Goal: Task Accomplishment & Management: Use online tool/utility

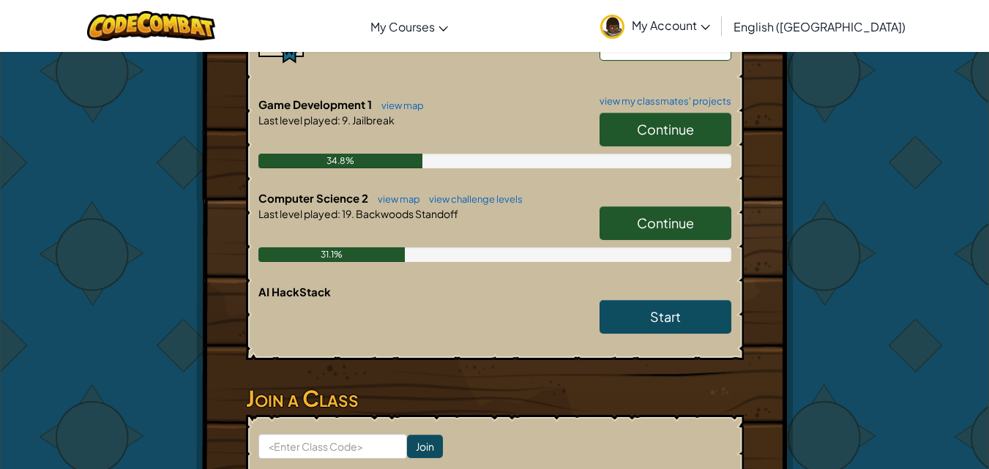
scroll to position [439, 0]
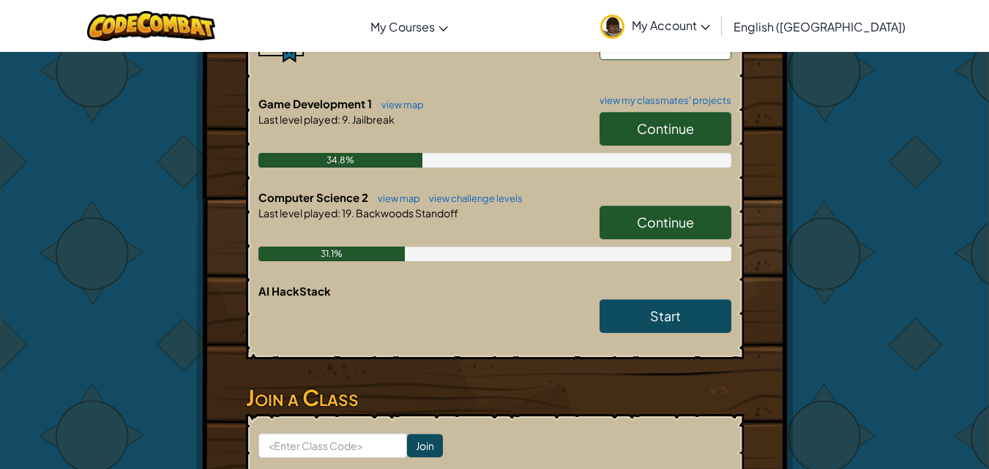
click at [654, 214] on span "Continue" at bounding box center [665, 222] width 57 height 17
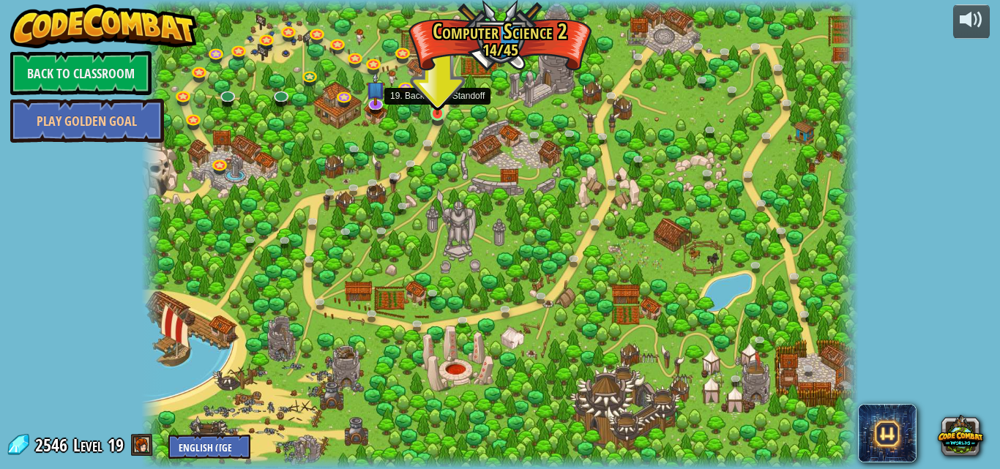
click at [446, 113] on img at bounding box center [437, 95] width 17 height 39
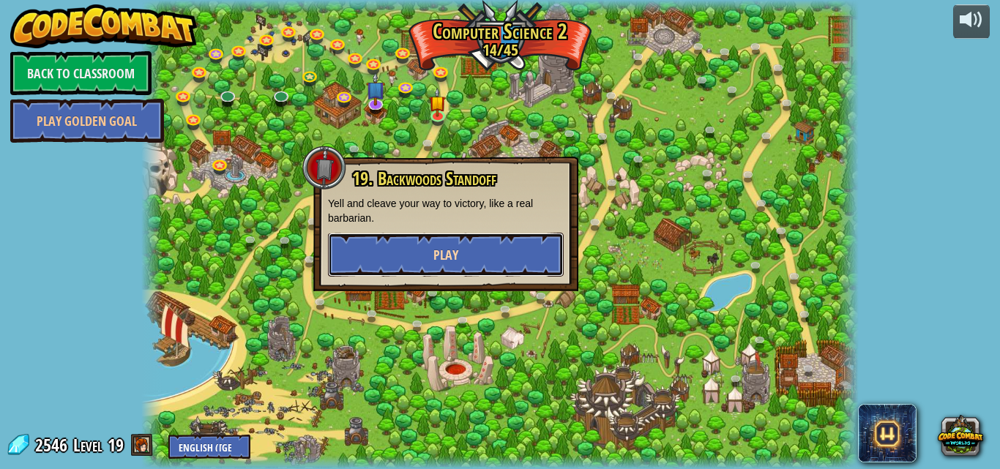
click at [427, 254] on button "Play" at bounding box center [446, 255] width 236 height 44
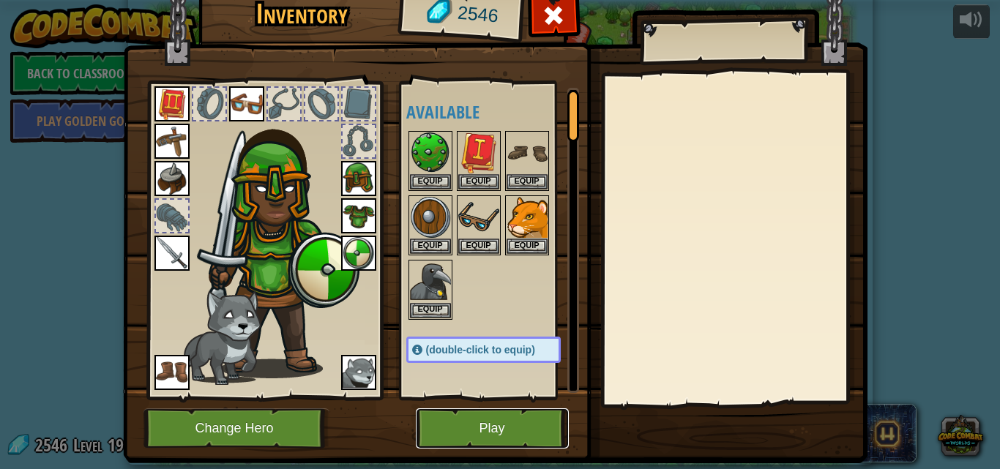
click at [522, 438] on button "Play" at bounding box center [492, 428] width 153 height 40
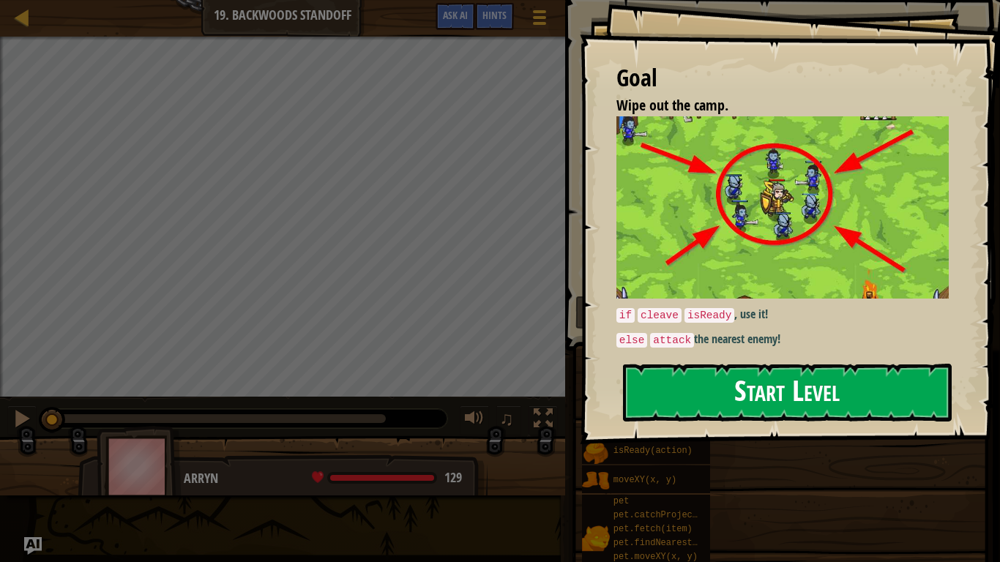
click at [678, 388] on button "Start Level" at bounding box center [787, 393] width 329 height 58
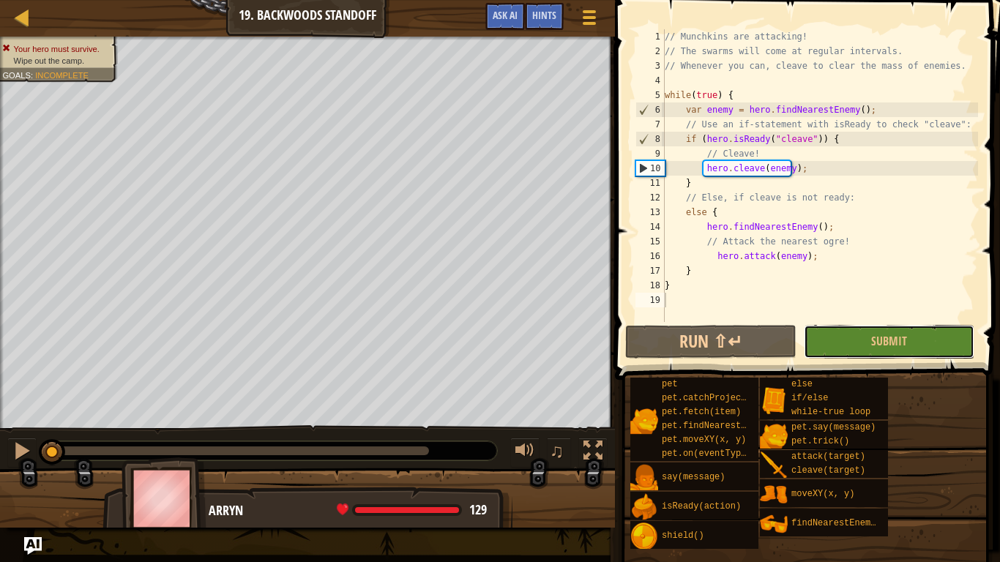
click at [904, 335] on span "Submit" at bounding box center [889, 341] width 36 height 16
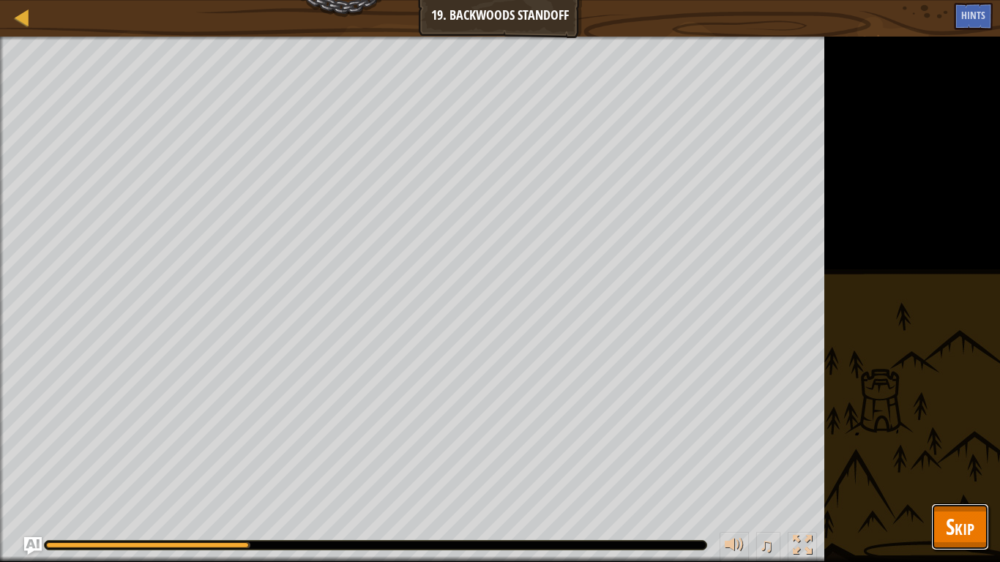
click at [939, 468] on button "Skip" at bounding box center [960, 527] width 58 height 47
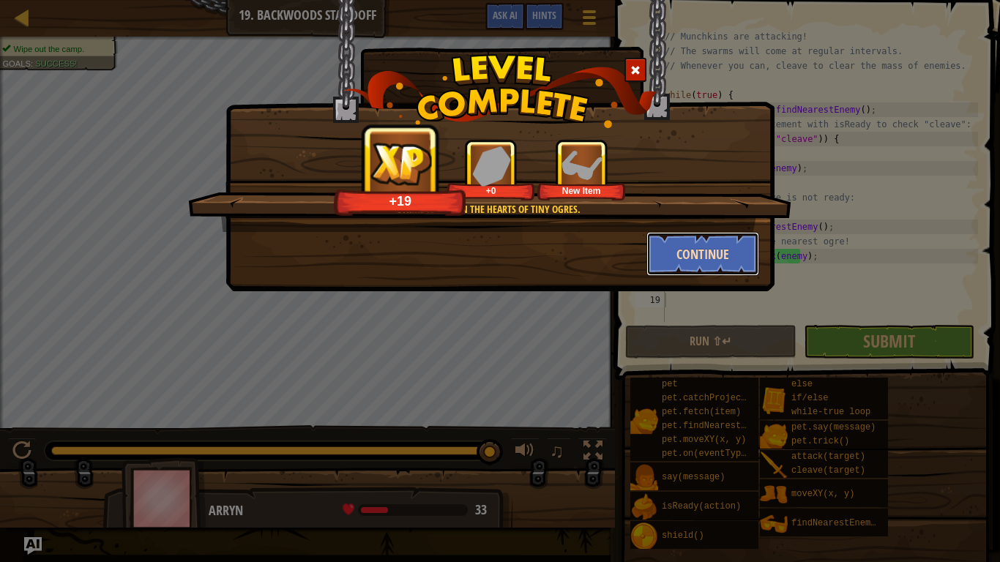
click at [695, 246] on button "Continue" at bounding box center [702, 254] width 113 height 44
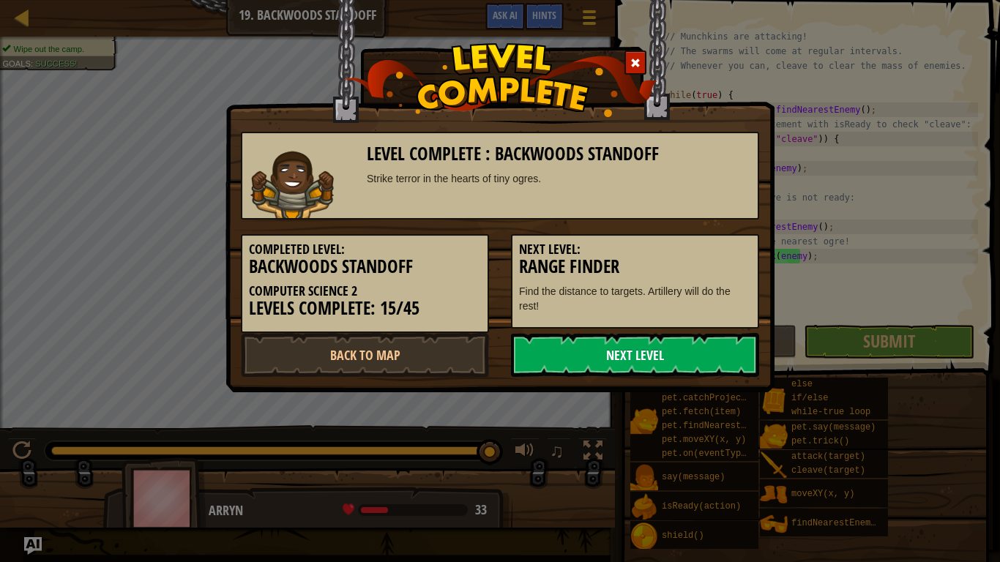
click at [576, 354] on link "Next Level" at bounding box center [635, 355] width 248 height 44
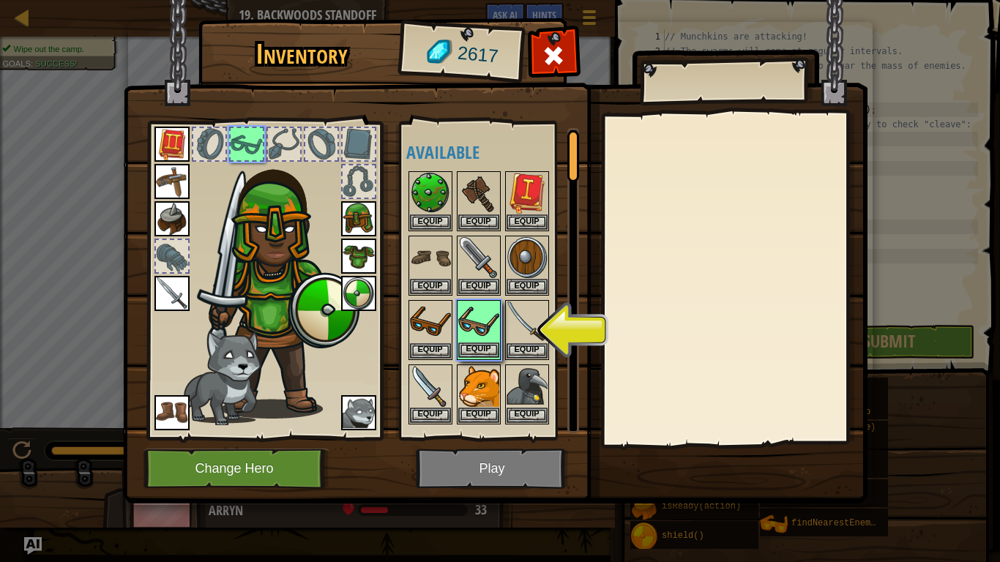
click at [475, 316] on img at bounding box center [478, 322] width 41 height 41
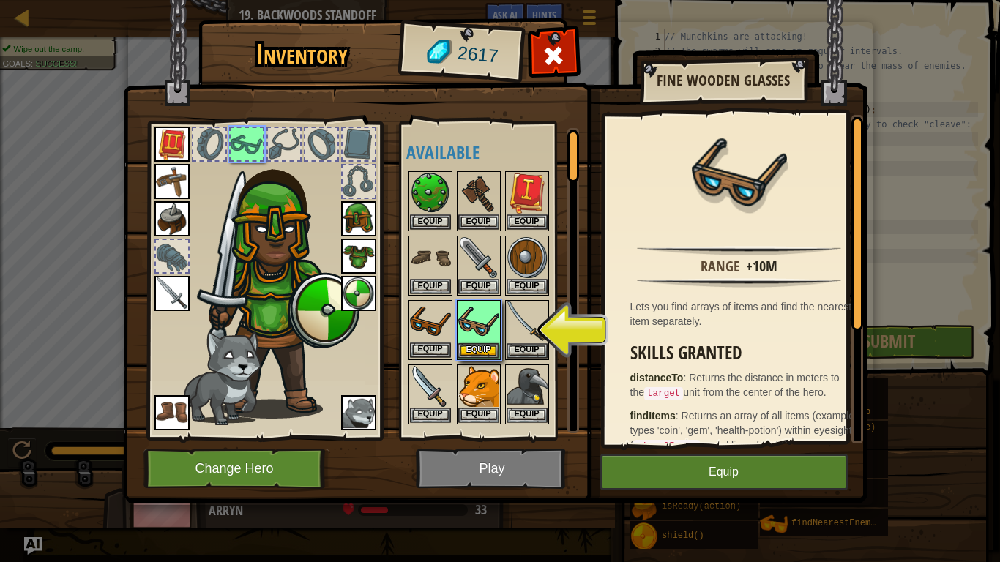
click at [418, 324] on img at bounding box center [430, 322] width 41 height 41
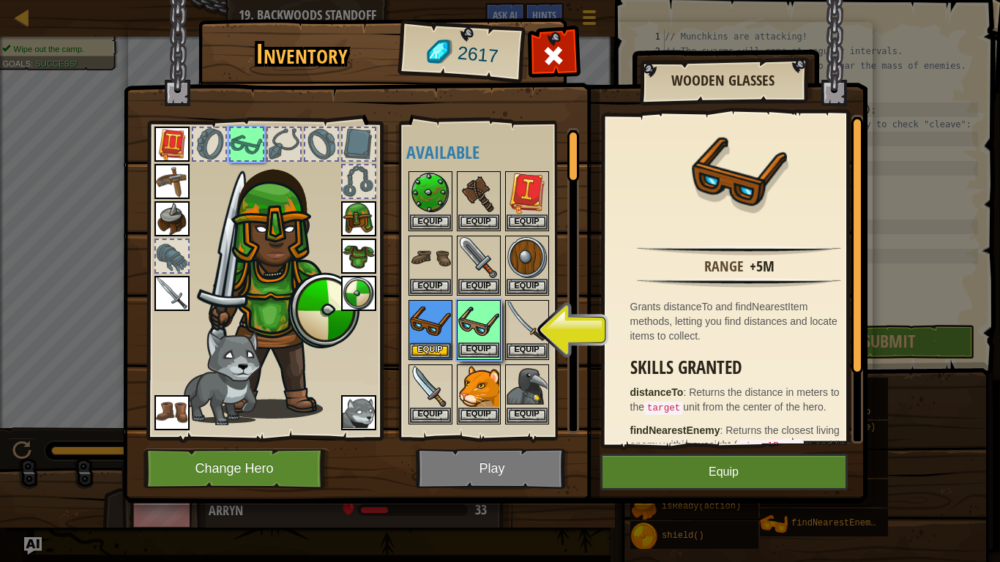
click at [471, 337] on img at bounding box center [478, 322] width 41 height 41
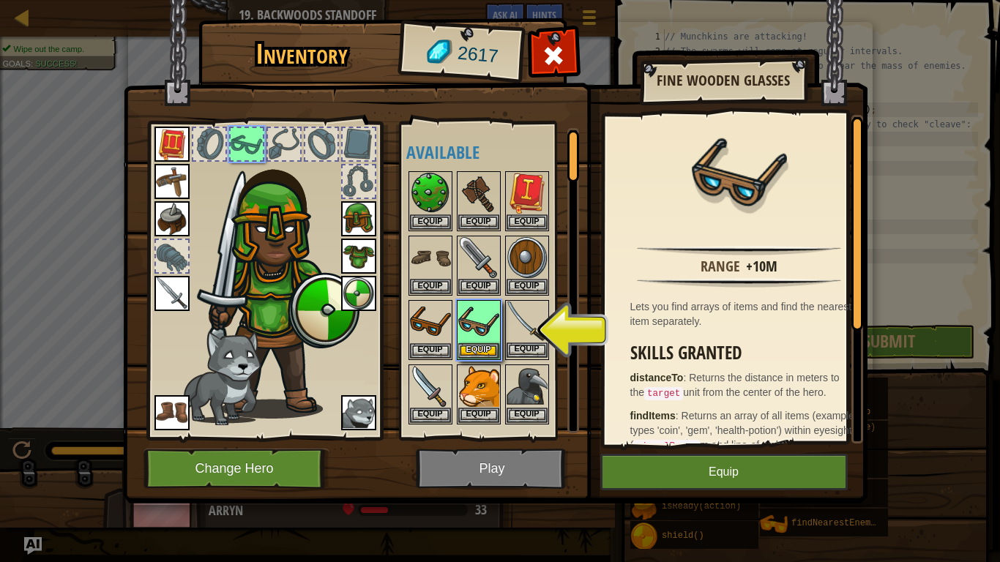
click at [514, 313] on img at bounding box center [526, 322] width 41 height 41
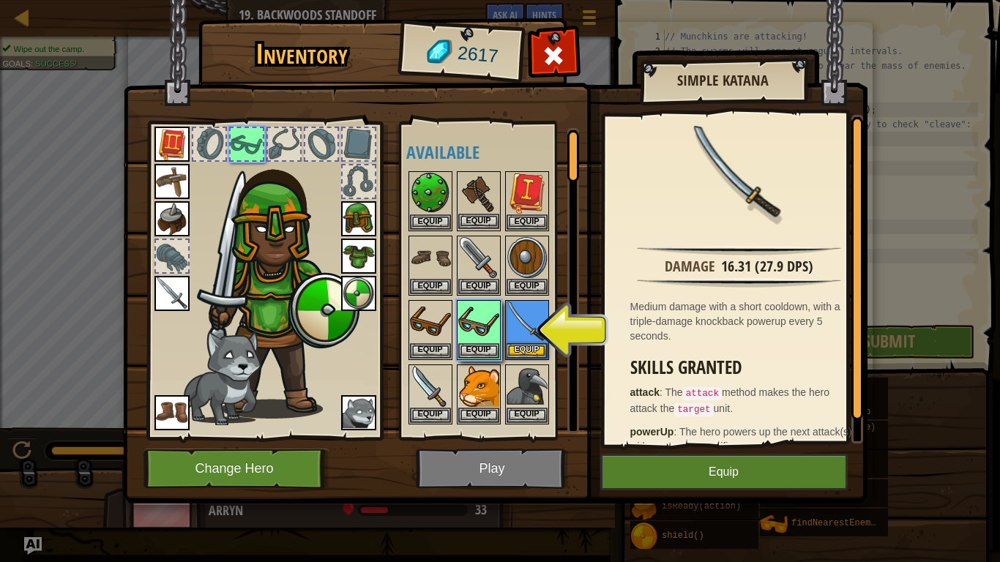
click at [476, 187] on img at bounding box center [478, 193] width 41 height 41
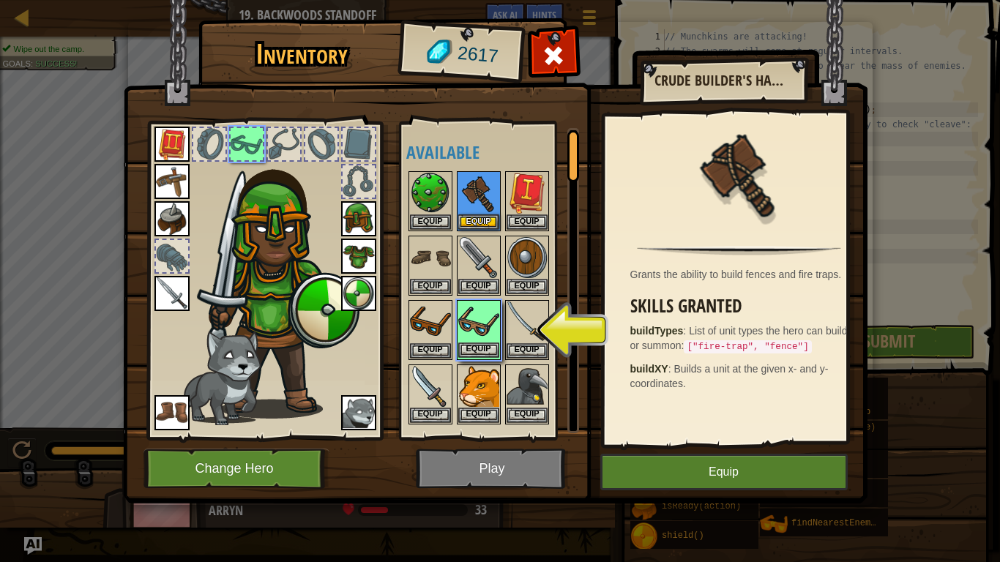
click at [473, 309] on img at bounding box center [478, 322] width 41 height 41
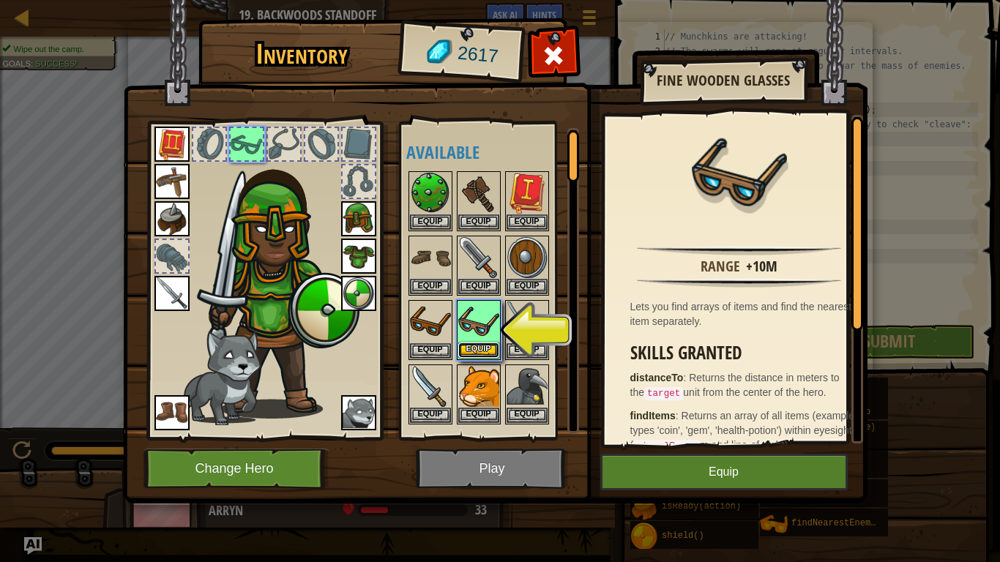
click at [481, 353] on button "Equip" at bounding box center [478, 350] width 41 height 15
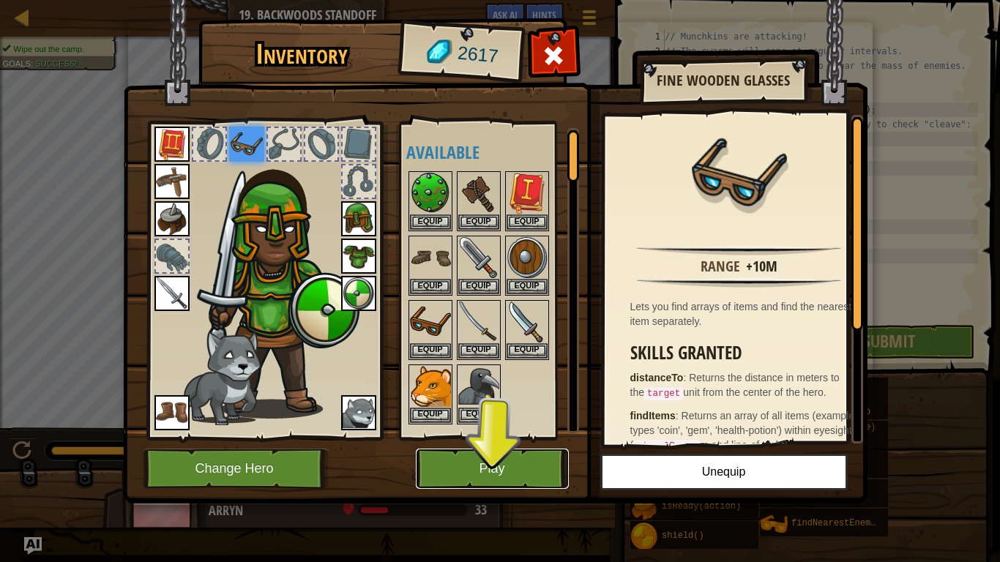
click at [521, 468] on button "Play" at bounding box center [492, 469] width 153 height 40
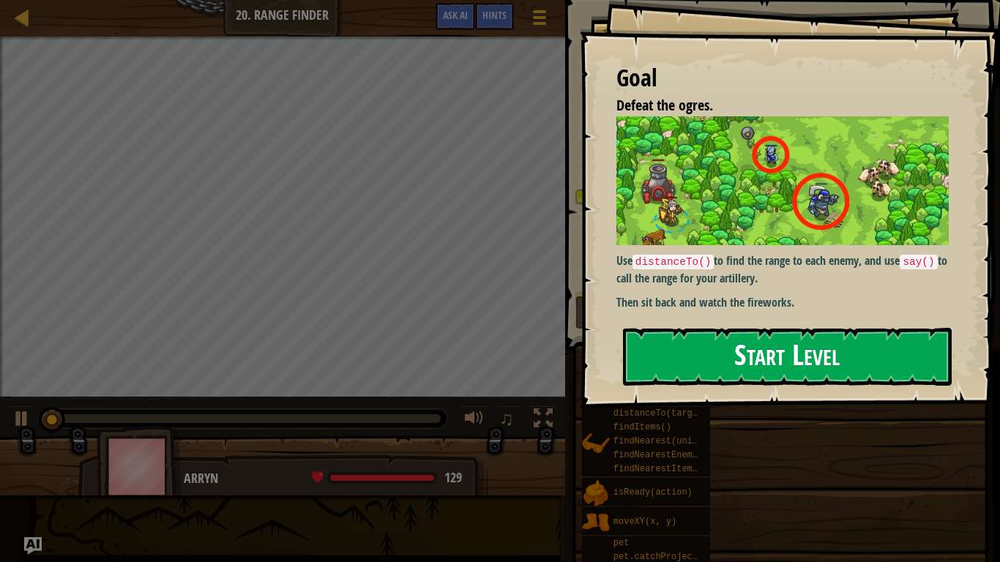
click at [896, 372] on button "Start Level" at bounding box center [787, 357] width 329 height 58
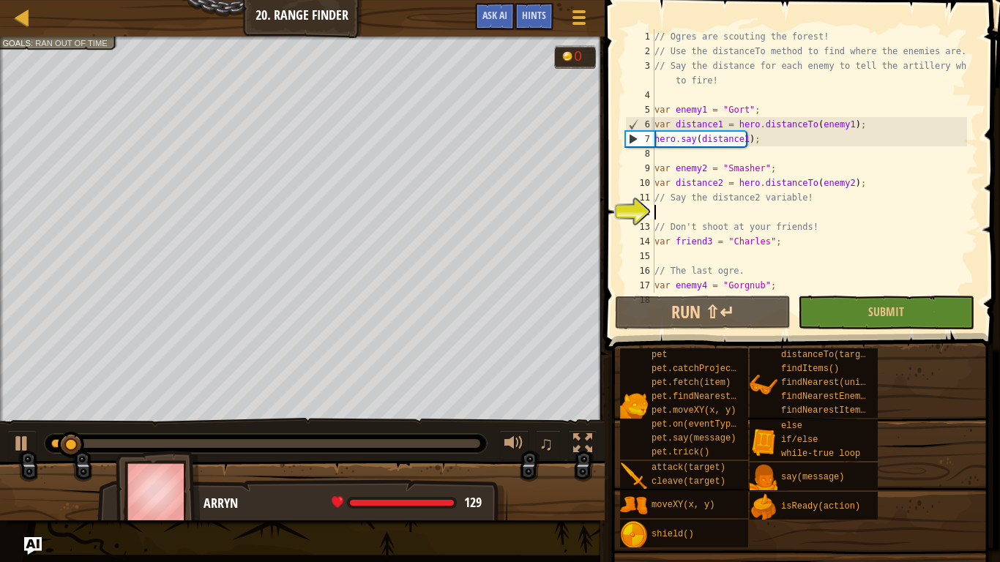
scroll to position [44, 0]
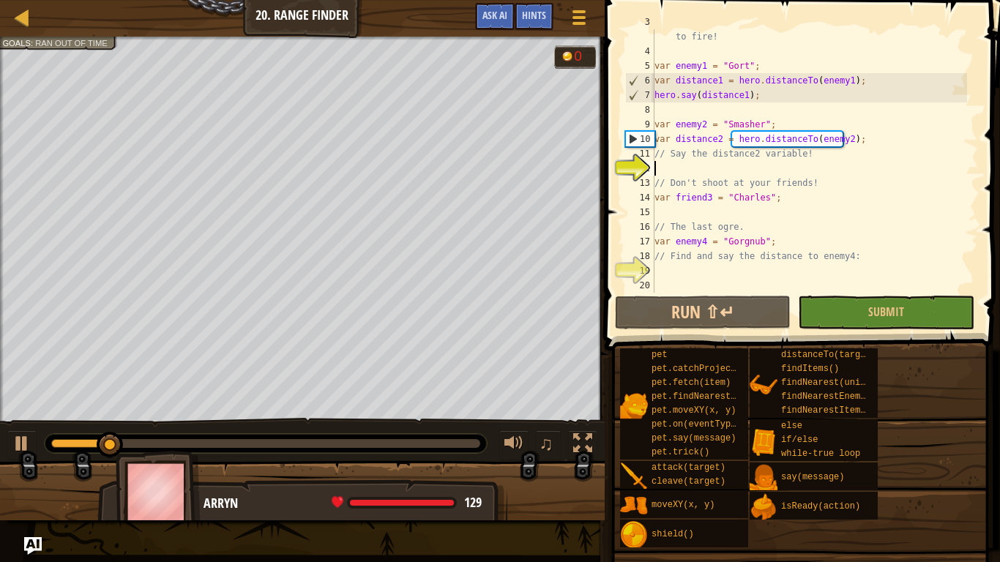
click at [911, 454] on div "pet pet.catchProjectile(arrow) pet.fetch(item) pet.findNearestByType(type) pet.…" at bounding box center [804, 448] width 370 height 201
click at [676, 172] on div "// Say the distance for each enemy to tell the artillery where to fire! var ene…" at bounding box center [808, 168] width 315 height 307
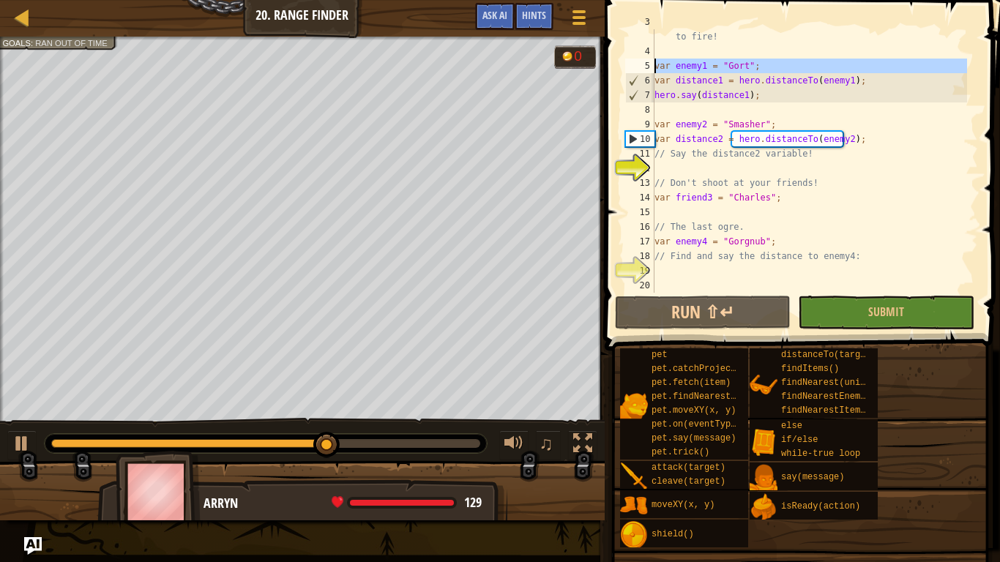
drag, startPoint x: 639, startPoint y: 60, endPoint x: 661, endPoint y: 29, distance: 38.4
click at [655, 31] on div "3 4 5 6 7 8 9 10 11 12 13 14 15 16 17 18 19 20 // Say the distance for each ene…" at bounding box center [800, 160] width 356 height 263
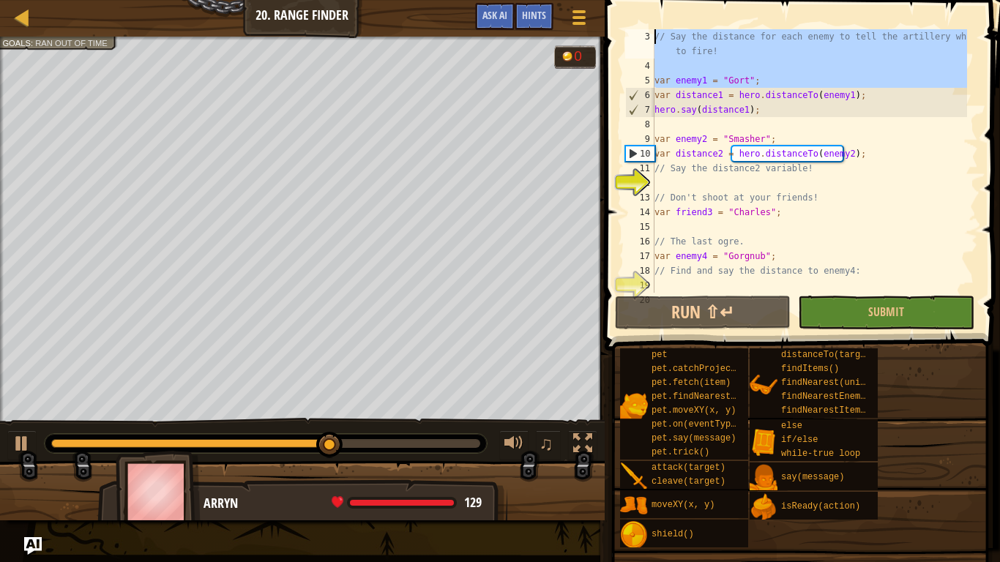
scroll to position [0, 0]
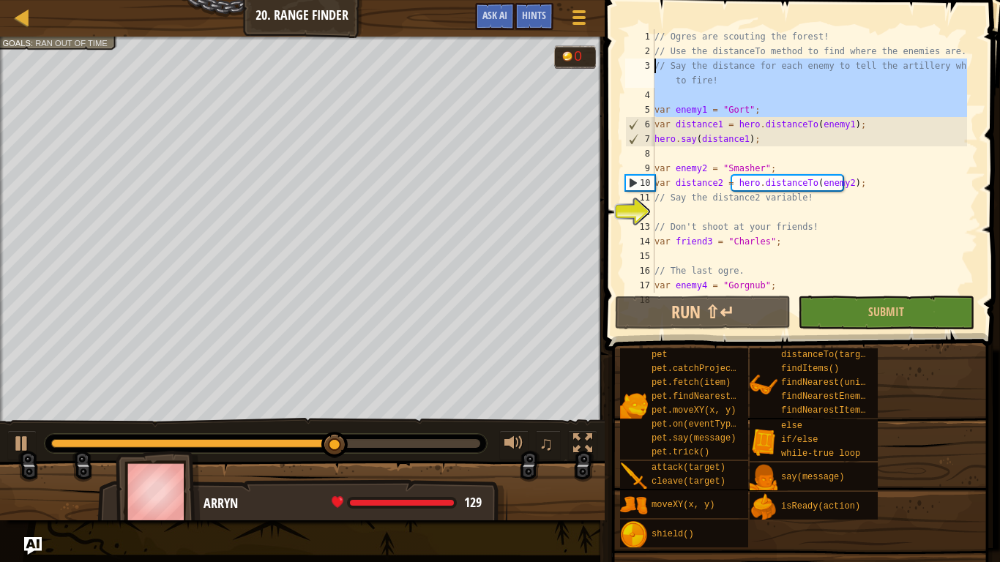
click at [760, 53] on div "// Ogres are scouting the forest! // Use the distanceTo method to find where th…" at bounding box center [808, 175] width 315 height 293
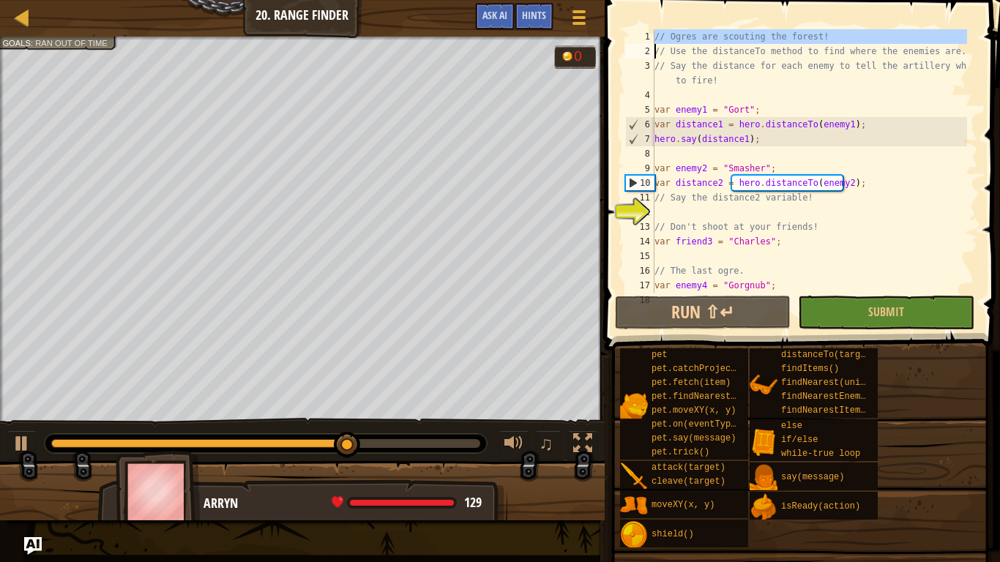
drag, startPoint x: 651, startPoint y: 39, endPoint x: 768, endPoint y: 40, distance: 117.1
click at [768, 40] on div "// Use the distanceTo method to find where the enemies are. 1 2 3 4 5 6 7 8 9 1…" at bounding box center [800, 160] width 356 height 263
click at [799, 40] on div "// Ogres are scouting the forest! // Use the distanceTo method to find where th…" at bounding box center [808, 160] width 315 height 263
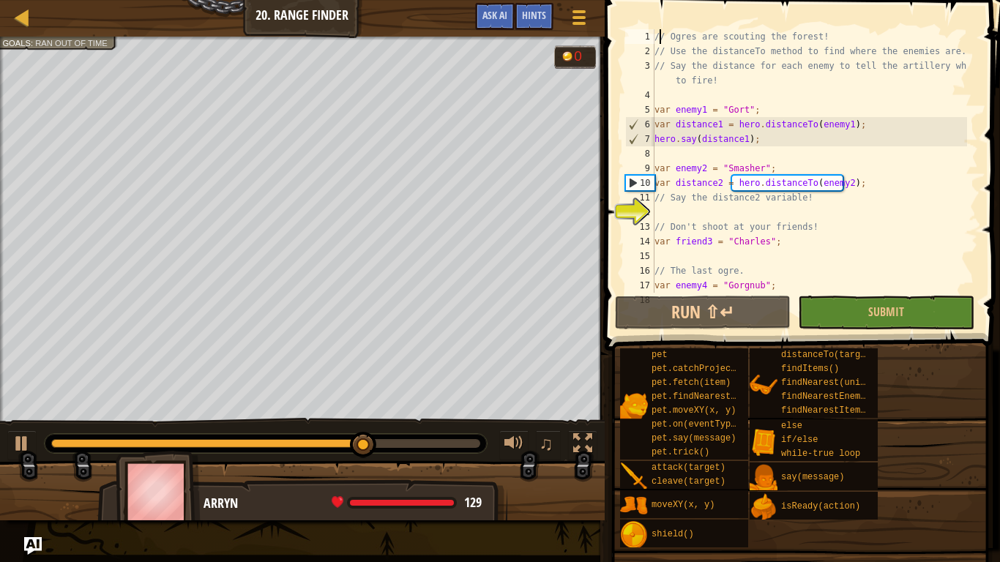
drag, startPoint x: 660, startPoint y: 31, endPoint x: 683, endPoint y: 38, distance: 23.8
click at [682, 37] on div "// Ogres are scouting the forest! // Use the distanceTo method to find where th…" at bounding box center [808, 175] width 315 height 293
click at [684, 40] on div "// Ogres are scouting the forest! // Use the distanceTo method to find where th…" at bounding box center [808, 160] width 315 height 263
drag, startPoint x: 669, startPoint y: 40, endPoint x: 695, endPoint y: 50, distance: 28.3
click at [700, 48] on div "// Ogres are scouting the forest! // Use the distanceTo method to find where th…" at bounding box center [808, 175] width 315 height 293
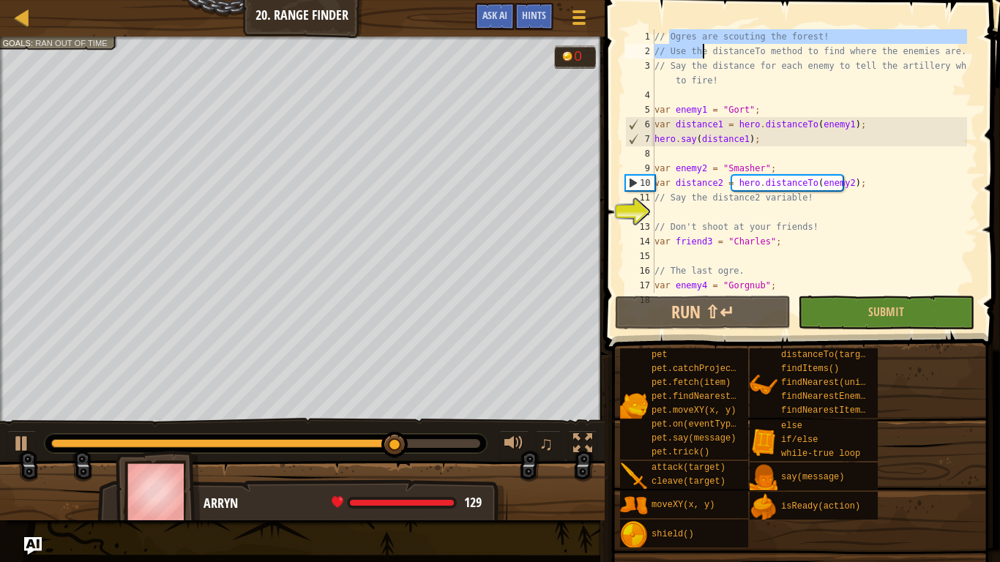
click at [695, 39] on div "// Ogres are scouting the forest! // Use the distanceTo method to find where th…" at bounding box center [808, 160] width 315 height 263
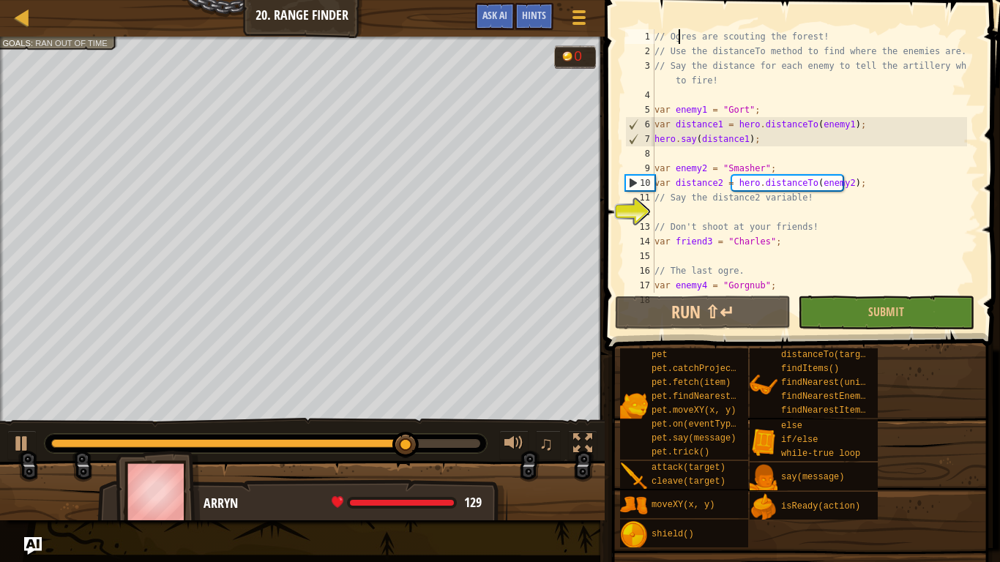
drag, startPoint x: 678, startPoint y: 39, endPoint x: 681, endPoint y: 31, distance: 8.6
click at [681, 31] on div "// Ogres are scouting the forest! // Use the distanceTo method to find where th…" at bounding box center [808, 175] width 315 height 293
click at [681, 31] on div "// Ogres are scouting the forest! // Use the distanceTo method to find where th…" at bounding box center [808, 160] width 315 height 263
click at [691, 36] on div "// Ogres are scouting the forest! // Use the distanceTo method to find where th…" at bounding box center [808, 175] width 315 height 293
click at [686, 41] on div "// Ogres are scouting the forest! // Use the distanceTo method to find where th…" at bounding box center [808, 175] width 315 height 293
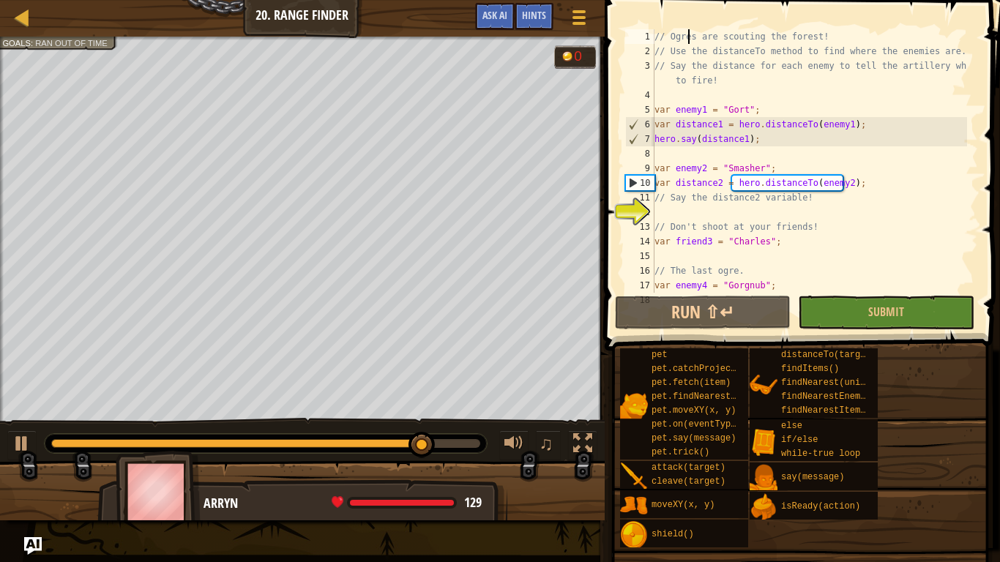
click at [700, 38] on div "// Ogres are scouting the forest! // Use the distanceTo method to find where th…" at bounding box center [808, 175] width 315 height 293
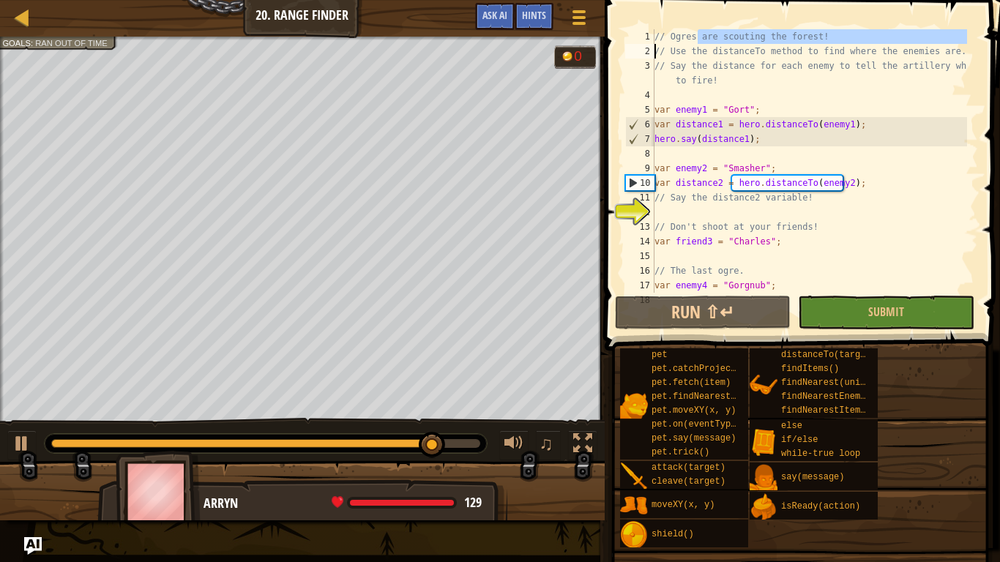
drag, startPoint x: 700, startPoint y: 40, endPoint x: 651, endPoint y: 46, distance: 49.5
click at [651, 46] on div "// Ogres are scouting the forest! 1 2 3 4 5 6 7 8 9 10 11 12 13 14 15 16 17 18 …" at bounding box center [800, 160] width 356 height 263
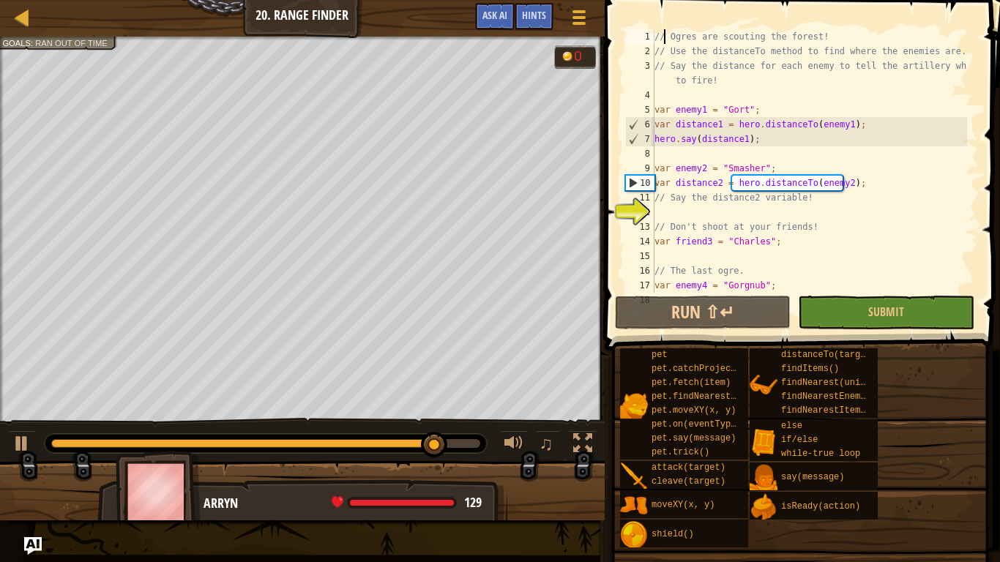
click at [662, 31] on div "// Ogres are scouting the forest! // Use the distanceTo method to find where th…" at bounding box center [808, 175] width 315 height 293
drag, startPoint x: 670, startPoint y: 35, endPoint x: 686, endPoint y: 31, distance: 16.5
click at [686, 31] on div "// Ogres are scouting the forest! // Use the distanceTo method to find where th…" at bounding box center [808, 175] width 315 height 293
click at [670, 53] on div "// Ogres are scouting the forest! // Use the distanceTo method to find where th…" at bounding box center [808, 175] width 315 height 293
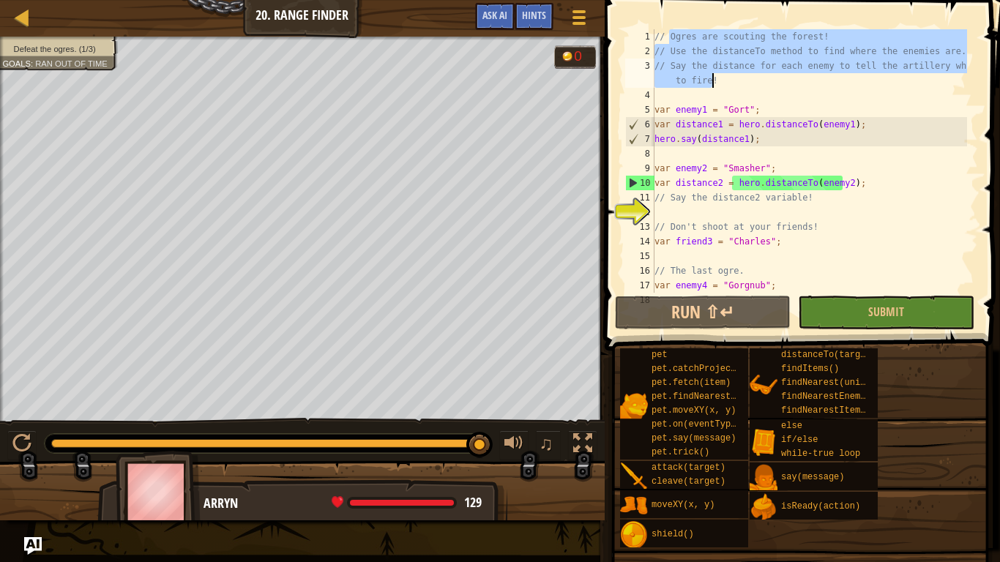
drag, startPoint x: 670, startPoint y: 37, endPoint x: 963, endPoint y: 92, distance: 298.0
click at [972, 86] on div "// Use the distanceTo method to find where the enemies are. 1 2 3 4 5 6 7 8 9 1…" at bounding box center [800, 160] width 356 height 263
click at [881, 100] on div "// Ogres are scouting the forest! // Use the distanceTo method to find where th…" at bounding box center [808, 175] width 315 height 293
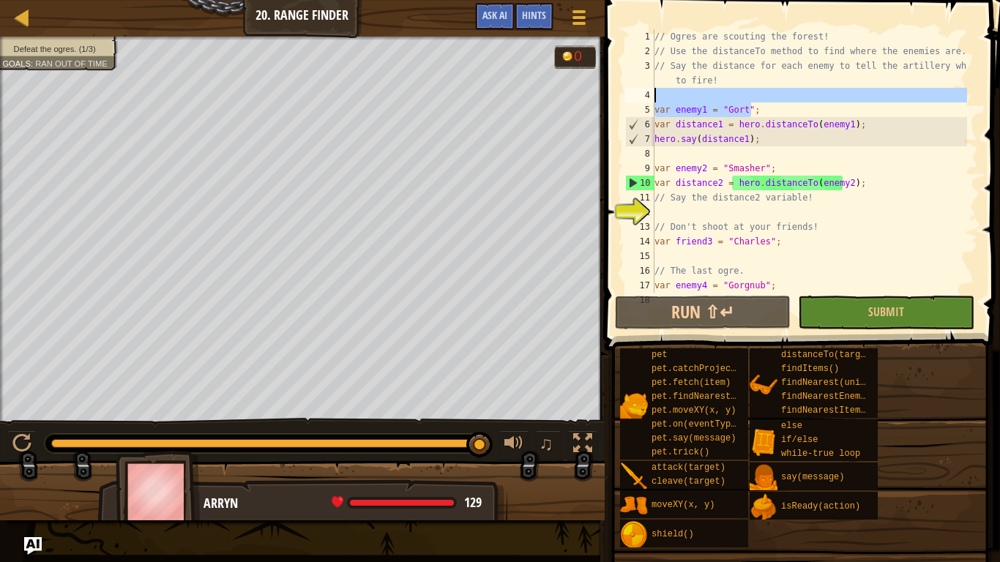
click at [777, 128] on div "// Ogres are scouting the forest! // Use the distanceTo method to find where th…" at bounding box center [808, 175] width 315 height 293
type textarea "var distance1 = hero.distanceTo(enemy1);"
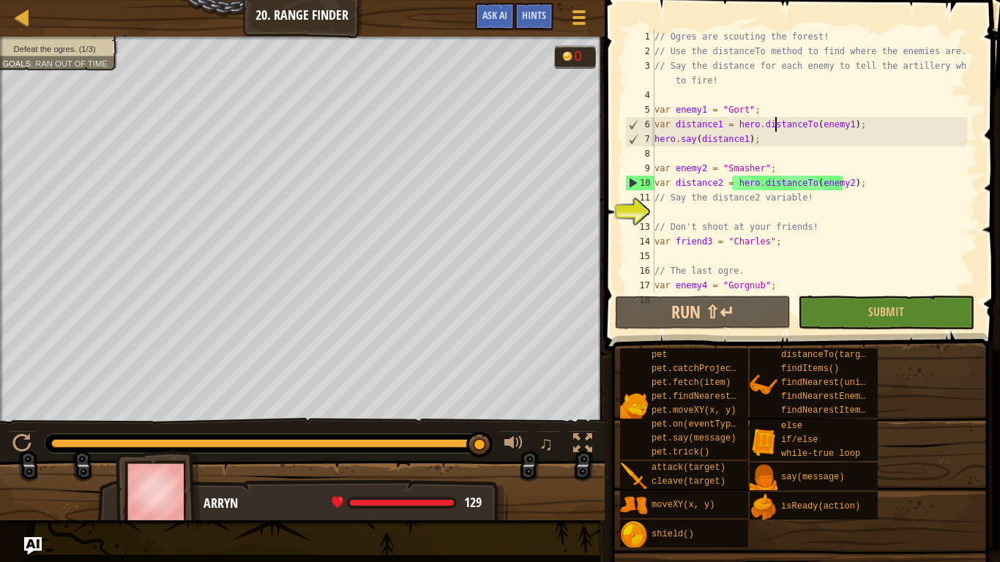
click at [727, 146] on div "// Ogres are scouting the forest! // Use the distanceTo method to find where th…" at bounding box center [808, 175] width 315 height 293
click at [727, 157] on div "// Ogres are scouting the forest! // Use the distanceTo method to find where th…" at bounding box center [808, 175] width 315 height 293
click at [689, 217] on div "// Ogres are scouting the forest! // Use the distanceTo method to find where th…" at bounding box center [808, 175] width 315 height 293
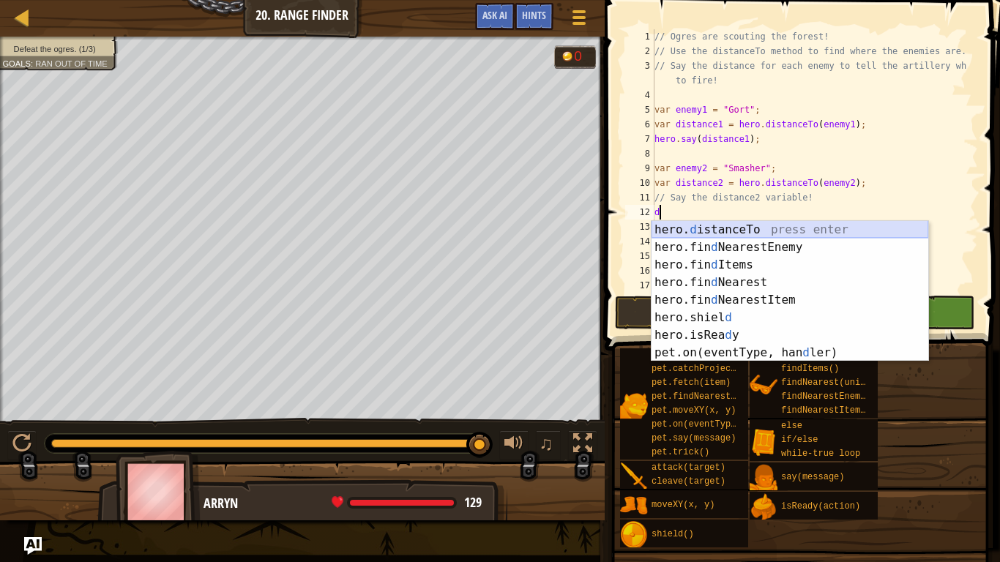
click at [695, 225] on div "hero. d istanceTo press enter hero.fin d NearestEnemy press enter hero.fin d It…" at bounding box center [789, 309] width 277 height 176
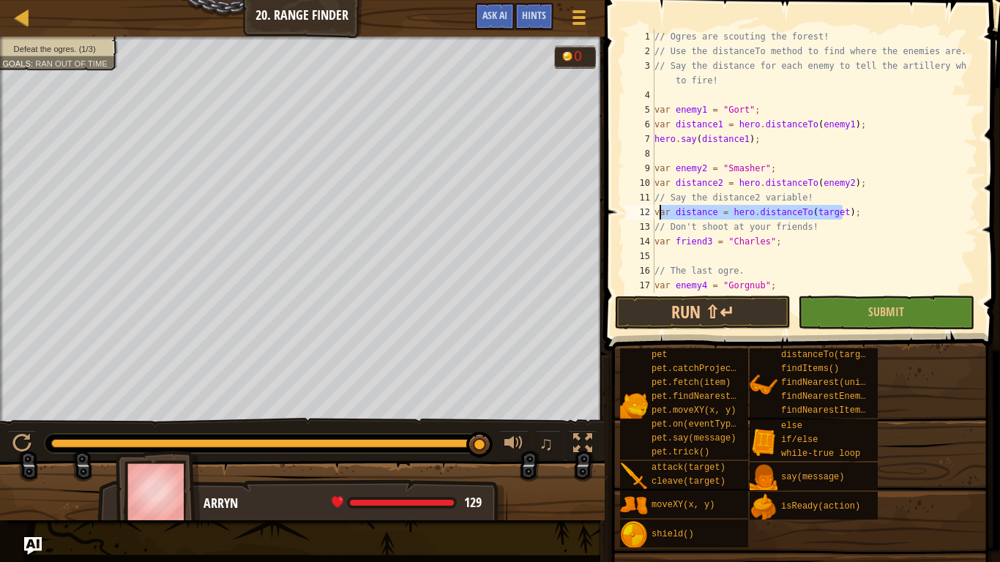
drag, startPoint x: 841, startPoint y: 214, endPoint x: 652, endPoint y: 207, distance: 188.9
click at [652, 207] on div "var distance = hero.distanceTo(target); 1 2 3 4 5 6 7 8 9 10 11 12 13 14 15 16 …" at bounding box center [800, 160] width 356 height 263
click at [778, 236] on div "// Ogres are scouting the forest! // Use the distanceTo method to find where th…" at bounding box center [808, 175] width 315 height 293
click at [829, 215] on div "// Ogres are scouting the forest! // Use the distanceTo method to find where th…" at bounding box center [808, 175] width 315 height 293
type textarea "var distance = hero.distanceTo(target);"
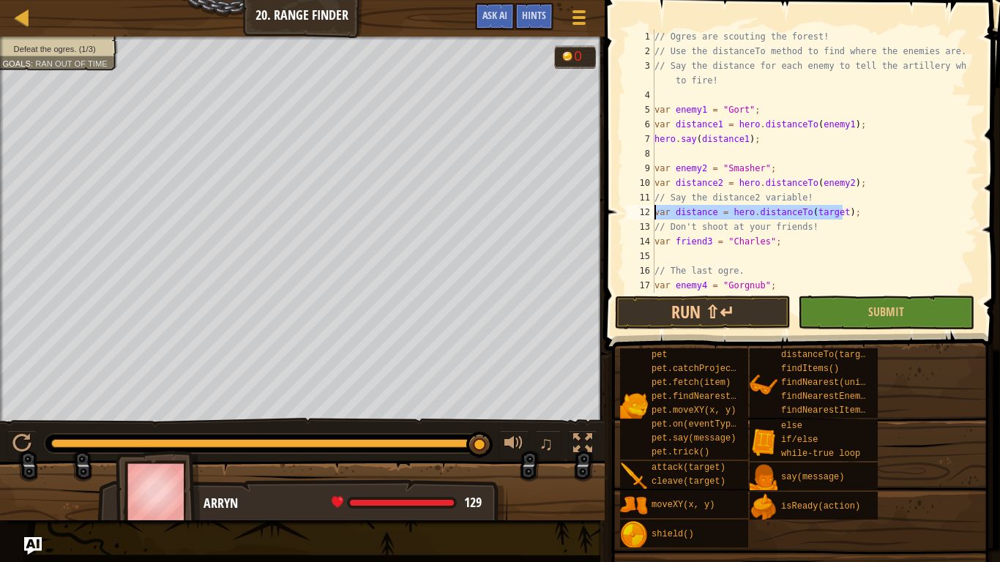
drag, startPoint x: 864, startPoint y: 206, endPoint x: 634, endPoint y: 213, distance: 230.6
click at [634, 213] on div "var distance = hero.distanceTo(target); 1 2 3 4 5 6 7 8 9 10 11 12 13 14 15 16 …" at bounding box center [800, 160] width 356 height 263
type textarea "s"
click at [719, 209] on div "// Ogres are scouting the forest! // Use the distanceTo method to find where th…" at bounding box center [808, 175] width 315 height 293
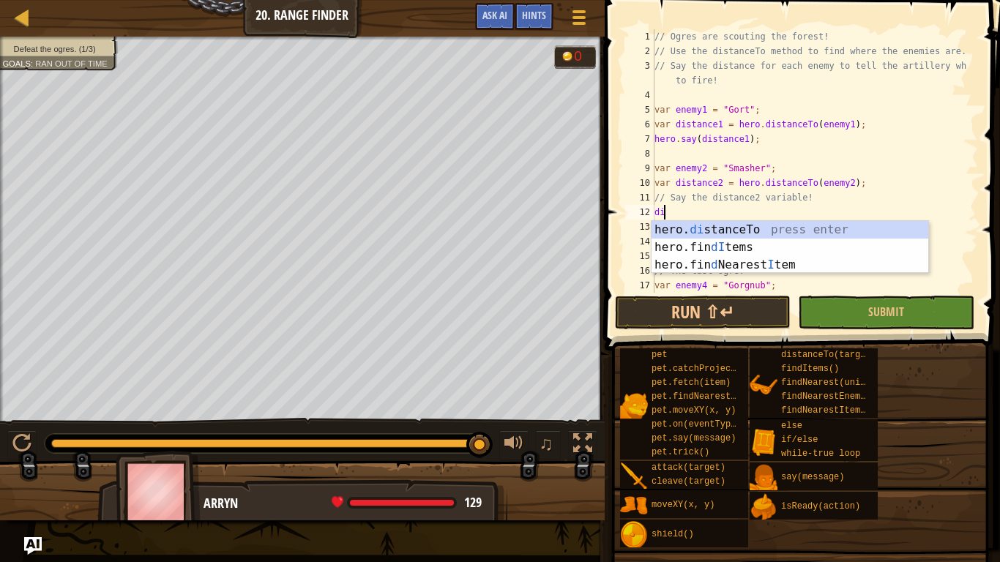
type textarea "d"
click at [713, 233] on div "hero. say press enter pet. say (message) press enter hero.i s Re a d y press en…" at bounding box center [789, 265] width 277 height 88
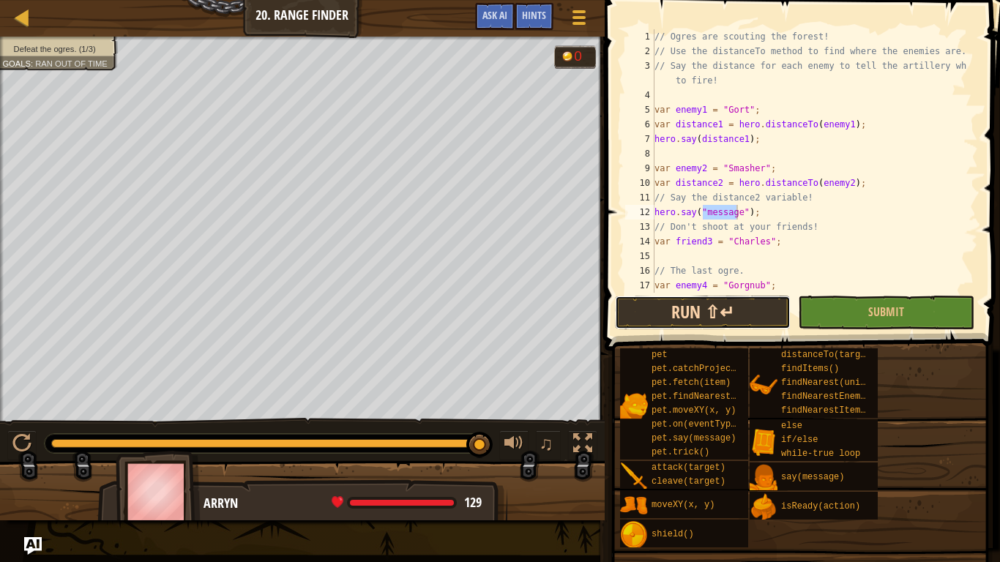
click at [713, 308] on button "Run ⇧↵" at bounding box center [703, 313] width 176 height 34
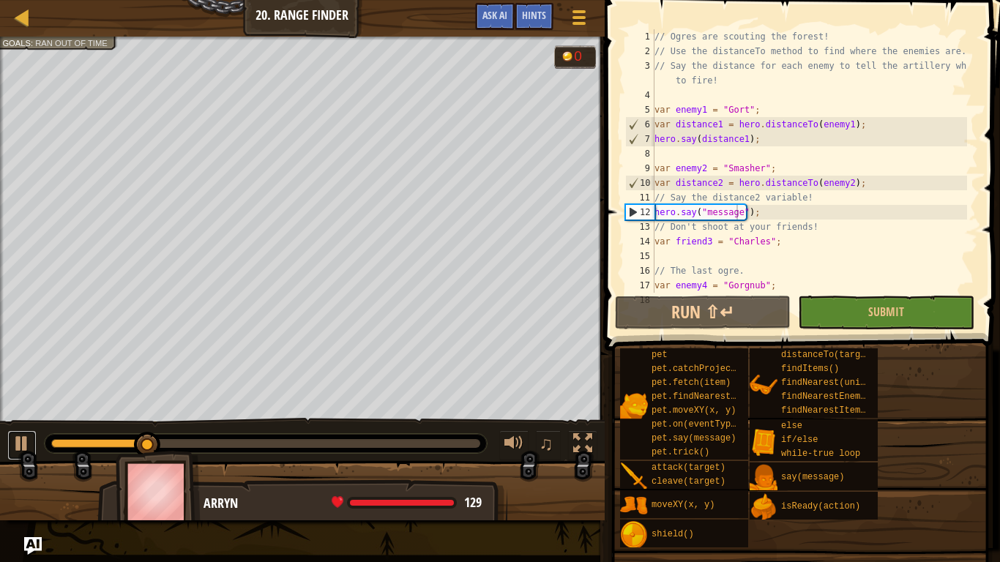
drag, startPoint x: 23, startPoint y: 444, endPoint x: 38, endPoint y: 427, distance: 22.8
click at [20, 444] on div at bounding box center [21, 443] width 19 height 19
drag, startPoint x: 725, startPoint y: 177, endPoint x: 784, endPoint y: 185, distance: 59.1
click at [768, 183] on div "// Ogres are scouting the forest! // Use the distanceTo method to find where th…" at bounding box center [808, 175] width 315 height 293
click at [826, 192] on div "// Ogres are scouting the forest! // Use the distanceTo method to find where th…" at bounding box center [808, 175] width 315 height 293
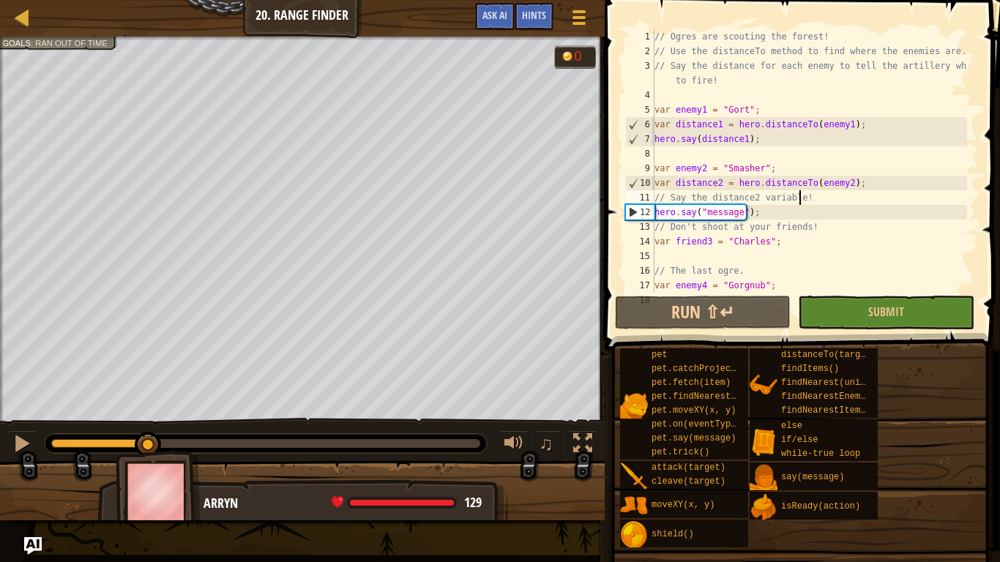
drag, startPoint x: 856, startPoint y: 192, endPoint x: 815, endPoint y: 218, distance: 48.3
click at [856, 193] on div "// Ogres are scouting the forest! // Use the distanceTo method to find where th…" at bounding box center [808, 175] width 315 height 293
click at [726, 222] on div "// Ogres are scouting the forest! // Use the distanceTo method to find where th…" at bounding box center [808, 175] width 315 height 293
click at [5, 414] on div "Defeat the ogres. (1/3) Goals : Ran out of time 0 ♫ Arryn 129 x: 9 y: 27 No tar…" at bounding box center [500, 279] width 1000 height 484
drag, startPoint x: 141, startPoint y: 430, endPoint x: 0, endPoint y: 426, distance: 141.3
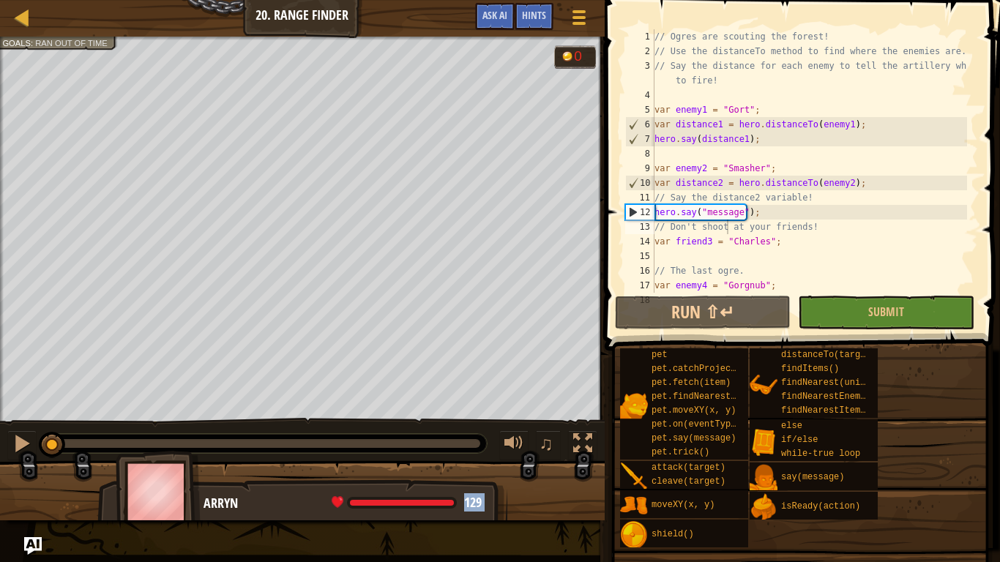
drag, startPoint x: 152, startPoint y: 444, endPoint x: 3, endPoint y: 414, distance: 152.1
click at [1, 414] on div "Defeat the ogres. (1/3) Goals : Ran out of time 0 ♫ Arryn 129 x: 9 y: 27 No tar…" at bounding box center [500, 279] width 1000 height 484
click at [719, 213] on div "// Ogres are scouting the forest! // Use the distanceTo method to find where th…" at bounding box center [808, 175] width 315 height 293
click at [727, 214] on div "// Ogres are scouting the forest! // Use the distanceTo method to find where th…" at bounding box center [808, 175] width 315 height 293
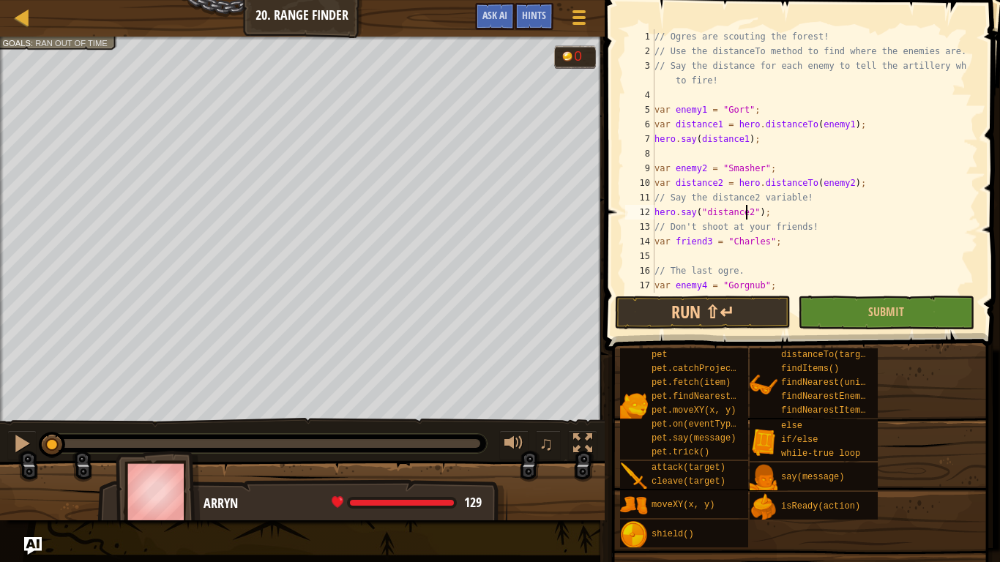
scroll to position [44, 0]
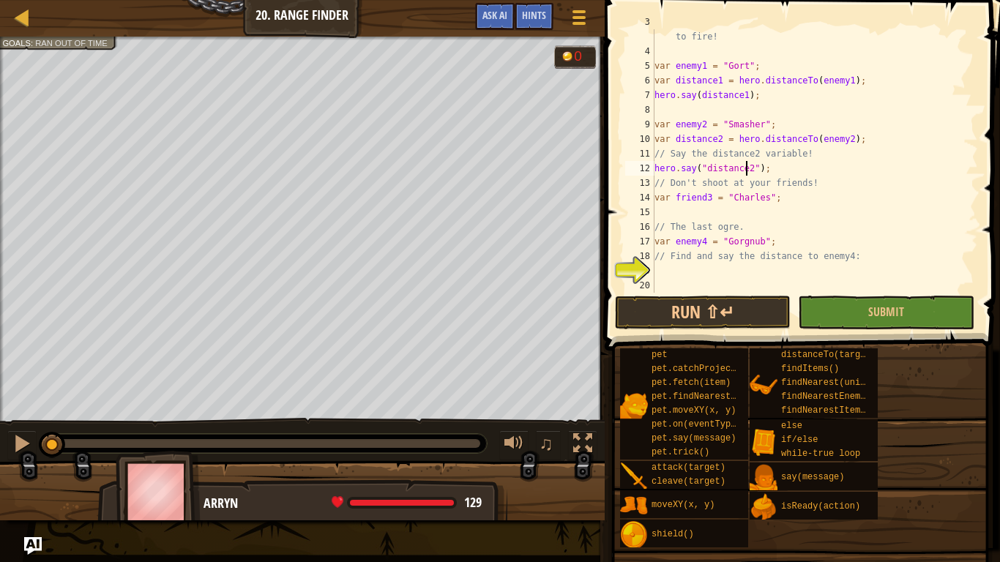
click at [703, 252] on div "// Say the distance for each enemy to tell the artillery where to fire! var ene…" at bounding box center [808, 168] width 315 height 307
type textarea "// Find and say the distance to enemy4:"
click at [705, 263] on div "// Say the distance for each enemy to tell the artillery where to fire! var ene…" at bounding box center [808, 168] width 315 height 307
click at [708, 276] on div "// Say the distance for each enemy to tell the artillery where to fire! var ene…" at bounding box center [808, 168] width 315 height 307
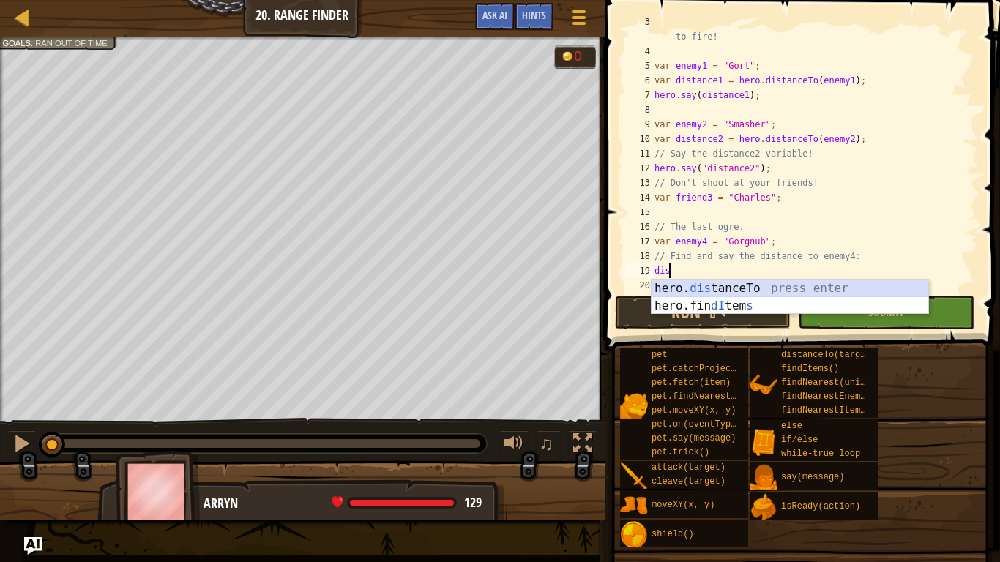
click at [744, 288] on div "hero. dis tanceTo press enter hero.fin dI tem s press enter" at bounding box center [789, 315] width 277 height 70
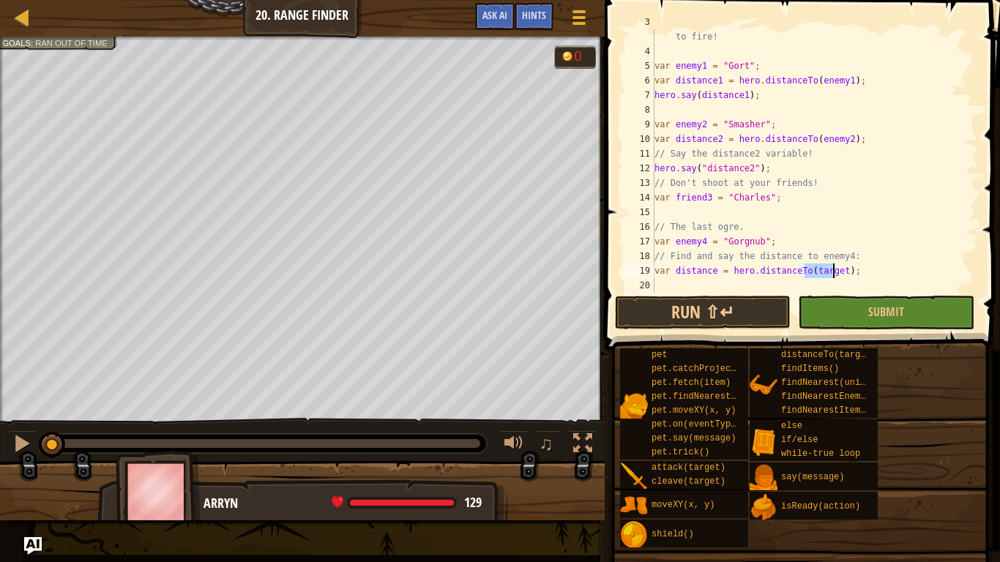
click at [711, 273] on div "// Say the distance for each enemy to tell the artillery where to fire! var ene…" at bounding box center [808, 168] width 315 height 307
click at [824, 272] on div "// Say the distance for each enemy to tell the artillery where to fire! var ene…" at bounding box center [808, 168] width 315 height 307
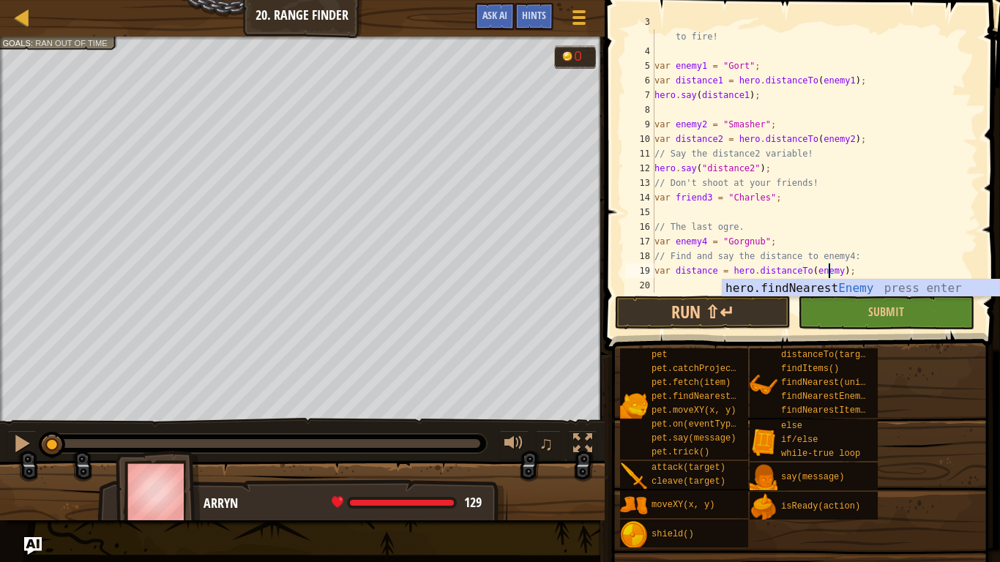
scroll to position [7, 15]
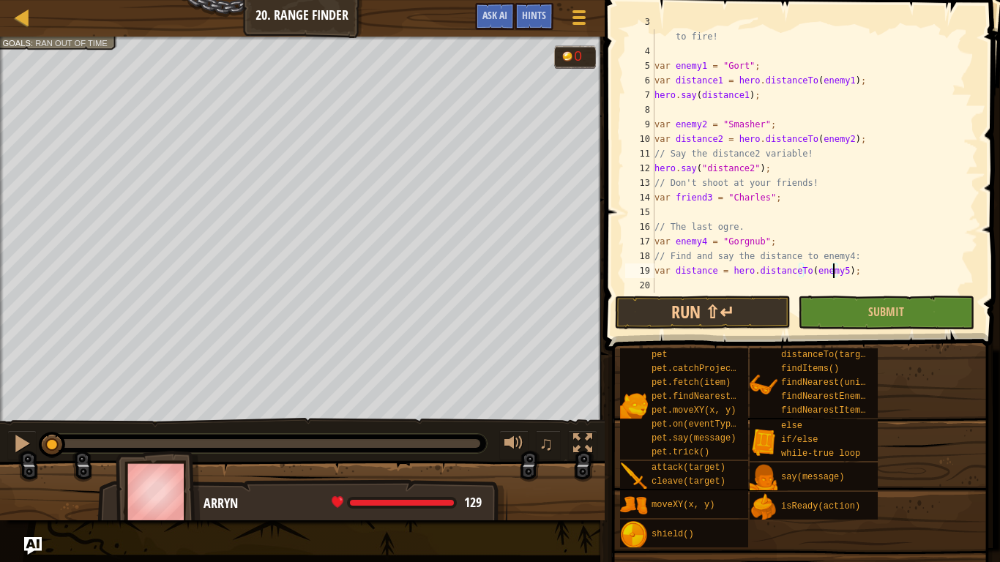
click at [699, 272] on div "// Say the distance for each enemy to tell the artillery where to fire! var ene…" at bounding box center [808, 168] width 315 height 307
click at [706, 267] on div "// Say the distance for each enemy to tell the artillery where to fire! var ene…" at bounding box center [808, 168] width 315 height 307
click at [711, 277] on div "// Say the distance for each enemy to tell the artillery where to fire! var ene…" at bounding box center [808, 168] width 315 height 307
click at [832, 272] on div "// Say the distance for each enemy to tell the artillery where to fire! var ene…" at bounding box center [808, 168] width 315 height 307
click at [711, 269] on div "// Say the distance for each enemy to tell the artillery where to fire! var ene…" at bounding box center [808, 168] width 315 height 307
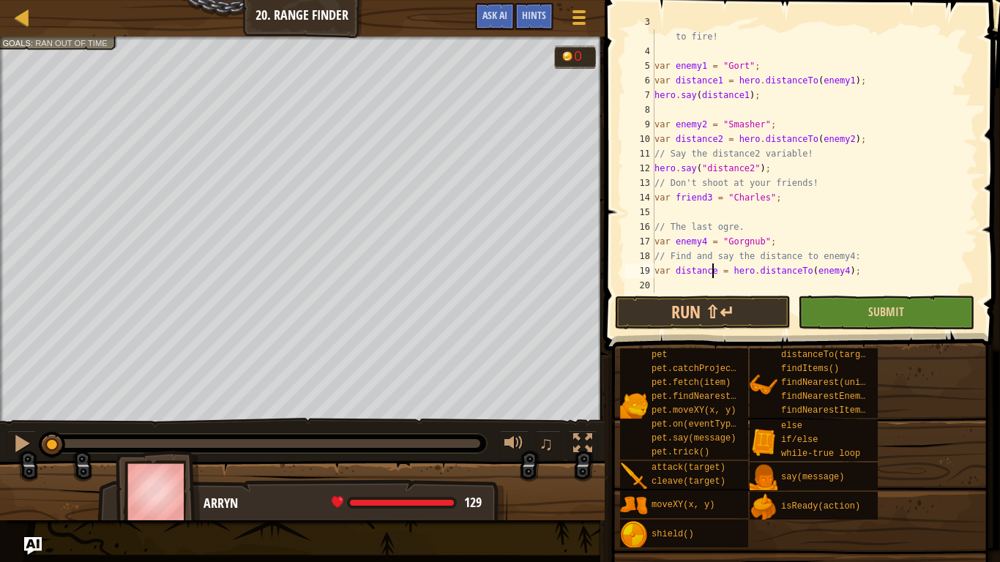
type textarea "var distance3 = hero.distanceTo(enemy4);"
click at [695, 278] on div "// Say the distance for each enemy to tell the artillery where to fire! var ene…" at bounding box center [808, 168] width 315 height 307
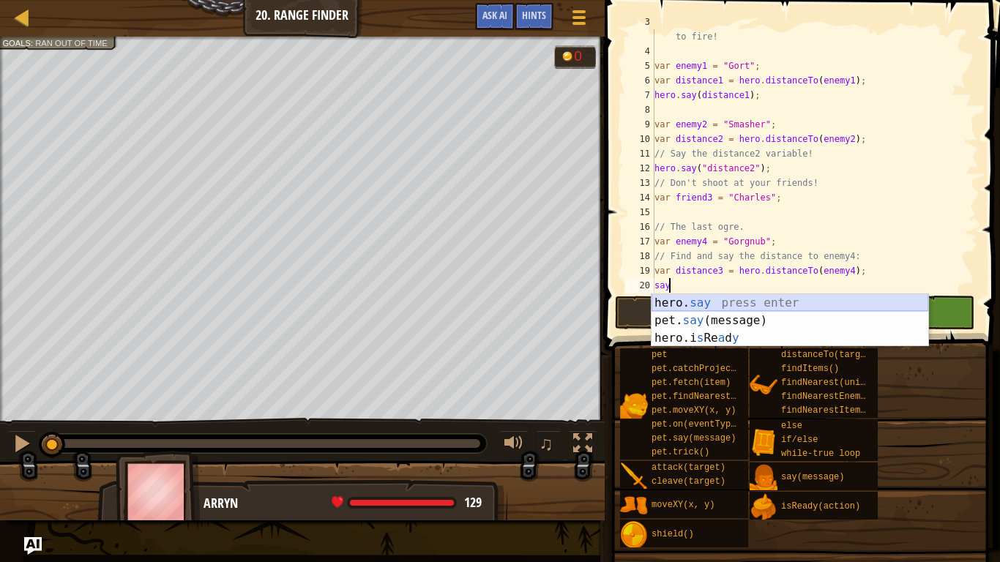
click at [673, 303] on div "hero. say press enter pet. say (message) press enter hero.i s Re a d y press en…" at bounding box center [789, 338] width 277 height 88
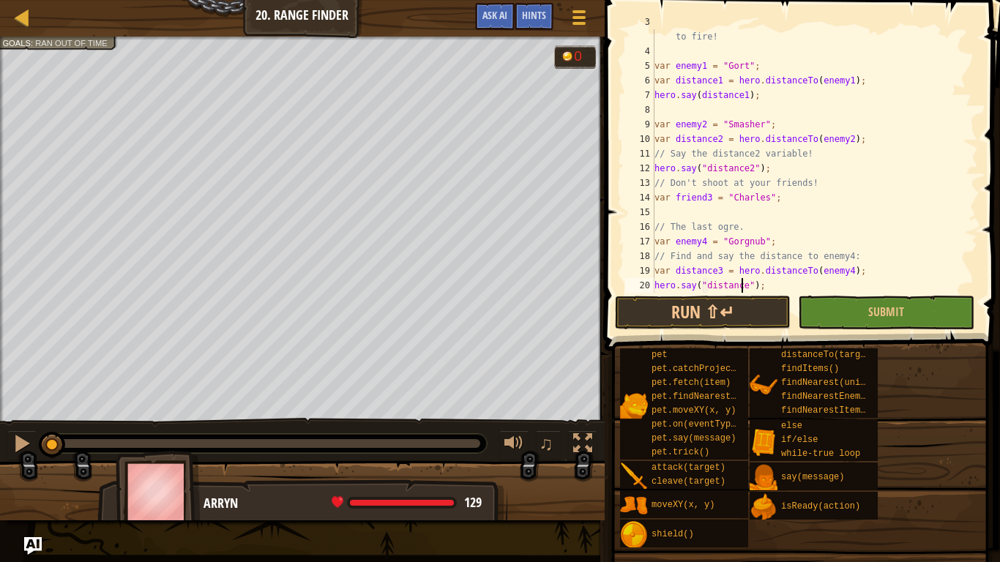
scroll to position [7, 7]
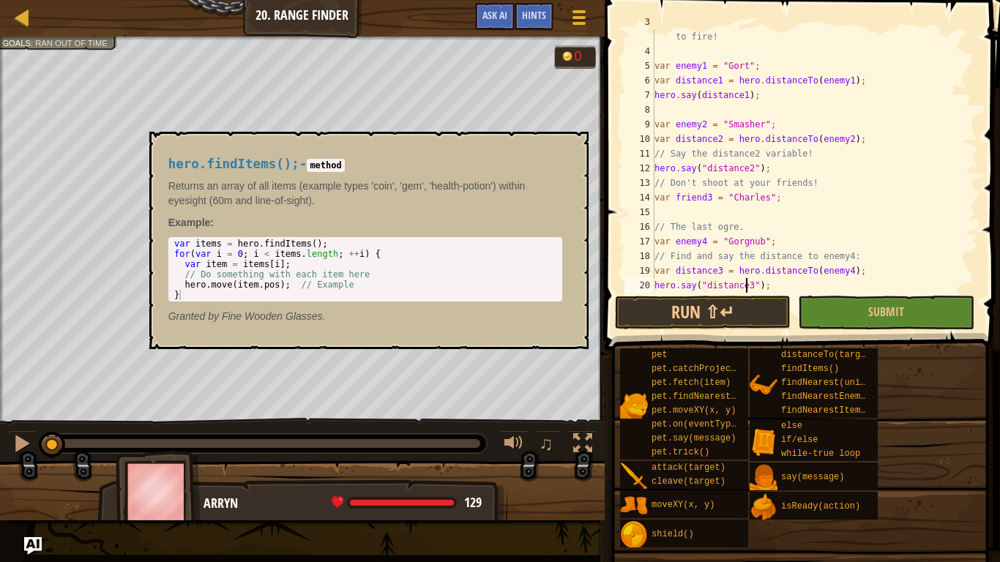
type textarea "hero.say("distance3");"
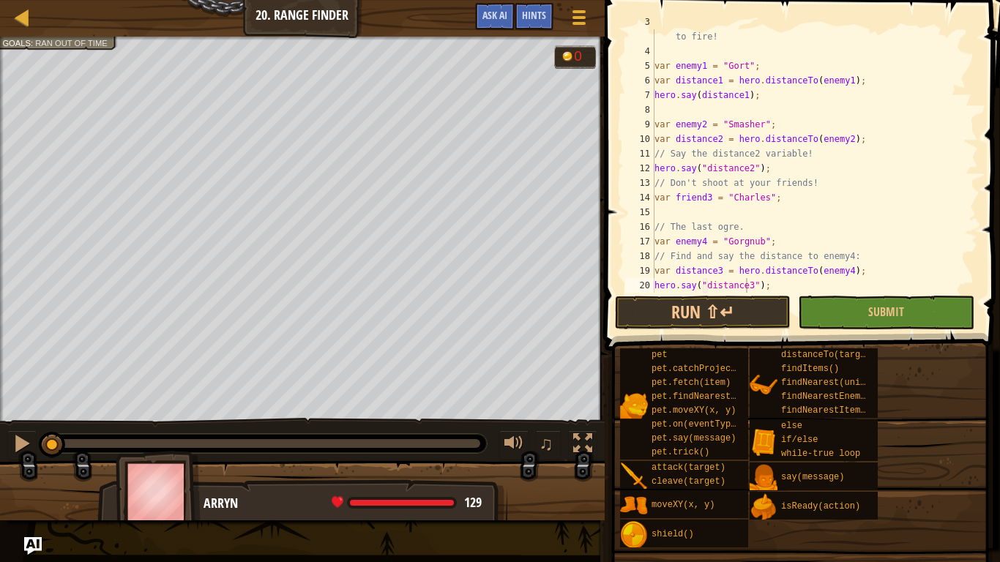
click at [883, 389] on div "pet pet.catchProjectile(arrow) pet.fetch(item) pet.findNearestByType(type) pet.…" at bounding box center [804, 448] width 370 height 201
click at [746, 303] on button "Run ⇧↵" at bounding box center [703, 313] width 176 height 34
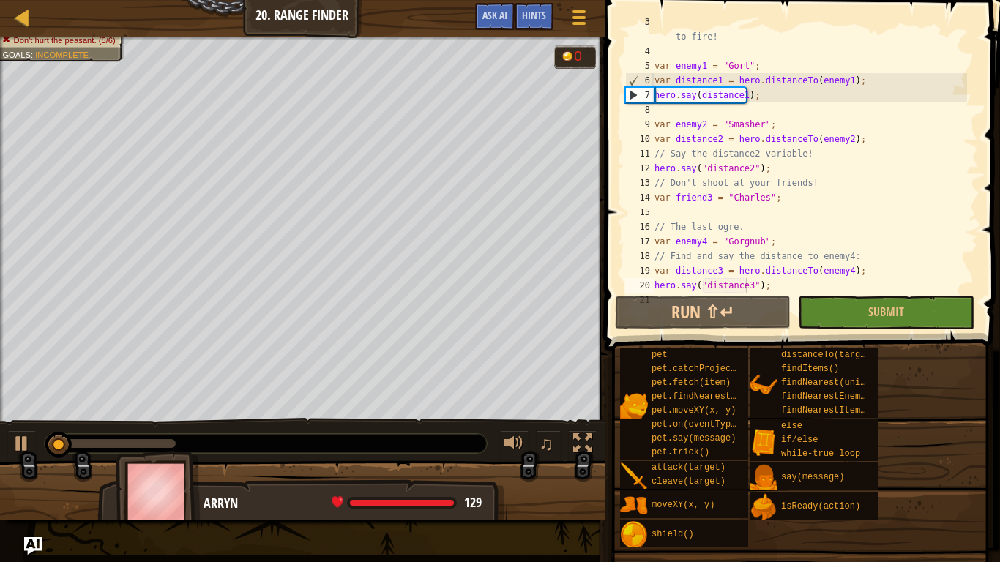
click at [926, 468] on div "pet pet.catchProjectile(arrow) pet.fetch(item) pet.findNearestByType(type) pet.…" at bounding box center [804, 448] width 370 height 201
click at [23, 436] on div at bounding box center [21, 443] width 19 height 19
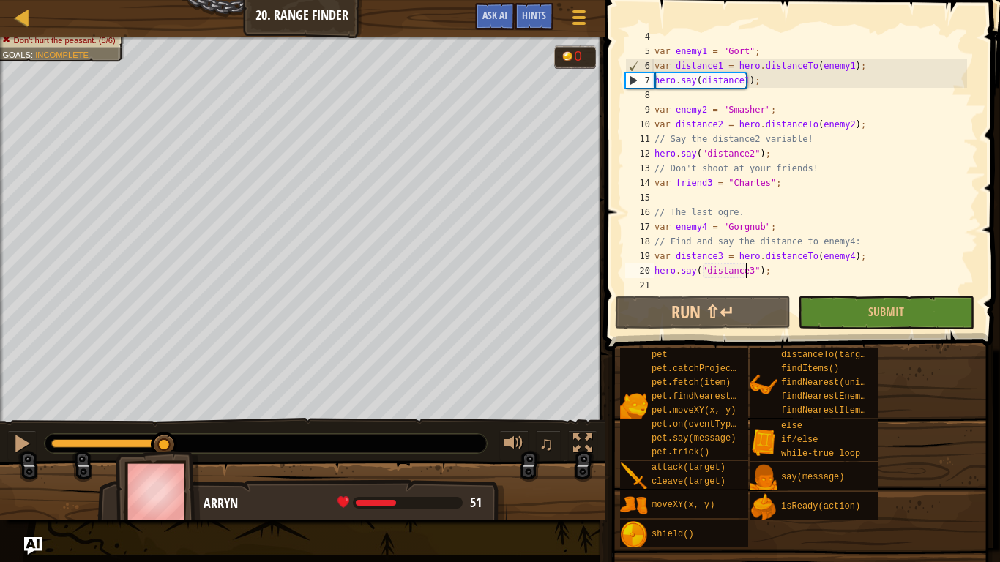
scroll to position [59, 0]
click at [719, 191] on div "var enemy1 = "Gort" ; var distance1 = hero . distanceTo ( enemy1 ) ; hero . say…" at bounding box center [808, 175] width 315 height 293
click at [718, 192] on div "var enemy1 = "Gort" ; var distance1 = hero . distanceTo ( enemy1 ) ; hero . say…" at bounding box center [808, 175] width 315 height 293
click at [748, 280] on div "var enemy1 = "Gort" ; var distance1 = hero . distanceTo ( enemy1 ) ; hero . say…" at bounding box center [808, 175] width 315 height 293
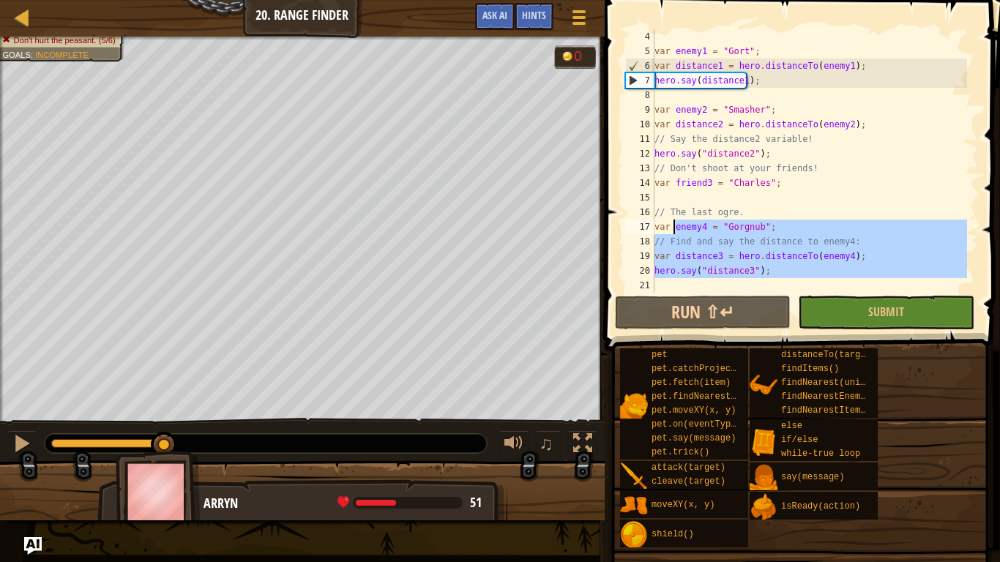
drag, startPoint x: 690, startPoint y: 283, endPoint x: 664, endPoint y: 209, distance: 78.5
click at [664, 209] on div "var enemy1 = "Gort" ; var distance1 = hero . distanceTo ( enemy1 ) ; hero . say…" at bounding box center [808, 175] width 315 height 293
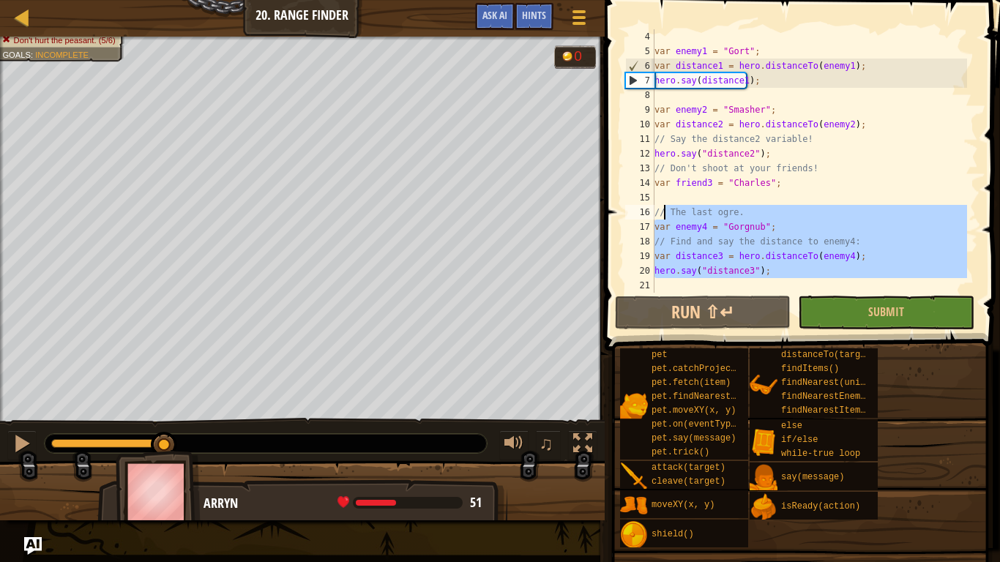
click at [912, 428] on div "pet pet.catchProjectile(arrow) pet.fetch(item) pet.findNearestByType(type) pet.…" at bounding box center [804, 448] width 370 height 201
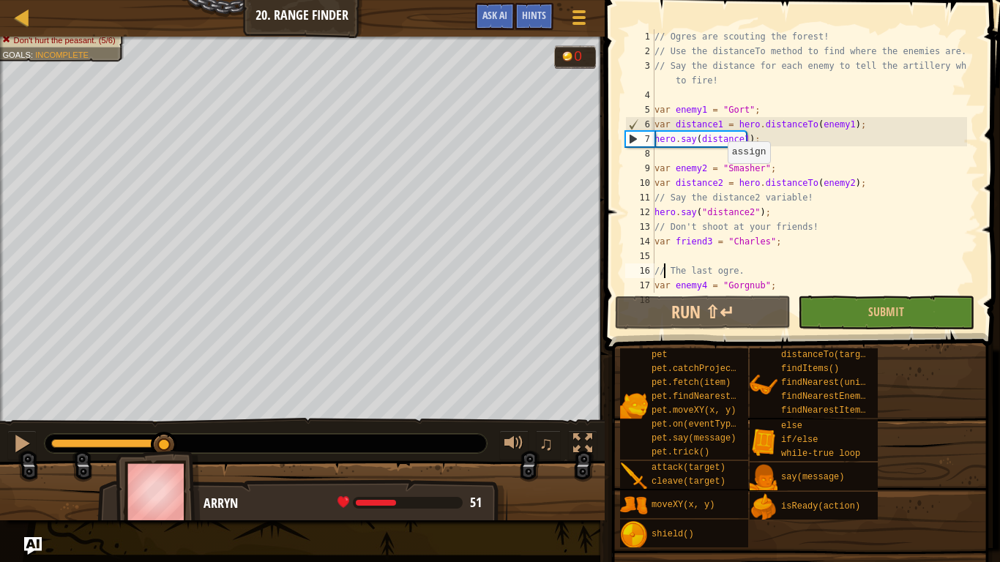
scroll to position [59, 0]
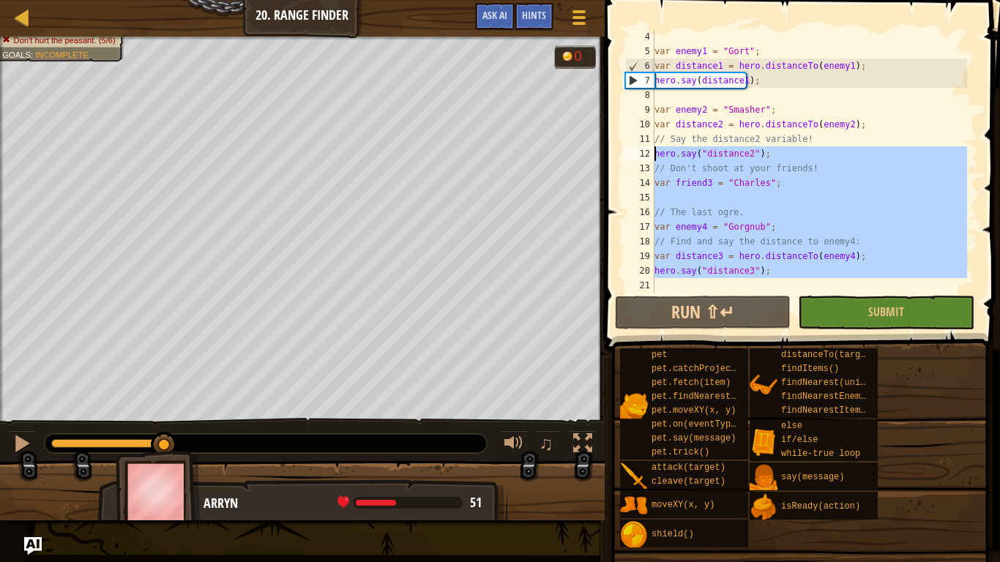
drag, startPoint x: 677, startPoint y: 284, endPoint x: 648, endPoint y: 145, distance: 142.1
click at [648, 145] on div "// The last ogre. 4 5 6 7 8 9 10 11 12 13 14 15 16 17 18 19 20 21 var enemy1 = …" at bounding box center [800, 160] width 356 height 263
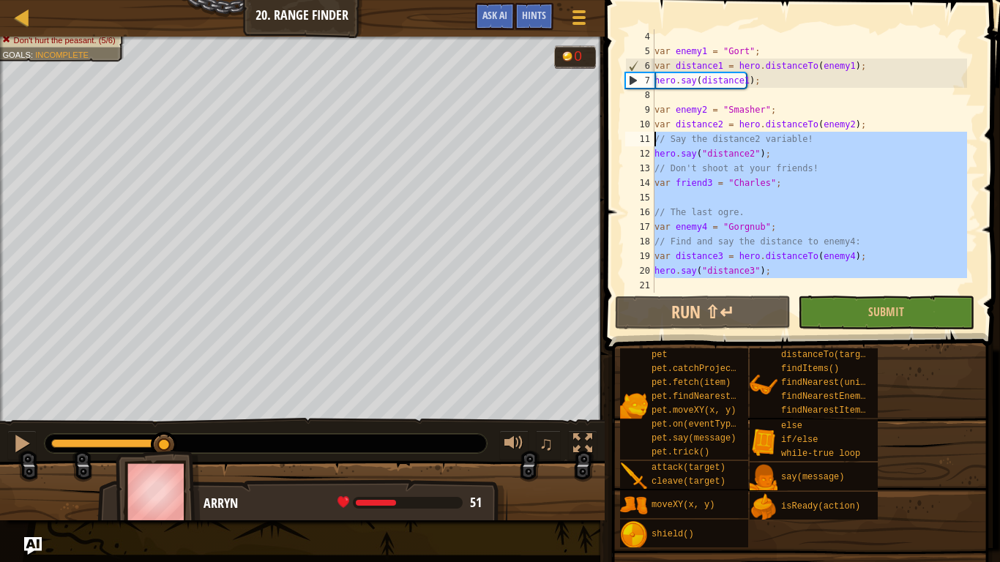
click at [702, 190] on div "var enemy1 = "Gort" ; var distance1 = hero . distanceTo ( enemy1 ) ; hero . say…" at bounding box center [808, 160] width 315 height 263
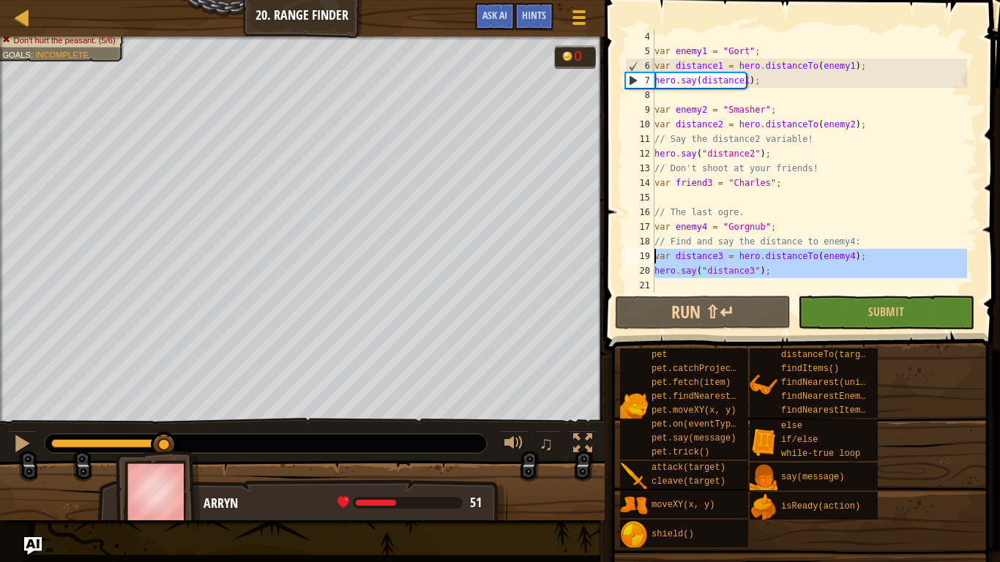
drag, startPoint x: 659, startPoint y: 286, endPoint x: 639, endPoint y: 252, distance: 39.4
click at [639, 252] on div "var friend3 = "[PERSON_NAME]"; 4 5 6 7 8 9 10 11 12 13 14 15 16 17 18 19 20 21 …" at bounding box center [800, 160] width 356 height 263
type textarea "var distance3 = hero.distanceTo(enemy4); hero.say("distance3");"
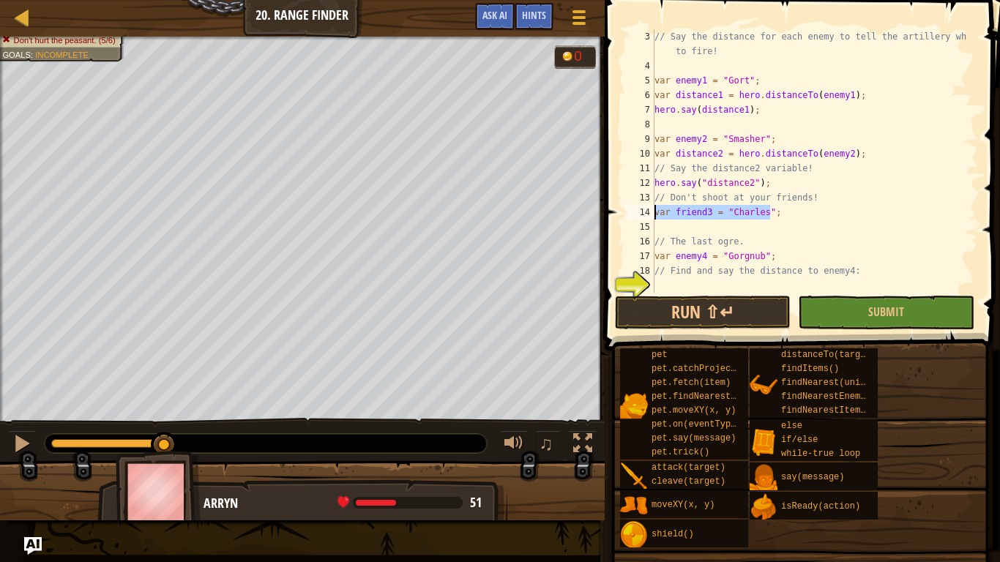
drag, startPoint x: 787, startPoint y: 212, endPoint x: 604, endPoint y: 206, distance: 183.1
click at [604, 206] on div "3 4 5 6 7 8 9 10 11 12 13 14 15 16 17 18 19 // Say the distance for each enemy …" at bounding box center [800, 204] width 400 height 394
click at [782, 184] on div "// Say the distance for each enemy to tell the artillery where to fire! var ene…" at bounding box center [808, 182] width 315 height 307
click at [570, 182] on div "Map Computer Science 2 20. Range Finder Game Menu Done Hints Ask AI 1 ההההההההה…" at bounding box center [500, 281] width 1000 height 562
click at [703, 183] on div "// Say the distance for each enemy to tell the artillery where to fire! var ene…" at bounding box center [808, 160] width 315 height 263
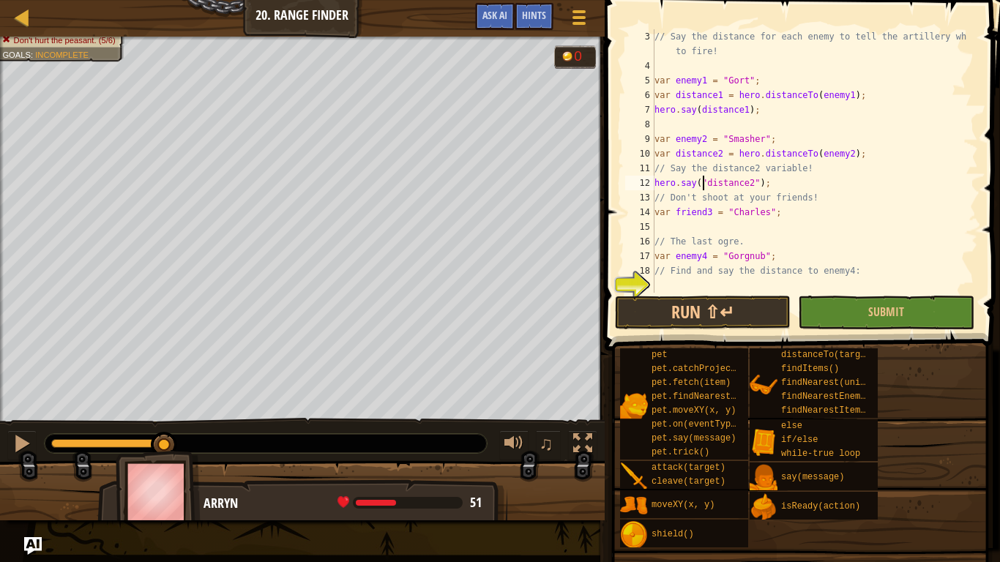
click at [703, 183] on div "// Say the distance for each enemy to tell the artillery where to fire! var ene…" at bounding box center [808, 182] width 315 height 307
click at [704, 181] on div "// Say the distance for each enemy to tell the artillery where to fire! var ene…" at bounding box center [808, 160] width 315 height 263
click at [748, 182] on div "// Say the distance for each enemy to tell the artillery where to fire! var ene…" at bounding box center [808, 182] width 315 height 307
type textarea "hero.say(distance2);"
click at [706, 281] on div "// Say the distance for each enemy to tell the artillery where to fire! var ene…" at bounding box center [808, 182] width 315 height 307
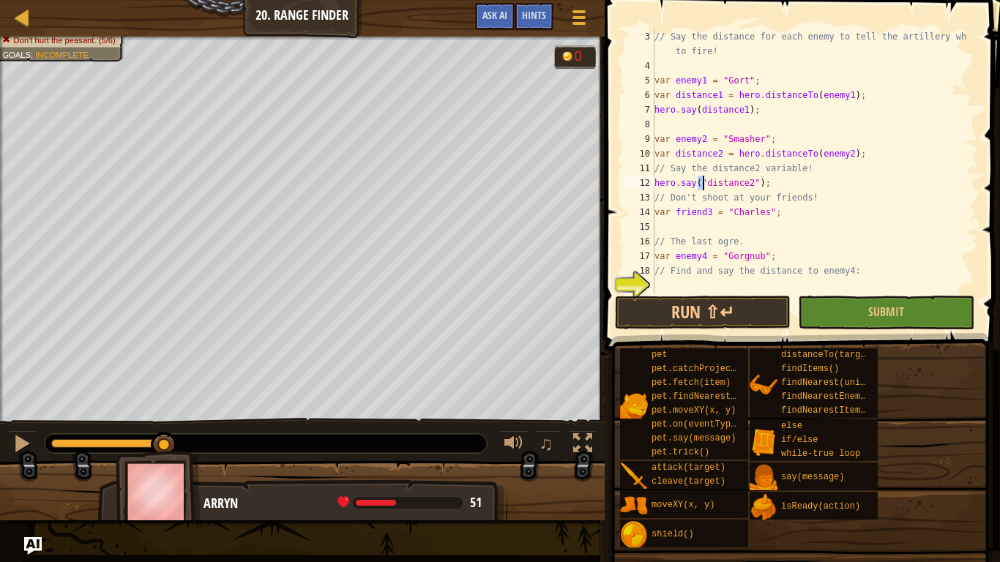
scroll to position [59, 0]
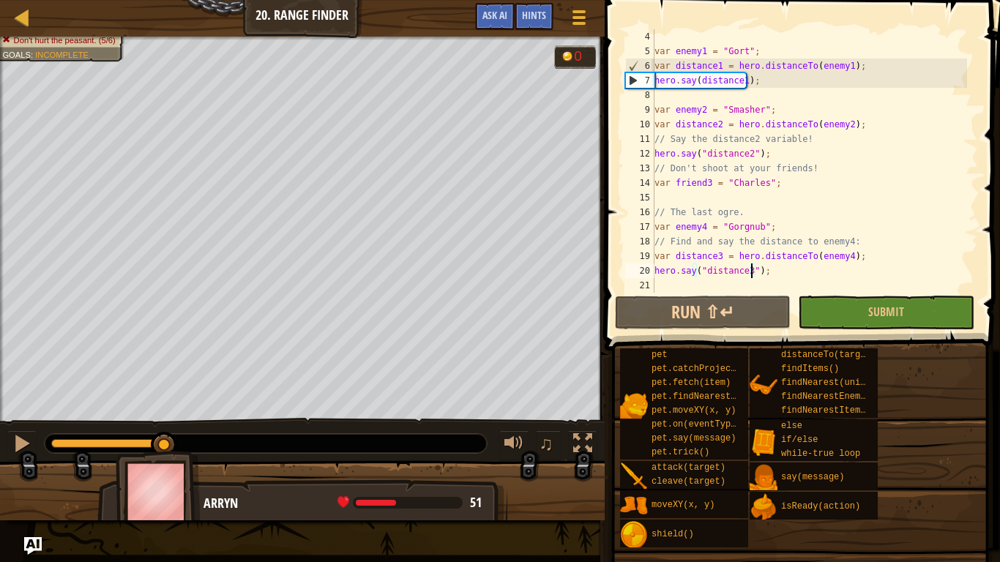
click at [752, 273] on div "var enemy1 = "Gort" ; var distance1 = hero . distanceTo ( enemy1 ) ; hero . say…" at bounding box center [808, 175] width 315 height 293
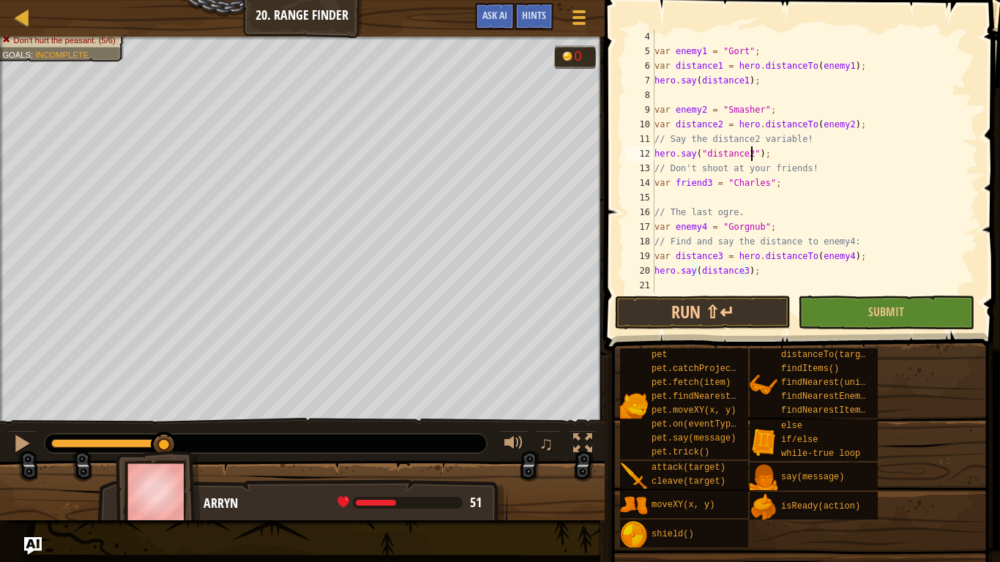
click at [750, 152] on div "var enemy1 = "Gort" ; var distance1 = hero . distanceTo ( enemy1 ) ; hero . say…" at bounding box center [808, 175] width 315 height 293
click at [703, 151] on div "var enemy1 = "Gort" ; var distance1 = hero . distanceTo ( enemy1 ) ; hero . say…" at bounding box center [808, 175] width 315 height 293
type textarea "hero.say(distance2);"
click at [752, 301] on button "Run ⇧↵" at bounding box center [703, 313] width 176 height 34
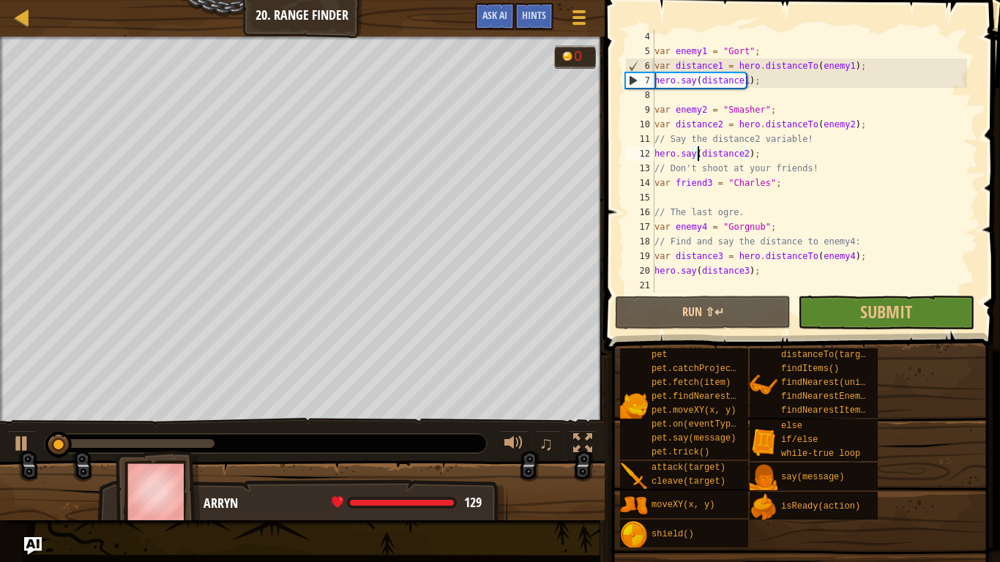
click at [919, 385] on div "pet pet.catchProjectile(arrow) pet.fetch(item) pet.findNearestByType(type) pet.…" at bounding box center [804, 448] width 370 height 201
click at [853, 298] on button "Submit" at bounding box center [886, 313] width 176 height 34
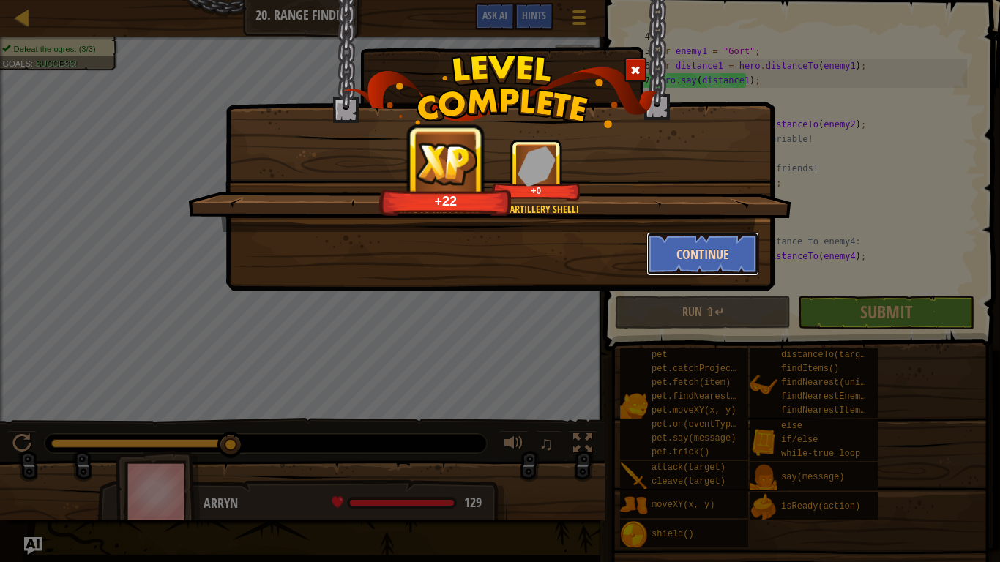
click at [730, 258] on button "Continue" at bounding box center [702, 254] width 113 height 44
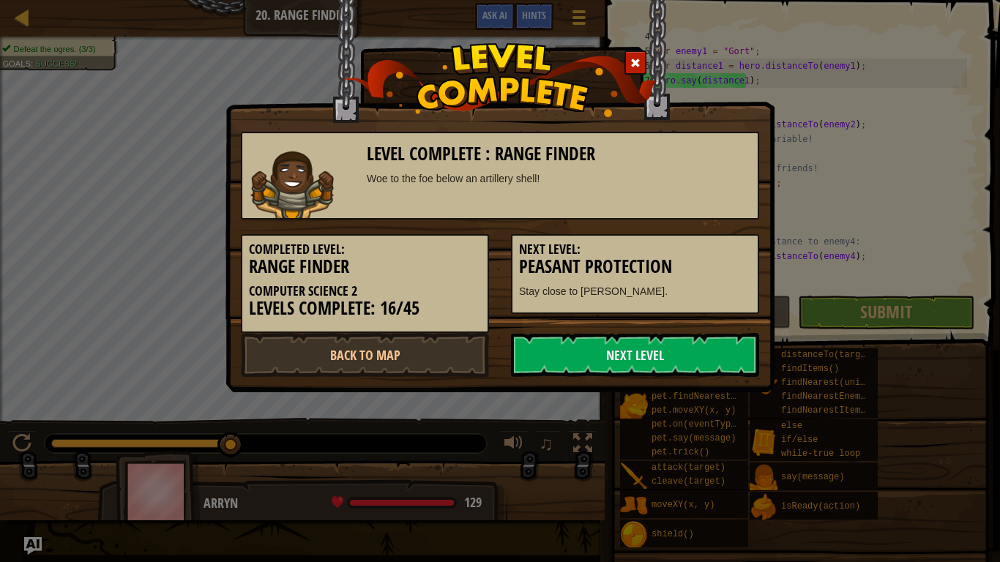
click at [673, 385] on div "Level Complete : Range Finder Woe to the foe below an artillery shell! Complete…" at bounding box center [499, 196] width 549 height 392
click at [714, 353] on link "Next Level" at bounding box center [635, 355] width 248 height 44
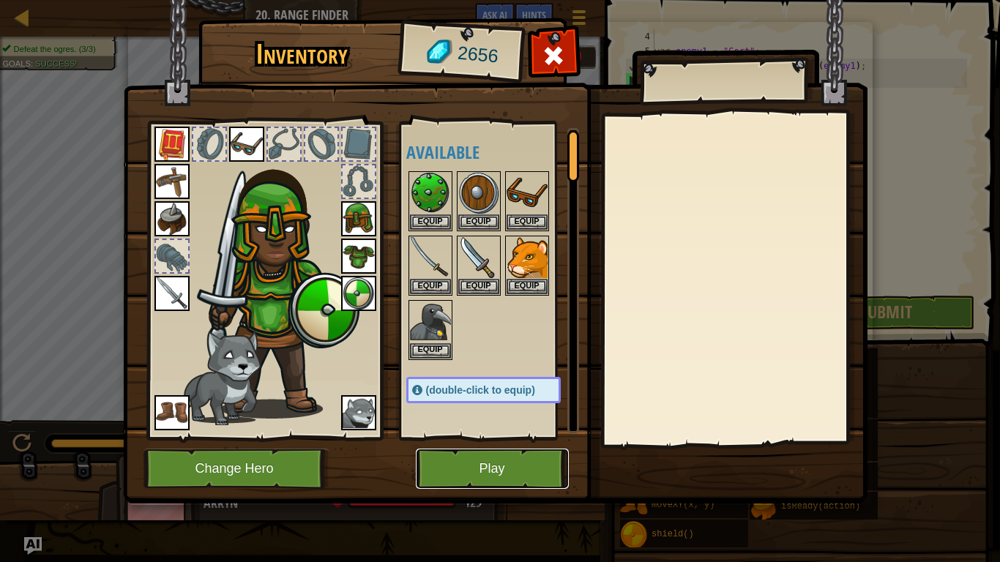
click at [477, 468] on button "Play" at bounding box center [492, 469] width 153 height 40
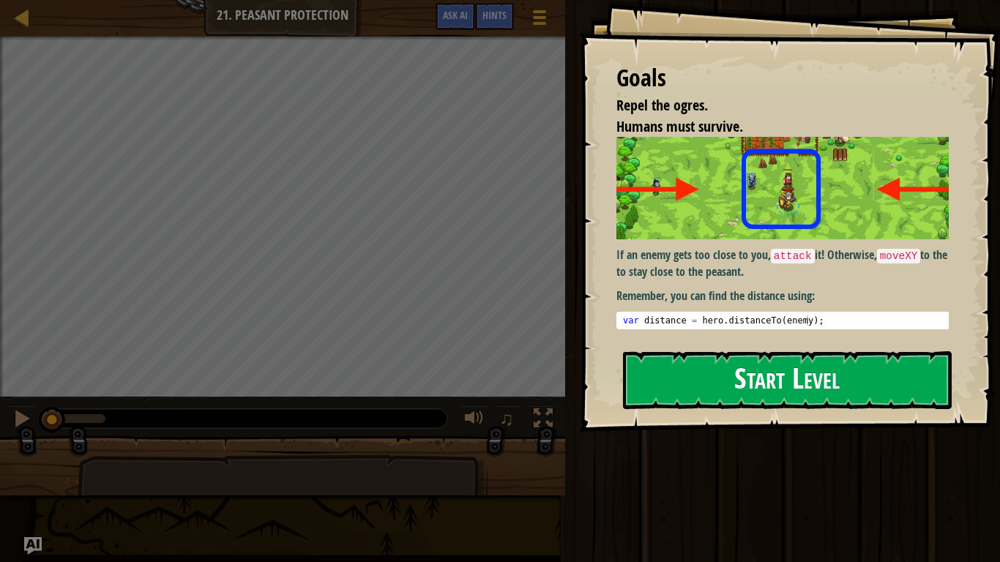
click at [679, 374] on button "Start Level" at bounding box center [787, 380] width 329 height 58
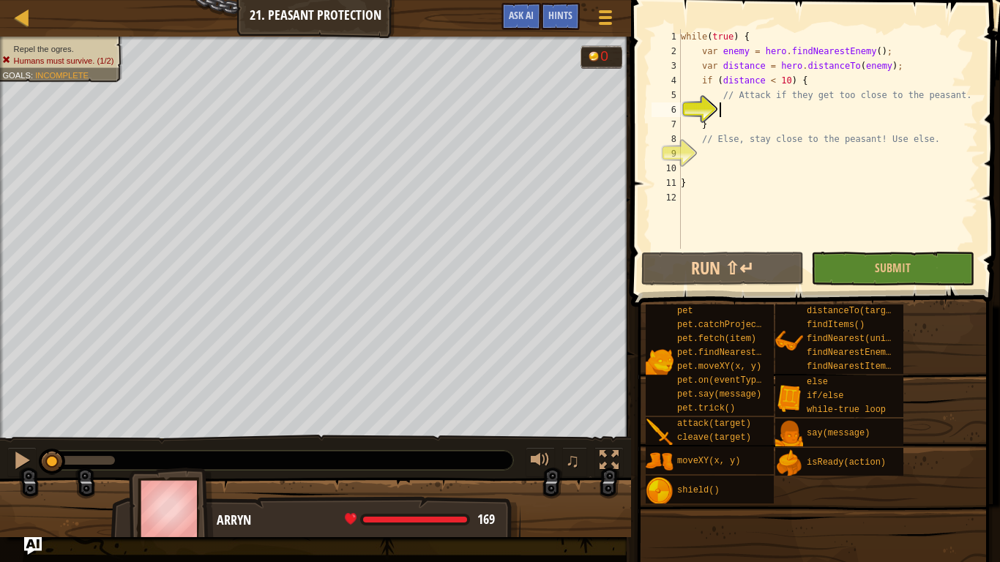
click at [796, 111] on div "while ( true ) { var enemy = hero . findNearestEnemy ( ) ; var distance = hero …" at bounding box center [828, 153] width 300 height 249
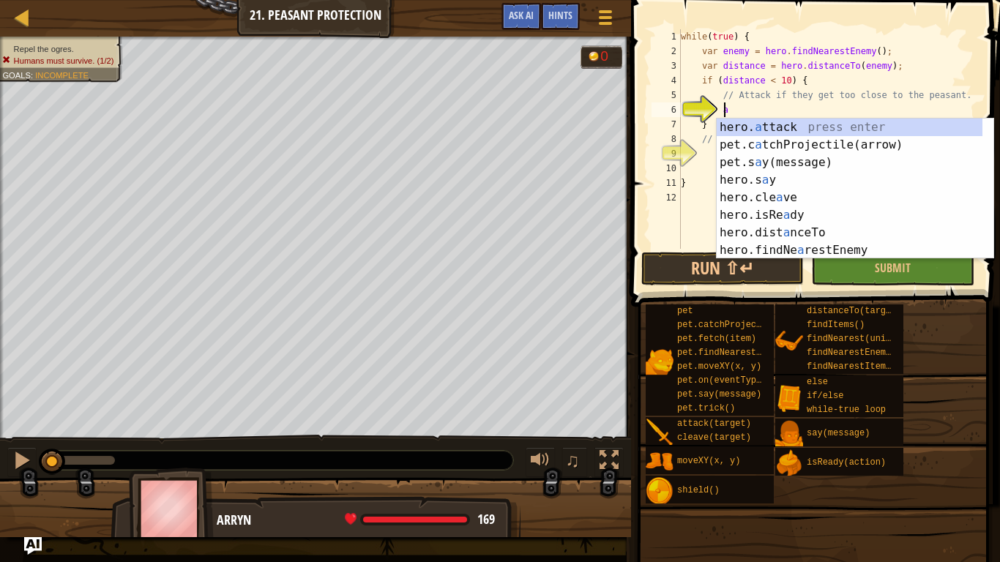
scroll to position [7, 3]
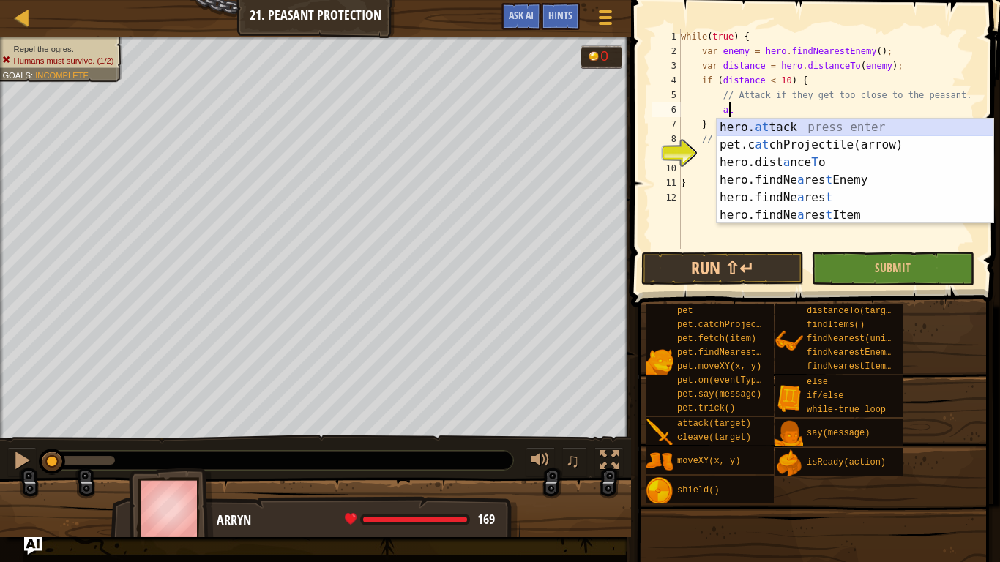
click at [794, 124] on div "hero. at tack press enter pet.c at chProjectile(arrow) press enter hero.dist a …" at bounding box center [854, 189] width 277 height 141
type textarea "hero.attack(enemy);"
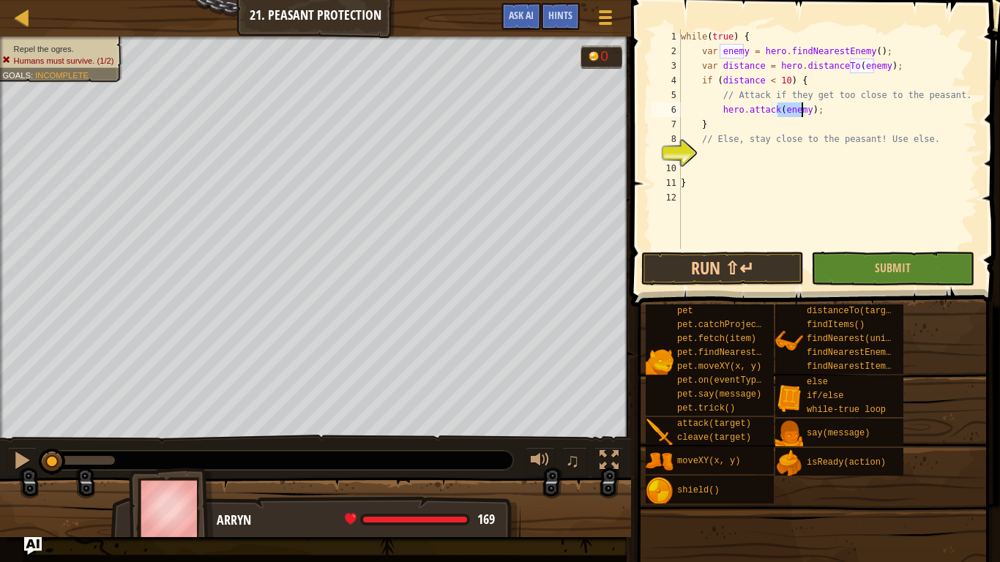
click at [818, 106] on div "while ( true ) { var enemy = hero . findNearestEnemy ( ) ; var distance = hero …" at bounding box center [828, 153] width 300 height 249
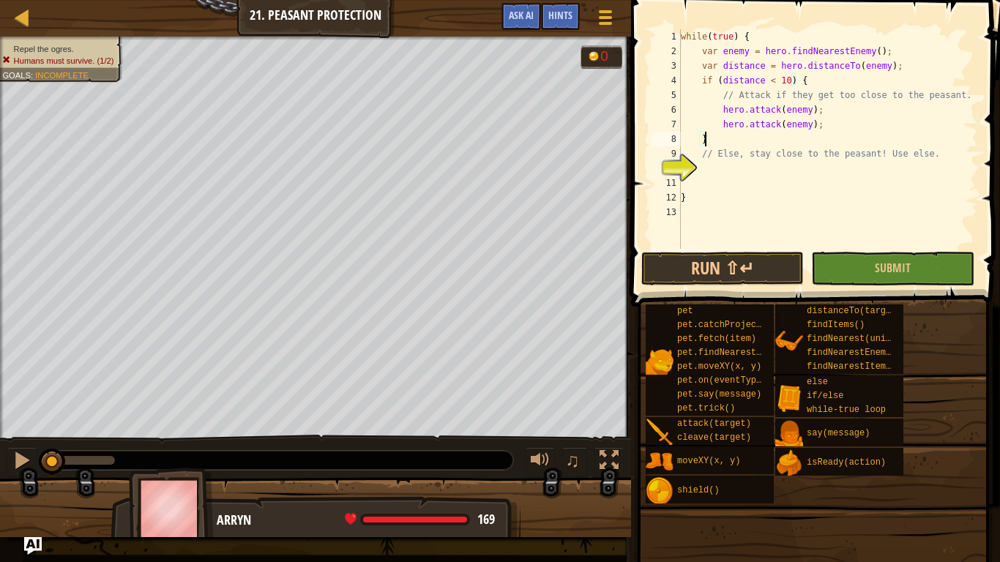
type textarea "// Else, stay close to the peasant! Use else."
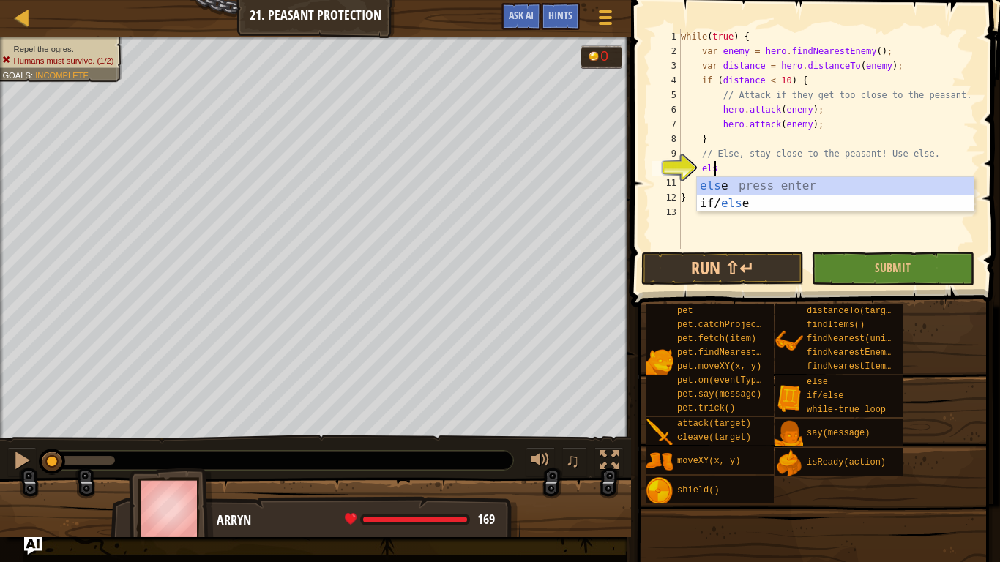
scroll to position [7, 2]
type textarea "else"
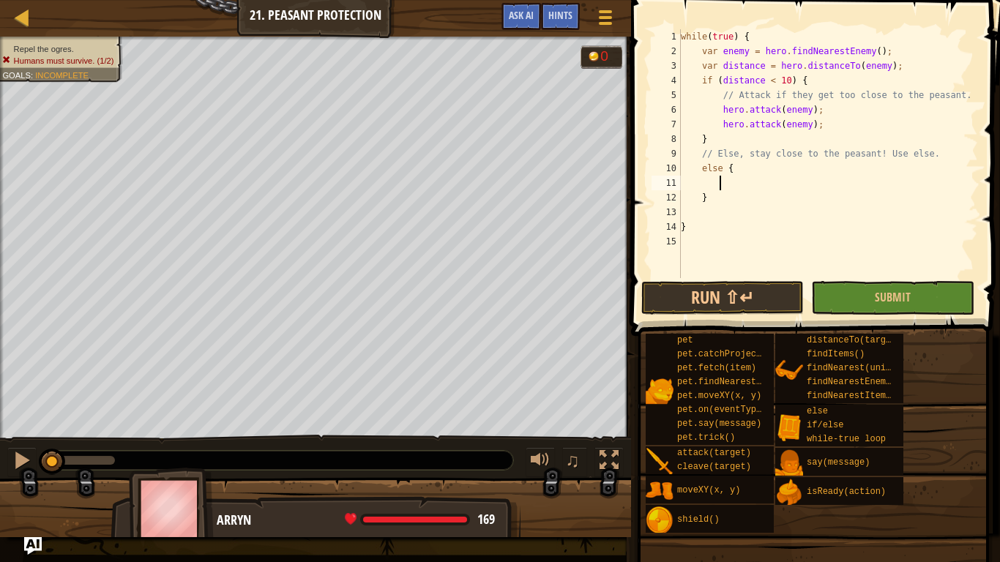
click at [737, 179] on div "while ( true ) { var enemy = hero . findNearestEnemy ( ) ; var distance = hero …" at bounding box center [828, 168] width 300 height 278
click at [779, 280] on div "hero.moveXY(40, 37); 1 2 3 4 5 6 7 8 9 10 11 12 13 14 15 while ( true ) { var e…" at bounding box center [812, 196] width 373 height 379
click at [760, 303] on button "Run ⇧↵" at bounding box center [722, 298] width 163 height 34
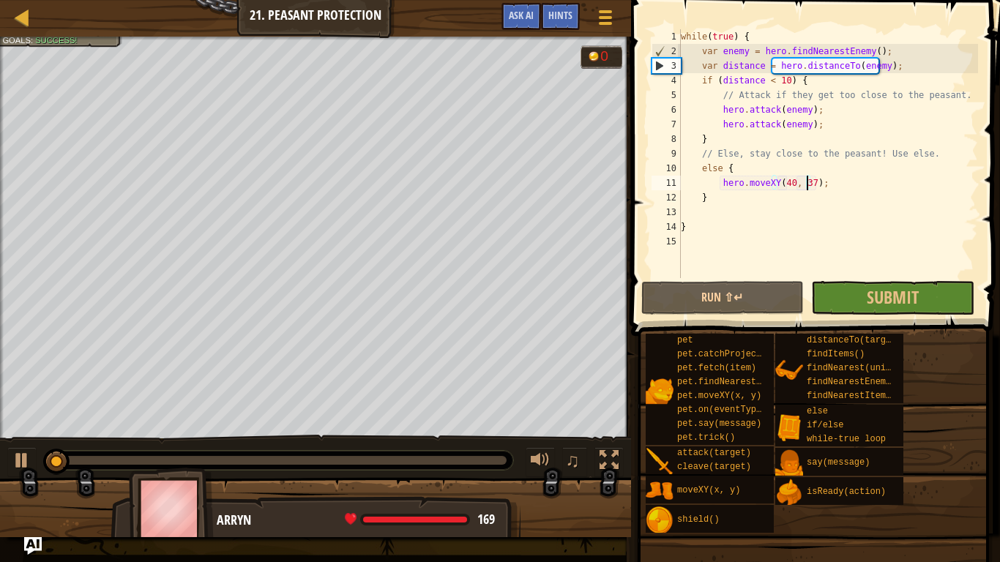
click at [963, 396] on div "pet pet.catchProjectile(arrow) pet.fetch(item) pet.findNearestByType(type) pet.…" at bounding box center [817, 433] width 345 height 201
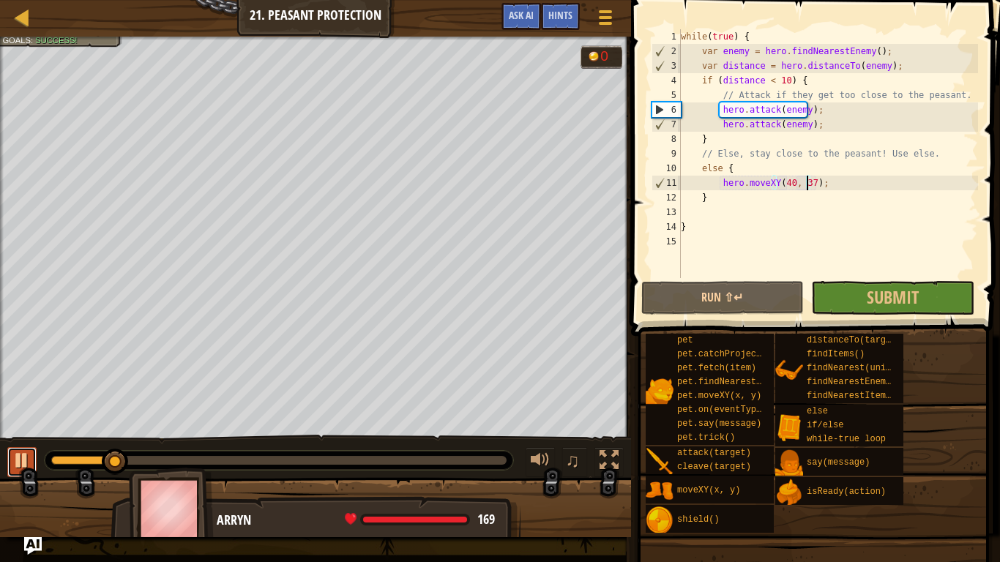
click at [19, 468] on div at bounding box center [21, 460] width 19 height 19
drag, startPoint x: 817, startPoint y: 124, endPoint x: 720, endPoint y: 123, distance: 97.3
click at [720, 123] on div "while ( true ) { var enemy = hero . findNearestEnemy ( ) ; var distance = hero …" at bounding box center [828, 168] width 300 height 278
type textarea "hero.attack(enemy);"
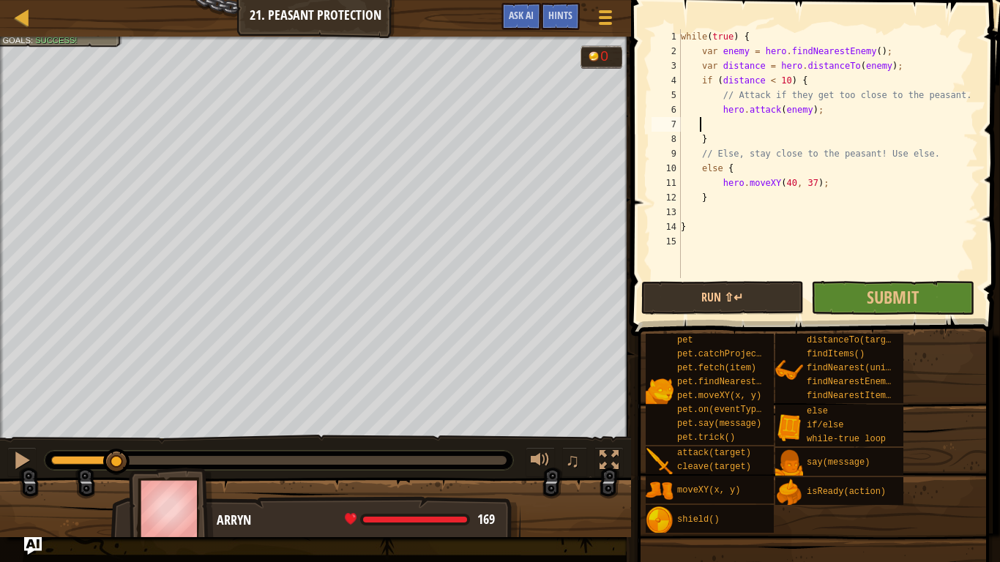
scroll to position [7, 0]
type textarea "hero.attack(enemy);"
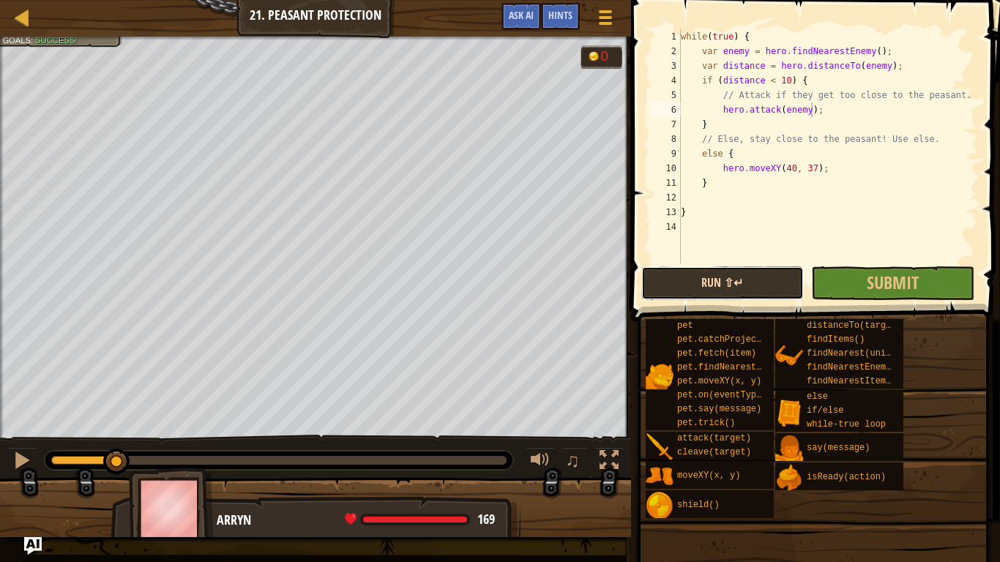
click at [774, 286] on button "Run ⇧↵" at bounding box center [722, 283] width 163 height 34
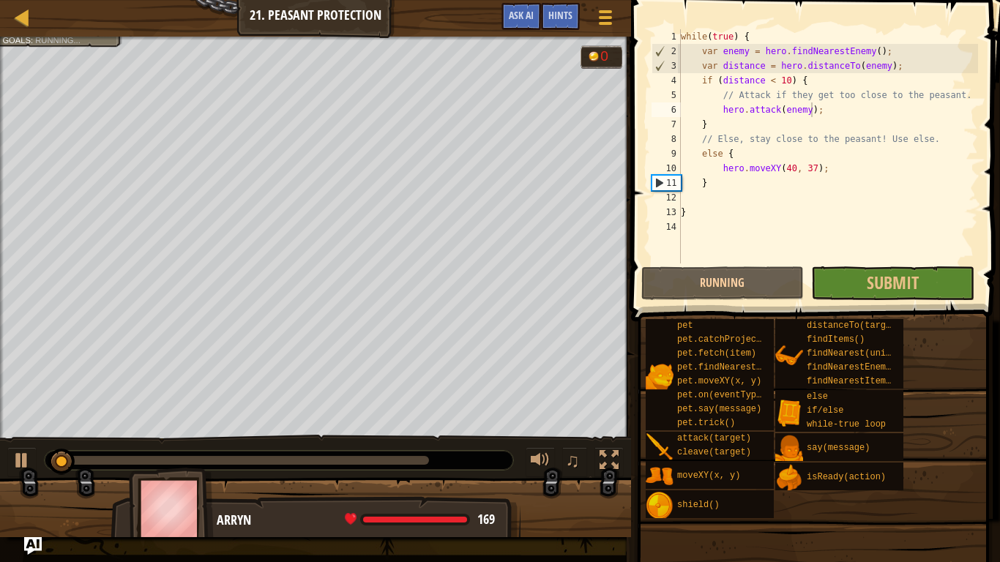
click at [955, 404] on div "pet pet.catchProjectile(arrow) pet.fetch(item) pet.findNearestByType(type) pet.…" at bounding box center [817, 418] width 345 height 201
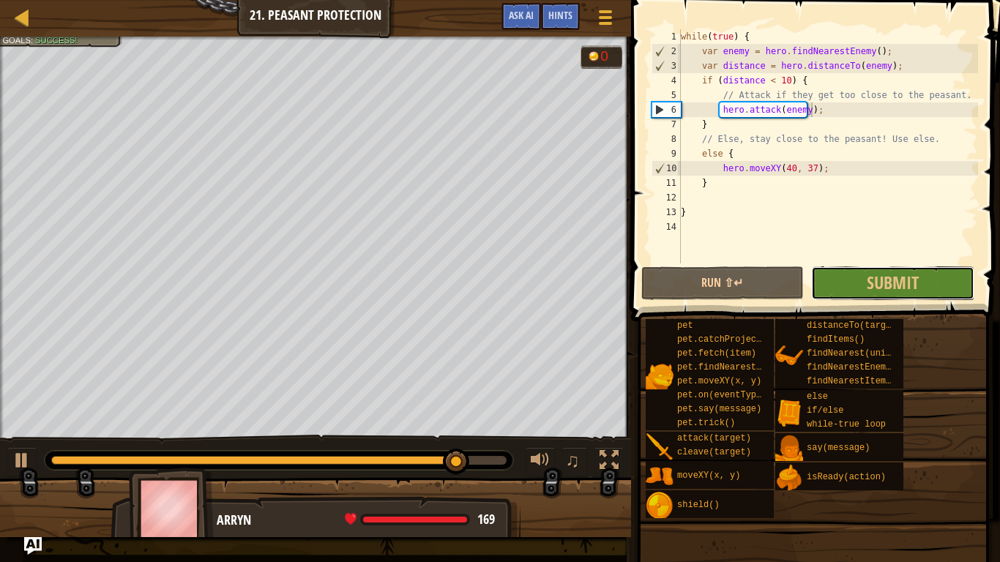
click at [901, 283] on span "Submit" at bounding box center [893, 282] width 52 height 23
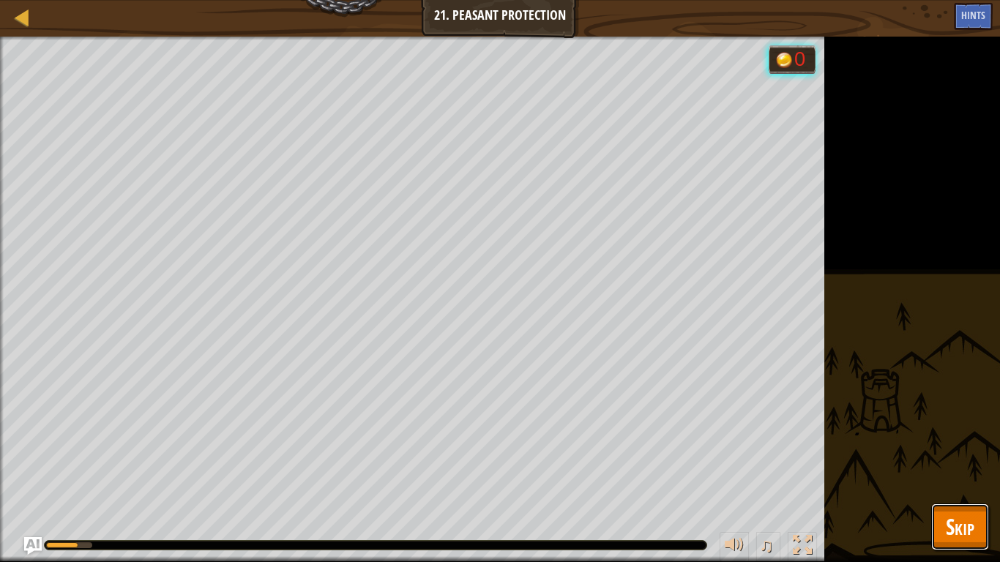
click at [985, 468] on button "Skip" at bounding box center [960, 527] width 58 height 47
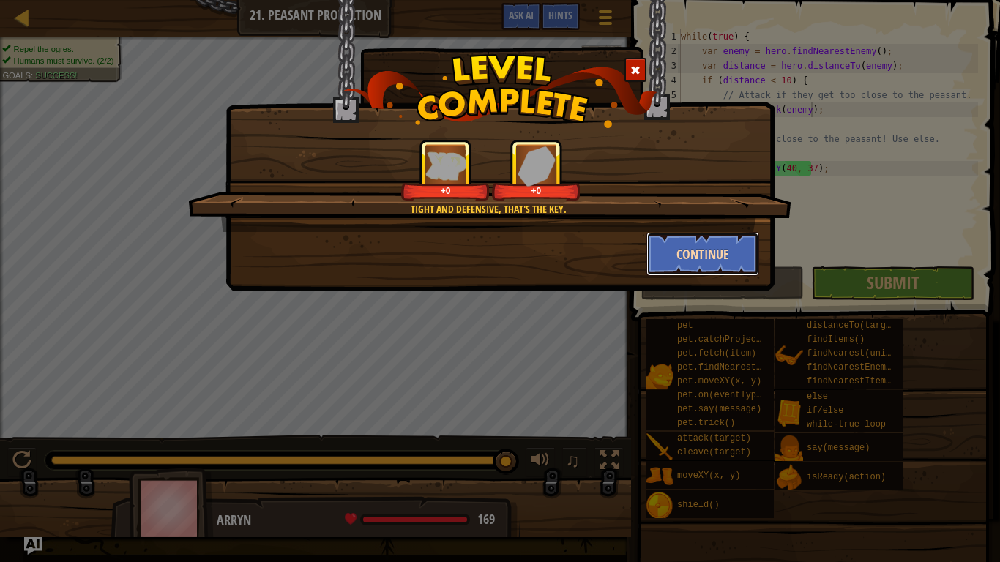
click at [715, 259] on button "Continue" at bounding box center [702, 254] width 113 height 44
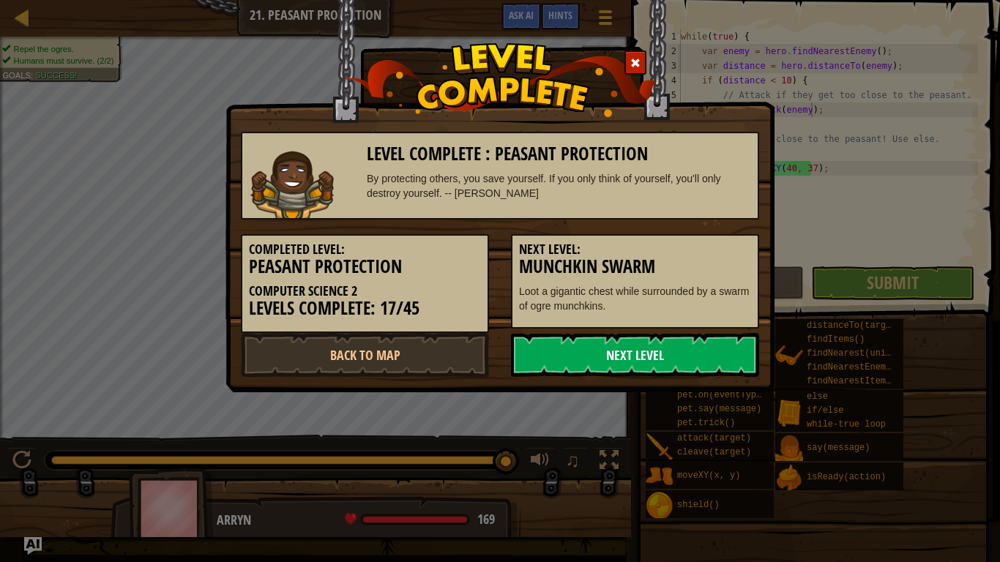
click at [670, 375] on link "Next Level" at bounding box center [635, 355] width 248 height 44
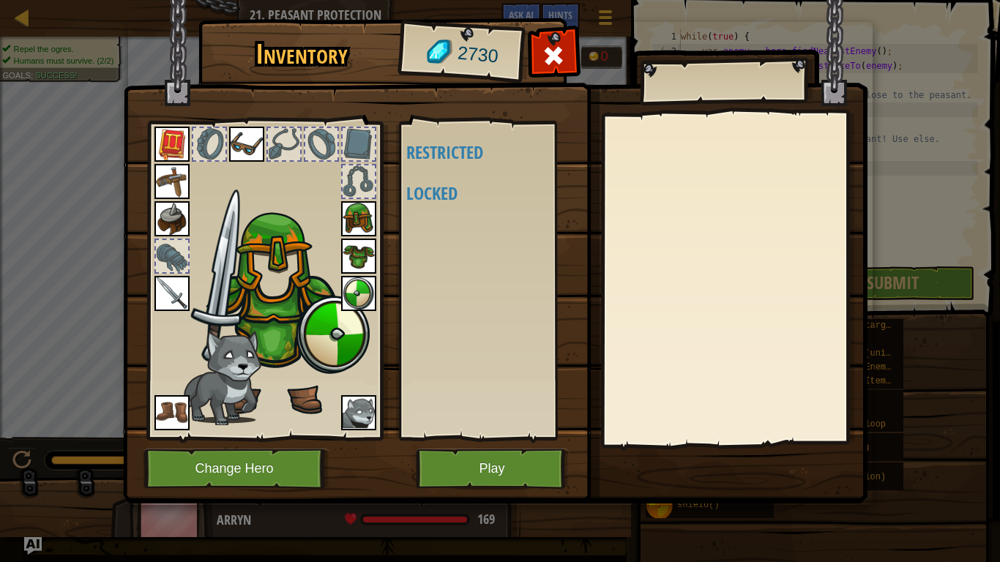
click at [678, 1] on body "Map Computer Science 2 21. Peasant Protection Game Menu Done Hints Ask AI 1 ההה…" at bounding box center [500, 0] width 1000 height 1
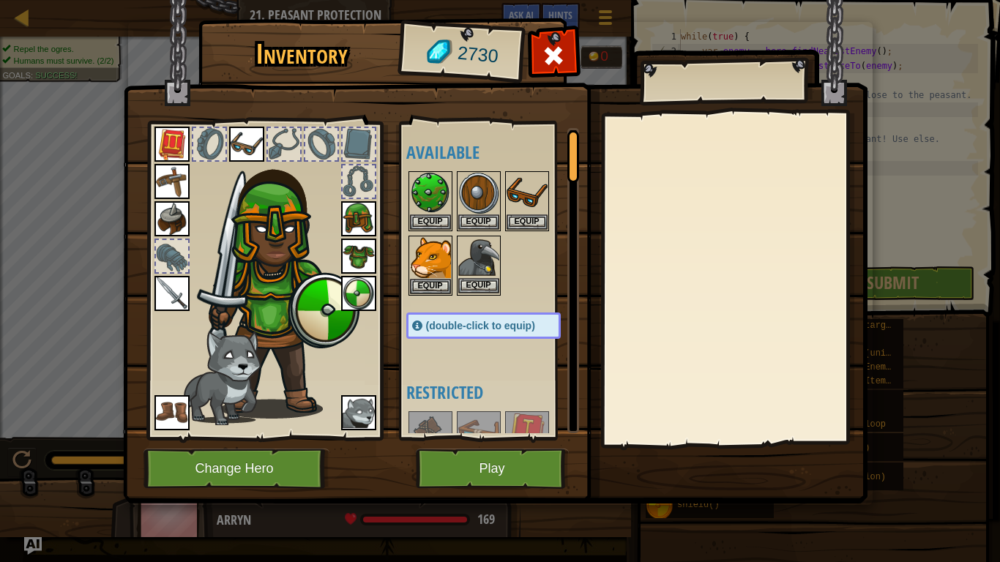
click at [491, 255] on img at bounding box center [478, 257] width 41 height 41
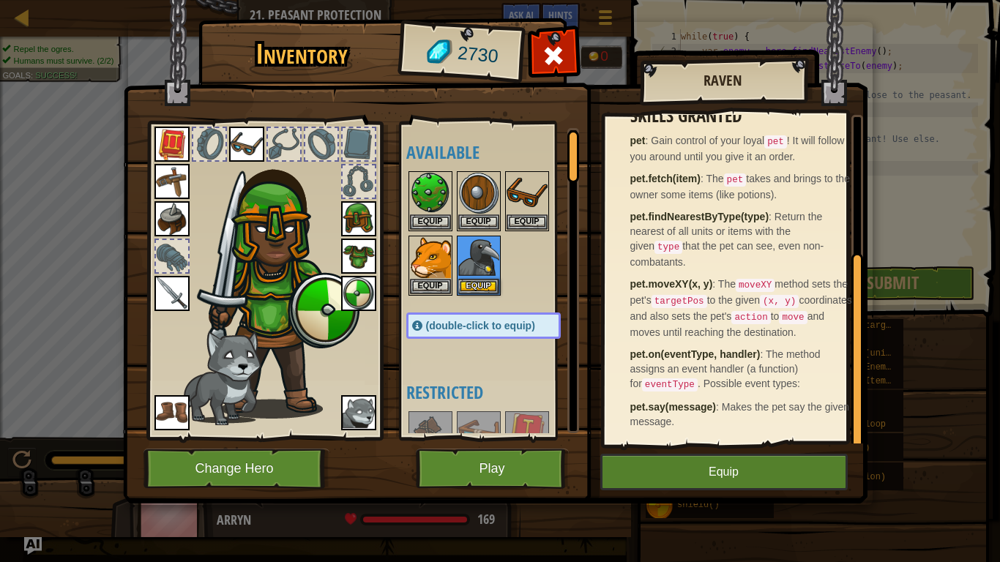
scroll to position [224, 0]
click at [435, 256] on img at bounding box center [430, 257] width 41 height 41
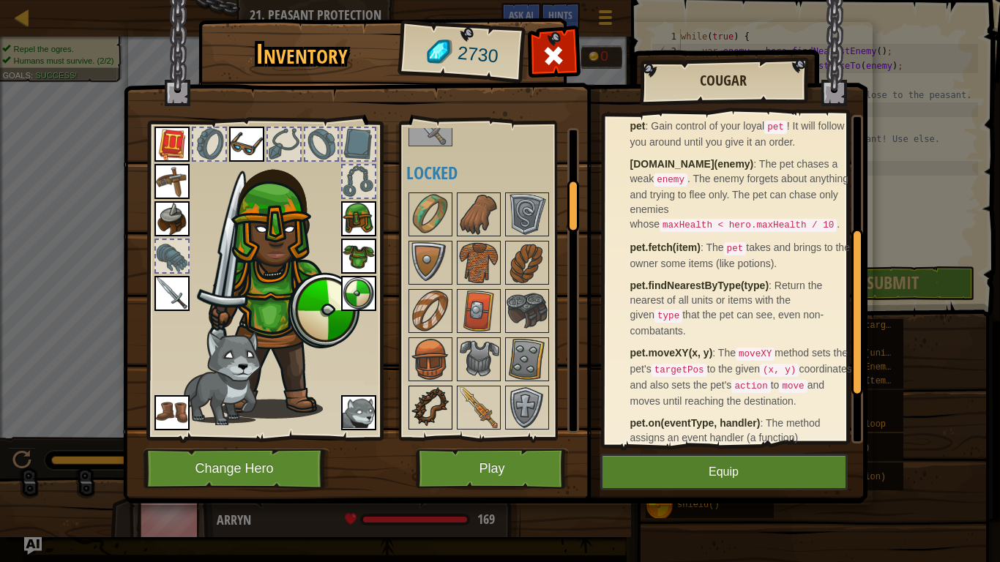
scroll to position [512, 0]
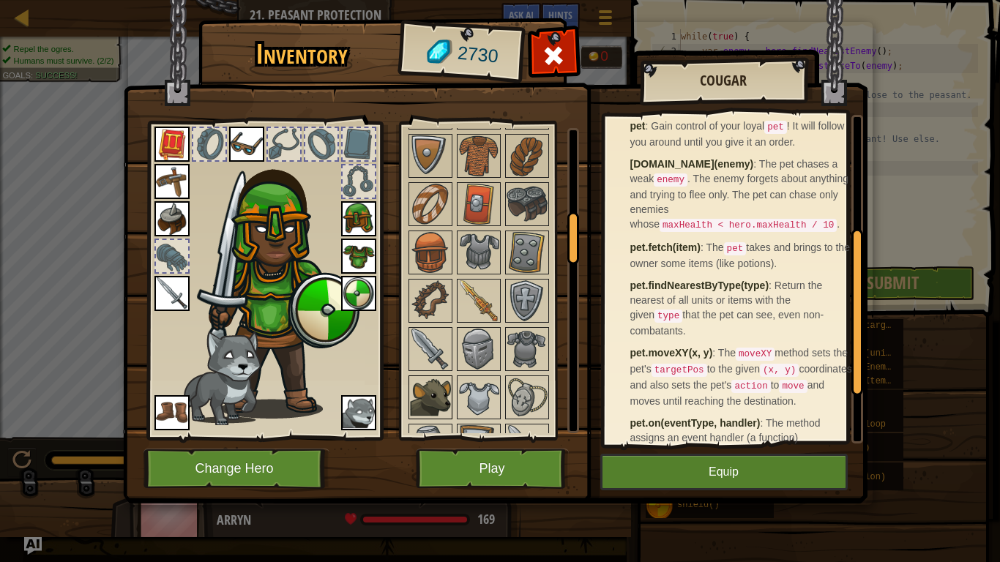
click at [423, 401] on img at bounding box center [430, 397] width 41 height 41
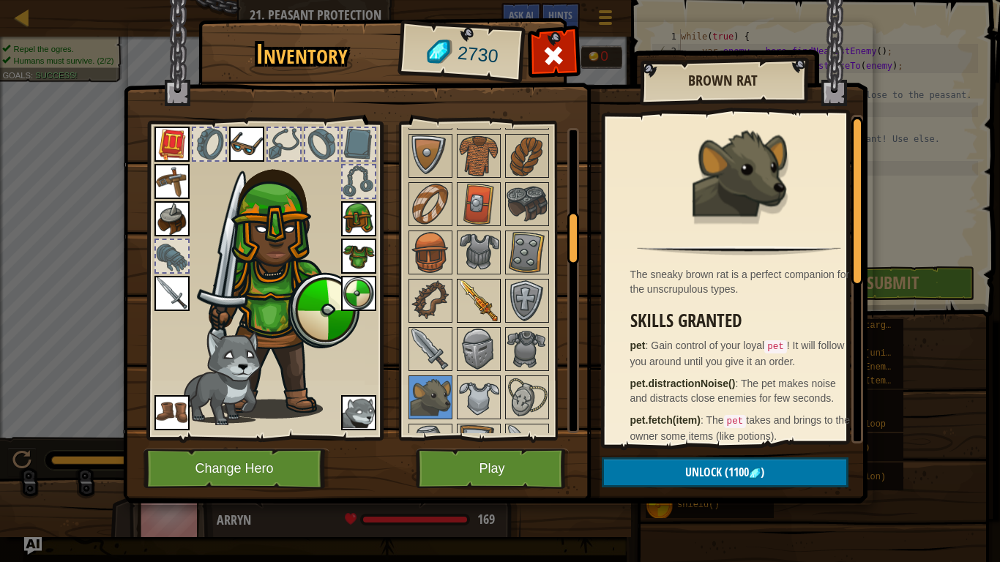
click at [490, 312] on img at bounding box center [478, 300] width 41 height 41
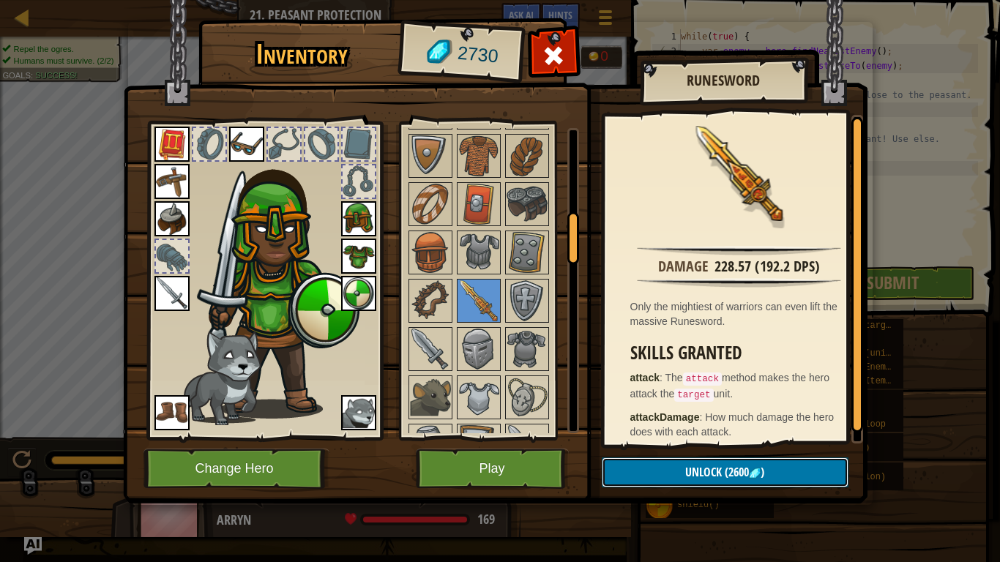
click at [785, 468] on button "Unlock (2600 )" at bounding box center [725, 472] width 247 height 30
click at [436, 343] on img at bounding box center [430, 349] width 41 height 41
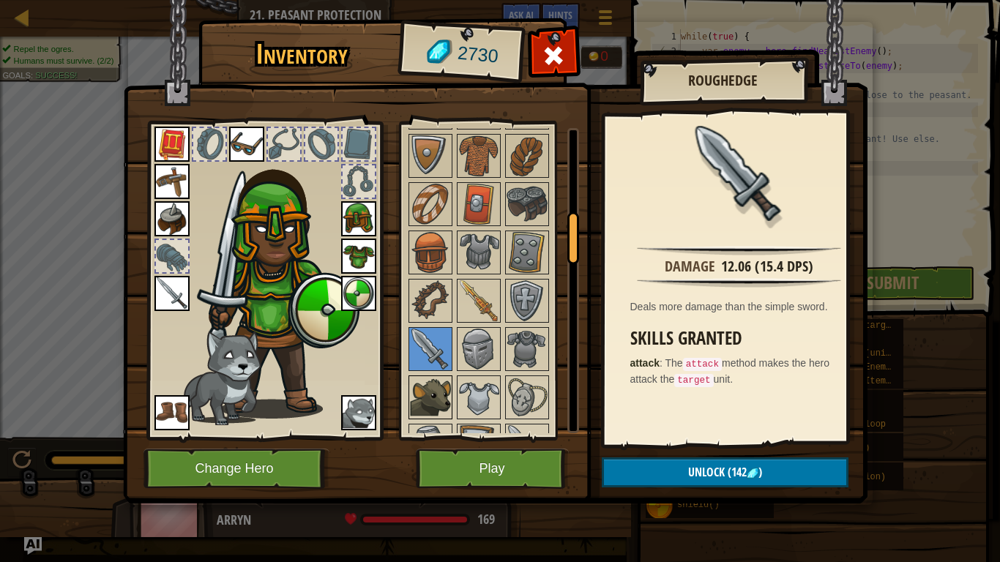
click at [447, 394] on img at bounding box center [430, 397] width 41 height 41
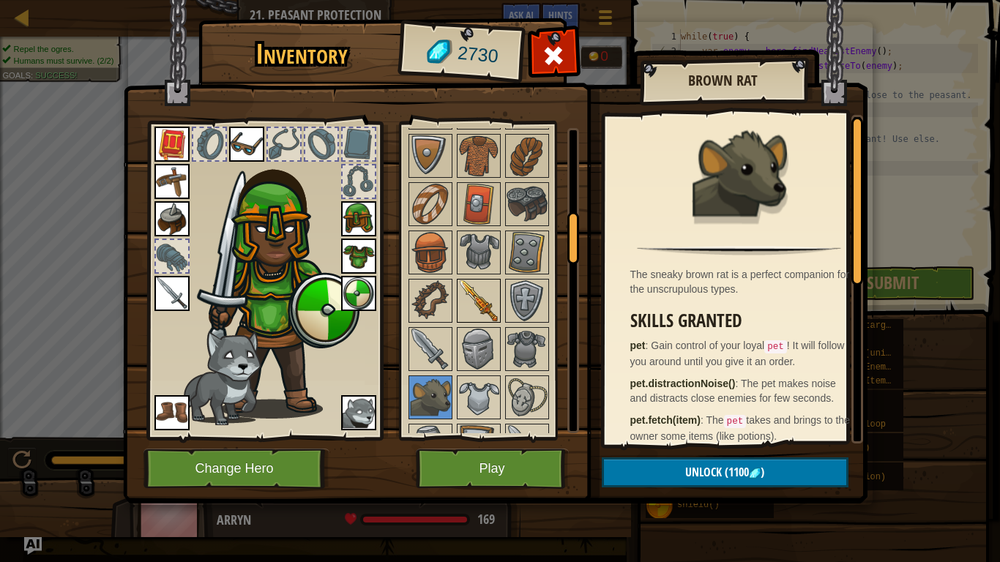
click at [486, 316] on img at bounding box center [478, 300] width 41 height 41
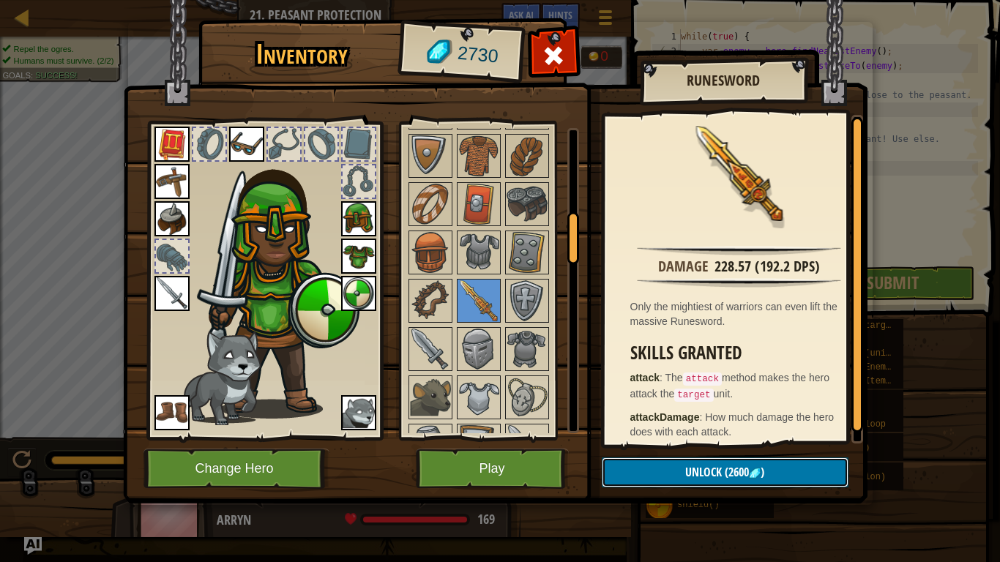
click at [676, 468] on button "Unlock (2600 )" at bounding box center [725, 472] width 247 height 30
click at [676, 468] on button "Confirm" at bounding box center [725, 472] width 247 height 30
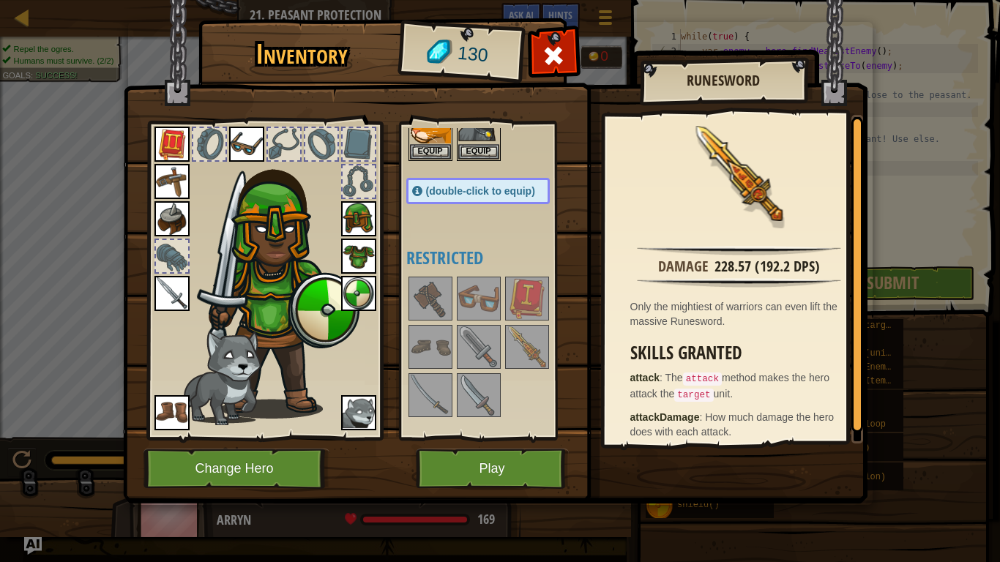
scroll to position [220, 0]
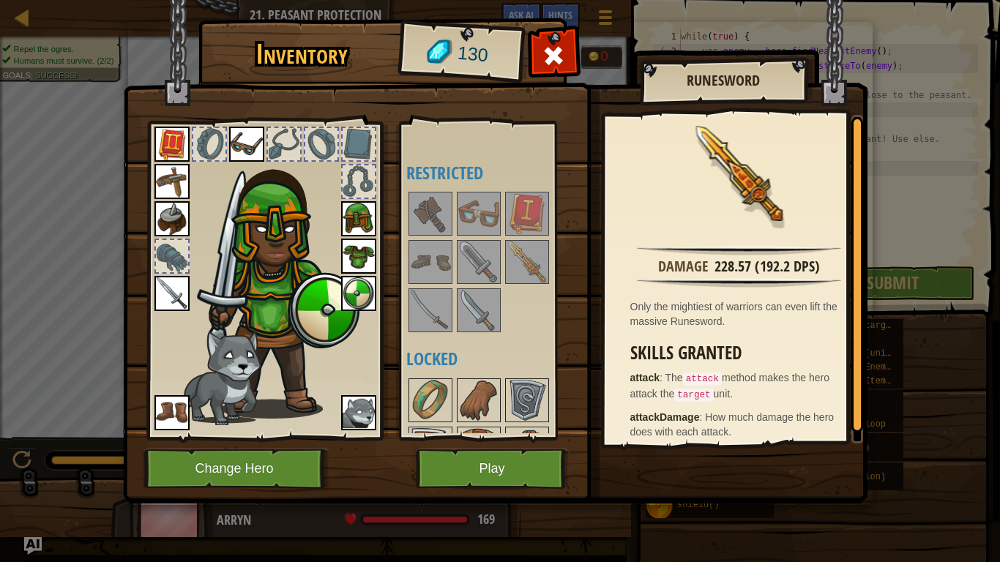
click at [526, 254] on img at bounding box center [526, 262] width 41 height 41
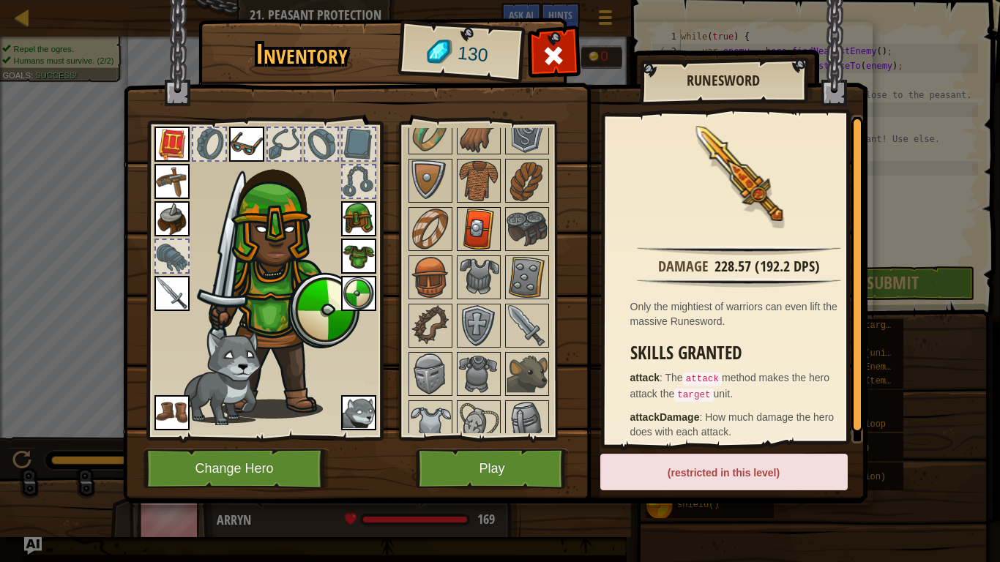
scroll to position [512, 0]
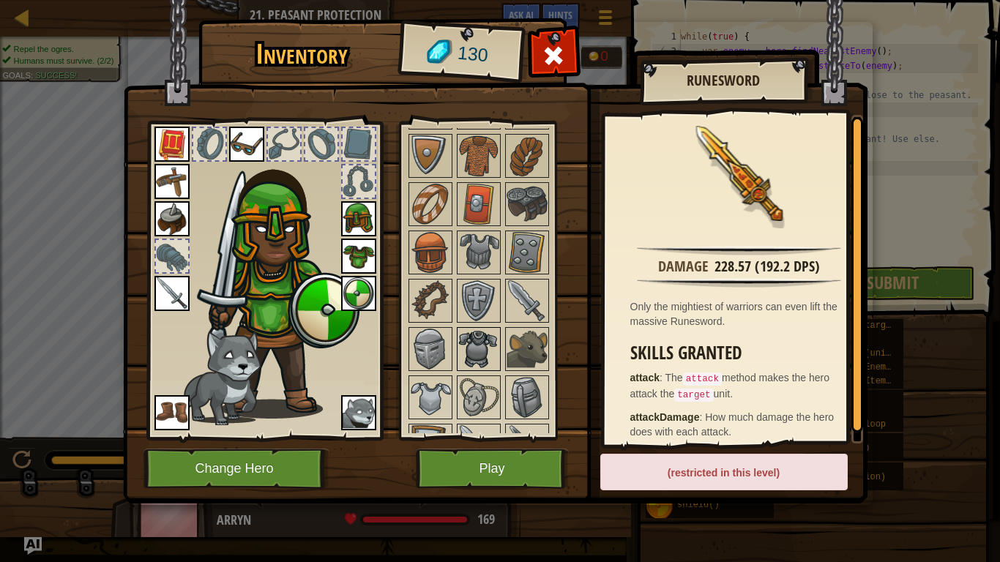
drag, startPoint x: 477, startPoint y: 325, endPoint x: 476, endPoint y: 340, distance: 14.7
click at [477, 327] on div "Available Equip Equip Equip Equip Equip Equip Equip Equip Equip Equip Equip Equ…" at bounding box center [492, 280] width 173 height 305
click at [512, 341] on img at bounding box center [526, 349] width 41 height 41
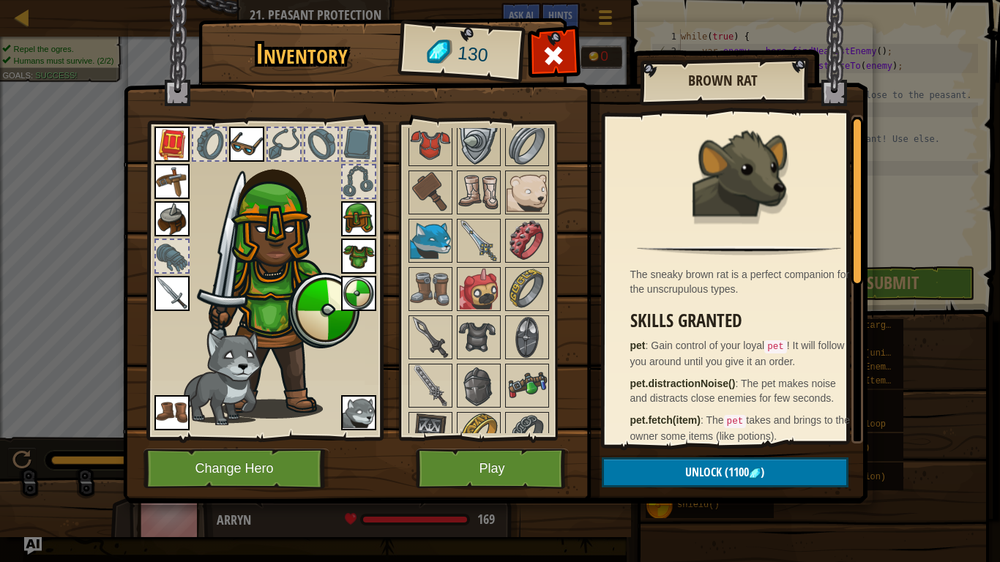
scroll to position [1098, 0]
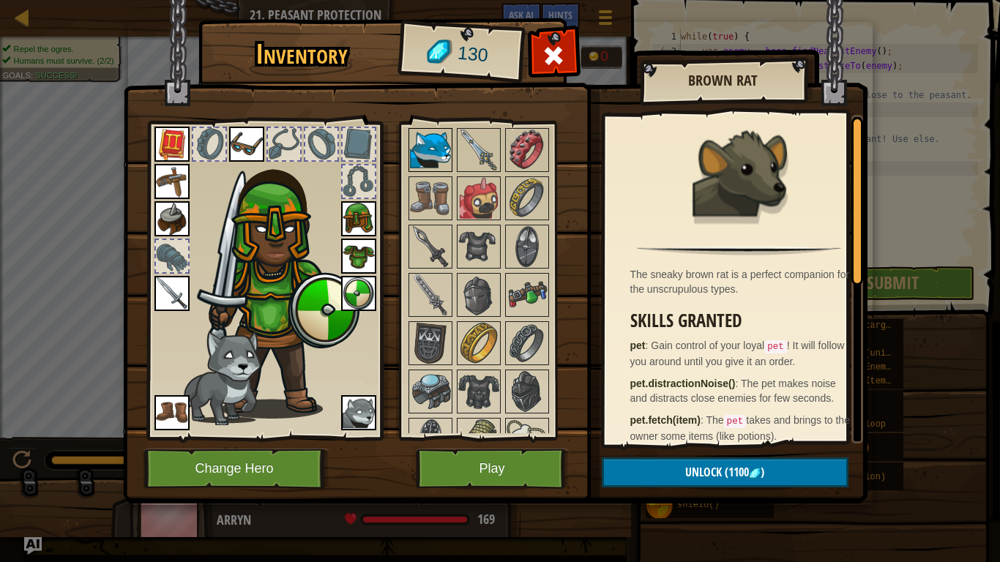
click at [412, 143] on img at bounding box center [430, 150] width 41 height 41
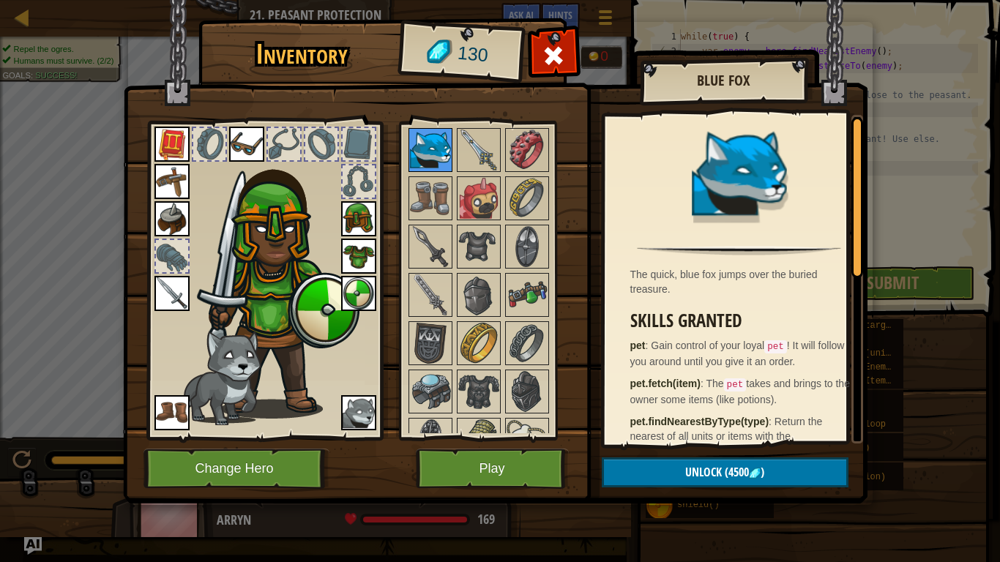
click at [452, 140] on div at bounding box center [430, 150] width 44 height 44
click at [518, 143] on img at bounding box center [526, 150] width 41 height 41
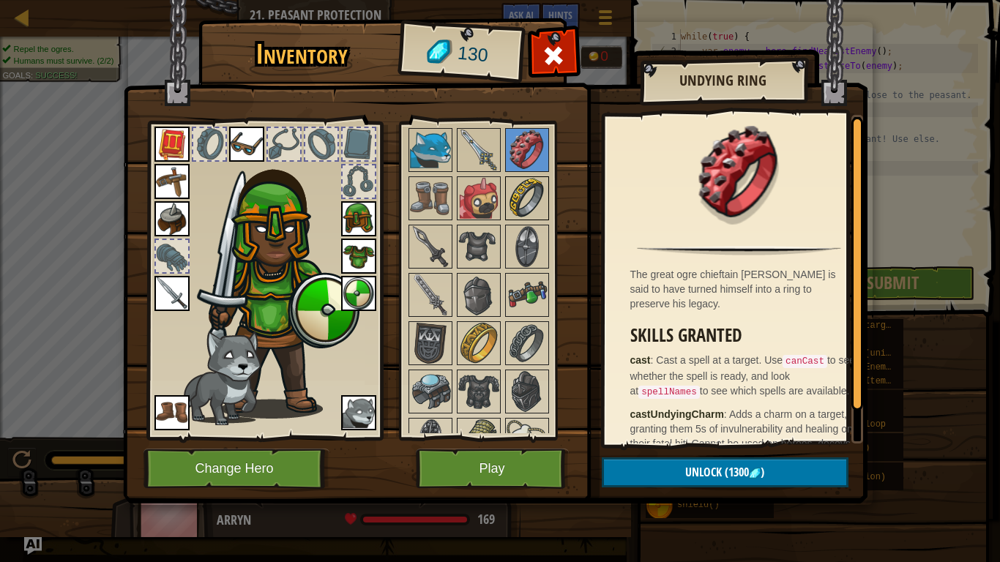
click at [544, 215] on img at bounding box center [526, 198] width 41 height 41
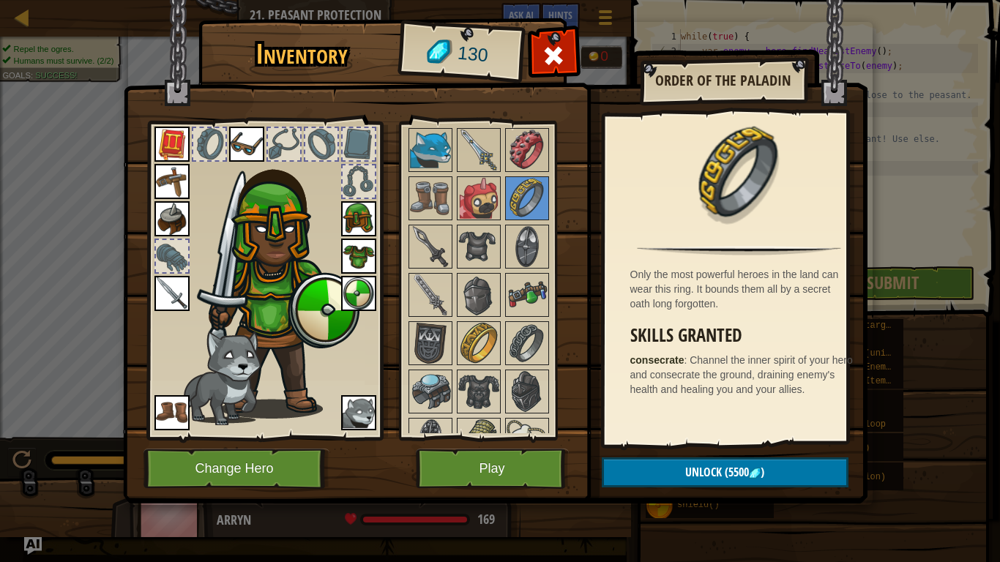
click at [558, 155] on div at bounding box center [492, 198] width 173 height 1401
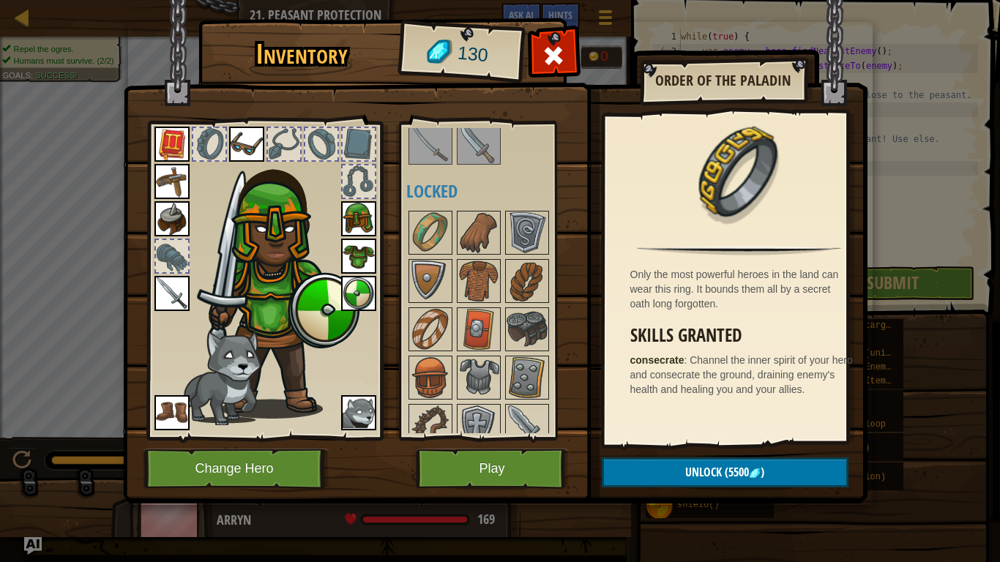
scroll to position [366, 0]
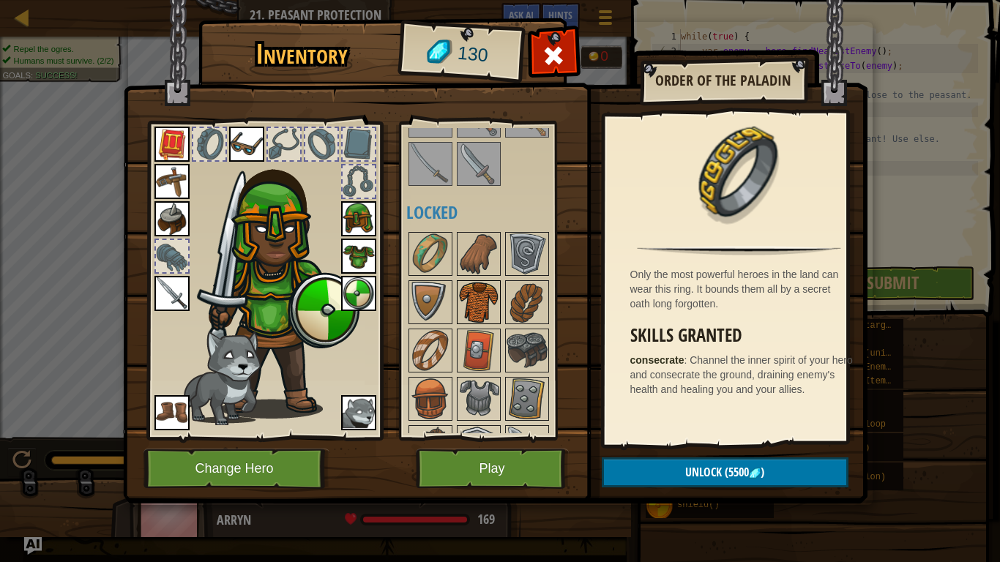
click at [471, 310] on img at bounding box center [478, 302] width 41 height 41
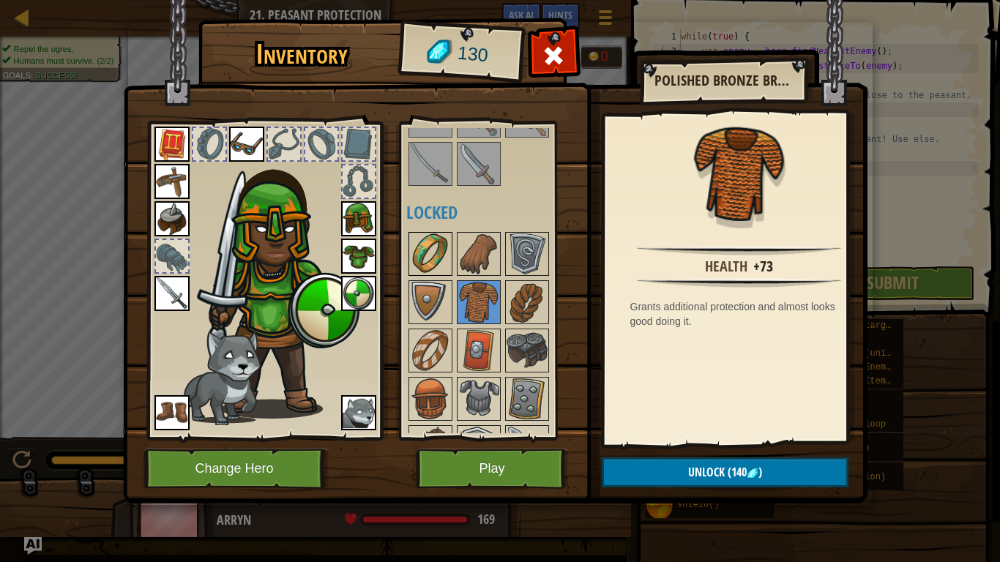
click at [438, 250] on img at bounding box center [430, 253] width 41 height 41
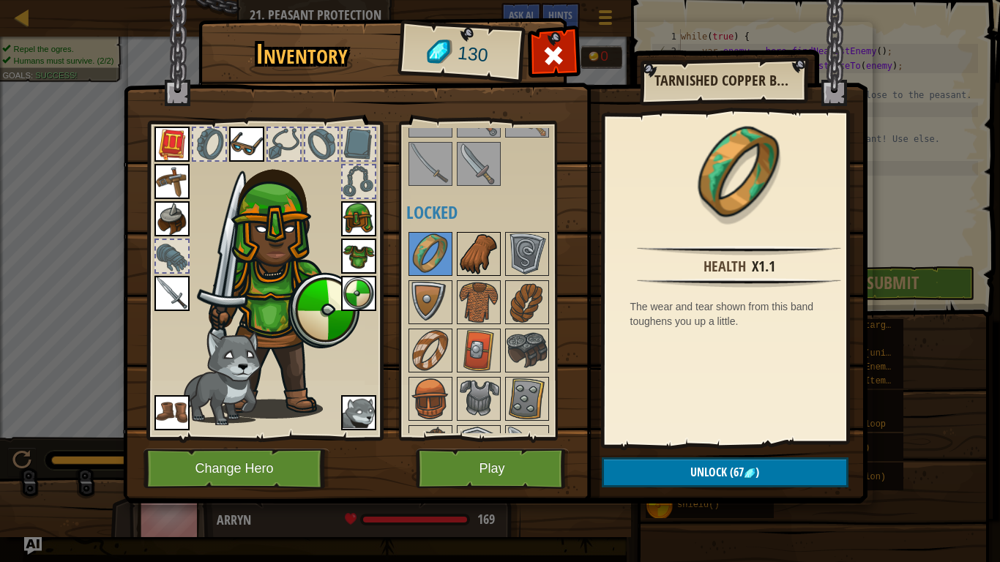
click at [483, 269] on img at bounding box center [478, 253] width 41 height 41
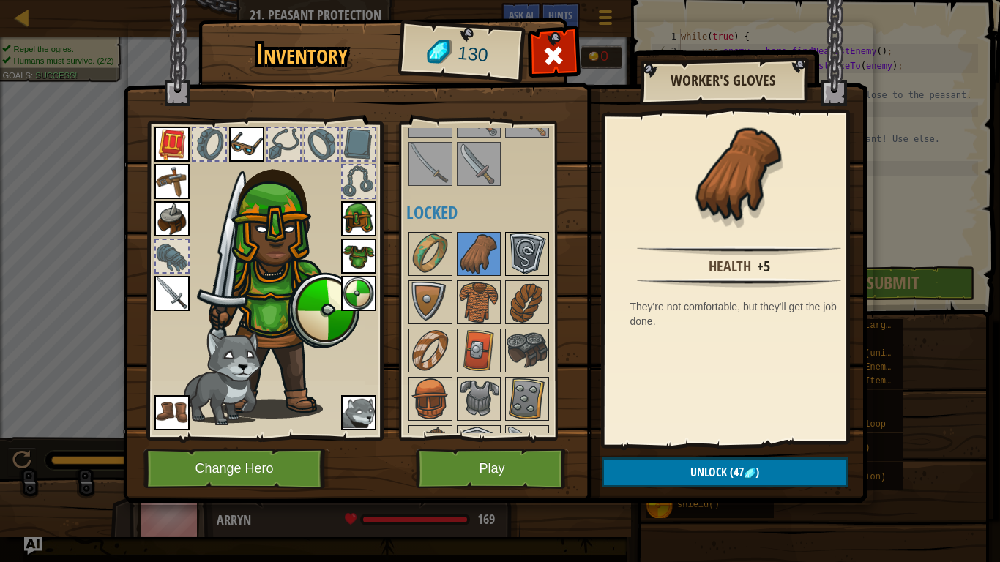
click at [531, 249] on img at bounding box center [526, 253] width 41 height 41
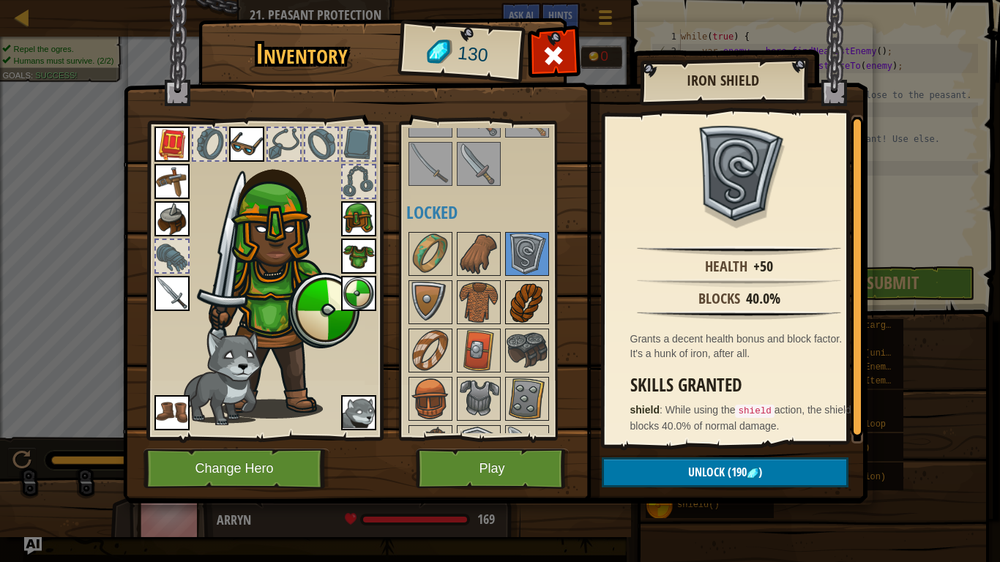
click at [523, 290] on img at bounding box center [526, 302] width 41 height 41
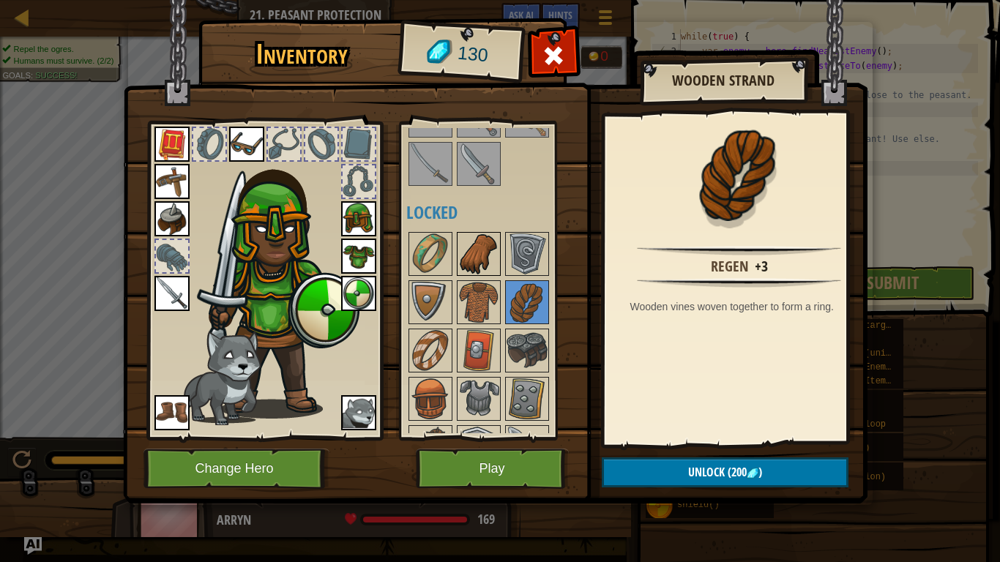
click at [493, 262] on img at bounding box center [478, 253] width 41 height 41
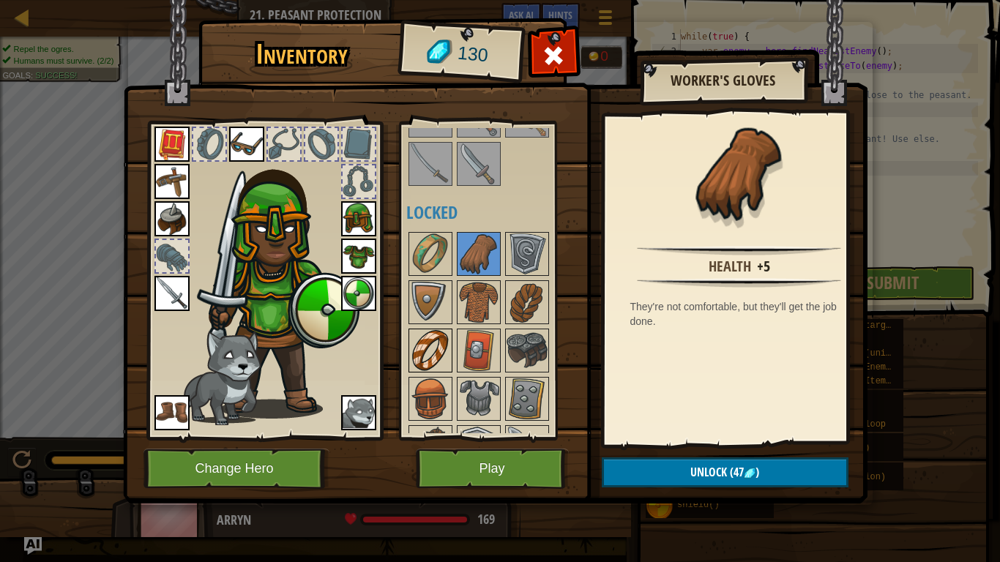
click at [424, 347] on img at bounding box center [430, 350] width 41 height 41
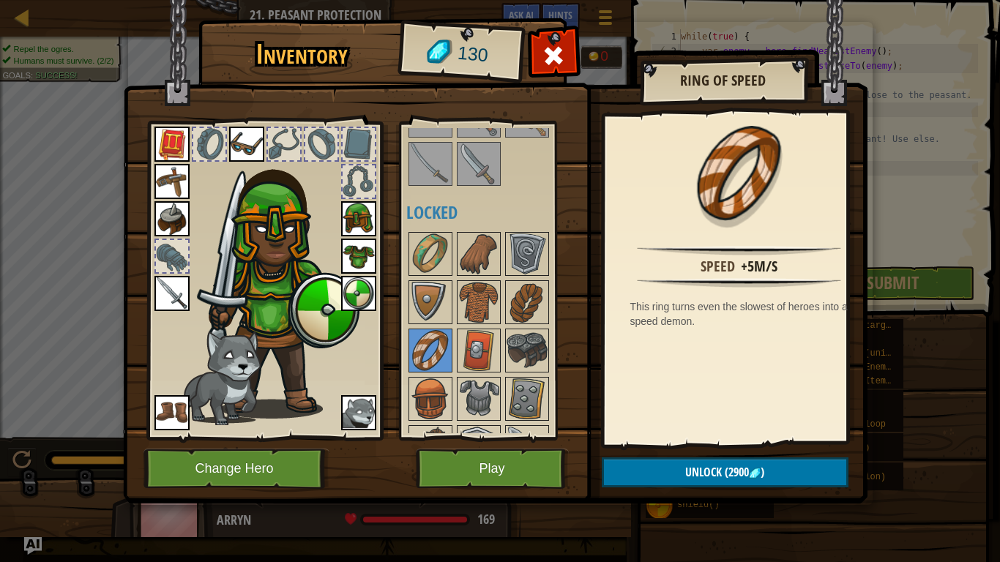
click at [523, 337] on img at bounding box center [526, 350] width 41 height 41
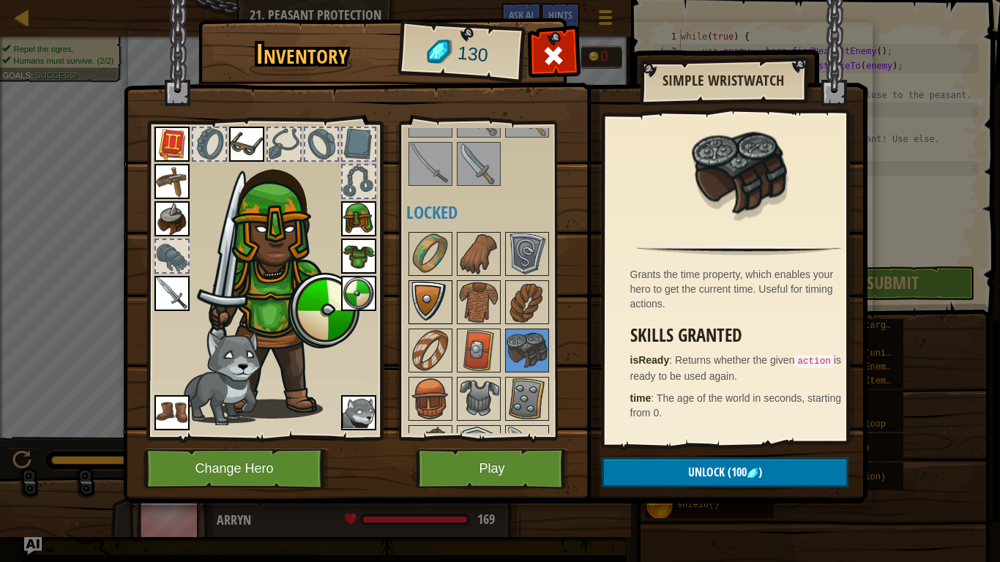
click at [440, 283] on img at bounding box center [430, 302] width 41 height 41
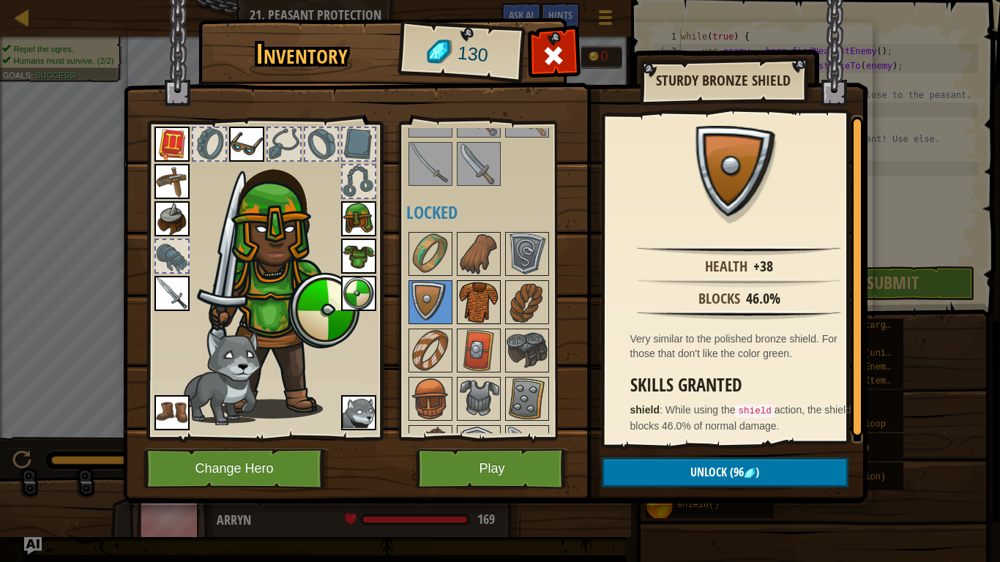
click at [466, 298] on img at bounding box center [478, 302] width 41 height 41
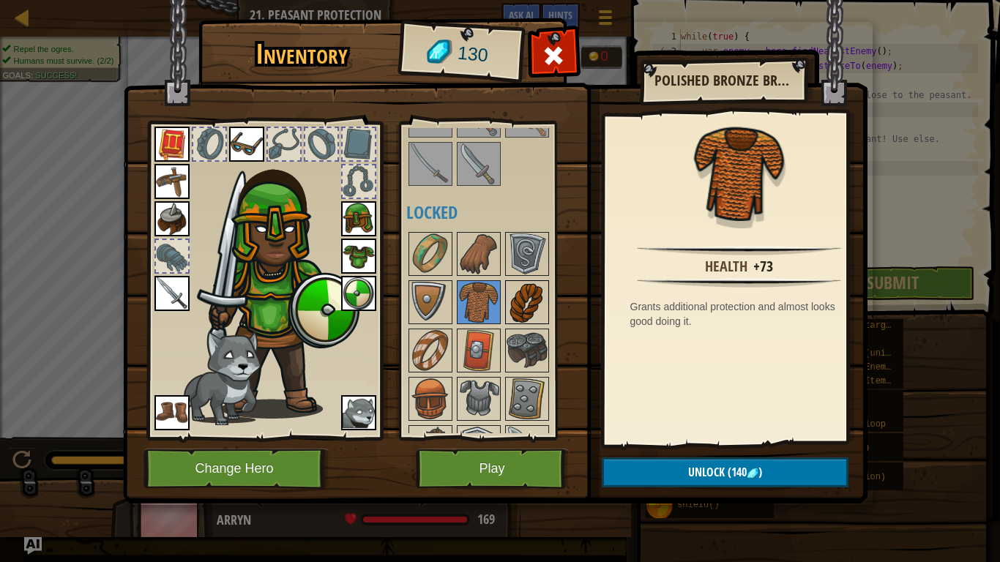
click at [530, 307] on img at bounding box center [526, 302] width 41 height 41
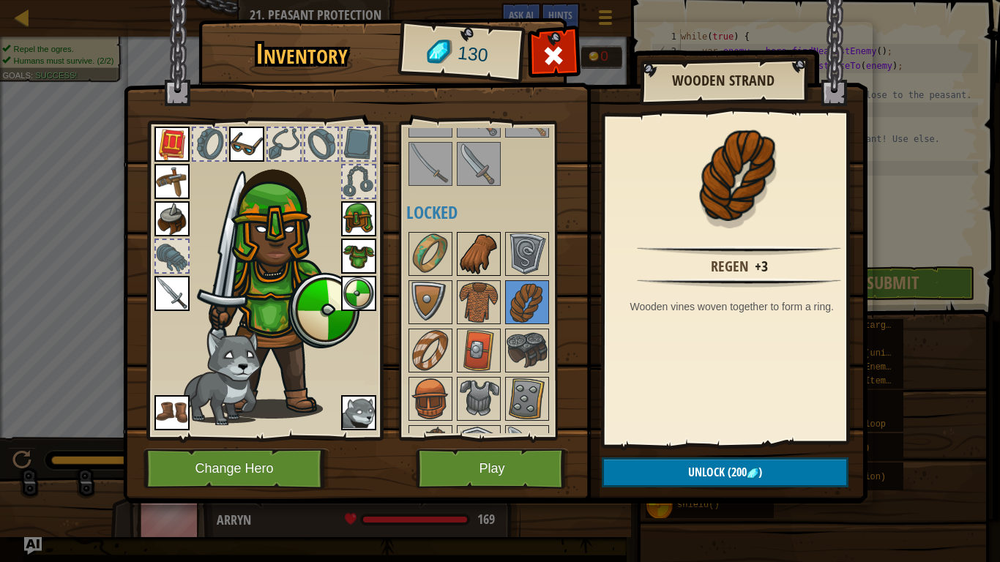
click at [468, 240] on img at bounding box center [478, 253] width 41 height 41
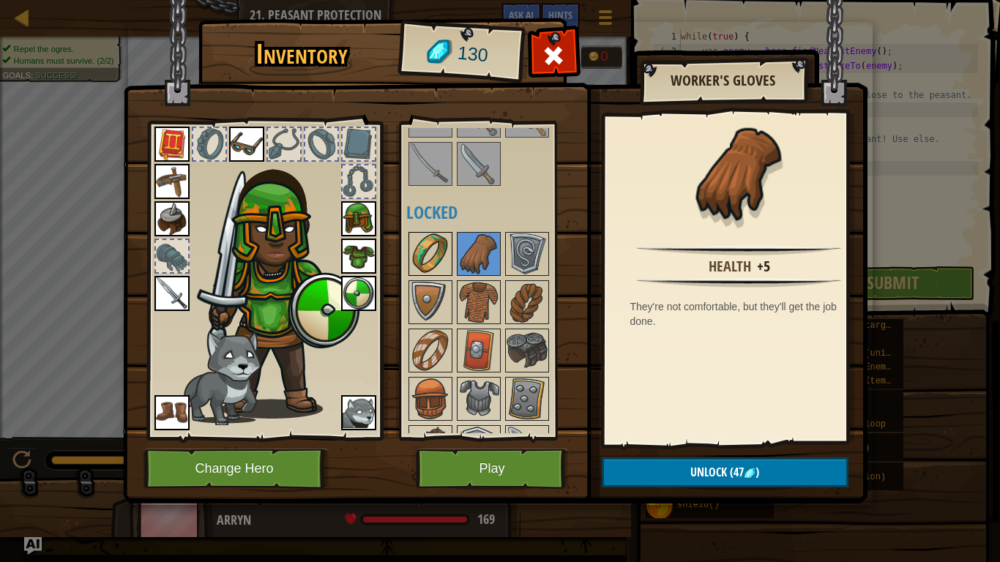
click at [435, 257] on img at bounding box center [430, 253] width 41 height 41
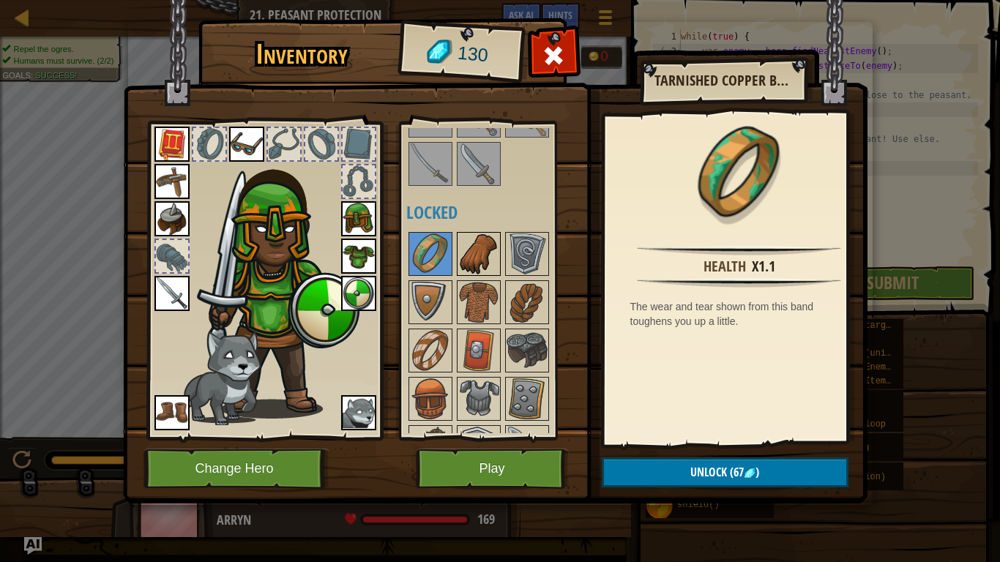
click at [493, 252] on img at bounding box center [478, 253] width 41 height 41
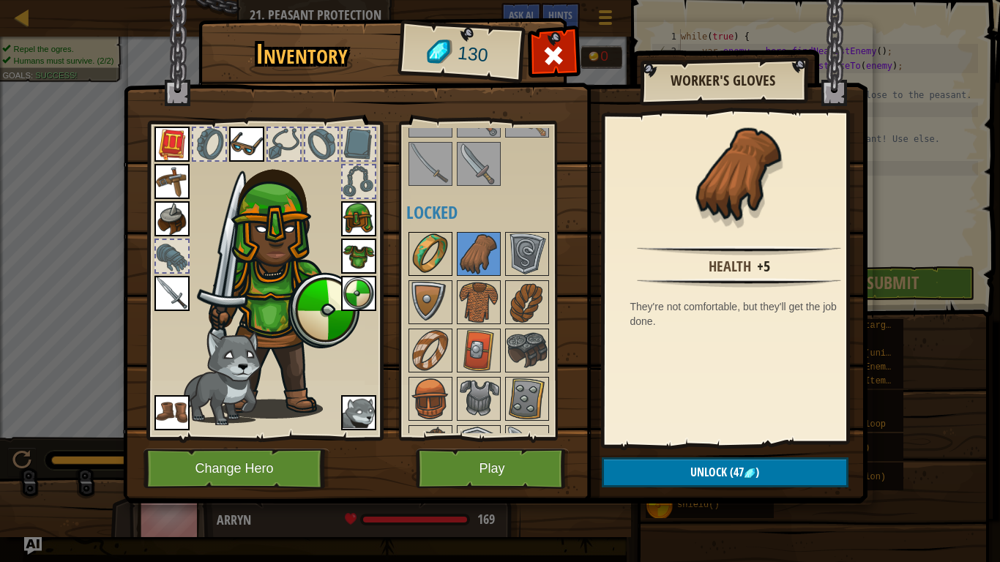
click at [446, 263] on img at bounding box center [430, 253] width 41 height 41
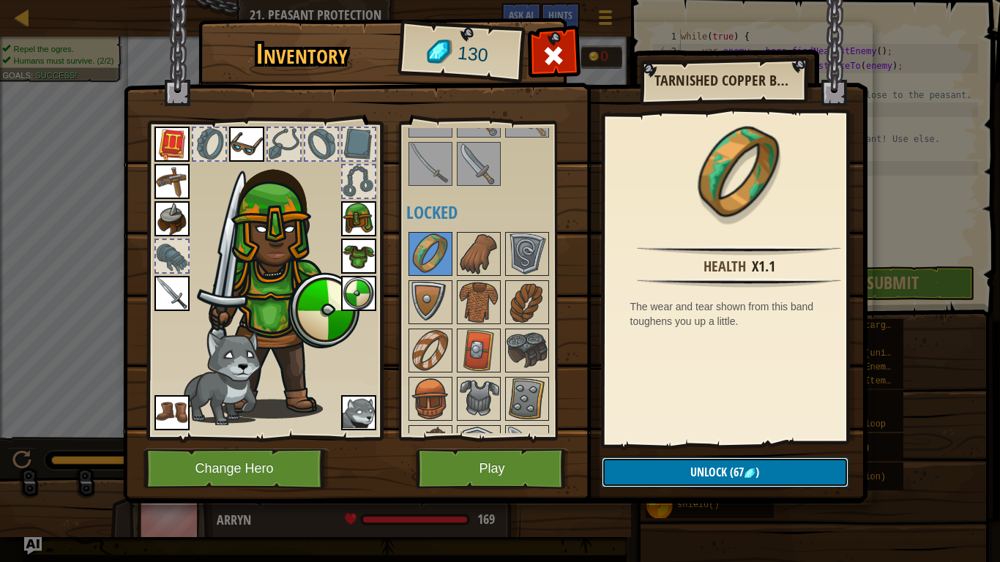
click at [708, 468] on span "Unlock" at bounding box center [708, 472] width 37 height 16
click at [700, 465] on button "Confirm" at bounding box center [725, 472] width 247 height 30
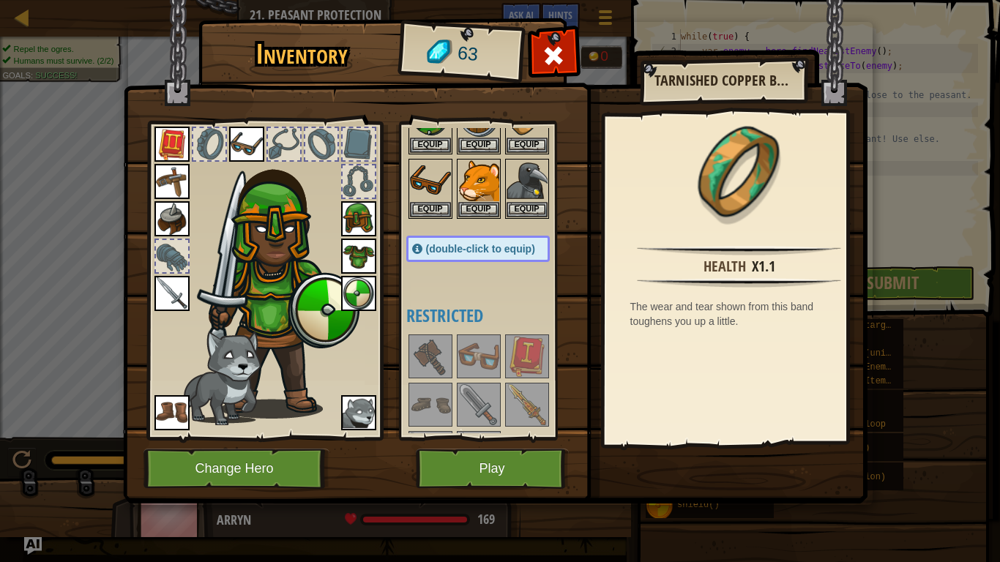
scroll to position [0, 0]
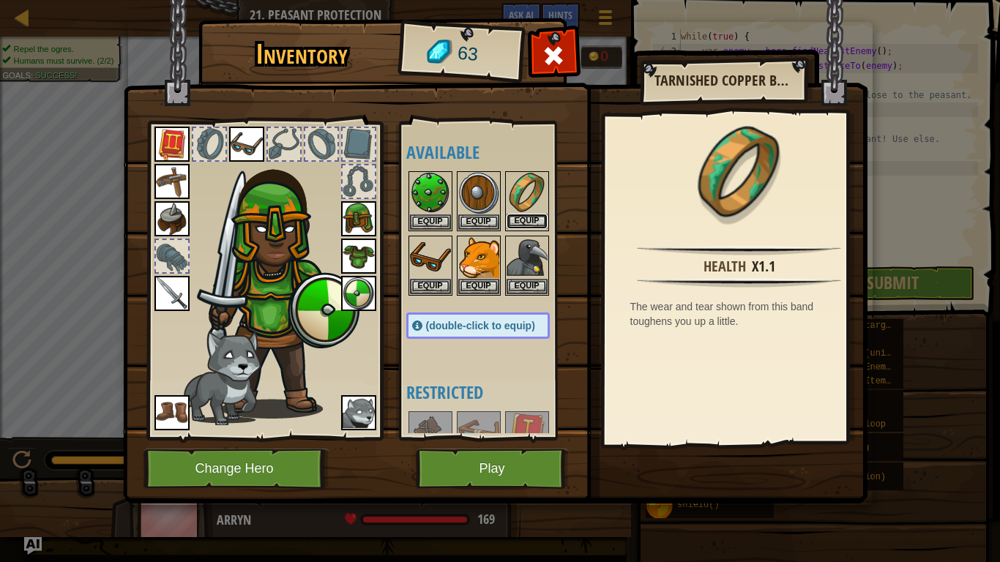
click at [542, 221] on button "Equip" at bounding box center [526, 221] width 41 height 15
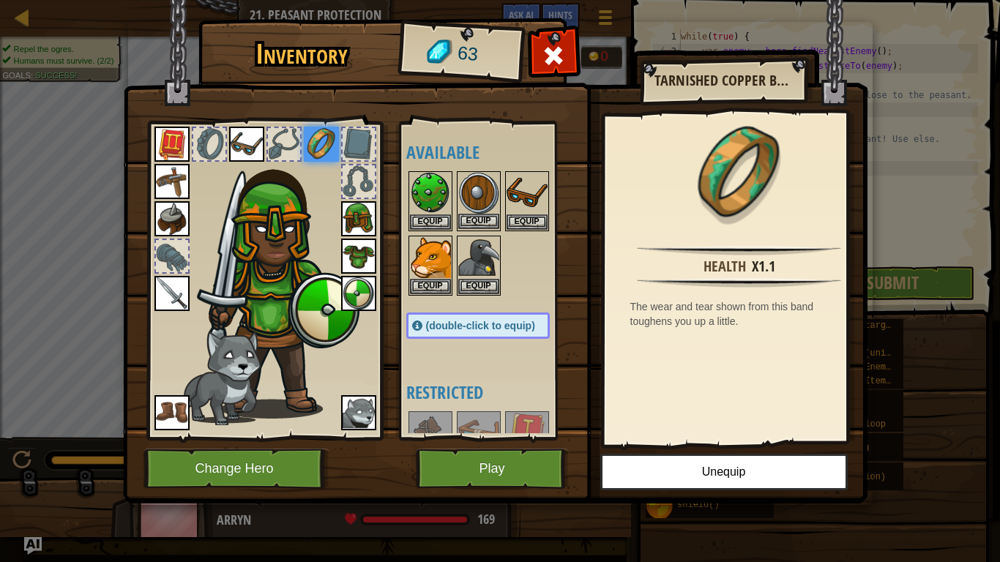
click at [488, 179] on img at bounding box center [478, 193] width 41 height 41
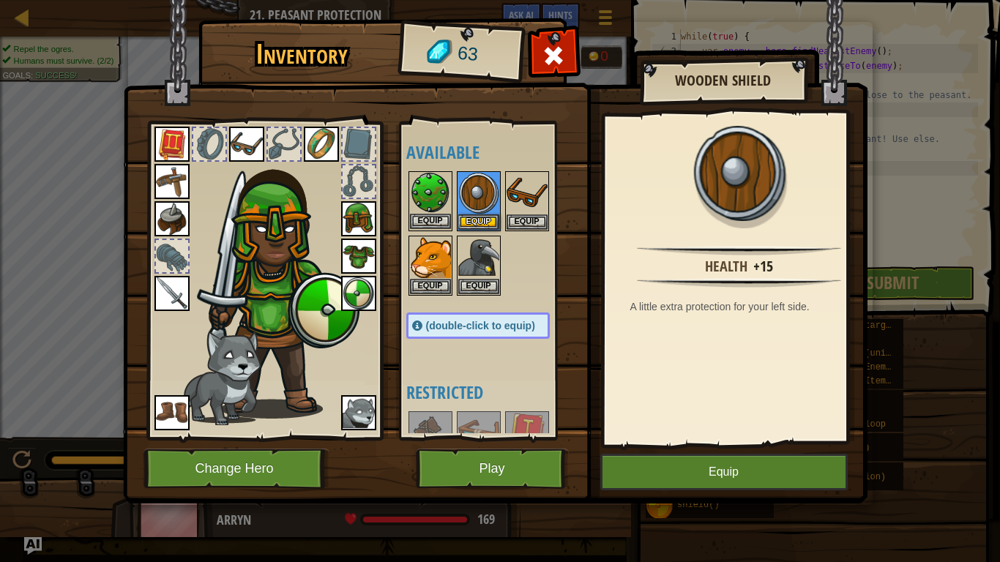
click at [436, 184] on img at bounding box center [430, 193] width 41 height 41
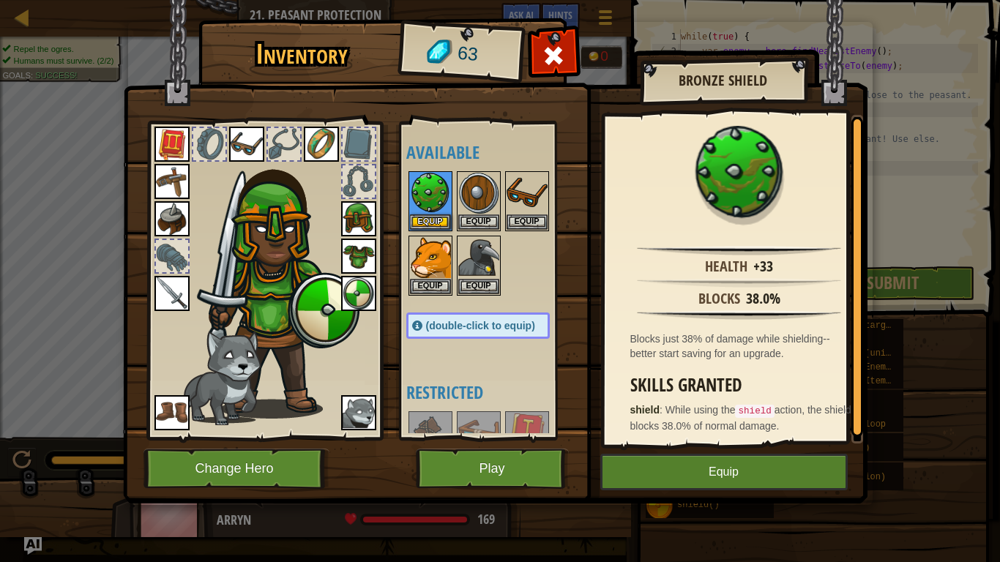
click at [347, 299] on img at bounding box center [358, 293] width 35 height 35
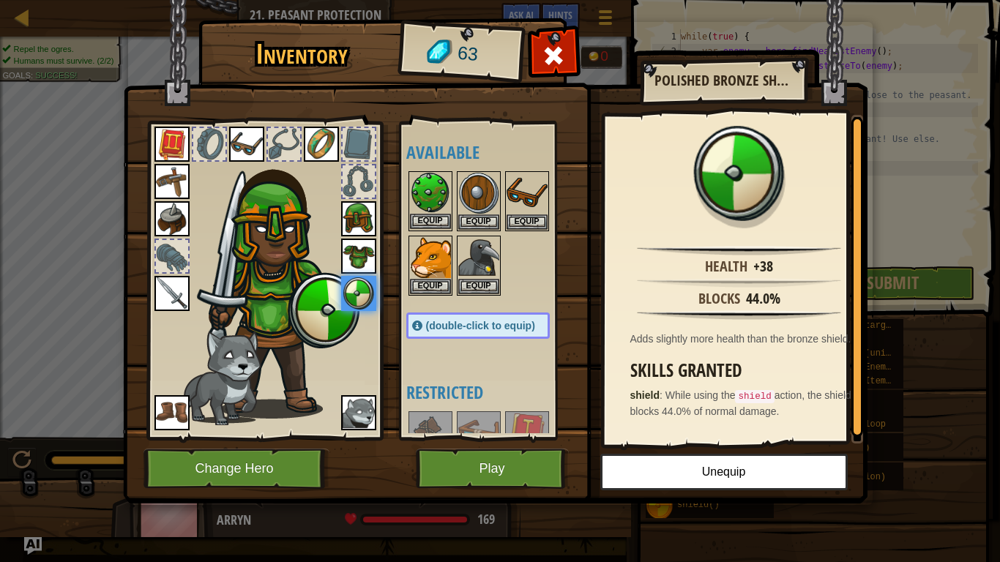
click at [440, 192] on img at bounding box center [430, 193] width 41 height 41
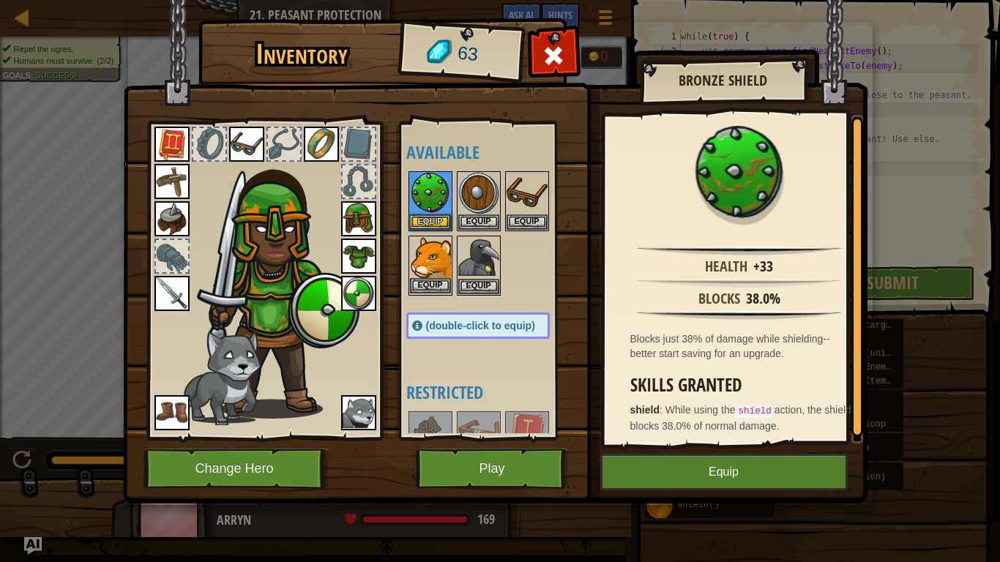
click at [442, 247] on img at bounding box center [430, 257] width 41 height 41
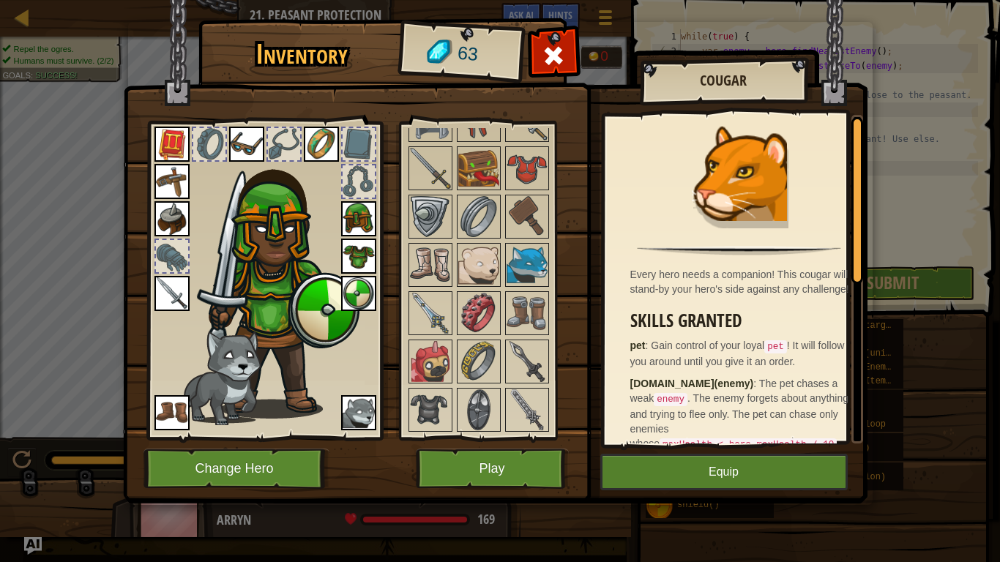
scroll to position [1025, 0]
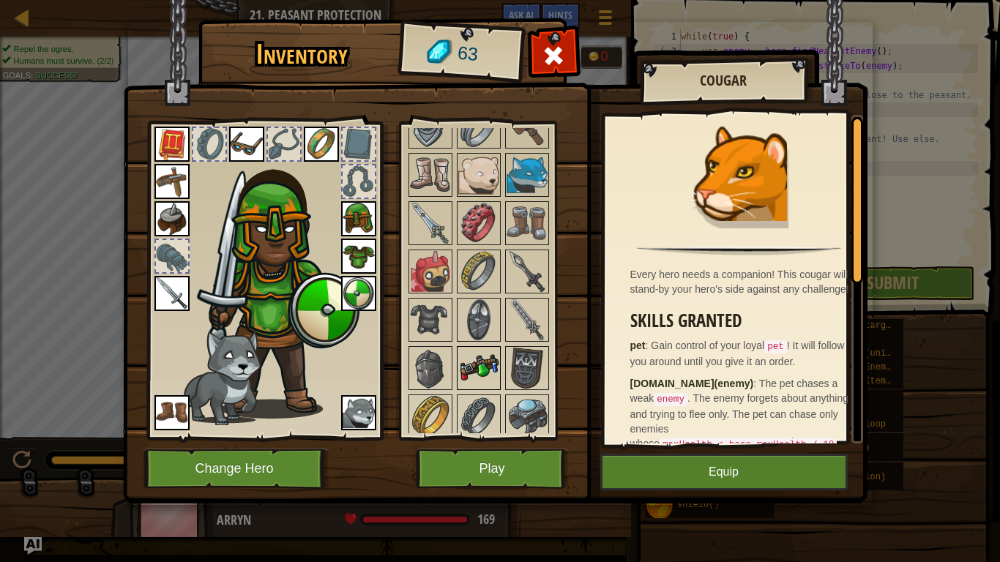
click at [468, 366] on img at bounding box center [478, 368] width 41 height 41
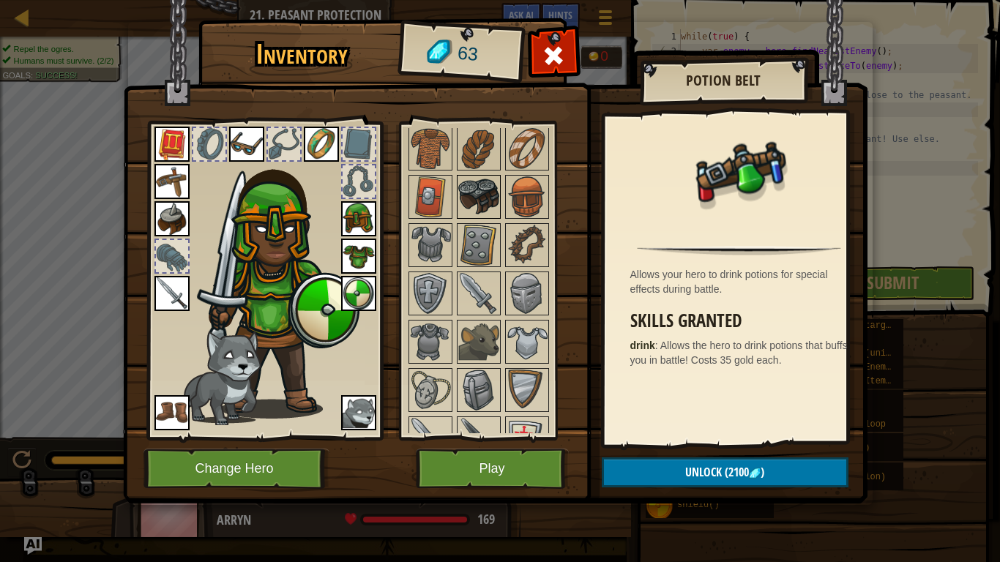
scroll to position [366, 0]
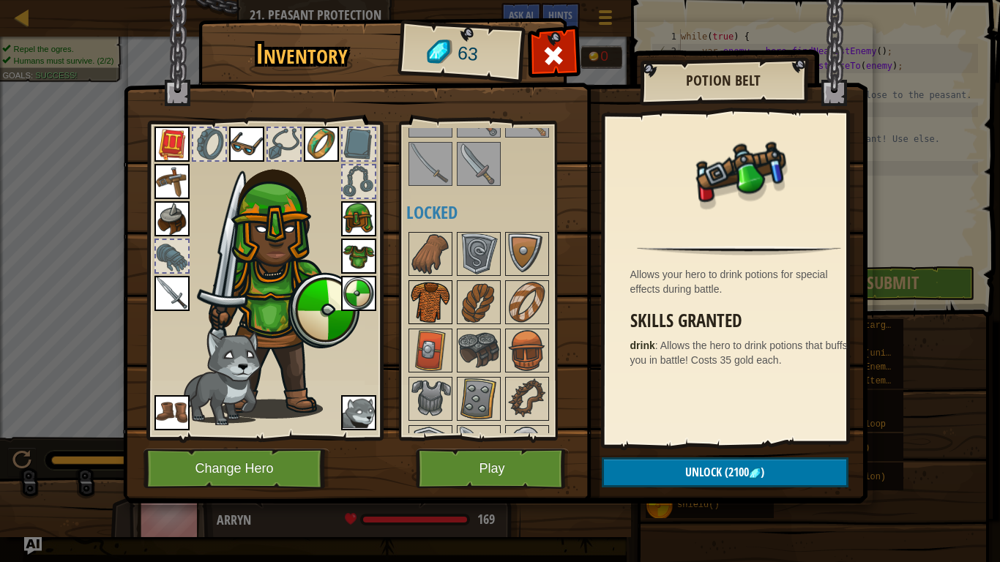
click at [422, 282] on img at bounding box center [430, 302] width 41 height 41
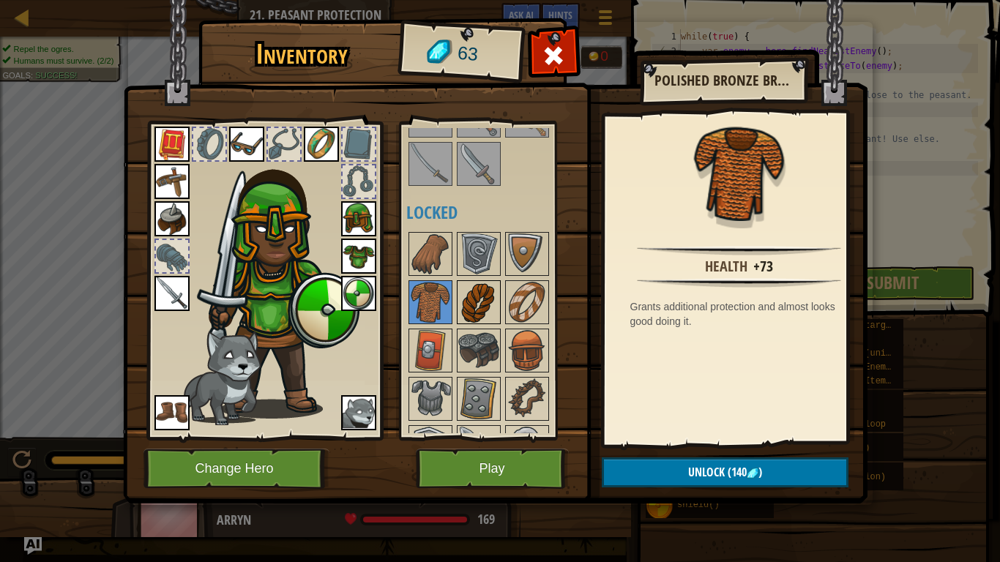
click at [484, 312] on img at bounding box center [478, 302] width 41 height 41
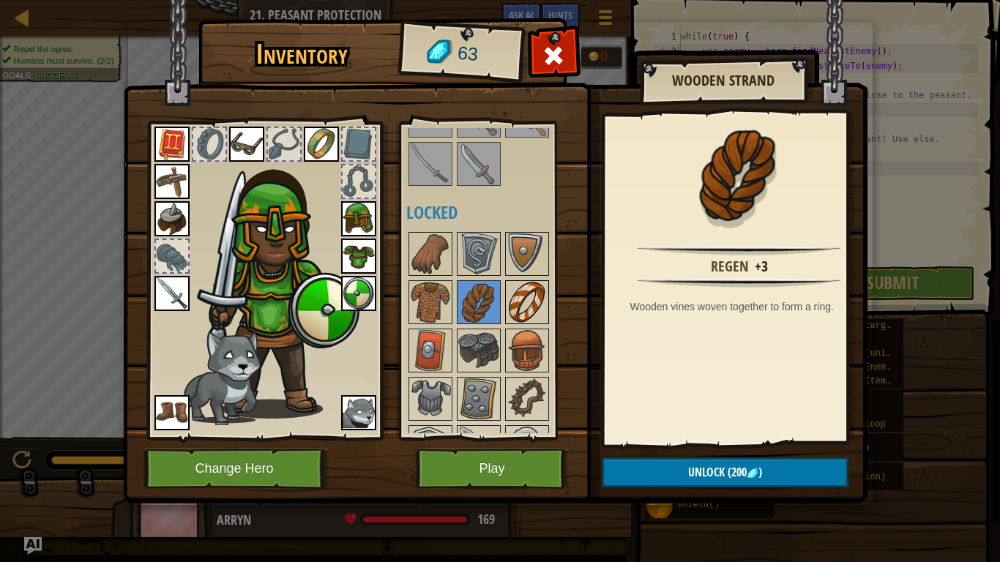
click at [522, 311] on img at bounding box center [526, 302] width 41 height 41
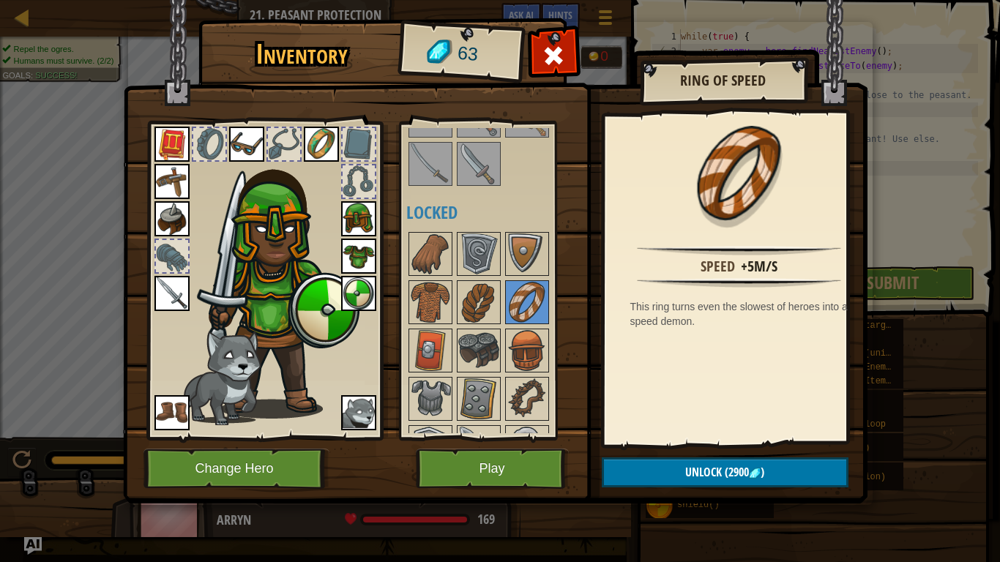
click at [498, 318] on img at bounding box center [478, 302] width 41 height 41
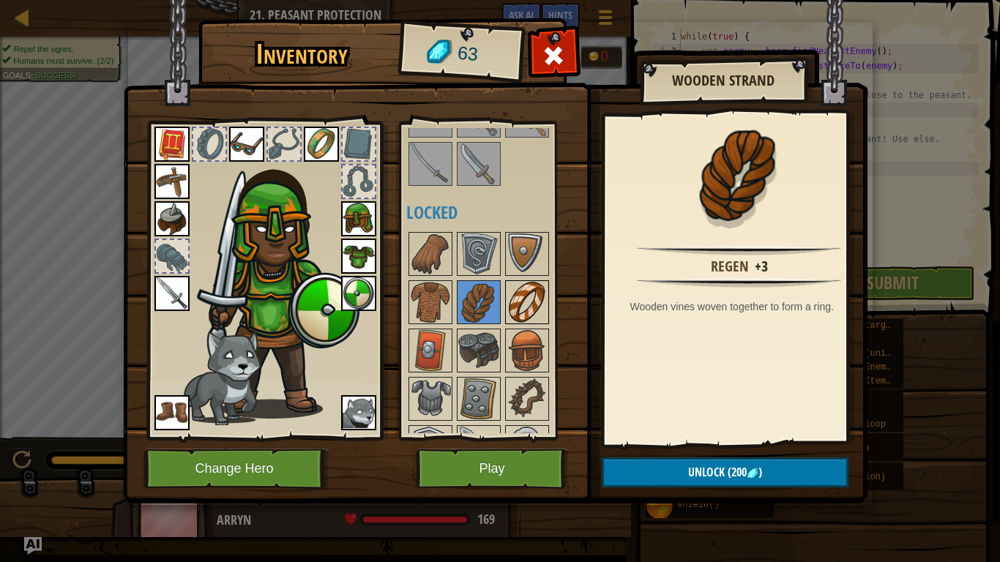
click at [523, 307] on img at bounding box center [526, 302] width 41 height 41
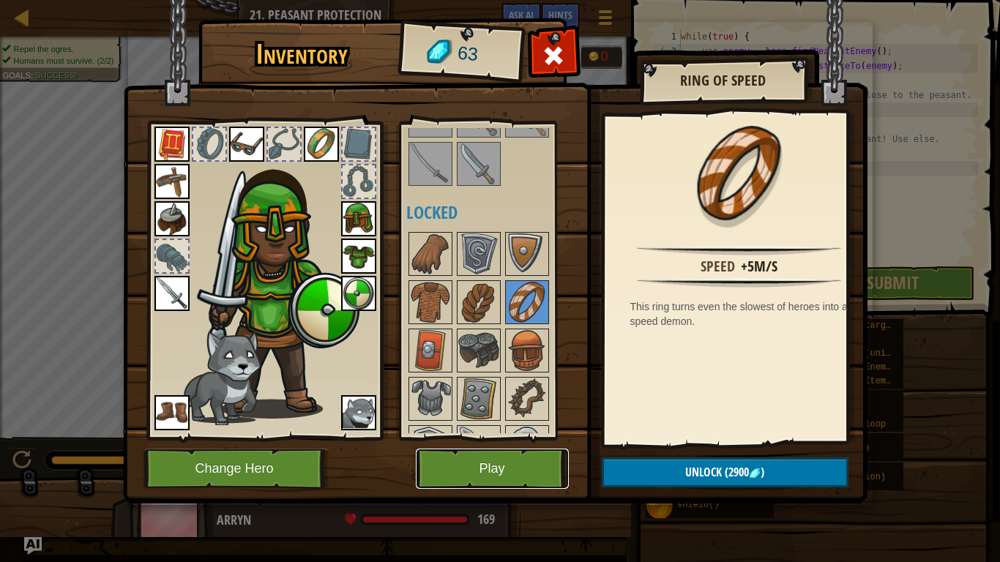
click at [479, 457] on button "Play" at bounding box center [492, 469] width 153 height 40
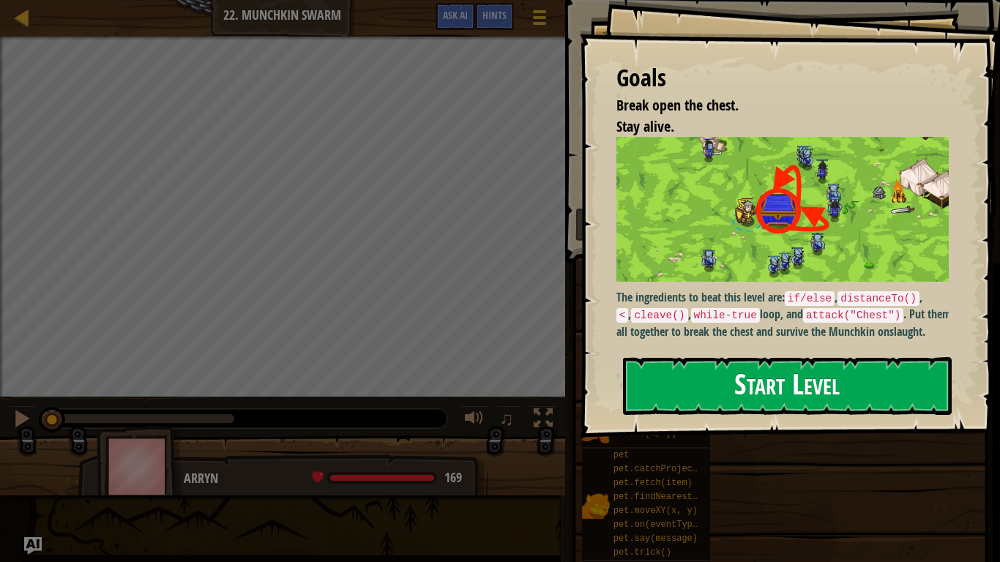
click at [793, 383] on button "Start Level" at bounding box center [787, 386] width 329 height 58
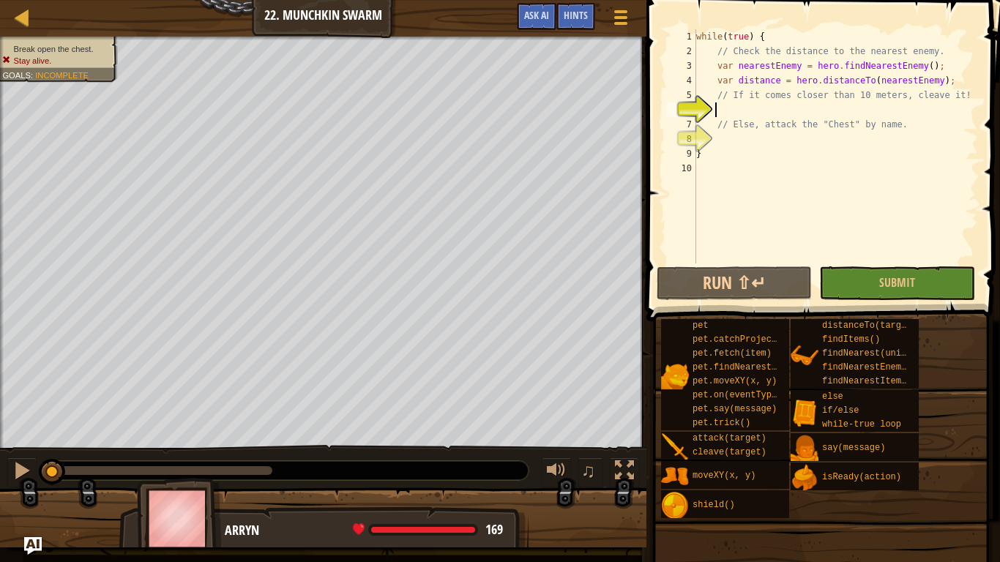
scroll to position [7, 1]
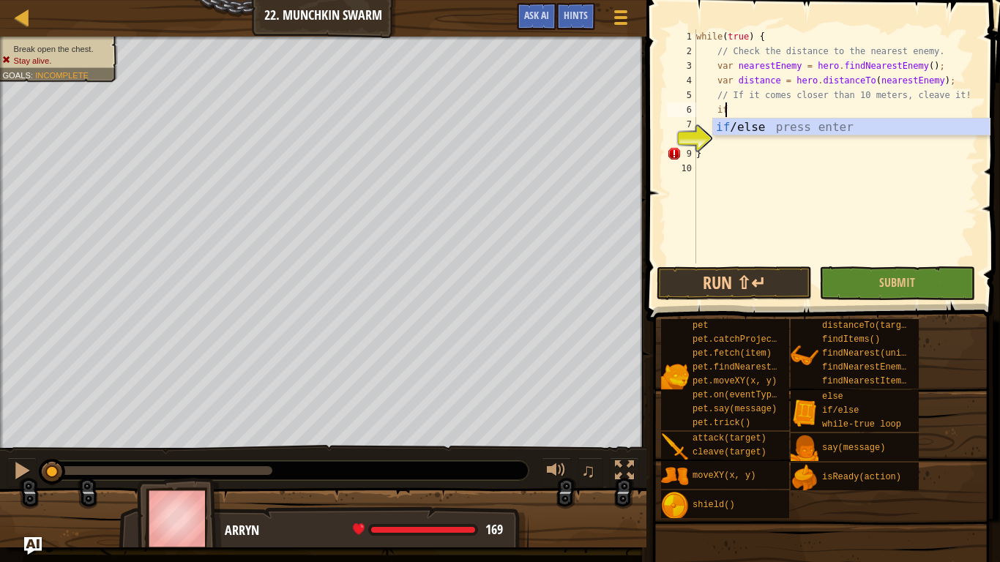
click at [761, 119] on div "if /else press enter" at bounding box center [851, 145] width 277 height 53
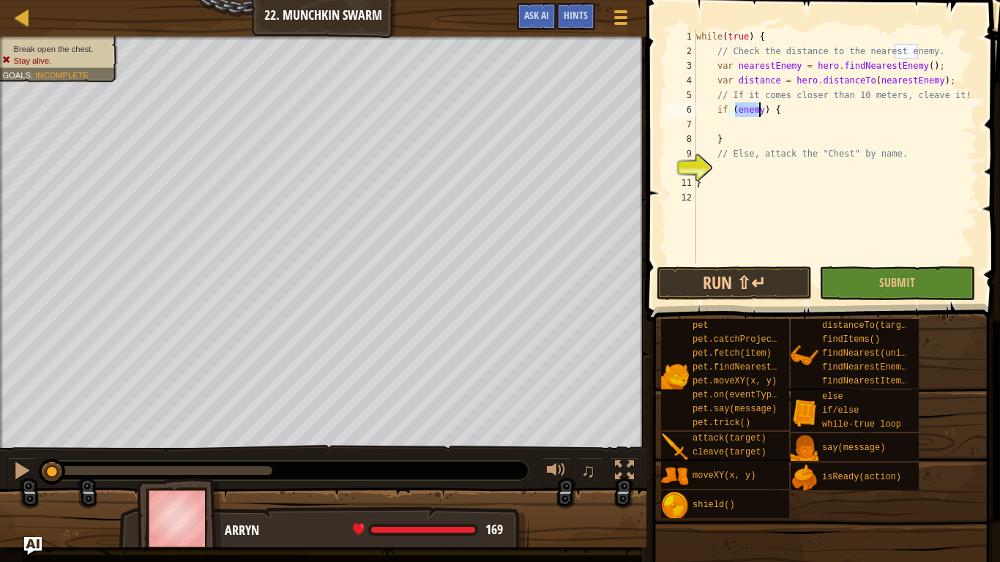
type textarea "if (enemy) {"
click at [735, 112] on div "while ( true ) { // Check the distance to the nearest enemy. var nearestEnemy =…" at bounding box center [835, 146] width 285 height 234
click at [782, 112] on div "while ( true ) { // Check the distance to the nearest enemy. var nearestEnemy =…" at bounding box center [835, 160] width 285 height 263
drag, startPoint x: 790, startPoint y: 113, endPoint x: 716, endPoint y: 111, distance: 73.9
click at [716, 111] on div "while ( true ) { // Check the distance to the nearest enemy. var nearestEnemy =…" at bounding box center [835, 160] width 285 height 263
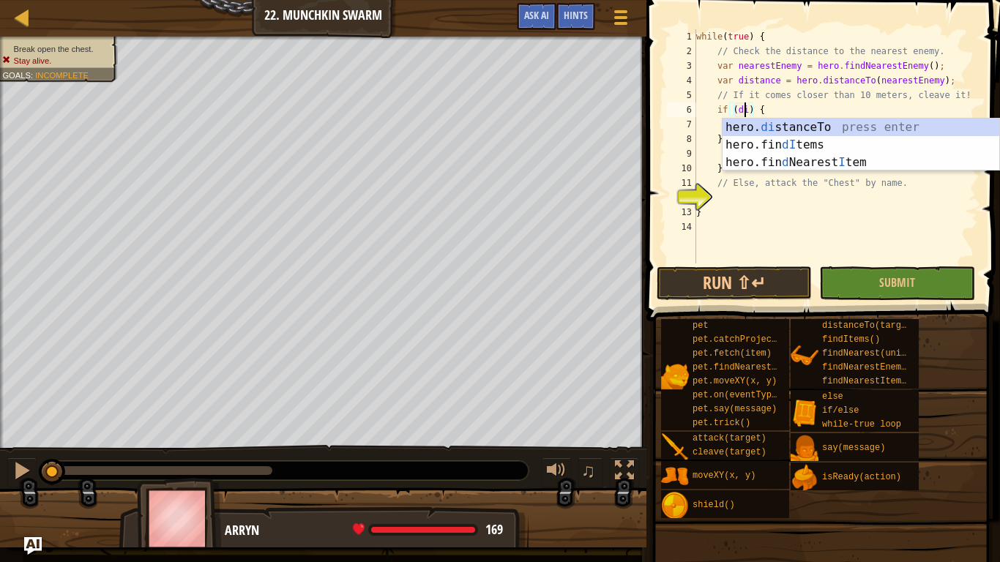
scroll to position [7, 4]
click at [796, 133] on div "hero. di stanceTo press enter hero.fin dI tems press enter hero.fin d Nearest I…" at bounding box center [860, 163] width 277 height 88
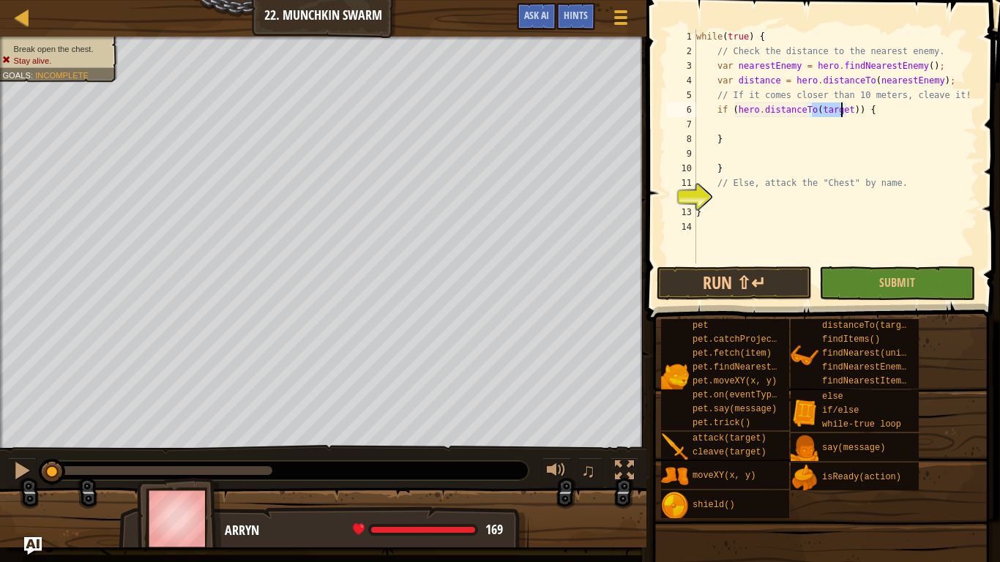
click at [830, 112] on div "while ( true ) { // Check the distance to the nearest enemy. var nearestEnemy =…" at bounding box center [835, 146] width 285 height 234
click at [835, 109] on div "while ( true ) { // Check the distance to the nearest enemy. var nearestEnemy =…" at bounding box center [835, 160] width 285 height 263
click at [845, 110] on div "while ( true ) { // Check the distance to the nearest enemy. var nearestEnemy =…" at bounding box center [835, 160] width 285 height 263
drag, startPoint x: 845, startPoint y: 110, endPoint x: 824, endPoint y: 106, distance: 20.8
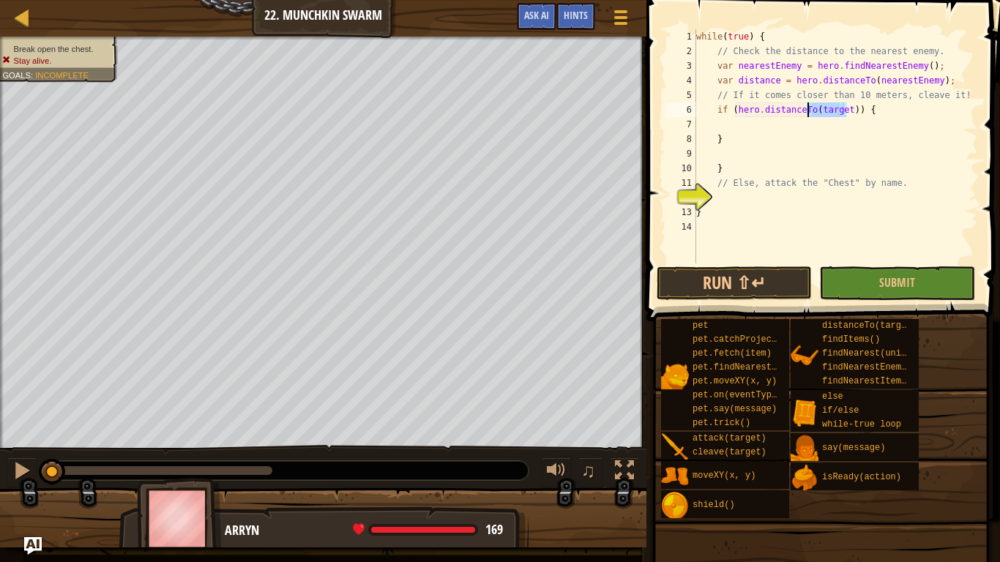
click at [824, 106] on div "while ( true ) { // Check the distance to the nearest enemy. var nearestEnemy =…" at bounding box center [835, 160] width 285 height 263
click at [828, 107] on div "while ( true ) { // Check the distance to the nearest enemy. var nearestEnemy =…" at bounding box center [835, 146] width 285 height 234
click at [827, 105] on div "while ( true ) { // Check the distance to the nearest enemy. var nearestEnemy =…" at bounding box center [835, 160] width 285 height 263
click at [827, 106] on div "while ( true ) { // Check the distance to the nearest enemy. var nearestEnemy =…" at bounding box center [835, 160] width 285 height 263
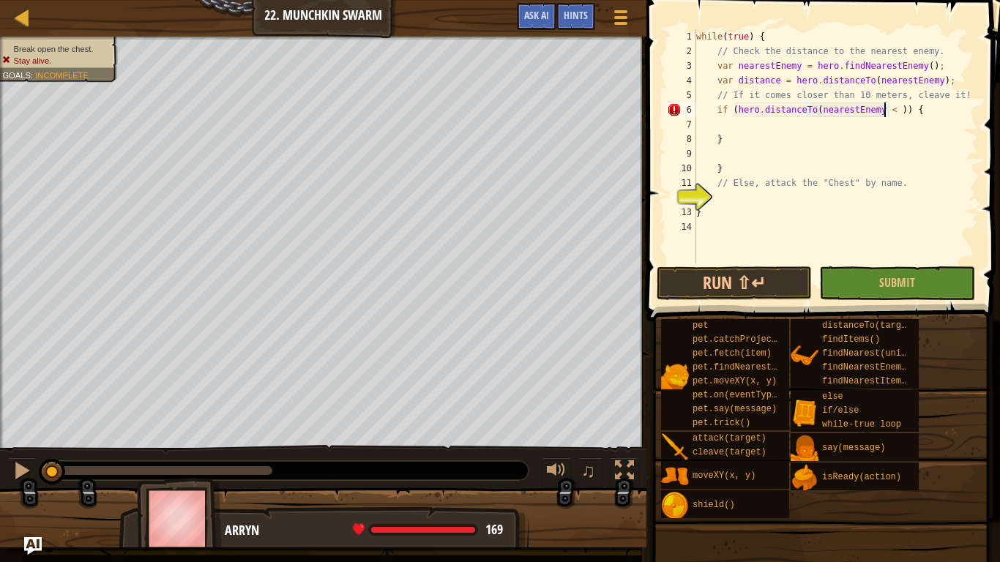
scroll to position [7, 17]
click at [777, 281] on button "Run ⇧↵" at bounding box center [733, 283] width 155 height 34
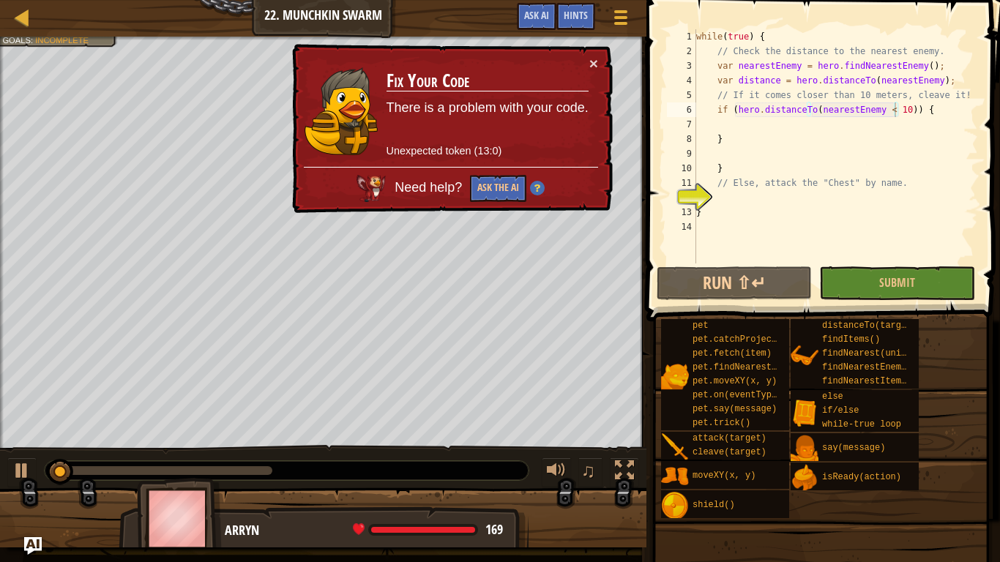
click at [949, 397] on div "pet pet.catchProjectile(arrow) pet.fetch(item) pet.findNearestByType(type) pet.…" at bounding box center [824, 418] width 329 height 201
click at [724, 136] on div "while ( true ) { // Check the distance to the nearest enemy. var nearestEnemy =…" at bounding box center [835, 160] width 285 height 263
type textarea "}"
click at [752, 130] on div "while ( true ) { // Check the distance to the nearest enemy. var nearestEnemy =…" at bounding box center [835, 160] width 285 height 263
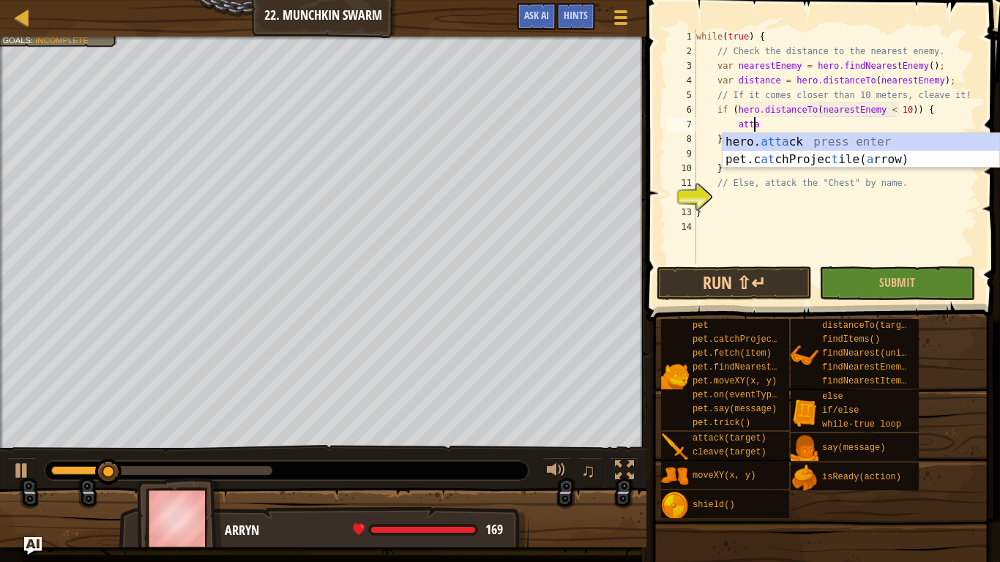
scroll to position [7, 4]
click at [809, 145] on div "hero. [PERSON_NAME] press enter pet.c at chProjec t ile( a rrow) press enter" at bounding box center [860, 168] width 277 height 70
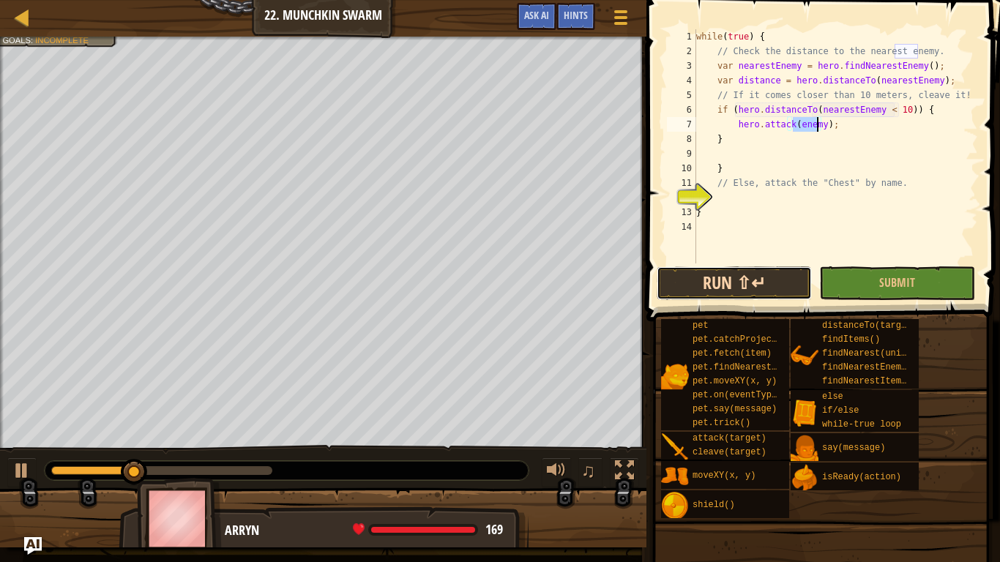
click at [725, 280] on button "Run ⇧↵" at bounding box center [733, 283] width 155 height 34
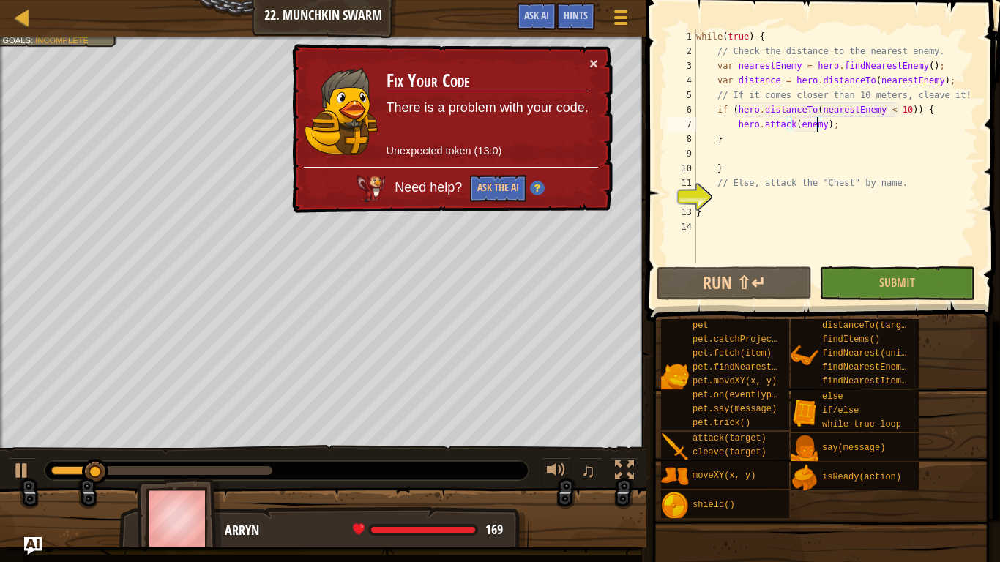
click at [746, 140] on div "while ( true ) { // Check the distance to the nearest enemy. var nearestEnemy =…" at bounding box center [835, 160] width 285 height 263
click at [711, 143] on div "while ( true ) { // Check the distance to the nearest enemy. var nearestEnemy =…" at bounding box center [835, 160] width 285 height 263
click at [713, 142] on div "while ( true ) { // Check the distance to the nearest enemy. var nearestEnemy =…" at bounding box center [835, 160] width 285 height 263
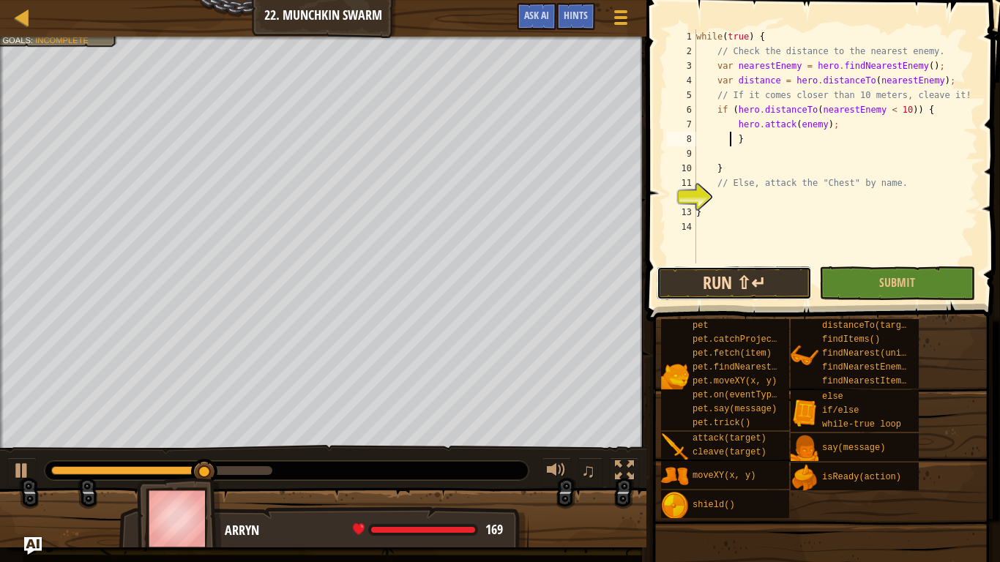
click at [790, 298] on button "Run ⇧↵" at bounding box center [733, 283] width 155 height 34
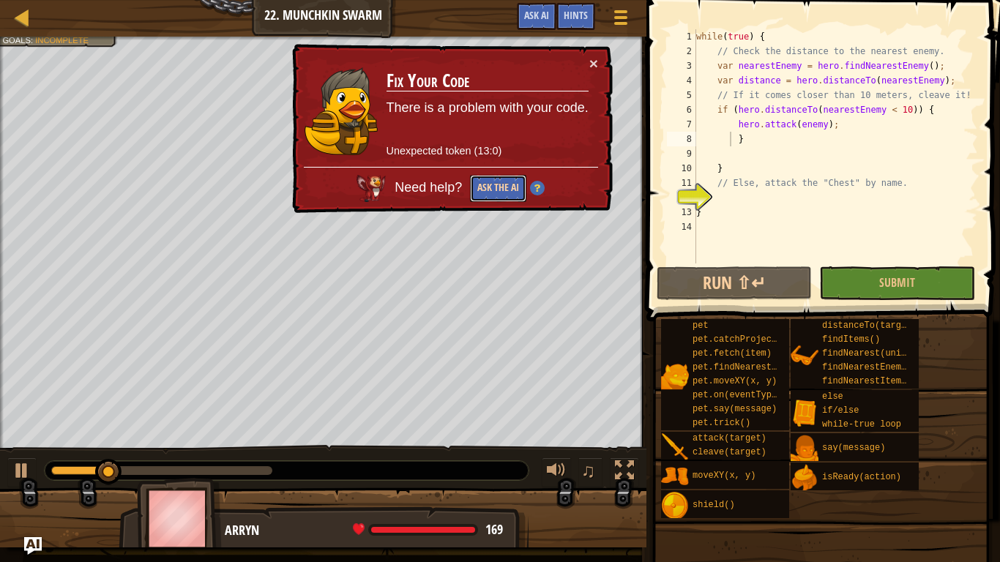
click at [476, 188] on button "Ask the AI" at bounding box center [499, 187] width 57 height 28
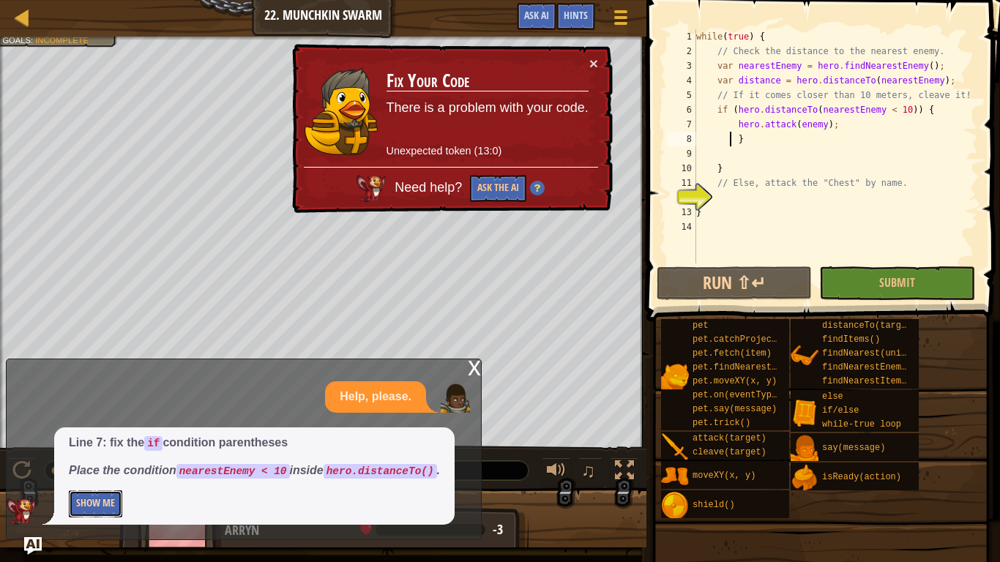
click at [95, 468] on button "Show Me" at bounding box center [95, 503] width 53 height 27
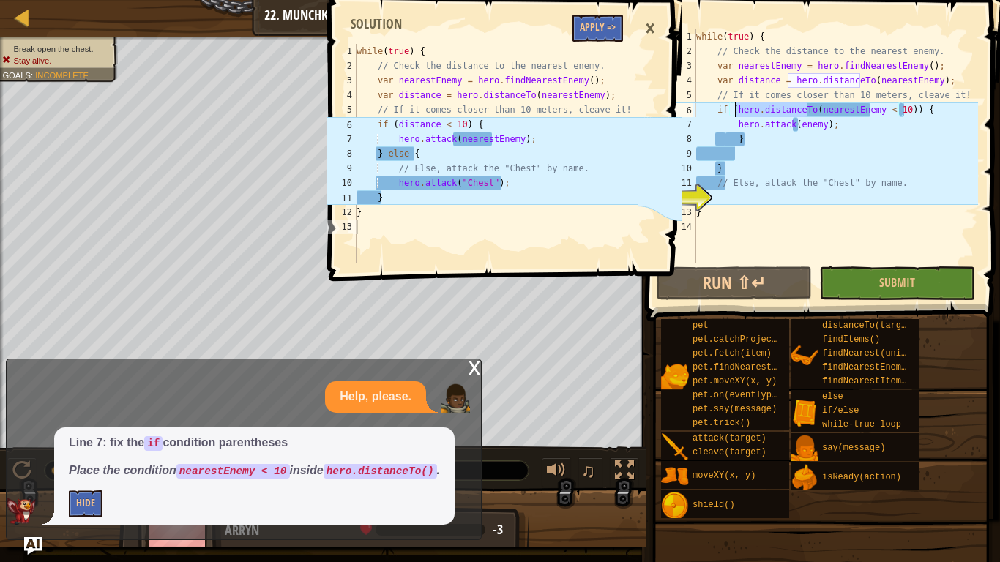
drag, startPoint x: 808, startPoint y: 111, endPoint x: 733, endPoint y: 112, distance: 74.7
click at [733, 112] on div "while ( true ) { // Check the distance to the nearest enemy. var nearestEnemy =…" at bounding box center [835, 160] width 285 height 263
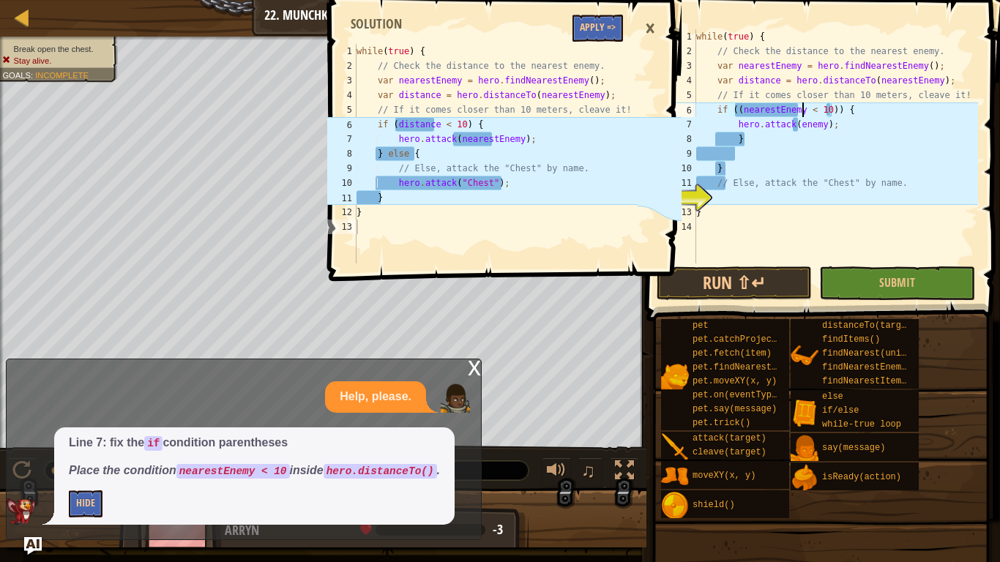
click at [801, 109] on div "while ( true ) { // Check the distance to the nearest enemy. var nearestEnemy =…" at bounding box center [835, 160] width 285 height 263
drag, startPoint x: 801, startPoint y: 109, endPoint x: 738, endPoint y: 113, distance: 62.3
click at [738, 113] on div "while ( true ) { // Check the distance to the nearest enemy. var nearestEnemy =…" at bounding box center [835, 160] width 285 height 263
click at [738, 113] on div "while ( true ) { // Check the distance to the nearest enemy. var nearestEnemy =…" at bounding box center [835, 146] width 285 height 234
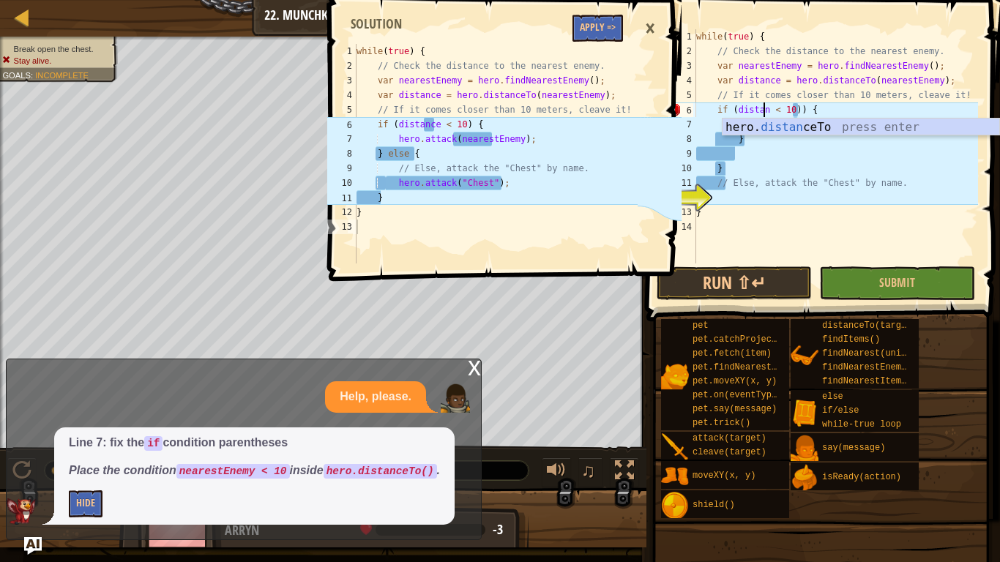
scroll to position [7, 7]
click at [804, 111] on div "while ( true ) { // Check the distance to the nearest enemy. var nearestEnemy =…" at bounding box center [835, 160] width 285 height 263
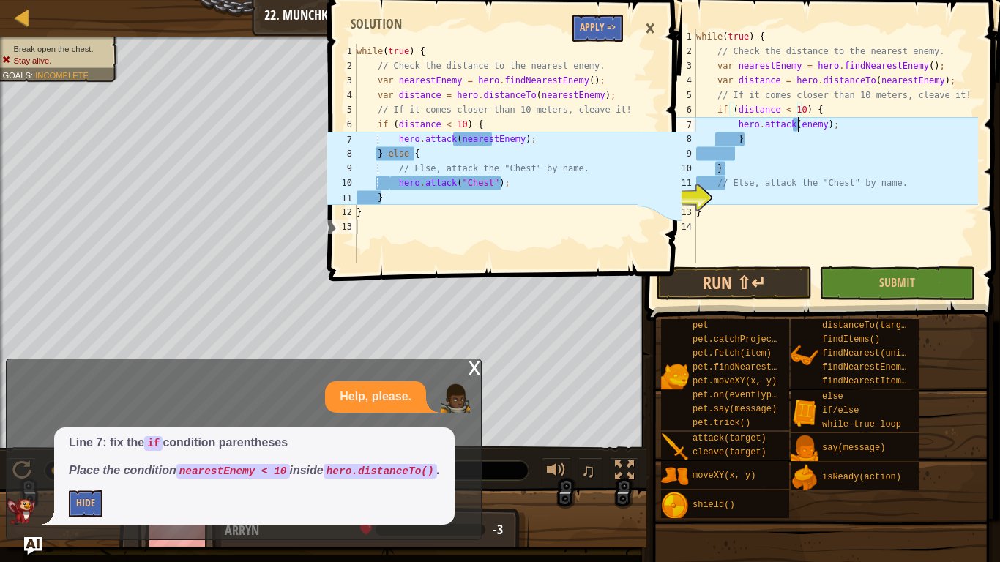
click at [798, 125] on div "while ( true ) { // Check the distance to the nearest enemy. var nearestEnemy =…" at bounding box center [835, 160] width 285 height 263
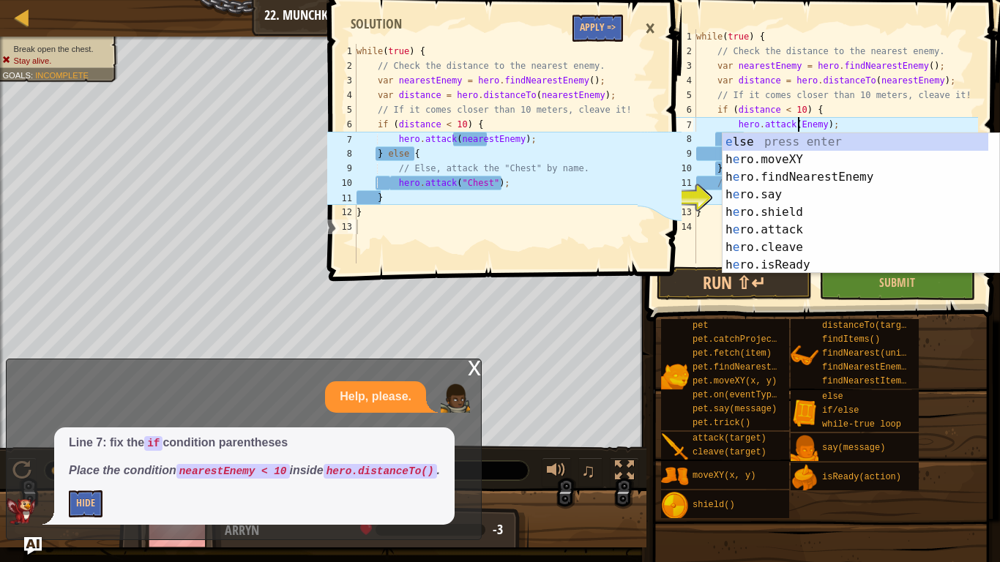
scroll to position [7, 9]
click at [824, 114] on div "while ( true ) { // Check the distance to the nearest enemy. var nearestEnemy =…" at bounding box center [835, 160] width 285 height 263
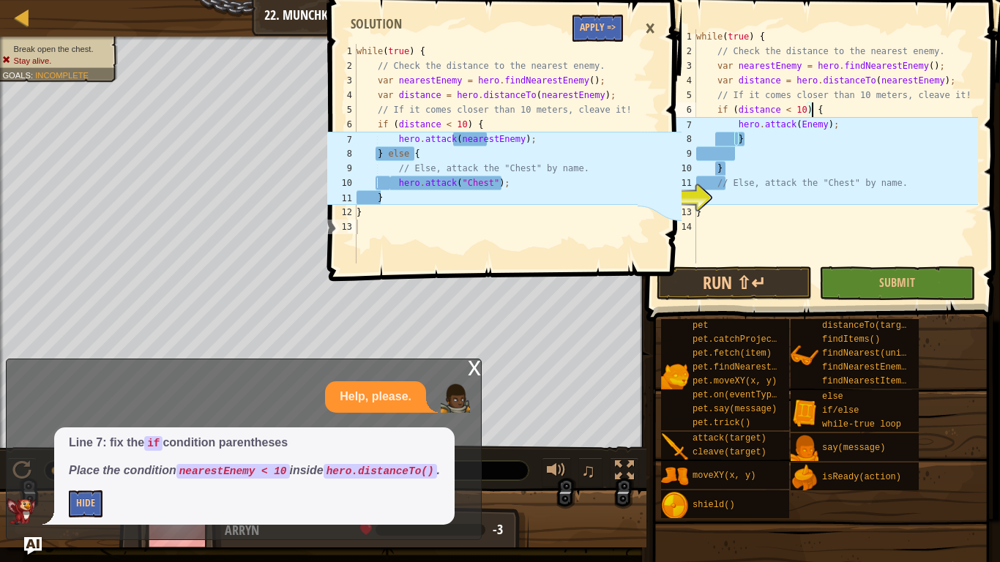
click at [765, 131] on div "while ( true ) { // Check the distance to the nearest enemy. var nearestEnemy =…" at bounding box center [835, 160] width 285 height 263
click at [768, 144] on div "while ( true ) { // Check the distance to the nearest enemy. var nearestEnemy =…" at bounding box center [835, 160] width 285 height 263
click at [790, 123] on div "while ( true ) { // Check the distance to the nearest enemy. var nearestEnemy =…" at bounding box center [835, 160] width 285 height 263
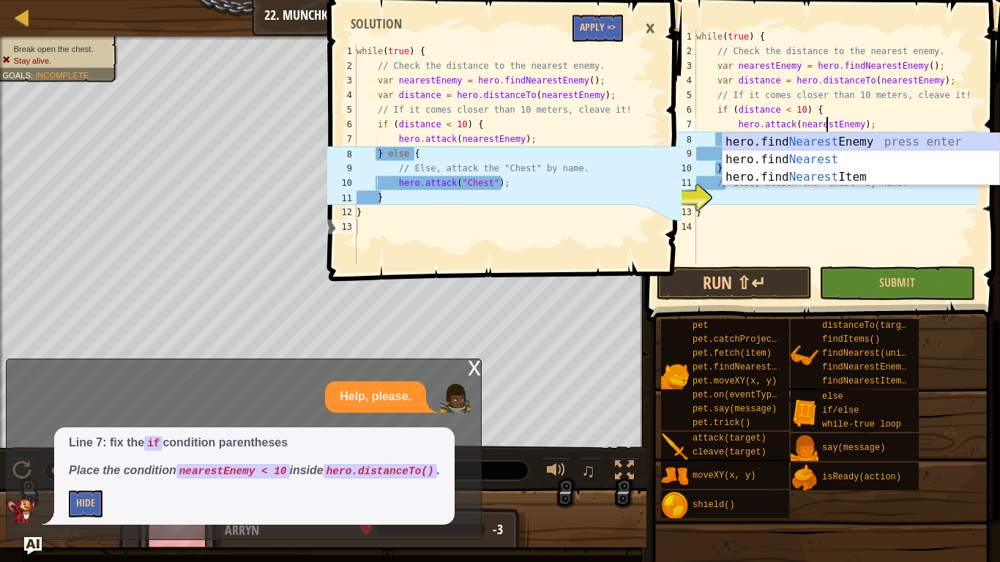
scroll to position [7, 11]
click at [875, 102] on div "while ( true ) { // Check the distance to the nearest enemy. var nearestEnemy =…" at bounding box center [835, 160] width 285 height 263
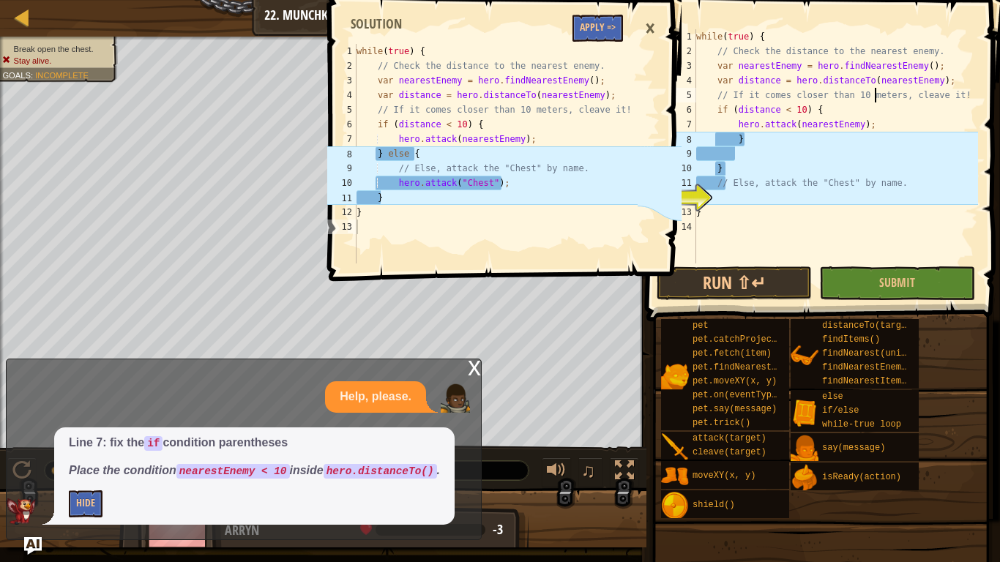
click at [735, 138] on div "while ( true ) { // Check the distance to the nearest enemy. var nearestEnemy =…" at bounding box center [835, 160] width 285 height 263
drag, startPoint x: 740, startPoint y: 142, endPoint x: 730, endPoint y: 139, distance: 10.7
click at [730, 139] on div "while ( true ) { // Check the distance to the nearest enemy. var nearestEnemy =…" at bounding box center [835, 160] width 285 height 263
type textarea "}"
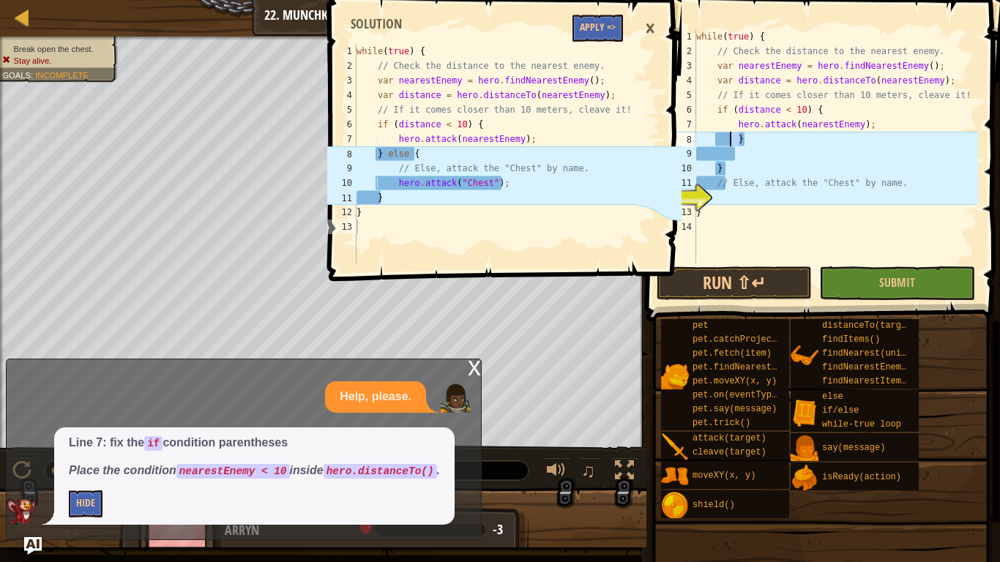
click at [747, 141] on div "while ( true ) { // Check the distance to the nearest enemy. var nearestEnemy =…" at bounding box center [835, 146] width 285 height 234
drag, startPoint x: 745, startPoint y: 141, endPoint x: 716, endPoint y: 137, distance: 28.9
click at [716, 137] on div "while ( true ) { // Check the distance to the nearest enemy. var nearestEnemy =…" at bounding box center [835, 160] width 285 height 263
type textarea "}"
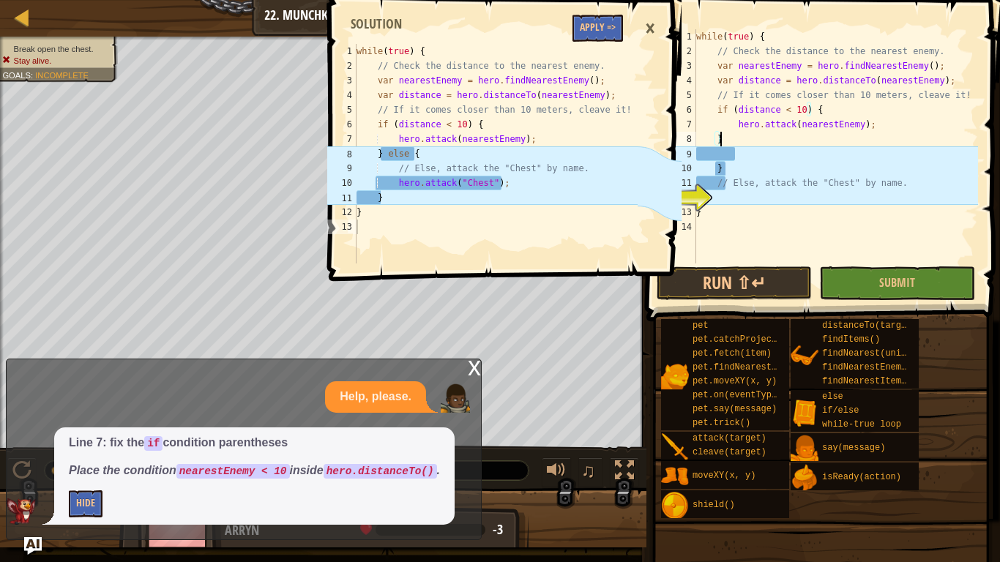
scroll to position [7, 1]
click at [745, 155] on div "while ( true ) { // Check the distance to the nearest enemy. var nearestEnemy =…" at bounding box center [835, 160] width 285 height 263
drag, startPoint x: 738, startPoint y: 153, endPoint x: 684, endPoint y: 151, distance: 53.4
click at [684, 151] on div "1 2 3 4 5 6 7 8 9 10 11 12 13 14 while ( true ) { // Check the distance to the …" at bounding box center [821, 146] width 314 height 234
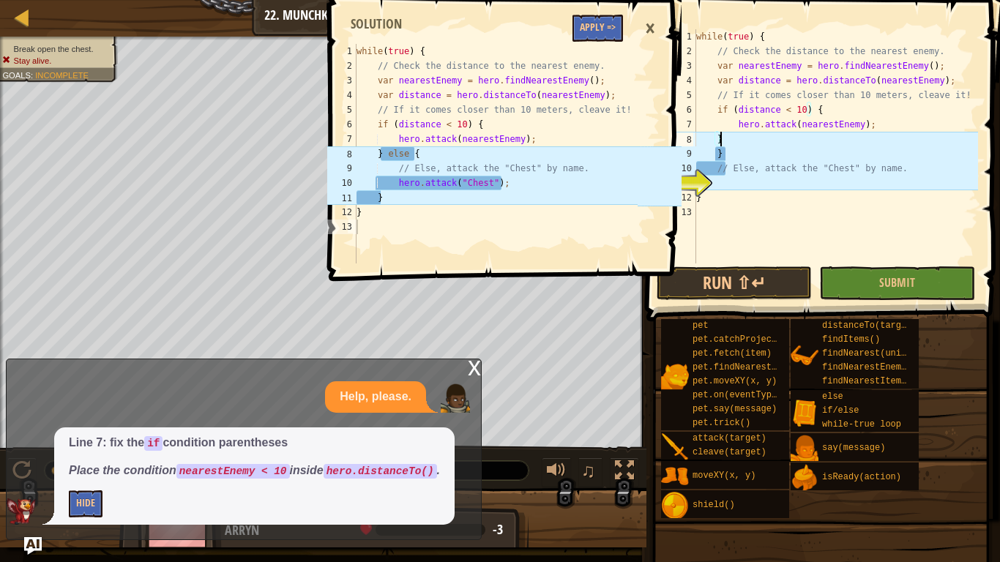
click at [726, 148] on div "while ( true ) { // Check the distance to the nearest enemy. var nearestEnemy =…" at bounding box center [835, 160] width 285 height 263
type textarea "}"
click at [717, 165] on div "while ( true ) { // Check the distance to the nearest enemy. var nearestEnemy =…" at bounding box center [835, 160] width 285 height 263
type textarea "// Else, attack the "Chest" by name."
click at [728, 179] on div "while ( true ) { // Check the distance to the nearest enemy. var nearestEnemy =…" at bounding box center [835, 160] width 285 height 263
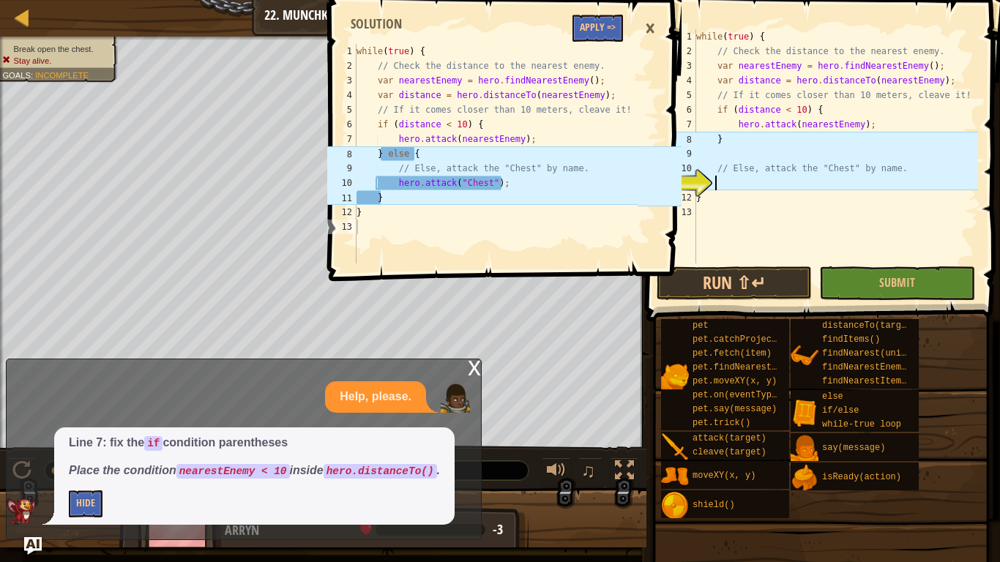
click at [740, 151] on div "while ( true ) { // Check the distance to the nearest enemy. var nearestEnemy =…" at bounding box center [835, 160] width 285 height 263
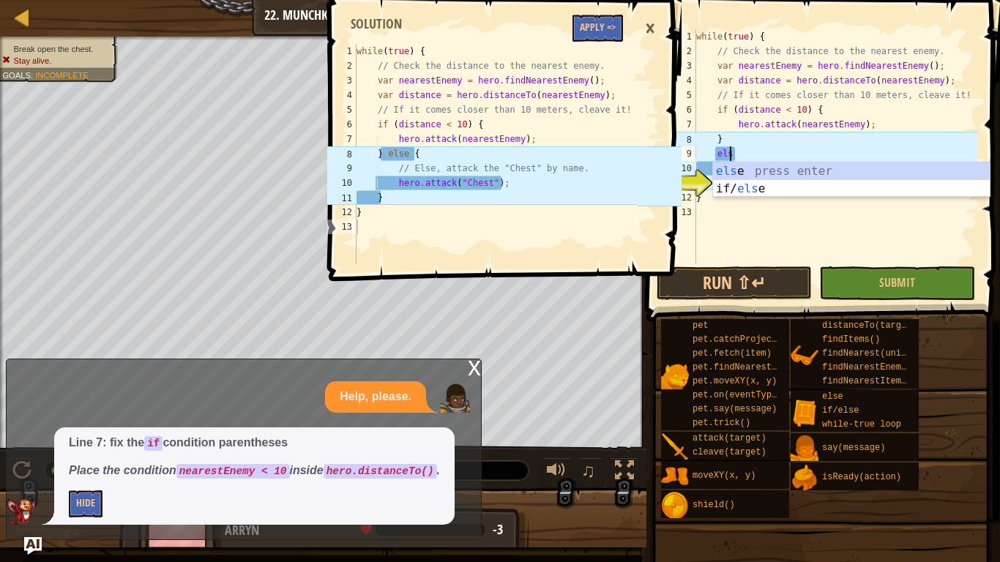
scroll to position [7, 2]
type textarea "else"
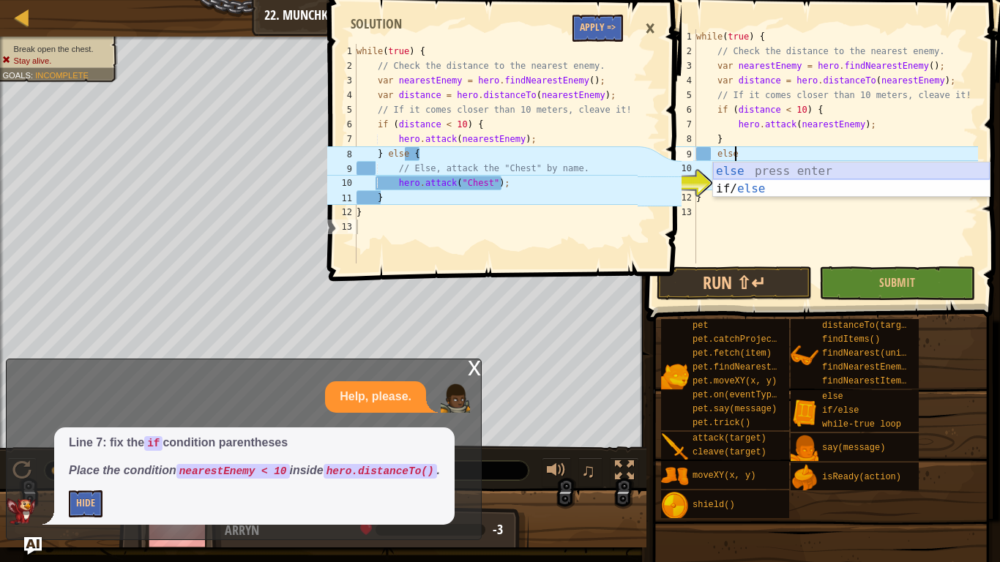
click at [742, 173] on div "else press enter if/ else press enter" at bounding box center [851, 197] width 277 height 70
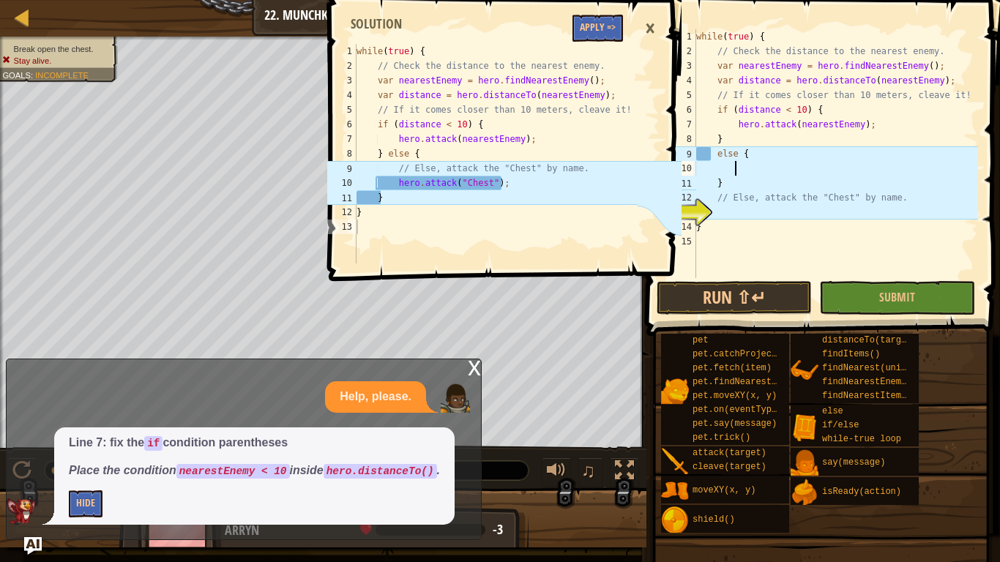
drag, startPoint x: 710, startPoint y: 153, endPoint x: 726, endPoint y: 158, distance: 16.9
click at [713, 153] on div "while ( true ) { // Check the distance to the nearest enemy. var nearestEnemy =…" at bounding box center [835, 168] width 285 height 278
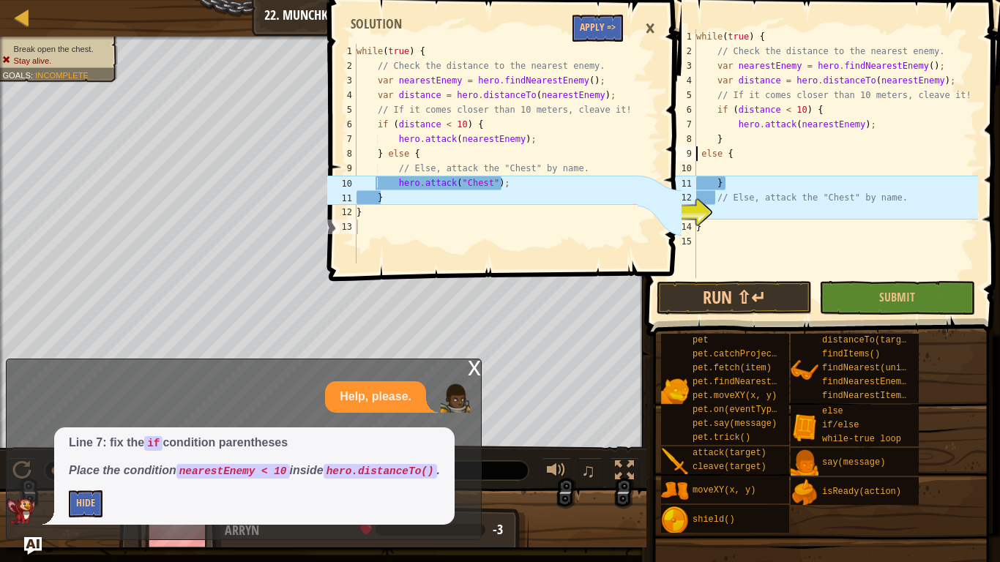
click at [738, 202] on div "while ( true ) { // Check the distance to the nearest enemy. var nearestEnemy =…" at bounding box center [835, 168] width 285 height 278
click at [700, 157] on div "while ( true ) { // Check the distance to the nearest enemy. var nearestEnemy =…" at bounding box center [835, 168] width 285 height 278
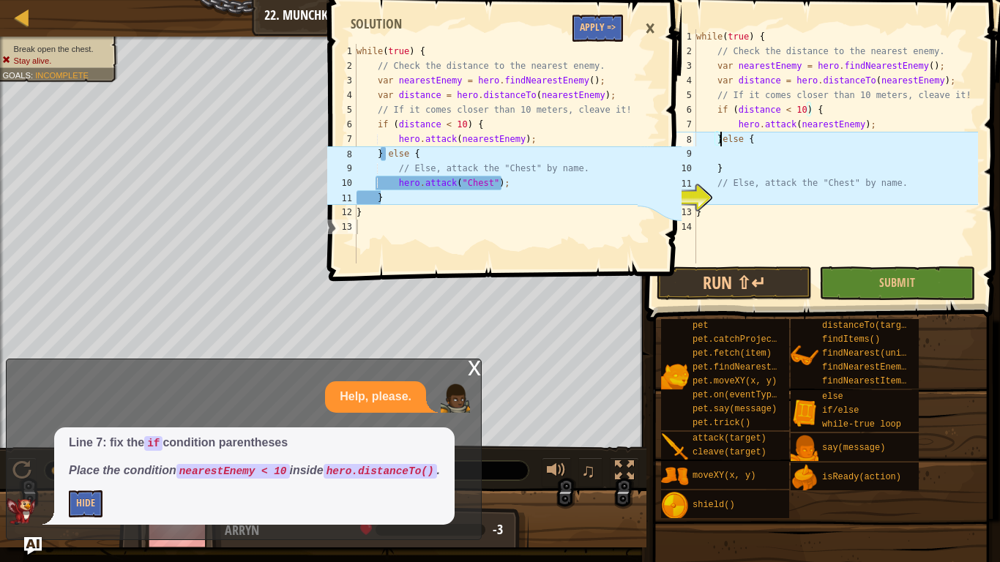
type textarea "} else {"
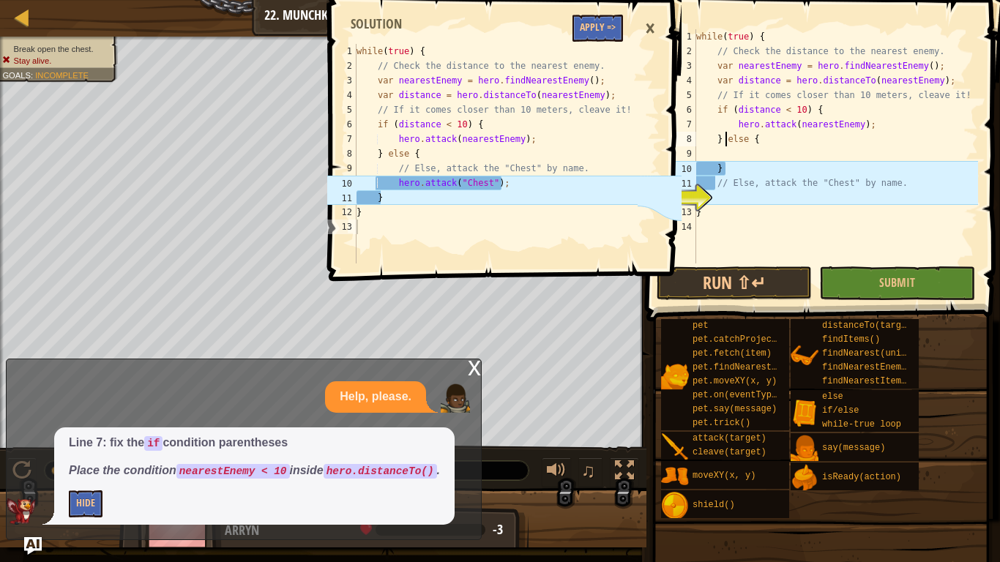
click at [741, 147] on div "while ( true ) { // Check the distance to the nearest enemy. var nearestEnemy =…" at bounding box center [835, 160] width 285 height 263
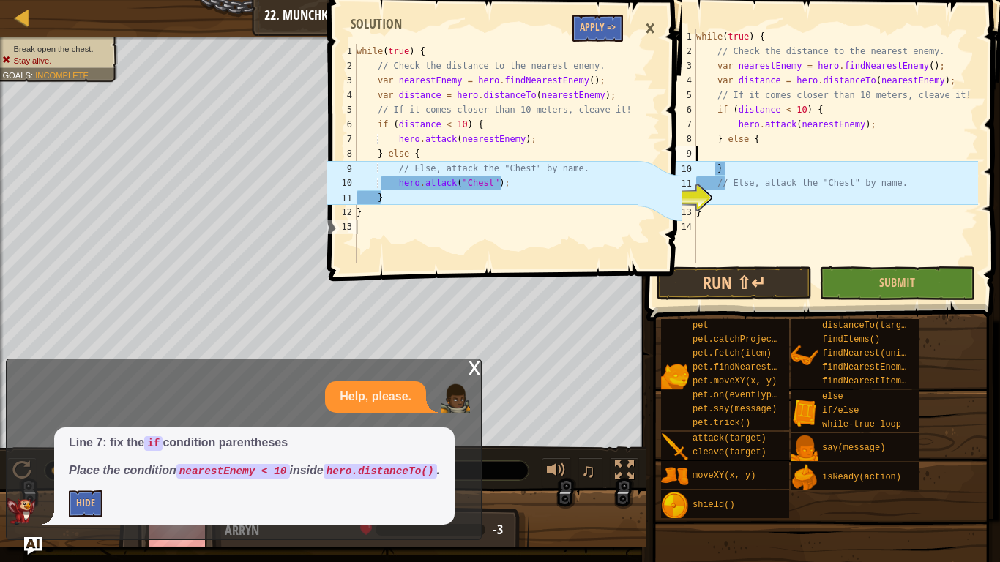
scroll to position [7, 0]
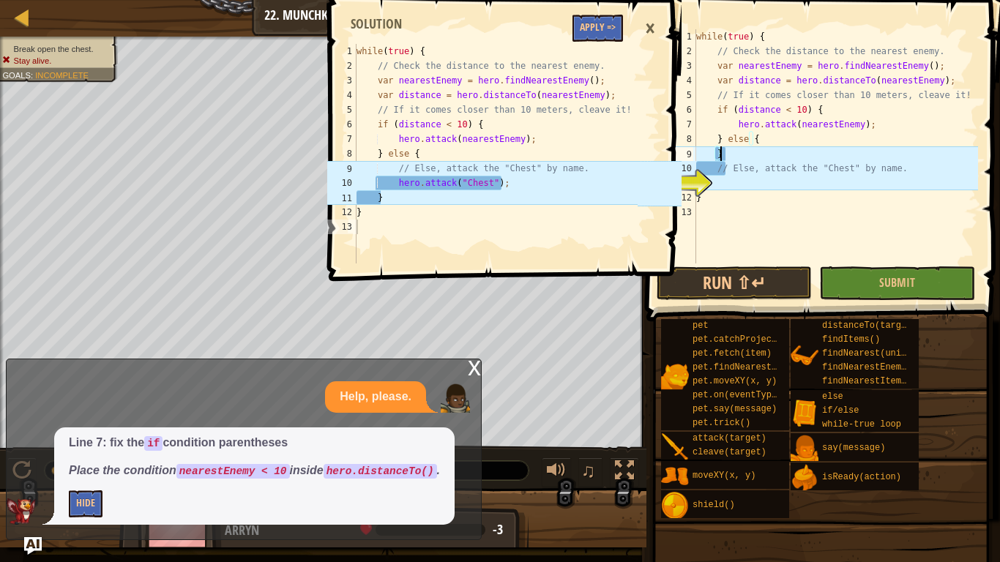
click at [738, 151] on div "while ( true ) { // Check the distance to the nearest enemy. var nearestEnemy =…" at bounding box center [835, 160] width 285 height 263
type textarea "}"
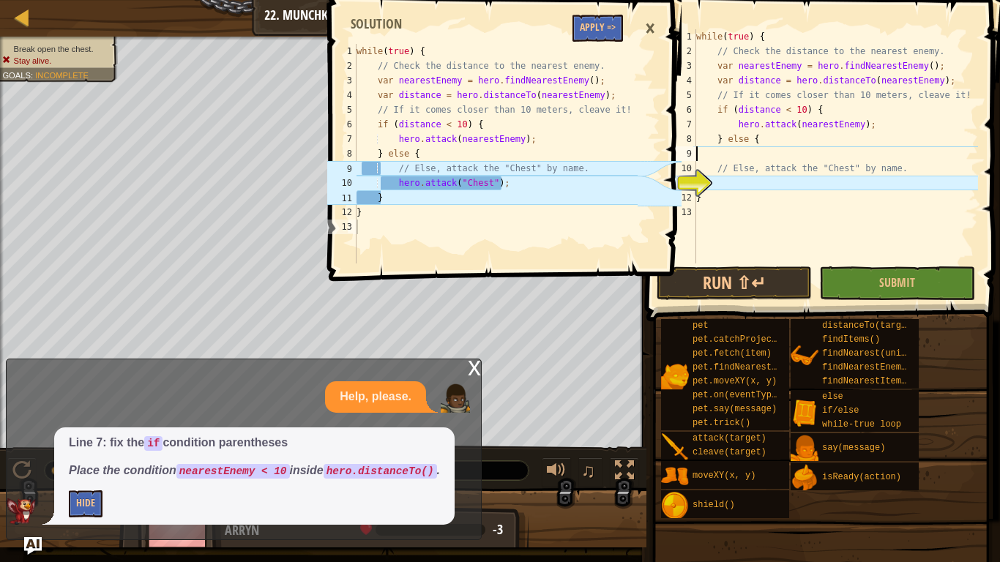
type textarea "} else {"
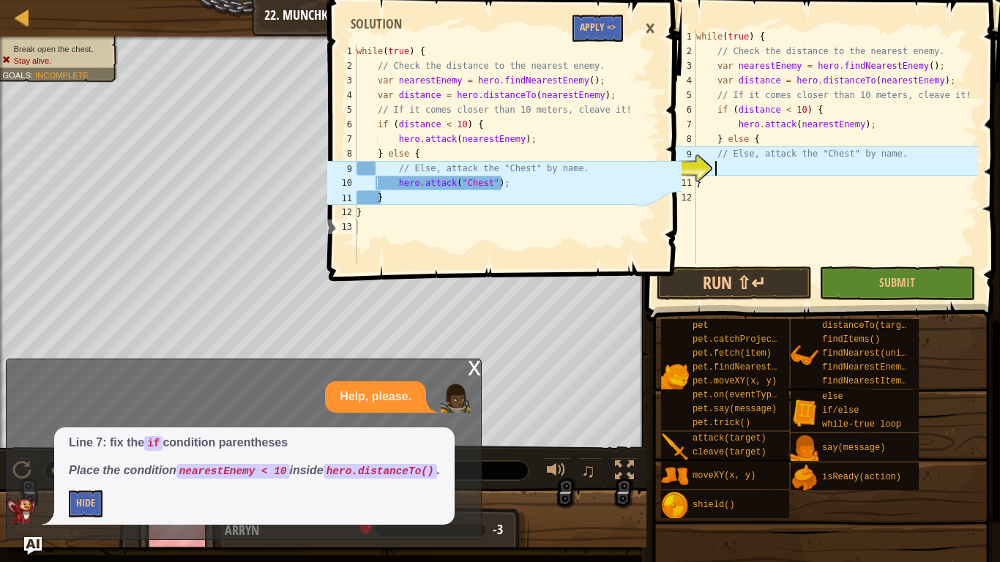
click at [763, 168] on div "while ( true ) { // Check the distance to the nearest enemy. var nearestEnemy =…" at bounding box center [835, 160] width 285 height 263
click at [716, 152] on div "while ( true ) { // Check the distance to the nearest enemy. var nearestEnemy =…" at bounding box center [835, 160] width 285 height 263
type textarea "// Else, attack the "Chest" by name."
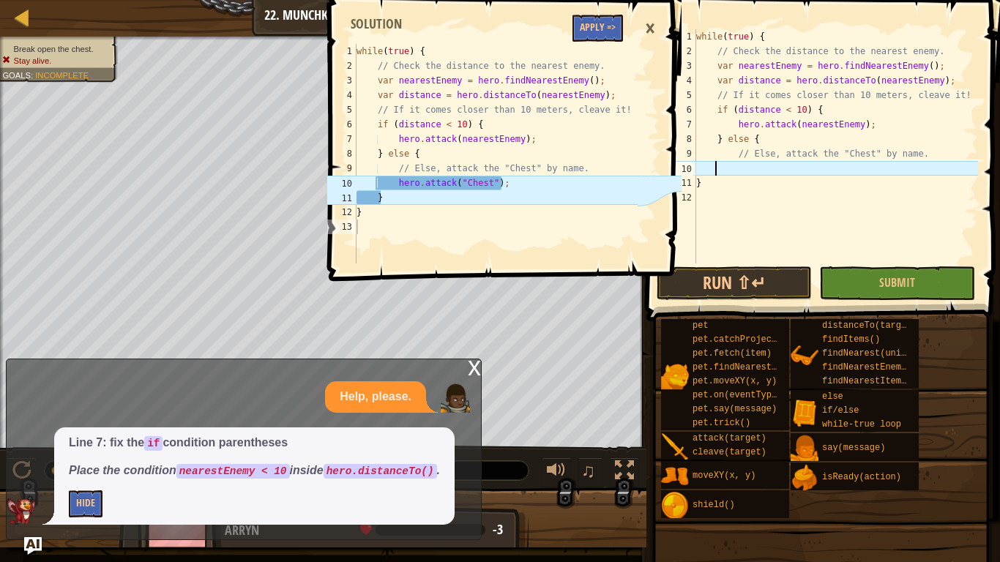
click at [798, 168] on div "while ( true ) { // Check the distance to the nearest enemy. var nearestEnemy =…" at bounding box center [835, 160] width 285 height 263
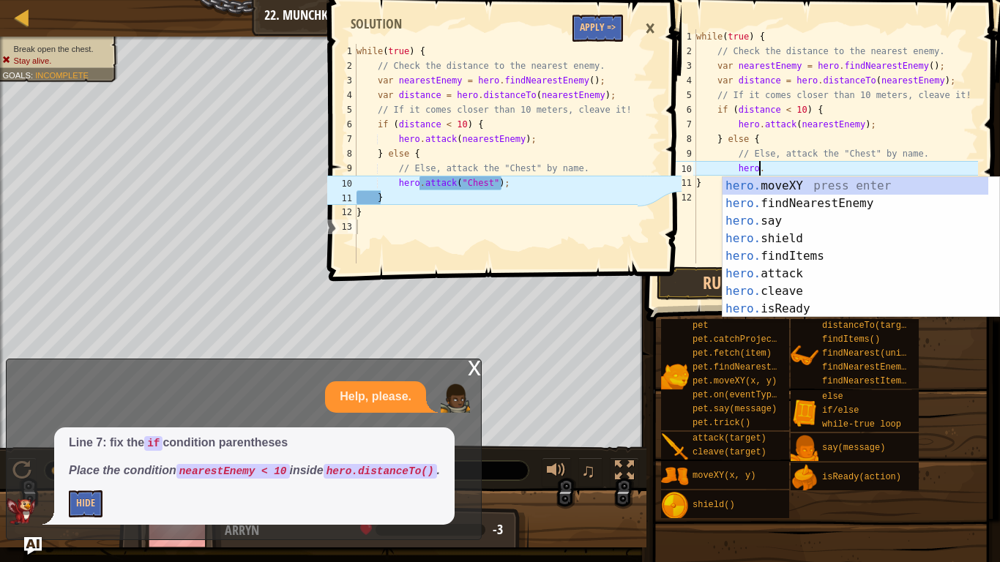
scroll to position [7, 5]
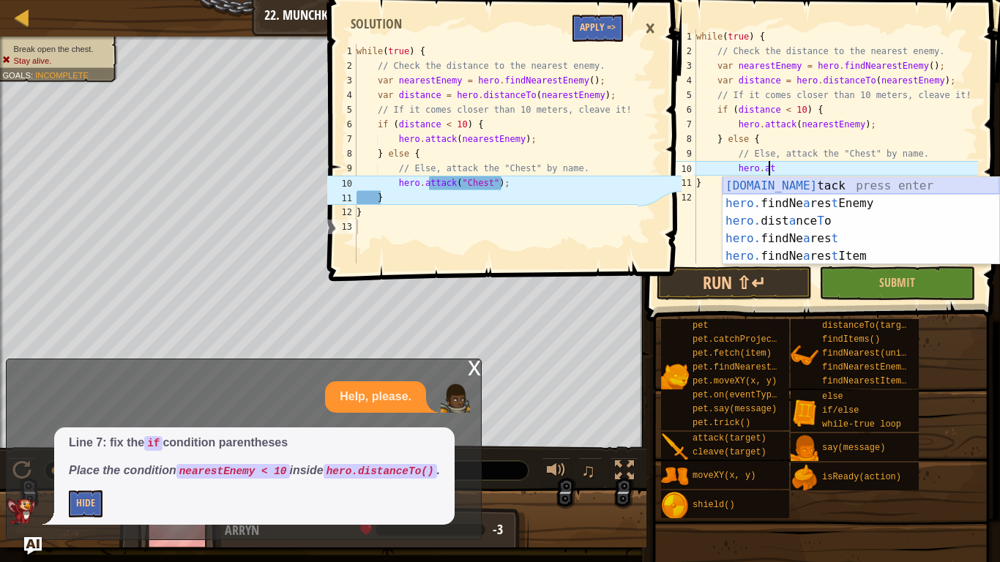
click at [779, 185] on div "[DOMAIN_NAME] tack press enter hero. findNe a res t Enemy press enter hero. dis…" at bounding box center [860, 238] width 277 height 123
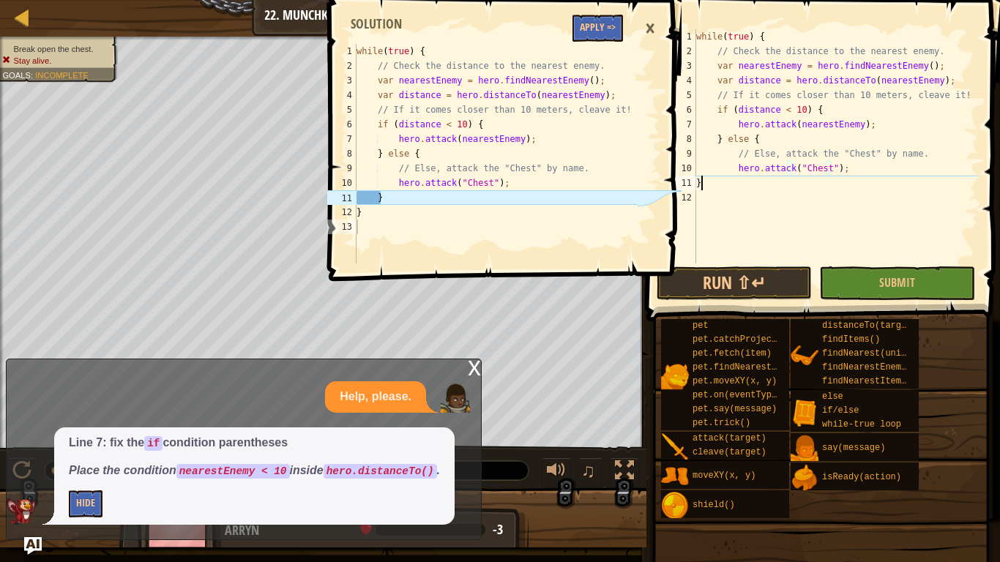
scroll to position [7, 0]
type textarea "}"
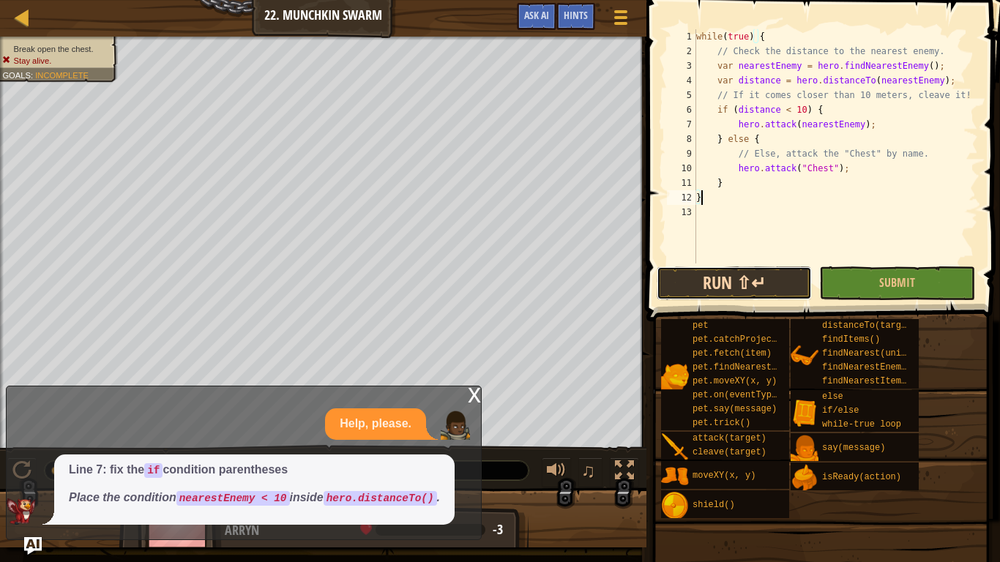
click at [773, 290] on button "Run ⇧↵" at bounding box center [733, 283] width 155 height 34
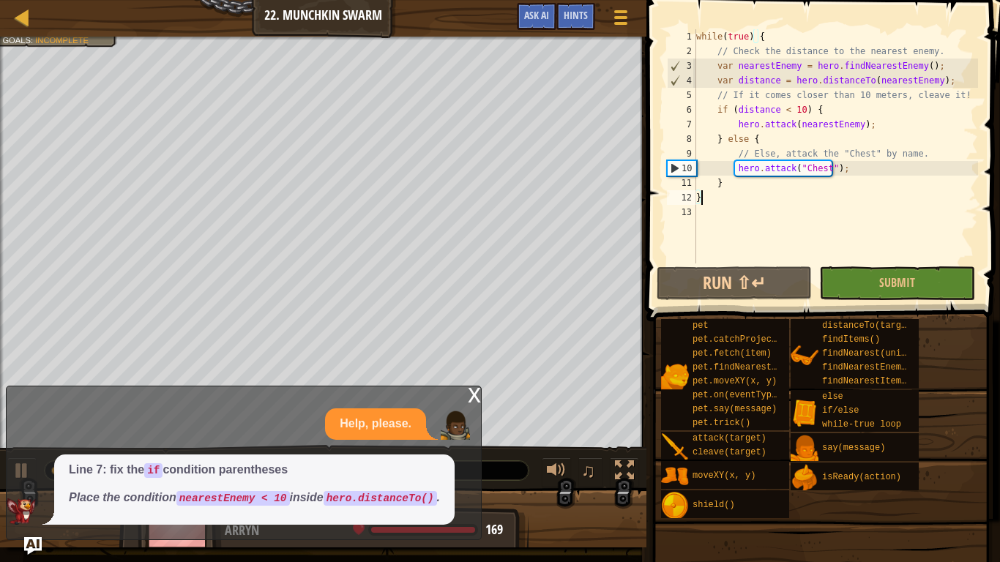
click at [474, 397] on div "x" at bounding box center [474, 393] width 13 height 15
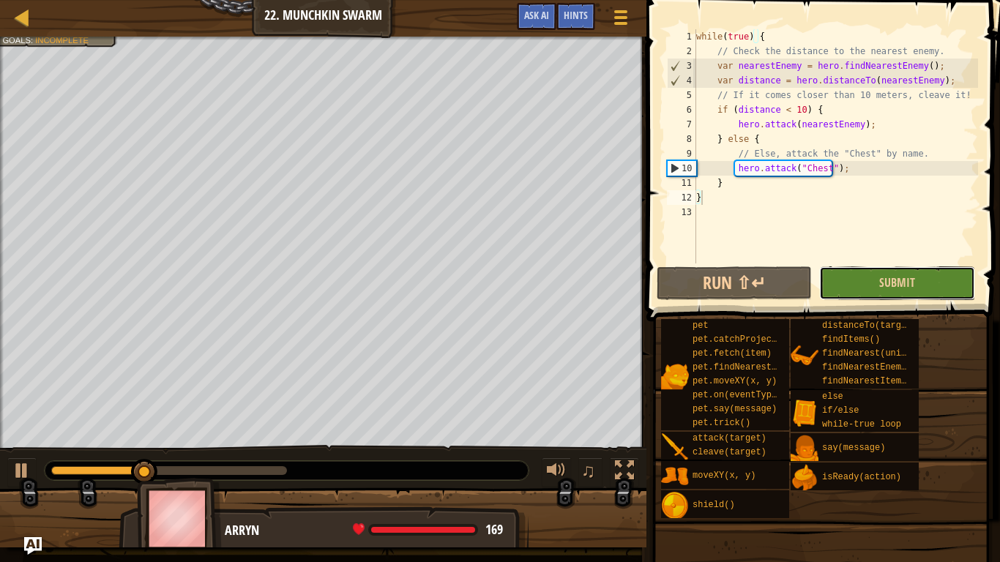
click at [892, 269] on button "Submit" at bounding box center [896, 283] width 155 height 34
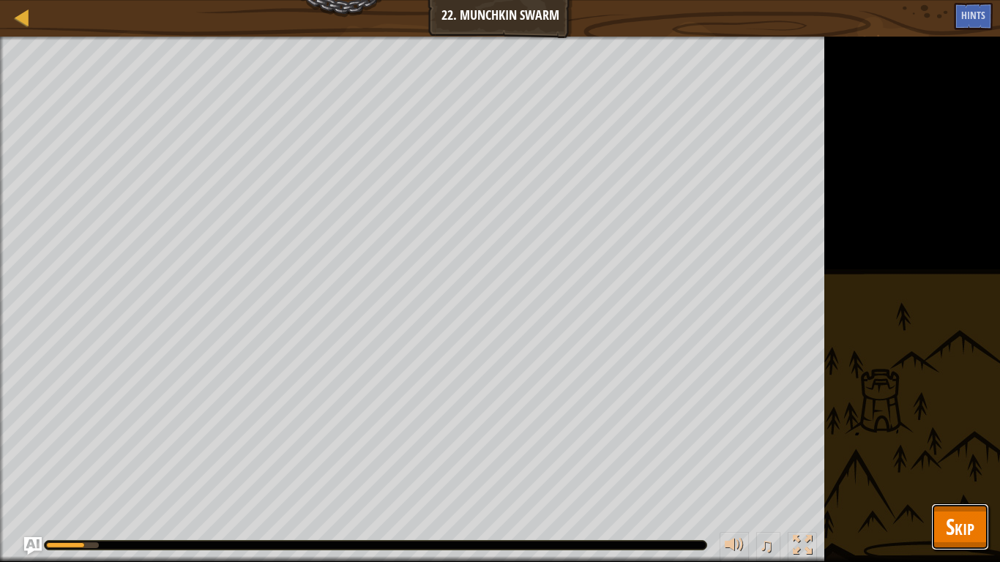
click at [960, 468] on button "Skip" at bounding box center [960, 527] width 58 height 47
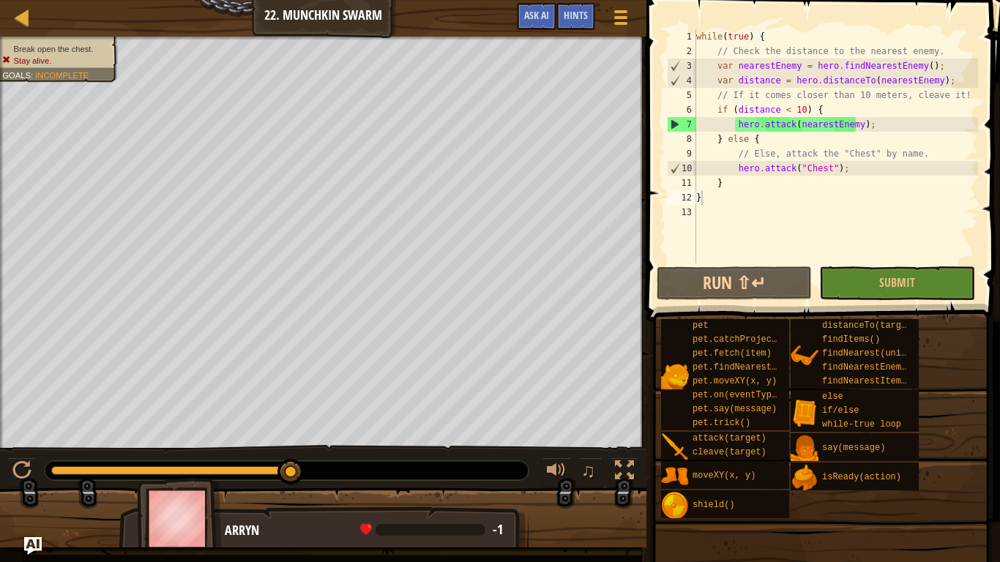
click at [767, 116] on div "while ( true ) { // Check the distance to the nearest enemy. var nearestEnemy =…" at bounding box center [835, 160] width 285 height 263
click at [863, 122] on div "while ( true ) { // Check the distance to the nearest enemy. var nearestEnemy =…" at bounding box center [835, 160] width 285 height 263
click at [844, 126] on div "while ( true ) { // Check the distance to the nearest enemy. var nearestEnemy =…" at bounding box center [835, 160] width 285 height 263
click at [851, 124] on div "while ( true ) { // Check the distance to the nearest enemy. var nearestEnemy =…" at bounding box center [835, 160] width 285 height 263
click at [864, 122] on div "while ( true ) { // Check the distance to the nearest enemy. var nearestEnemy =…" at bounding box center [835, 160] width 285 height 263
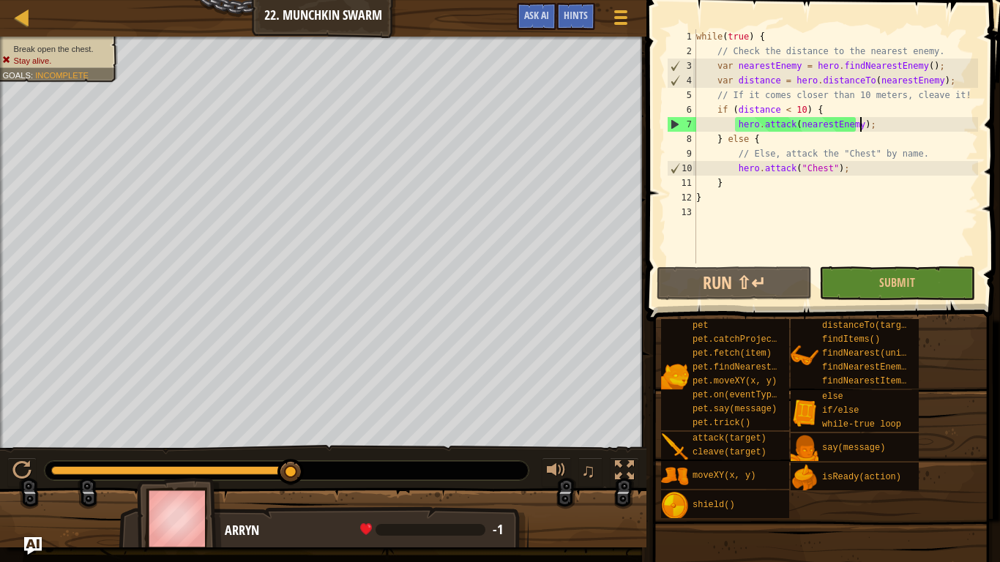
click at [882, 121] on div "while ( true ) { // Check the distance to the nearest enemy. var nearestEnemy =…" at bounding box center [835, 160] width 285 height 263
click at [723, 138] on div "while ( true ) { // Check the distance to the nearest enemy. var nearestEnemy =…" at bounding box center [835, 160] width 285 height 263
click at [767, 122] on div "while ( true ) { // Check the distance to the nearest enemy. var nearestEnemy =…" at bounding box center [835, 160] width 285 height 263
click at [797, 89] on div "while ( true ) { // Check the distance to the nearest enemy. var nearestEnemy =…" at bounding box center [835, 160] width 285 height 263
drag, startPoint x: 793, startPoint y: 108, endPoint x: 784, endPoint y: 127, distance: 21.6
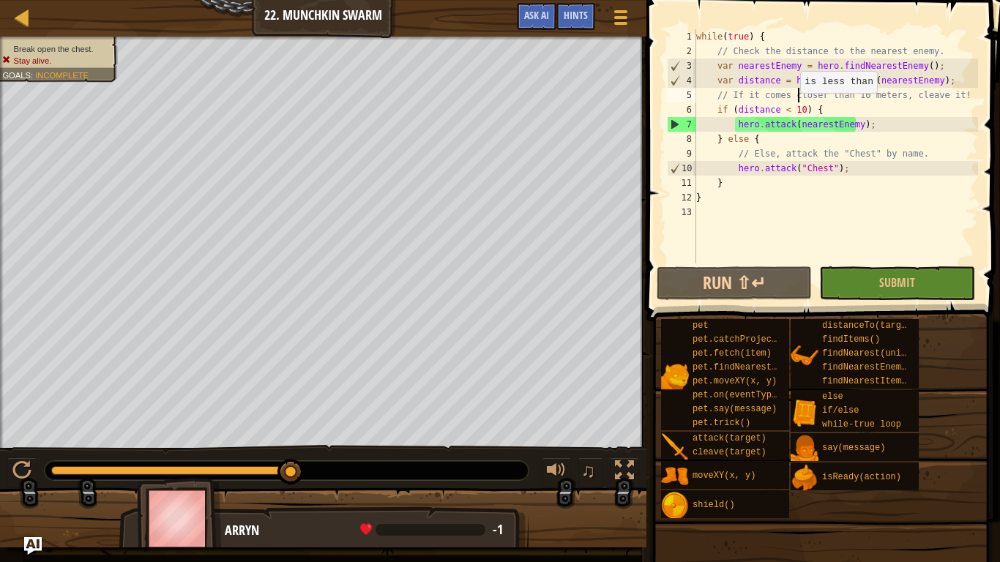
click at [793, 109] on div "while ( true ) { // Check the distance to the nearest enemy. var nearestEnemy =…" at bounding box center [835, 160] width 285 height 263
click at [784, 127] on div "while ( true ) { // Check the distance to the nearest enemy. var nearestEnemy =…" at bounding box center [835, 160] width 285 height 263
click at [757, 130] on div "while ( true ) { // Check the distance to the nearest enemy. var nearestEnemy =…" at bounding box center [835, 160] width 285 height 263
click at [806, 124] on div "while ( true ) { // Check the distance to the nearest enemy. var nearestEnemy =…" at bounding box center [835, 160] width 285 height 263
click at [785, 127] on div "while ( true ) { // Check the distance to the nearest enemy. var nearestEnemy =…" at bounding box center [835, 160] width 285 height 263
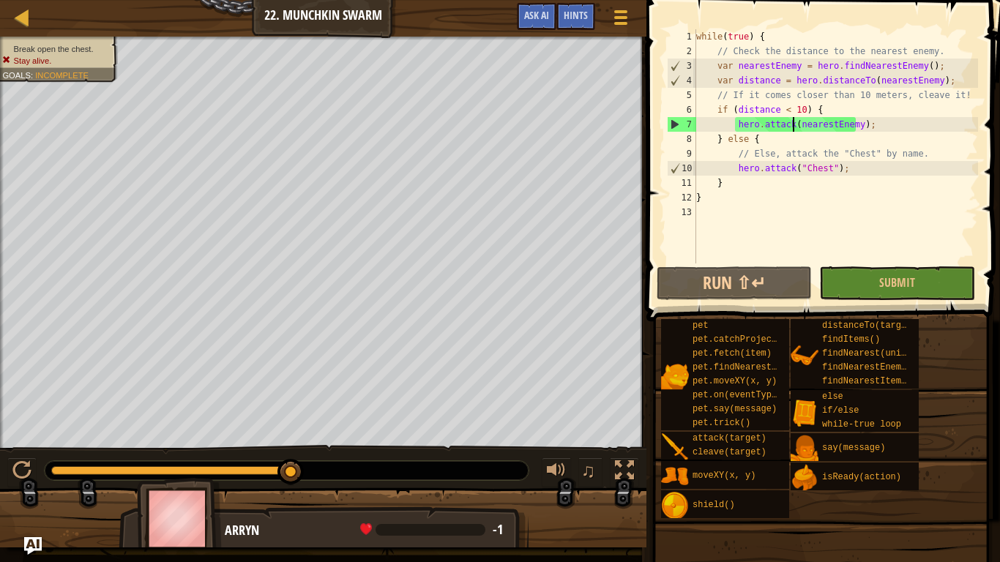
click at [793, 124] on div "while ( true ) { // Check the distance to the nearest enemy. var nearestEnemy =…" at bounding box center [835, 160] width 285 height 263
drag, startPoint x: 805, startPoint y: 124, endPoint x: 813, endPoint y: 123, distance: 8.2
click at [808, 124] on div "while ( true ) { // Check the distance to the nearest enemy. var nearestEnemy =…" at bounding box center [835, 160] width 285 height 263
drag, startPoint x: 823, startPoint y: 122, endPoint x: 853, endPoint y: 124, distance: 30.0
click at [826, 122] on div "while ( true ) { // Check the distance to the nearest enemy. var nearestEnemy =…" at bounding box center [835, 160] width 285 height 263
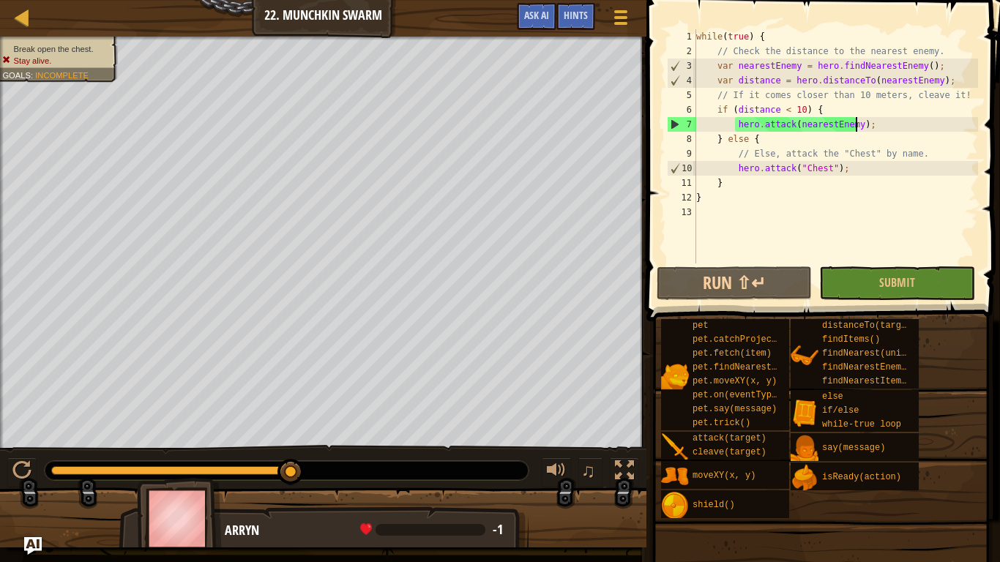
drag, startPoint x: 853, startPoint y: 124, endPoint x: 864, endPoint y: 128, distance: 11.8
click at [854, 124] on div "while ( true ) { // Check the distance to the nearest enemy. var nearestEnemy =…" at bounding box center [835, 160] width 285 height 263
click at [877, 135] on div "while ( true ) { // Check the distance to the nearest enemy. var nearestEnemy =…" at bounding box center [835, 160] width 285 height 263
click at [798, 120] on div "while ( true ) { // Check the distance to the nearest enemy. var nearestEnemy =…" at bounding box center [835, 160] width 285 height 263
click at [802, 102] on div "while ( true ) { // Check the distance to the nearest enemy. var nearestEnemy =…" at bounding box center [835, 160] width 285 height 263
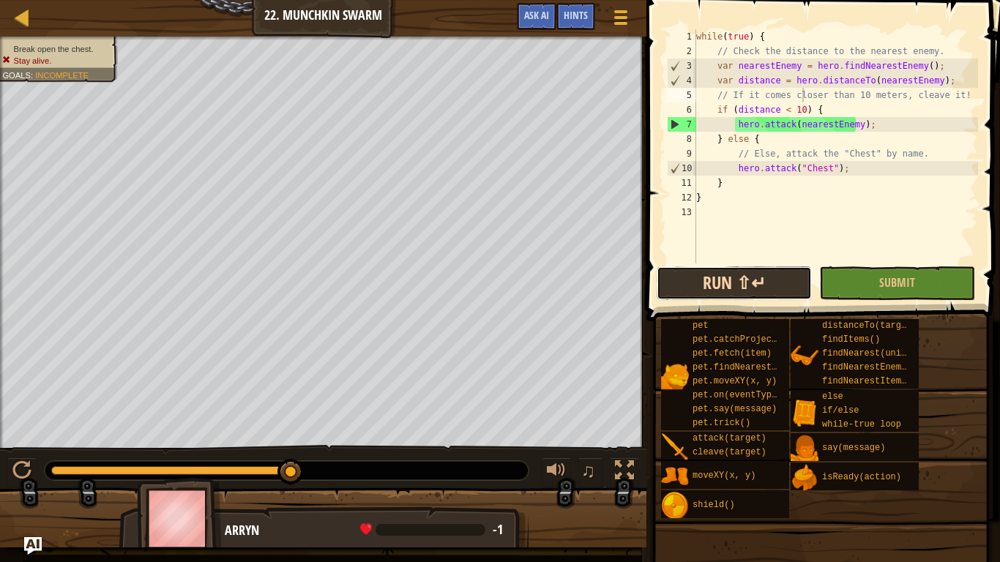
click at [763, 289] on button "Run ⇧↵" at bounding box center [733, 283] width 155 height 34
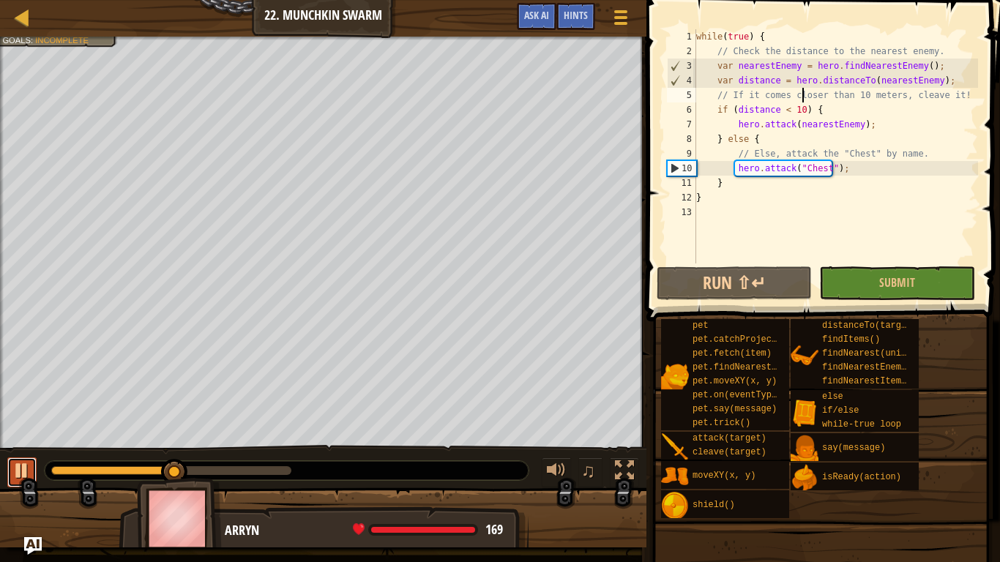
click at [19, 467] on div at bounding box center [21, 470] width 19 height 19
drag, startPoint x: 864, startPoint y: 123, endPoint x: 736, endPoint y: 124, distance: 127.3
click at [736, 124] on div "while ( true ) { // Check the distance to the nearest enemy. var nearestEnemy =…" at bounding box center [835, 160] width 285 height 263
type textarea "hero.attack(nearestEnemy);"
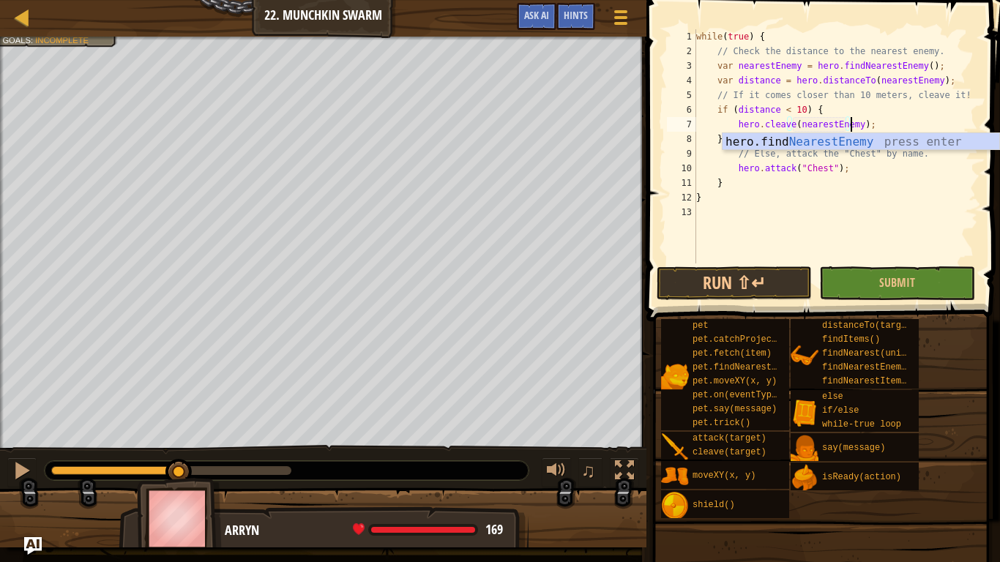
scroll to position [7, 13]
type textarea "hero.cleave(nearestEnemy);"
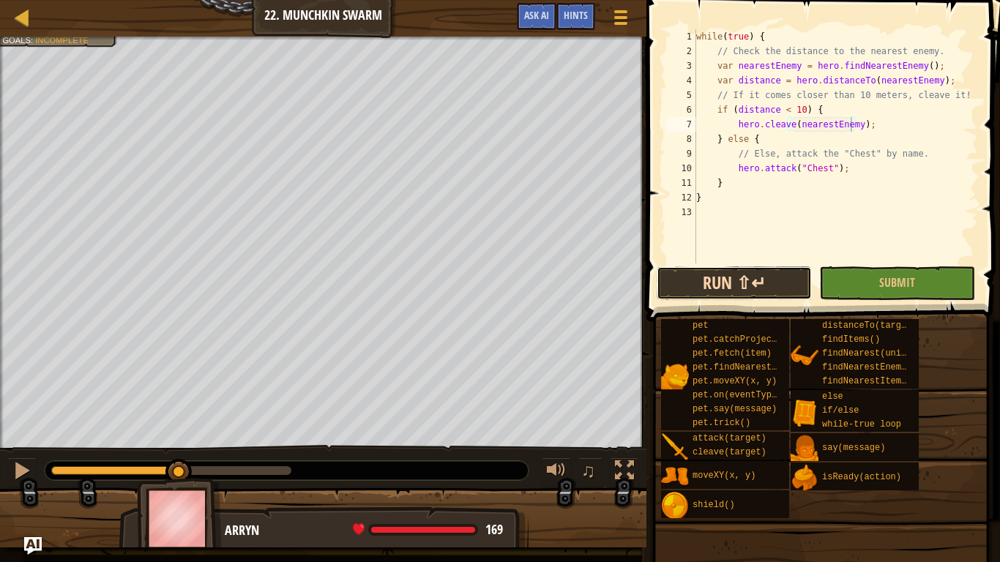
click at [727, 291] on button "Run ⇧↵" at bounding box center [733, 283] width 155 height 34
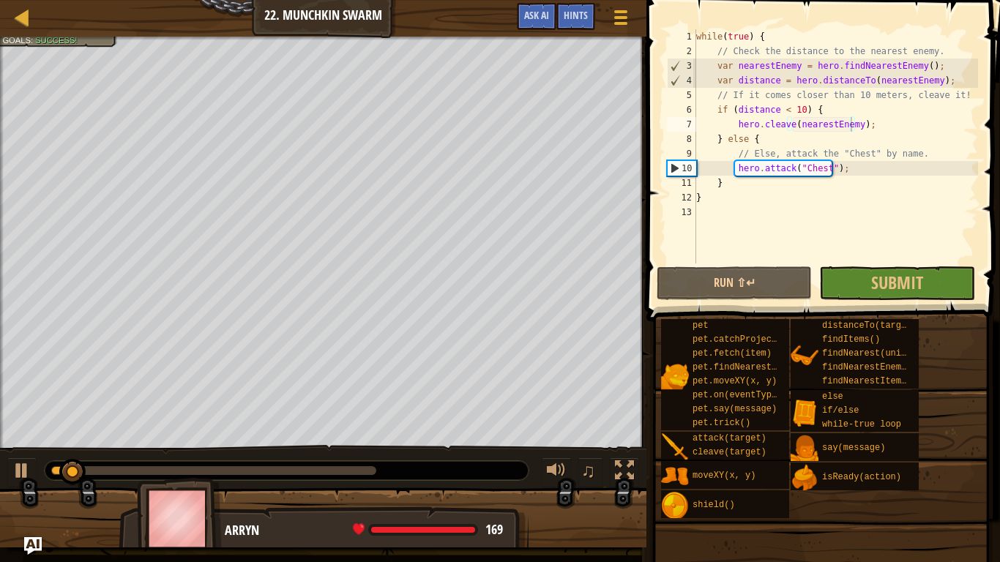
click at [960, 375] on div "pet pet.catchProjectile(arrow) pet.fetch(item) pet.findNearestByType(type) pet.…" at bounding box center [824, 418] width 329 height 201
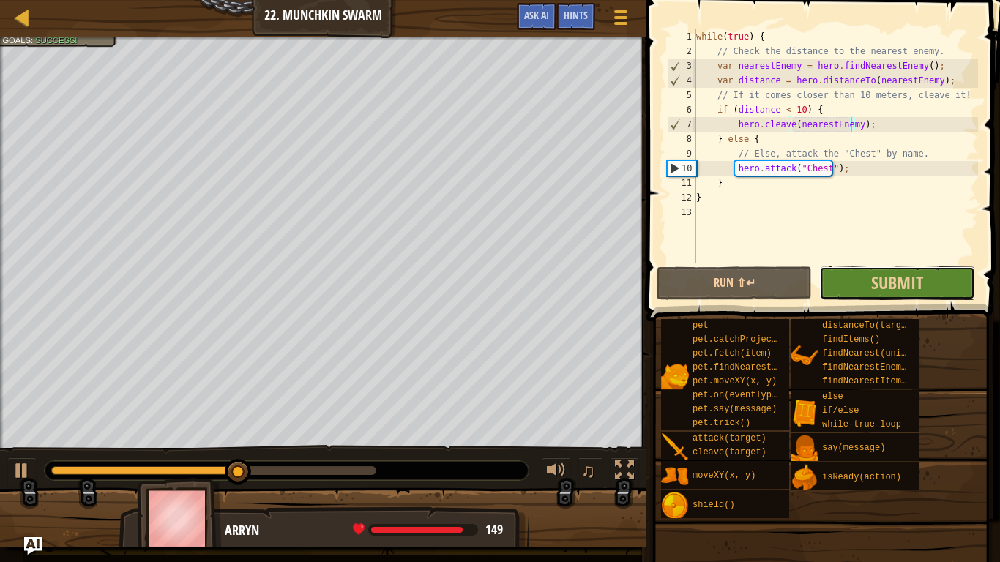
click at [939, 279] on button "Submit" at bounding box center [896, 283] width 155 height 34
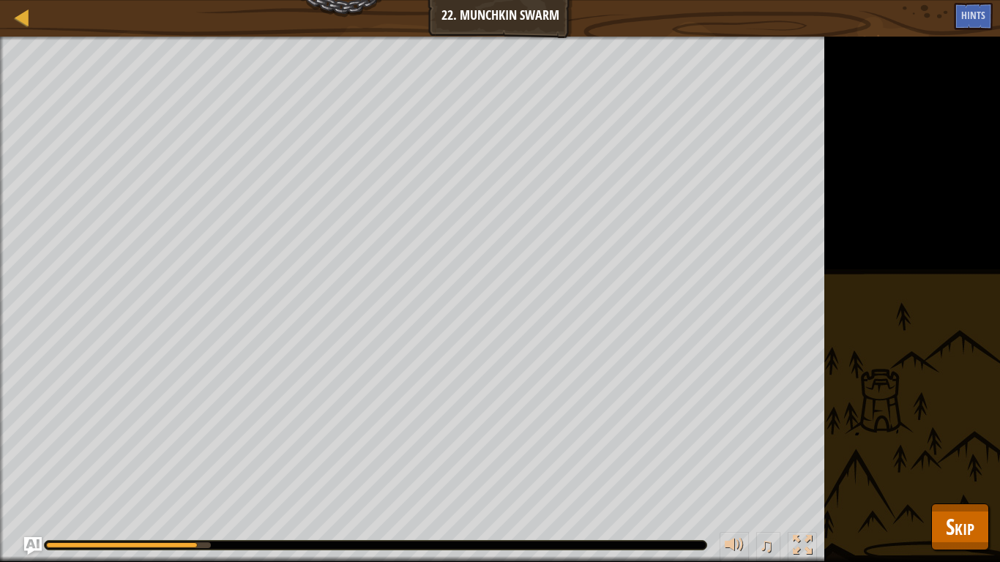
click at [927, 468] on div "Break open the chest. Stay alive. Goals : Running... ♫ Arryn 169 x: 41 y: 36 Ch…" at bounding box center [500, 299] width 1000 height 525
click at [941, 468] on button "Skip" at bounding box center [960, 527] width 58 height 47
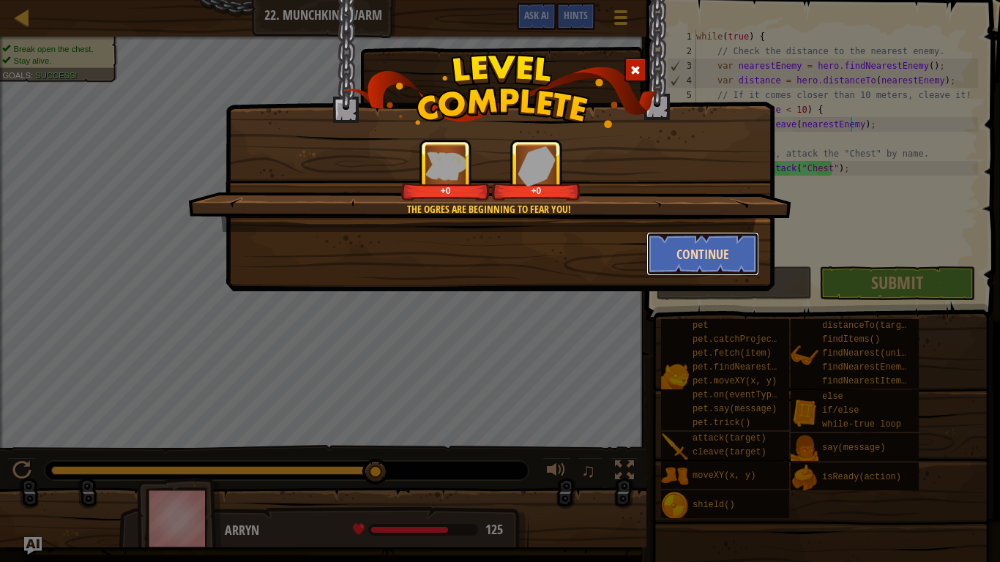
click at [693, 260] on button "Continue" at bounding box center [702, 254] width 113 height 44
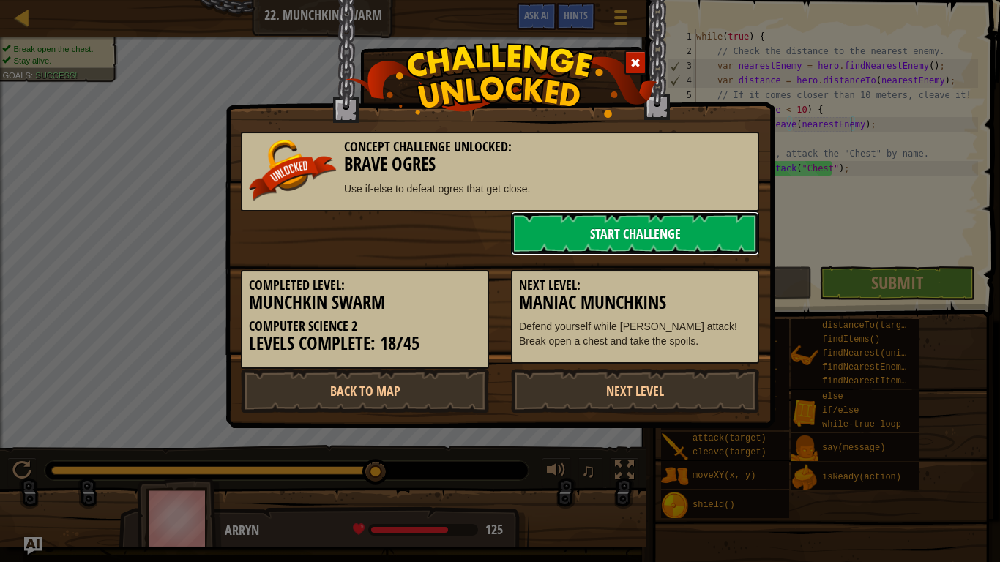
click at [646, 224] on link "Start Challenge" at bounding box center [635, 234] width 248 height 44
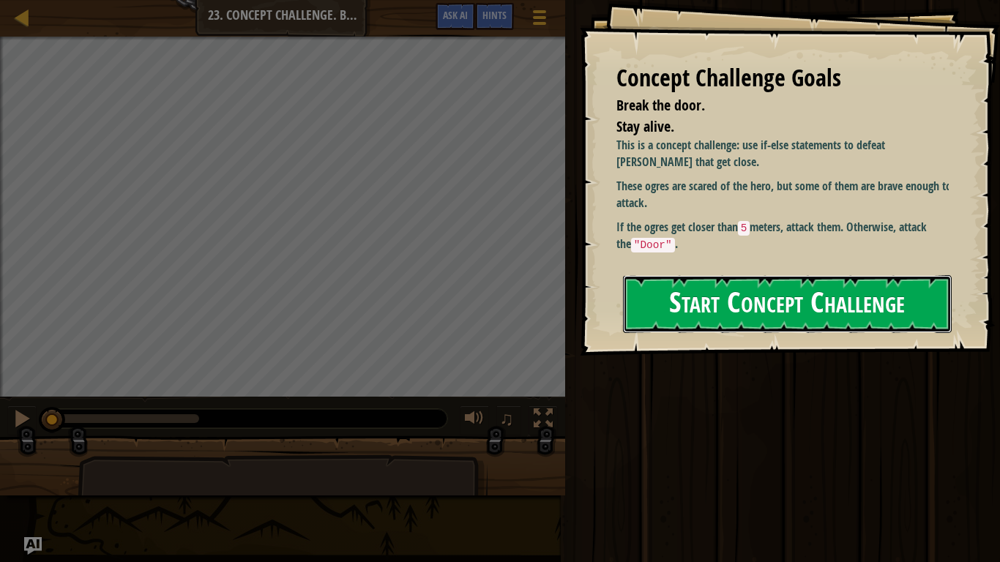
drag, startPoint x: 746, startPoint y: 307, endPoint x: 748, endPoint y: 300, distance: 7.5
click at [748, 302] on button "Start Concept Challenge" at bounding box center [787, 304] width 329 height 58
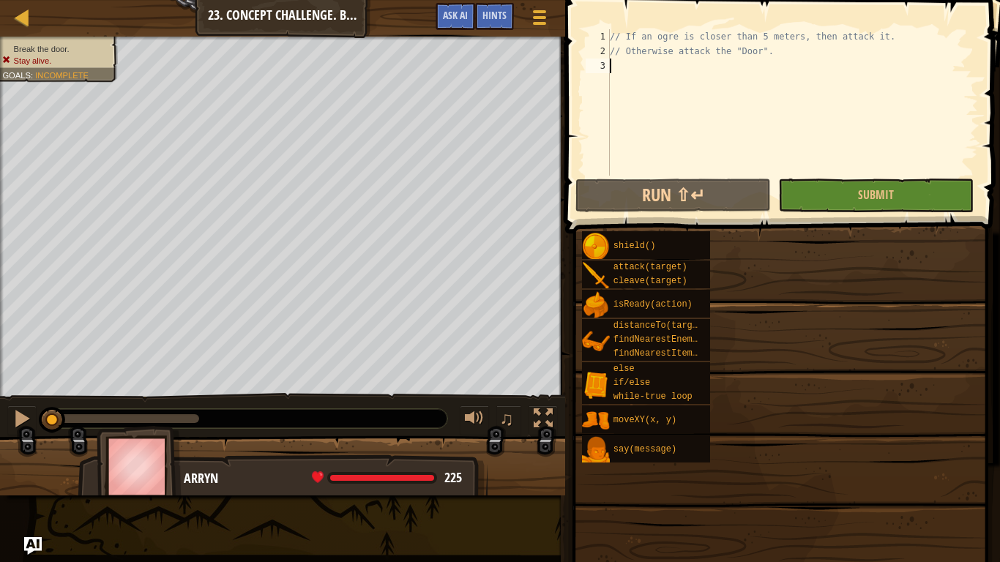
click at [692, 79] on div "// If an ogre is closer than 5 meters, then attack it. // Otherwise attack the …" at bounding box center [792, 117] width 371 height 176
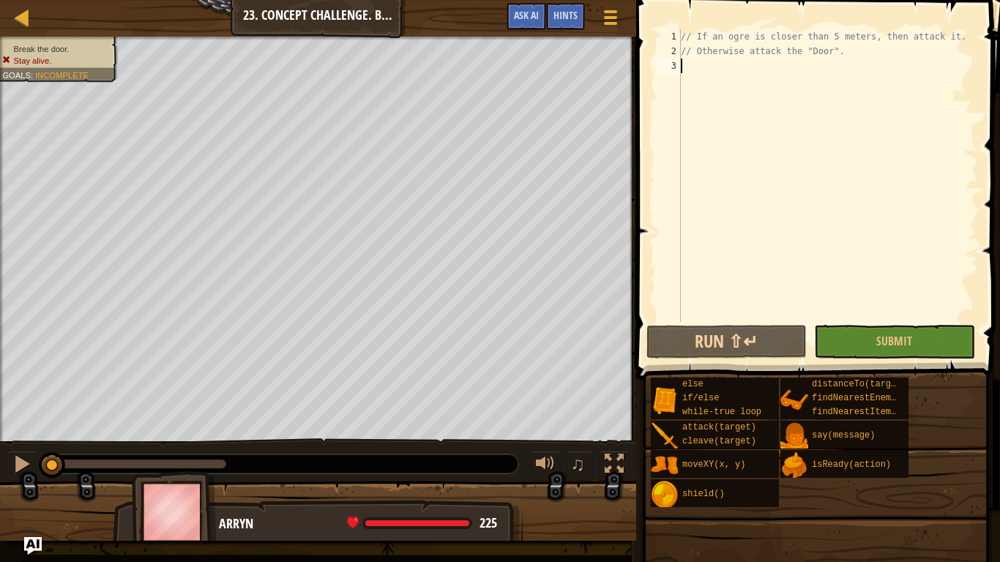
click at [707, 63] on div "// If an ogre is closer than 5 meters, then attack it. // Otherwise attack the …" at bounding box center [828, 190] width 300 height 322
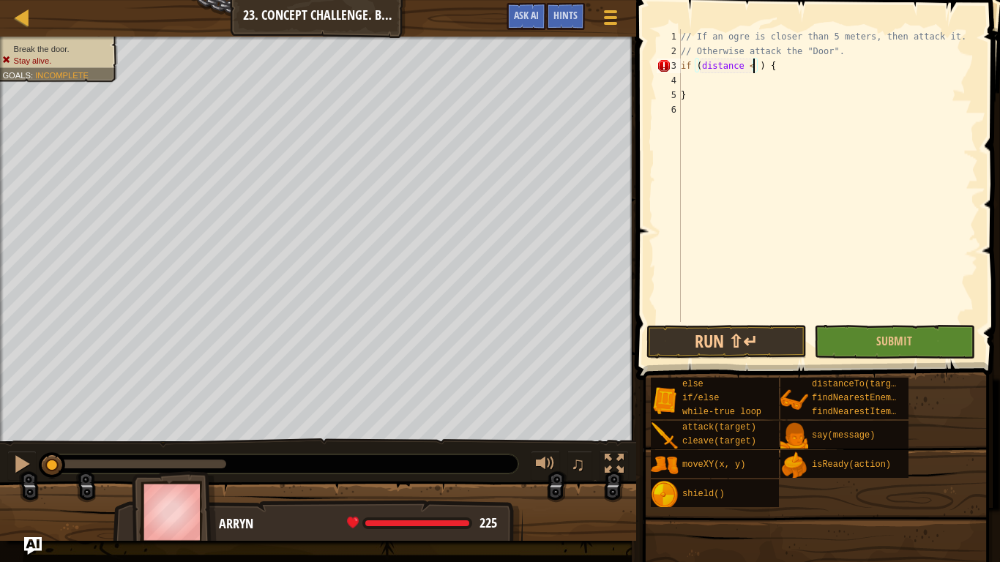
scroll to position [7, 6]
click at [757, 91] on div "// If an ogre is closer than 5 meters, then attack it. // Otherwise attack the …" at bounding box center [828, 190] width 300 height 322
click at [697, 72] on div "// If an ogre is closer than 5 meters, then attack it. // Otherwise attack the …" at bounding box center [828, 190] width 300 height 322
type textarea "if (distance < 5) {"
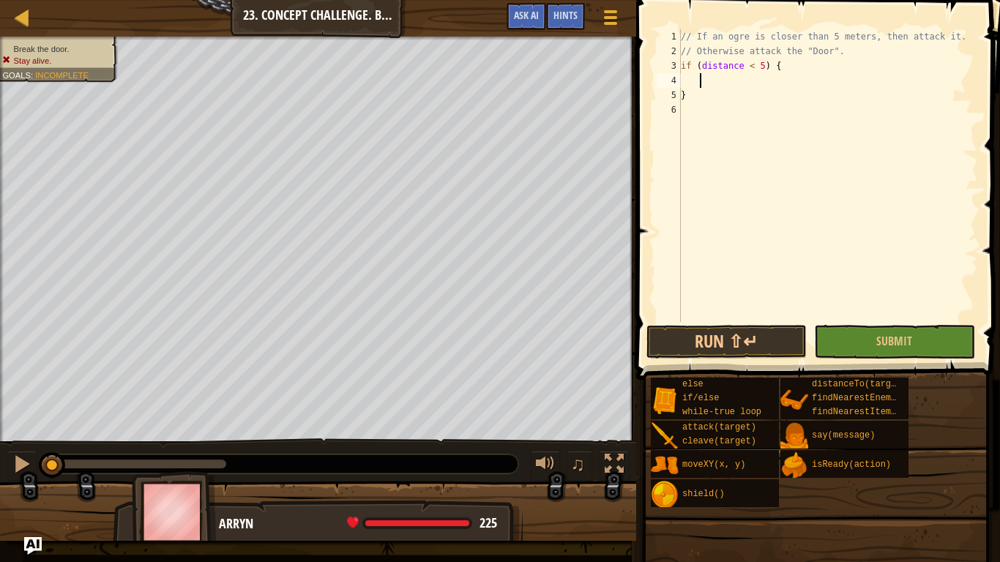
click at [702, 78] on div "// If an ogre is closer than 5 meters, then attack it. // Otherwise attack the …" at bounding box center [828, 190] width 300 height 322
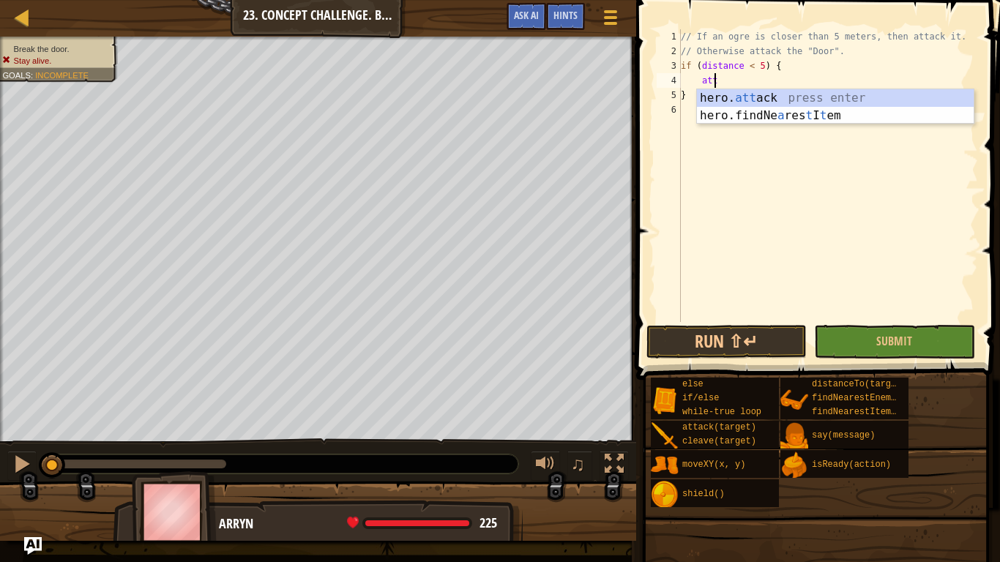
type textarea "atta"
click at [730, 107] on div "// If an ogre is closer than 5 meters, then attack it. // Otherwise attack the …" at bounding box center [828, 190] width 300 height 322
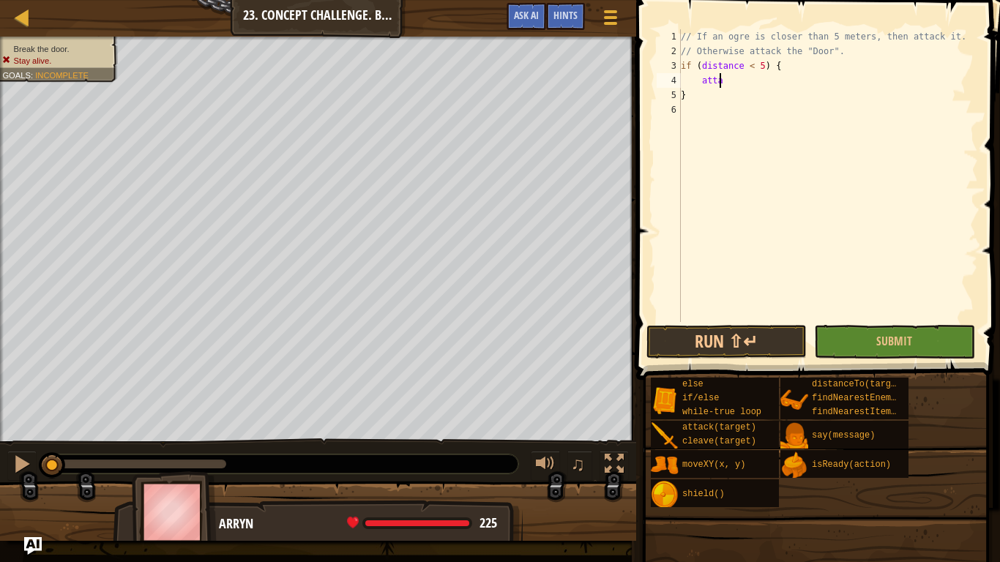
click at [741, 87] on div "// If an ogre is closer than 5 meters, then attack it. // Otherwise attack the …" at bounding box center [828, 190] width 300 height 322
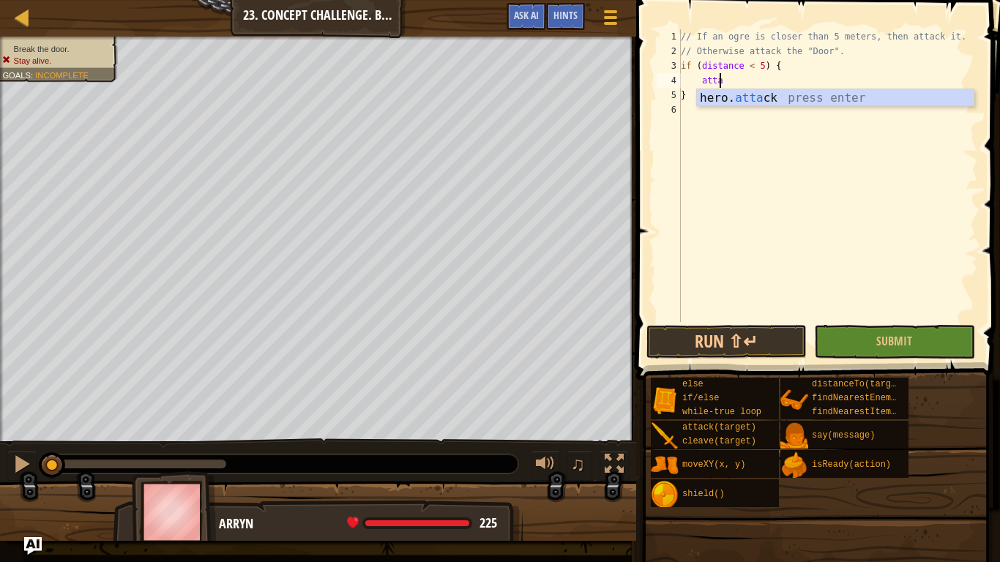
scroll to position [7, 2]
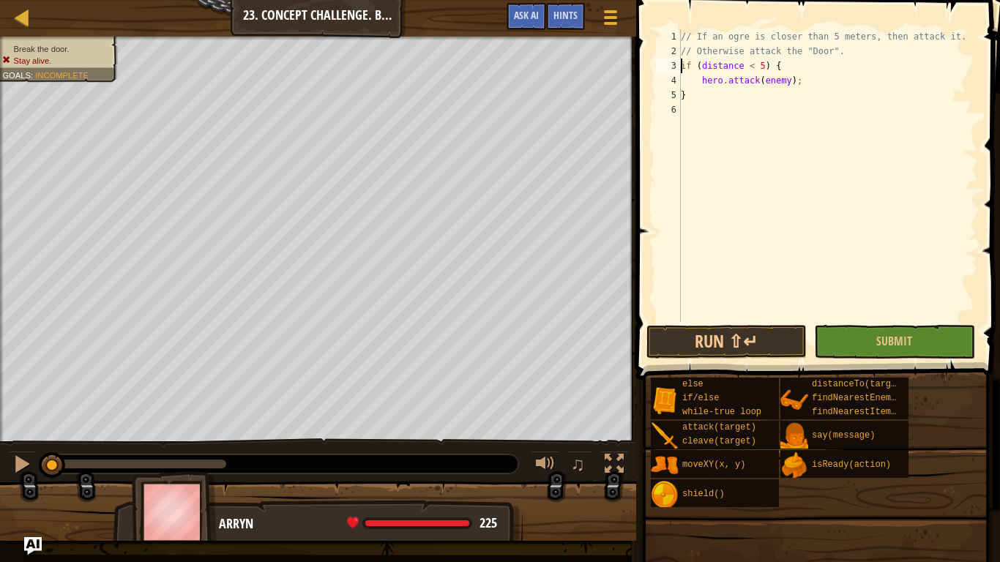
type textarea "// Otherwise attack the "Door"."
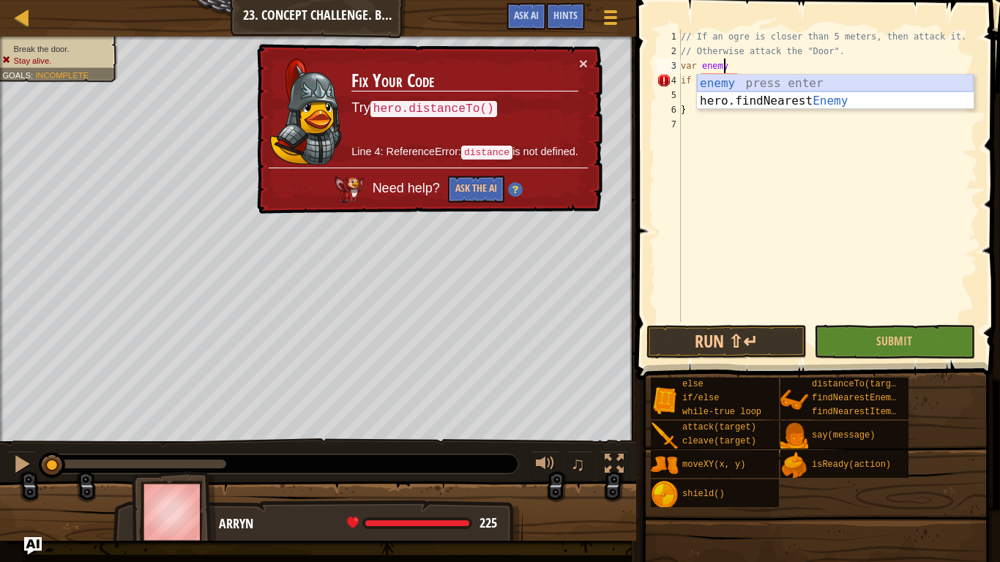
click at [709, 82] on div "enemy press enter hero.findNearest Enemy press enter" at bounding box center [835, 110] width 277 height 70
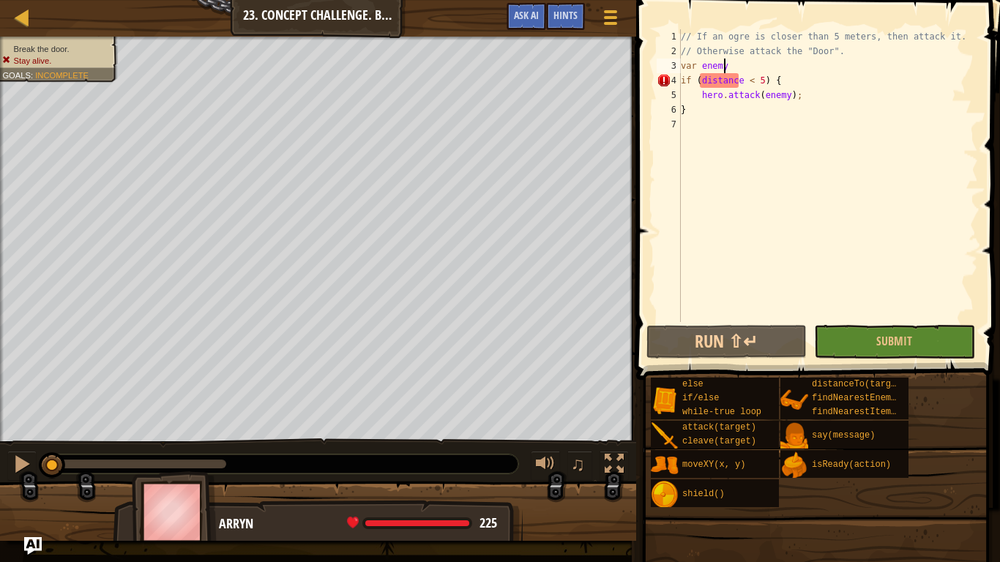
click at [734, 83] on div "// If an ogre is closer than 5 meters, then attack it. // Otherwise attack the …" at bounding box center [828, 190] width 300 height 322
click at [725, 83] on div "// If an ogre is closer than 5 meters, then attack it. // Otherwise attack the …" at bounding box center [828, 190] width 300 height 322
click at [738, 72] on div "// If an ogre is closer than 5 meters, then attack it. // Otherwise attack the …" at bounding box center [828, 190] width 300 height 322
click at [751, 65] on div "// If an ogre is closer than 5 meters, then attack it. // Otherwise attack the …" at bounding box center [828, 190] width 300 height 322
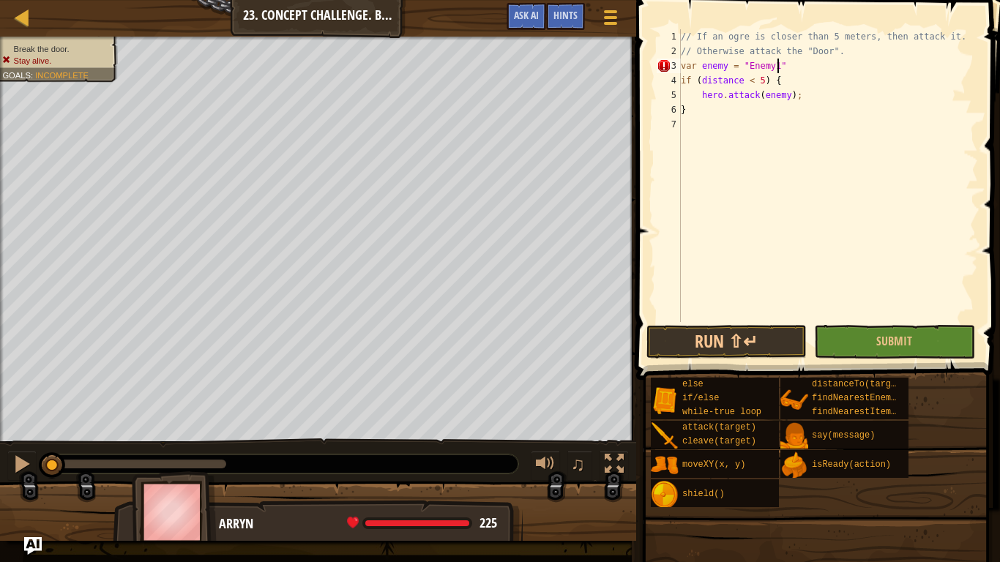
scroll to position [7, 7]
click at [734, 53] on div "// If an ogre is closer than 5 meters, then attack it. // Otherwise attack the …" at bounding box center [828, 190] width 300 height 322
click at [841, 98] on div "// If an ogre is closer than 5 meters, then attack it. // Otherwise attack the …" at bounding box center [828, 190] width 300 height 322
click at [798, 78] on div "// If an ogre is closer than 5 meters, then attack it. // Otherwise attack the …" at bounding box center [828, 190] width 300 height 322
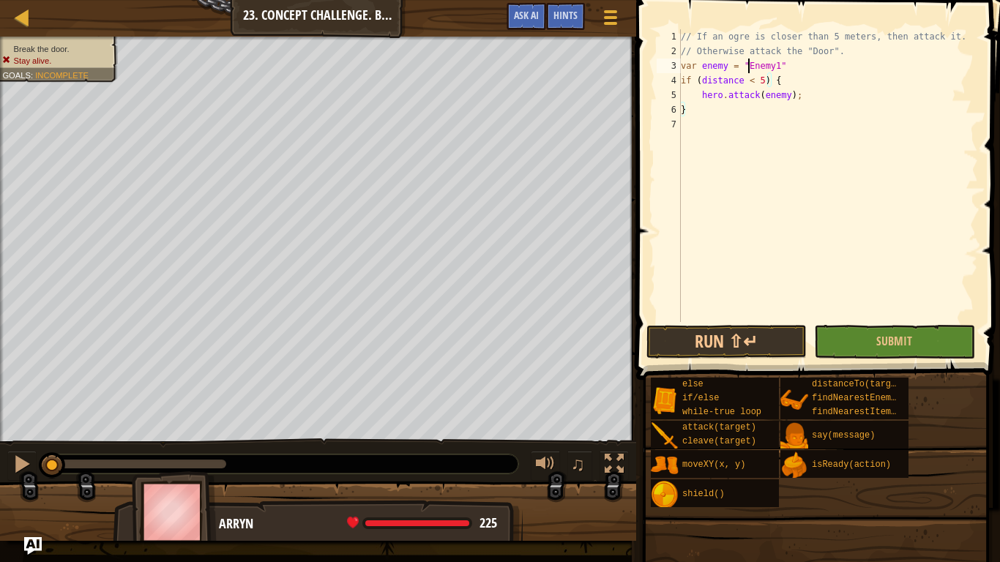
click at [749, 69] on div "// If an ogre is closer than 5 meters, then attack it. // Otherwise attack the …" at bounding box center [828, 190] width 300 height 322
click at [768, 85] on div "// If an ogre is closer than 5 meters, then attack it. // Otherwise attack the …" at bounding box center [828, 190] width 300 height 322
drag, startPoint x: 773, startPoint y: 88, endPoint x: 765, endPoint y: 91, distance: 8.6
click at [772, 90] on div "// If an ogre is closer than 5 meters, then attack it. // Otherwise attack the …" at bounding box center [828, 190] width 300 height 322
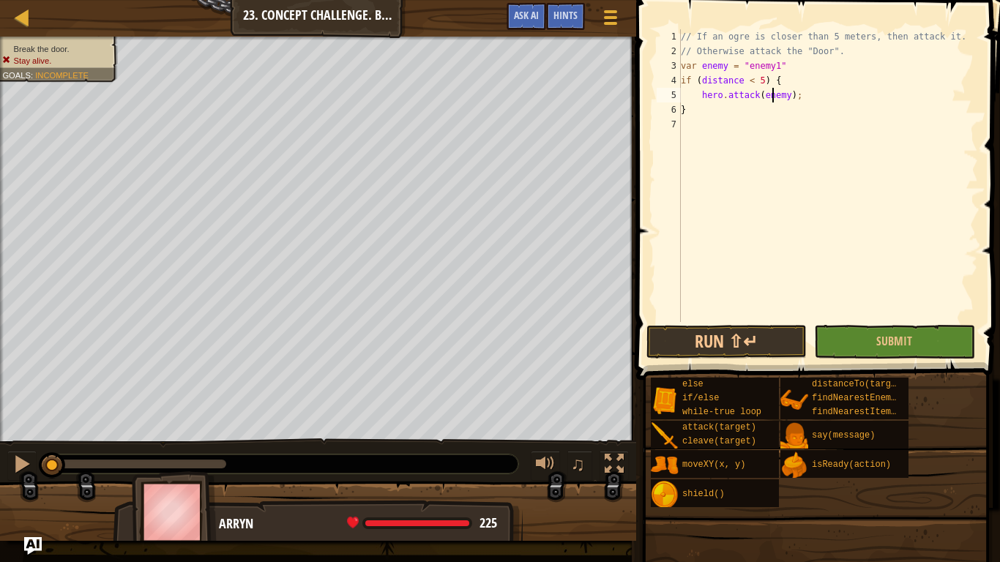
click at [798, 97] on div "// If an ogre is closer than 5 meters, then attack it. // Otherwise attack the …" at bounding box center [828, 190] width 300 height 322
click at [782, 100] on div "// If an ogre is closer than 5 meters, then attack it. // Otherwise attack the …" at bounding box center [828, 190] width 300 height 322
click at [793, 112] on div "// If an ogre is closer than 5 meters, then attack it. // Otherwise attack the …" at bounding box center [828, 190] width 300 height 322
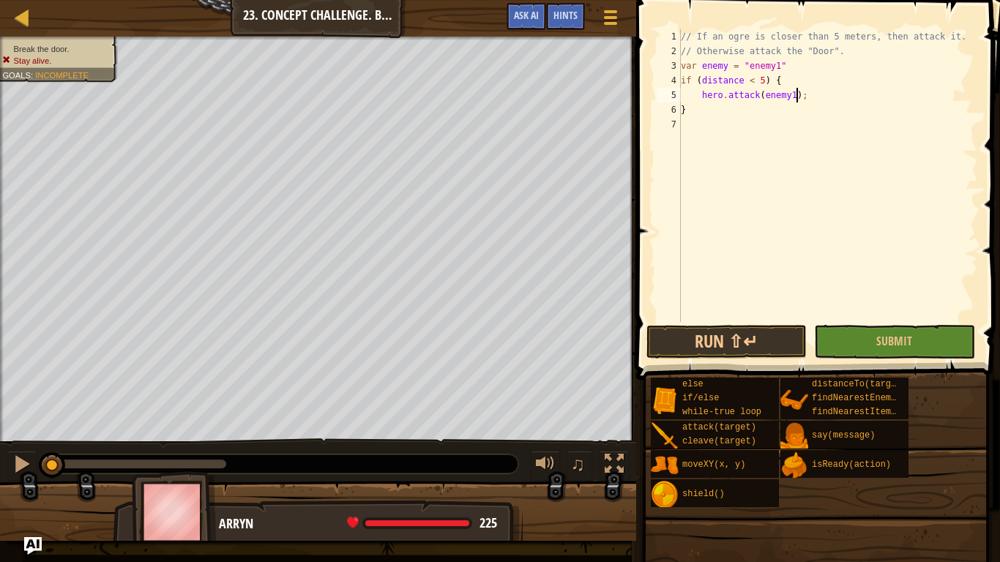
click at [807, 98] on div "// If an ogre is closer than 5 meters, then attack it. // Otherwise attack the …" at bounding box center [828, 190] width 300 height 322
click at [722, 70] on div "// If an ogre is closer than 5 meters, then attack it. // Otherwise attack the …" at bounding box center [828, 190] width 300 height 322
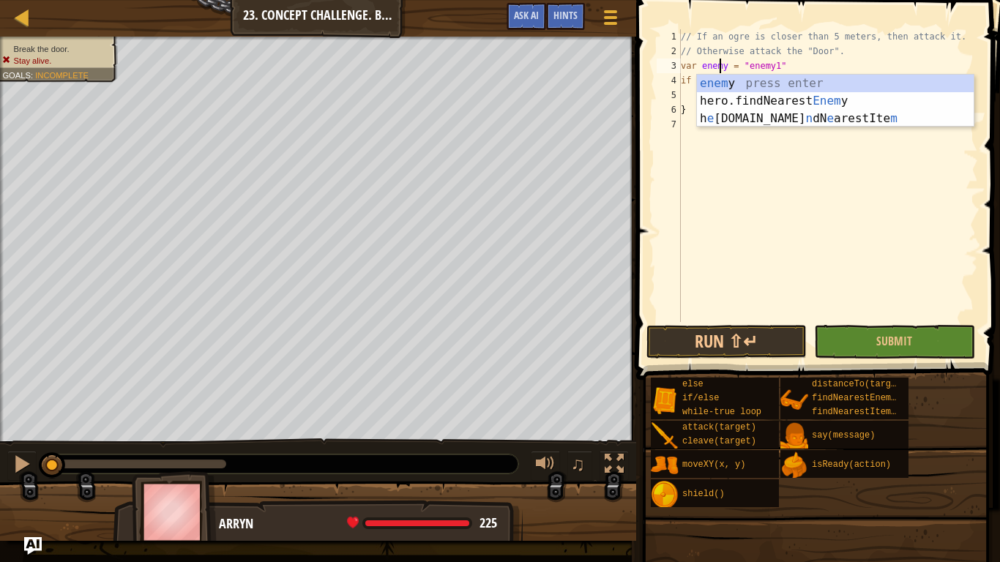
type textarea "var enemy1 = "enemy1""
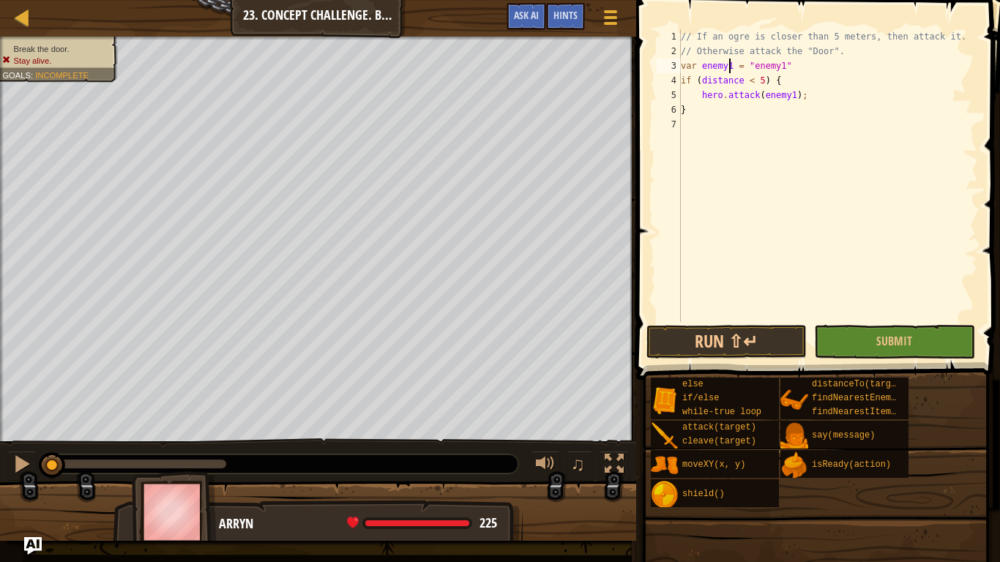
scroll to position [7, 4]
drag, startPoint x: 741, startPoint y: 61, endPoint x: 758, endPoint y: 62, distance: 16.8
click at [745, 61] on div "// If an ogre is closer than 5 meters, then attack it. // Otherwise attack the …" at bounding box center [828, 190] width 300 height 322
click at [765, 64] on div "// If an ogre is closer than 5 meters, then attack it. // Otherwise attack the …" at bounding box center [828, 190] width 300 height 322
drag, startPoint x: 772, startPoint y: 70, endPoint x: 789, endPoint y: 67, distance: 17.2
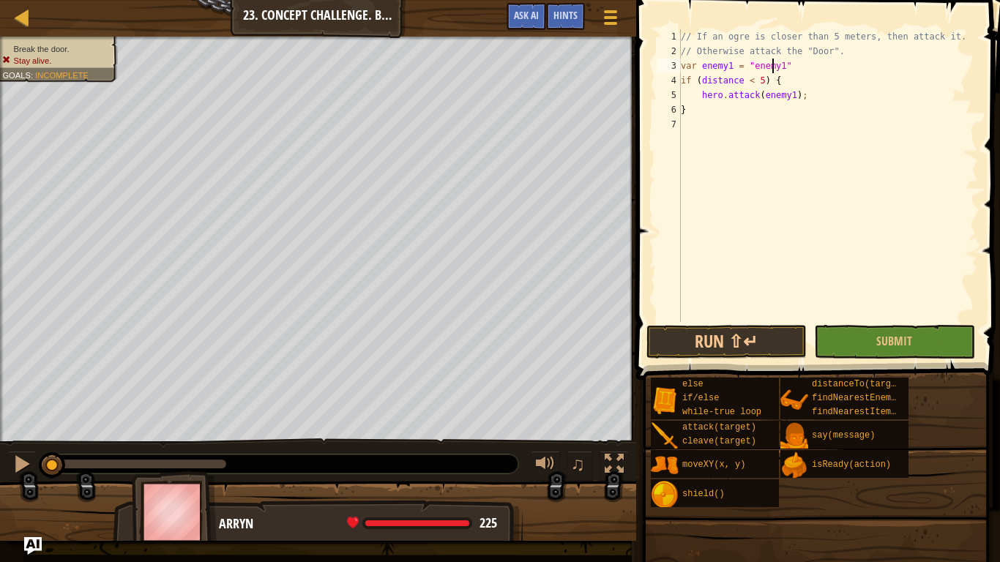
click at [774, 70] on div "// If an ogre is closer than 5 meters, then attack it. // Otherwise attack the …" at bounding box center [828, 190] width 300 height 322
click at [789, 67] on div "// If an ogre is closer than 5 meters, then attack it. // Otherwise attack the …" at bounding box center [828, 190] width 300 height 322
click at [727, 139] on div "// If an ogre is closer than 5 meters, then attack it. // Otherwise attack the …" at bounding box center [828, 190] width 300 height 322
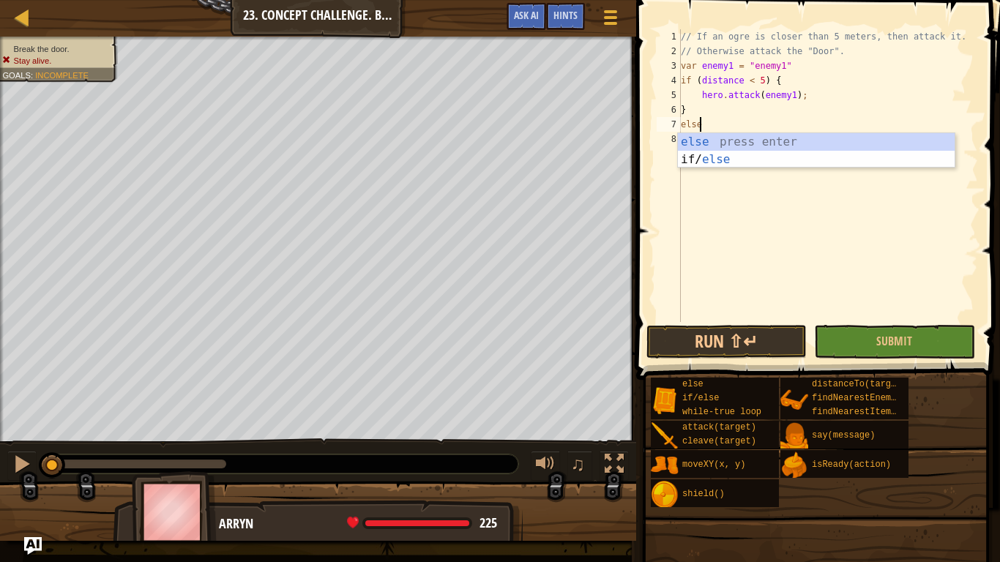
scroll to position [7, 1]
click at [834, 50] on div "// If an ogre is closer than 5 meters, then attack it. // Otherwise attack the …" at bounding box center [828, 190] width 300 height 322
type textarea "// Otherwise attack the "Door"."
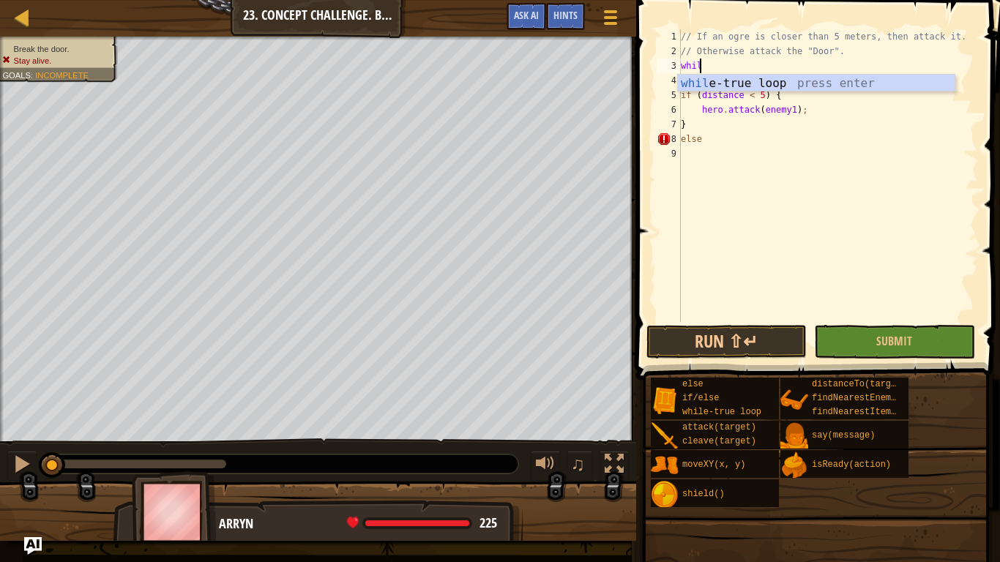
type textarea "while"
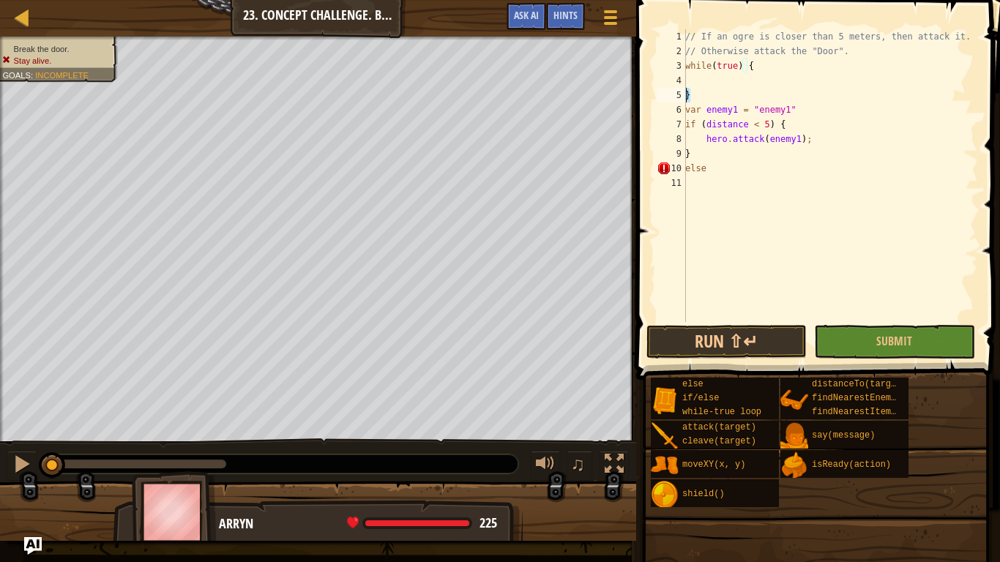
click at [594, 108] on div "Map Computer Science 2 23. Concept Challenge. Brave Ogres Game Menu Done Hints …" at bounding box center [500, 281] width 1000 height 562
click at [725, 90] on div "// If an ogre is closer than 5 meters, then attack it. // Otherwise attack the …" at bounding box center [830, 175] width 296 height 293
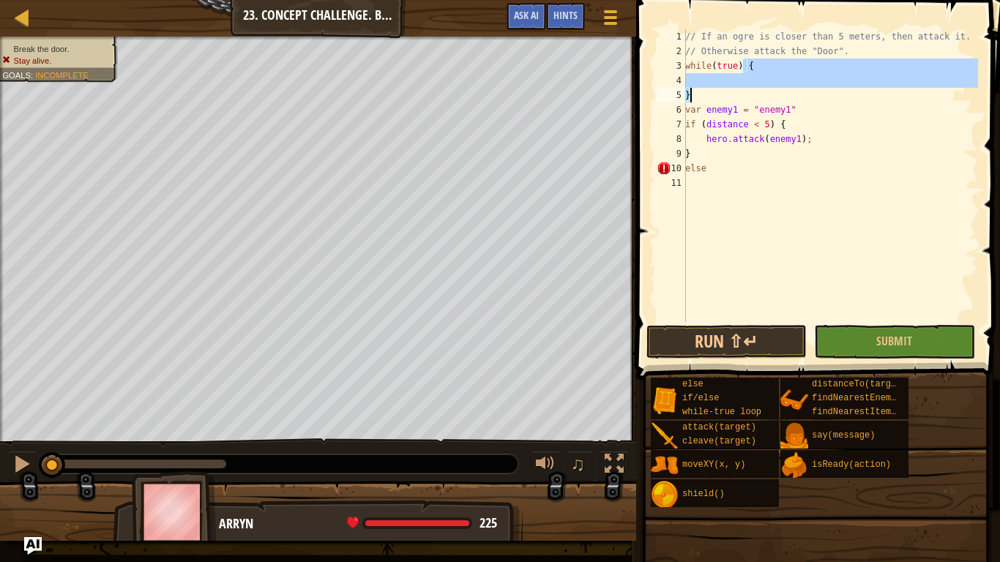
drag, startPoint x: 725, startPoint y: 90, endPoint x: 677, endPoint y: 95, distance: 47.8
click at [677, 95] on div "} 1 2 3 4 5 6 7 8 9 10 11 // If an ogre is closer than 5 meters, then attack it…" at bounding box center [816, 175] width 324 height 293
click at [731, 91] on div "// If an ogre is closer than 5 meters, then attack it. // Otherwise attack the …" at bounding box center [830, 175] width 296 height 293
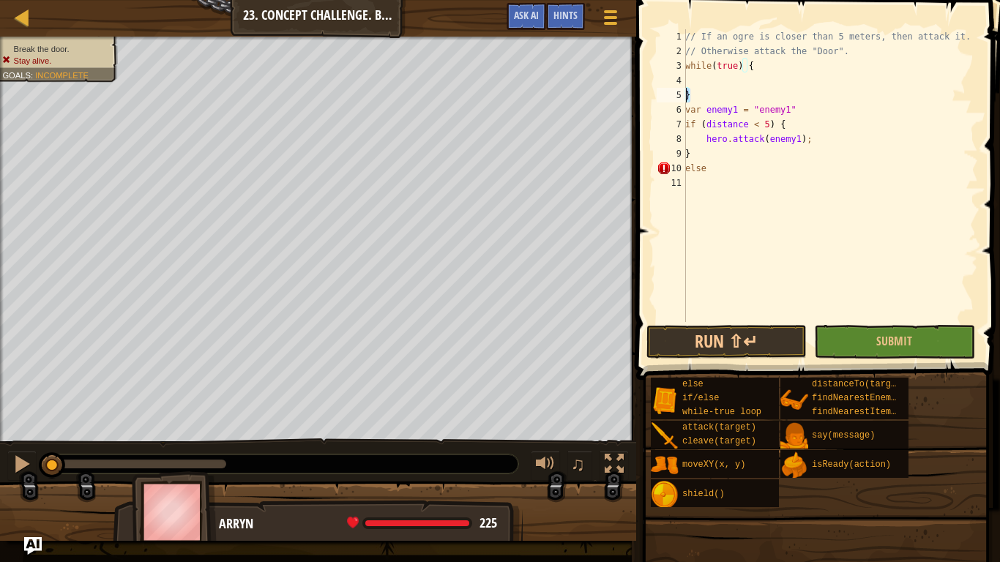
drag, startPoint x: 673, startPoint y: 92, endPoint x: 665, endPoint y: 86, distance: 10.0
click at [649, 86] on div "} 1 2 3 4 5 6 7 8 9 10 11 // If an ogre is closer than 5 meters, then attack it…" at bounding box center [816, 218] width 368 height 423
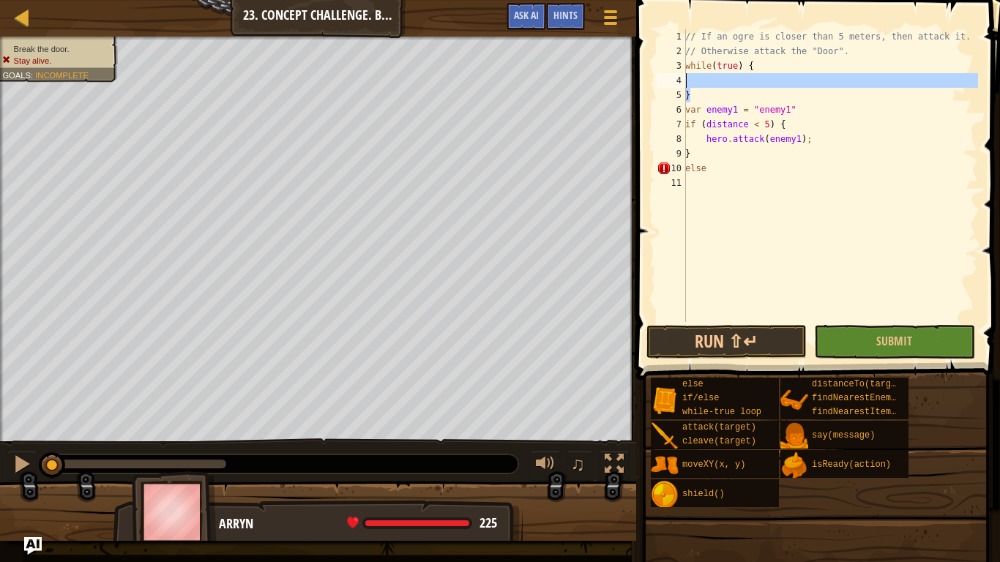
click at [694, 96] on div "// If an ogre is closer than 5 meters, then attack it. // Otherwise attack the …" at bounding box center [830, 175] width 296 height 293
drag, startPoint x: 694, startPoint y: 97, endPoint x: 681, endPoint y: 99, distance: 12.6
click at [681, 99] on div "} 1 2 3 4 5 6 7 8 9 10 11 // If an ogre is closer than 5 meters, then attack it…" at bounding box center [816, 175] width 324 height 293
click at [692, 90] on div "// If an ogre is closer than 5 meters, then attack it. // Otherwise attack the …" at bounding box center [830, 175] width 296 height 293
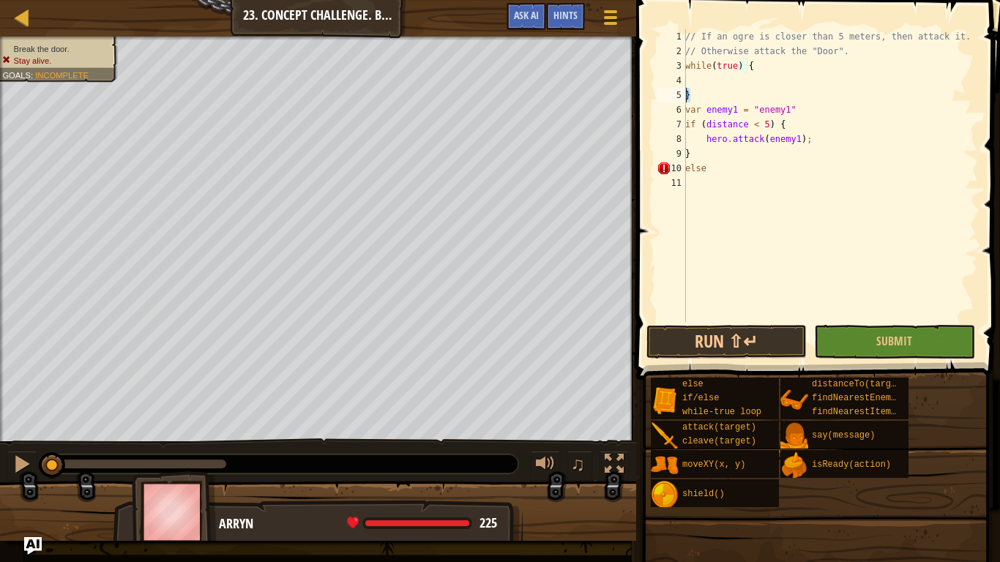
drag, startPoint x: 697, startPoint y: 93, endPoint x: 682, endPoint y: 92, distance: 14.7
click at [682, 92] on div "} 1 2 3 4 5 6 7 8 9 10 11 // If an ogre is closer than 5 meters, then attack it…" at bounding box center [816, 175] width 324 height 293
type textarea "else"
click at [729, 156] on div "// If an ogre is closer than 5 meters, then attack it. // Otherwise attack the …" at bounding box center [830, 190] width 296 height 322
click at [722, 165] on div "// If an ogre is closer than 5 meters, then attack it. // Otherwise attack the …" at bounding box center [830, 190] width 296 height 322
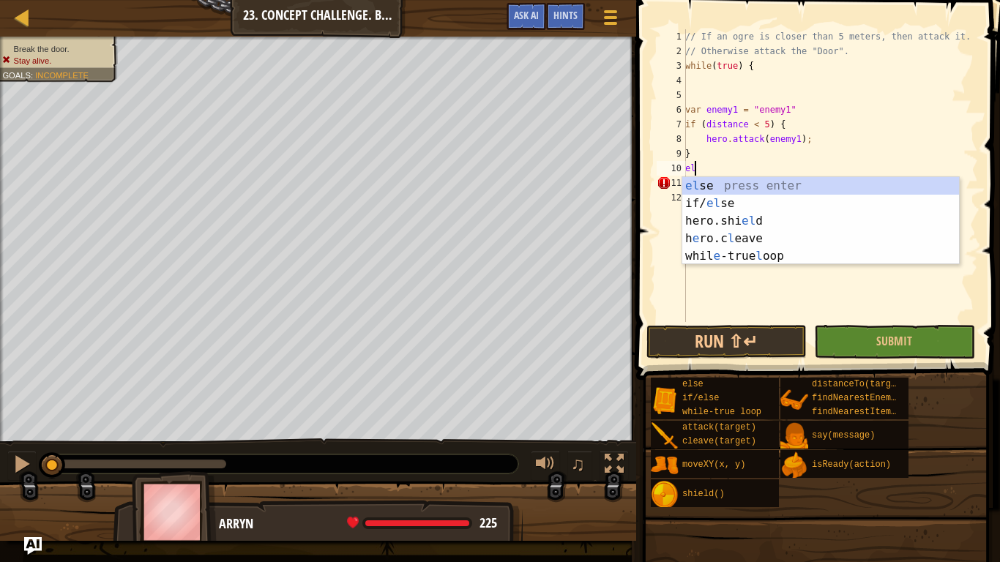
type textarea "e"
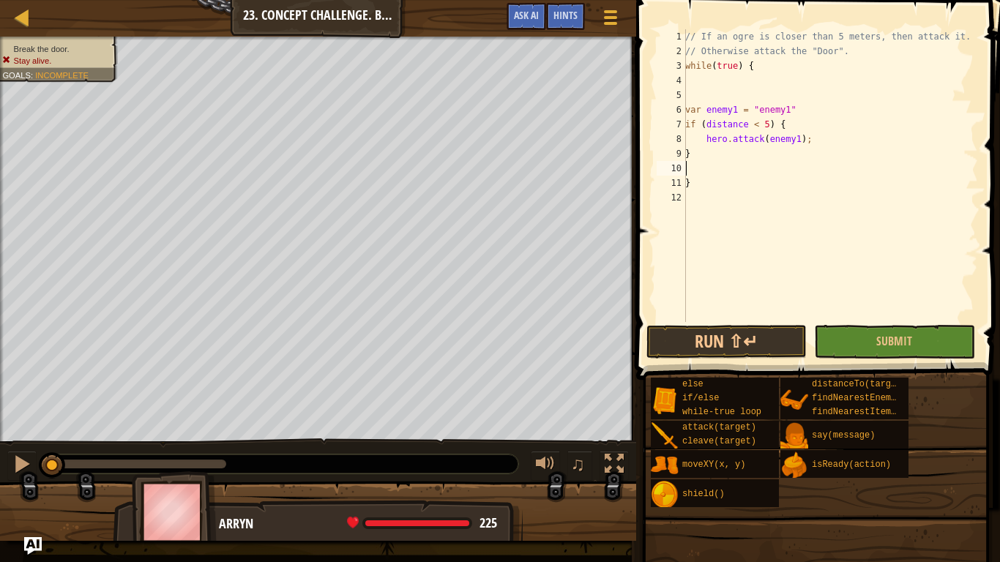
click at [681, 192] on div "12" at bounding box center [670, 197] width 29 height 15
click at [684, 184] on div "11" at bounding box center [670, 183] width 29 height 15
type textarea "}"
click at [718, 175] on div "// If an ogre is closer than 5 meters, then attack it. // Otherwise attack the …" at bounding box center [830, 190] width 296 height 322
click at [757, 168] on div "// If an ogre is closer than 5 meters, then attack it. // Otherwise attack the …" at bounding box center [830, 190] width 296 height 322
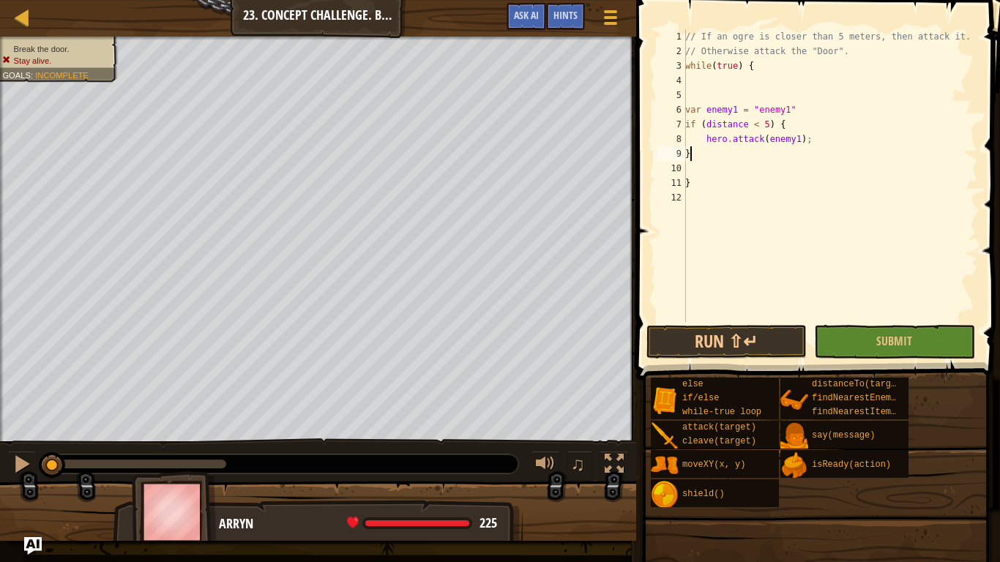
click at [779, 153] on div "// If an ogre is closer than 5 meters, then attack it. // Otherwise attack the …" at bounding box center [830, 190] width 296 height 322
type textarea "}"
click at [753, 175] on div "// If an ogre is closer than 5 meters, then attack it. // Otherwise attack the …" at bounding box center [830, 190] width 296 height 322
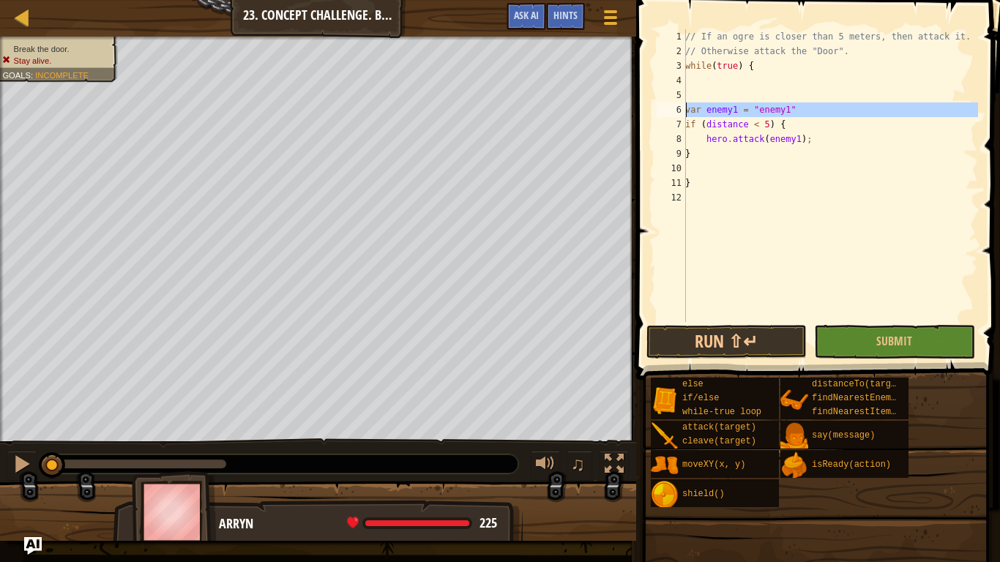
click at [684, 113] on div "6" at bounding box center [670, 109] width 29 height 15
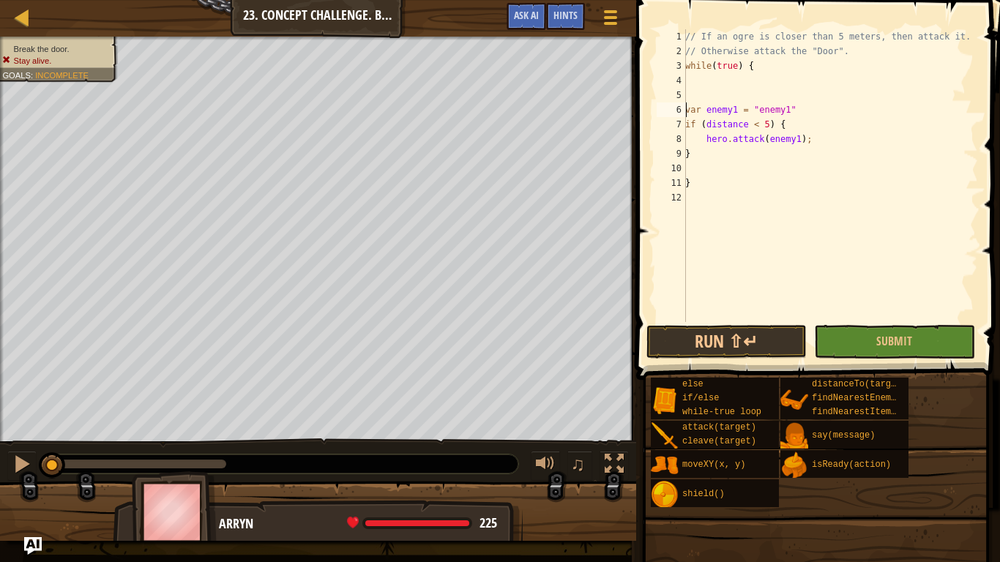
click at [686, 111] on div "// If an ogre is closer than 5 meters, then attack it. // Otherwise attack the …" at bounding box center [830, 190] width 296 height 322
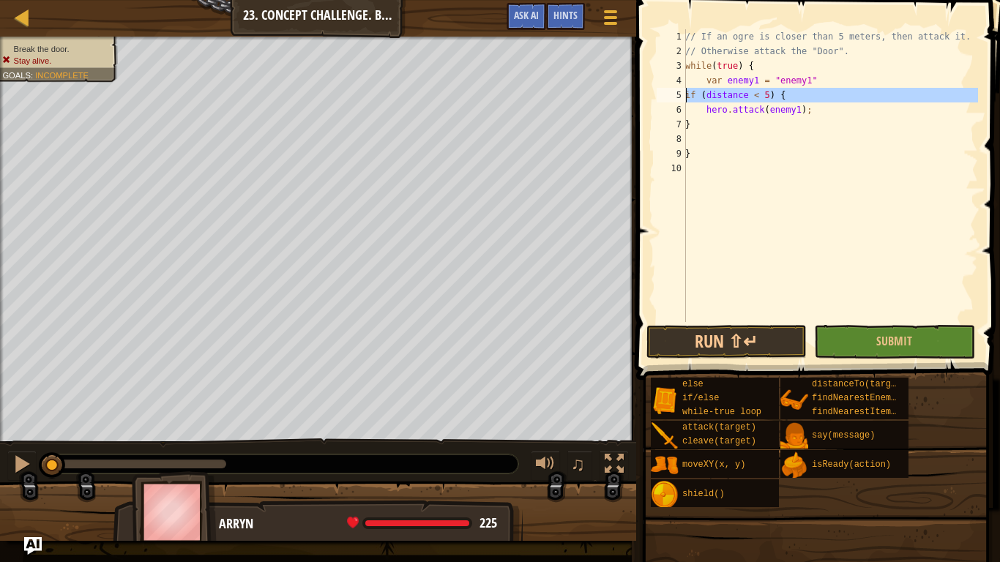
click at [682, 95] on div "5" at bounding box center [670, 95] width 29 height 15
drag, startPoint x: 704, startPoint y: 113, endPoint x: 722, endPoint y: 111, distance: 18.5
click at [704, 113] on div "// If an ogre is closer than 5 meters, then attack it. // Otherwise attack the …" at bounding box center [830, 190] width 296 height 322
click at [714, 130] on div "// If an ogre is closer than 5 meters, then attack it. // Otherwise attack the …" at bounding box center [830, 190] width 296 height 322
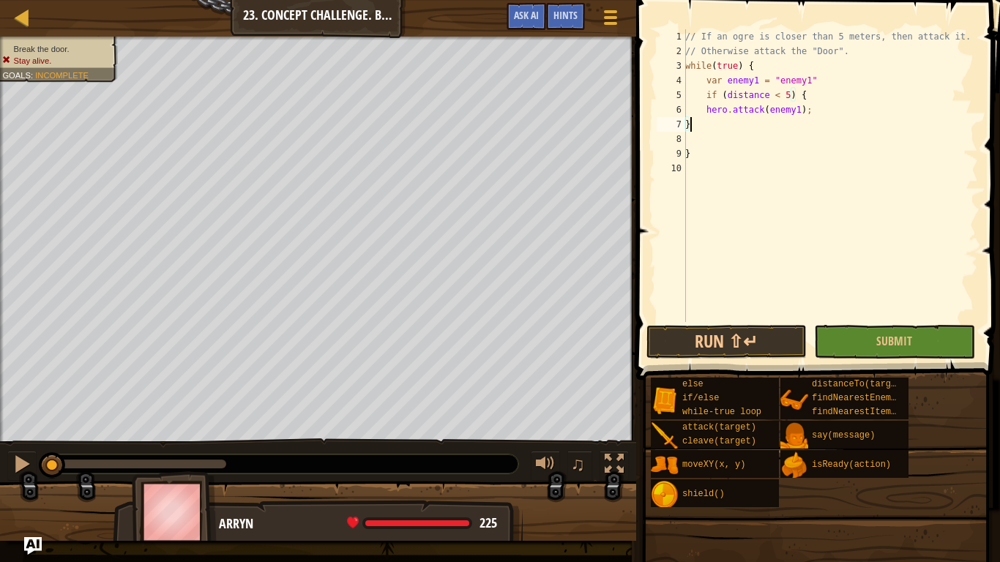
click at [832, 113] on div "// If an ogre is closer than 5 meters, then attack it. // Otherwise attack the …" at bounding box center [830, 190] width 296 height 322
click at [724, 124] on div "// If an ogre is closer than 5 meters, then attack it. // Otherwise attack the …" at bounding box center [830, 190] width 296 height 322
click at [685, 127] on div "7" at bounding box center [670, 124] width 29 height 15
click at [687, 104] on div "// If an ogre is closer than 5 meters, then attack it. // Otherwise attack the …" at bounding box center [830, 190] width 296 height 322
type textarea "hero.attack(enemy1);"
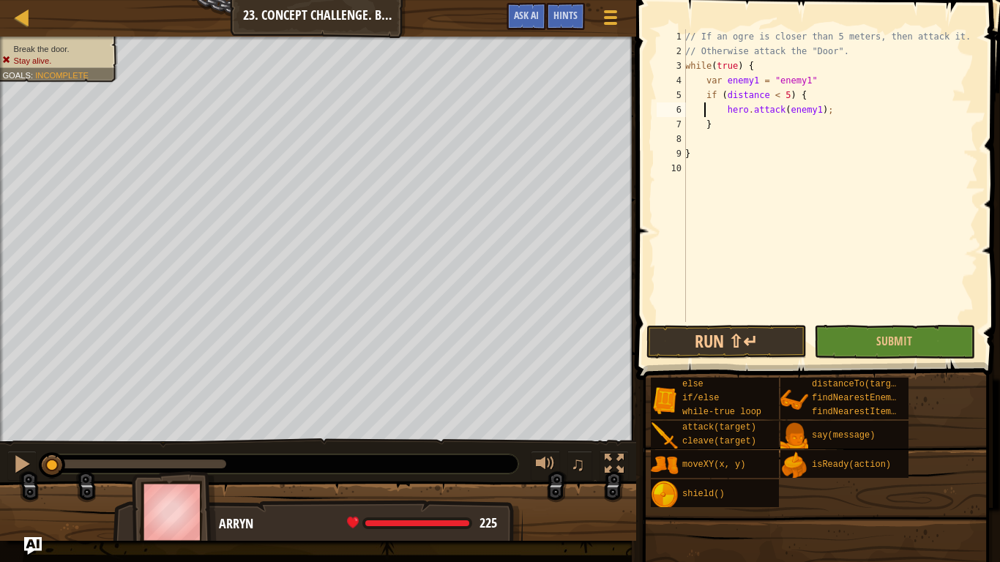
click at [733, 143] on div "// If an ogre is closer than 5 meters, then attack it. // Otherwise attack the …" at bounding box center [830, 190] width 296 height 322
click at [699, 131] on div "// If an ogre is closer than 5 meters, then attack it. // Otherwise attack the …" at bounding box center [830, 190] width 296 height 322
drag, startPoint x: 917, startPoint y: 418, endPoint x: 811, endPoint y: 375, distance: 114.6
click at [896, 407] on div "else if/else while-true loop attack(target) cleave(target) moveXY(x, y) shield(…" at bounding box center [820, 442] width 340 height 131
click at [762, 340] on button "Run ⇧↵" at bounding box center [726, 342] width 160 height 34
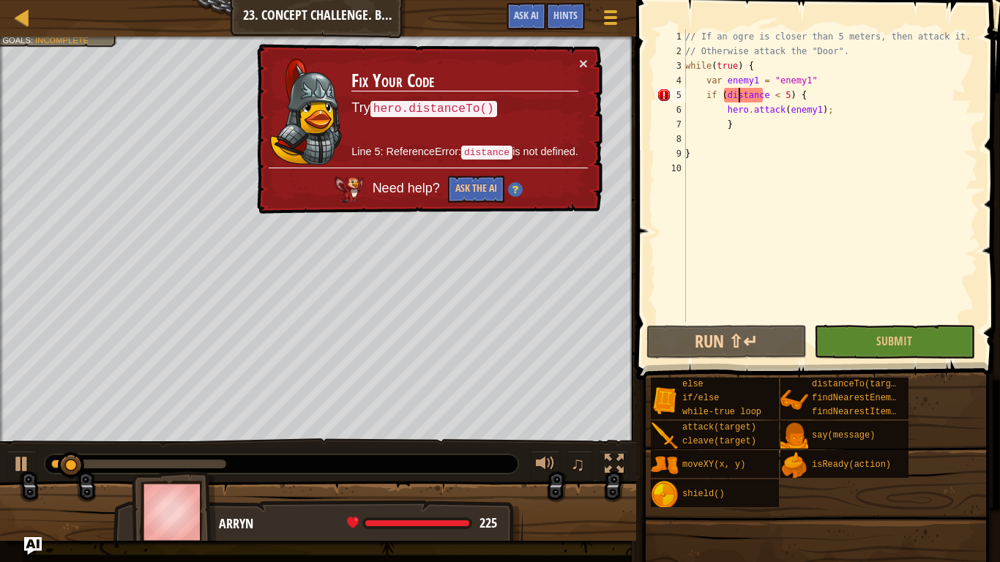
click at [739, 88] on div "// If an ogre is closer than 5 meters, then attack it. // Otherwise attack the …" at bounding box center [830, 190] width 296 height 322
click at [760, 93] on div "// If an ogre is closer than 5 meters, then attack it. // Otherwise attack the …" at bounding box center [830, 190] width 296 height 322
click at [722, 96] on div "// If an ogre is closer than 5 meters, then attack it. // Otherwise attack the …" at bounding box center [830, 190] width 296 height 322
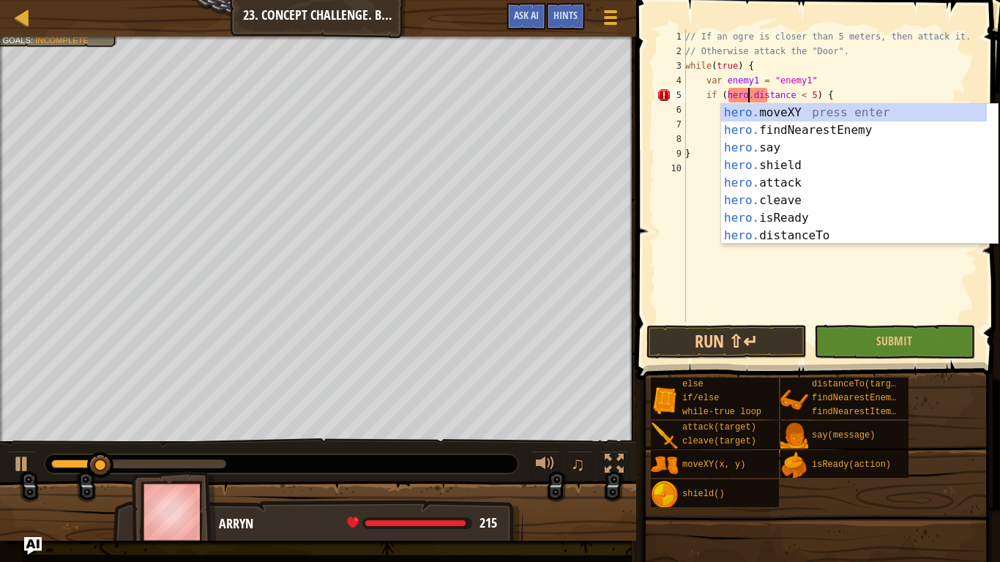
scroll to position [7, 5]
click at [787, 95] on div "// If an ogre is closer than 5 meters, then attack it. // Otherwise attack the …" at bounding box center [830, 190] width 296 height 322
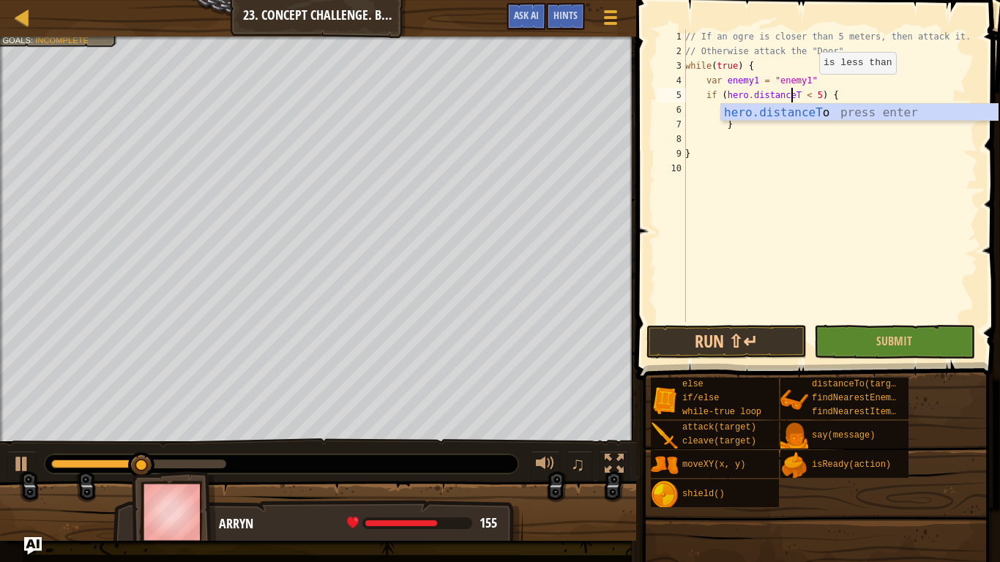
scroll to position [7, 9]
click at [847, 109] on div "hero.distanceTo press enter" at bounding box center [859, 130] width 277 height 53
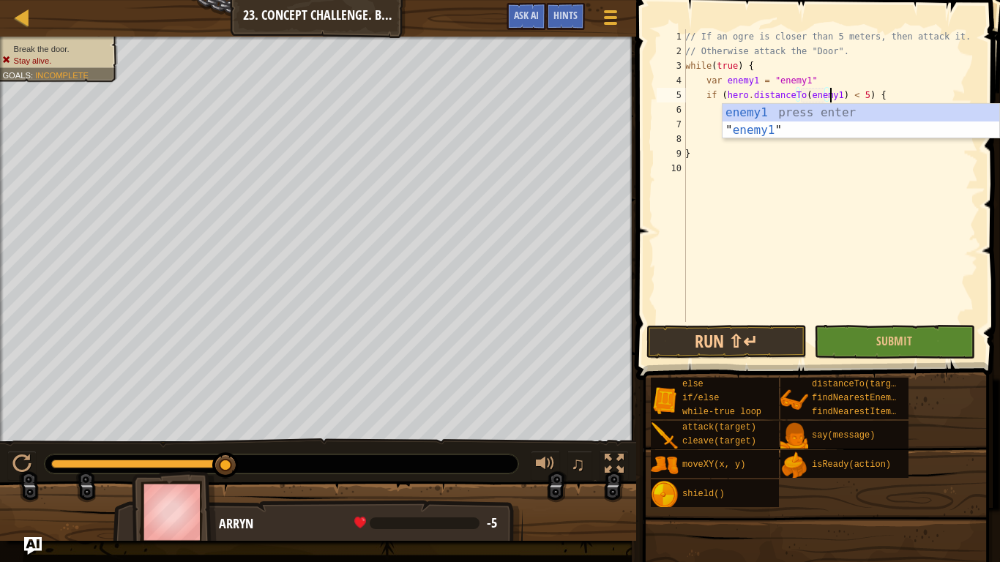
scroll to position [7, 12]
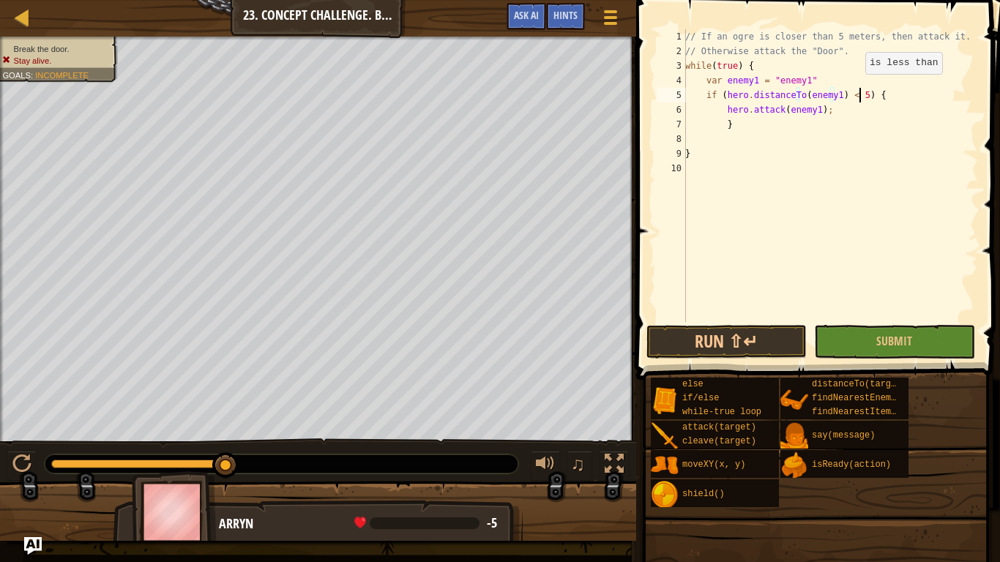
click at [857, 89] on div "// If an ogre is closer than 5 meters, then attack it. // Otherwise attack the …" at bounding box center [830, 190] width 296 height 322
click at [827, 106] on div "// If an ogre is closer than 5 meters, then attack it. // Otherwise attack the …" at bounding box center [830, 190] width 296 height 322
click at [801, 105] on div "// If an ogre is closer than 5 meters, then attack it. // Otherwise attack the …" at bounding box center [830, 190] width 296 height 322
click at [811, 108] on div "// If an ogre is closer than 5 meters, then attack it. // Otherwise attack the …" at bounding box center [830, 190] width 296 height 322
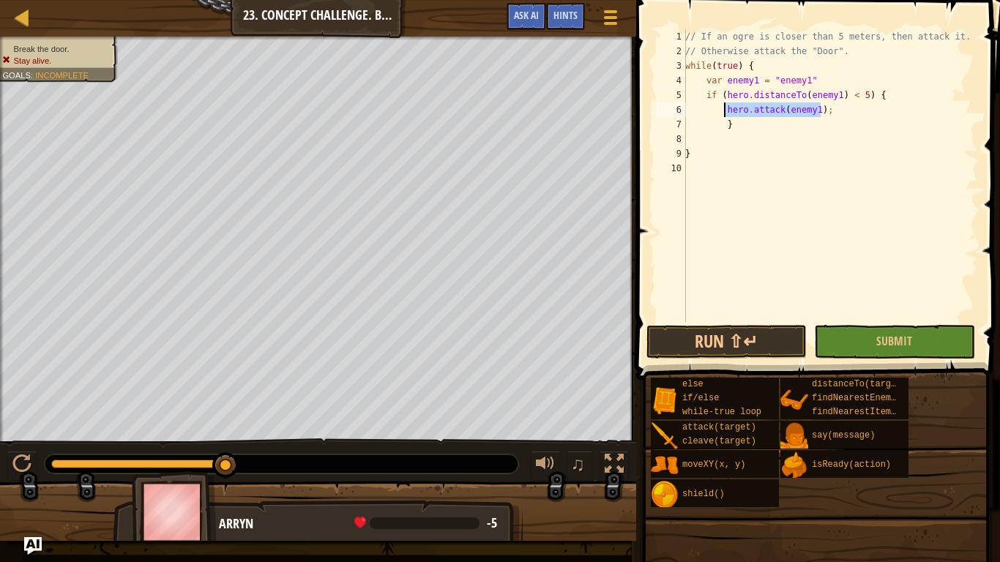
drag, startPoint x: 831, startPoint y: 111, endPoint x: 725, endPoint y: 110, distance: 105.4
click at [725, 110] on div "// If an ogre is closer than 5 meters, then attack it. // Otherwise attack the …" at bounding box center [830, 190] width 296 height 322
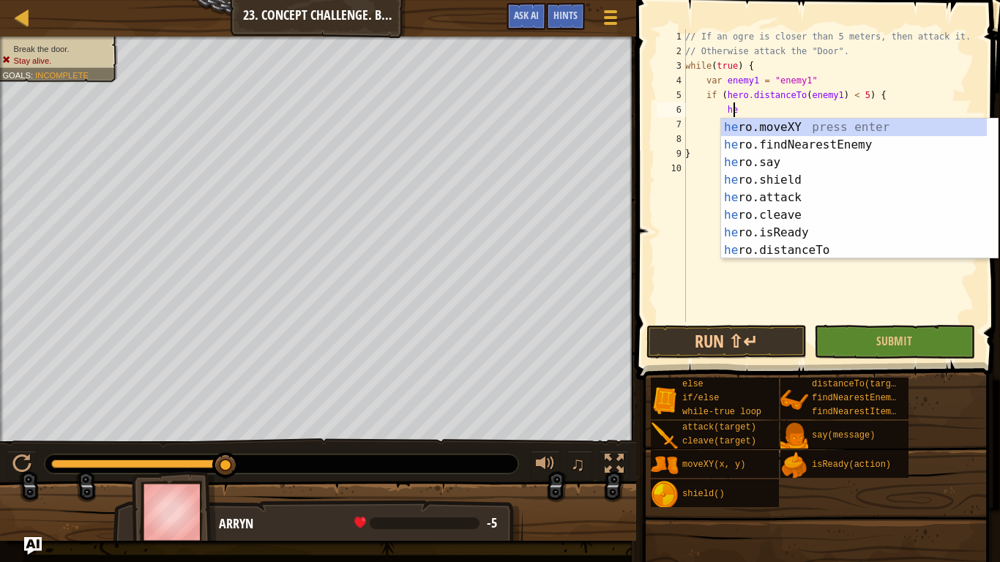
scroll to position [7, 4]
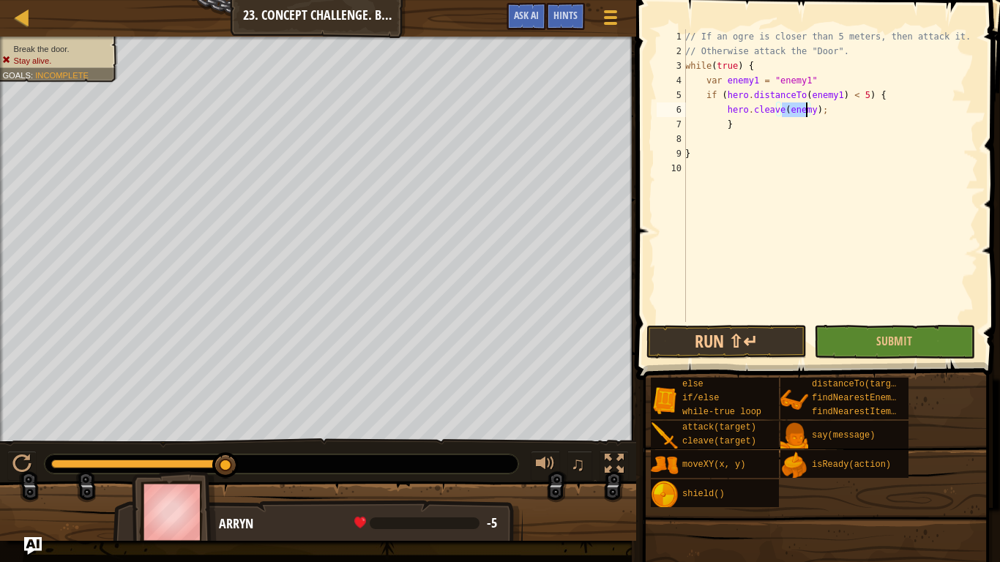
click at [804, 111] on div "// If an ogre is closer than 5 meters, then attack it. // Otherwise attack the …" at bounding box center [830, 175] width 296 height 293
type textarea "hero.cleave(enemy1);"
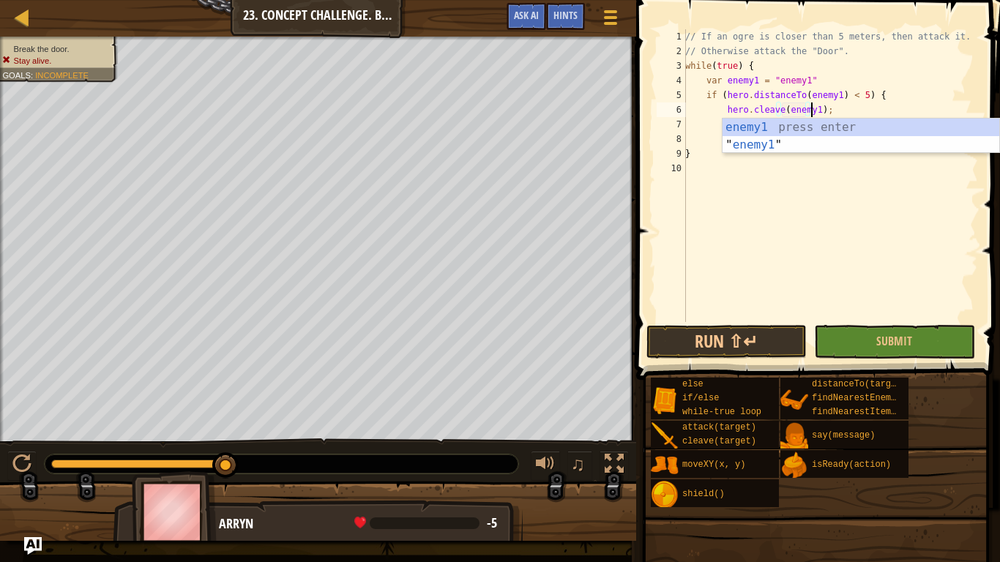
scroll to position [7, 10]
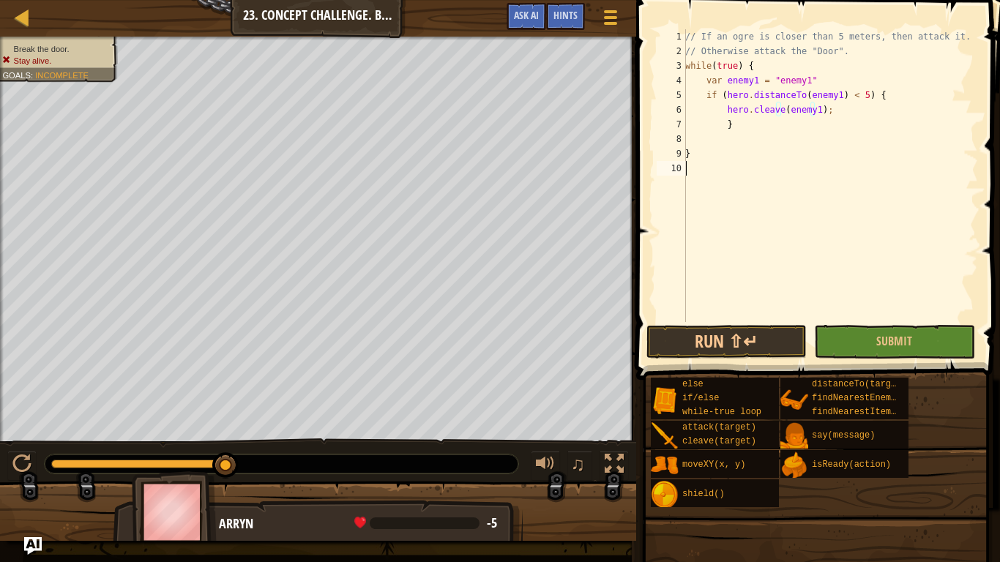
click at [838, 201] on div "// If an ogre is closer than 5 meters, then attack it. // Otherwise attack the …" at bounding box center [830, 190] width 296 height 322
drag, startPoint x: 826, startPoint y: 78, endPoint x: 831, endPoint y: 97, distance: 19.0
click at [771, 81] on div "// If an ogre is closer than 5 meters, then attack it. // Otherwise attack the …" at bounding box center [830, 190] width 296 height 322
click at [825, 96] on div "// If an ogre is closer than 5 meters, then attack it. // Otherwise attack the …" at bounding box center [830, 190] width 296 height 322
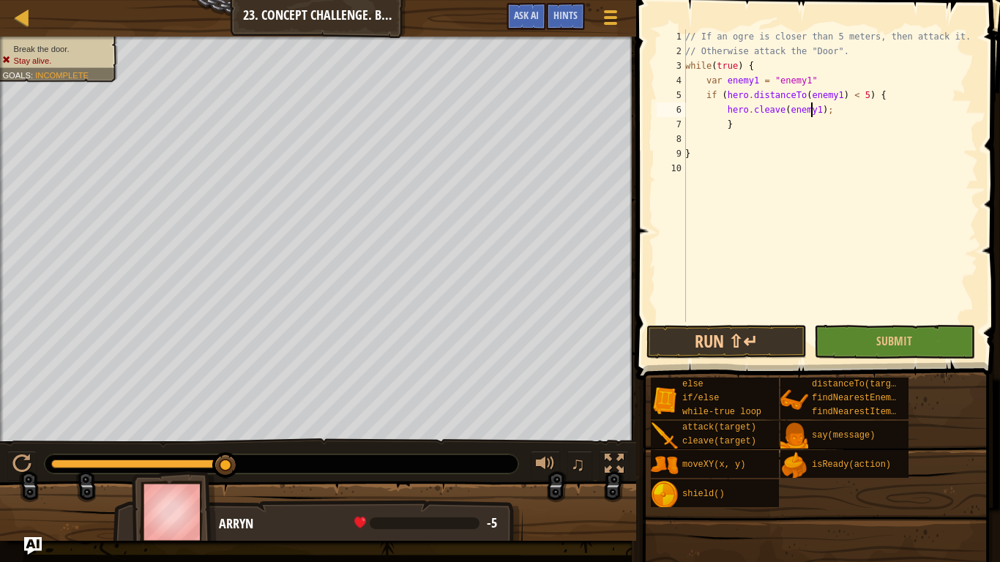
click at [812, 111] on div "// If an ogre is closer than 5 meters, then attack it. // Otherwise attack the …" at bounding box center [830, 190] width 296 height 322
click at [827, 96] on div "// If an ogre is closer than 5 meters, then attack it. // Otherwise attack the …" at bounding box center [830, 190] width 296 height 322
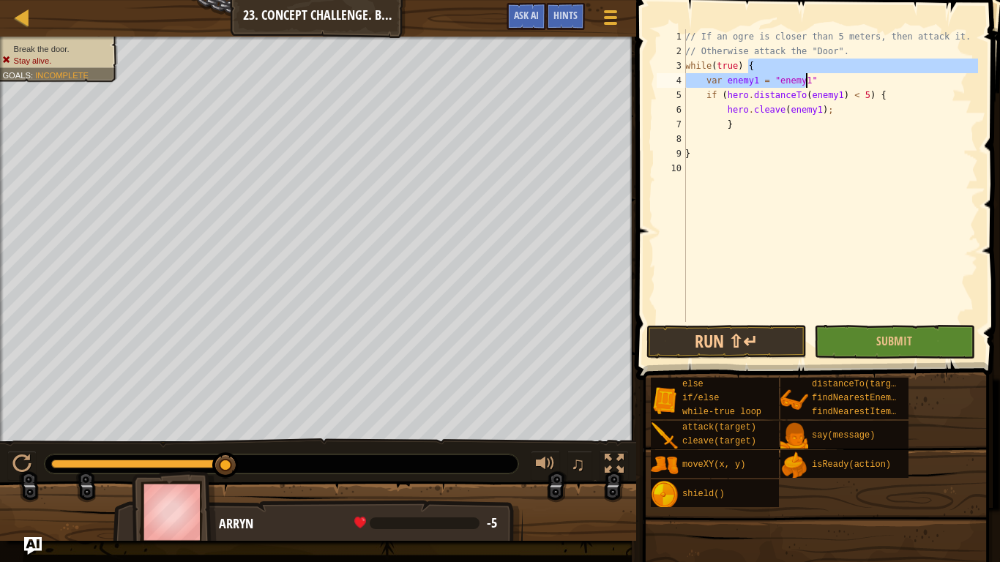
click at [810, 76] on div "// If an ogre is closer than 5 meters, then attack it. // Otherwise attack the …" at bounding box center [830, 190] width 296 height 322
click at [823, 83] on div "// If an ogre is closer than 5 meters, then attack it. // Otherwise attack the …" at bounding box center [830, 175] width 296 height 293
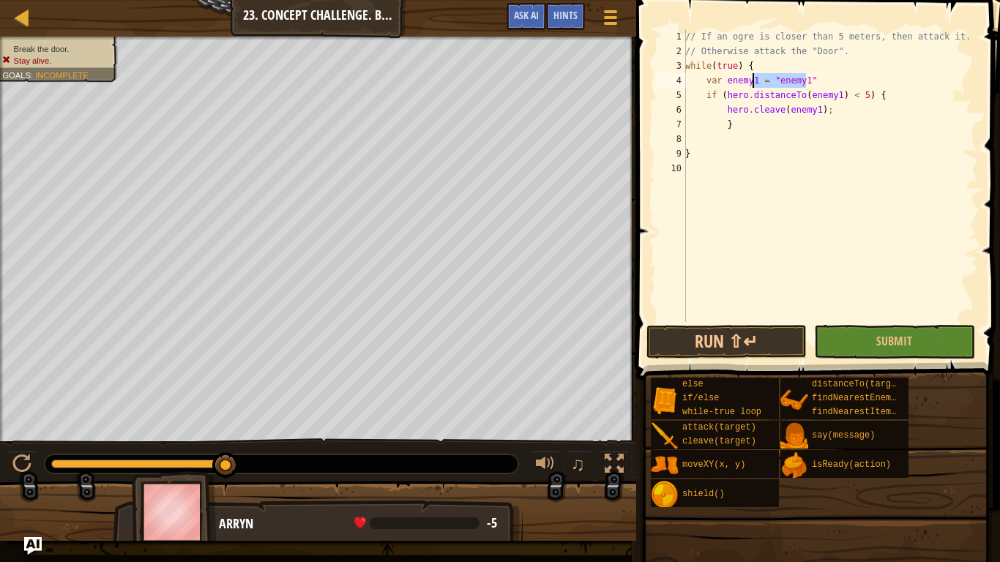
drag, startPoint x: 825, startPoint y: 83, endPoint x: 752, endPoint y: 83, distance: 72.5
click at [752, 83] on div "// If an ogre is closer than 5 meters, then attack it. // Otherwise attack the …" at bounding box center [830, 190] width 296 height 322
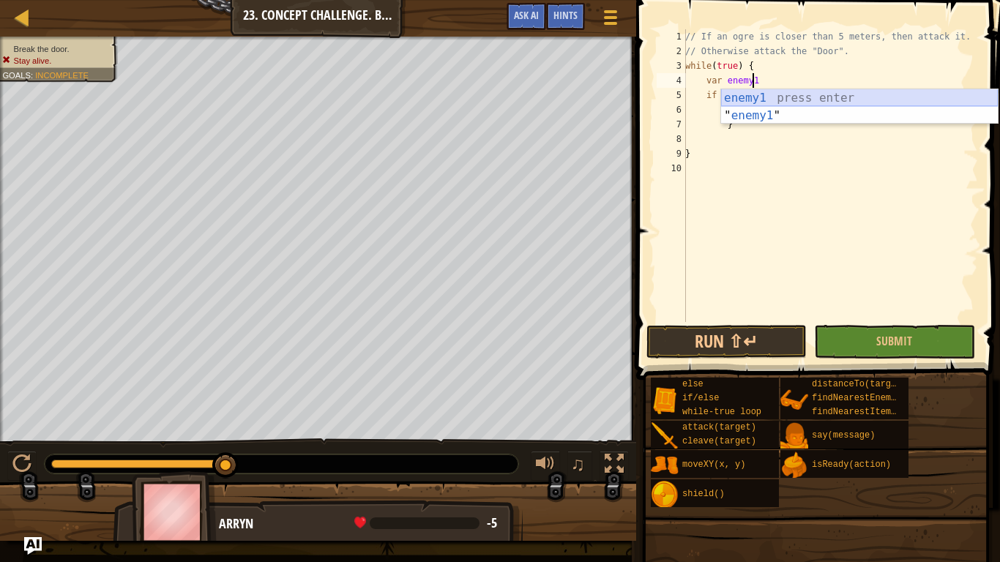
click at [779, 96] on div "enemy1 press enter " enemy1 " press enter" at bounding box center [859, 124] width 277 height 70
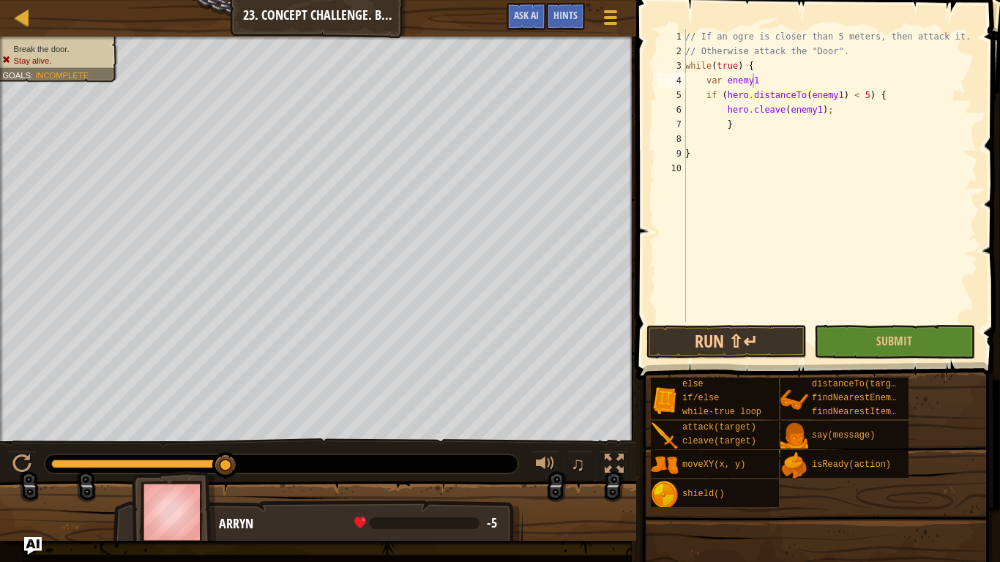
click at [954, 416] on div "else if/else while-true loop attack(target) cleave(target) moveXY(x, y) shield(…" at bounding box center [820, 442] width 340 height 131
click at [801, 126] on div "// If an ogre is closer than 5 meters, then attack it. // Otherwise attack the …" at bounding box center [830, 190] width 296 height 322
type textarea "}"
click at [755, 146] on div "// If an ogre is closer than 5 meters, then attack it. // Otherwise attack the …" at bounding box center [830, 190] width 296 height 322
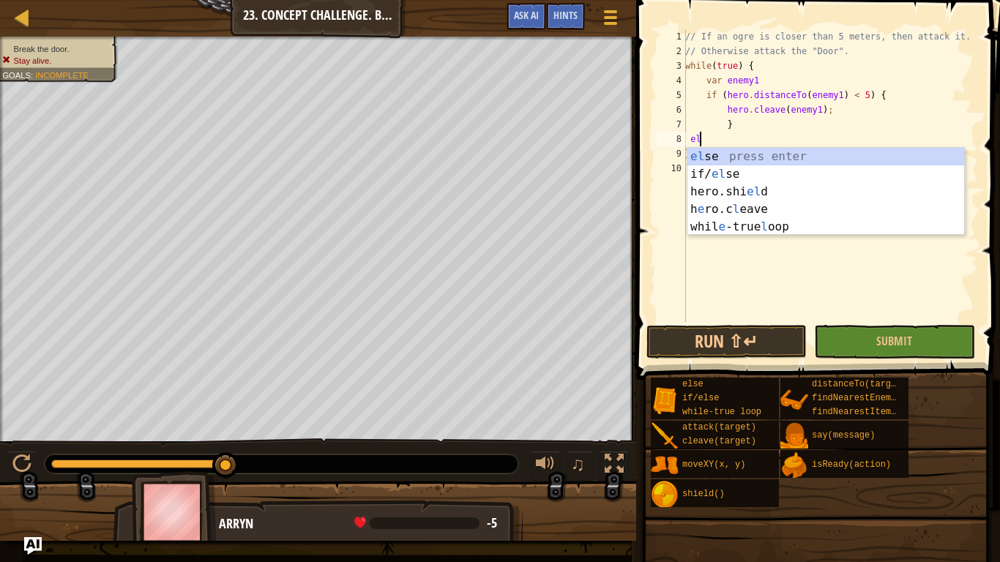
type textarea "e"
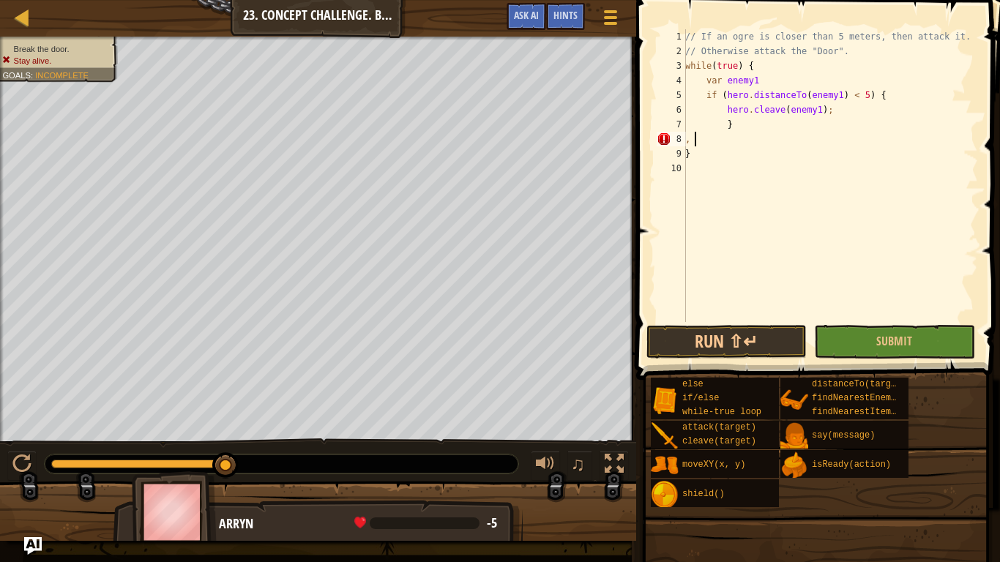
type textarea ","
type textarea "}"
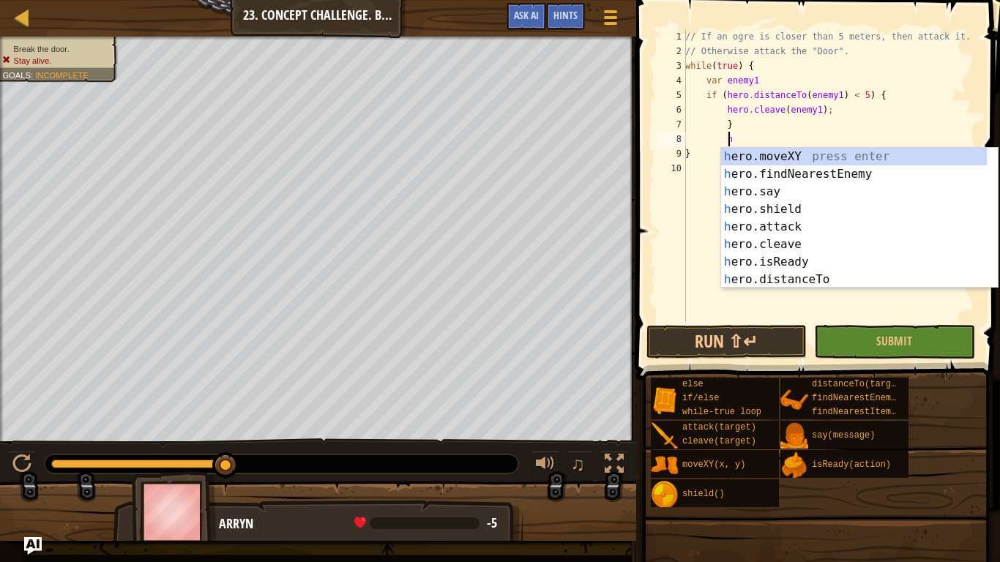
scroll to position [7, 3]
type textarea "h"
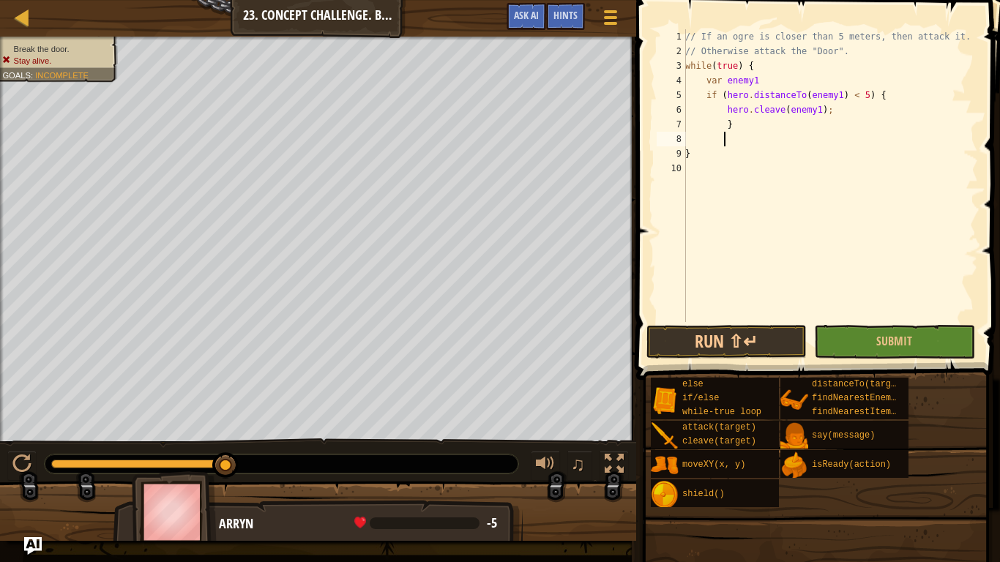
type textarea "e"
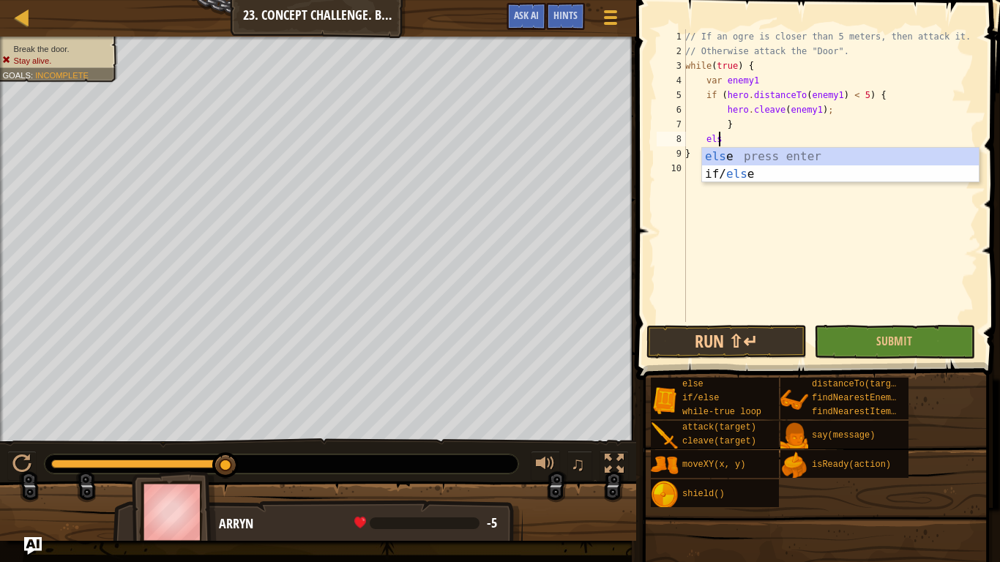
type textarea "else"
click at [800, 156] on div "else press enter if/ else press enter" at bounding box center [840, 183] width 277 height 70
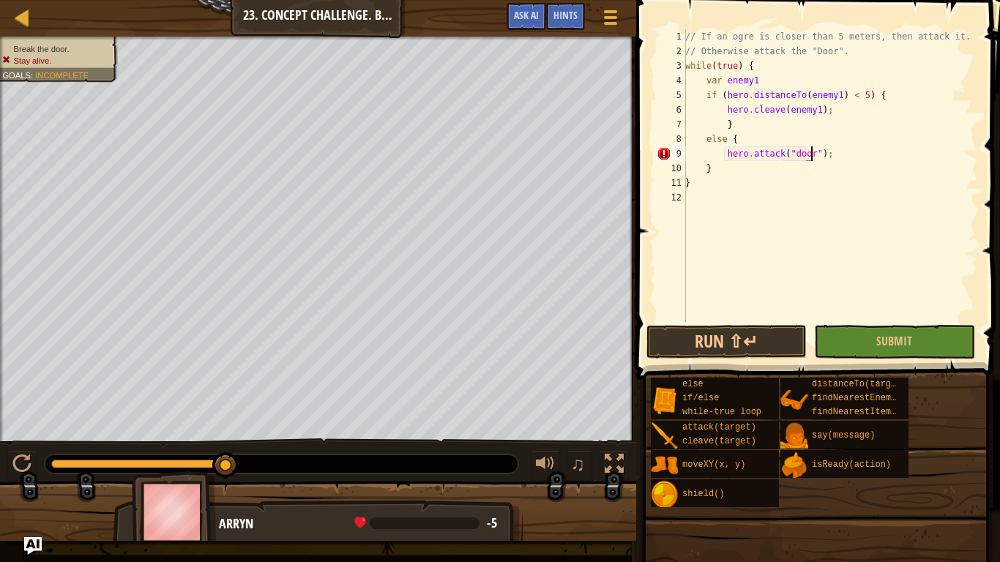
scroll to position [7, 10]
click at [790, 154] on div "// If an ogre is closer than 5 meters, then attack it. // Otherwise attack the …" at bounding box center [830, 190] width 296 height 322
click at [784, 61] on div "// If an ogre is closer than 5 meters, then attack it. // Otherwise attack the …" at bounding box center [830, 190] width 296 height 322
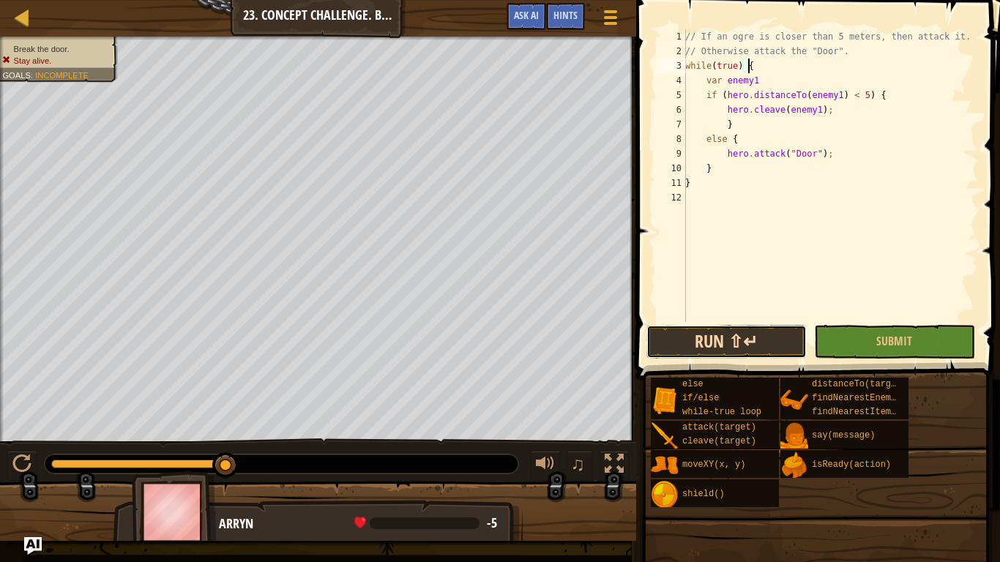
click at [768, 327] on button "Run ⇧↵" at bounding box center [726, 342] width 160 height 34
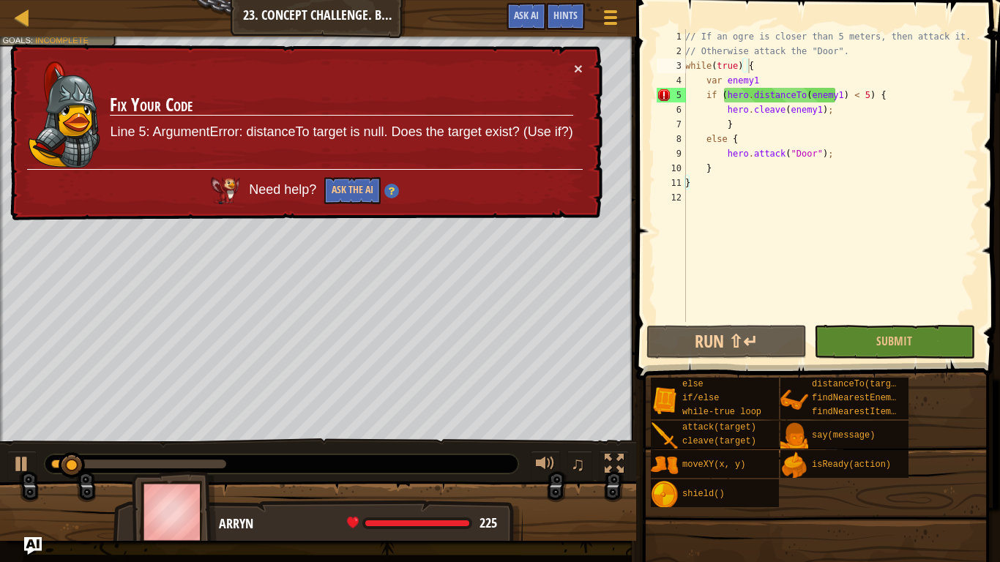
click at [467, 135] on p "Line 5: ArgumentError: distanceTo target is null. Does the target exist? (Use i…" at bounding box center [341, 132] width 463 height 22
click at [684, 87] on div "4" at bounding box center [670, 80] width 29 height 15
click at [713, 96] on div "// If an ogre is closer than 5 meters, then attack it. // Otherwise attack the …" at bounding box center [830, 190] width 296 height 322
click at [722, 95] on div "// If an ogre is closer than 5 meters, then attack it. // Otherwise attack the …" at bounding box center [830, 190] width 296 height 322
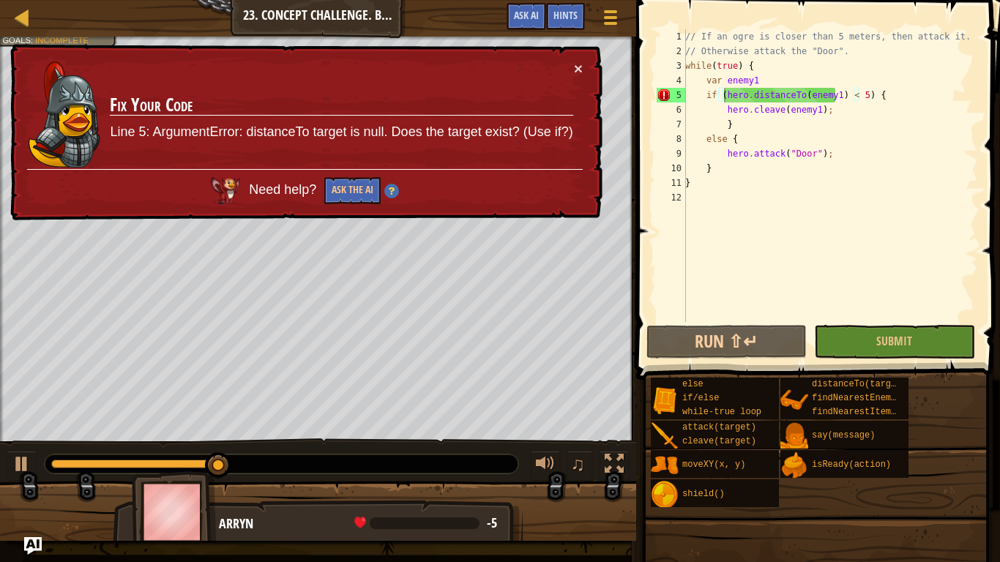
click at [322, 198] on div "Need help? Ask the AI" at bounding box center [304, 186] width 555 height 35
click at [332, 187] on button "Ask the AI" at bounding box center [351, 191] width 57 height 28
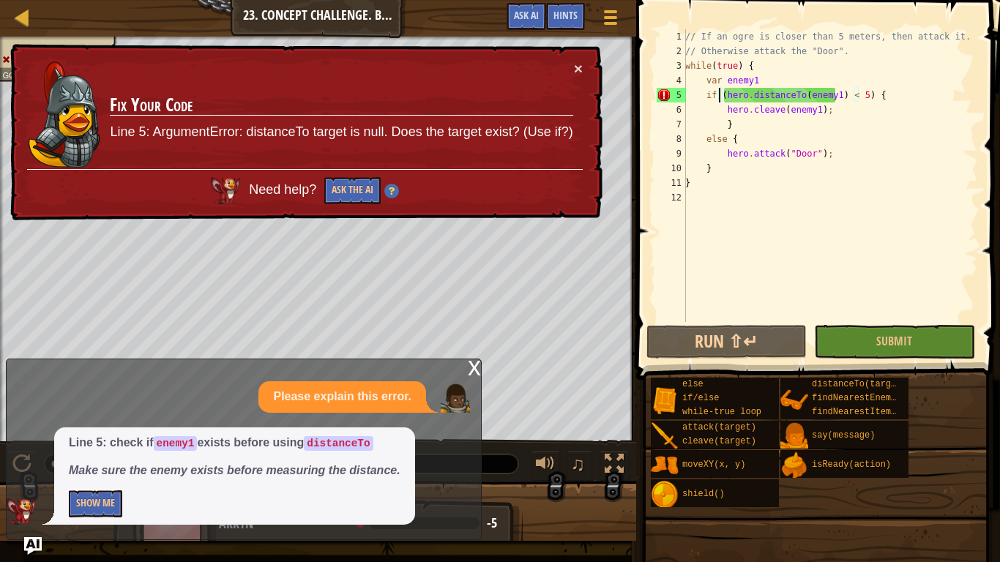
click at [721, 97] on div "// If an ogre is closer than 5 meters, then attack it. // Otherwise attack the …" at bounding box center [830, 190] width 296 height 322
click at [733, 90] on div "// If an ogre is closer than 5 meters, then attack it. // Otherwise attack the …" at bounding box center [830, 190] width 296 height 322
click at [88, 468] on button "Show Me" at bounding box center [95, 503] width 53 height 27
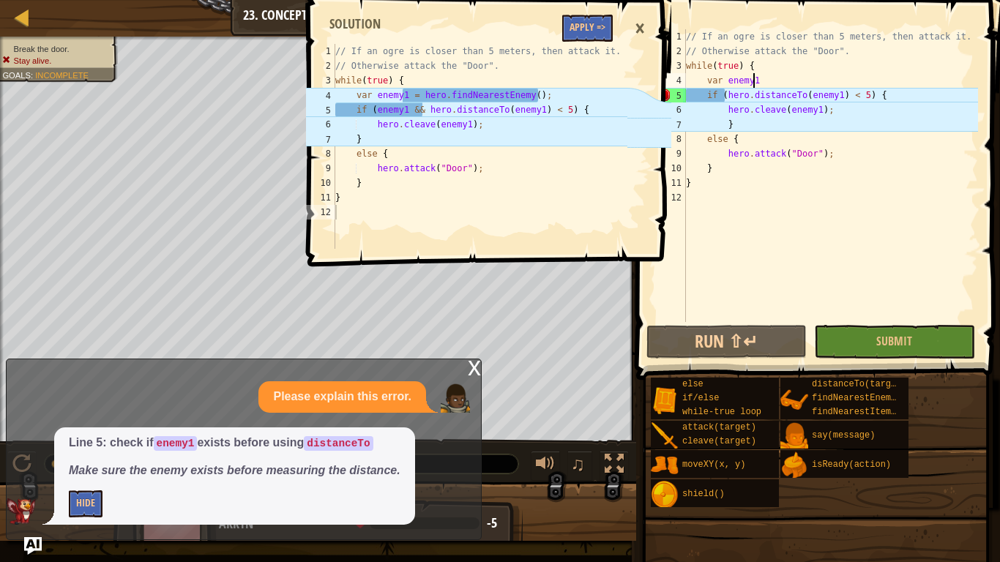
click at [756, 81] on div "// If an ogre is closer than 5 meters, then attack it. // Otherwise attack the …" at bounding box center [830, 190] width 295 height 322
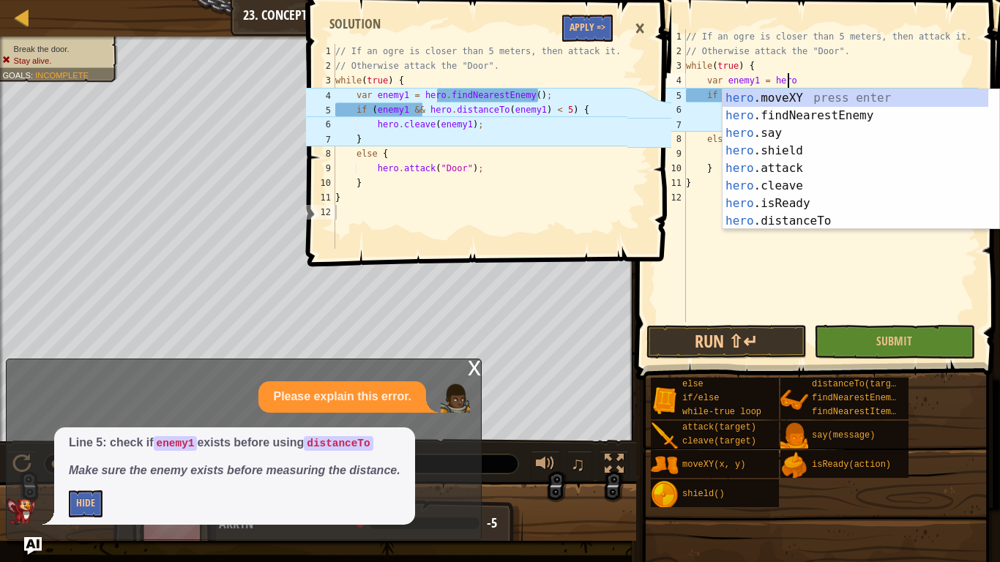
type textarea "var enemy1 = hero."
click at [767, 119] on div "hero. moveXY press enter hero. findNearestEnemy press enter hero. say press ent…" at bounding box center [855, 177] width 266 height 176
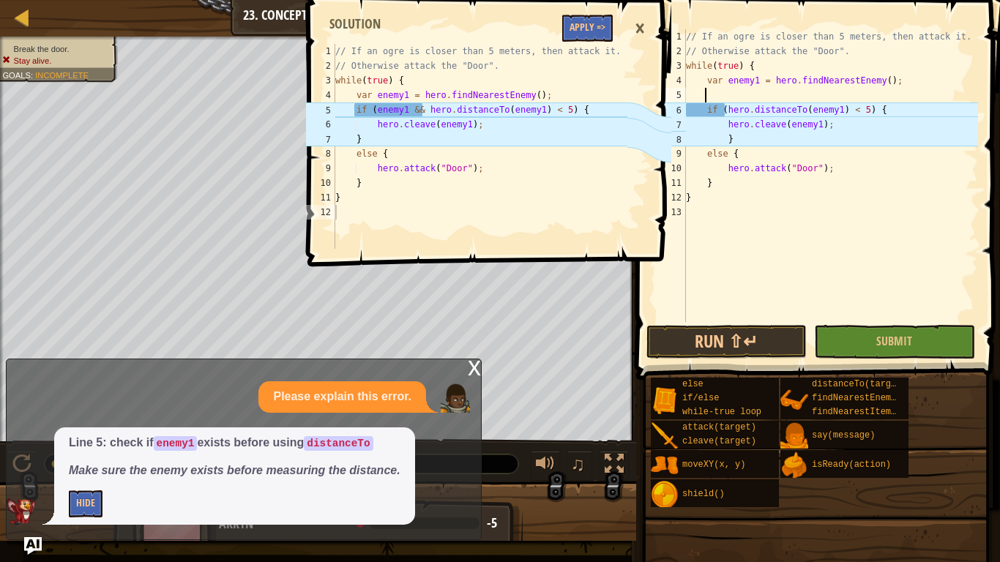
scroll to position [7, 0]
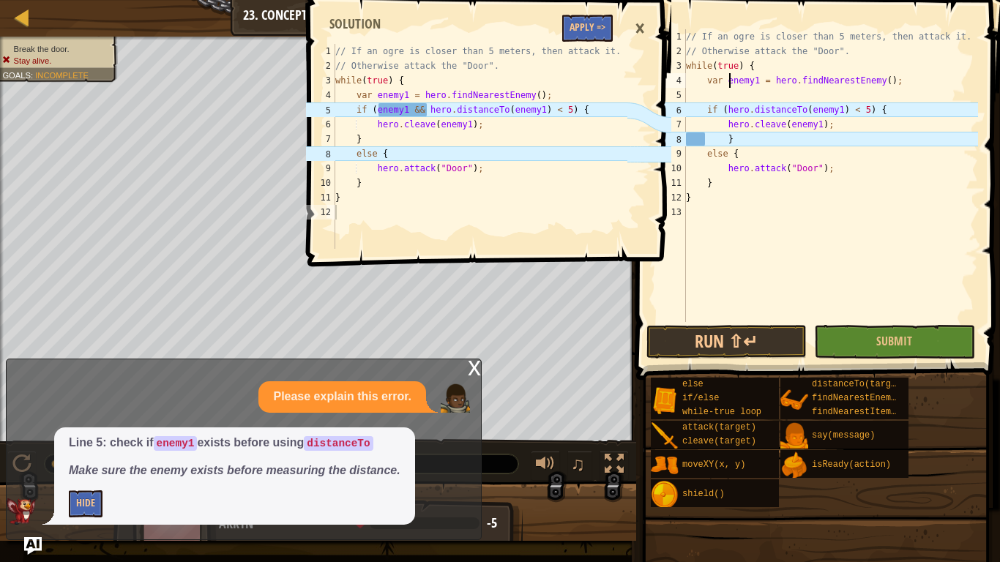
click at [727, 84] on div "// If an ogre is closer than 5 meters, then attack it. // Otherwise attack the …" at bounding box center [830, 190] width 295 height 322
type textarea "var enemy1 = hero.findNearestEnemy();"
click at [718, 91] on div "// If an ogre is closer than 5 meters, then attack it. // Otherwise attack the …" at bounding box center [830, 190] width 295 height 322
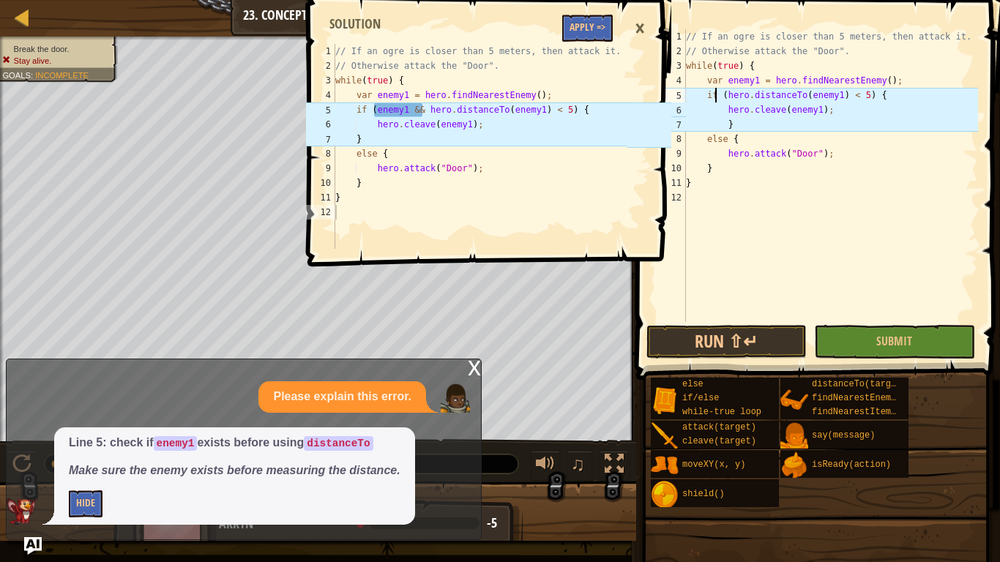
click at [714, 91] on div "// If an ogre is closer than 5 meters, then attack it. // Otherwise attack the …" at bounding box center [830, 190] width 295 height 322
click at [726, 90] on div "// If an ogre is closer than 5 meters, then attack it. // Otherwise attack the …" at bounding box center [830, 190] width 295 height 322
click at [760, 103] on div "// If an ogre is closer than 5 meters, then attack it. // Otherwise attack the …" at bounding box center [830, 190] width 295 height 322
click at [764, 97] on div "// If an ogre is closer than 5 meters, then attack it. // Otherwise attack the …" at bounding box center [830, 190] width 295 height 322
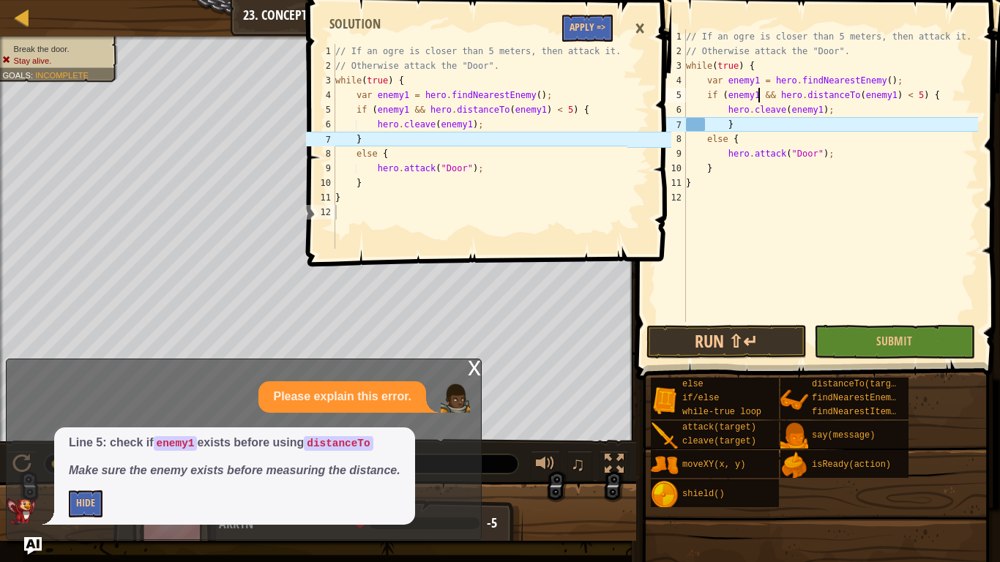
click at [807, 180] on div "// If an ogre is closer than 5 meters, then attack it. // Otherwise attack the …" at bounding box center [830, 190] width 295 height 322
click at [724, 128] on div "// If an ogre is closer than 5 meters, then attack it. // Otherwise attack the …" at bounding box center [830, 190] width 295 height 322
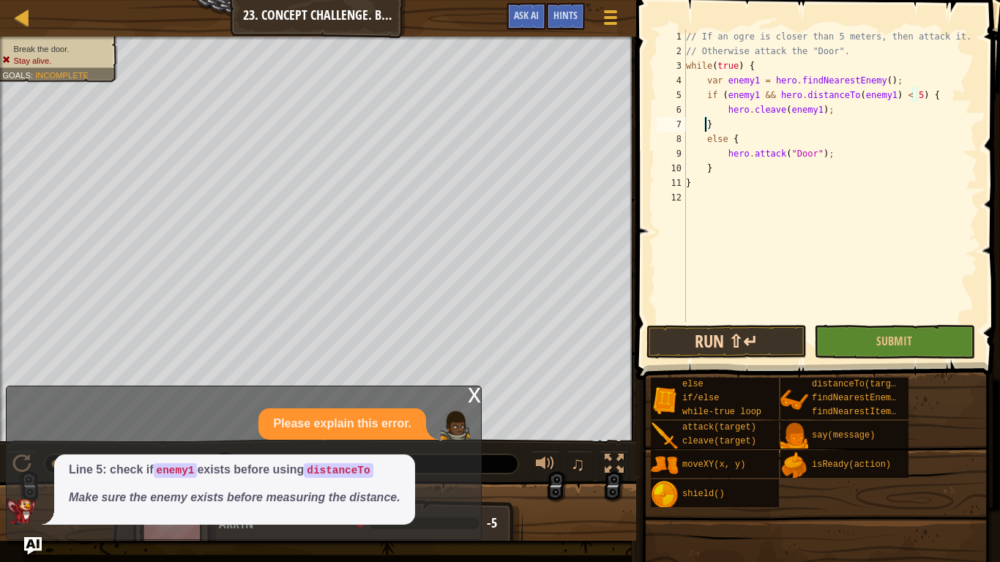
type textarea "}"
click at [783, 343] on button "Run ⇧↵" at bounding box center [726, 342] width 160 height 34
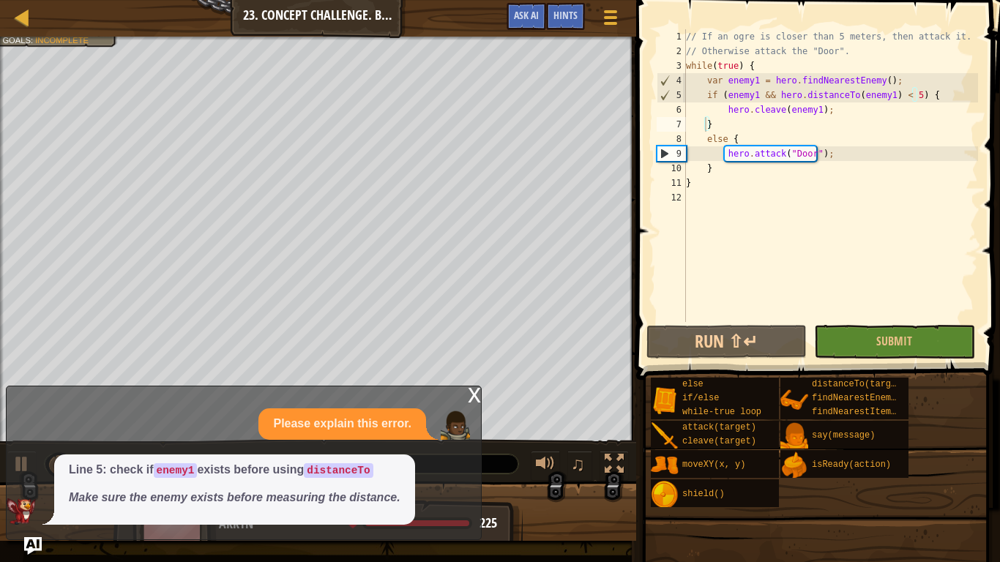
click at [475, 394] on div "x" at bounding box center [474, 393] width 13 height 15
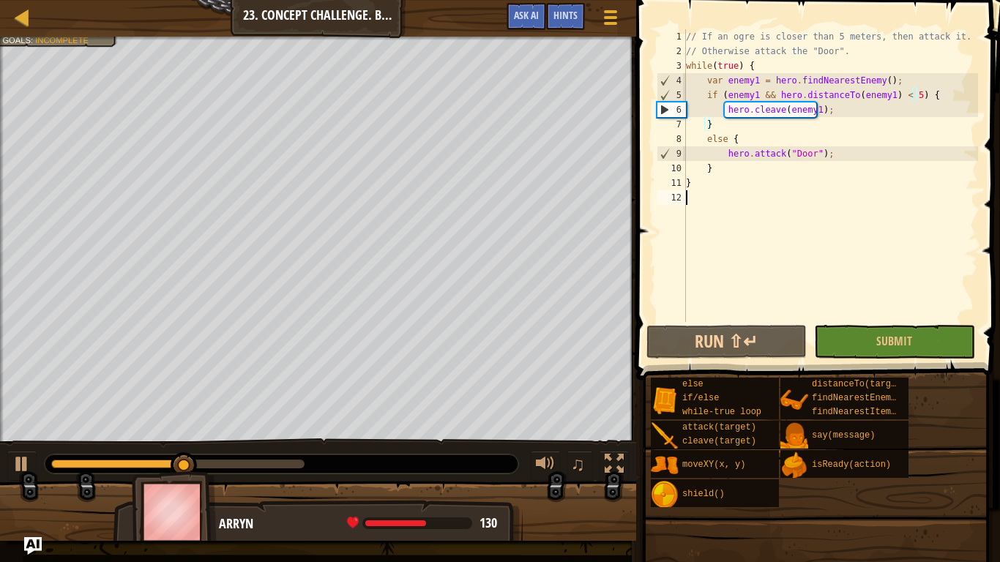
click at [705, 196] on div "// If an ogre is closer than 5 meters, then attack it. // Otherwise attack the …" at bounding box center [830, 190] width 295 height 322
click at [8, 465] on button at bounding box center [21, 466] width 29 height 30
click at [781, 105] on div "// If an ogre is closer than 5 meters, then attack it. // Otherwise attack the …" at bounding box center [830, 190] width 295 height 322
click at [798, 109] on div "// If an ogre is closer than 5 meters, then attack it. // Otherwise attack the …" at bounding box center [830, 190] width 295 height 322
click at [828, 109] on div "// If an ogre is closer than 5 meters, then attack it. // Otherwise attack the …" at bounding box center [830, 190] width 295 height 322
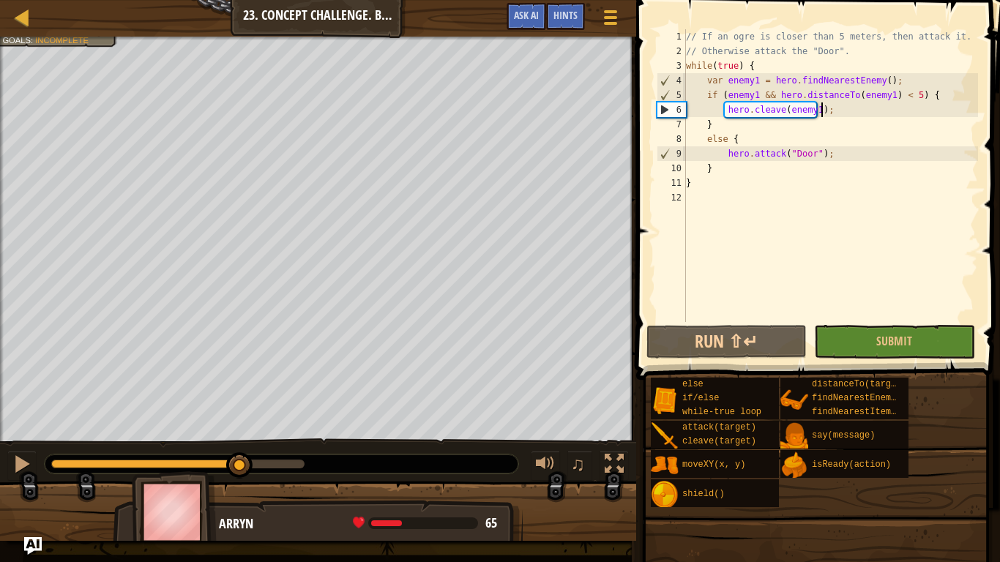
click at [804, 100] on div "// If an ogre is closer than 5 meters, then attack it. // Otherwise attack the …" at bounding box center [830, 190] width 295 height 322
click at [786, 118] on div "// If an ogre is closer than 5 meters, then attack it. // Otherwise attack the …" at bounding box center [830, 190] width 295 height 322
click at [777, 116] on div "// If an ogre is closer than 5 meters, then attack it. // Otherwise attack the …" at bounding box center [830, 190] width 295 height 322
drag, startPoint x: 778, startPoint y: 114, endPoint x: 749, endPoint y: 109, distance: 29.7
click at [749, 109] on div "// If an ogre is closer than 5 meters, then attack it. // Otherwise attack the …" at bounding box center [830, 190] width 295 height 322
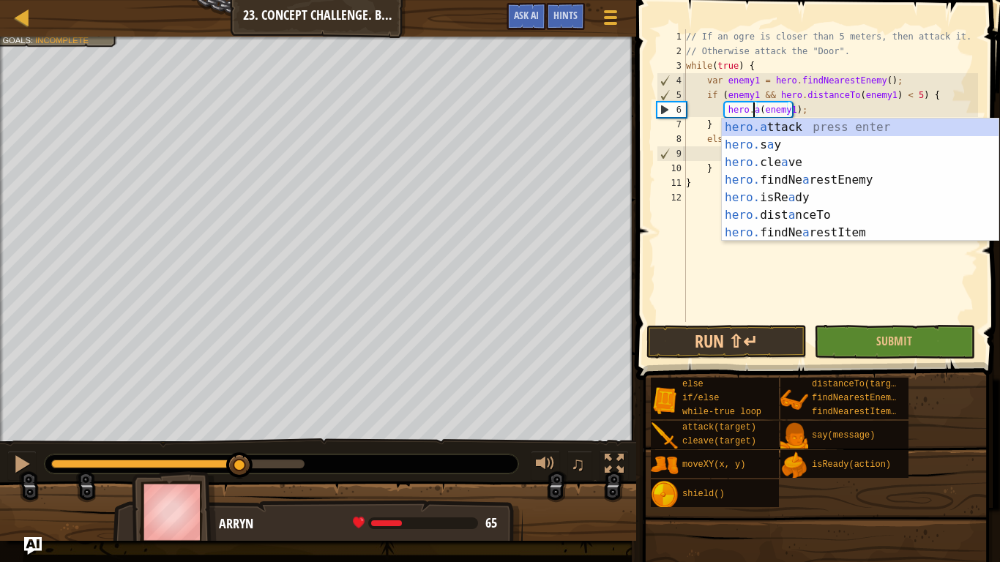
scroll to position [7, 6]
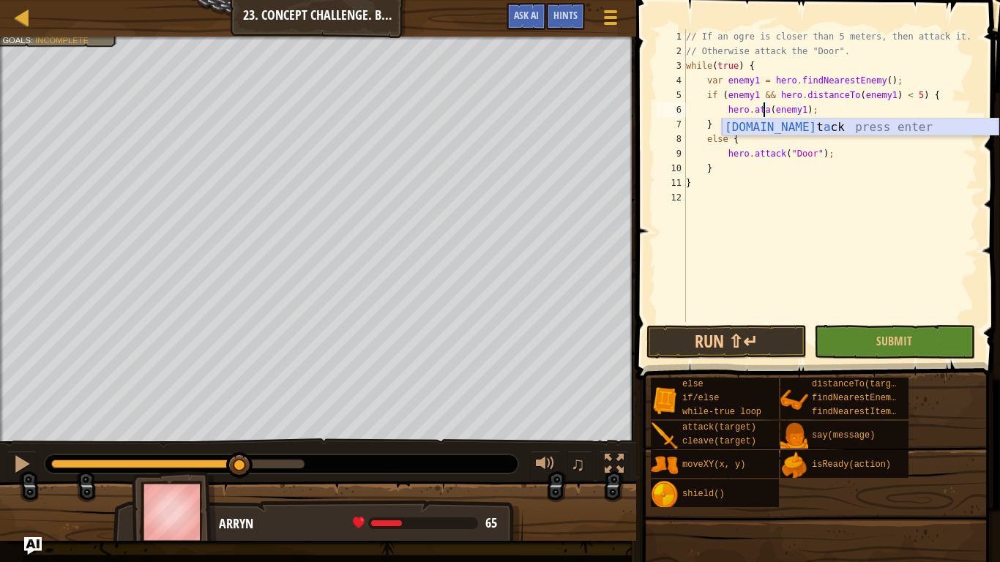
click at [756, 121] on div "[DOMAIN_NAME] t a ck press enter" at bounding box center [860, 145] width 277 height 53
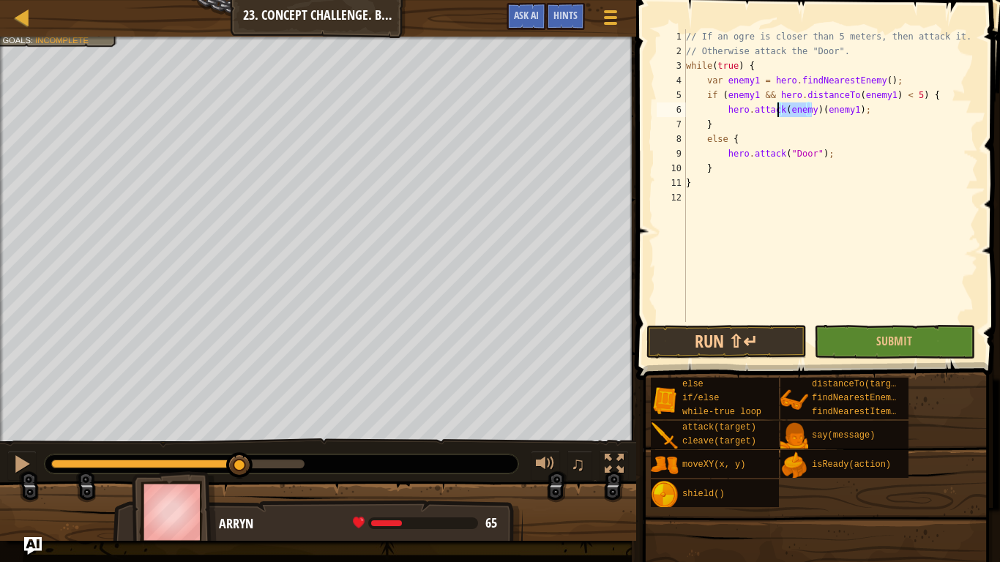
drag, startPoint x: 810, startPoint y: 110, endPoint x: 779, endPoint y: 103, distance: 32.2
click at [779, 103] on div "// If an ogre is closer than 5 meters, then attack it. // Otherwise attack the …" at bounding box center [830, 190] width 295 height 322
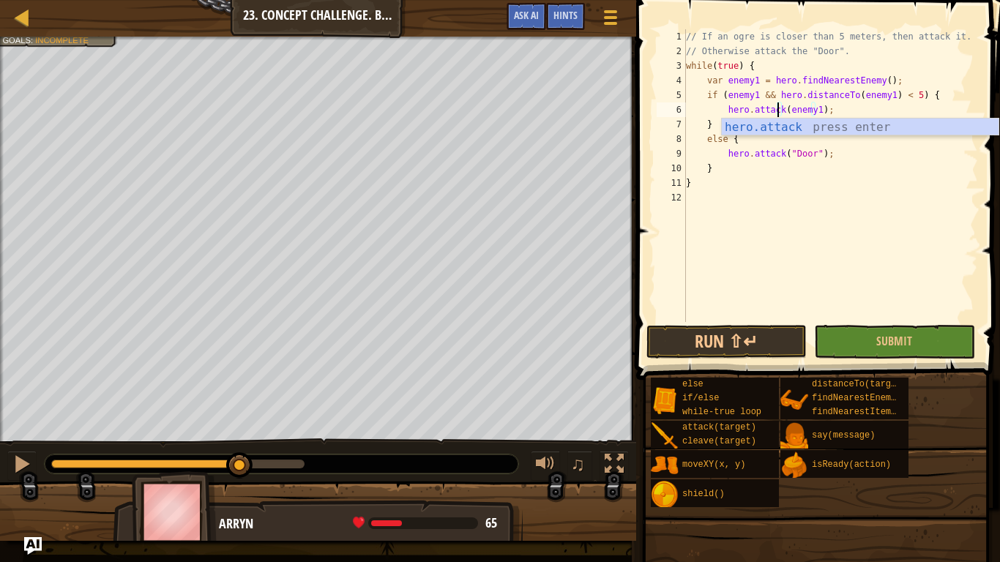
click at [921, 97] on div "// If an ogre is closer than 5 meters, then attack it. // Otherwise attack the …" at bounding box center [830, 190] width 295 height 322
type textarea "if (enemy1 && hero.distanceTo(enemy1) < 5) {"
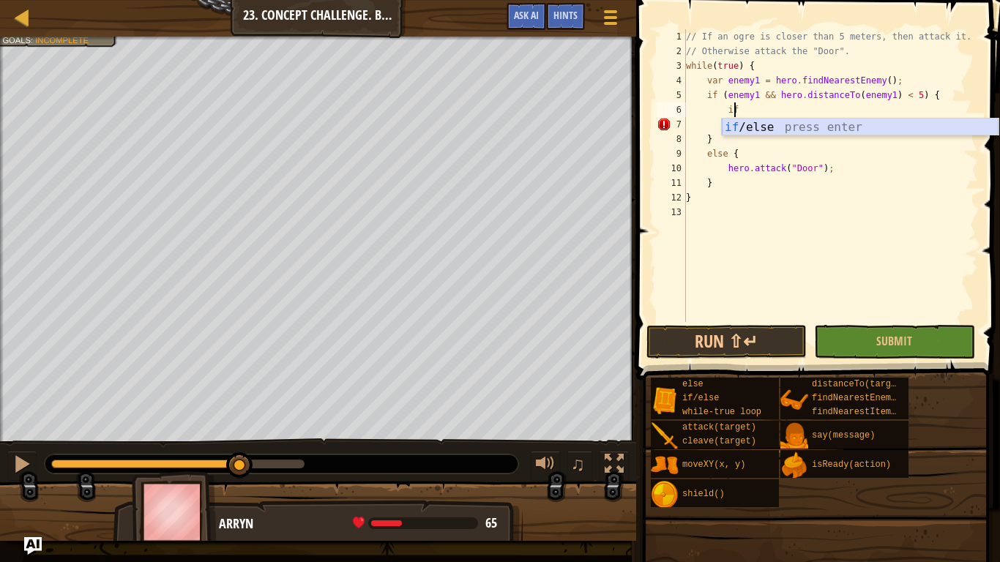
click at [756, 124] on div "if /else press enter" at bounding box center [860, 145] width 277 height 53
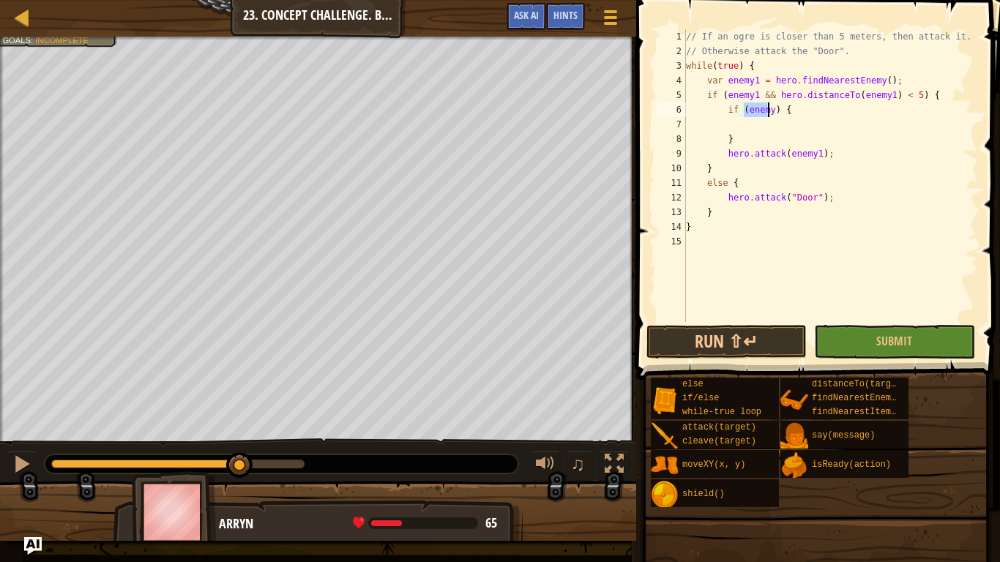
click at [768, 109] on div "// If an ogre is closer than 5 meters, then attack it. // Otherwise attack the …" at bounding box center [830, 175] width 295 height 293
type textarea "if (enemy1) {"
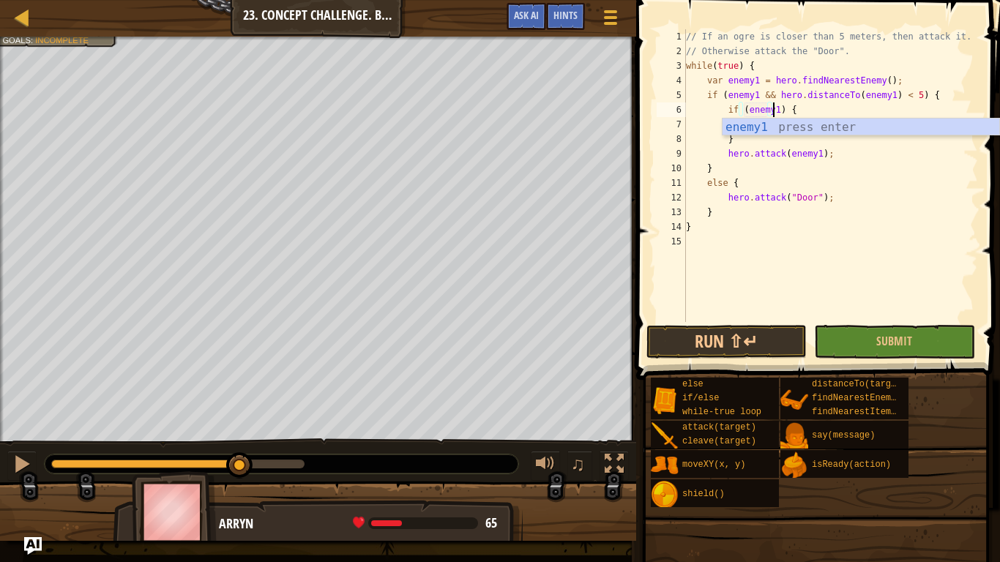
scroll to position [7, 7]
click at [708, 121] on div "// If an ogre is closer than 5 meters, then attack it. // Otherwise attack the …" at bounding box center [830, 190] width 295 height 322
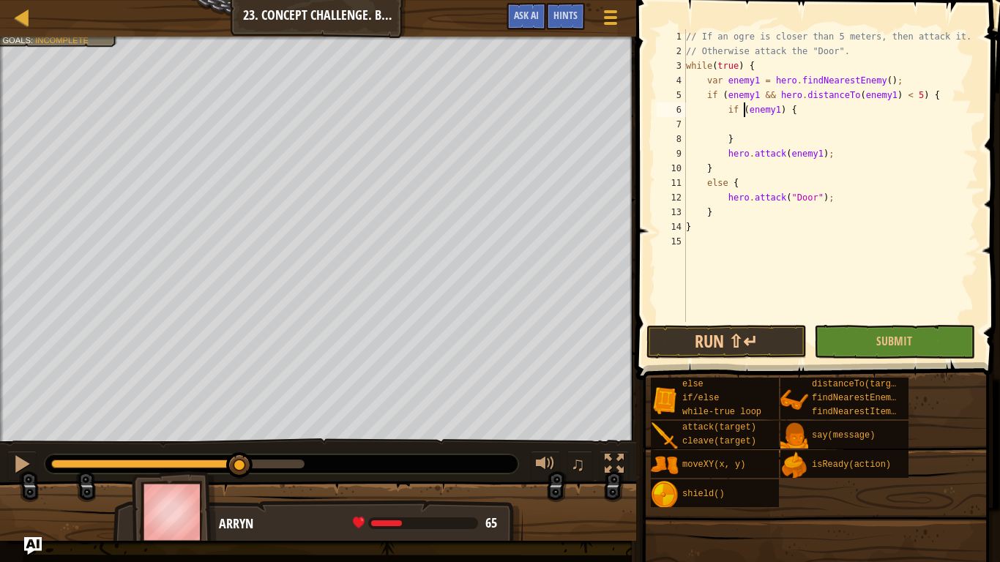
click at [744, 116] on div "// If an ogre is closer than 5 meters, then attack it. // Otherwise attack the …" at bounding box center [830, 190] width 295 height 322
type textarea "if (enemy1) {"
click at [757, 127] on div "// If an ogre is closer than 5 meters, then attack it. // Otherwise attack the …" at bounding box center [830, 190] width 295 height 322
click at [768, 113] on div "// If an ogre is closer than 5 meters, then attack it. // Otherwise attack the …" at bounding box center [830, 190] width 295 height 322
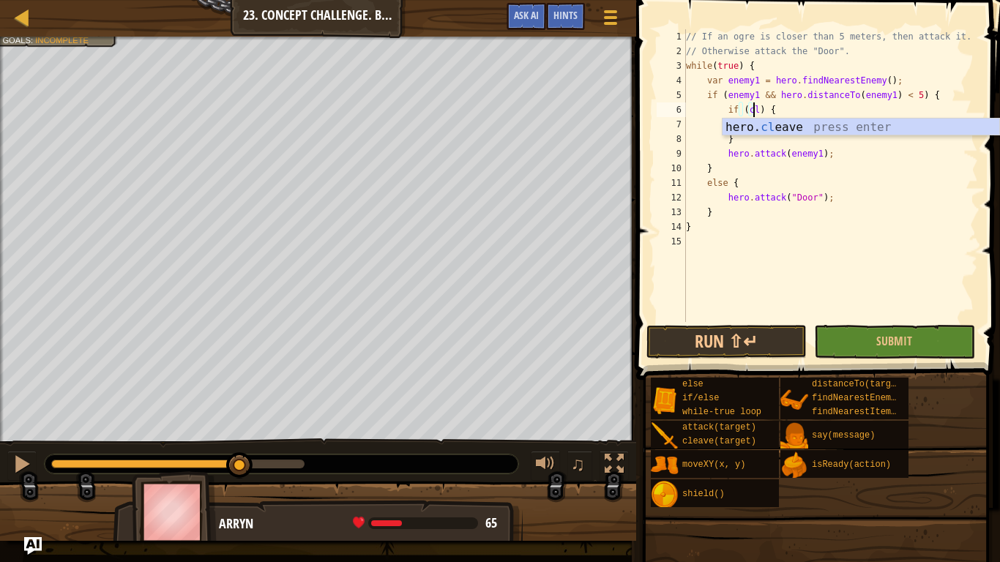
scroll to position [7, 6]
click at [794, 126] on div "hero. clea ve press enter" at bounding box center [860, 145] width 277 height 53
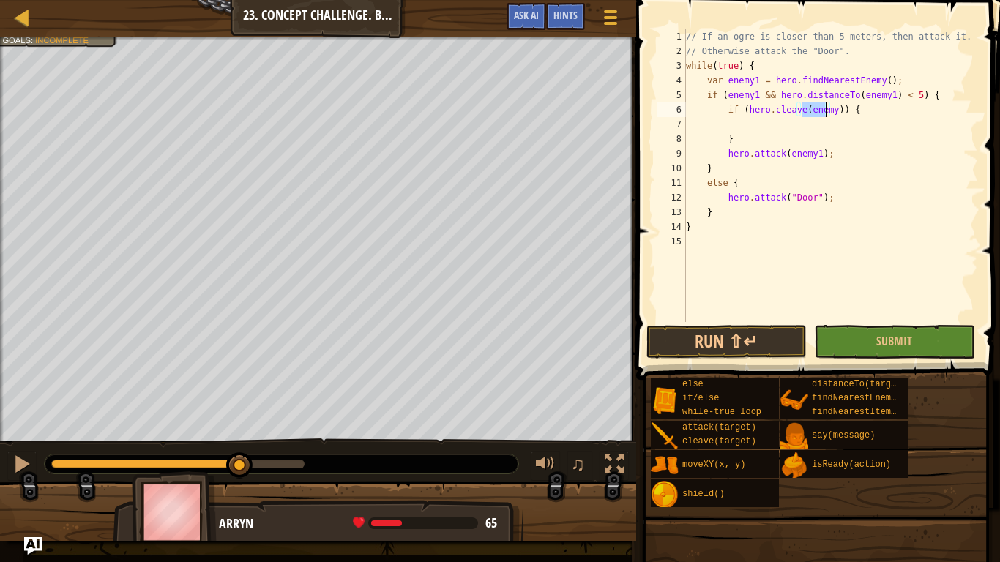
click at [820, 105] on div "// If an ogre is closer than 5 meters, then attack it. // Otherwise attack the …" at bounding box center [830, 175] width 295 height 293
click at [826, 105] on div "// If an ogre is closer than 5 meters, then attack it. // Otherwise attack the …" at bounding box center [830, 190] width 295 height 322
drag, startPoint x: 828, startPoint y: 105, endPoint x: 744, endPoint y: 116, distance: 84.9
click at [744, 116] on div "// If an ogre is closer than 5 meters, then attack it. // Otherwise attack the …" at bounding box center [830, 190] width 295 height 322
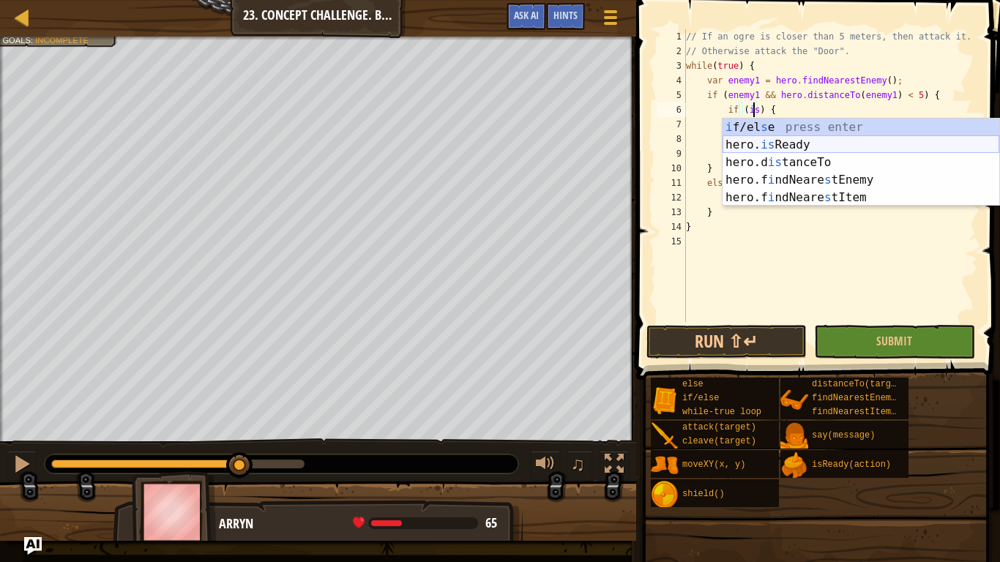
click at [795, 141] on div "i f/el s e press enter hero. is Ready press enter hero.d is tanceTo press enter…" at bounding box center [860, 180] width 277 height 123
type textarea "if (hero.isReady("cleave")) {"
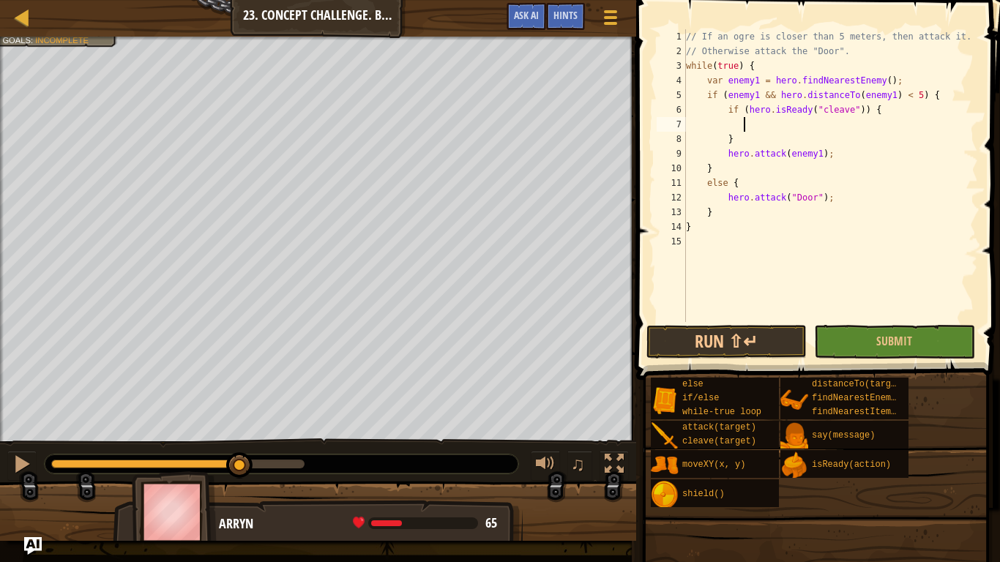
click at [786, 122] on div "// If an ogre is closer than 5 meters, then attack it. // Otherwise attack the …" at bounding box center [830, 190] width 295 height 322
click at [849, 113] on div "// If an ogre is closer than 5 meters, then attack it. // Otherwise attack the …" at bounding box center [830, 190] width 295 height 322
type textarea "if (hero.isReady("cleave")) {"
click at [761, 125] on div "// If an ogre is closer than 5 meters, then attack it. // Otherwise attack the …" at bounding box center [830, 190] width 295 height 322
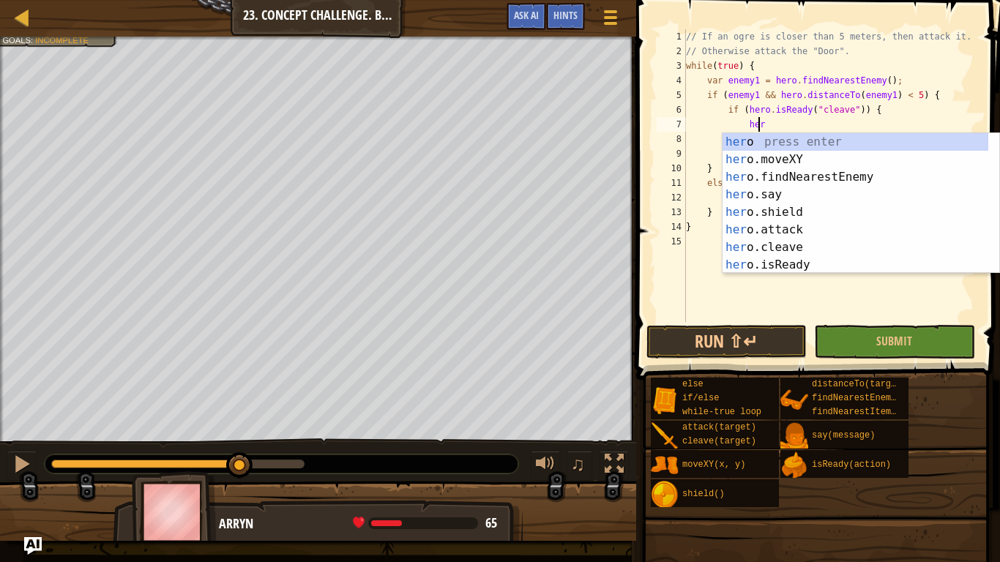
scroll to position [7, 5]
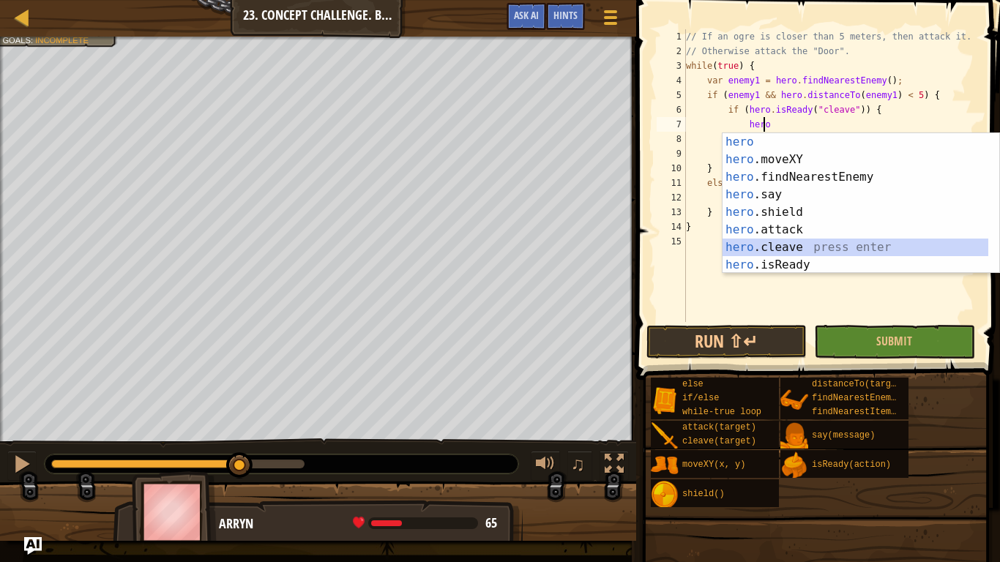
click at [769, 247] on div "hero press enter hero .moveXY press enter hero .findNearestEnemy press enter he…" at bounding box center [855, 221] width 266 height 176
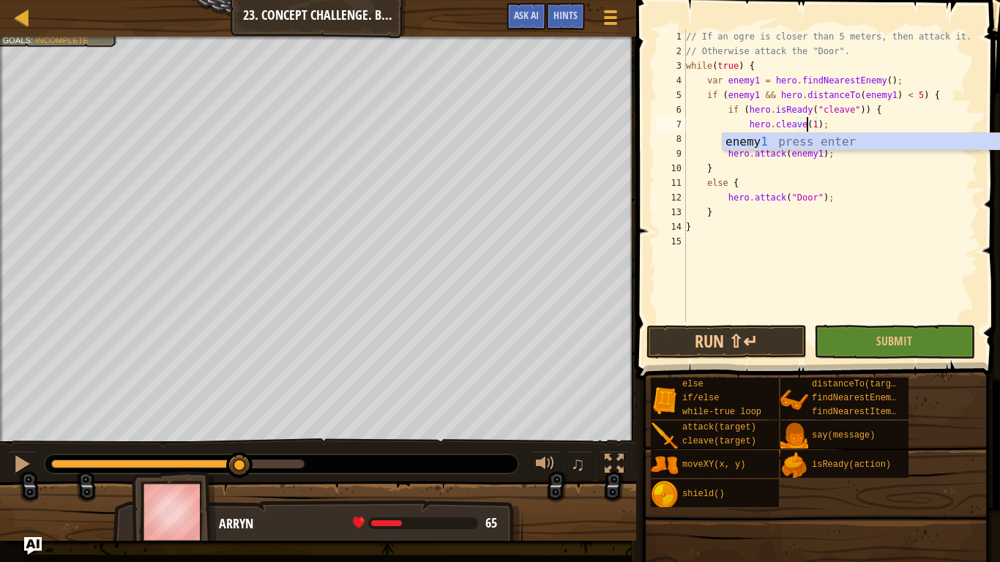
scroll to position [7, 10]
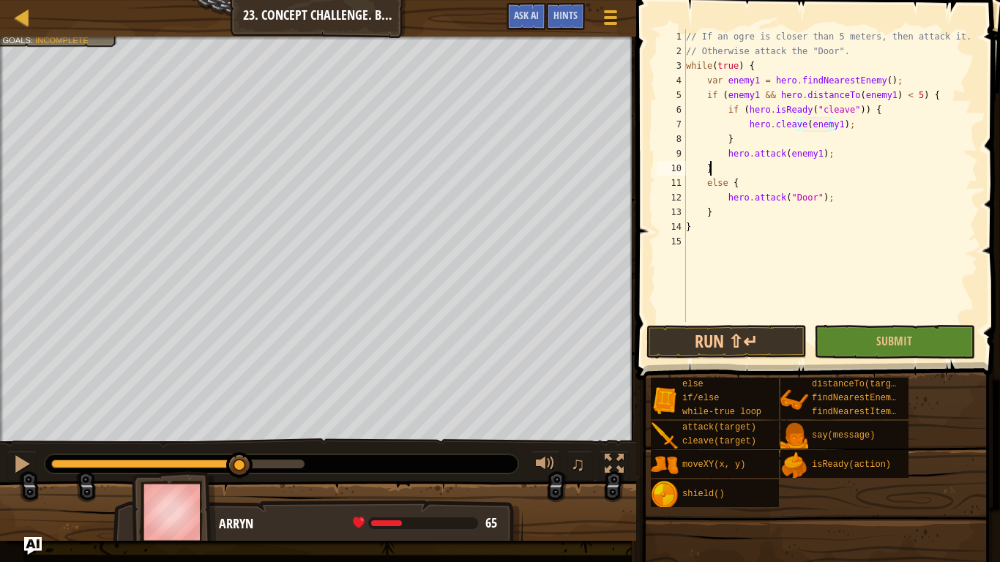
click at [829, 170] on div "// If an ogre is closer than 5 meters, then attack it. // Otherwise attack the …" at bounding box center [830, 190] width 295 height 322
click at [777, 155] on div "// If an ogre is closer than 5 meters, then attack it. // Otherwise attack the …" at bounding box center [830, 190] width 295 height 322
click at [779, 341] on button "Run ⇧↵" at bounding box center [726, 342] width 160 height 34
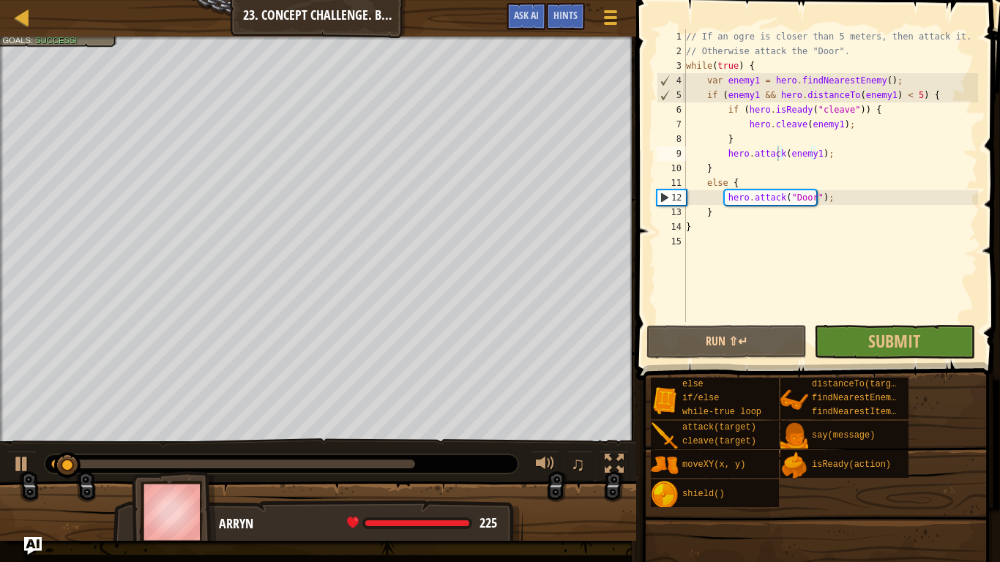
click at [838, 468] on div "else if/else while-true loop attack(target) cleave(target) moveXY(x, y) shield(…" at bounding box center [820, 442] width 340 height 131
click at [787, 148] on div "// If an ogre is closer than 5 meters, then attack it. // Otherwise attack the …" at bounding box center [830, 190] width 295 height 322
click at [831, 162] on div "// If an ogre is closer than 5 meters, then attack it. // Otherwise attack the …" at bounding box center [830, 190] width 295 height 322
click at [842, 154] on div "// If an ogre is closer than 5 meters, then attack it. // Otherwise attack the …" at bounding box center [830, 190] width 295 height 322
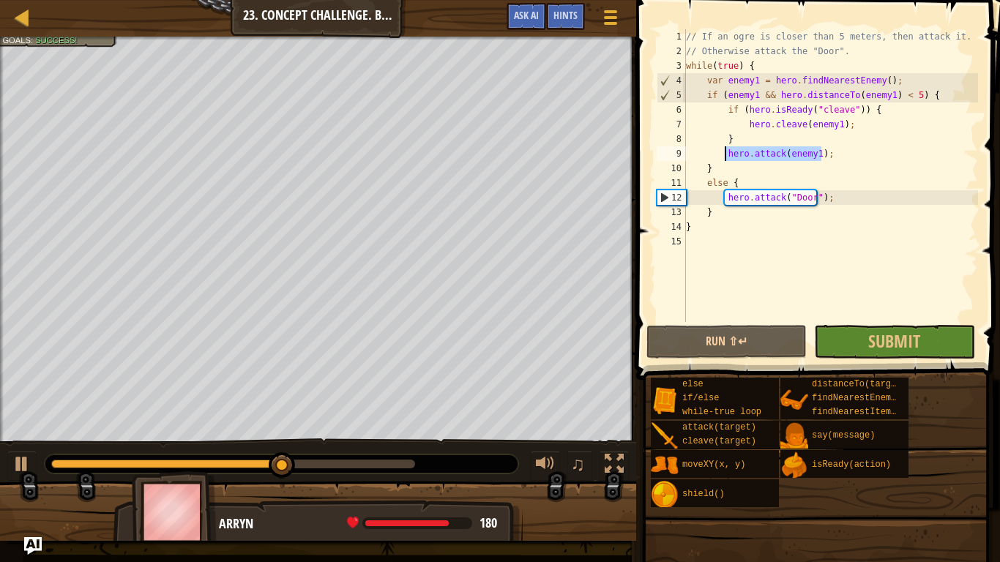
drag, startPoint x: 840, startPoint y: 154, endPoint x: 723, endPoint y: 154, distance: 117.1
click at [723, 154] on div "// If an ogre is closer than 5 meters, then attack it. // Otherwise attack the …" at bounding box center [830, 190] width 295 height 322
click at [798, 149] on div "// If an ogre is closer than 5 meters, then attack it. // Otherwise attack the …" at bounding box center [830, 175] width 295 height 293
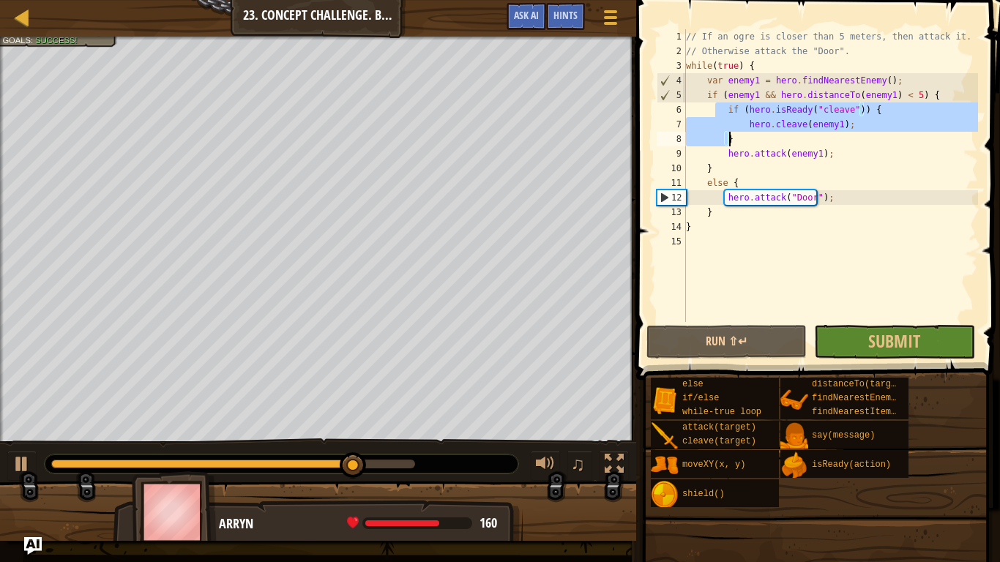
drag, startPoint x: 713, startPoint y: 108, endPoint x: 835, endPoint y: 144, distance: 127.6
click at [835, 144] on div "// If an ogre is closer than 5 meters, then attack it. // Otherwise attack the …" at bounding box center [830, 190] width 295 height 322
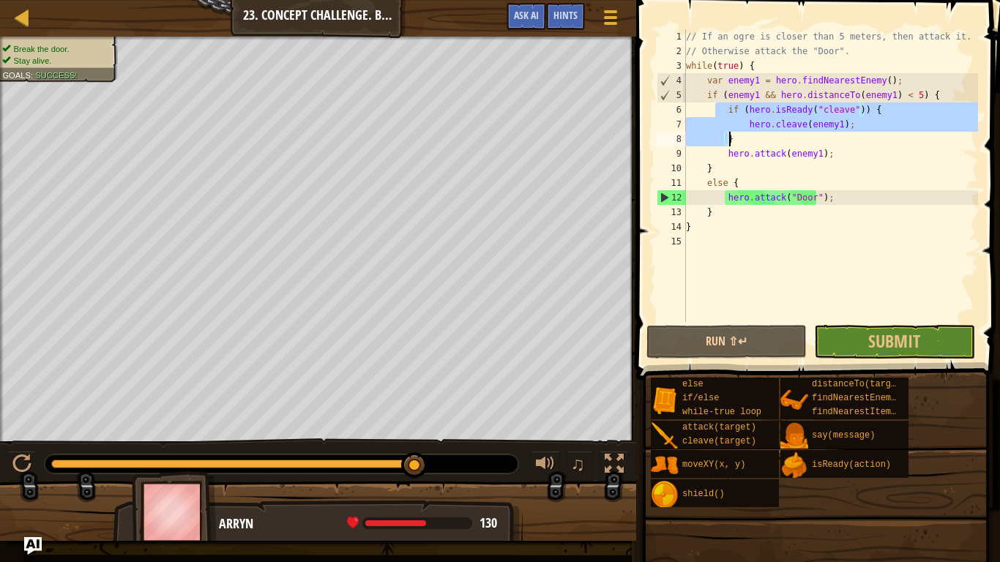
click at [714, 121] on div "// If an ogre is closer than 5 meters, then attack it. // Otherwise attack the …" at bounding box center [830, 175] width 295 height 293
drag, startPoint x: 711, startPoint y: 110, endPoint x: 858, endPoint y: 130, distance: 147.7
click at [858, 130] on div "// If an ogre is closer than 5 meters, then attack it. // Otherwise attack the …" at bounding box center [830, 190] width 295 height 322
type textarea "if (hero.isReady("cleave")) { hero.cleave(enemy1);"
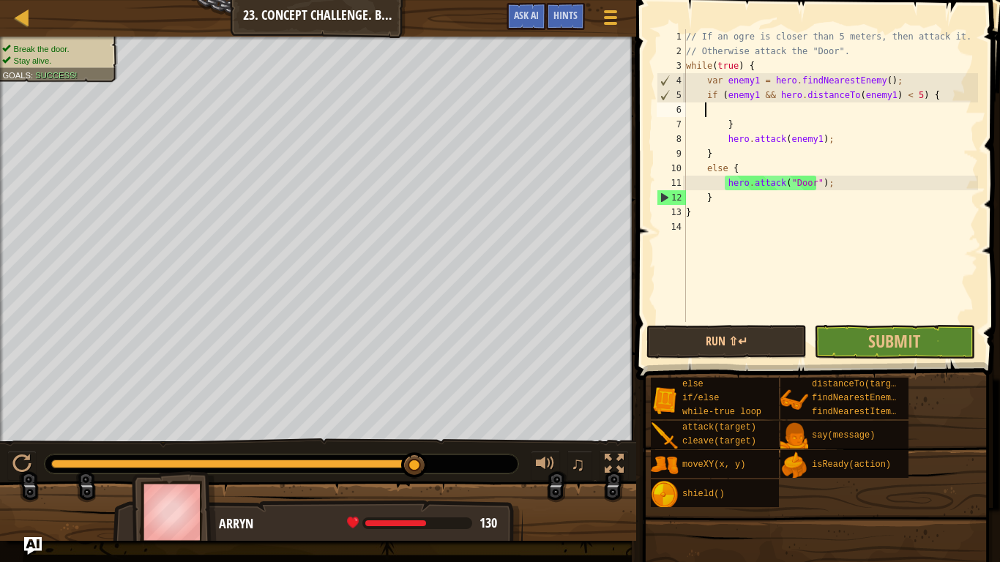
scroll to position [7, 0]
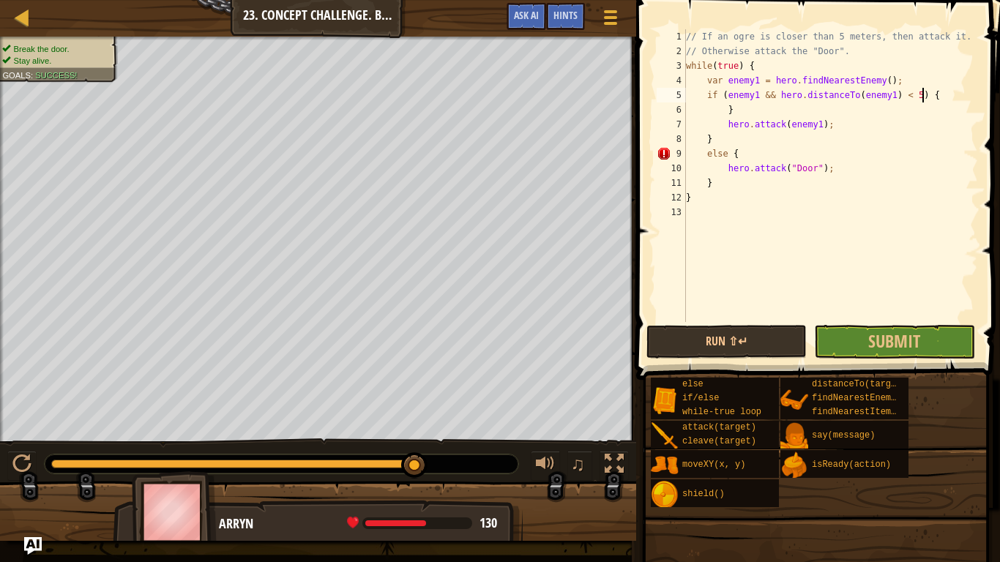
click at [749, 116] on div "// If an ogre is closer than 5 meters, then attack it. // Otherwise attack the …" at bounding box center [830, 190] width 295 height 322
drag, startPoint x: 824, startPoint y: 127, endPoint x: 669, endPoint y: 119, distance: 155.4
click at [669, 119] on div "} 1 2 3 4 5 6 7 8 9 10 11 12 13 // If an ogre is closer than 5 meters, then att…" at bounding box center [816, 175] width 324 height 293
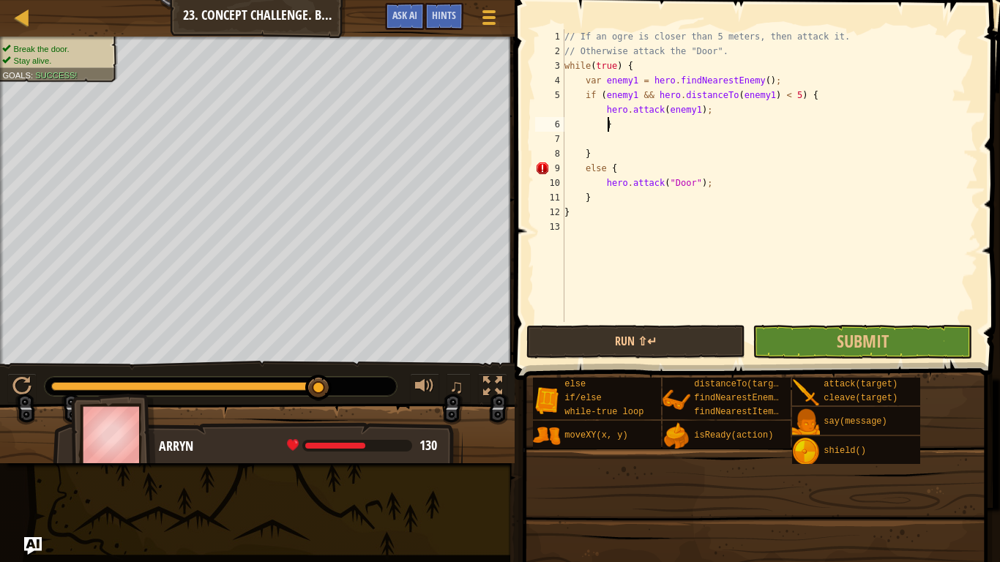
click at [871, 126] on div "// If an ogre is closer than 5 meters, then attack it. // Otherwise attack the …" at bounding box center [769, 190] width 416 height 322
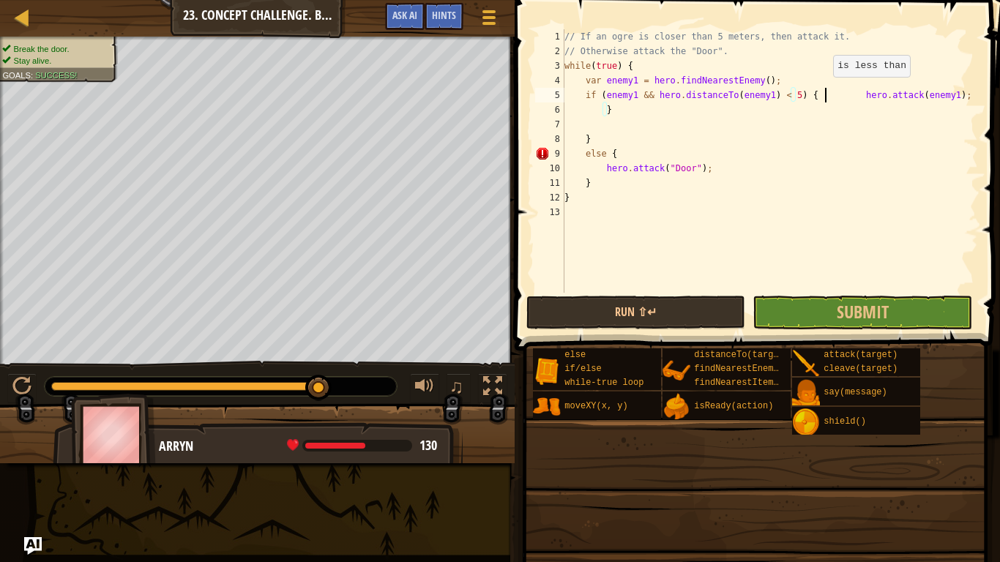
click at [826, 91] on div "// If an ogre is closer than 5 meters, then attack it. // Otherwise attack the …" at bounding box center [769, 175] width 416 height 293
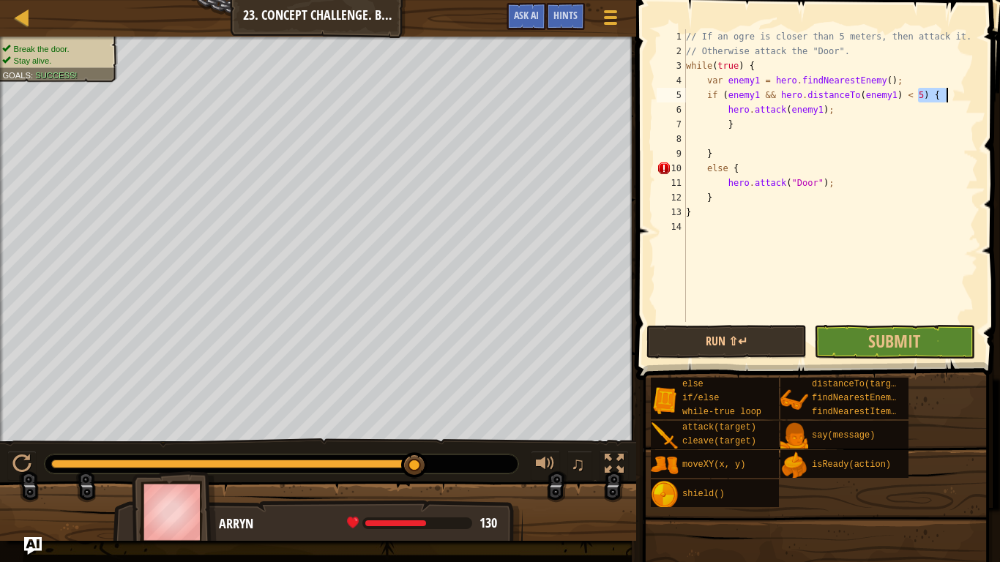
drag, startPoint x: 917, startPoint y: 96, endPoint x: 1018, endPoint y: 97, distance: 101.0
click at [999, 0] on html "Map Computer Science 2 23. Concept Challenge. Brave Ogres Game Menu Done Hints …" at bounding box center [500, 0] width 1000 height 0
drag, startPoint x: 724, startPoint y: 108, endPoint x: 651, endPoint y: 108, distance: 73.2
click at [651, 108] on div "if (enemy1 && hero.distanceTo(enemy1) < 5) { 1 2 3 4 5 6 7 8 9 10 11 12 13 14 /…" at bounding box center [816, 218] width 368 height 423
click at [764, 337] on button "Run ⇧↵" at bounding box center [726, 342] width 160 height 34
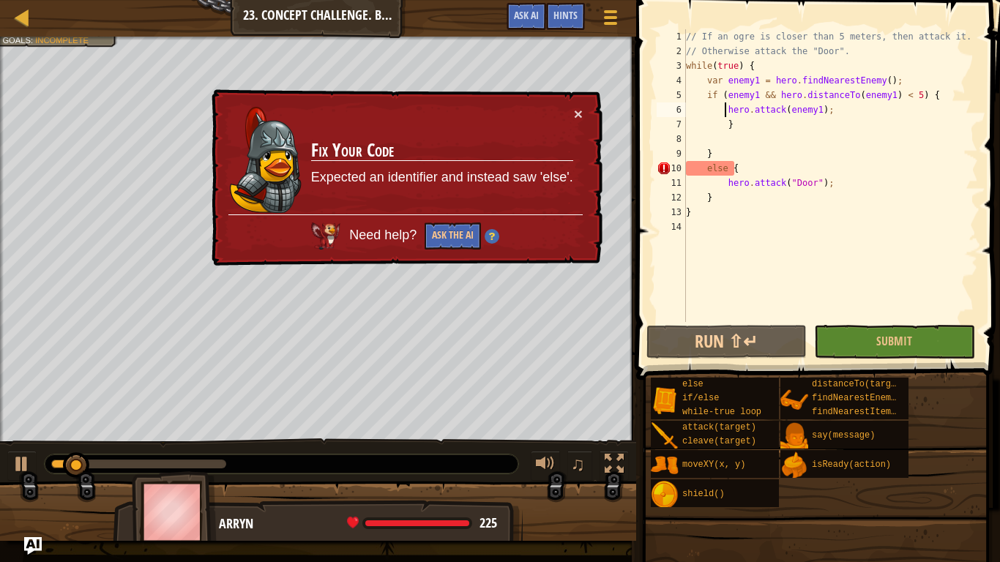
click at [702, 168] on div "// If an ogre is closer than 5 meters, then attack it. // Otherwise attack the …" at bounding box center [830, 190] width 295 height 322
click at [720, 167] on div "// If an ogre is closer than 5 meters, then attack it. // Otherwise attack the …" at bounding box center [830, 190] width 295 height 322
click at [461, 223] on button "Ask the AI" at bounding box center [452, 235] width 56 height 27
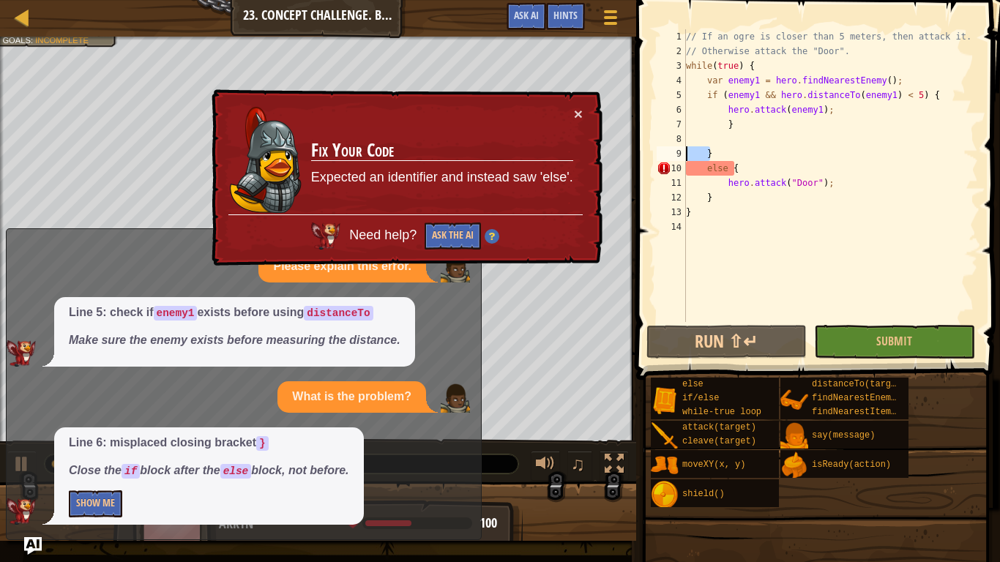
drag, startPoint x: 713, startPoint y: 152, endPoint x: 674, endPoint y: 155, distance: 38.9
click at [674, 155] on div "else { 1 2 3 4 5 6 7 8 9 10 11 12 13 14 // If an ogre is closer than 5 meters, …" at bounding box center [816, 175] width 324 height 293
type textarea "}"
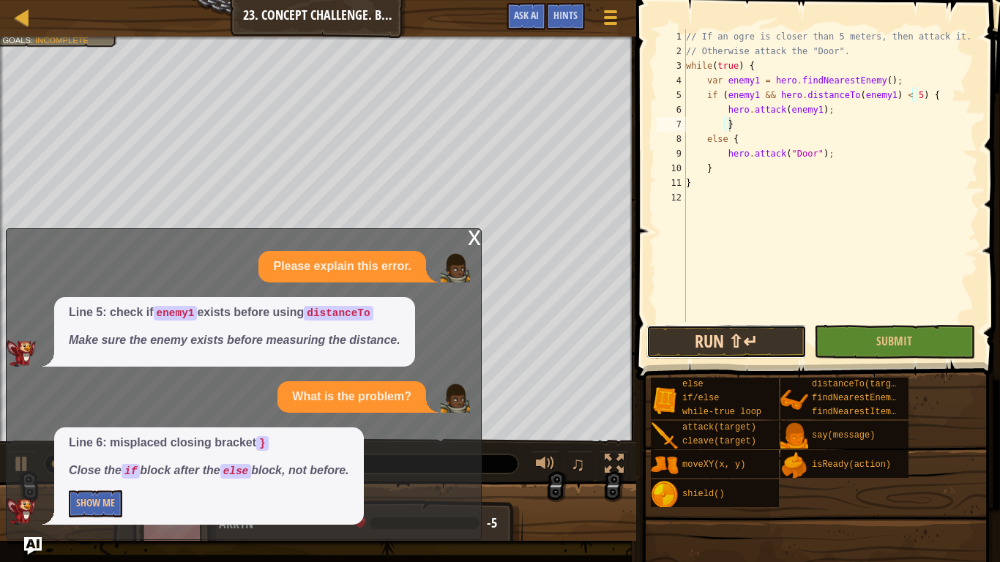
click at [749, 348] on button "Run ⇧↵" at bounding box center [726, 342] width 160 height 34
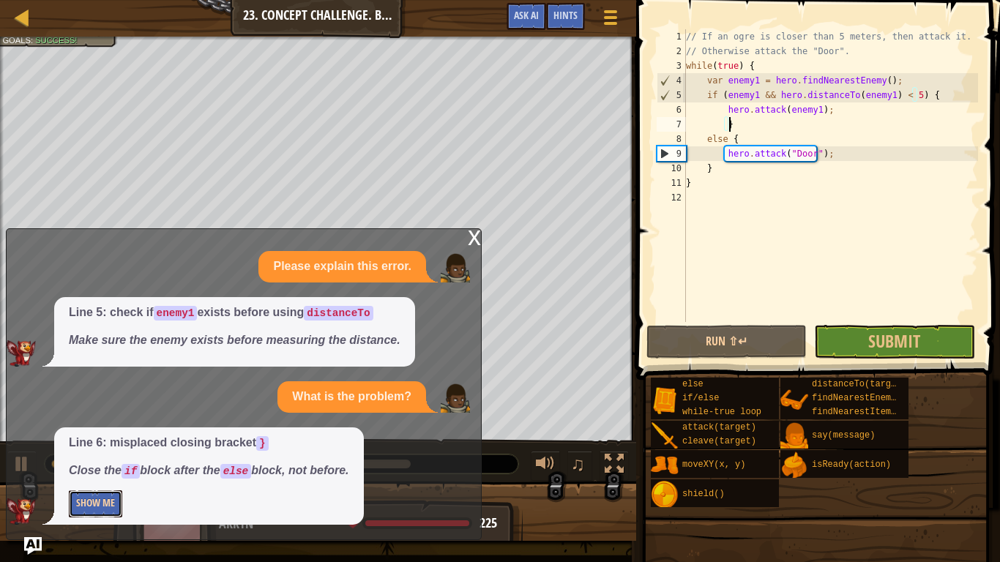
click at [100, 468] on button "Show Me" at bounding box center [95, 503] width 53 height 27
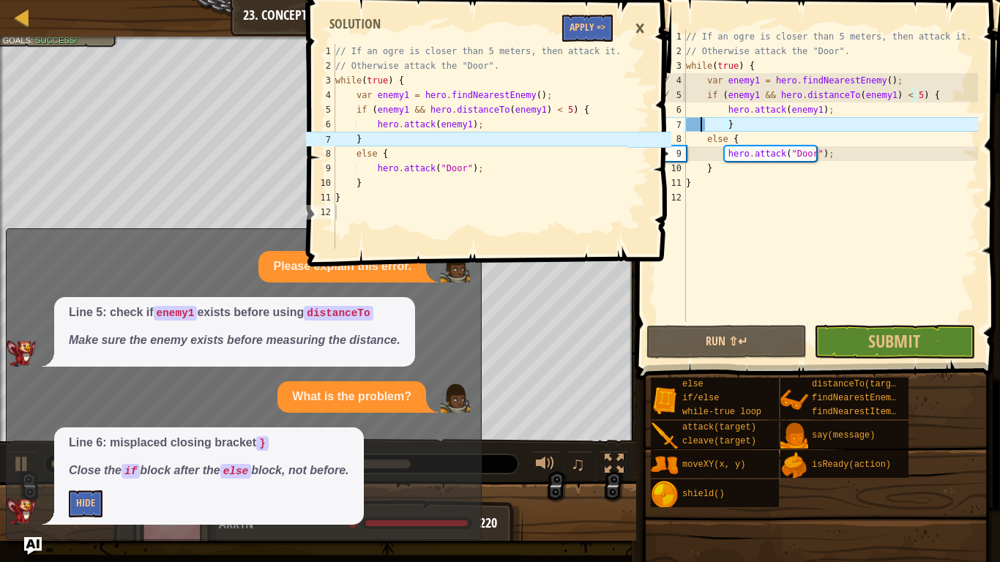
click at [701, 127] on div "// If an ogre is closer than 5 meters, then attack it. // Otherwise attack the …" at bounding box center [830, 190] width 295 height 322
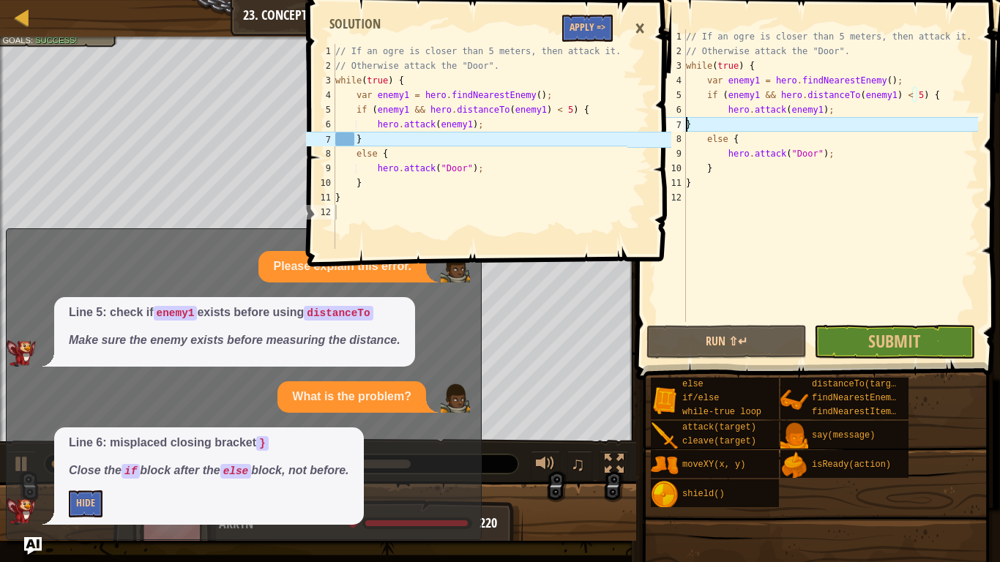
type textarea "}"
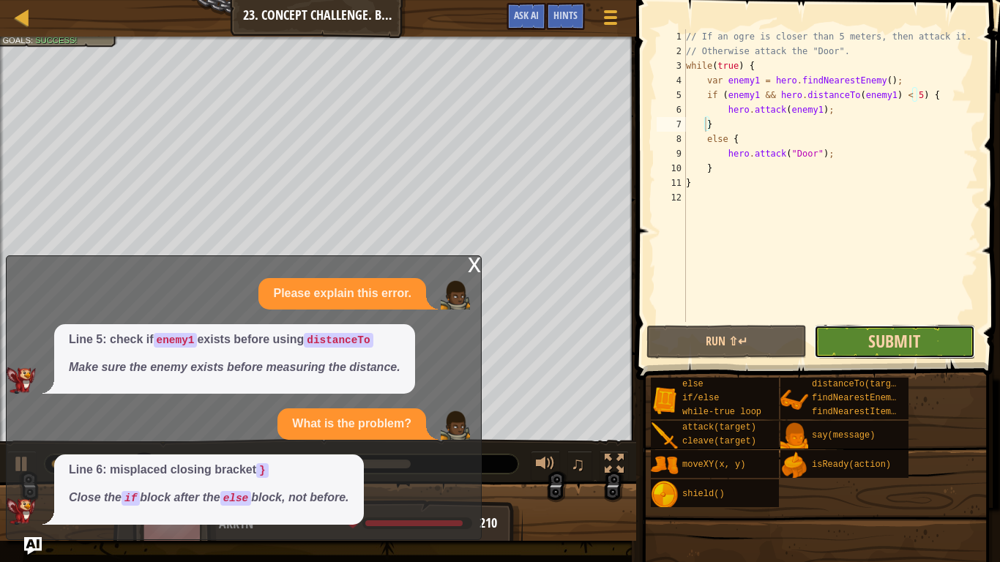
click at [920, 340] on span "Submit" at bounding box center [894, 340] width 52 height 23
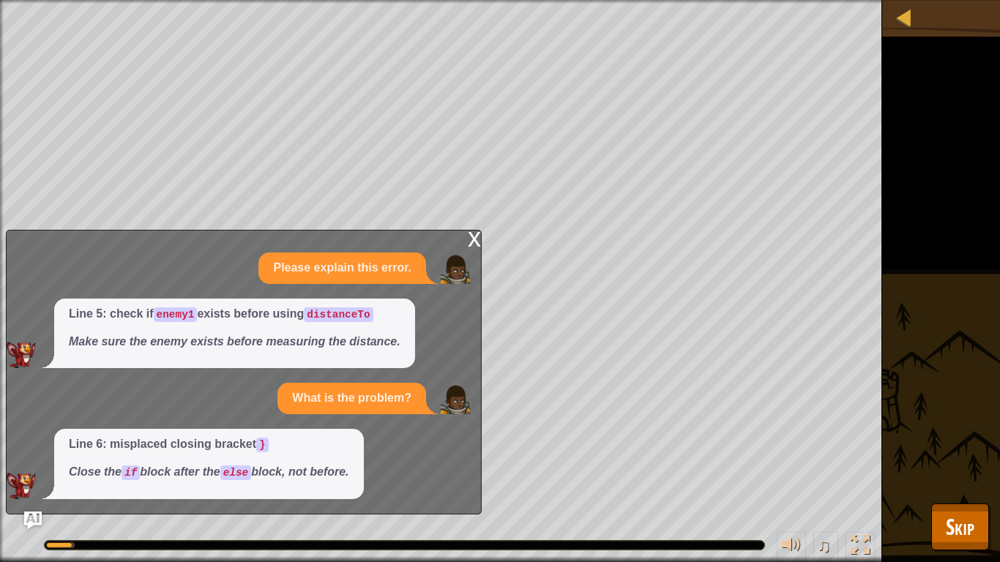
click at [478, 244] on div "x" at bounding box center [474, 238] width 13 height 15
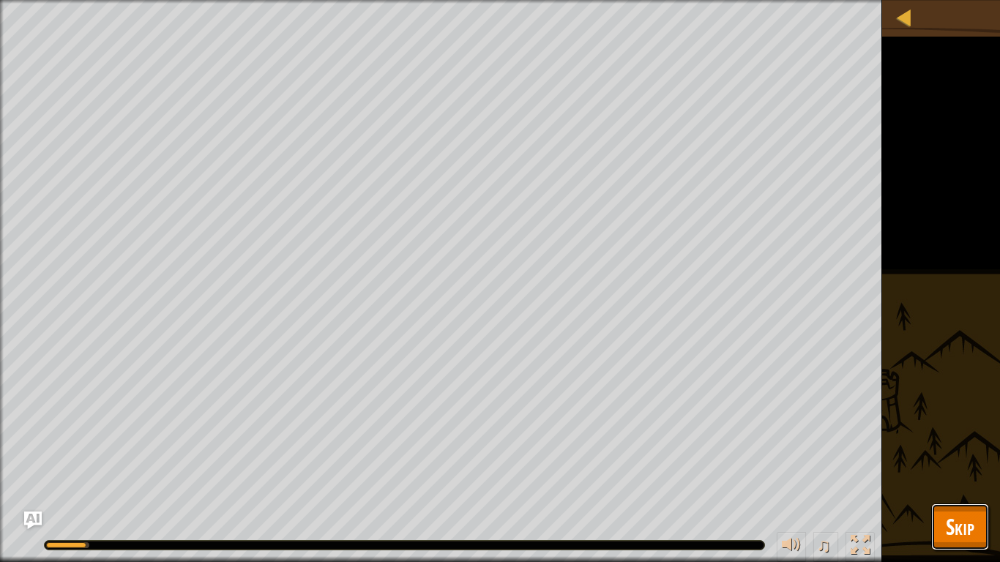
click at [963, 468] on span "Skip" at bounding box center [960, 527] width 29 height 30
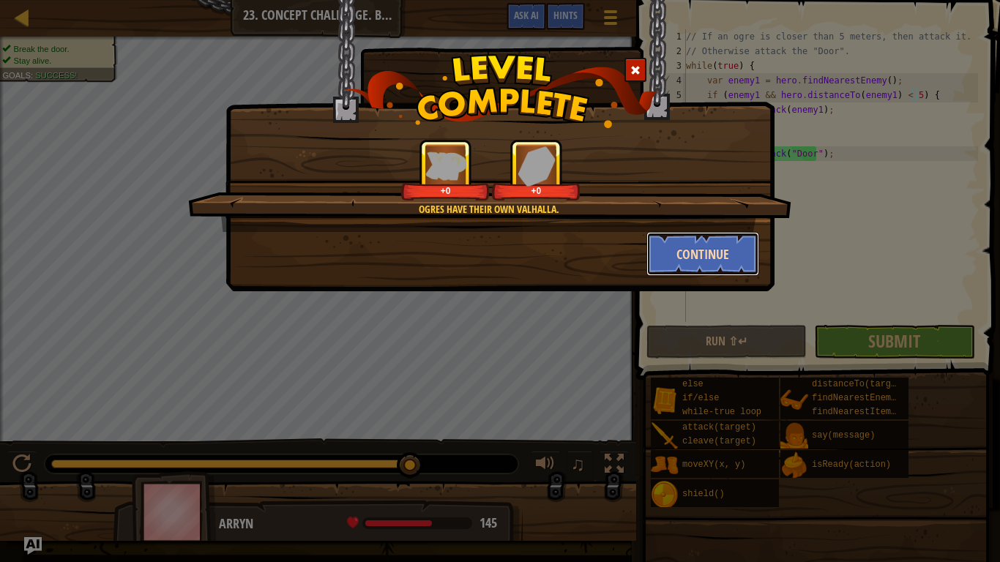
click at [693, 247] on button "Continue" at bounding box center [702, 254] width 113 height 44
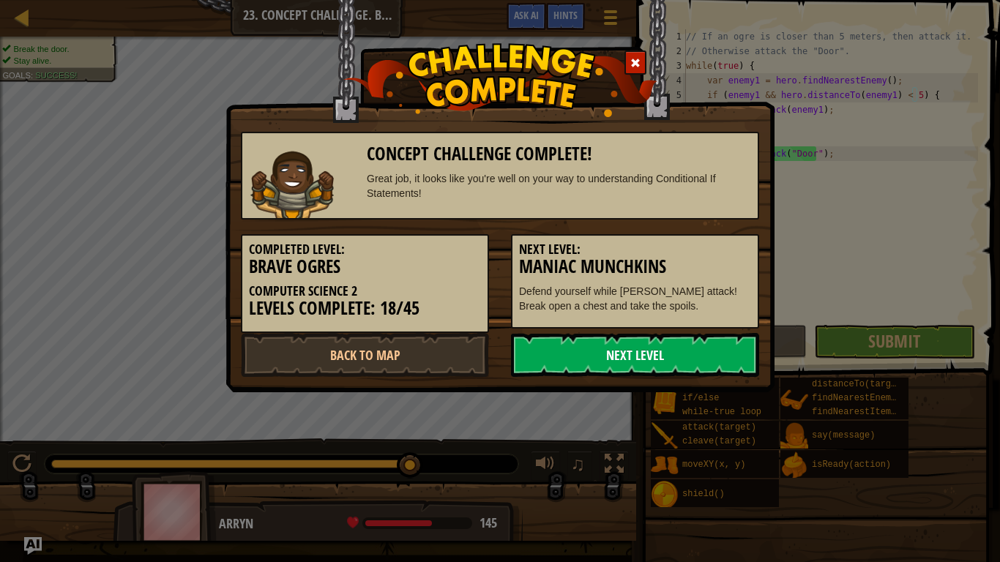
drag, startPoint x: 640, startPoint y: 351, endPoint x: 640, endPoint y: 363, distance: 12.4
click at [640, 351] on link "Next Level" at bounding box center [635, 355] width 248 height 44
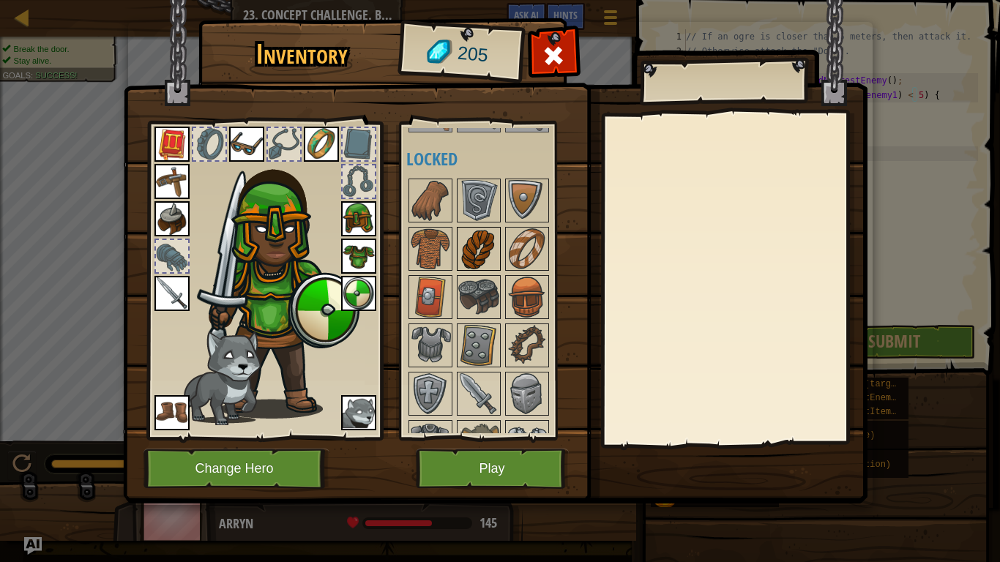
scroll to position [439, 0]
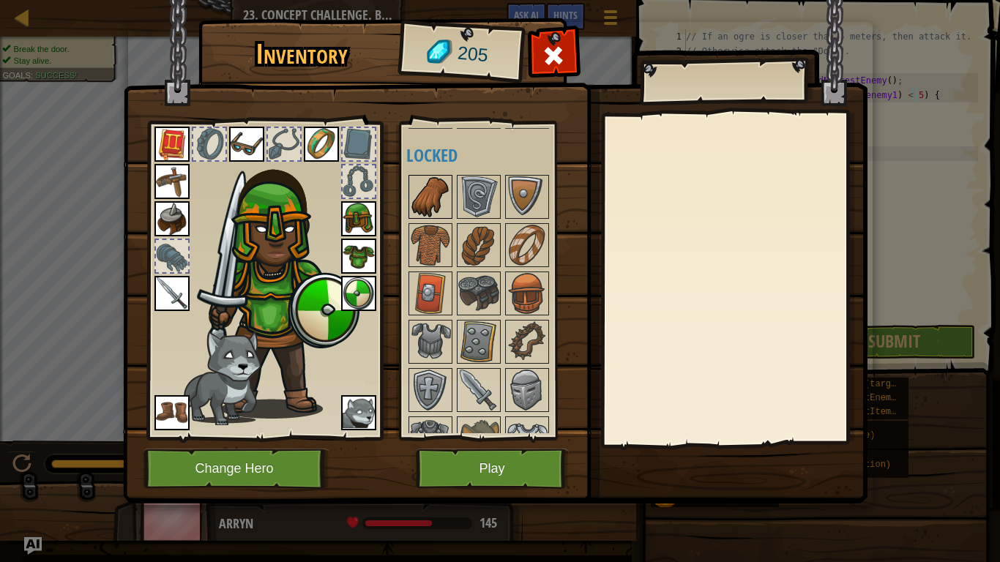
click at [439, 195] on img at bounding box center [430, 196] width 41 height 41
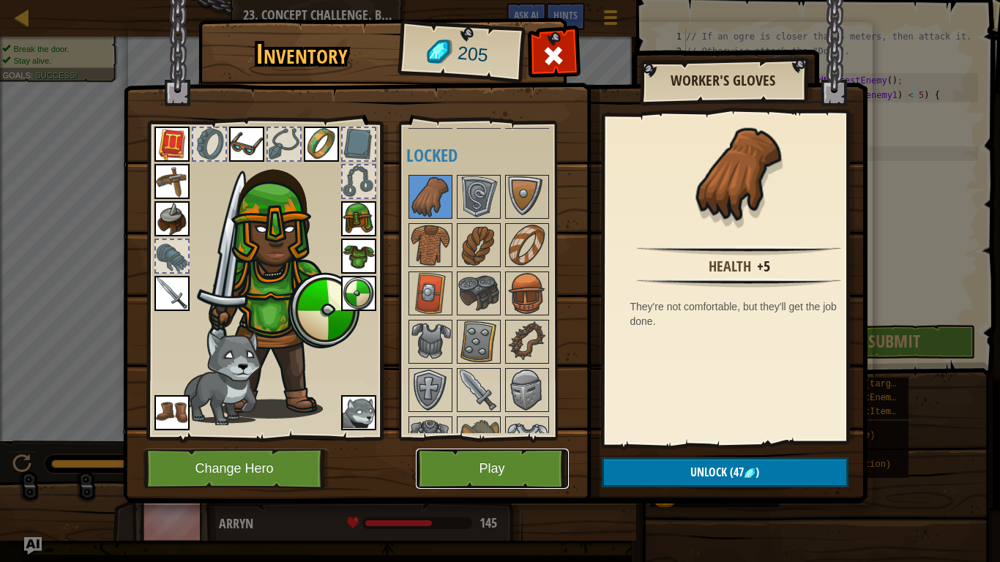
click at [471, 468] on button "Play" at bounding box center [492, 469] width 153 height 40
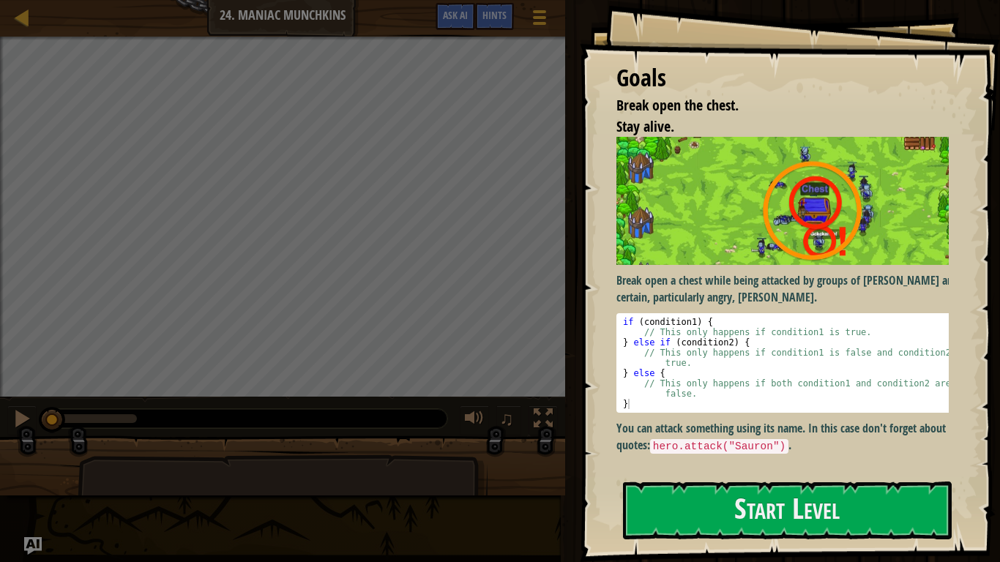
click at [755, 317] on div "if ( condition1 ) { // This only happens if condition1 is true. } else if ( con…" at bounding box center [788, 373] width 336 height 113
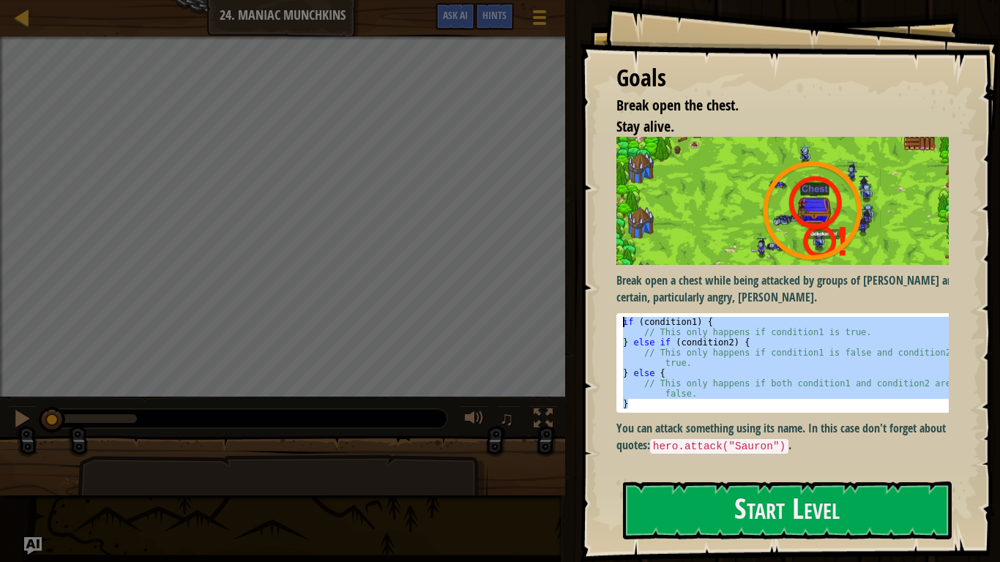
drag, startPoint x: 679, startPoint y: 403, endPoint x: 612, endPoint y: 0, distance: 408.1
click at [612, 0] on div "Goals Break open the chest. Stay alive. Break open a chest while being attacked…" at bounding box center [790, 281] width 420 height 562
type textarea "if (condition1) { // This only happens if condition1 is true."
click at [679, 468] on button "Start Level" at bounding box center [787, 511] width 329 height 58
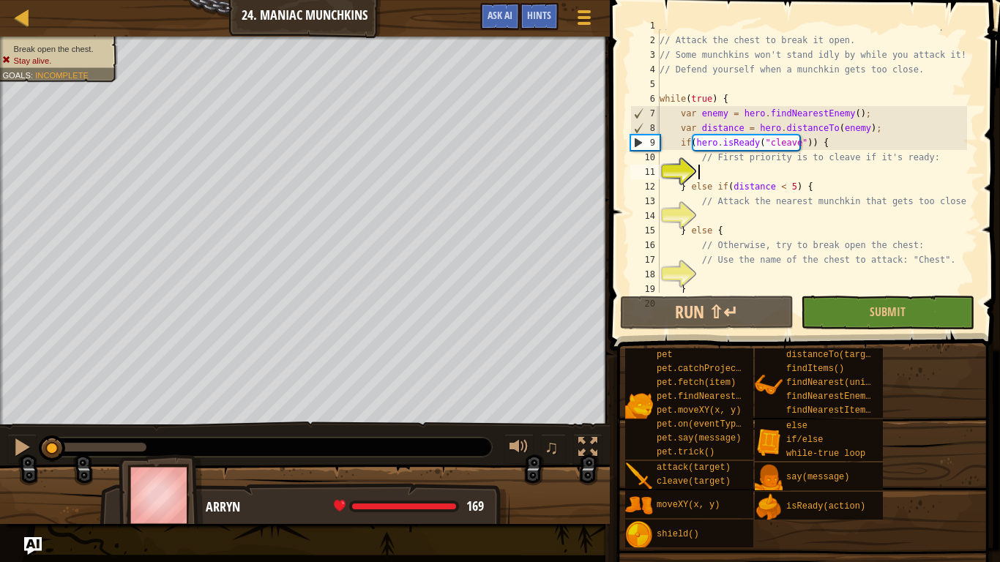
scroll to position [44, 0]
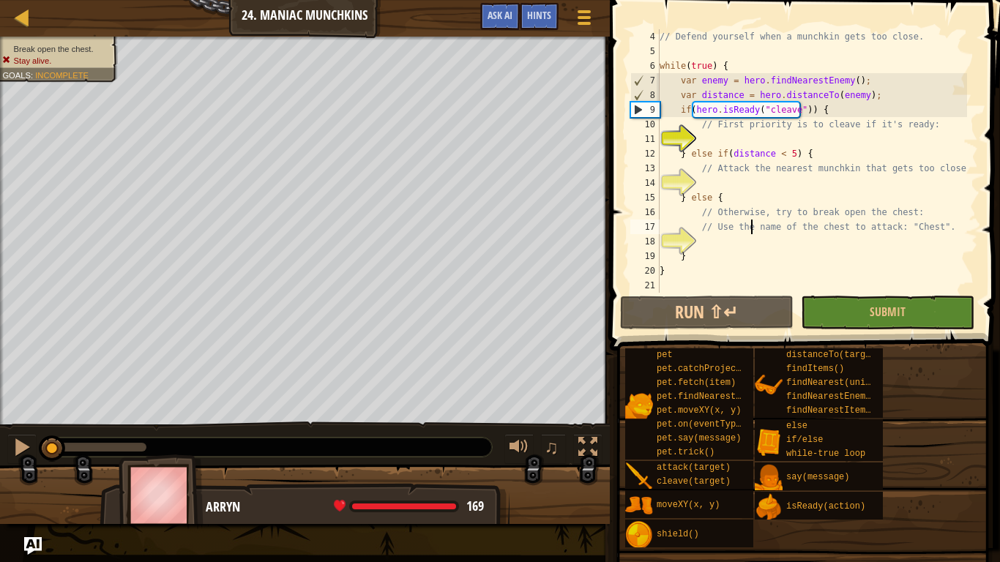
click at [752, 230] on div "// Defend yourself when a munchkin gets too close. while ( true ) { var enemy =…" at bounding box center [811, 175] width 310 height 293
click at [751, 231] on div "// Defend yourself when a munchkin gets too close. while ( true ) { var enemy =…" at bounding box center [811, 175] width 310 height 293
type textarea "// Use the name of the chest to attack: "Chest"."
click at [744, 240] on div "// Defend yourself when a munchkin gets too close. while ( true ) { var enemy =…" at bounding box center [811, 175] width 310 height 293
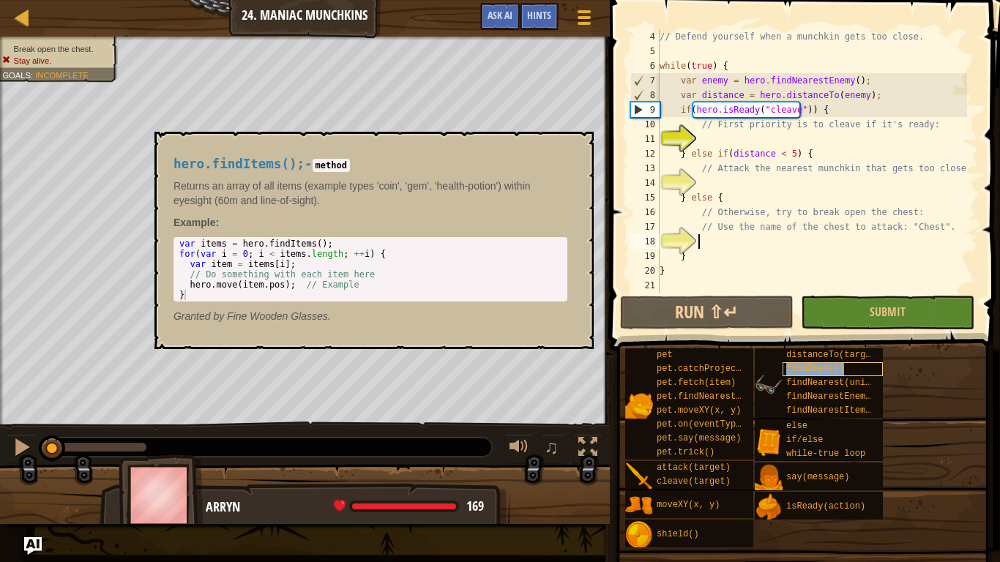
click at [880, 366] on div "findItems()" at bounding box center [832, 369] width 100 height 14
click at [889, 358] on div "pet pet.catchProjectile(arrow) pet.fetch(item) pet.findNearestByType(type) pet.…" at bounding box center [806, 448] width 365 height 201
click at [583, 148] on button "×" at bounding box center [578, 148] width 12 height 20
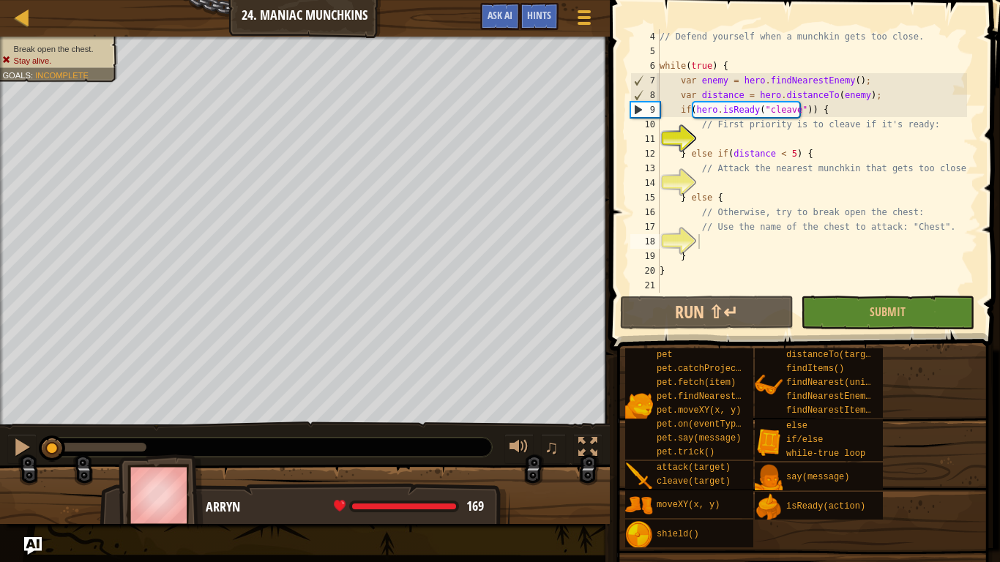
click at [749, 138] on div "// Defend yourself when a munchkin gets too close. while ( true ) { var enemy =…" at bounding box center [811, 175] width 310 height 293
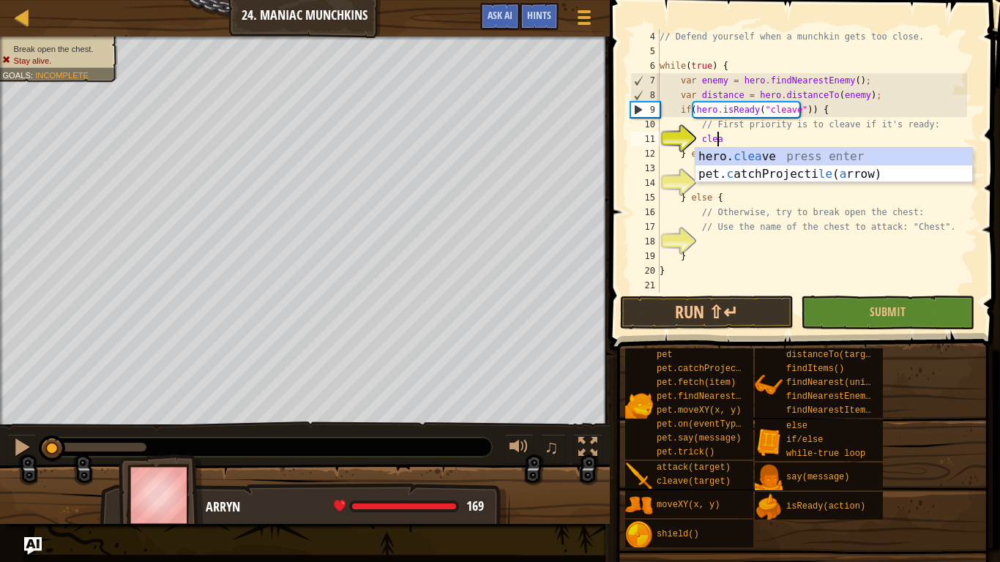
scroll to position [7, 4]
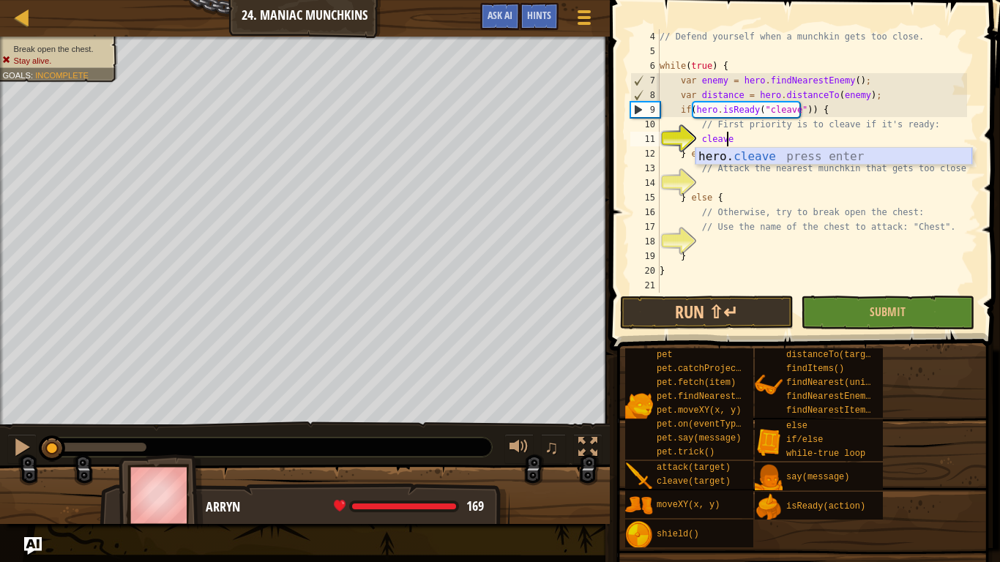
click at [749, 158] on div "hero. cleave press enter" at bounding box center [833, 174] width 277 height 53
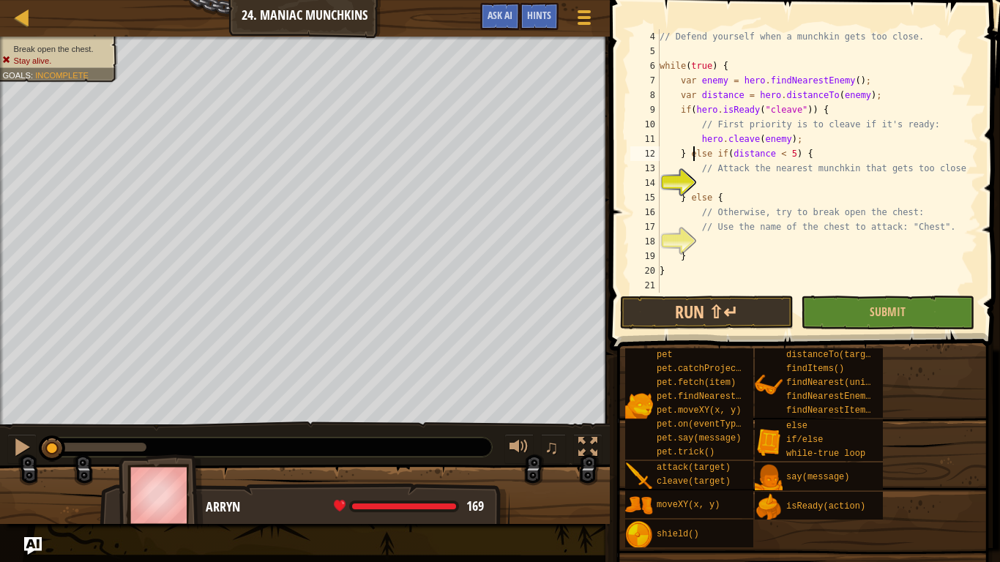
click at [691, 152] on div "// Defend yourself when a munchkin gets too close. while ( true ) { var enemy =…" at bounding box center [811, 175] width 310 height 293
click at [716, 157] on div "// Defend yourself when a munchkin gets too close. while ( true ) { var enemy =…" at bounding box center [811, 175] width 310 height 293
click at [713, 154] on div "// Defend yourself when a munchkin gets too close. while ( true ) { var enemy =…" at bounding box center [811, 175] width 310 height 293
click at [708, 156] on div "// Defend yourself when a munchkin gets too close. while ( true ) { var enemy =…" at bounding box center [811, 175] width 310 height 293
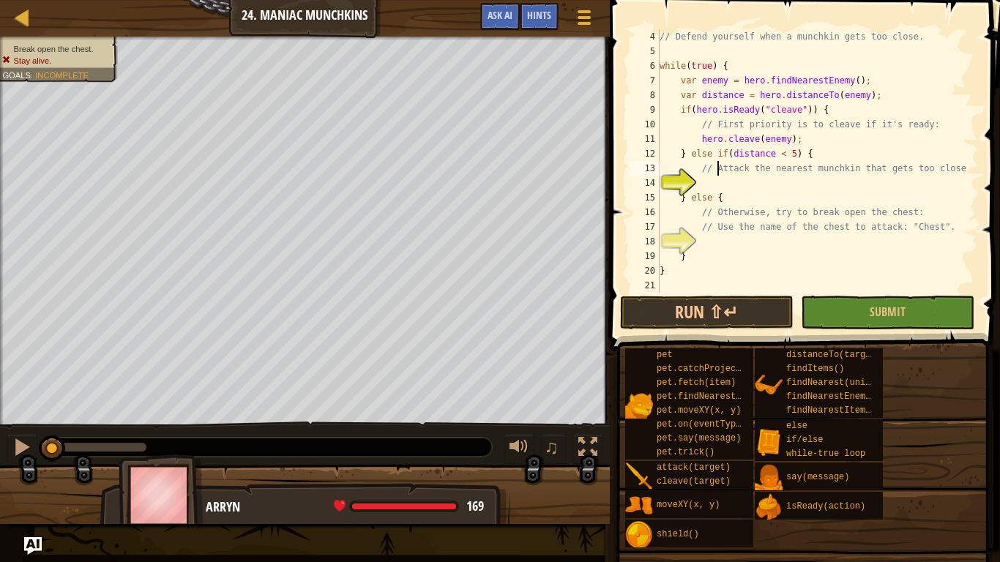
click at [719, 169] on div "// Defend yourself when a munchkin gets too close. while ( true ) { var enemy =…" at bounding box center [811, 175] width 310 height 293
drag, startPoint x: 711, startPoint y: 156, endPoint x: 683, endPoint y: 154, distance: 28.6
click at [683, 154] on div "// Defend yourself when a munchkin gets too close. while ( true ) { var enemy =…" at bounding box center [811, 175] width 310 height 293
type textarea "} else if(distance < 5) {"
click at [955, 420] on div "pet pet.catchProjectile(arrow) pet.fetch(item) pet.findNearestByType(type) pet.…" at bounding box center [806, 448] width 365 height 201
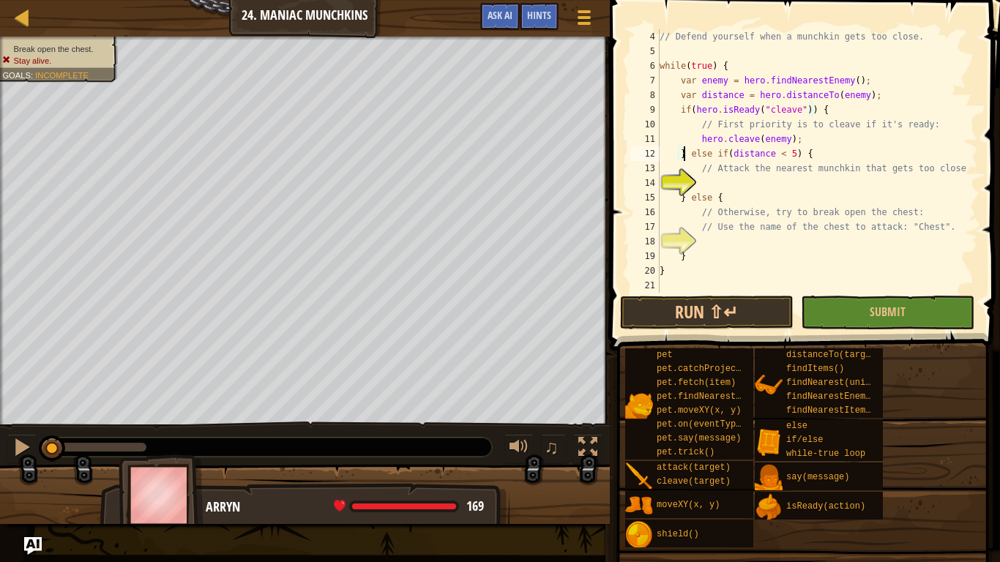
click at [770, 178] on div "// Defend yourself when a munchkin gets too close. while ( true ) { var enemy =…" at bounding box center [811, 175] width 310 height 293
click at [767, 182] on div "// Defend yourself when a munchkin gets too close. while ( true ) { var enemy =…" at bounding box center [811, 175] width 310 height 293
type textarea "hero.attack(enemy);"
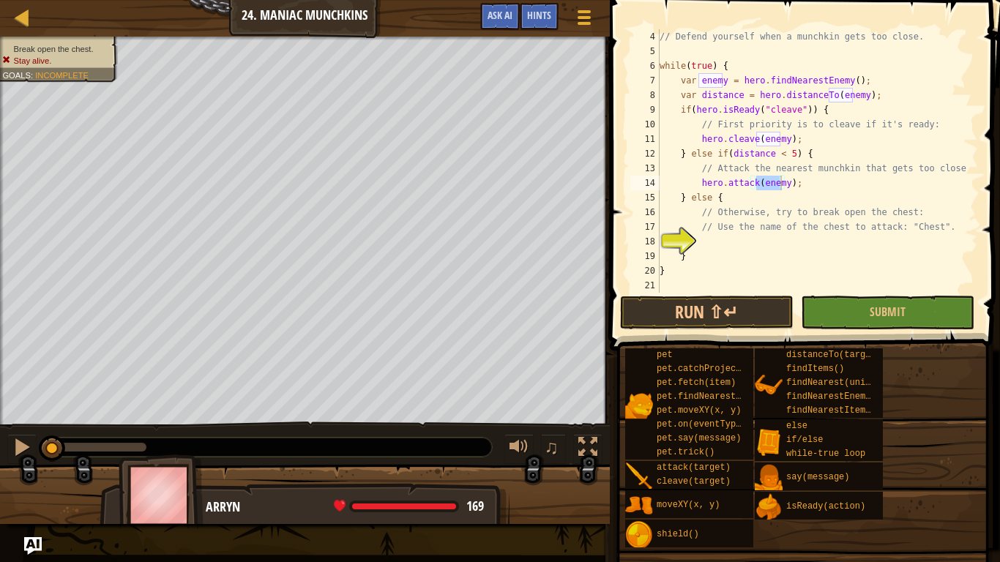
click at [778, 179] on div "// Defend yourself when a munchkin gets too close. while ( true ) { var enemy =…" at bounding box center [811, 160] width 310 height 263
click at [799, 176] on div "// Defend yourself when a munchkin gets too close. while ( true ) { var enemy =…" at bounding box center [811, 175] width 310 height 293
click at [770, 236] on div "// Defend yourself when a munchkin gets too close. while ( true ) { var enemy =…" at bounding box center [811, 175] width 310 height 293
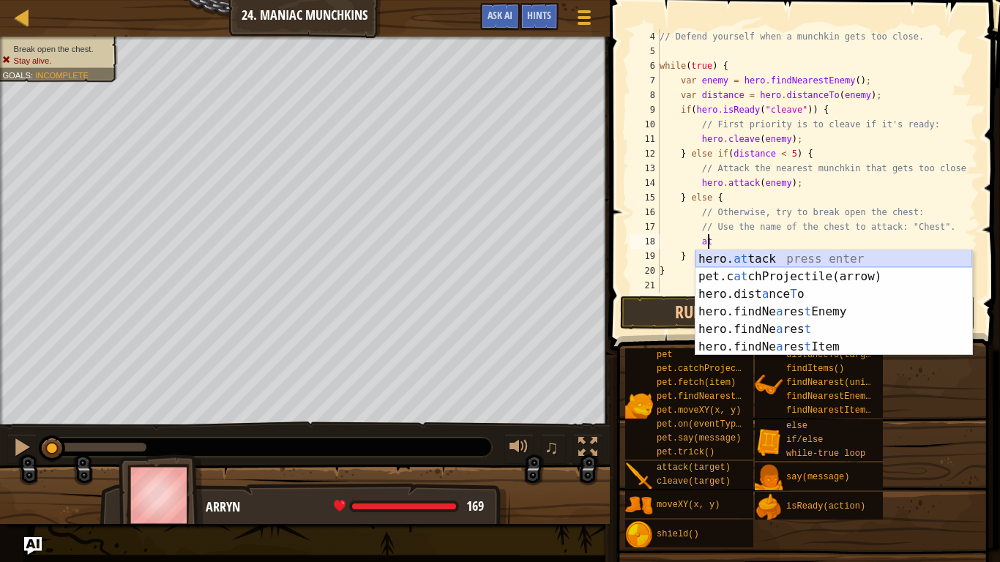
click at [736, 252] on div "hero. at tack press enter pet.c at chProjectile(arrow) press enter hero.dist a …" at bounding box center [833, 320] width 277 height 141
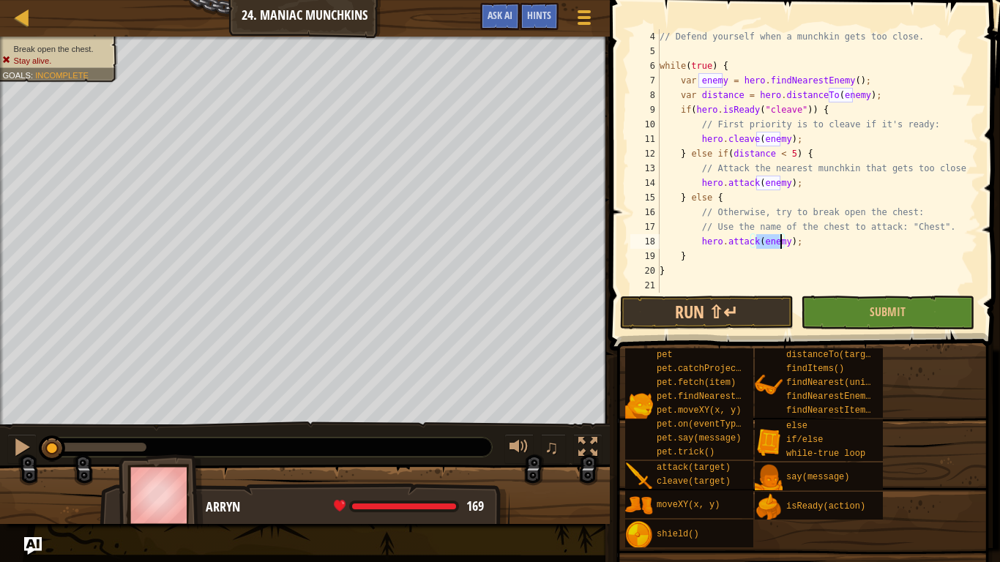
click at [768, 242] on div "// Defend yourself when a munchkin gets too close. while ( true ) { var enemy =…" at bounding box center [811, 160] width 310 height 263
click at [768, 242] on div "// Defend yourself when a munchkin gets too close. while ( true ) { var enemy =…" at bounding box center [811, 175] width 310 height 293
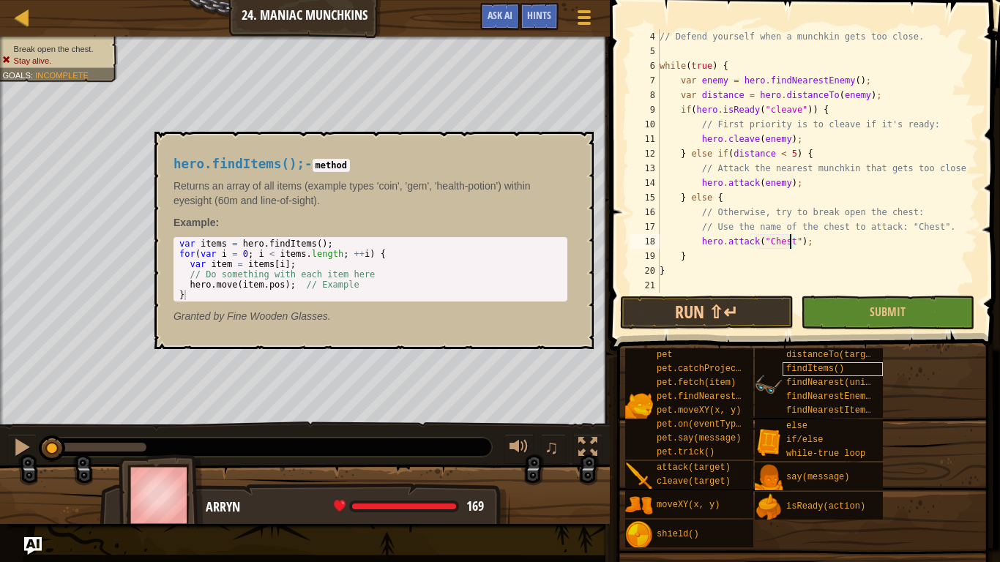
type textarea "hero.attack("Chest");"
click at [878, 374] on div "findItems()" at bounding box center [832, 369] width 100 height 14
click at [906, 369] on div "pet pet.catchProjectile(arrow) pet.fetch(item) pet.findNearestByType(type) pet.…" at bounding box center [806, 448] width 365 height 201
click at [749, 310] on button "Run ⇧↵" at bounding box center [706, 313] width 173 height 34
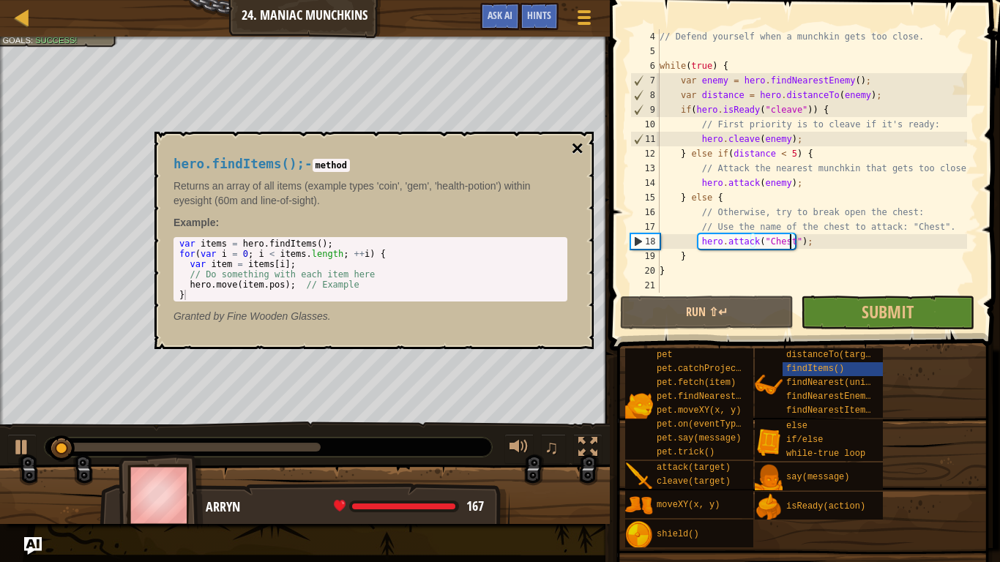
click at [577, 143] on button "×" at bounding box center [578, 148] width 12 height 20
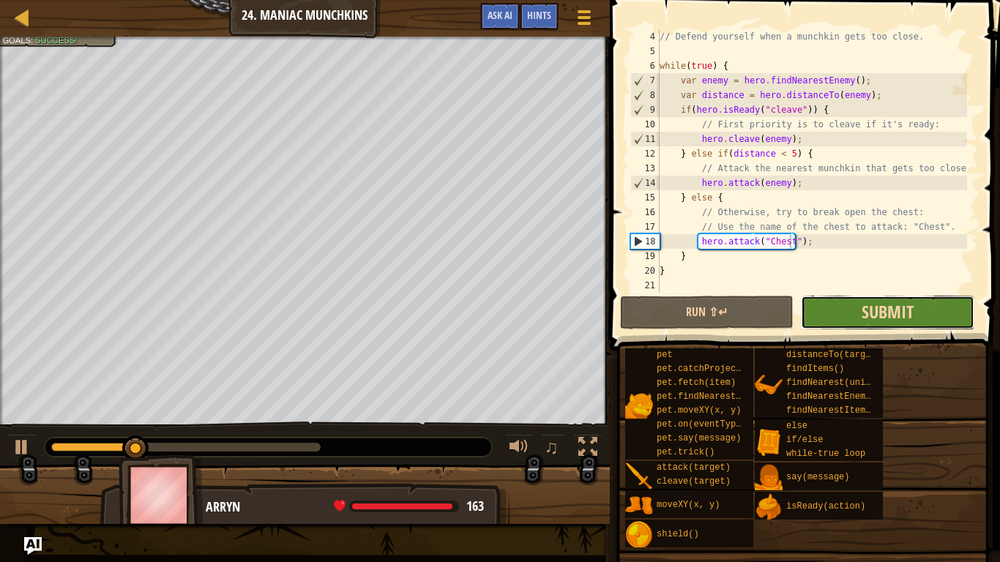
click at [875, 313] on span "Submit" at bounding box center [887, 311] width 52 height 23
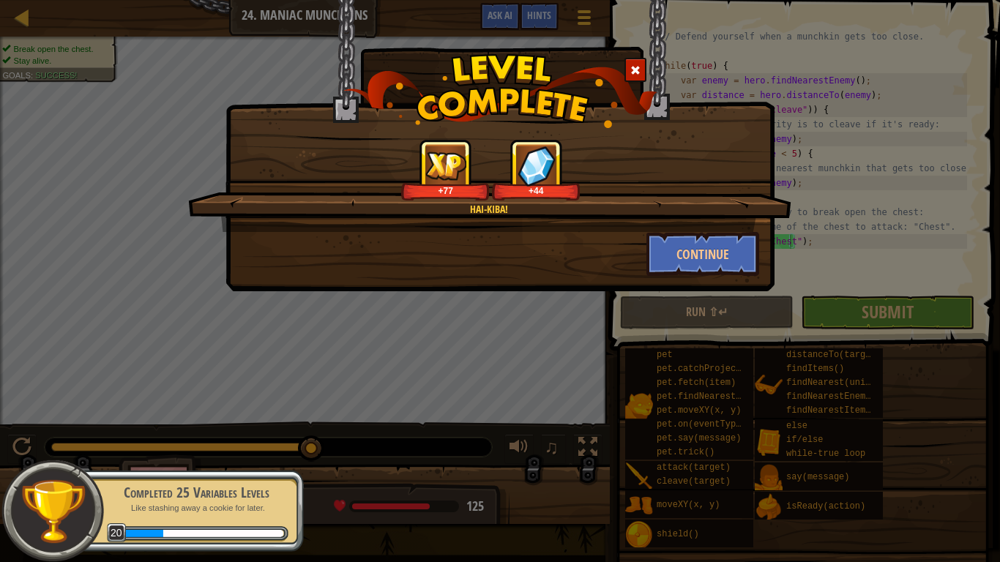
click at [670, 280] on div "Hai-Kiba! +77 +44 Continue" at bounding box center [499, 145] width 549 height 291
click at [699, 254] on button "Continue" at bounding box center [702, 254] width 113 height 44
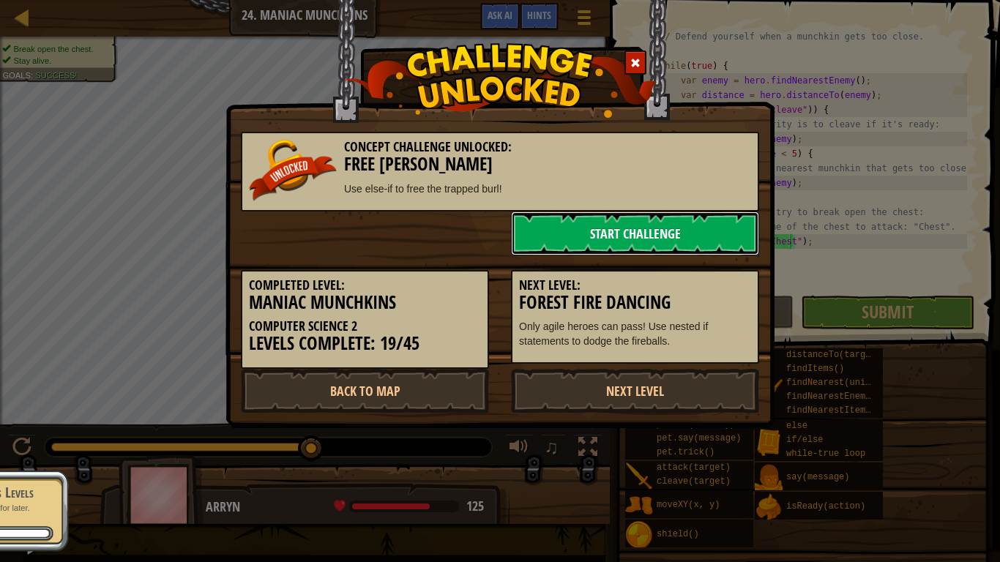
click at [665, 241] on link "Start Challenge" at bounding box center [635, 234] width 248 height 44
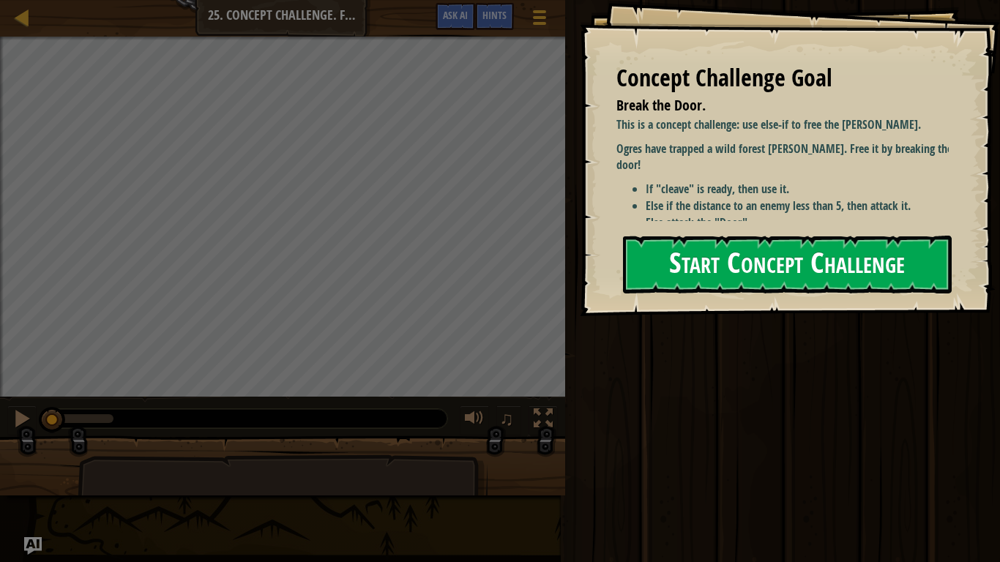
click at [718, 254] on button "Start Concept Challenge" at bounding box center [787, 265] width 329 height 58
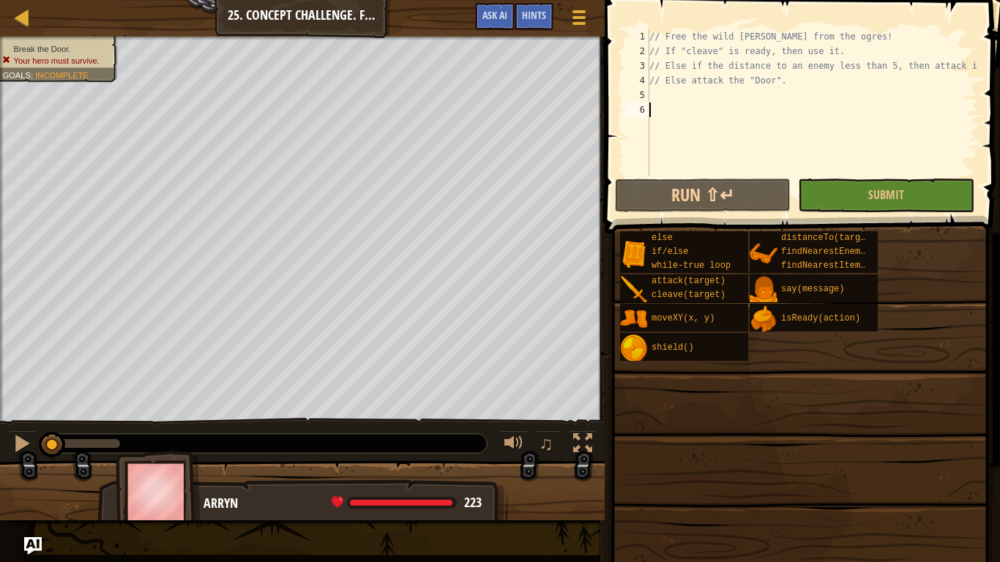
click at [752, 90] on div "// Free the wild [PERSON_NAME] from the ogres! // If "cleave" is ready, then us…" at bounding box center [831, 117] width 371 height 176
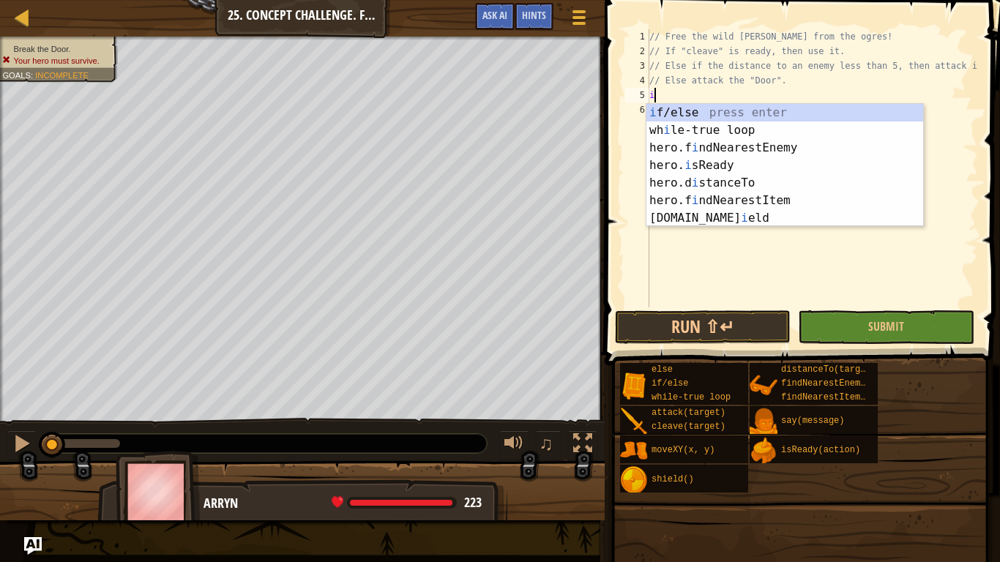
scroll to position [7, 0]
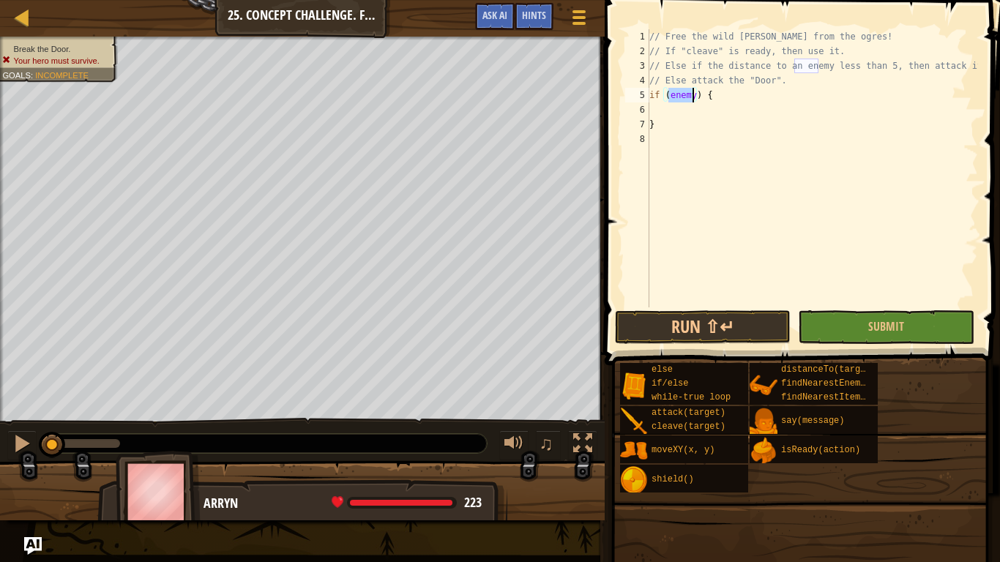
click at [677, 93] on div "// Free the wild [PERSON_NAME] from the ogres! // If "cleave" is ready, then us…" at bounding box center [812, 168] width 332 height 278
click at [677, 93] on div "// Free the wild [PERSON_NAME] from the ogres! // If "cleave" is ready, then us…" at bounding box center [812, 182] width 332 height 307
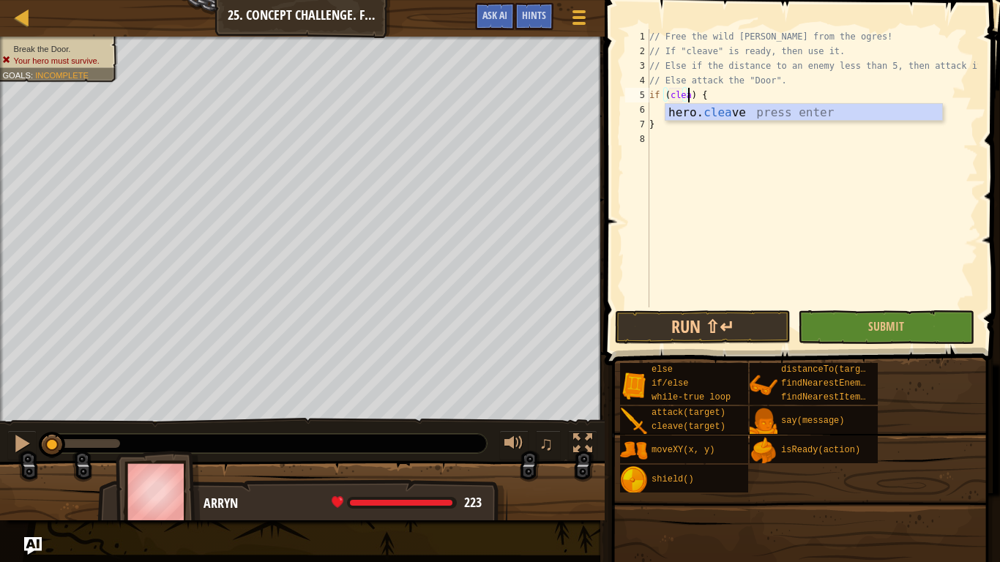
scroll to position [7, 3]
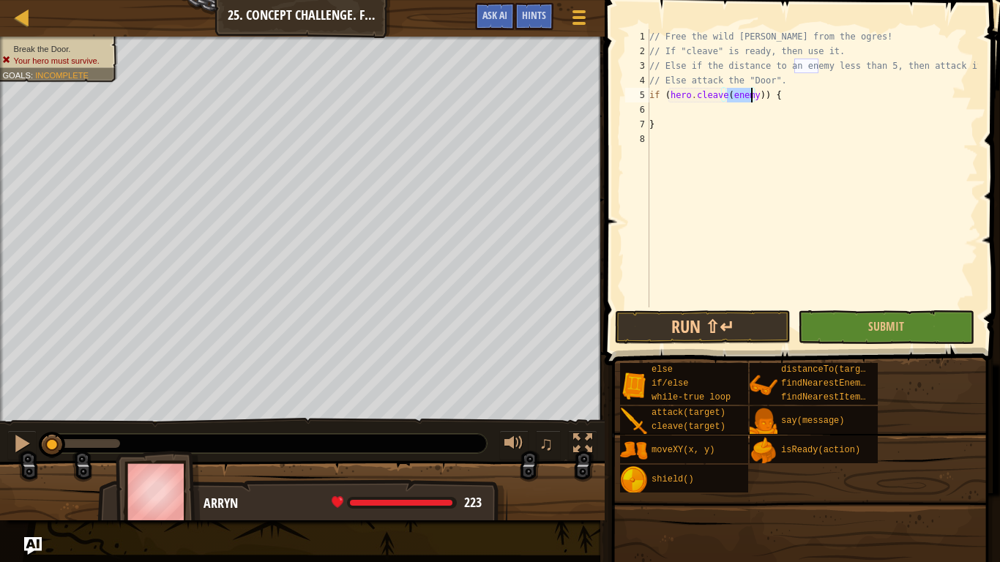
click at [743, 95] on div "// Free the wild [PERSON_NAME] from the ogres! // If "cleave" is ready, then us…" at bounding box center [812, 168] width 332 height 278
click at [743, 95] on div "// Free the wild [PERSON_NAME] from the ogres! // If "cleave" is ready, then us…" at bounding box center [812, 182] width 332 height 307
drag, startPoint x: 733, startPoint y: 121, endPoint x: 732, endPoint y: 114, distance: 7.5
click at [733, 118] on div "// Free the wild [PERSON_NAME] from the ogres! // If "cleave" is ready, then us…" at bounding box center [812, 182] width 332 height 307
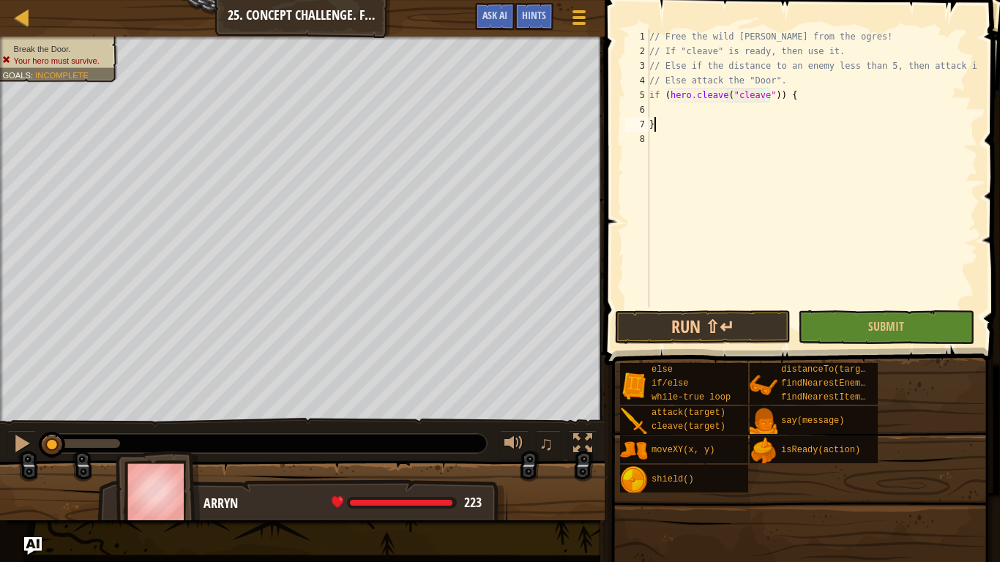
scroll to position [7, 0]
drag, startPoint x: 716, startPoint y: 95, endPoint x: 725, endPoint y: 96, distance: 8.8
click at [719, 95] on div "// Free the wild [PERSON_NAME] from the ogres! // If "cleave" is ready, then us…" at bounding box center [812, 182] width 332 height 307
click at [725, 96] on div "// Free the wild [PERSON_NAME] from the ogres! // If "cleave" is ready, then us…" at bounding box center [812, 182] width 332 height 307
click at [720, 96] on div "// Free the wild [PERSON_NAME] from the ogres! // If "cleave" is ready, then us…" at bounding box center [812, 182] width 332 height 307
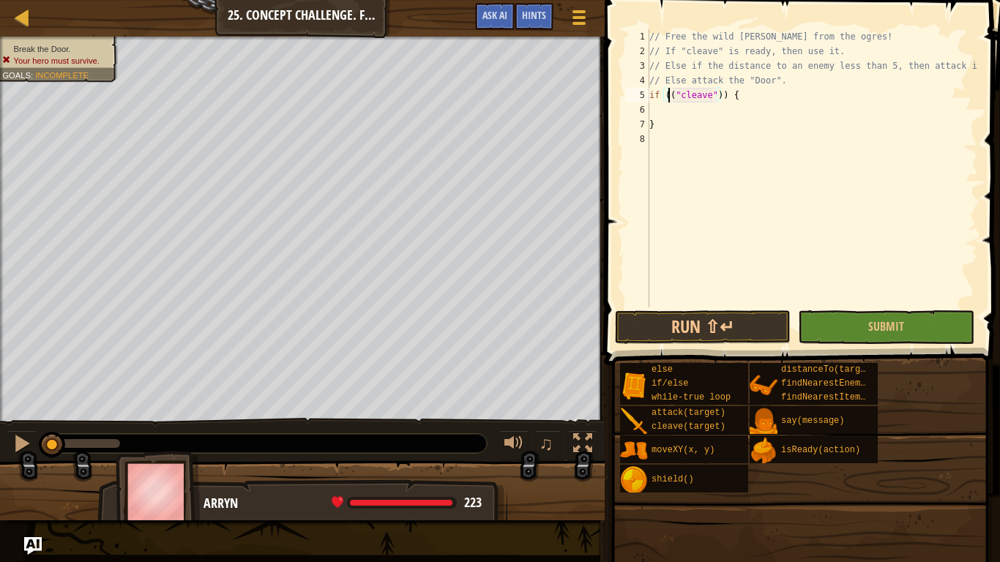
scroll to position [7, 2]
drag, startPoint x: 820, startPoint y: 93, endPoint x: 777, endPoint y: 100, distance: 44.5
click at [777, 100] on div "// Free the wild [PERSON_NAME] from the ogres! // If "cleave" is ready, then us…" at bounding box center [812, 182] width 332 height 307
type textarea "if (hero.isReady("cleave")) {"
click at [775, 101] on div "// Free the wild [PERSON_NAME] from the ogres! // If "cleave" is ready, then us…" at bounding box center [812, 182] width 332 height 307
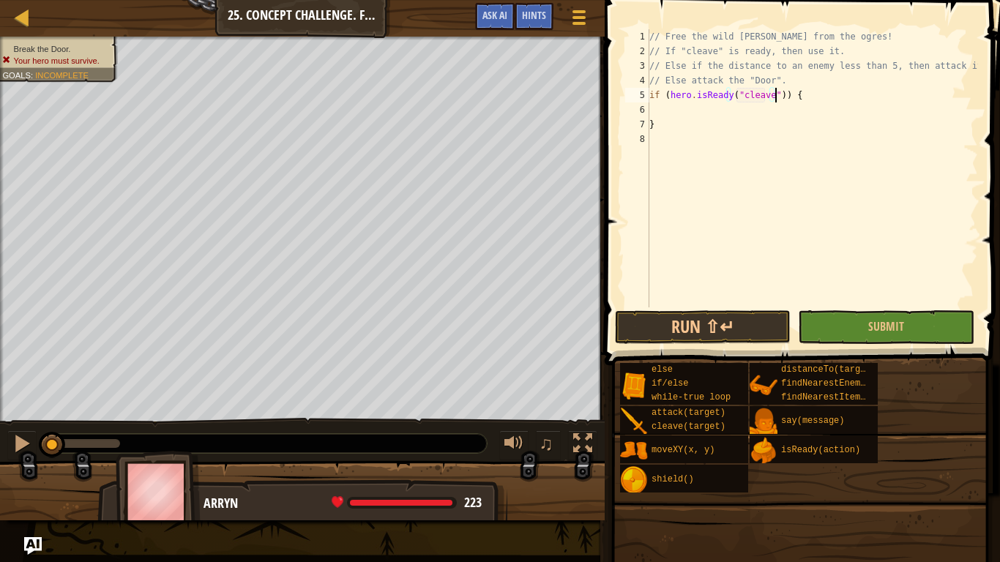
click at [711, 106] on div "// Free the wild [PERSON_NAME] from the ogres! // If "cleave" is ready, then us…" at bounding box center [812, 182] width 332 height 307
click at [787, 80] on div "// Free the wild [PERSON_NAME] from the ogres! // If "cleave" is ready, then us…" at bounding box center [812, 182] width 332 height 307
type textarea "// Else attack the "Door"."
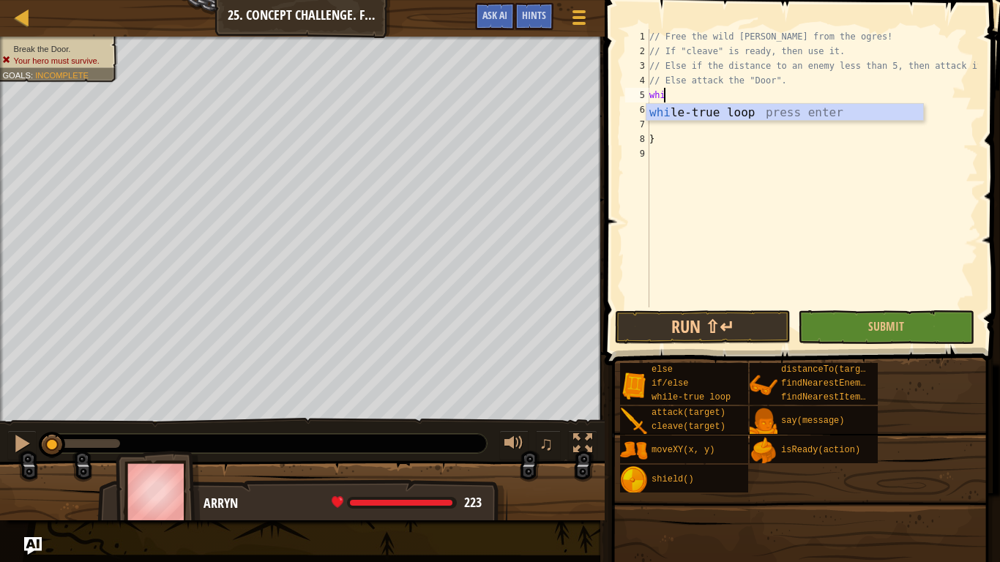
type textarea "while"
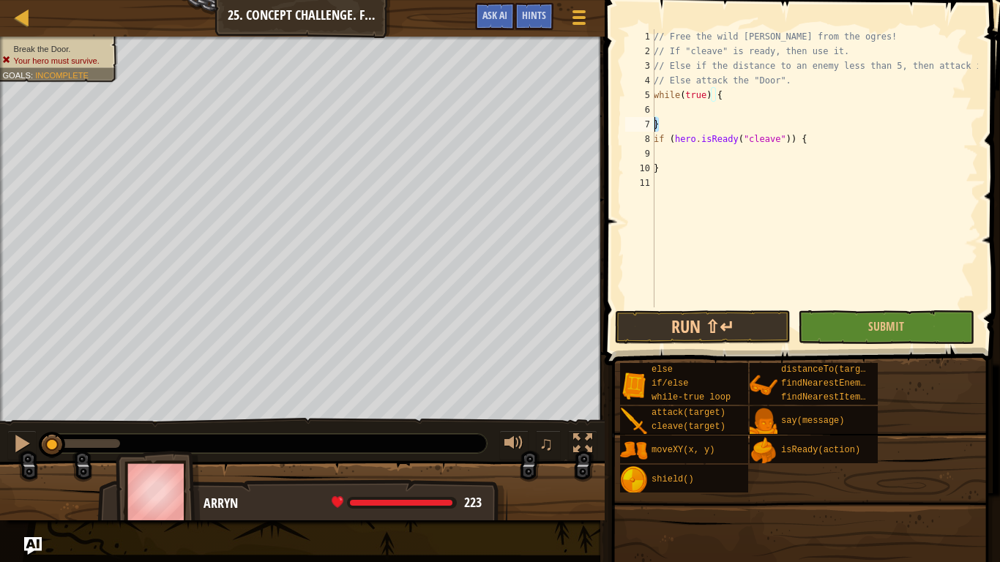
drag, startPoint x: 686, startPoint y: 127, endPoint x: 653, endPoint y: 127, distance: 33.7
click at [653, 127] on div "1 2 3 4 5 6 7 8 9 10 11 // Free the wild [PERSON_NAME] from the ogres! // If "c…" at bounding box center [800, 168] width 356 height 278
type textarea "}"
type textarea "}// Else attack the "Door"."
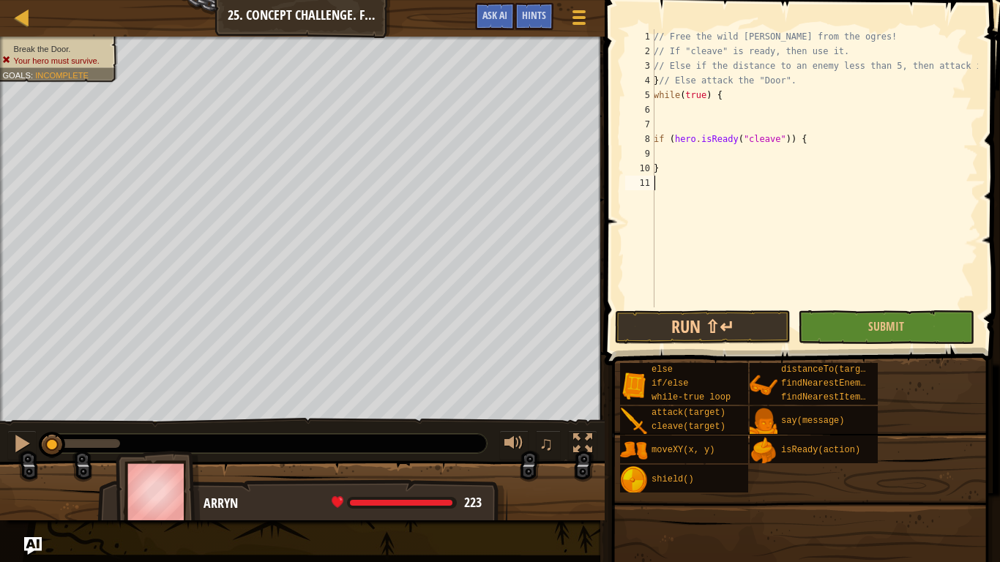
drag, startPoint x: 736, startPoint y: 176, endPoint x: 677, endPoint y: 187, distance: 60.2
click at [735, 177] on div "// Free the wild [PERSON_NAME] from the ogres! // If "cleave" is ready, then us…" at bounding box center [814, 182] width 327 height 307
click at [676, 176] on div "// Free the wild [PERSON_NAME] from the ogres! // If "cleave" is ready, then us…" at bounding box center [814, 182] width 327 height 307
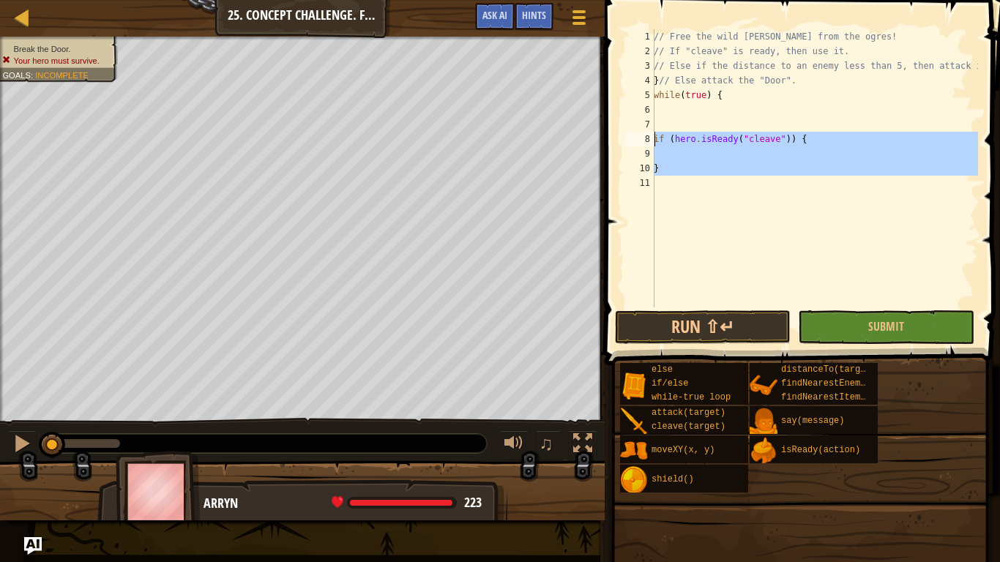
drag, startPoint x: 678, startPoint y: 184, endPoint x: 647, endPoint y: 143, distance: 51.8
click at [647, 143] on div "1 2 3 4 5 6 7 8 9 10 11 // Free the wild [PERSON_NAME] from the ogres! // If "c…" at bounding box center [800, 168] width 356 height 278
type textarea "if (hero.isReady("cleave")) {"
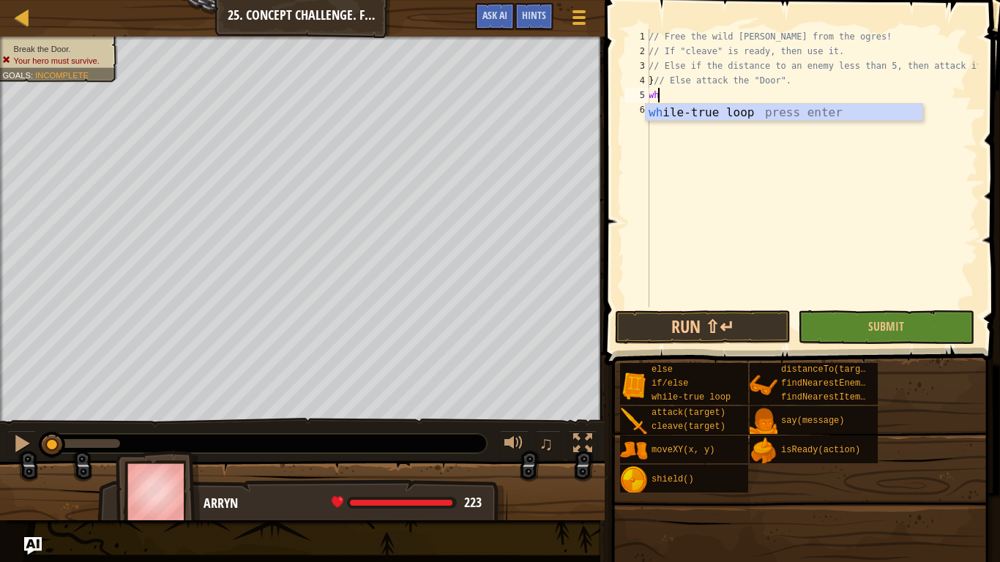
type textarea "w"
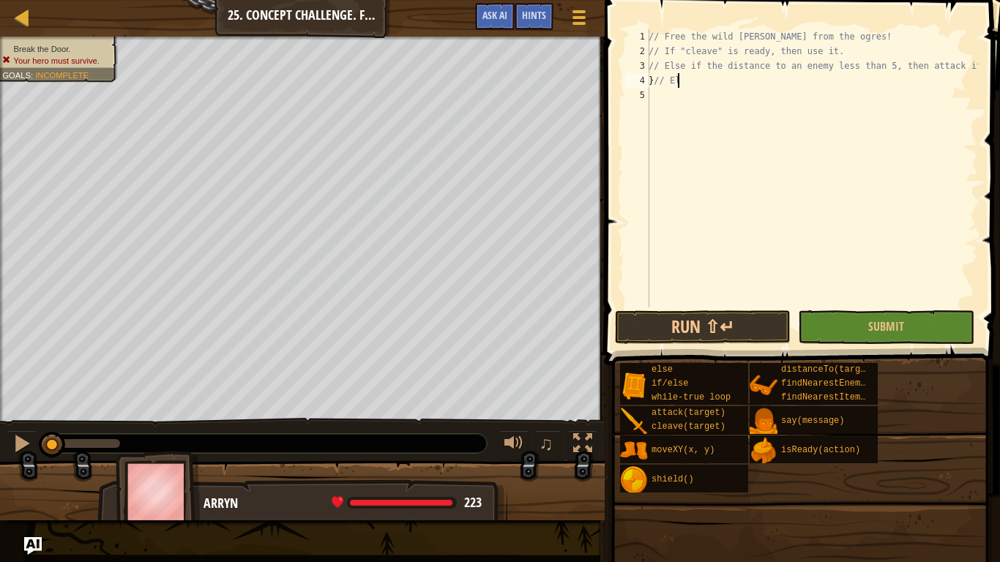
type textarea "}"
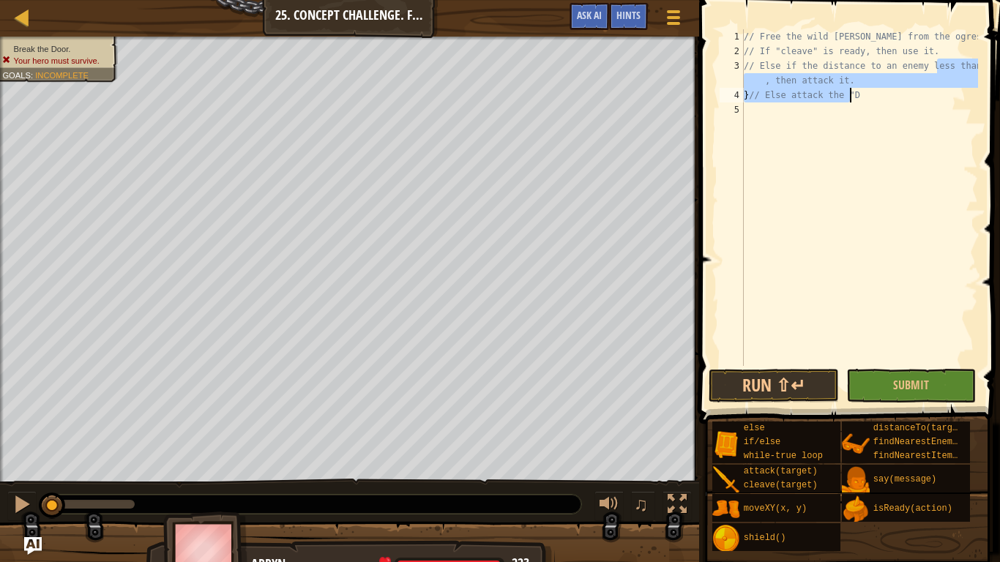
type textarea "}// Else attack the "Door". while(true)"
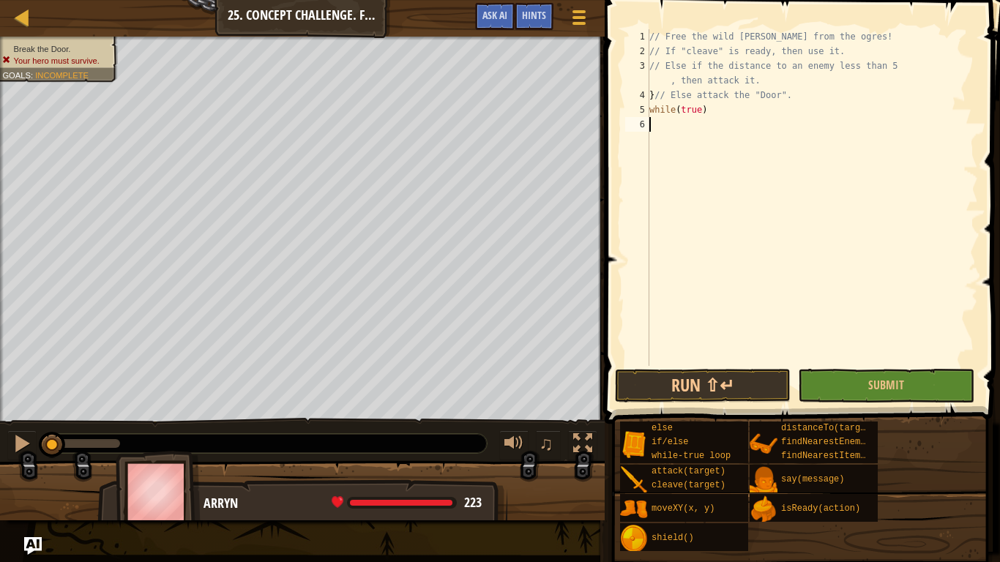
drag, startPoint x: 828, startPoint y: 121, endPoint x: 753, endPoint y: 118, distance: 75.5
click at [796, 119] on div "// Free the wild [PERSON_NAME] from the ogres! // If "cleave" is ready, then us…" at bounding box center [812, 212] width 332 height 366
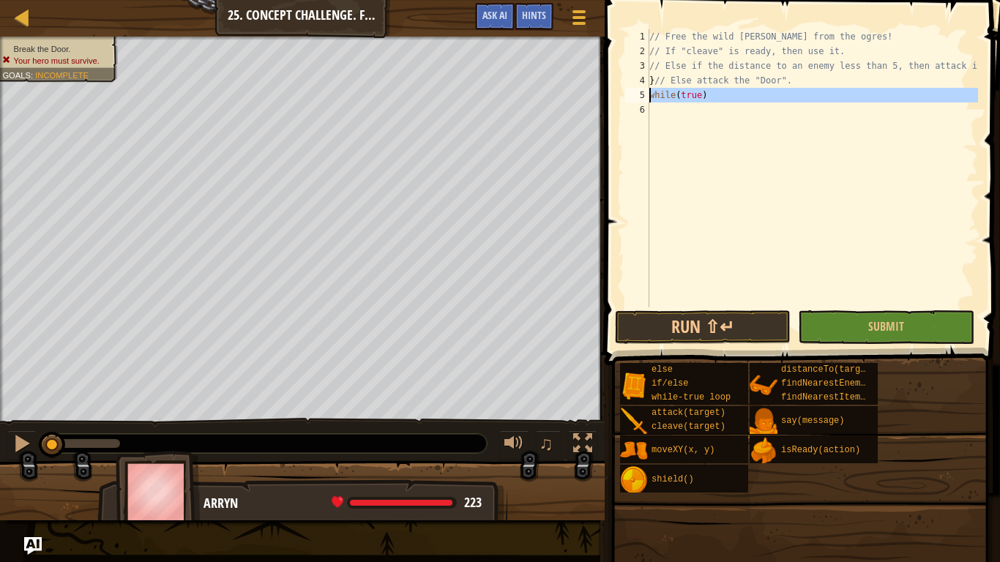
drag, startPoint x: 753, startPoint y: 118, endPoint x: 632, endPoint y: 95, distance: 123.6
click at [632, 95] on div "1 2 3 4 5 6 // Free the wild [PERSON_NAME] from the ogres! // If "cleave" is re…" at bounding box center [800, 168] width 356 height 278
type textarea "while(true)"
drag, startPoint x: 648, startPoint y: 78, endPoint x: 656, endPoint y: 81, distance: 9.3
click at [650, 80] on div "1 2 3 4 5 // Free the wild [PERSON_NAME] from the ogres! // If "cleave" is read…" at bounding box center [800, 168] width 356 height 278
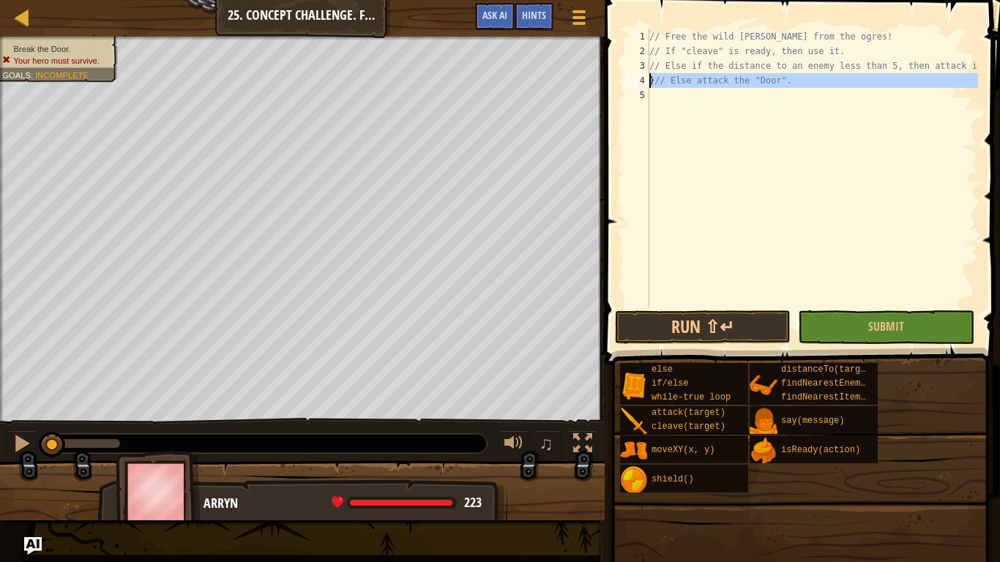
click at [657, 81] on div "// Free the wild [PERSON_NAME] from the ogres! // If "cleave" is ready, then us…" at bounding box center [812, 168] width 332 height 278
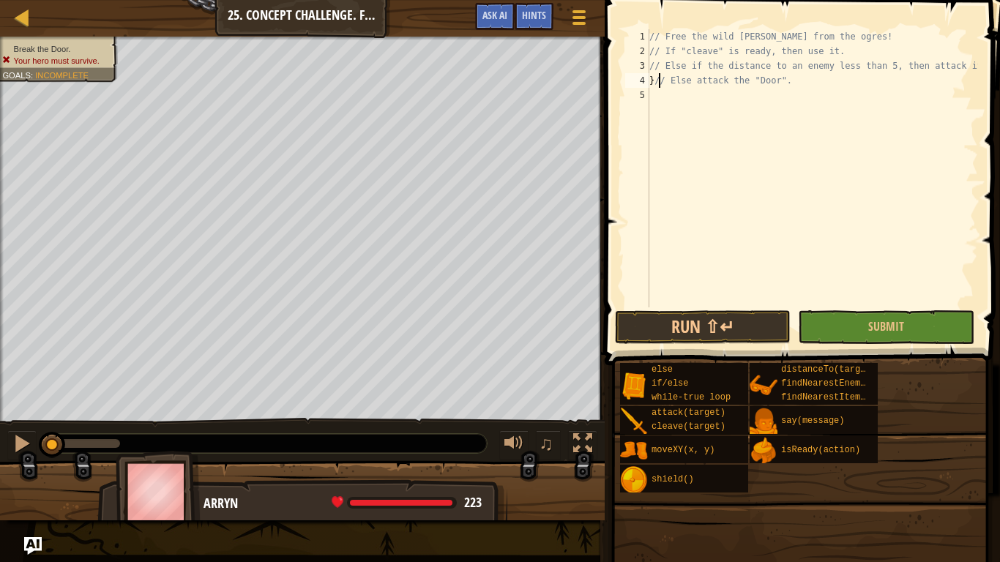
click at [656, 82] on div "// Free the wild [PERSON_NAME] from the ogres! // If "cleave" is ready, then us…" at bounding box center [812, 182] width 332 height 307
type textarea "// Else attack the "Door"."
click at [652, 94] on div "// Free the wild [PERSON_NAME] from the ogres! // If "cleave" is ready, then us…" at bounding box center [812, 182] width 332 height 307
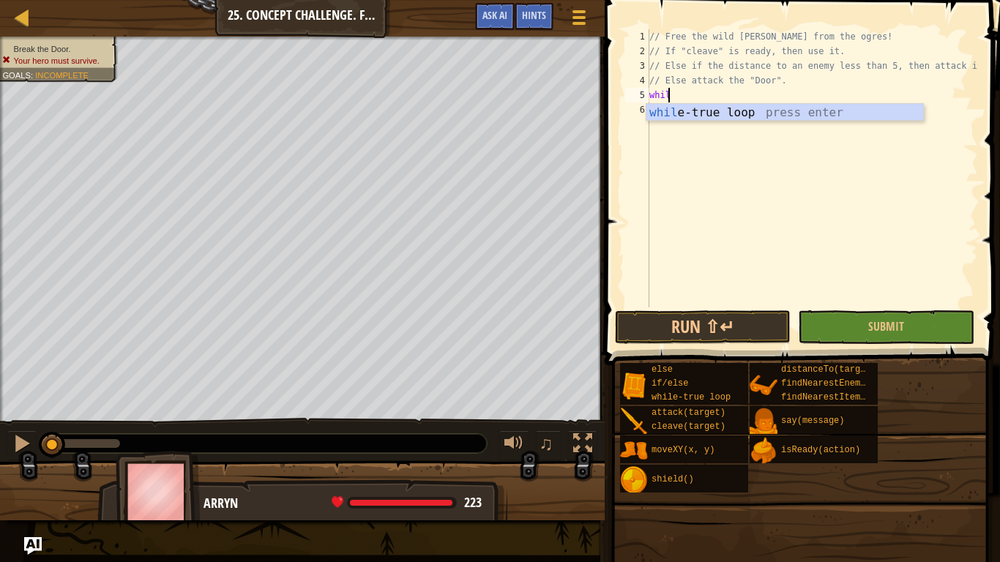
scroll to position [7, 1]
type textarea "while"
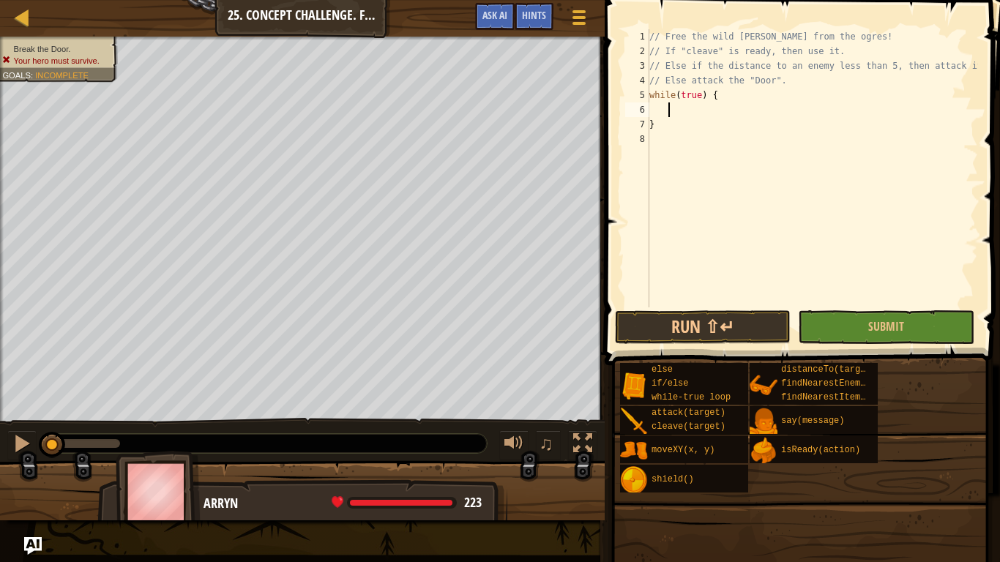
type textarea "c"
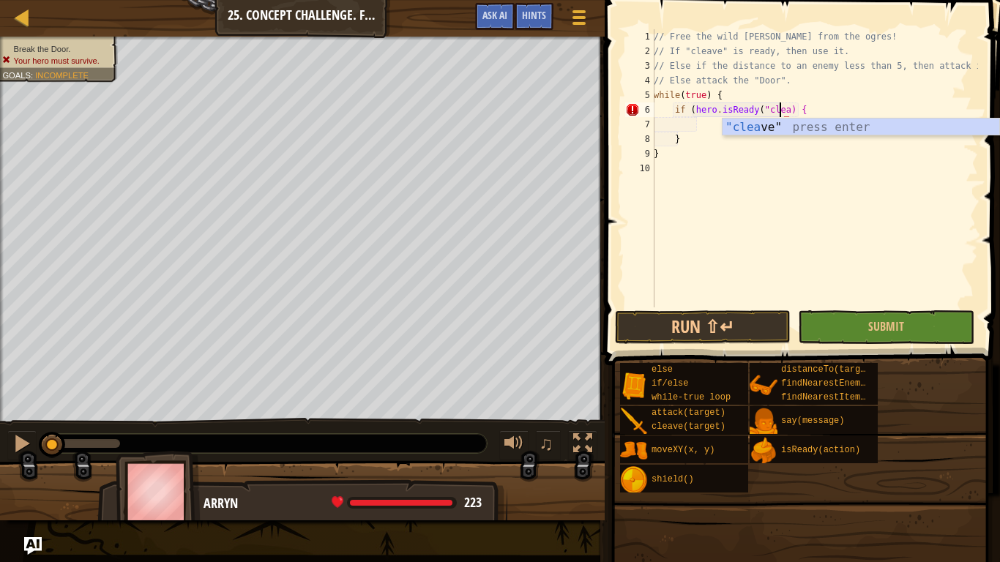
scroll to position [7, 11]
type textarea "if (hero.isReady("cleave") {"
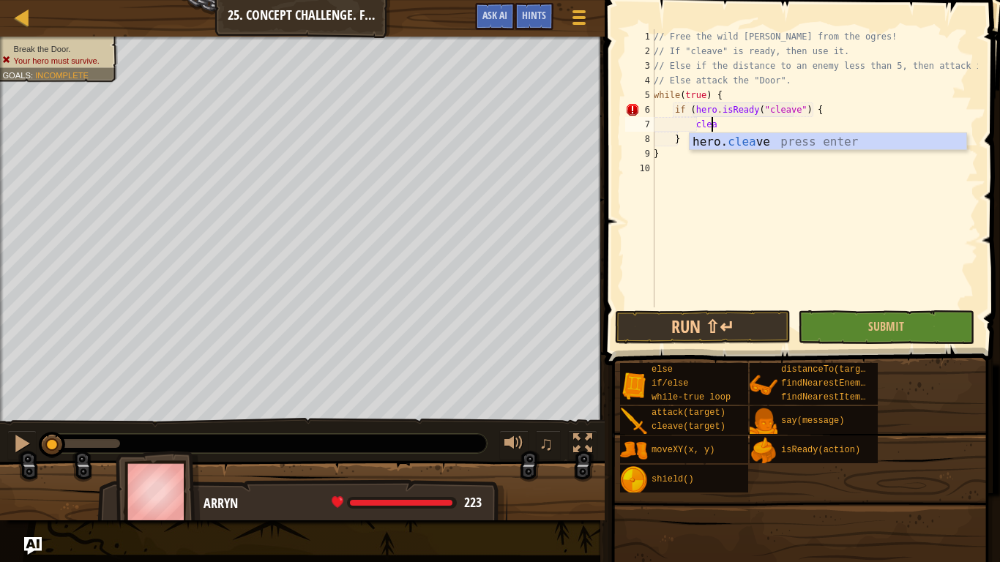
scroll to position [7, 4]
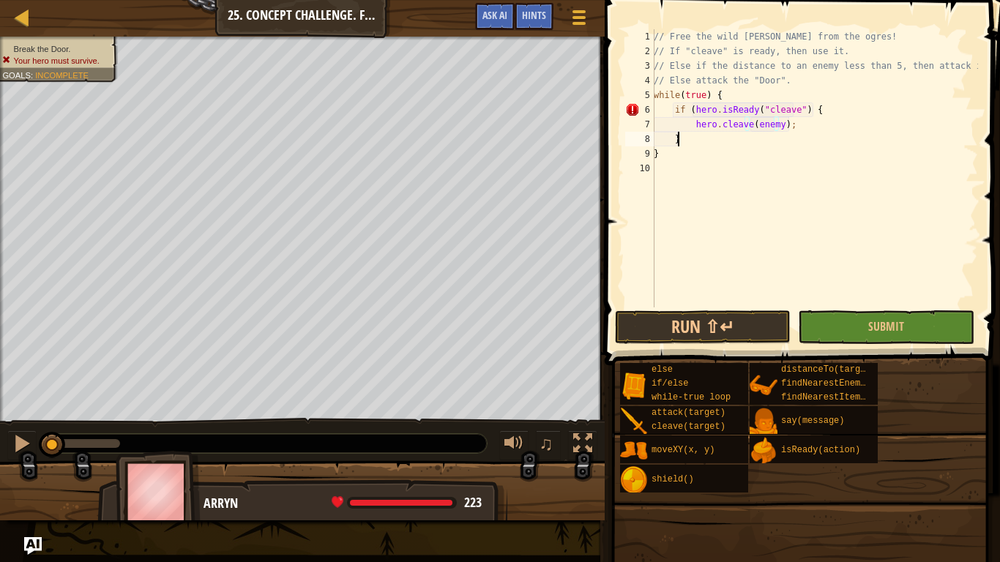
click at [800, 132] on div "// Free the wild [PERSON_NAME] from the ogres! // If "cleave" is ready, then us…" at bounding box center [814, 182] width 327 height 307
click at [786, 73] on div "// Free the wild [PERSON_NAME] from the ogres! // If "cleave" is ready, then us…" at bounding box center [814, 182] width 327 height 307
type textarea "// Else attack the "Door"."
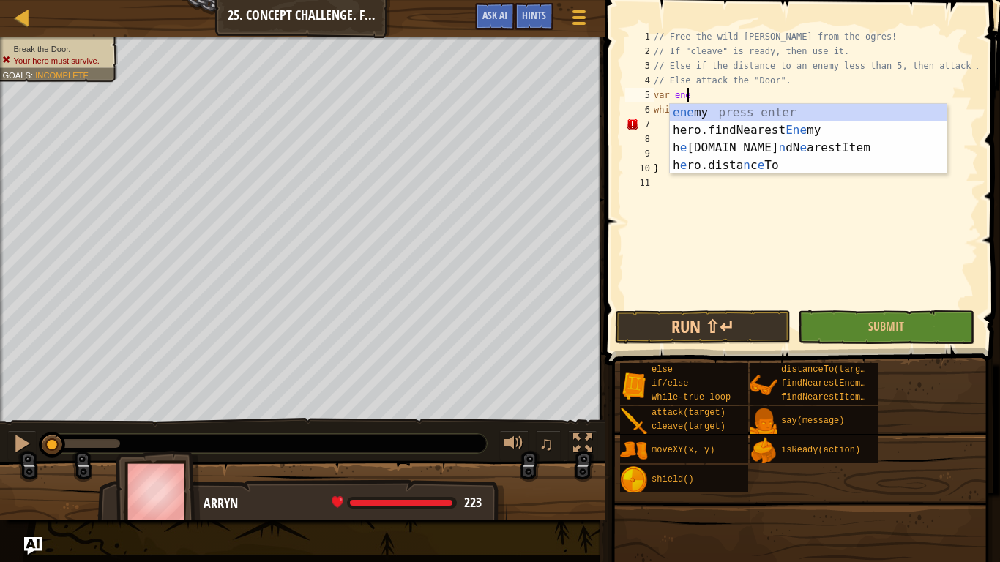
scroll to position [7, 2]
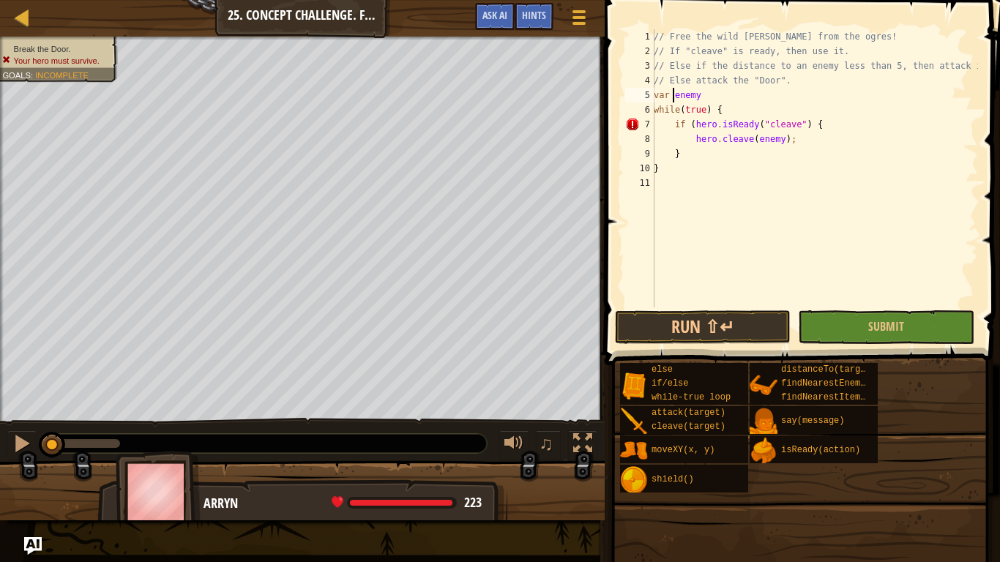
click at [675, 97] on div "// Free the wild [PERSON_NAME] from the ogres! // If "cleave" is ready, then us…" at bounding box center [814, 182] width 327 height 307
click at [690, 94] on div "// Free the wild [PERSON_NAME] from the ogres! // If "cleave" is ready, then us…" at bounding box center [814, 182] width 327 height 307
click at [698, 91] on div "// Free the wild [PERSON_NAME] from the ogres! // If "cleave" is ready, then us…" at bounding box center [814, 182] width 327 height 307
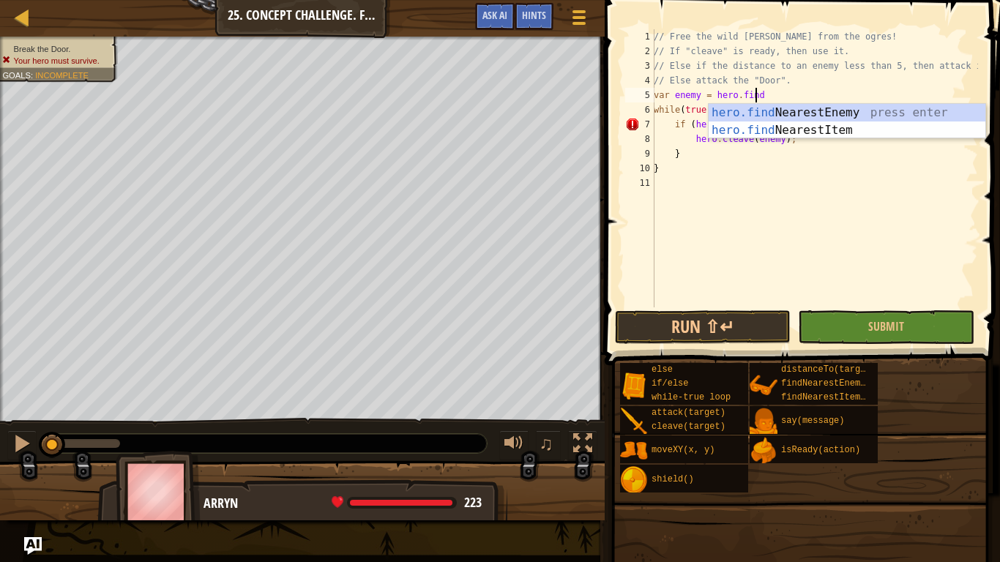
type textarea "var enemy = hero.findN"
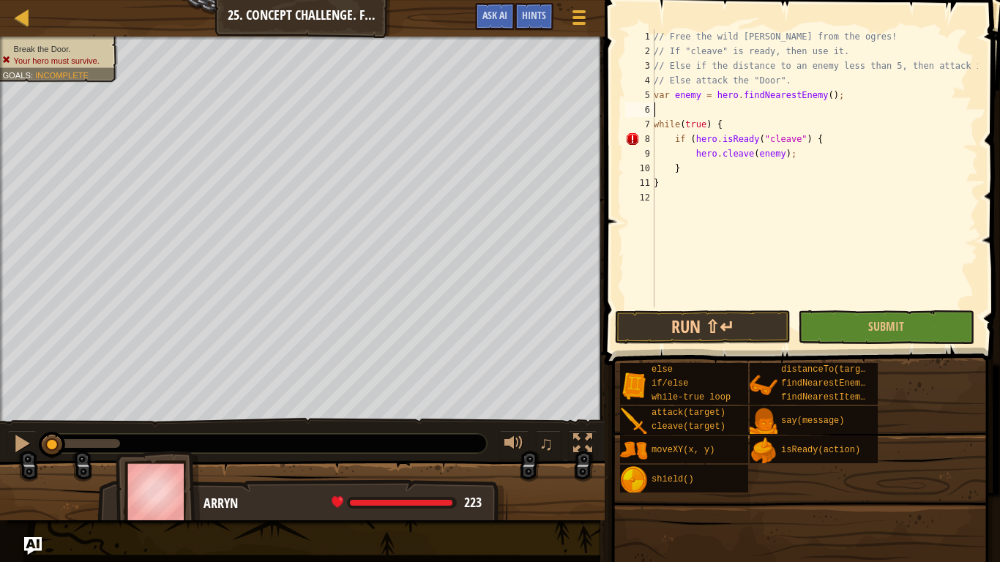
type textarea "var enemy = hero.findNearestEnemy();"
click at [736, 198] on div "// Free the wild [PERSON_NAME] from the ogres! // If "cleave" is ready, then us…" at bounding box center [814, 182] width 327 height 307
click at [768, 171] on div "// Free the wild [PERSON_NAME] from the ogres! // If "cleave" is ready, then us…" at bounding box center [814, 182] width 327 height 307
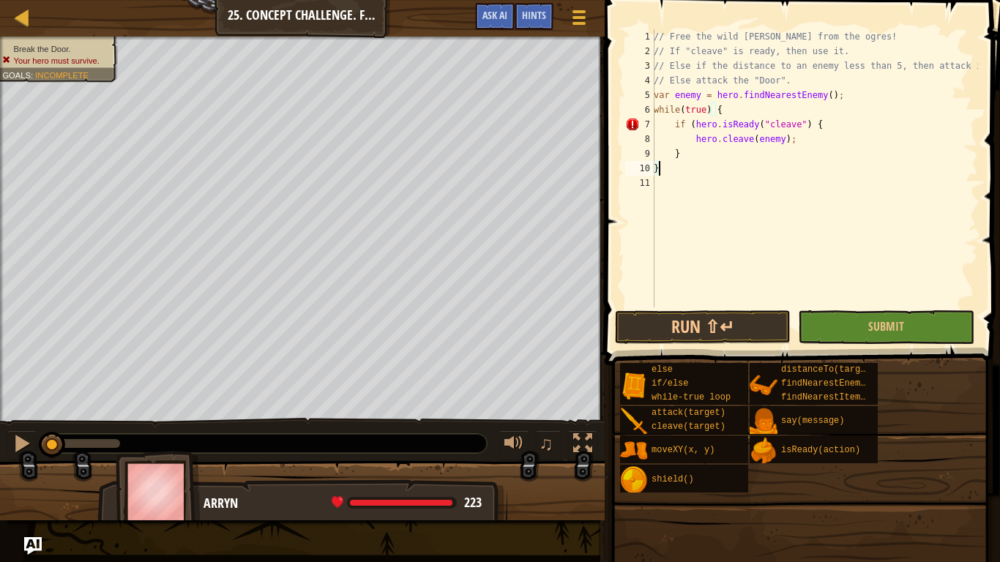
click at [782, 151] on div "// Free the wild [PERSON_NAME] from the ogres! // If "cleave" is ready, then us…" at bounding box center [814, 182] width 327 height 307
type textarea "}"
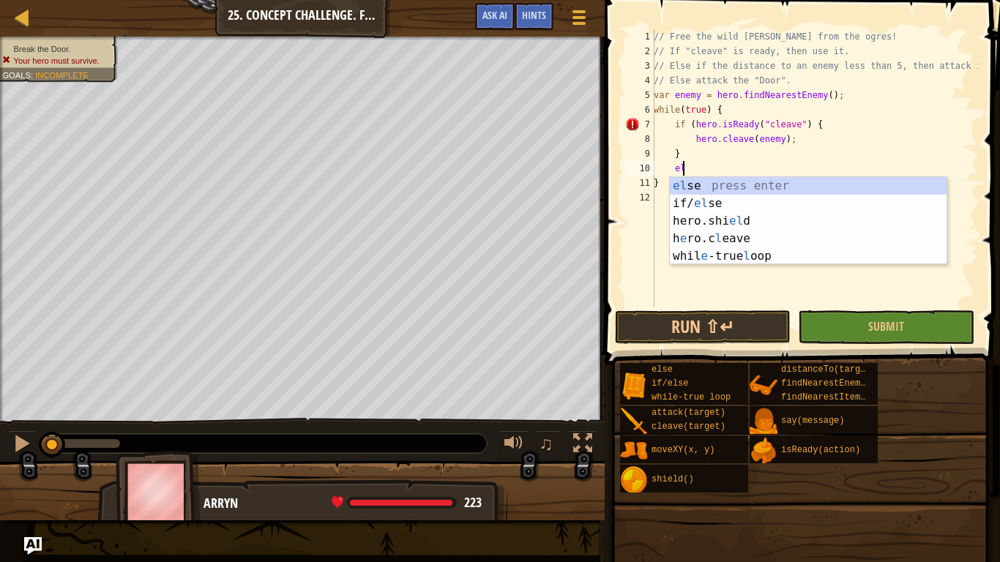
type textarea "else"
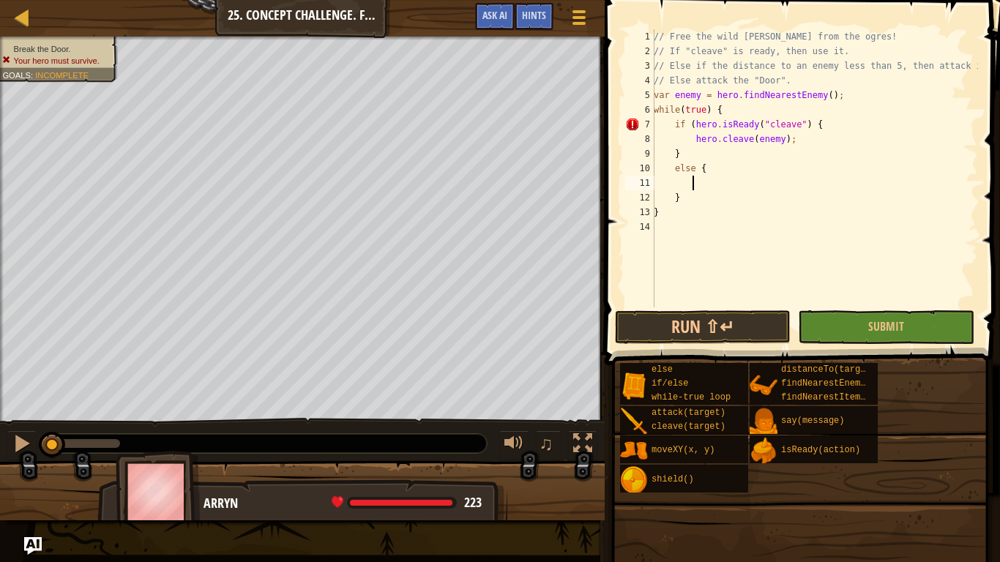
click at [699, 172] on div "// Free the wild [PERSON_NAME] from the ogres! // If "cleave" is ready, then us…" at bounding box center [814, 182] width 327 height 307
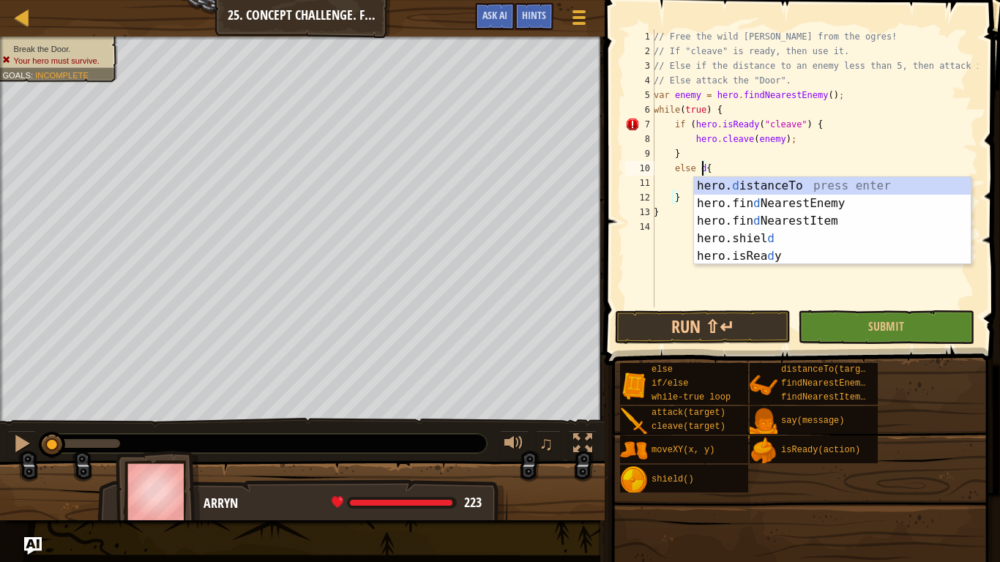
scroll to position [7, 4]
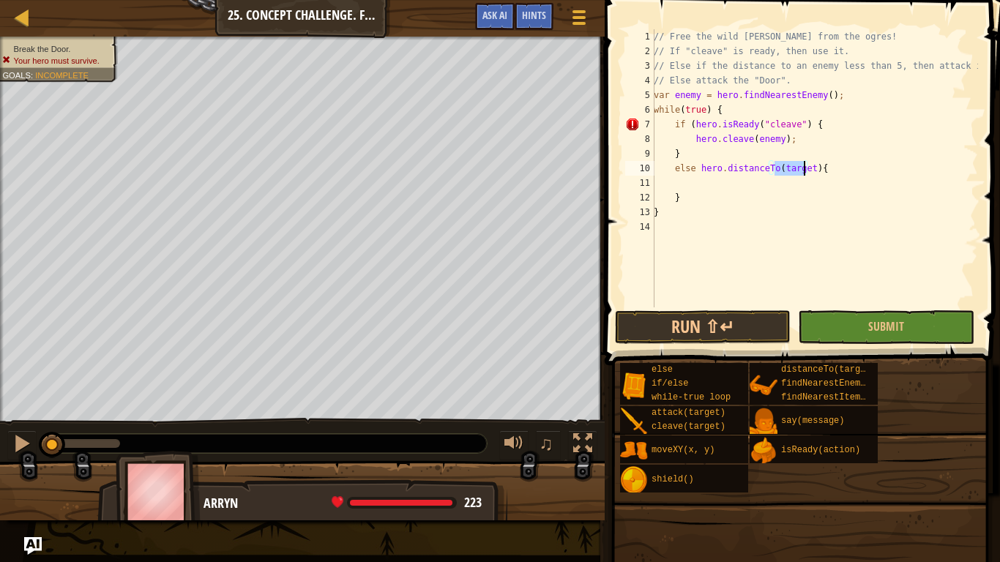
click at [796, 170] on div "// Free the wild [PERSON_NAME] from the ogres! // If "cleave" is ready, then us…" at bounding box center [814, 168] width 327 height 278
click at [796, 170] on div "// Free the wild [PERSON_NAME] from the ogres! // If "cleave" is ready, then us…" at bounding box center [814, 182] width 327 height 307
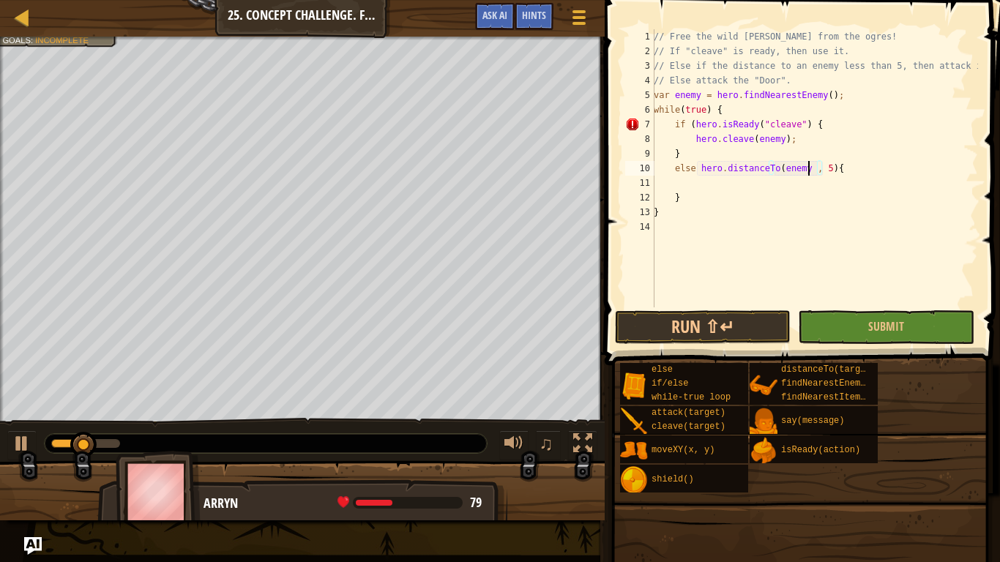
click at [809, 168] on div "// Free the wild [PERSON_NAME] from the ogres! // If "cleave" is ready, then us…" at bounding box center [814, 182] width 327 height 307
click at [752, 329] on button "Run ⇧↵" at bounding box center [703, 327] width 176 height 34
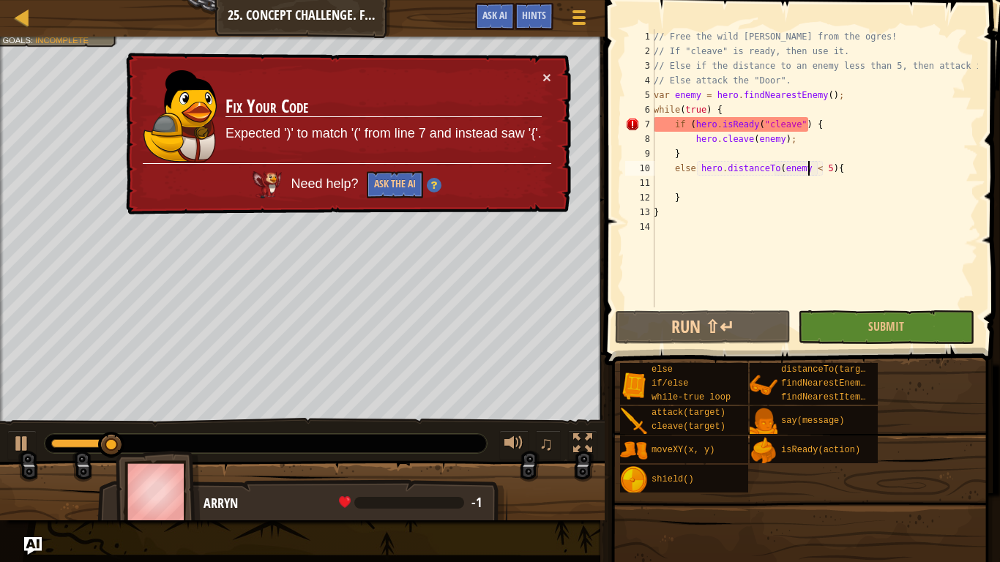
click at [802, 127] on div "// Free the wild [PERSON_NAME] from the ogres! // If "cleave" is ready, then us…" at bounding box center [814, 182] width 327 height 307
drag, startPoint x: 791, startPoint y: 127, endPoint x: 798, endPoint y: 125, distance: 7.6
click at [792, 127] on div "// Free the wild [PERSON_NAME] from the ogres! // If "cleave" is ready, then us…" at bounding box center [814, 182] width 327 height 307
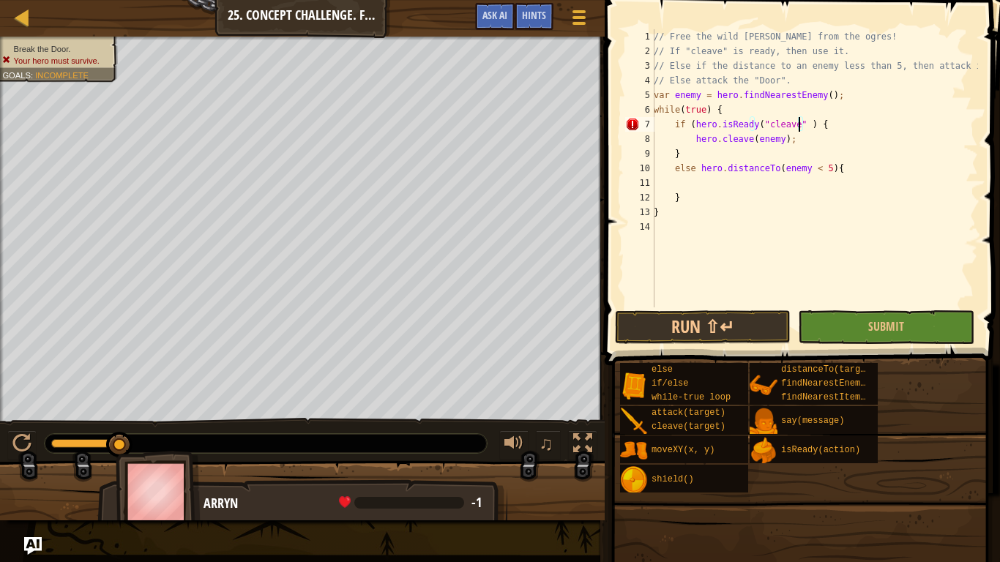
click at [830, 147] on div "// Free the wild [PERSON_NAME] from the ogres! // If "cleave" is ready, then us…" at bounding box center [814, 182] width 327 height 307
drag, startPoint x: 796, startPoint y: 128, endPoint x: 804, endPoint y: 124, distance: 8.5
click at [799, 125] on div "// Free the wild [PERSON_NAME] from the ogres! // If "cleave" is ready, then us…" at bounding box center [814, 182] width 327 height 307
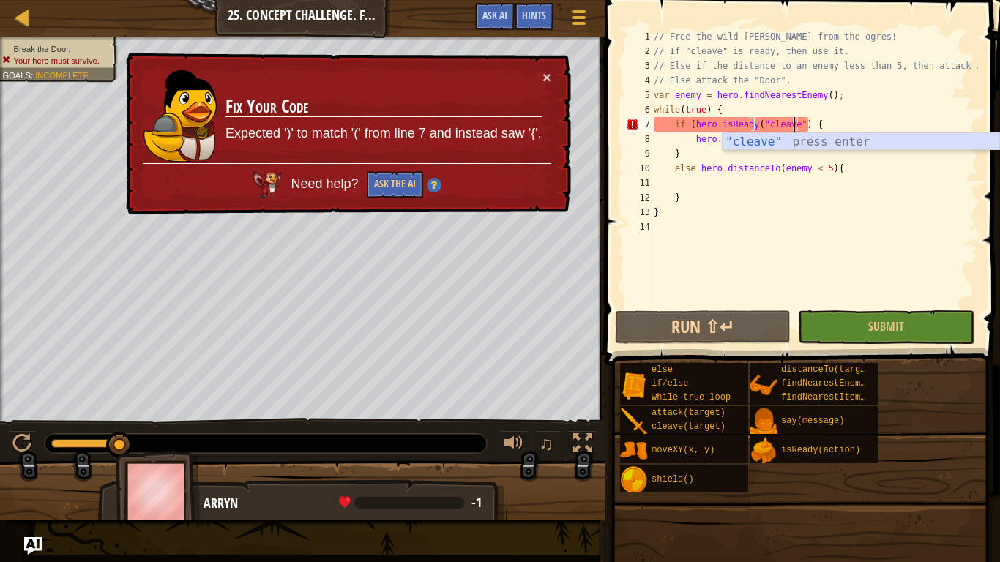
click at [818, 142] on div ""cleave" press enter" at bounding box center [860, 159] width 277 height 53
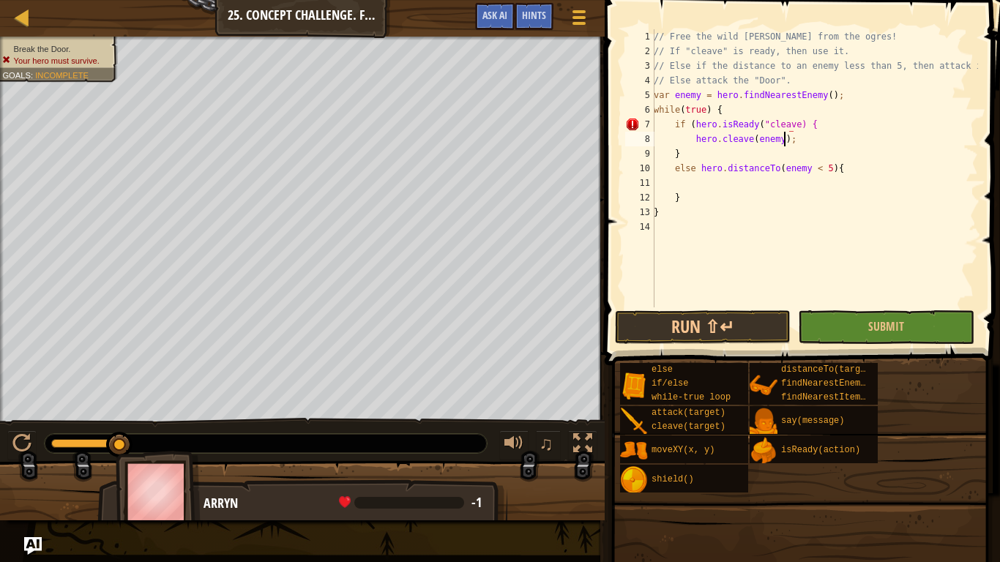
click at [800, 135] on div "// Free the wild [PERSON_NAME] from the ogres! // If "cleave" is ready, then us…" at bounding box center [814, 182] width 327 height 307
click at [791, 122] on div "// Free the wild [PERSON_NAME] from the ogres! // If "cleave" is ready, then us…" at bounding box center [814, 182] width 327 height 307
click at [787, 124] on div "// Free the wild [PERSON_NAME] from the ogres! // If "cleave" is ready, then us…" at bounding box center [814, 182] width 327 height 307
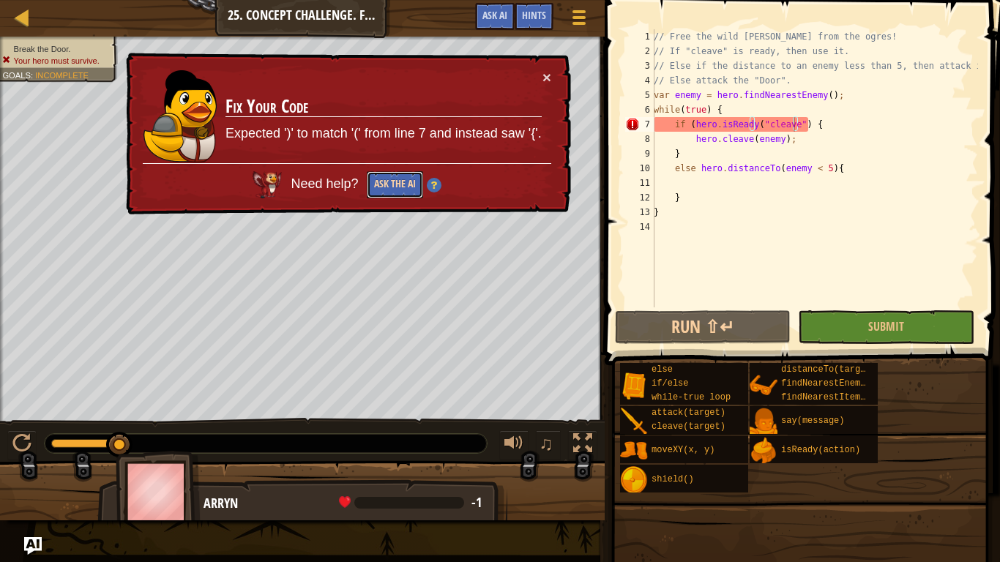
click at [377, 174] on button "Ask the AI" at bounding box center [395, 184] width 56 height 27
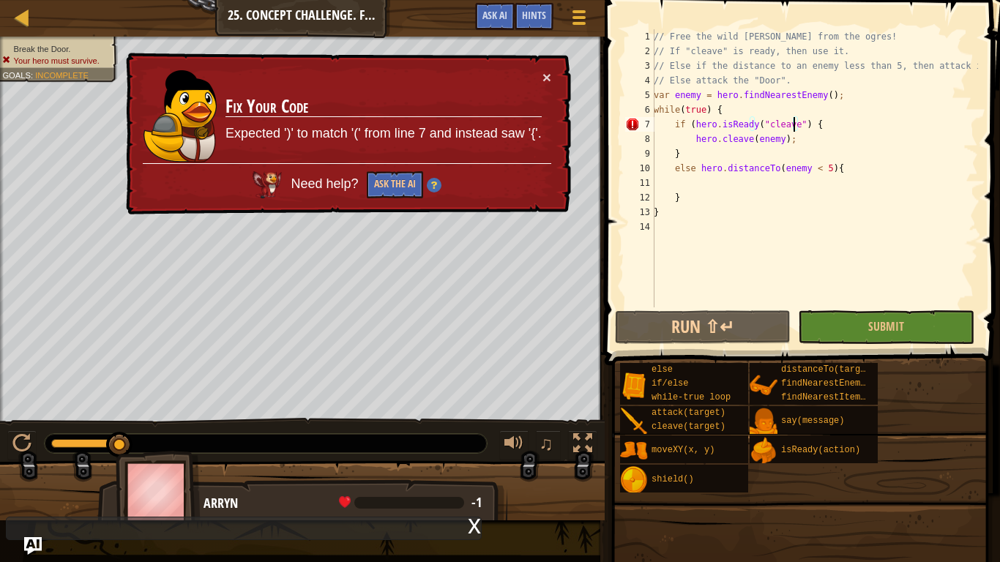
click at [445, 452] on div "Break the Door. Your hero must survive. Goals : Incomplete ♫ Arryn -1 x: 34 y: …" at bounding box center [500, 279] width 1000 height 484
click at [386, 180] on button "Ask the AI" at bounding box center [395, 184] width 56 height 27
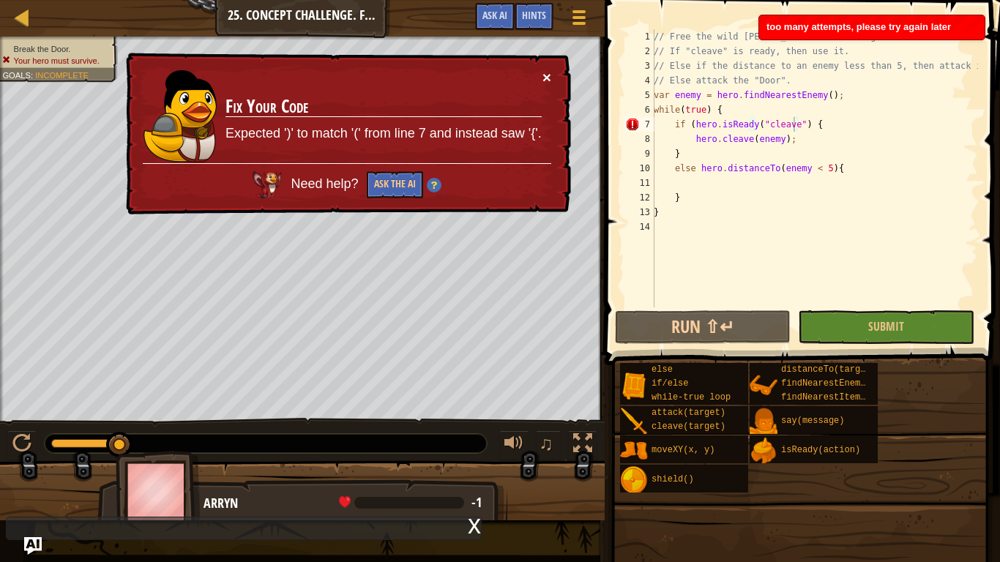
click at [543, 70] on button "×" at bounding box center [546, 77] width 9 height 15
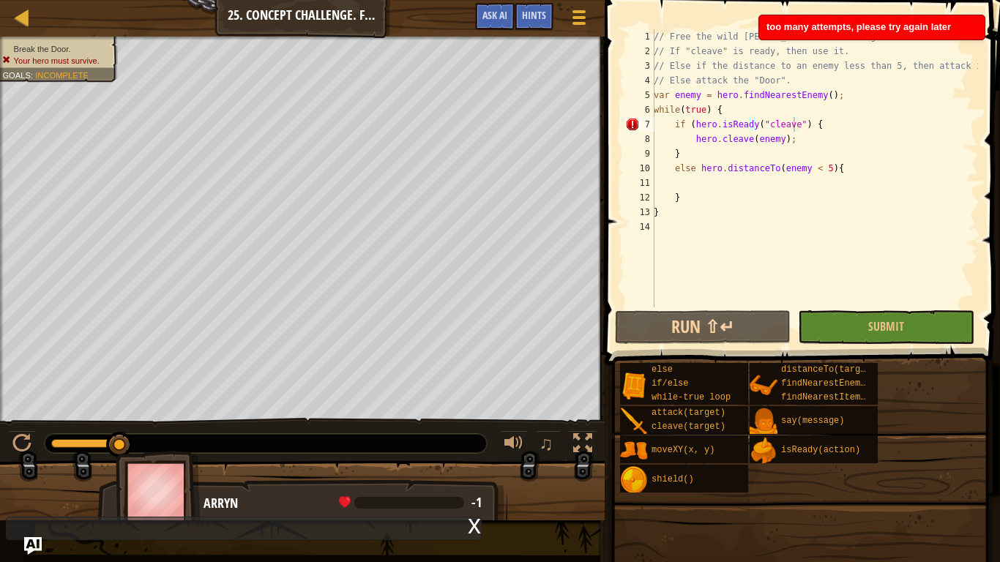
click at [37, 430] on div "♫" at bounding box center [302, 440] width 605 height 44
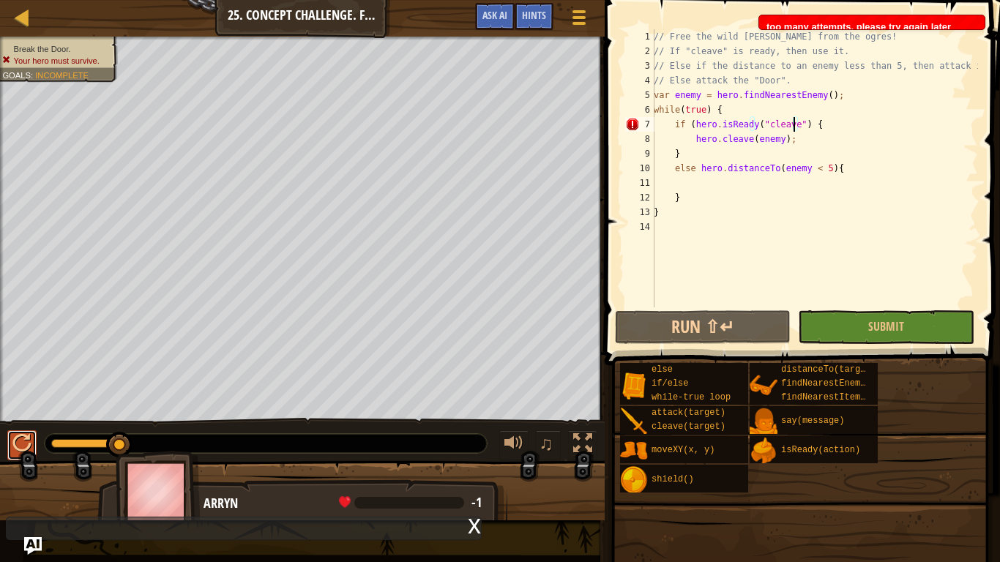
click at [33, 431] on button at bounding box center [21, 445] width 29 height 30
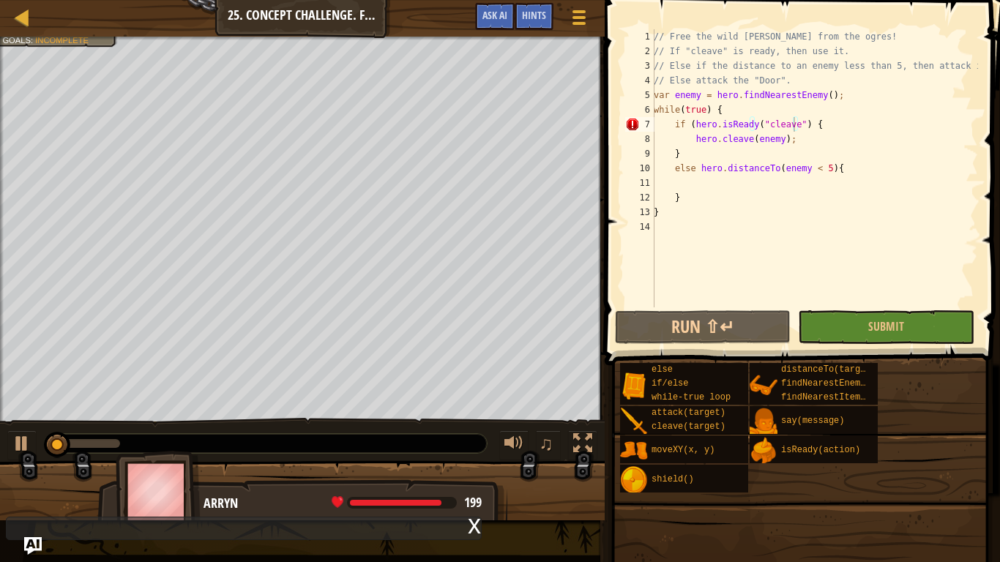
drag, startPoint x: 122, startPoint y: 437, endPoint x: 115, endPoint y: 444, distance: 9.8
click at [117, 444] on div at bounding box center [266, 443] width 442 height 19
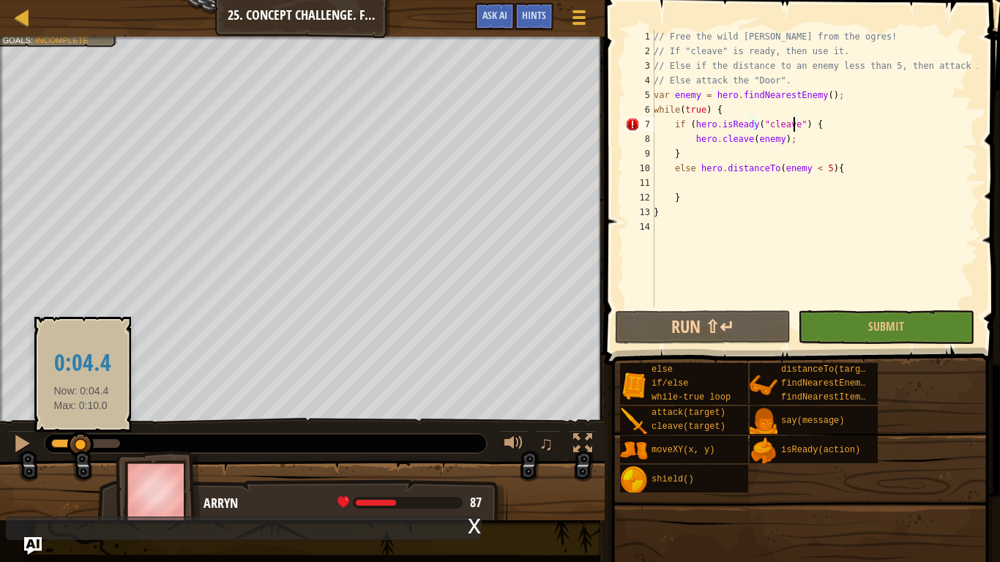
drag, startPoint x: 63, startPoint y: 440, endPoint x: 83, endPoint y: 444, distance: 20.1
click at [81, 444] on div at bounding box center [66, 443] width 30 height 9
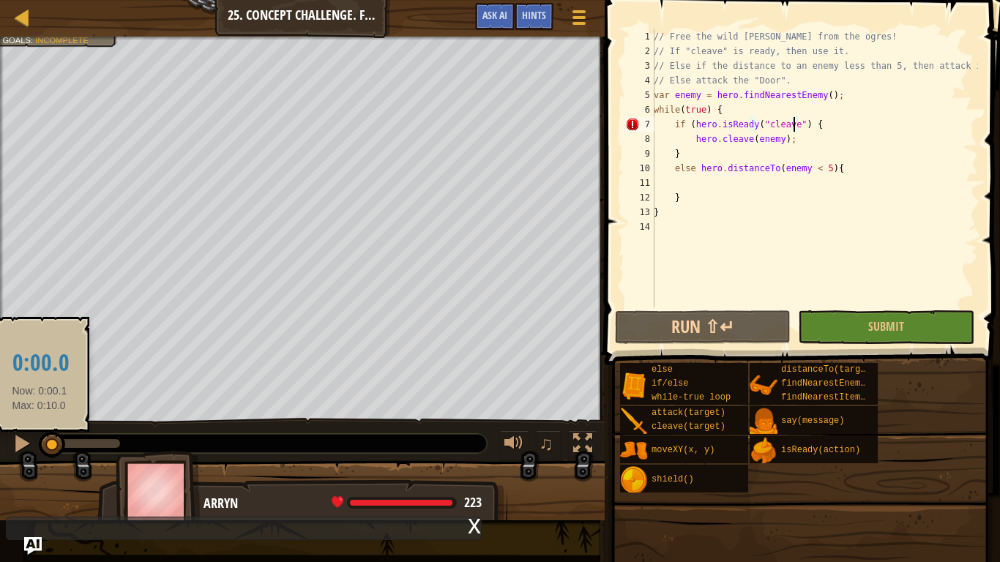
drag, startPoint x: 83, startPoint y: 444, endPoint x: 39, endPoint y: 436, distance: 44.5
click at [37, 439] on div "♫" at bounding box center [302, 440] width 605 height 44
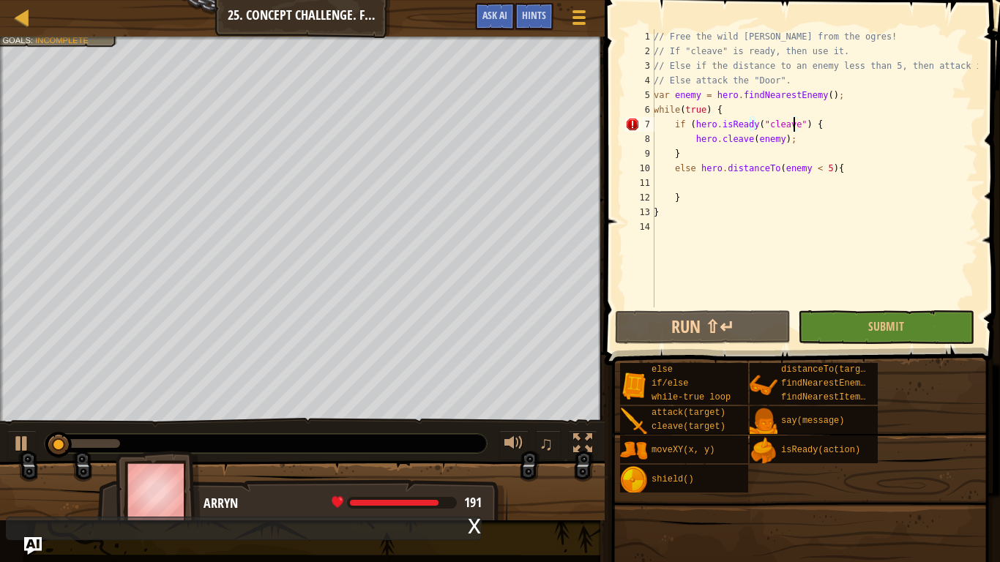
click at [772, 88] on div "// Free the wild [PERSON_NAME] from the ogres! // If "cleave" is ready, then us…" at bounding box center [814, 182] width 327 height 307
click at [758, 113] on div "// Free the wild [PERSON_NAME] from the ogres! // If "cleave" is ready, then us…" at bounding box center [814, 182] width 327 height 307
click at [752, 119] on div "// Free the wild [PERSON_NAME] from the ogres! // If "cleave" is ready, then us…" at bounding box center [814, 182] width 327 height 307
click at [737, 130] on div "// Free the wild [PERSON_NAME] from the ogres! // If "cleave" is ready, then us…" at bounding box center [814, 182] width 327 height 307
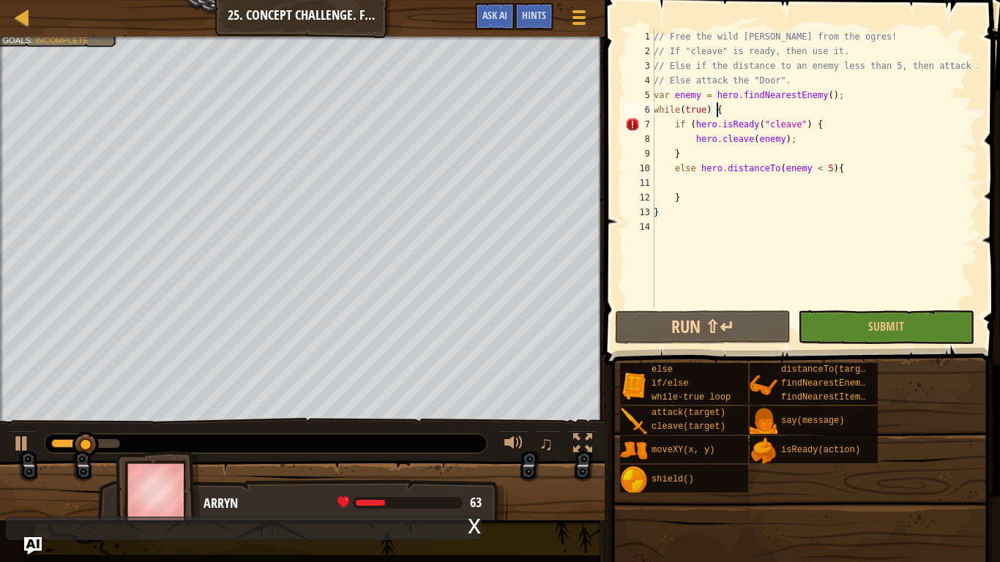
click at [805, 113] on div "// Free the wild [PERSON_NAME] from the ogres! // If "cleave" is ready, then us…" at bounding box center [814, 182] width 327 height 307
click at [573, 91] on div "Map Computer Science 2 25. Concept Challenge. Free [PERSON_NAME] Game Menu Done…" at bounding box center [500, 281] width 1000 height 562
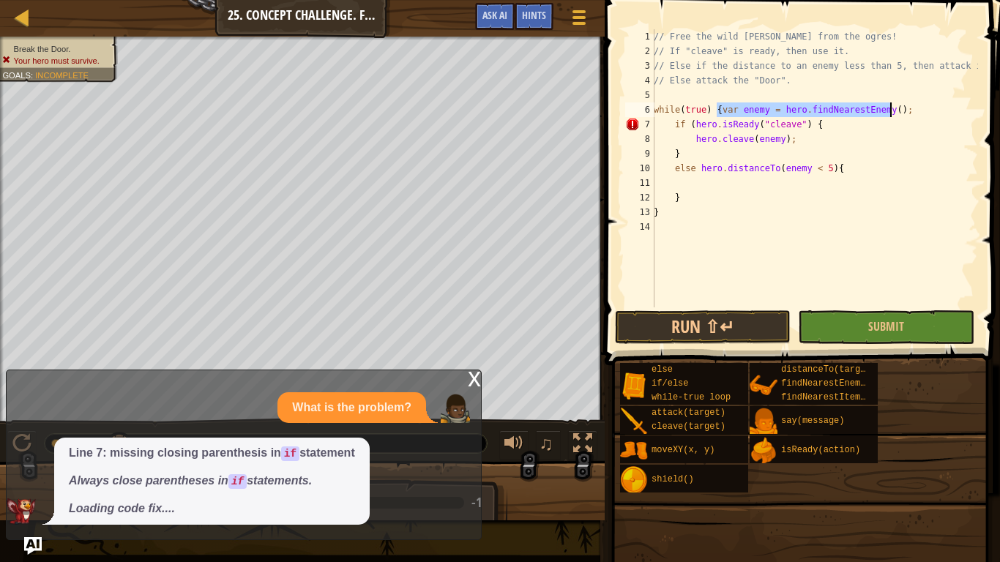
click at [714, 107] on div "// Free the wild [PERSON_NAME] from the ogres! // If "cleave" is ready, then us…" at bounding box center [814, 168] width 327 height 278
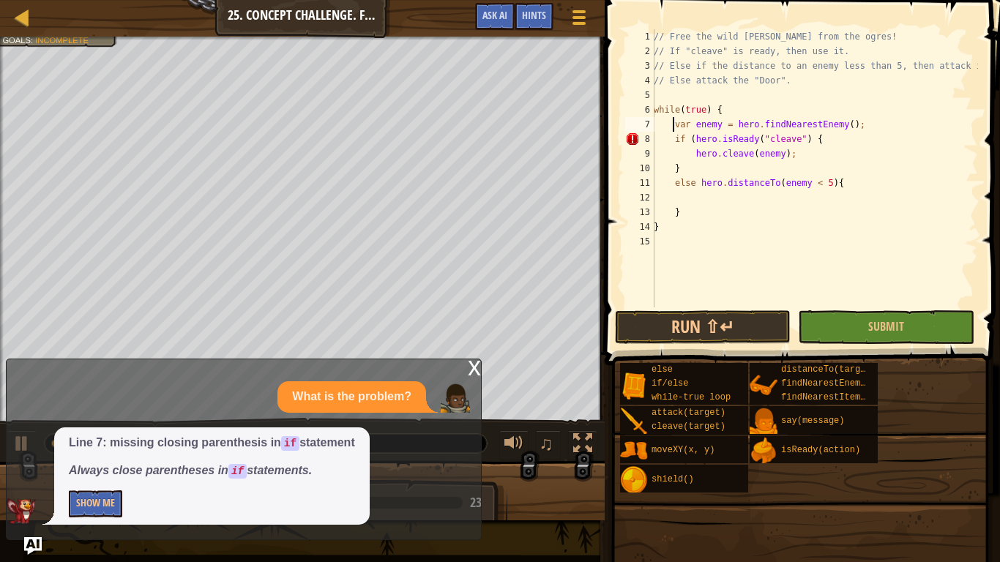
click at [189, 460] on span "Line 7: missing closing parenthesis in if statement Always close parentheses in…" at bounding box center [212, 457] width 286 height 45
click at [108, 468] on button "Show Me" at bounding box center [95, 503] width 53 height 27
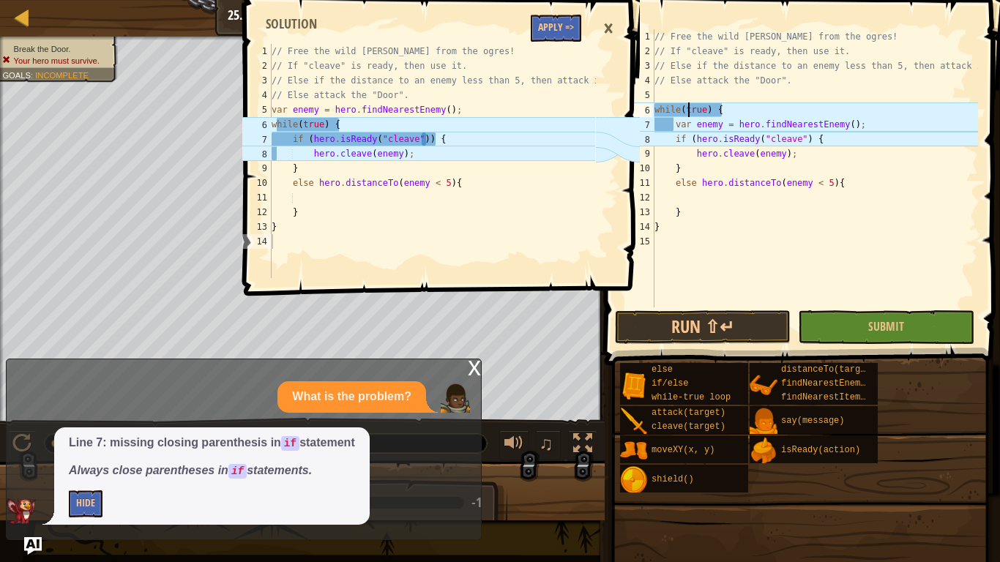
click at [686, 109] on div "// Free the wild [PERSON_NAME] from the ogres! // If "cleave" is ready, then us…" at bounding box center [814, 182] width 326 height 307
click at [659, 111] on div "// Free the wild [PERSON_NAME] from the ogres! // If "cleave" is ready, then us…" at bounding box center [814, 182] width 326 height 307
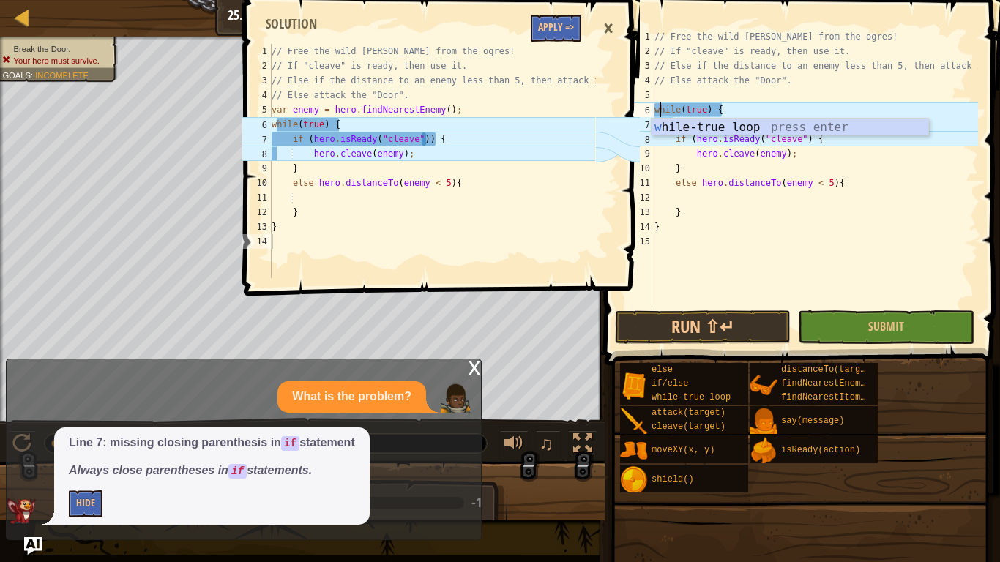
scroll to position [7, 0]
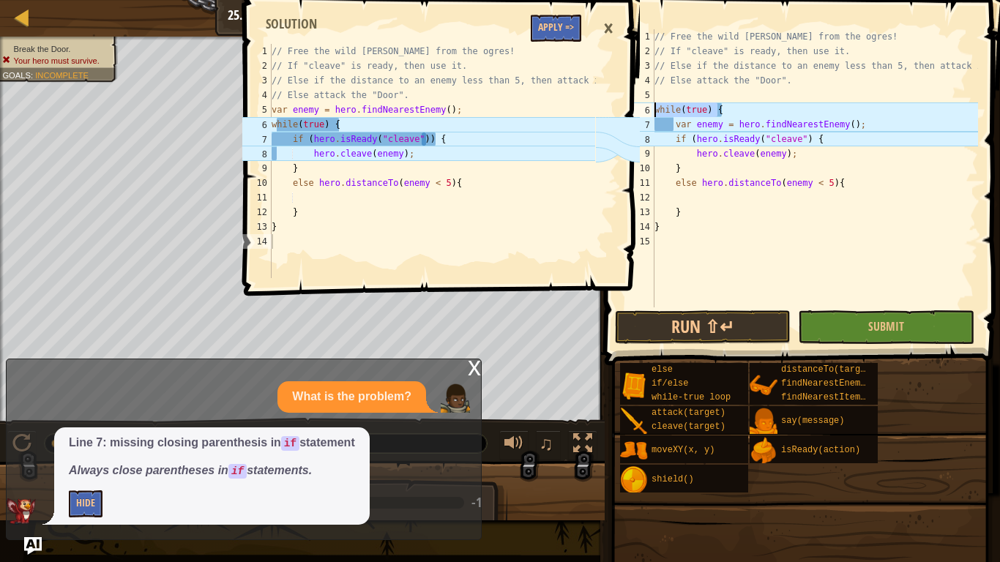
drag, startPoint x: 666, startPoint y: 111, endPoint x: 610, endPoint y: 111, distance: 56.4
click at [610, 111] on div "Map Computer Science 2 25. Concept Challenge. Free [PERSON_NAME] Game Menu Done…" at bounding box center [500, 281] width 1000 height 562
type textarea "while(true) {"
click at [731, 105] on div "// Free the wild [PERSON_NAME] from the ogres! // If "cleave" is ready, then us…" at bounding box center [814, 168] width 326 height 278
drag, startPoint x: 750, startPoint y: 111, endPoint x: 556, endPoint y: 111, distance: 193.9
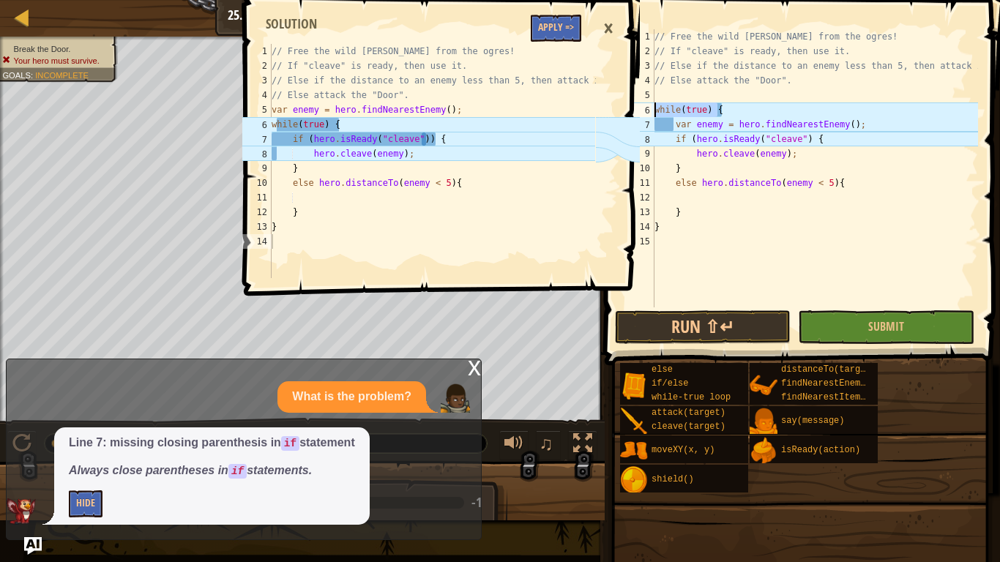
click at [556, 111] on div "Map Computer Science 2 25. Concept Challenge. Free [PERSON_NAME] Game Menu Done…" at bounding box center [500, 281] width 1000 height 562
type textarea "var enemy = hero.findNearestEnemy();"
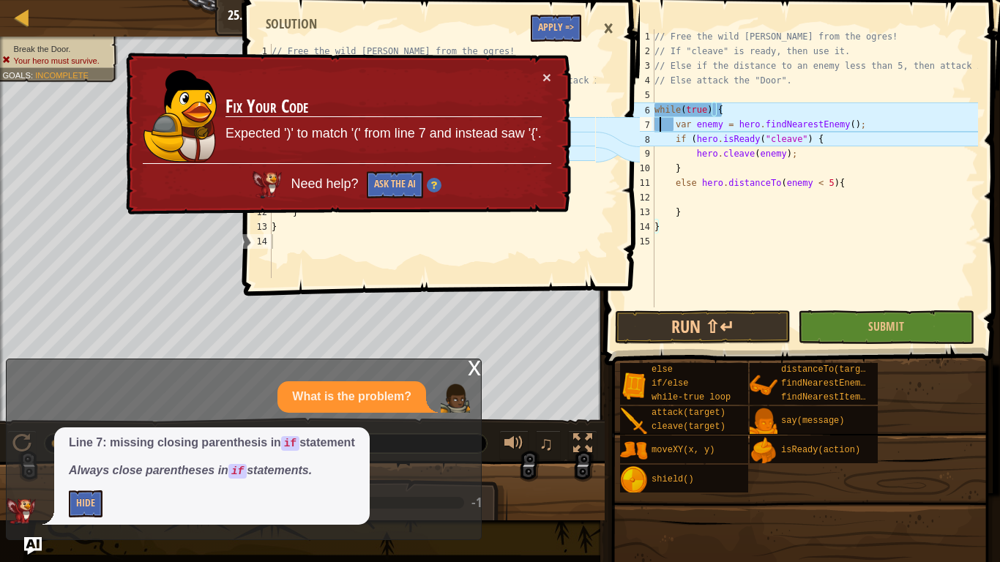
click at [659, 126] on div "// Free the wild [PERSON_NAME] from the ogres! // If "cleave" is ready, then us…" at bounding box center [814, 182] width 326 height 307
type textarea "var enemy = hero.findNearestEnemy();"
click at [549, 77] on button "×" at bounding box center [546, 75] width 9 height 15
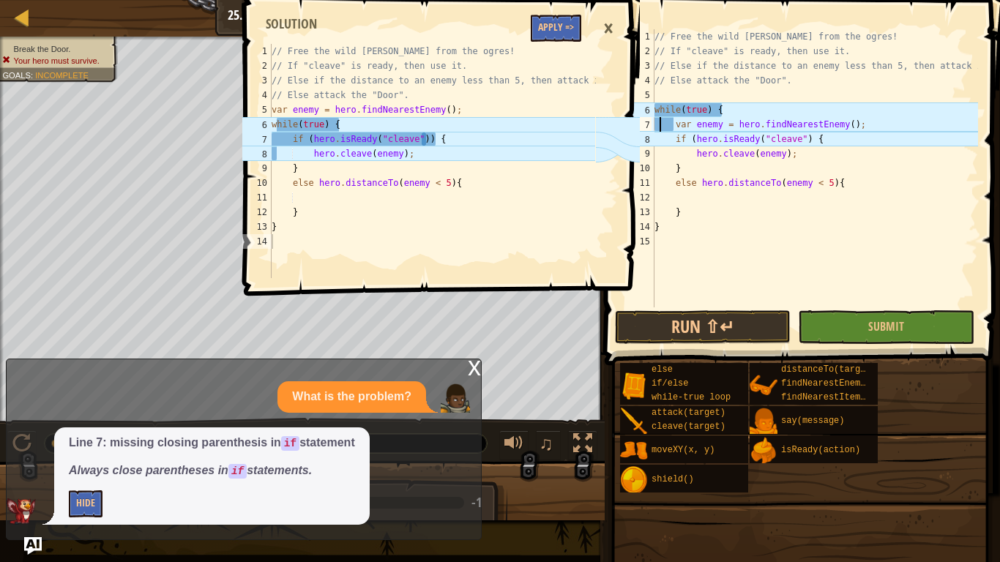
click at [662, 126] on div "// Free the wild [PERSON_NAME] from the ogres! // If "cleave" is ready, then us…" at bounding box center [814, 182] width 326 height 307
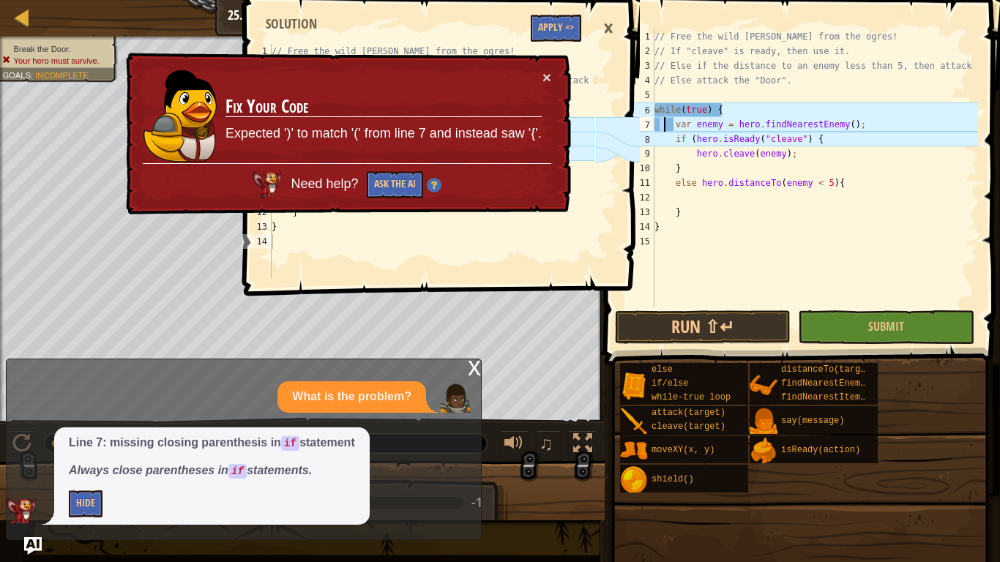
click at [657, 119] on div "// Free the wild [PERSON_NAME] from the ogres! // If "cleave" is ready, then us…" at bounding box center [814, 168] width 326 height 278
drag, startPoint x: 655, startPoint y: 122, endPoint x: 854, endPoint y: 131, distance: 199.3
click at [854, 131] on div "// Free the wild [PERSON_NAME] from the ogres! // If "cleave" is ready, then us…" at bounding box center [814, 182] width 326 height 307
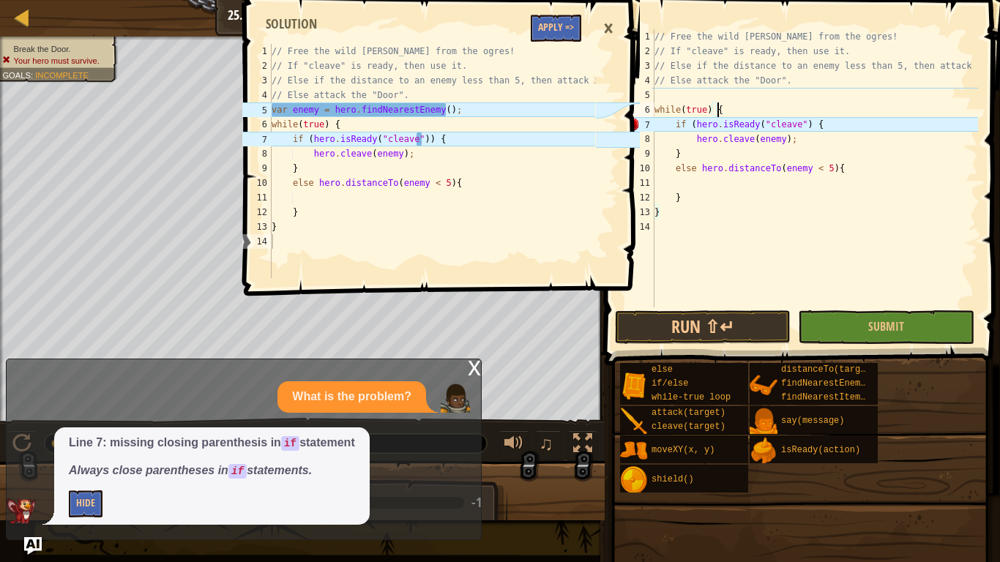
click at [723, 102] on div "// Free the wild [PERSON_NAME] from the ogres! // If "cleave" is ready, then us…" at bounding box center [814, 182] width 326 height 307
type textarea "while(true) {"
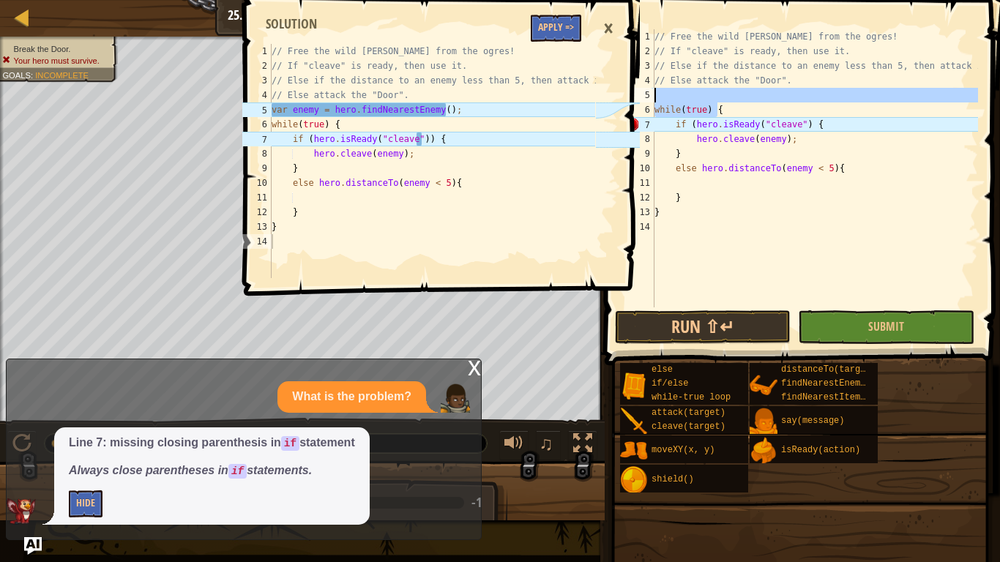
click at [731, 94] on div "// Free the wild [PERSON_NAME] from the ogres! // If "cleave" is ready, then us…" at bounding box center [814, 168] width 326 height 278
click at [555, 33] on button "Apply =>" at bounding box center [556, 28] width 50 height 27
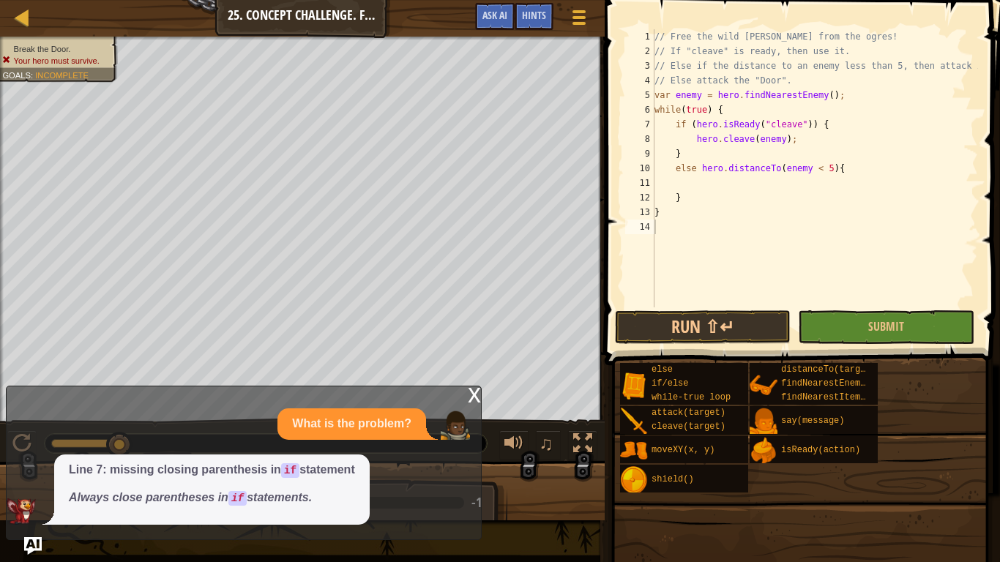
type textarea "else hero.distanceTo(enemy < 5){"
click at [714, 173] on div "// Free the wild [PERSON_NAME] from the ogres! // If "cleave" is ready, then us…" at bounding box center [814, 182] width 326 height 307
click at [716, 176] on div "// Free the wild [PERSON_NAME] from the ogres! // If "cleave" is ready, then us…" at bounding box center [814, 182] width 326 height 307
click at [810, 168] on div "// Free the wild [PERSON_NAME] from the ogres! // If "cleave" is ready, then us…" at bounding box center [814, 182] width 326 height 307
type textarea "else hero.distanceTo(enemy < 5){"
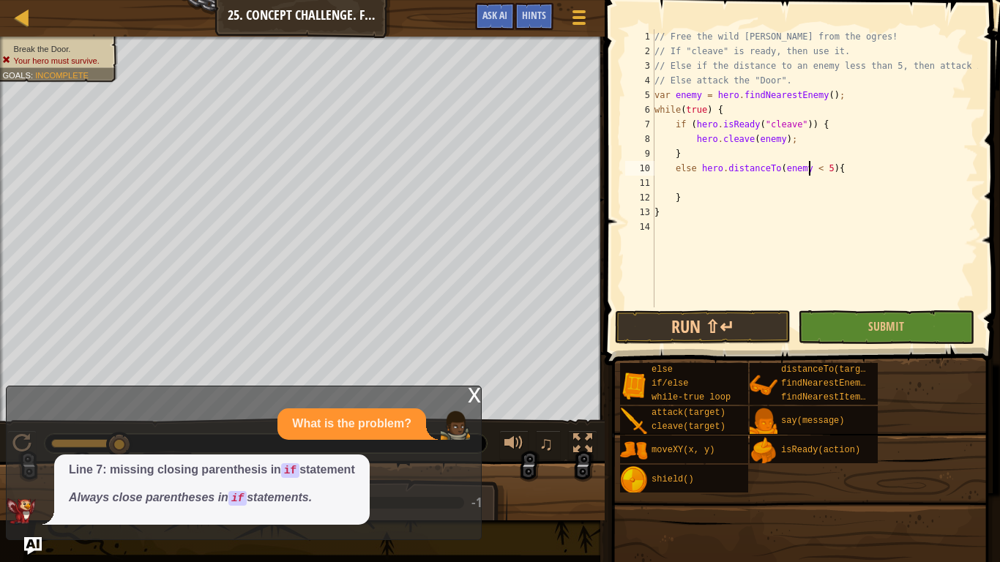
click at [473, 401] on div "x" at bounding box center [474, 393] width 13 height 15
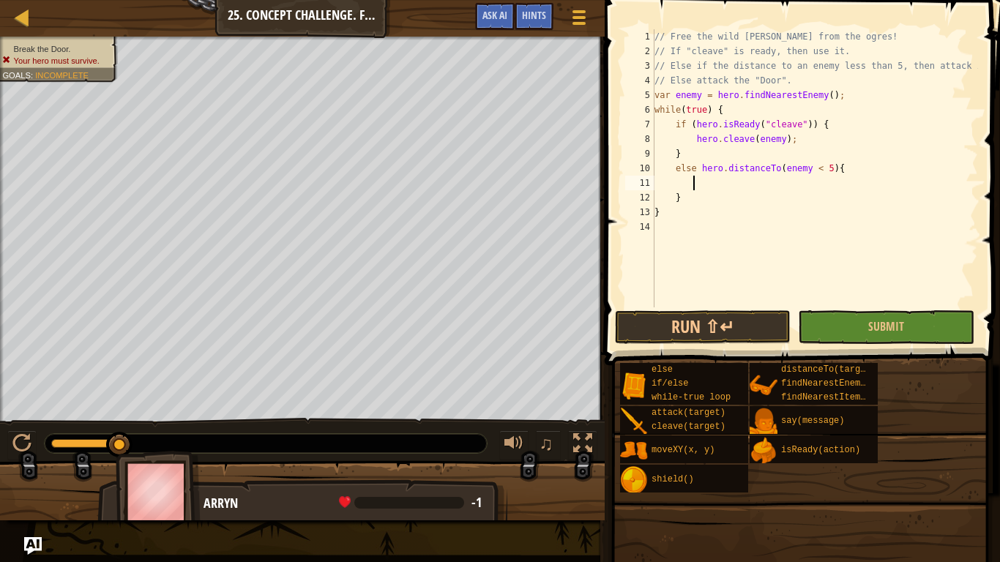
click at [802, 184] on div "// Free the wild [PERSON_NAME] from the ogres! // If "cleave" is ready, then us…" at bounding box center [814, 182] width 326 height 307
click at [809, 178] on div "// Free the wild [PERSON_NAME] from the ogres! // If "cleave" is ready, then us…" at bounding box center [814, 182] width 326 height 307
click at [812, 173] on div "// Free the wild [PERSON_NAME] from the ogres! // If "cleave" is ready, then us…" at bounding box center [814, 182] width 326 height 307
type textarea "else hero.distanceTo(enemy < 5){"
click at [799, 185] on div "// Free the wild [PERSON_NAME] from the ogres! // If "cleave" is ready, then us…" at bounding box center [814, 182] width 326 height 307
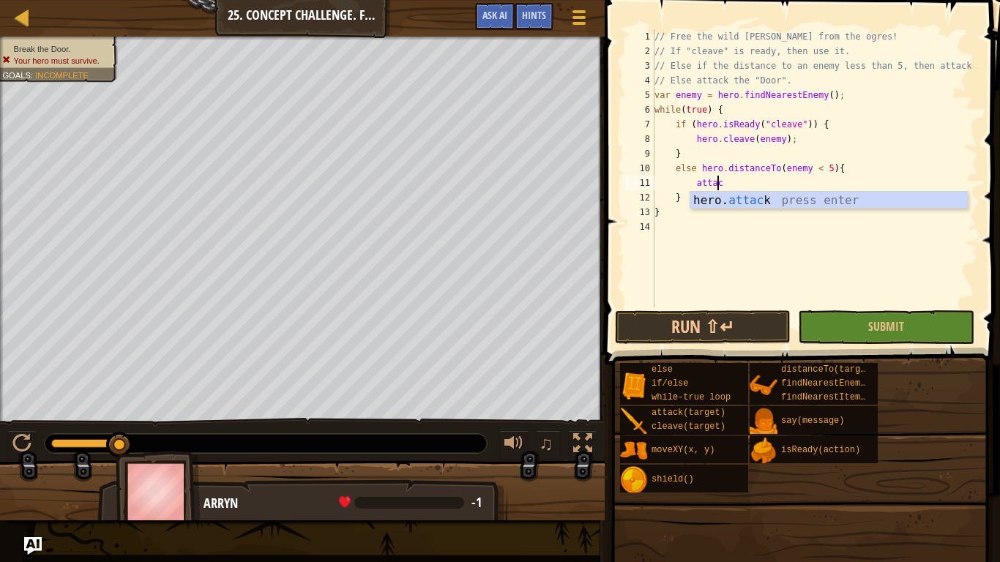
scroll to position [7, 4]
click at [774, 209] on div "// Free the wild [PERSON_NAME] from the ogres! // If "cleave" is ready, then us…" at bounding box center [814, 182] width 326 height 307
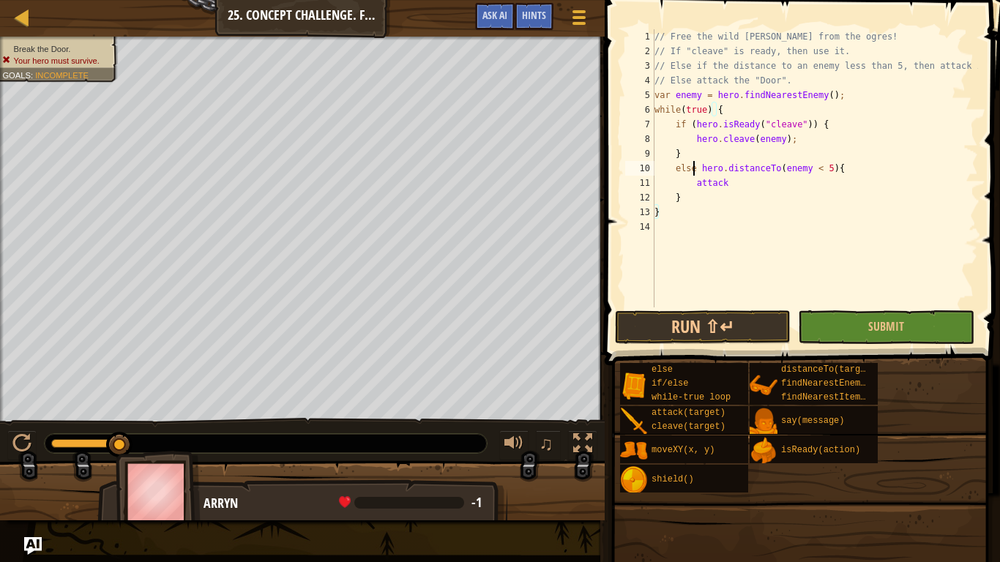
click at [693, 164] on div "// Free the wild [PERSON_NAME] from the ogres! // If "cleave" is ready, then us…" at bounding box center [814, 182] width 326 height 307
click at [807, 187] on div "if /else press enter" at bounding box center [833, 203] width 277 height 53
click at [815, 196] on div "// Free the wild [PERSON_NAME] from the ogres! // If "cleave" is ready, then us…" at bounding box center [814, 182] width 326 height 307
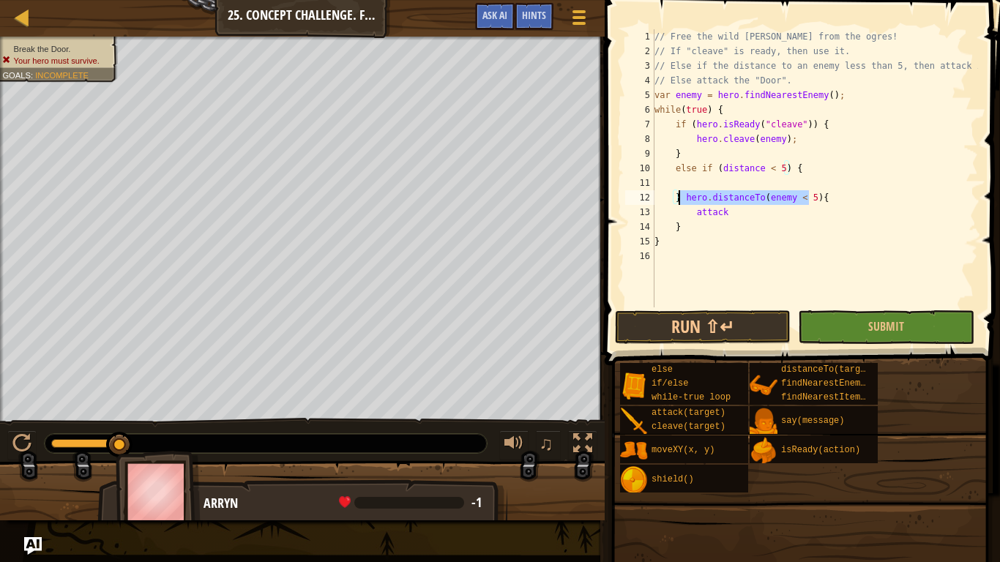
drag, startPoint x: 807, startPoint y: 201, endPoint x: 714, endPoint y: 194, distance: 94.0
click at [677, 196] on div "// Free the wild [PERSON_NAME] from the ogres! // If "cleave" is ready, then us…" at bounding box center [814, 182] width 326 height 307
type textarea "} hero.distanceTo(enemy < 5){"
click at [821, 179] on div "// Free the wild [PERSON_NAME] from the ogres! // If "cleave" is ready, then us…" at bounding box center [814, 168] width 326 height 278
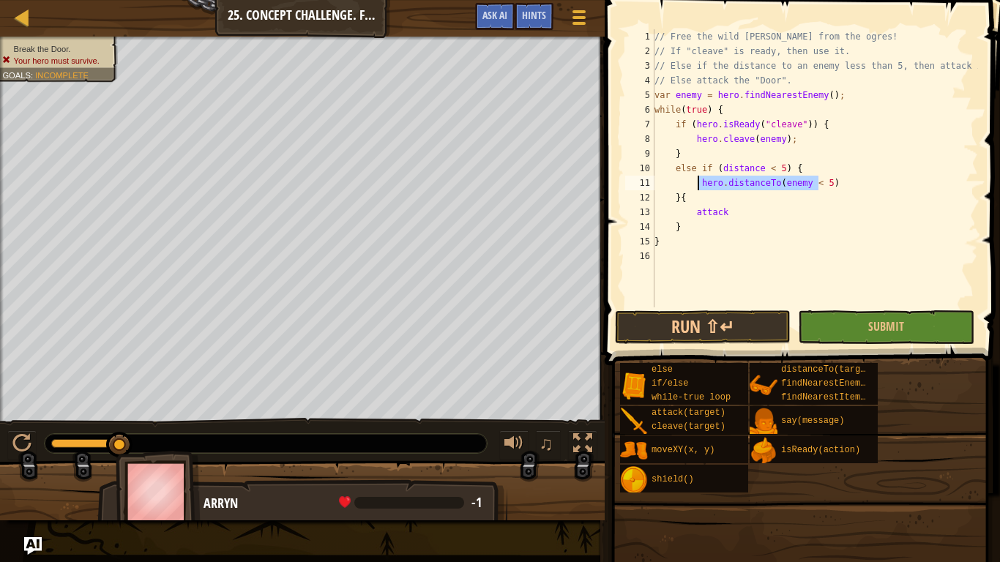
drag, startPoint x: 819, startPoint y: 182, endPoint x: 736, endPoint y: 182, distance: 82.7
click at [695, 184] on div "// Free the wild [PERSON_NAME] from the ogres! // If "cleave" is ready, then us…" at bounding box center [814, 182] width 326 height 307
type textarea ")"
click at [807, 187] on div "// Free the wild [PERSON_NAME] from the ogres! // If "cleave" is ready, then us…" at bounding box center [814, 182] width 326 height 307
click at [673, 193] on div "// Free the wild [PERSON_NAME] from the ogres! // If "cleave" is ready, then us…" at bounding box center [814, 182] width 326 height 307
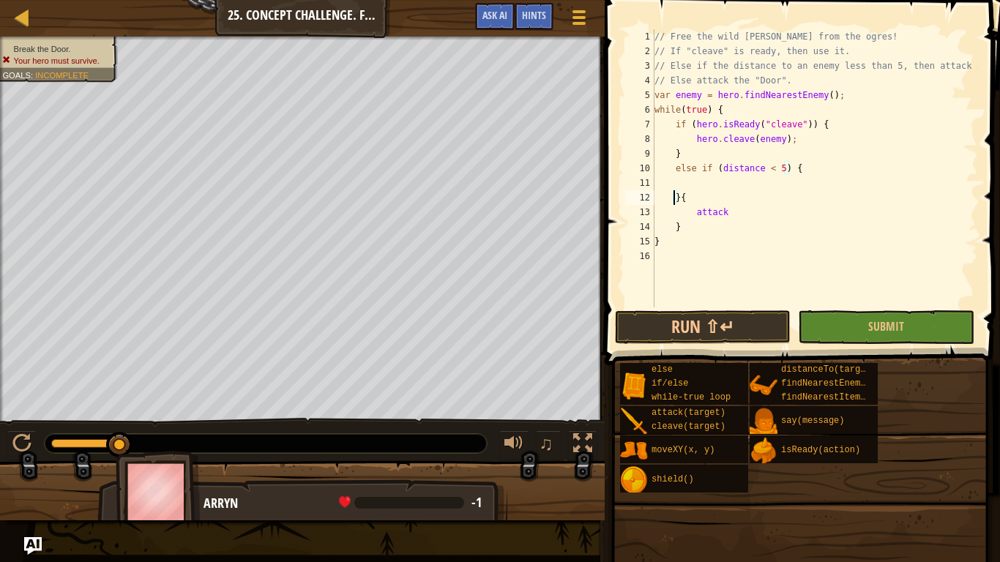
scroll to position [7, 1]
click at [678, 191] on div "// Free the wild [PERSON_NAME] from the ogres! // If "cleave" is ready, then us…" at bounding box center [814, 182] width 326 height 307
click at [795, 167] on div "// Free the wild [PERSON_NAME] from the ogres! // If "cleave" is ready, then us…" at bounding box center [814, 182] width 326 height 307
type textarea "else if (distance < 5) {"
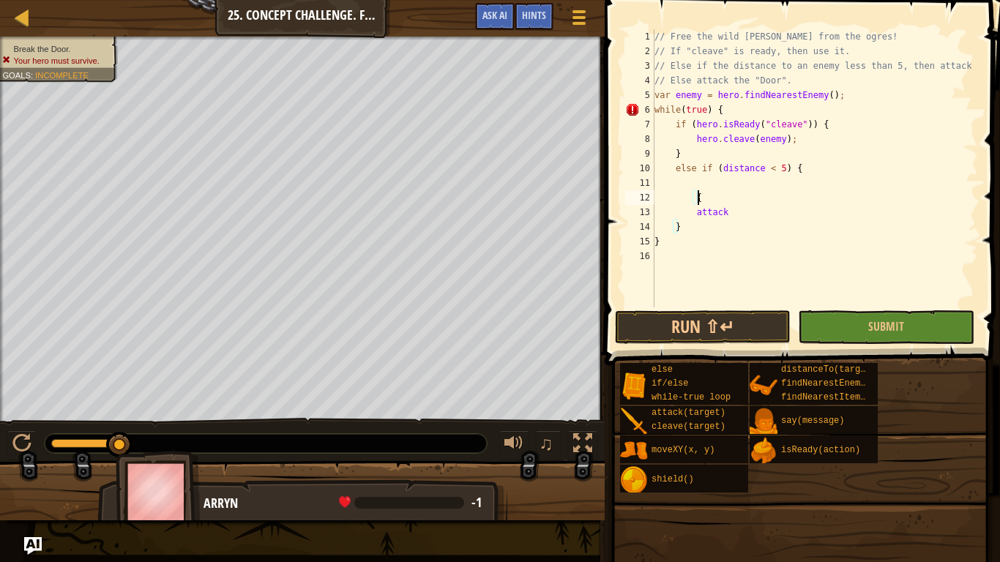
click at [707, 203] on div "// Free the wild [PERSON_NAME] from the ogres! // If "cleave" is ready, then us…" at bounding box center [814, 182] width 326 height 307
type textarea "{"
type textarea "}"
click at [739, 184] on div "// Free the wild [PERSON_NAME] from the ogres! // If "cleave" is ready, then us…" at bounding box center [814, 182] width 326 height 307
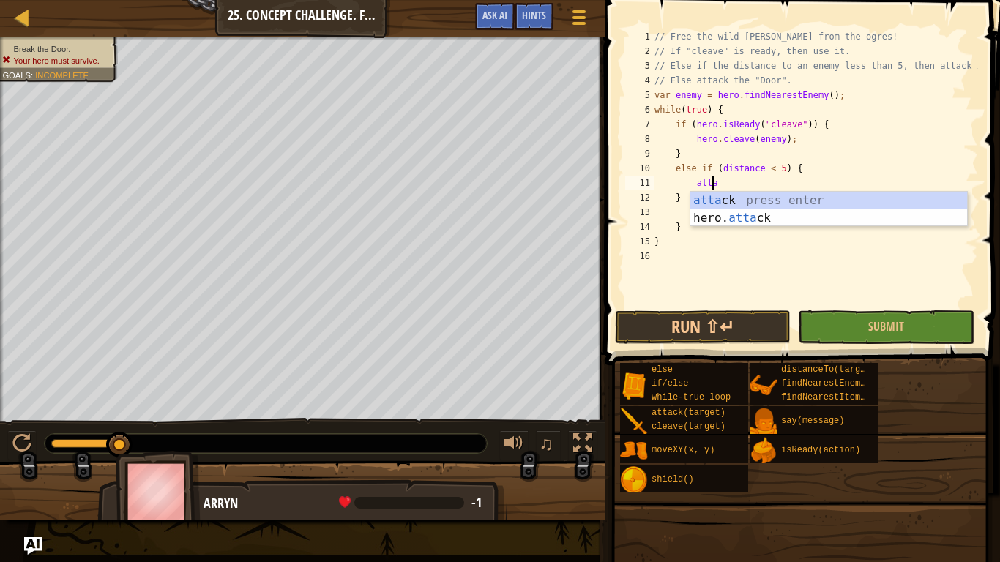
scroll to position [7, 4]
click at [742, 214] on div "attack press enter hero. attack press enter" at bounding box center [828, 227] width 277 height 70
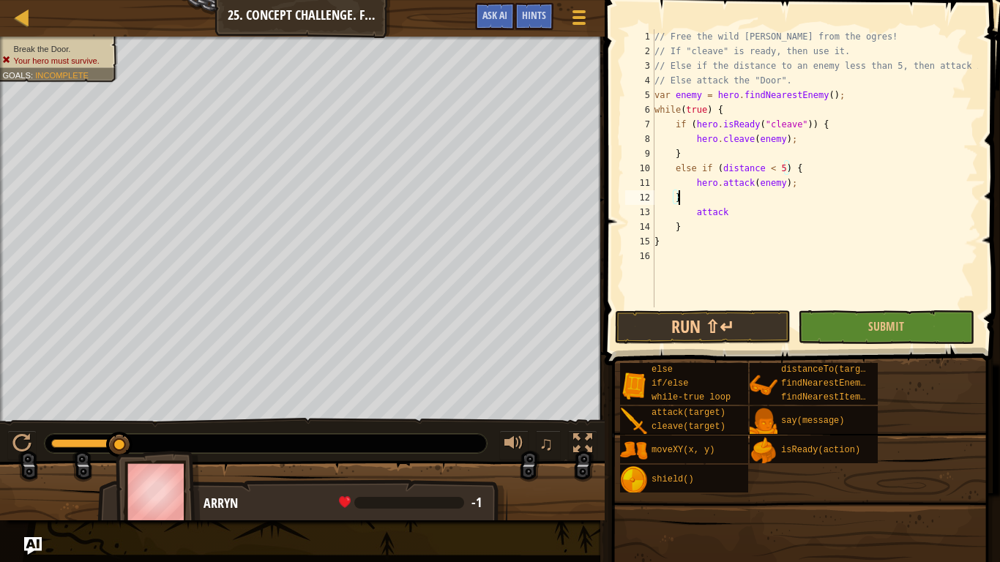
click at [730, 203] on div "// Free the wild [PERSON_NAME] from the ogres! // If "cleave" is ready, then us…" at bounding box center [814, 182] width 326 height 307
click at [726, 208] on div "// Free the wild [PERSON_NAME] from the ogres! // If "cleave" is ready, then us…" at bounding box center [814, 182] width 326 height 307
type textarea "attack"
drag, startPoint x: 740, startPoint y: 214, endPoint x: 619, endPoint y: 216, distance: 120.8
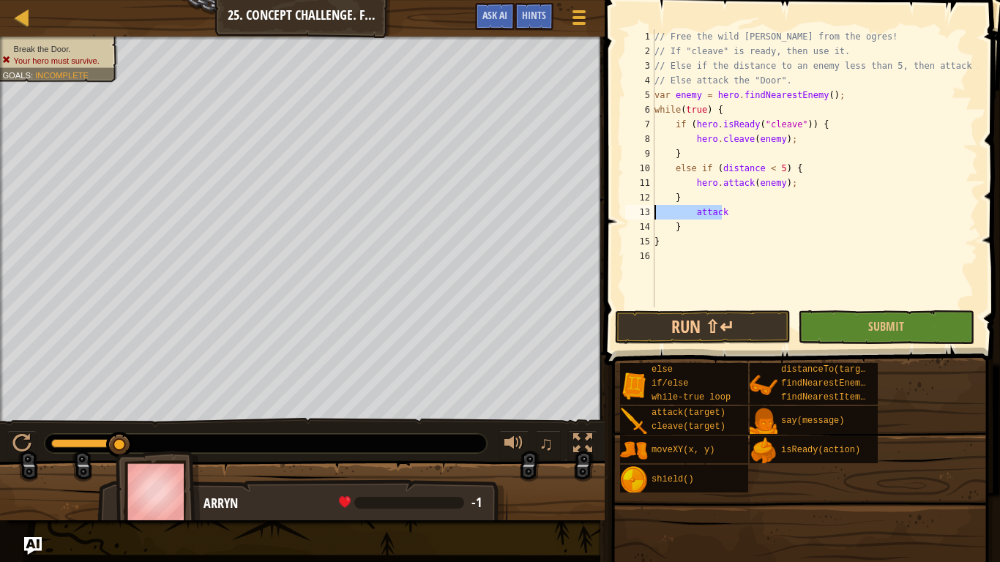
click at [619, 216] on div "attack 1 2 3 4 5 6 7 8 9 10 11 12 13 14 15 16 // Free the wild [PERSON_NAME] fr…" at bounding box center [800, 211] width 400 height 408
click at [706, 233] on div "// Free the wild [PERSON_NAME] from the ogres! // If "cleave" is ready, then us…" at bounding box center [814, 182] width 326 height 307
type textarea "}"
click at [705, 202] on div "// Free the wild [PERSON_NAME] from the ogres! // If "cleave" is ready, then us…" at bounding box center [814, 182] width 326 height 307
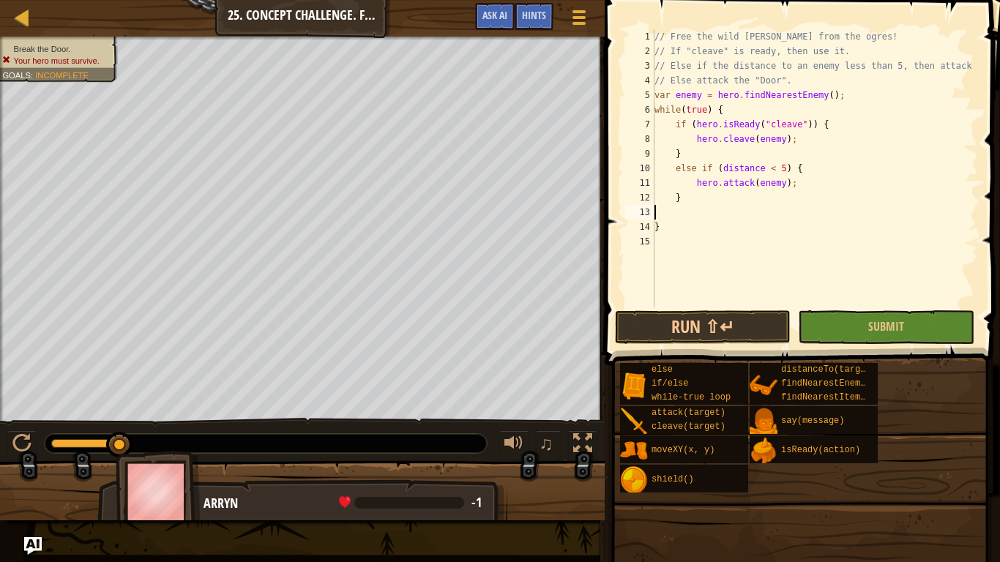
type textarea "}"
click at [720, 212] on div "// Free the wild [PERSON_NAME] from the ogres! // If "cleave" is ready, then us…" at bounding box center [814, 182] width 326 height 307
click at [737, 197] on div "// Free the wild [PERSON_NAME] from the ogres! // If "cleave" is ready, then us…" at bounding box center [814, 182] width 326 height 307
type textarea "}"
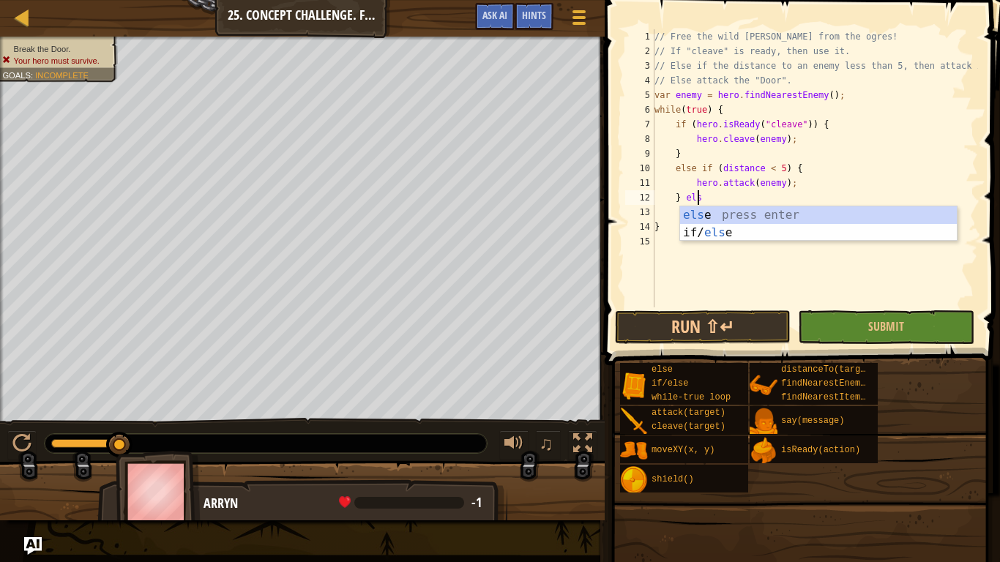
type textarea "} else"
click at [738, 219] on div "else press enter if/ else press enter" at bounding box center [818, 241] width 277 height 70
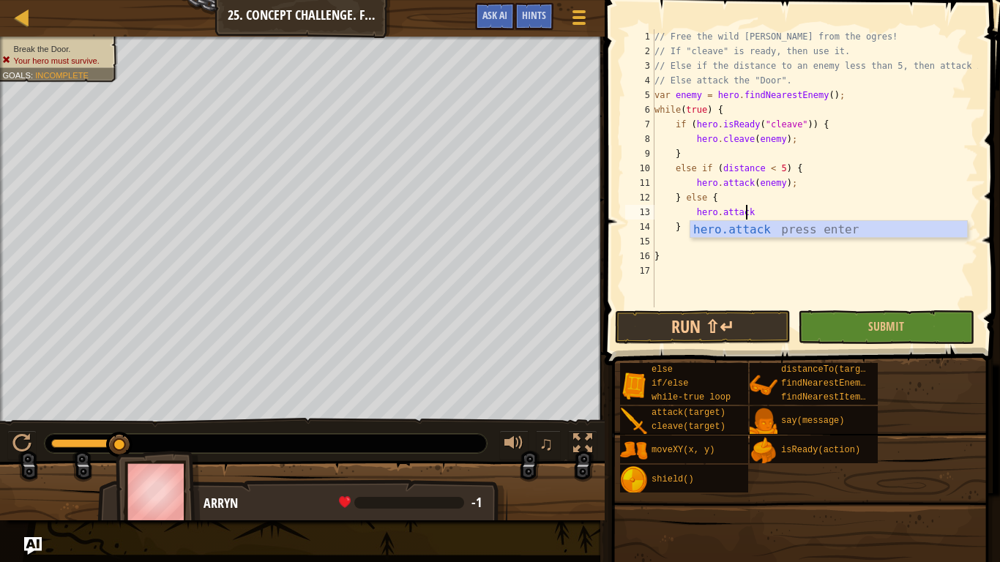
scroll to position [7, 7]
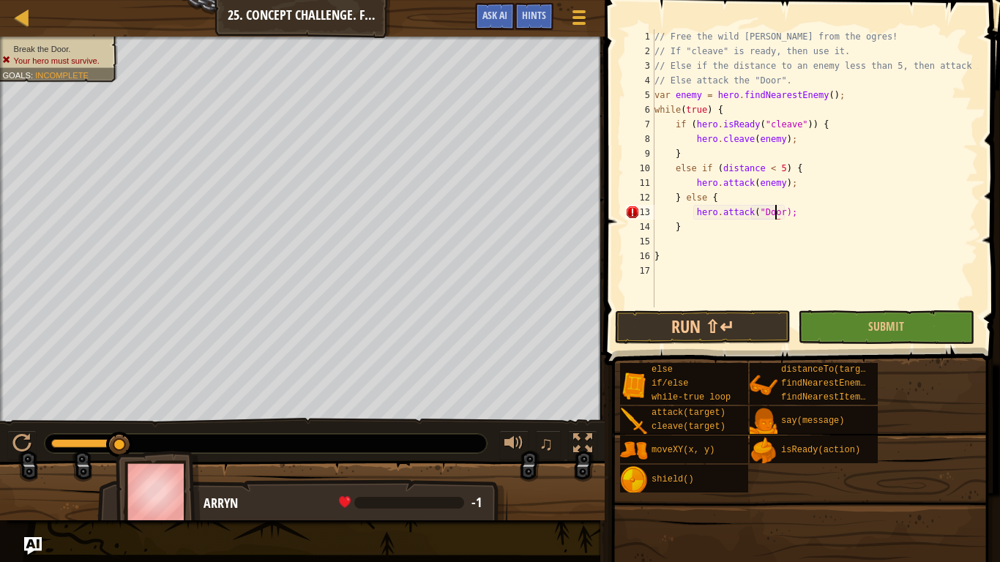
type textarea "hero.attack("Door");"
drag, startPoint x: 731, startPoint y: 291, endPoint x: 724, endPoint y: 310, distance: 21.1
click at [730, 291] on div "// Free the wild [PERSON_NAME] from the ogres! // If "cleave" is ready, then us…" at bounding box center [814, 182] width 326 height 307
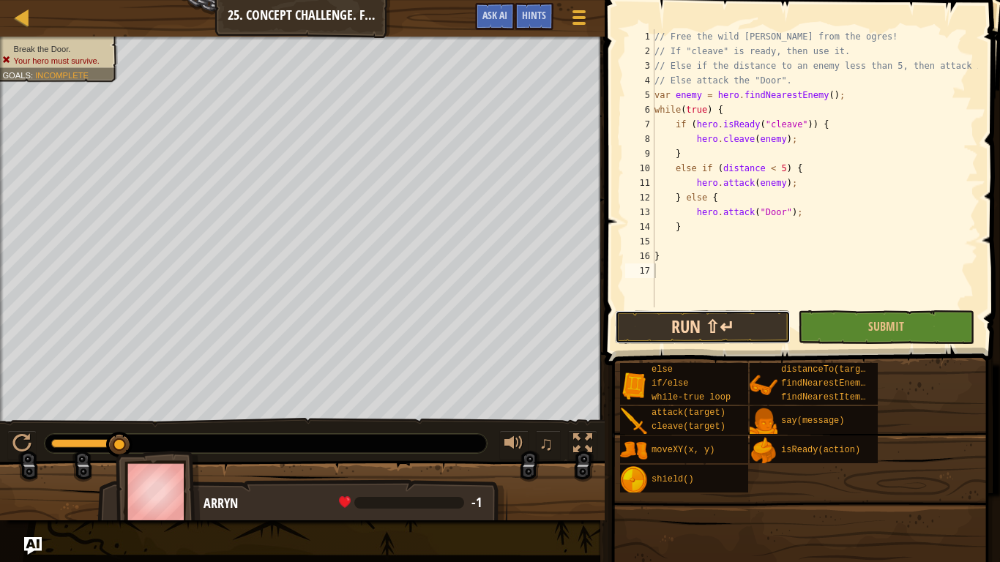
click at [723, 329] on button "Run ⇧↵" at bounding box center [703, 327] width 176 height 34
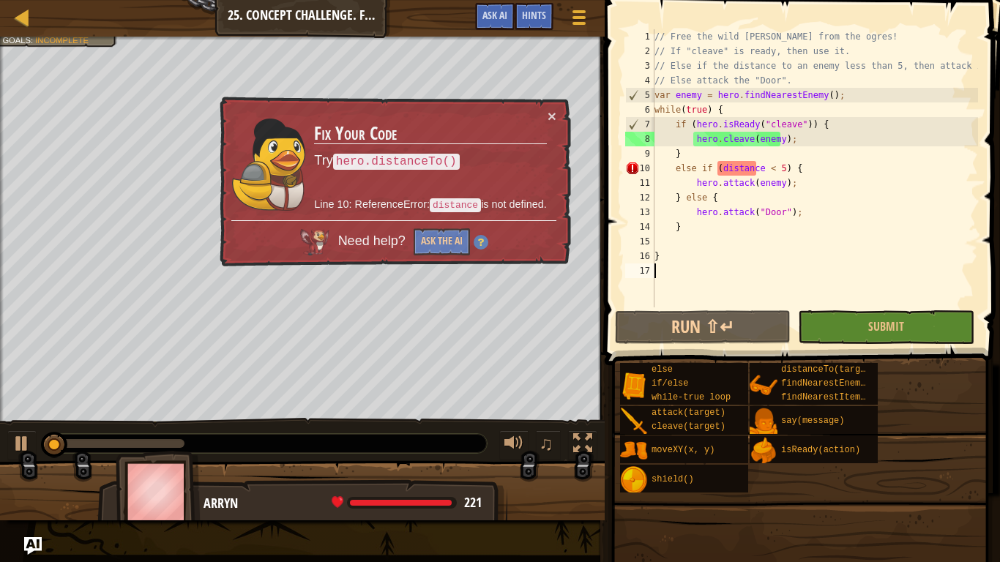
click at [940, 463] on div "else if/else while-true loop attack(target) cleave(target) moveXY(x, y) shield(…" at bounding box center [804, 427] width 370 height 131
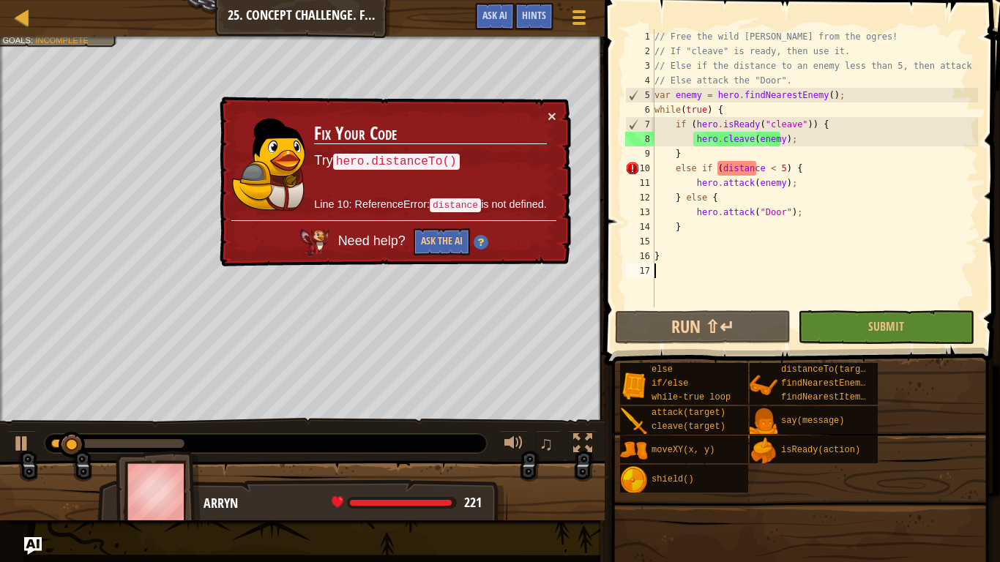
click at [717, 169] on div "// Free the wild [PERSON_NAME] from the ogres! // If "cleave" is ready, then us…" at bounding box center [814, 182] width 326 height 307
drag, startPoint x: 779, startPoint y: 165, endPoint x: 698, endPoint y: 166, distance: 81.2
click at [698, 166] on div "// Free the wild [PERSON_NAME] from the ogres! // If "cleave" is ready, then us…" at bounding box center [814, 182] width 326 height 307
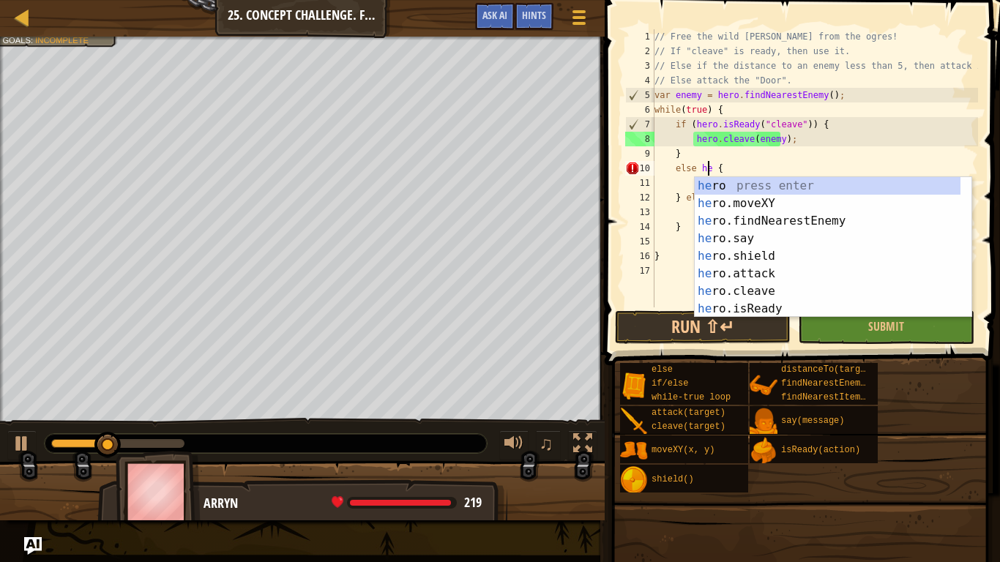
scroll to position [7, 5]
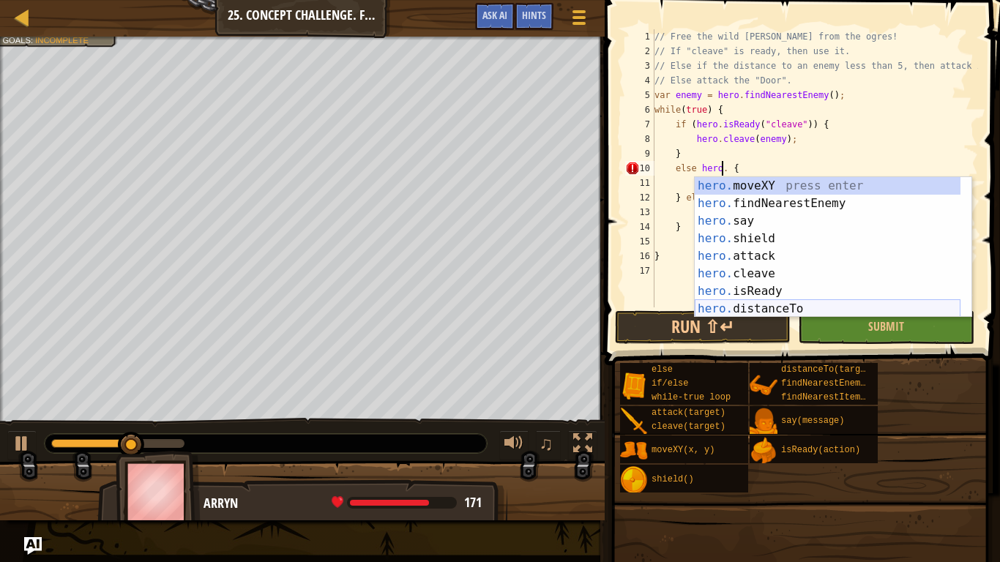
click at [728, 304] on div "hero. moveXY press enter hero. findNearestEnemy press enter hero. say press ent…" at bounding box center [828, 265] width 266 height 176
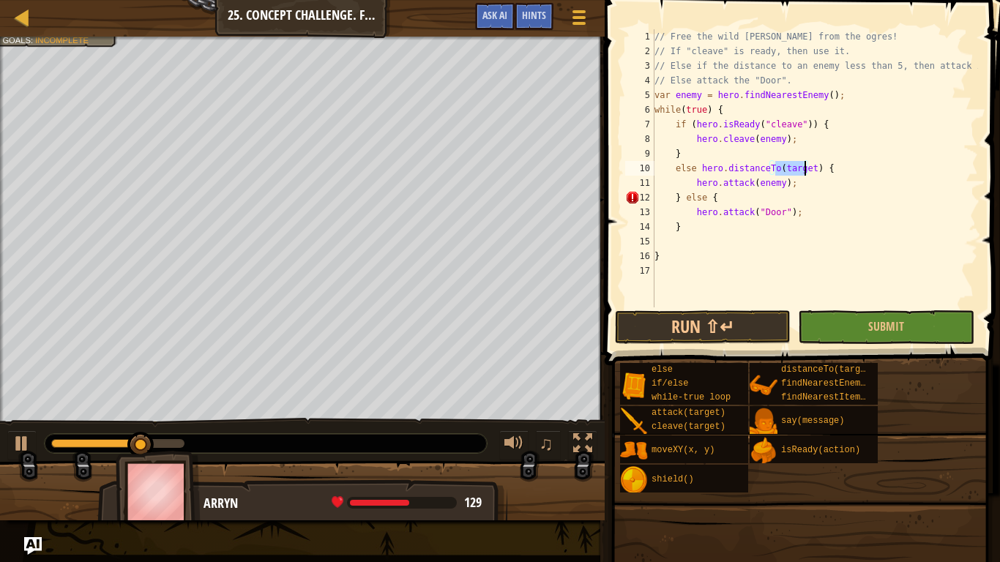
click at [792, 170] on div "// Free the wild [PERSON_NAME] from the ogres! // If "cleave" is ready, then us…" at bounding box center [814, 168] width 326 height 278
click at [792, 170] on div "// Free the wild [PERSON_NAME] from the ogres! // If "cleave" is ready, then us…" at bounding box center [814, 182] width 326 height 307
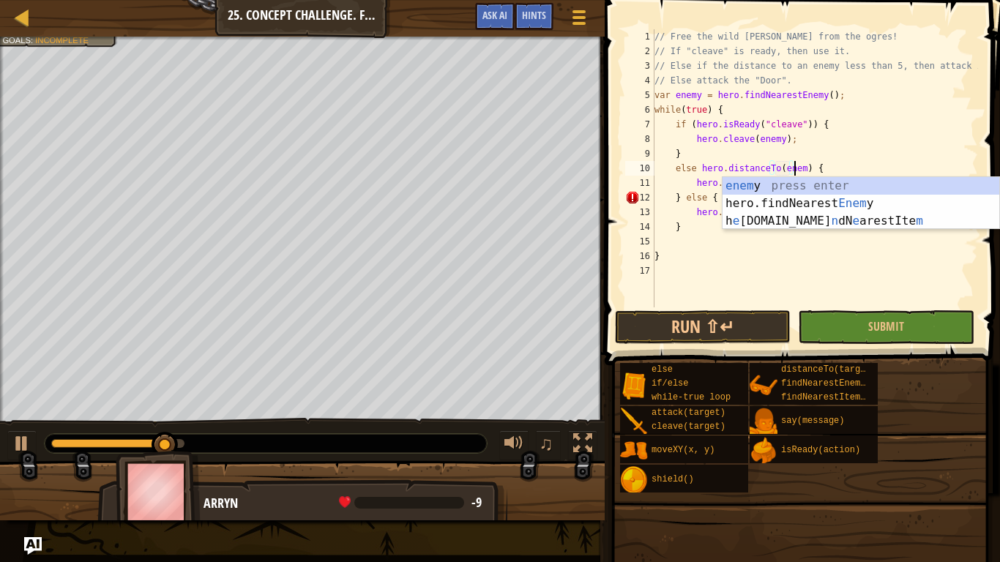
scroll to position [7, 12]
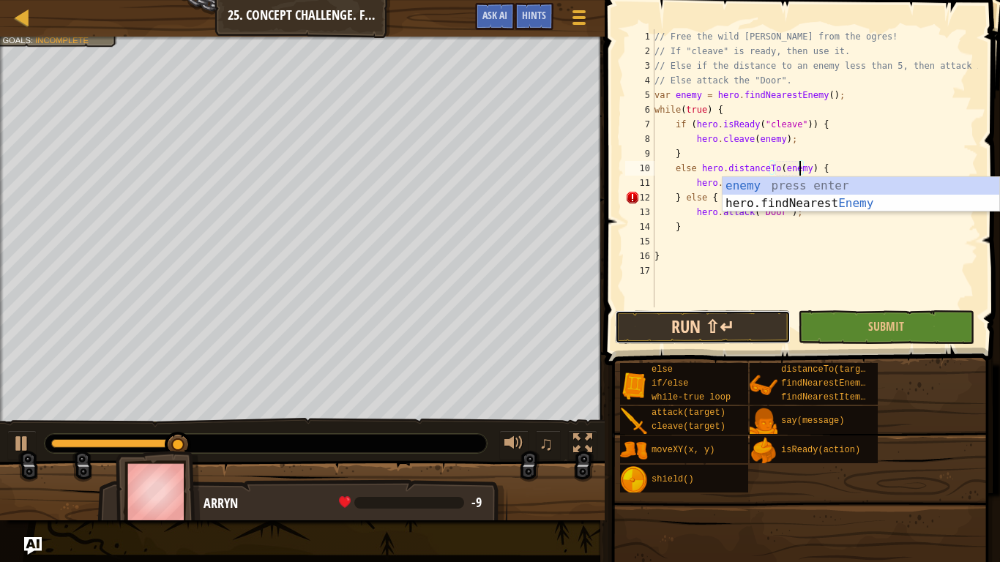
click at [734, 319] on button "Run ⇧↵" at bounding box center [703, 327] width 176 height 34
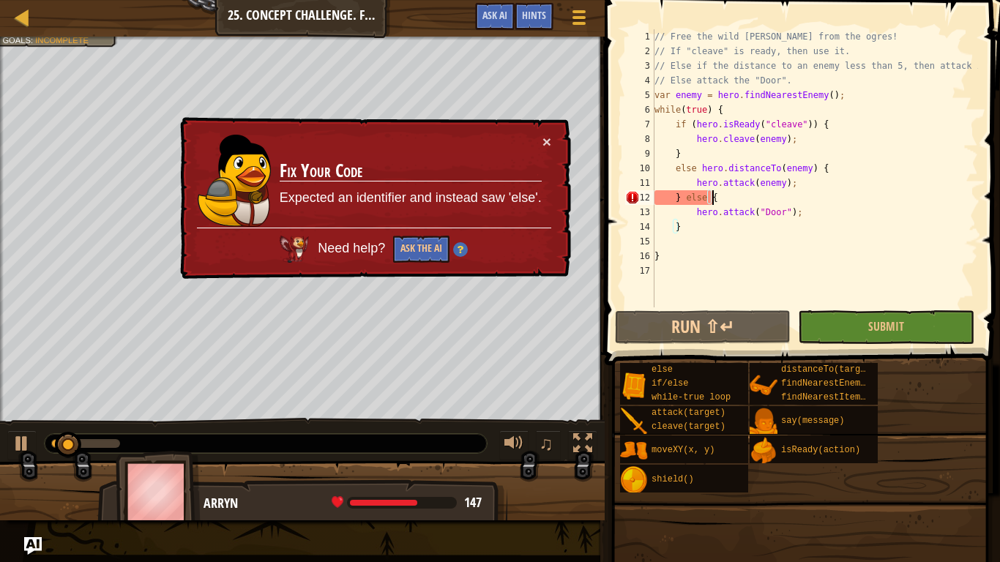
click at [734, 196] on div "// Free the wild [PERSON_NAME] from the ogres! // If "cleave" is ready, then us…" at bounding box center [814, 182] width 326 height 307
click at [729, 201] on div "// Free the wild [PERSON_NAME] from the ogres! // If "cleave" is ready, then us…" at bounding box center [814, 182] width 326 height 307
click at [705, 201] on div "// Free the wild [PERSON_NAME] from the ogres! // If "cleave" is ready, then us…" at bounding box center [814, 182] width 326 height 307
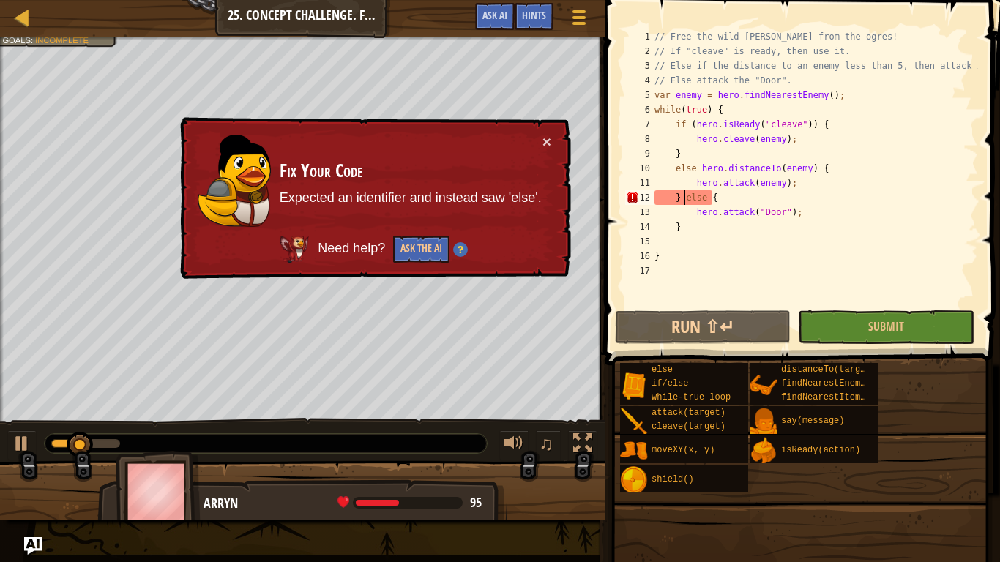
click at [682, 194] on div "// Free the wild [PERSON_NAME] from the ogres! // If "cleave" is ready, then us…" at bounding box center [814, 182] width 326 height 307
click at [419, 247] on button "Ask the AI" at bounding box center [422, 248] width 57 height 28
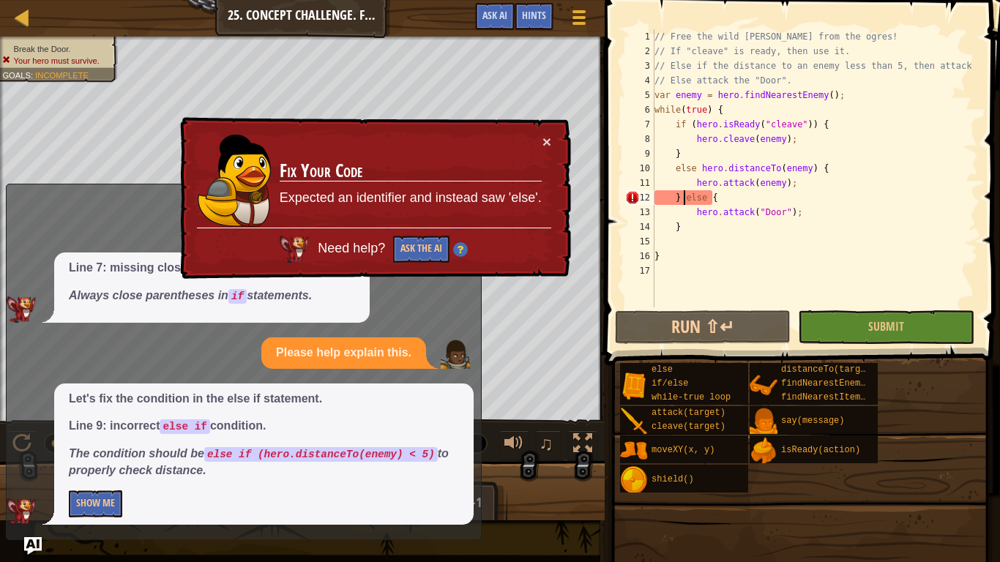
click at [699, 168] on div "// Free the wild [PERSON_NAME] from the ogres! // If "cleave" is ready, then us…" at bounding box center [814, 182] width 326 height 307
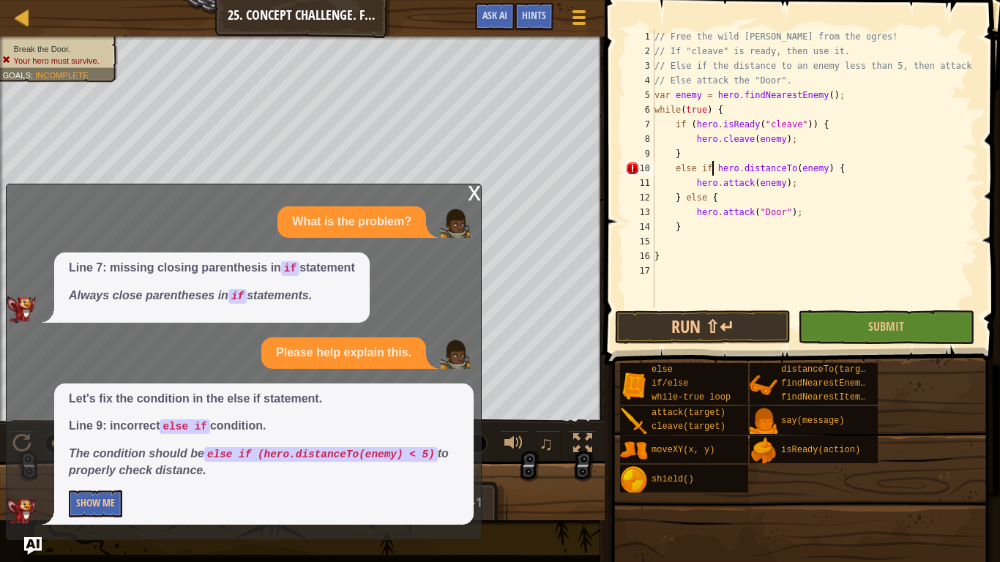
scroll to position [7, 5]
click at [819, 169] on div "// Free the wild [PERSON_NAME] from the ogres! // If "cleave" is ready, then us…" at bounding box center [814, 182] width 326 height 307
click at [814, 185] on div "// Free the wild [PERSON_NAME] from the ogres! // If "cleave" is ready, then us…" at bounding box center [814, 182] width 326 height 307
click at [705, 190] on div "// Free the wild [PERSON_NAME] from the ogres! // If "cleave" is ready, then us…" at bounding box center [814, 182] width 326 height 307
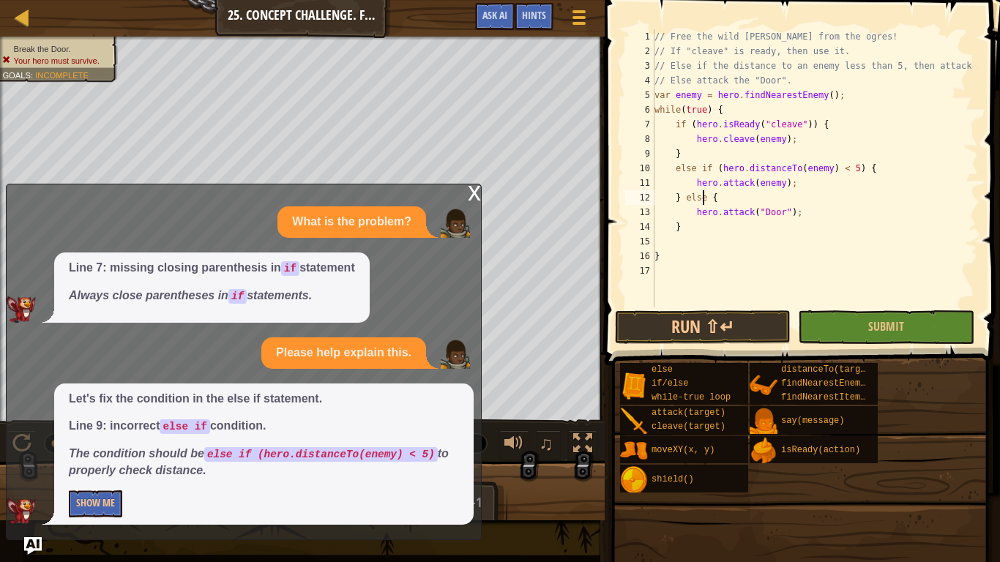
scroll to position [7, 4]
click at [743, 173] on div "// Free the wild [PERSON_NAME] from the ogres! // If "cleave" is ready, then us…" at bounding box center [814, 182] width 326 height 307
click at [752, 322] on button "Run ⇧↵" at bounding box center [703, 327] width 176 height 34
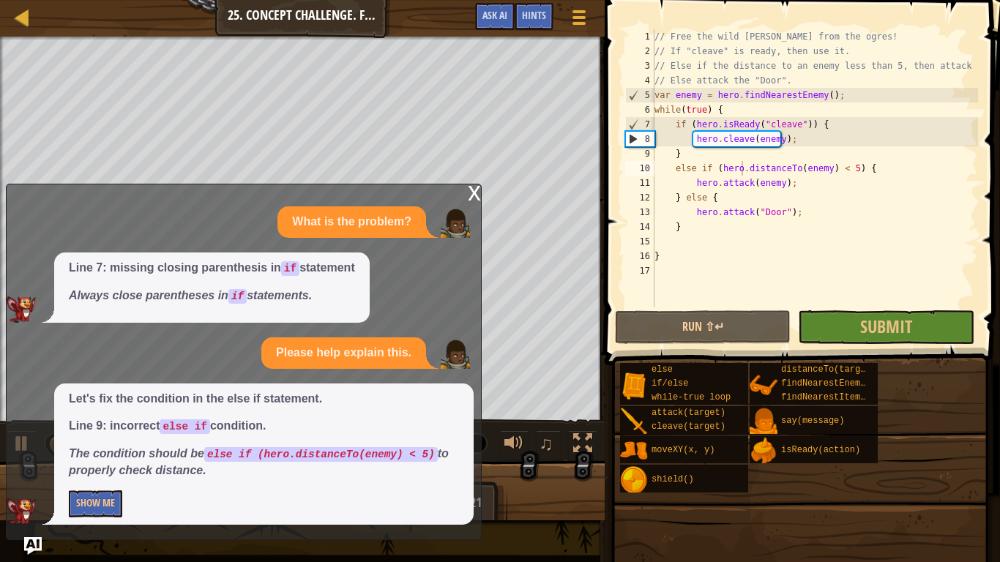
click at [479, 193] on div "x" at bounding box center [474, 191] width 13 height 15
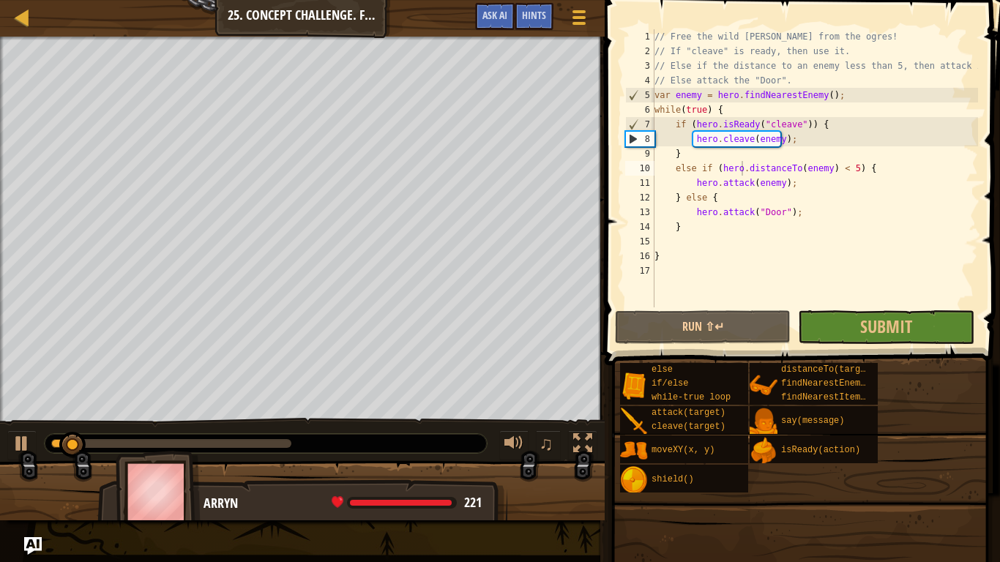
click at [928, 468] on div "else if/else while-true loop attack(target) cleave(target) moveXY(x, y) shield(…" at bounding box center [804, 427] width 370 height 131
click at [20, 449] on div at bounding box center [21, 443] width 19 height 19
click at [813, 140] on div "// Free the wild [PERSON_NAME] from the ogres! // If "cleave" is ready, then us…" at bounding box center [814, 182] width 326 height 307
click at [763, 198] on div "// Free the wild [PERSON_NAME] from the ogres! // If "cleave" is ready, then us…" at bounding box center [814, 182] width 326 height 307
click at [815, 134] on div "// Free the wild [PERSON_NAME] from the ogres! // If "cleave" is ready, then us…" at bounding box center [814, 182] width 326 height 307
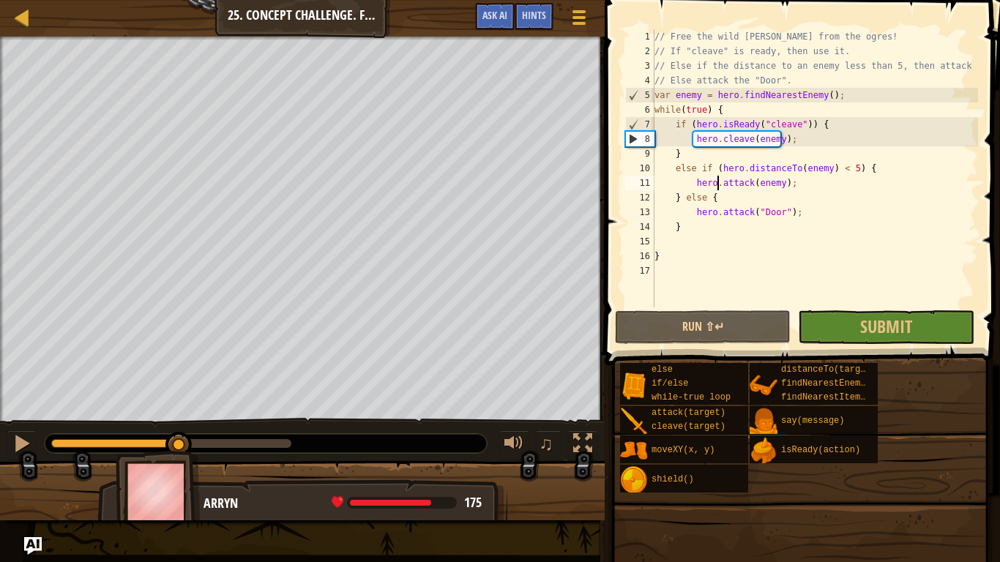
drag, startPoint x: 718, startPoint y: 180, endPoint x: 721, endPoint y: 169, distance: 11.4
click at [717, 180] on div "// Free the wild [PERSON_NAME] from the ogres! // If "cleave" is ready, then us…" at bounding box center [814, 182] width 326 height 307
click at [840, 135] on div "// Free the wild [PERSON_NAME] from the ogres! // If "cleave" is ready, then us…" at bounding box center [814, 182] width 326 height 307
type textarea "hero.cleave(enemy);"
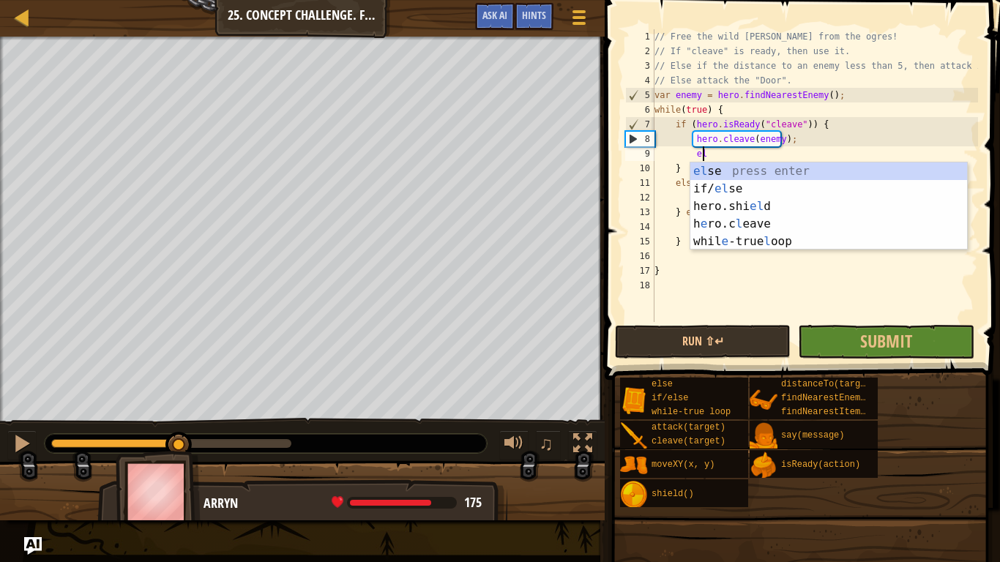
scroll to position [7, 4]
type textarea "else"
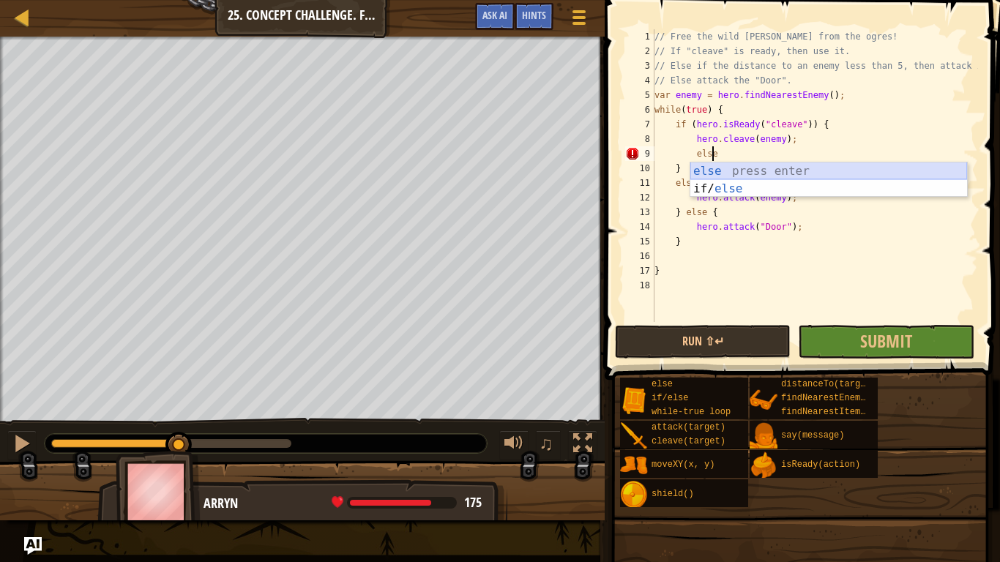
click at [763, 163] on div "else press enter if/ else press enter" at bounding box center [828, 197] width 277 height 70
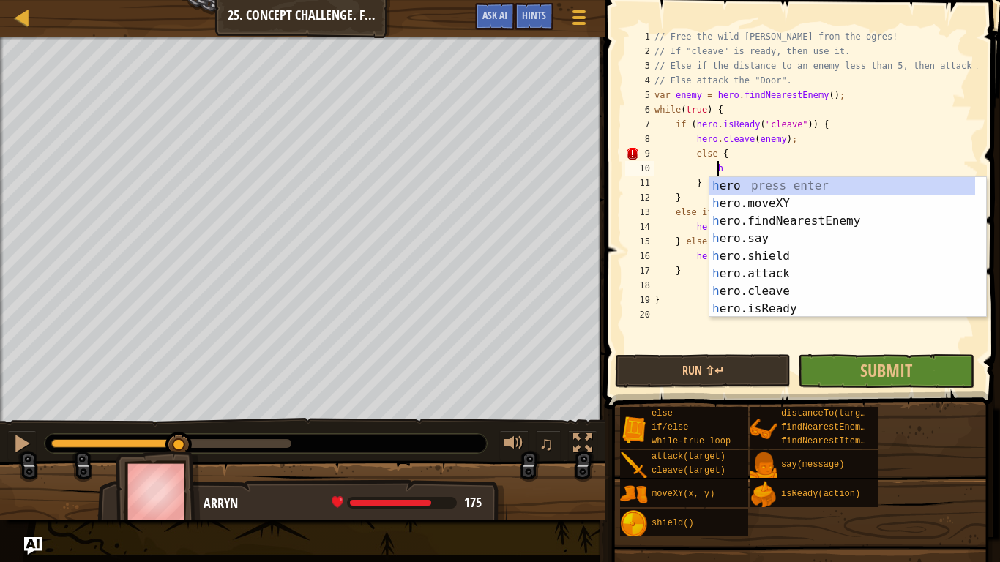
scroll to position [7, 4]
type textarea "h"
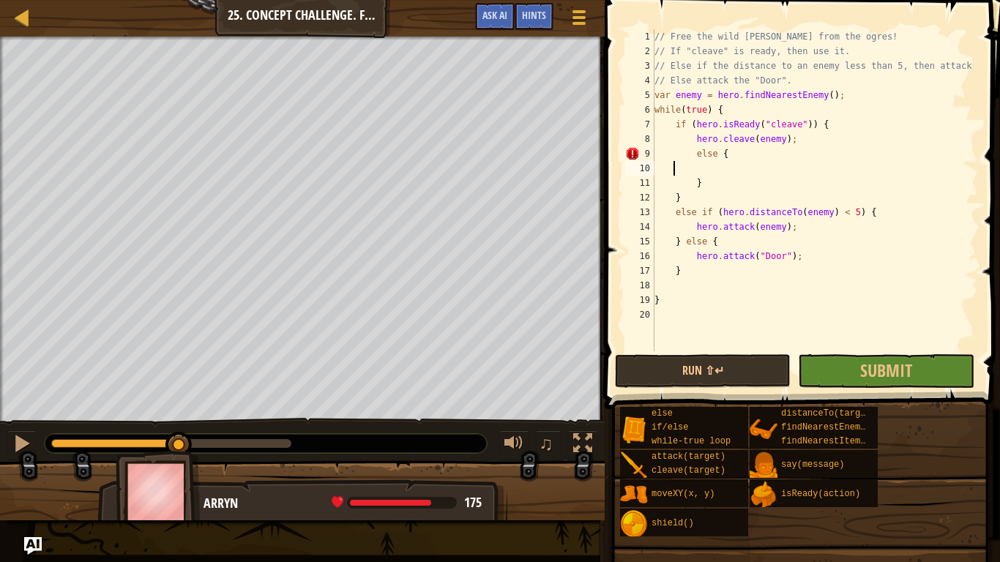
scroll to position [7, 0]
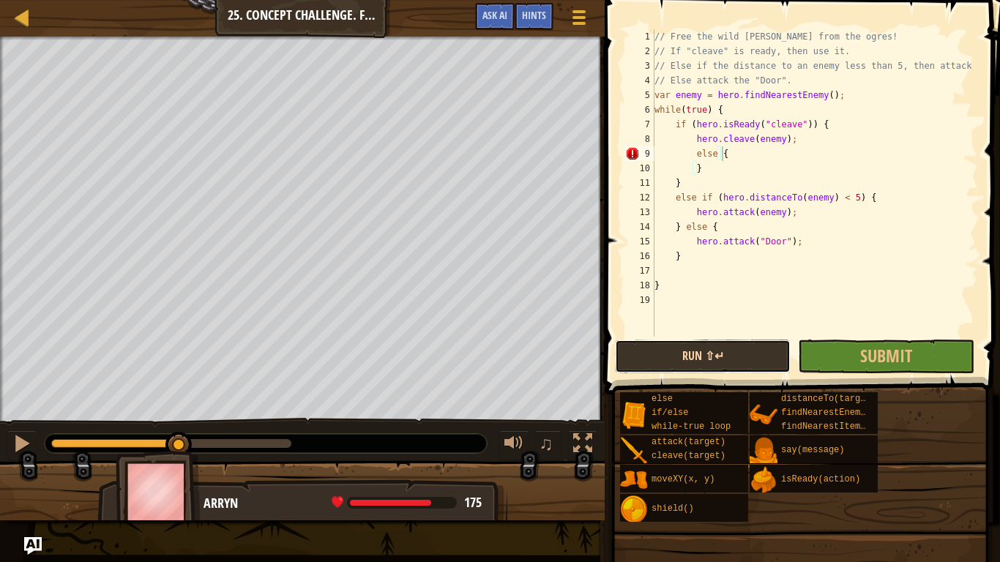
click at [716, 359] on button "Run ⇧↵" at bounding box center [703, 357] width 176 height 34
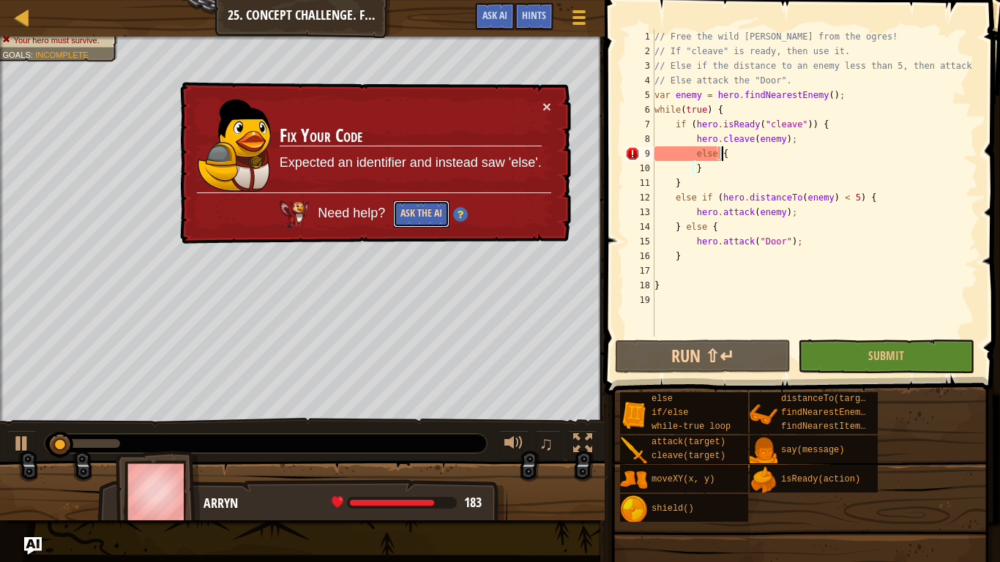
click at [427, 214] on button "Ask the AI" at bounding box center [420, 215] width 57 height 28
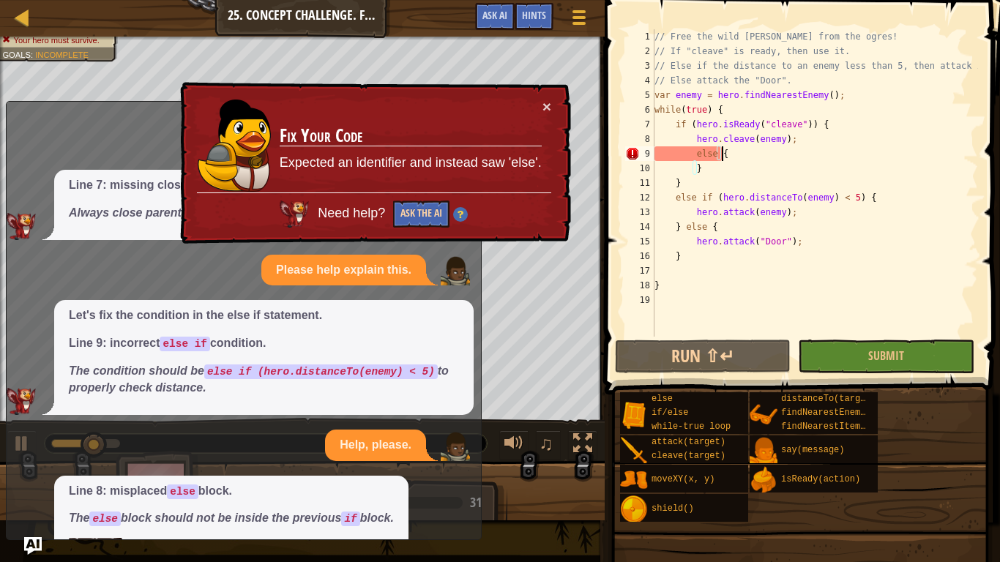
scroll to position [48, 0]
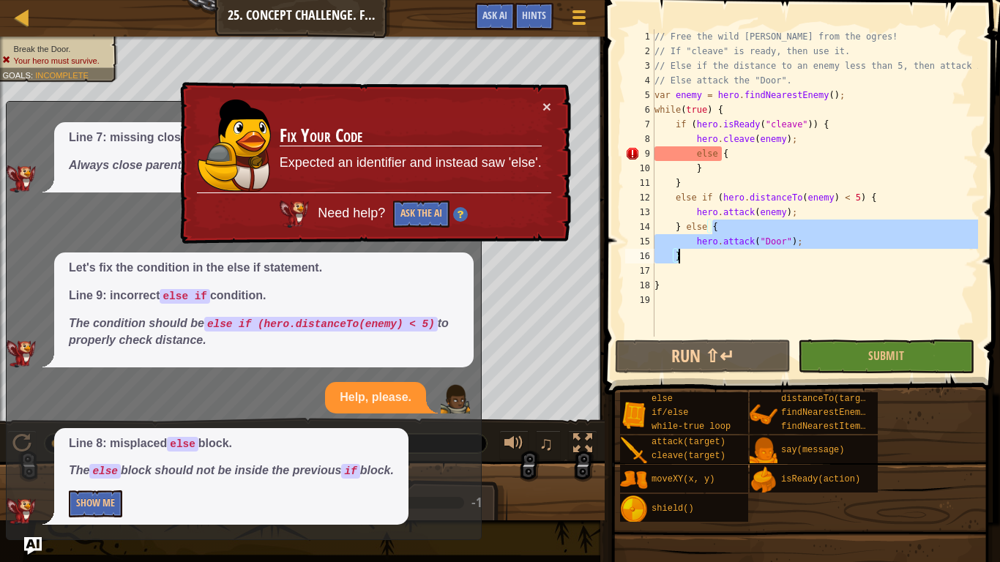
drag, startPoint x: 727, startPoint y: 224, endPoint x: 701, endPoint y: 258, distance: 42.3
click at [701, 258] on div "// Free the wild [PERSON_NAME] from the ogres! // If "cleave" is ready, then us…" at bounding box center [814, 197] width 326 height 337
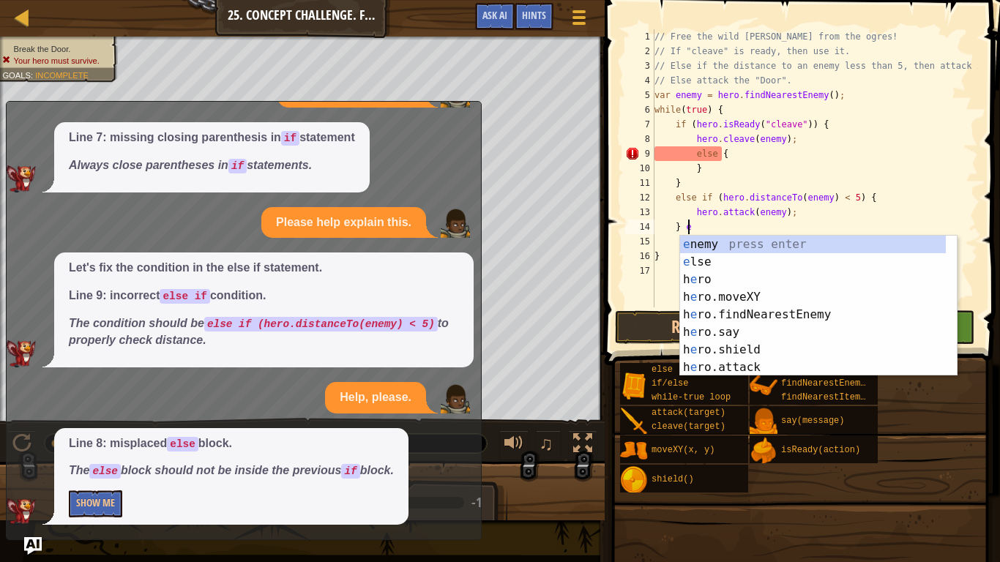
type textarea "}"
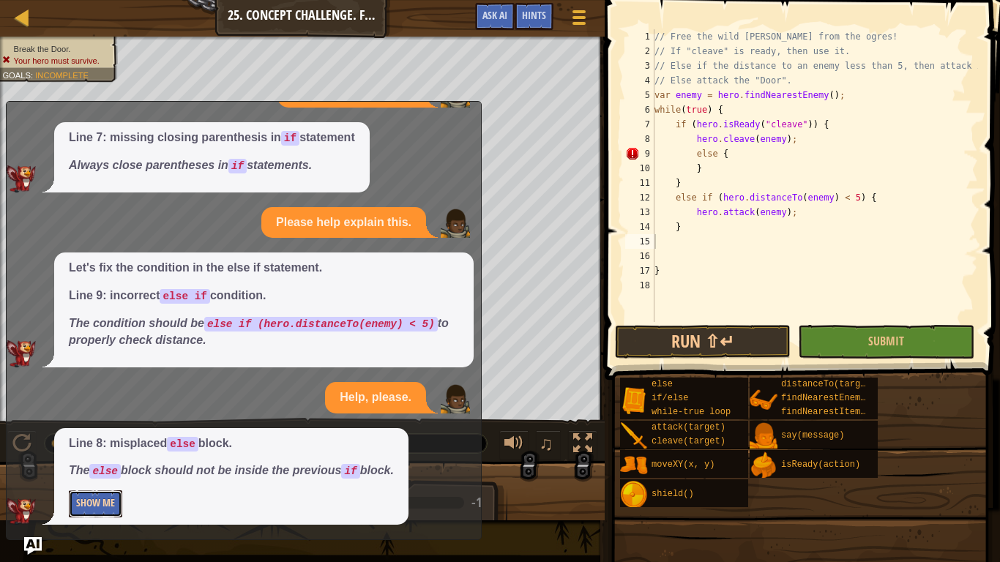
click at [94, 468] on button "Show Me" at bounding box center [95, 503] width 53 height 27
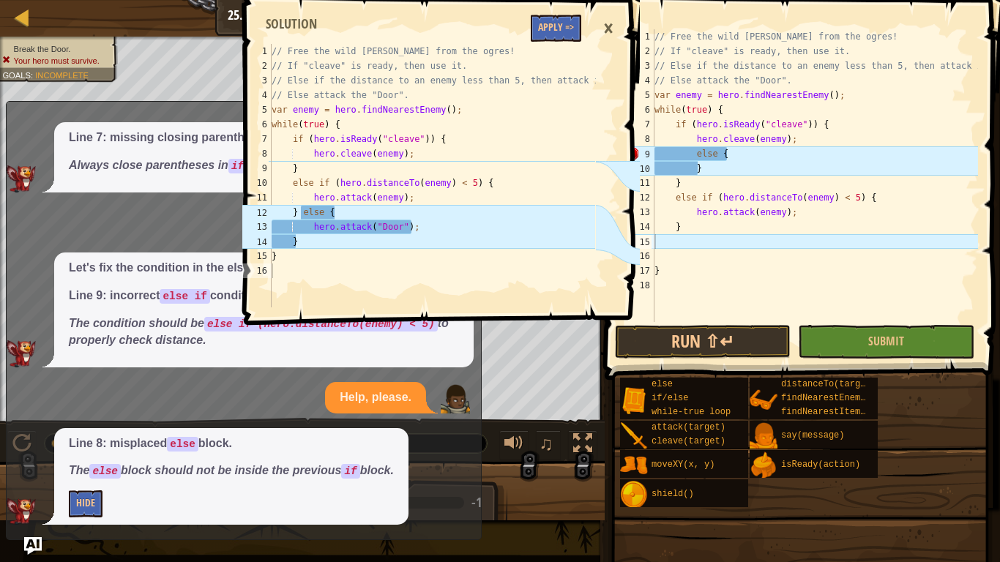
click at [744, 223] on div "// Free the wild [PERSON_NAME] from the ogres! // If "cleave" is ready, then us…" at bounding box center [814, 190] width 326 height 322
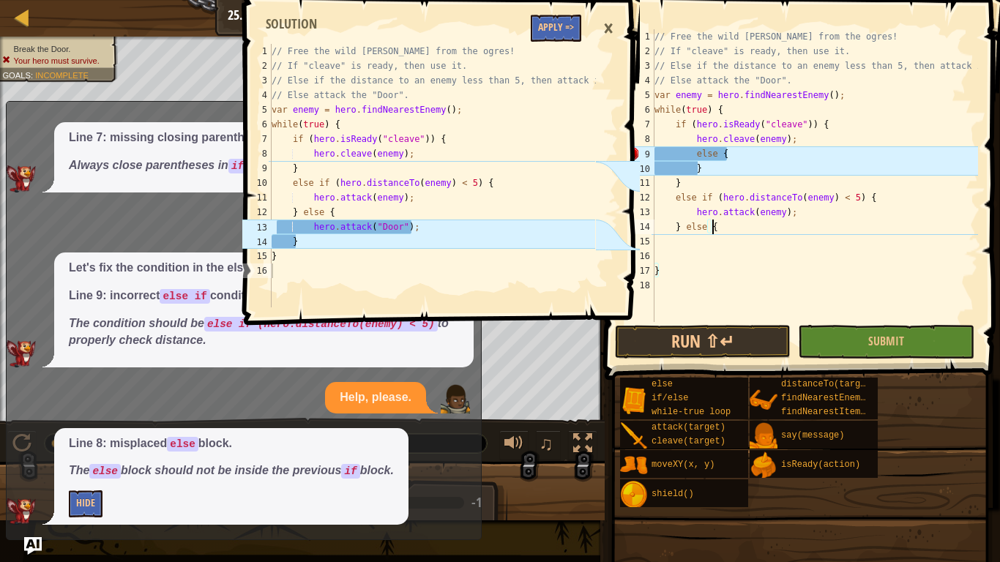
scroll to position [7, 4]
type textarea "} else {"
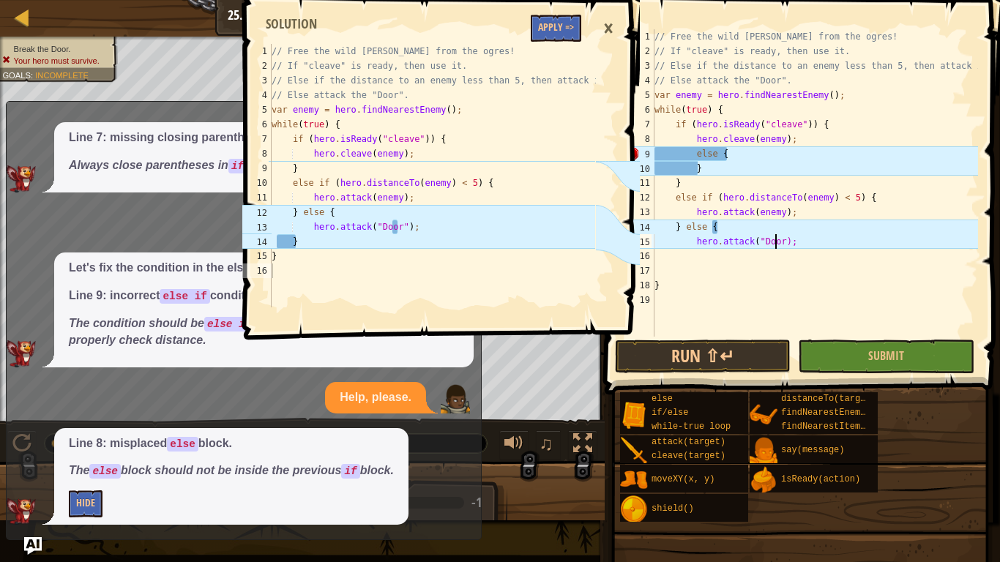
type textarea "hero.attack("Door");"
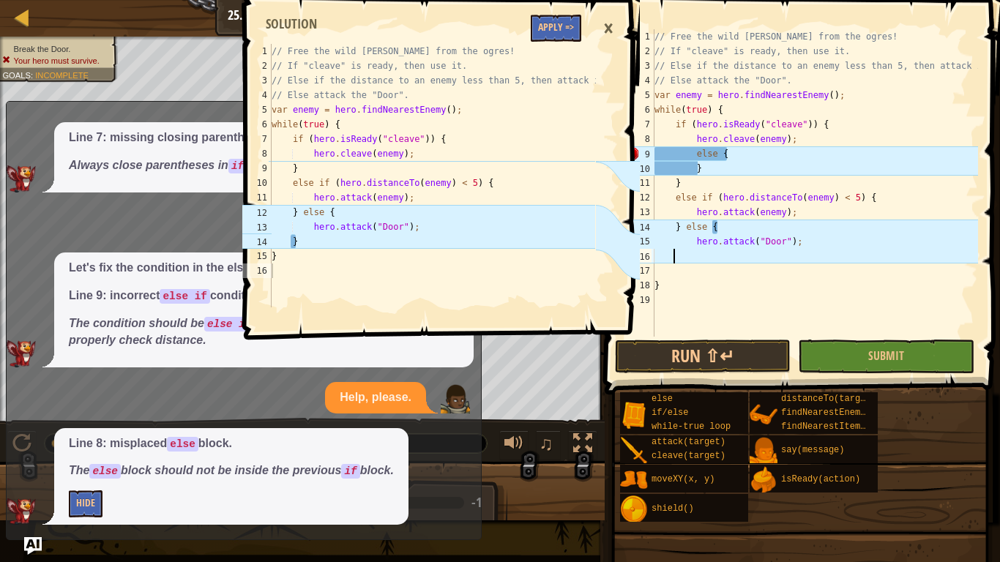
scroll to position [7, 1]
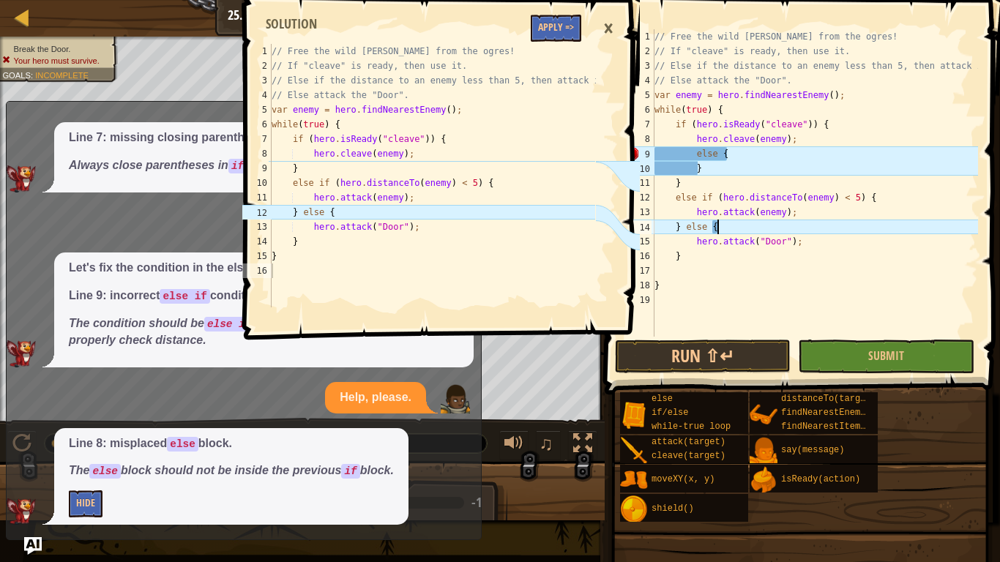
click at [718, 225] on div "// Free the wild [PERSON_NAME] from the ogres! // If "cleave" is ready, then us…" at bounding box center [814, 197] width 326 height 337
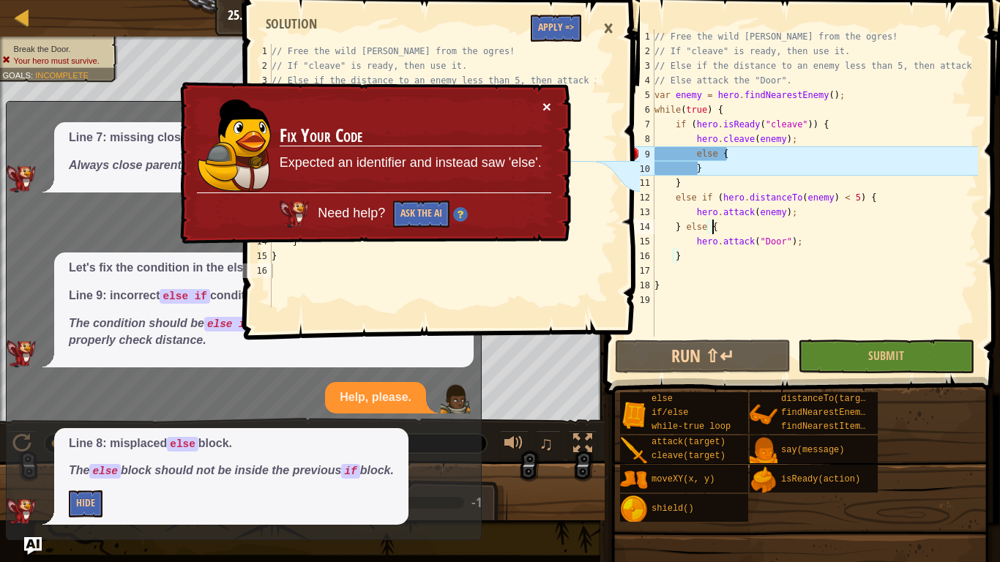
click at [547, 102] on button "×" at bounding box center [546, 106] width 9 height 15
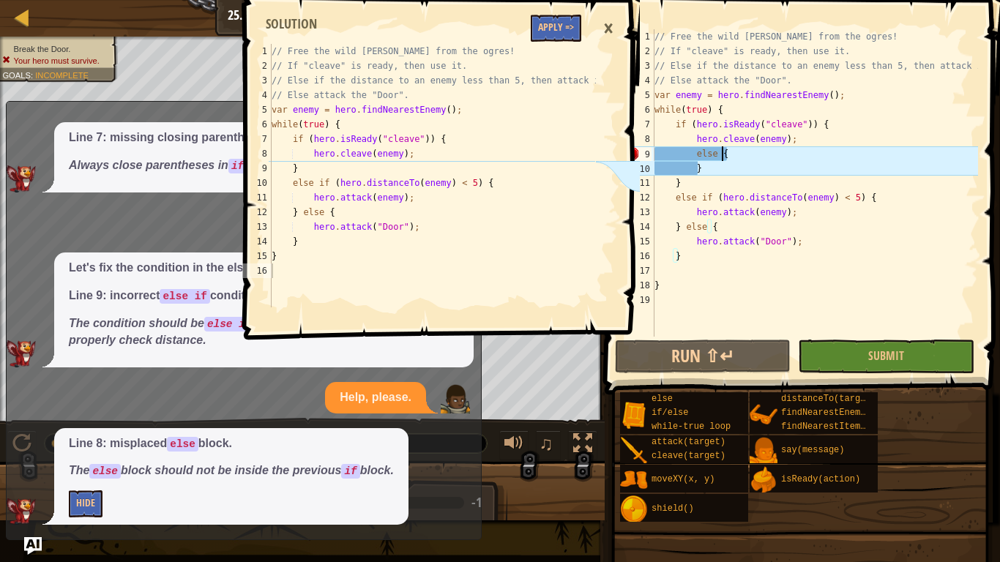
click at [741, 151] on div "// Free the wild [PERSON_NAME] from the ogres! // If "cleave" is ready, then us…" at bounding box center [814, 197] width 326 height 337
type textarea "else {"
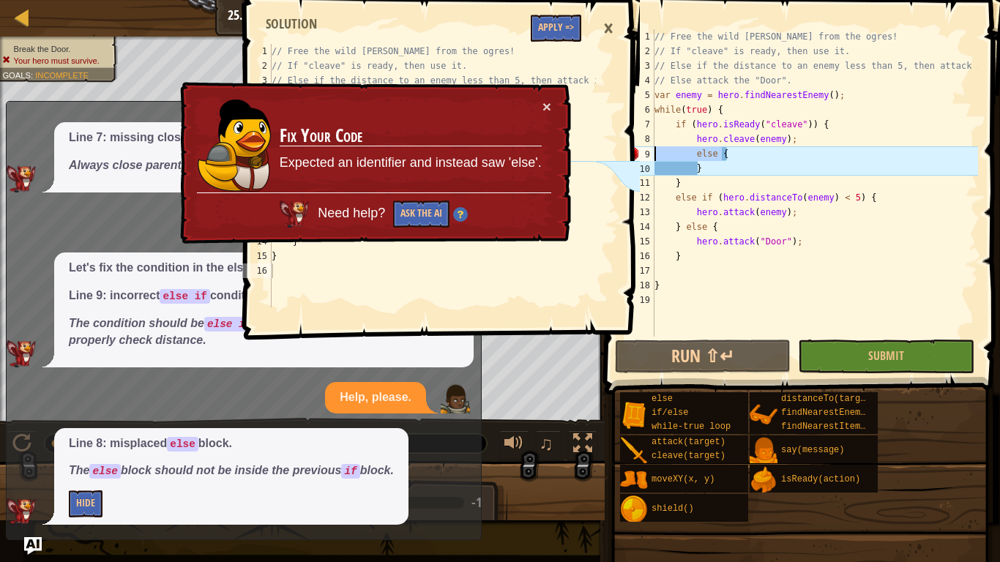
drag, startPoint x: 744, startPoint y: 151, endPoint x: 618, endPoint y: 160, distance: 126.1
click at [618, 160] on div "Map Computer Science 2 25. Concept Challenge. Free [PERSON_NAME] Game Menu Done…" at bounding box center [500, 281] width 1000 height 562
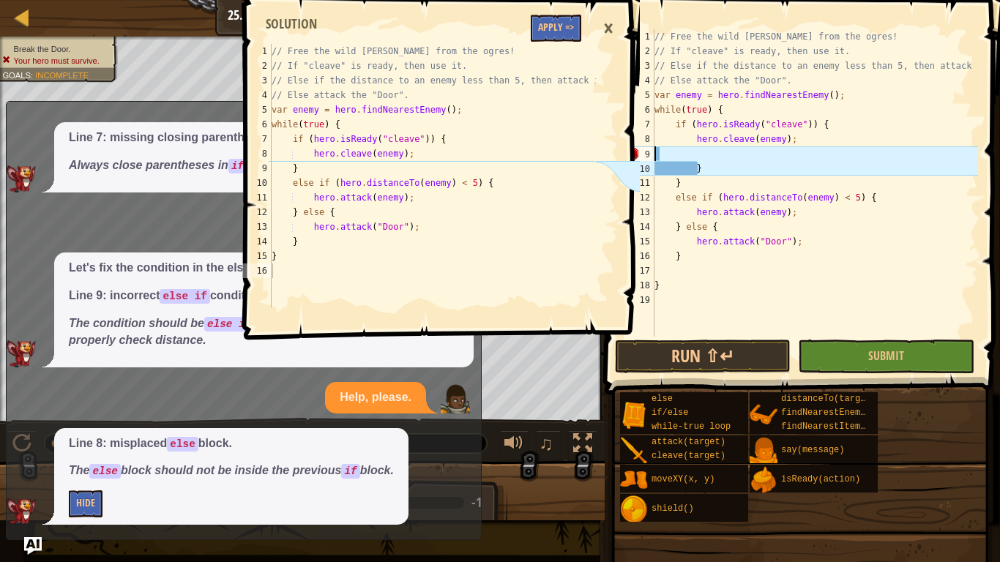
click at [736, 157] on div "// Free the wild [PERSON_NAME] from the ogres! // If "cleave" is ready, then us…" at bounding box center [814, 197] width 326 height 337
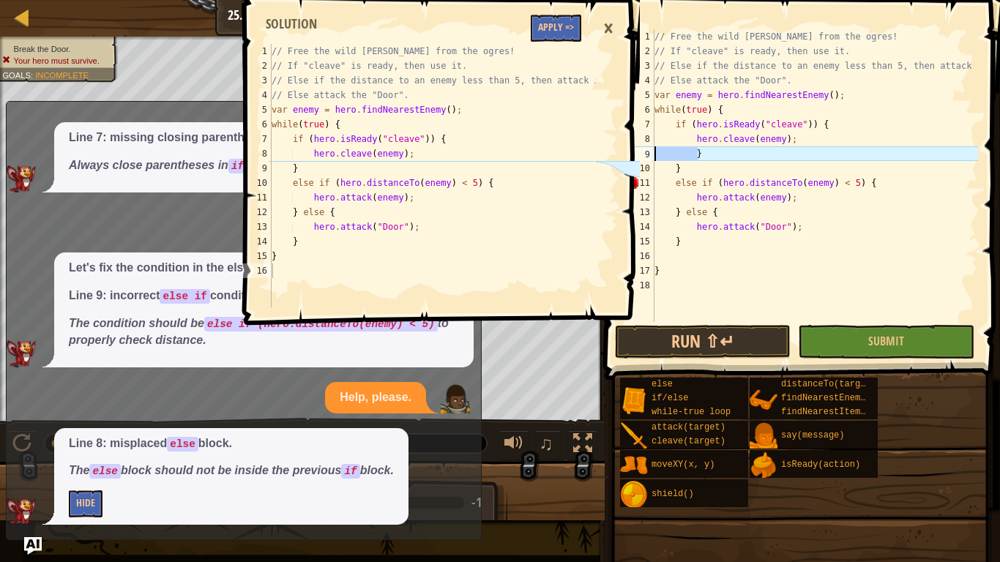
drag, startPoint x: 731, startPoint y: 157, endPoint x: 626, endPoint y: 154, distance: 104.7
click at [626, 154] on div "Map Computer Science 2 25. Concept Challenge. Free [PERSON_NAME] Game Menu Done…" at bounding box center [500, 281] width 1000 height 562
type textarea "}"
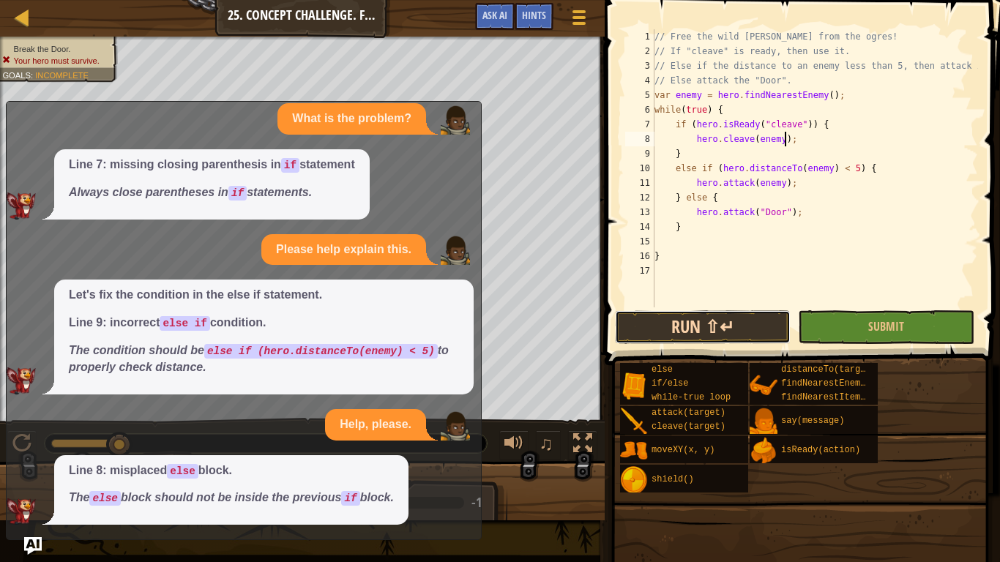
click at [701, 332] on button "Run ⇧↵" at bounding box center [703, 327] width 176 height 34
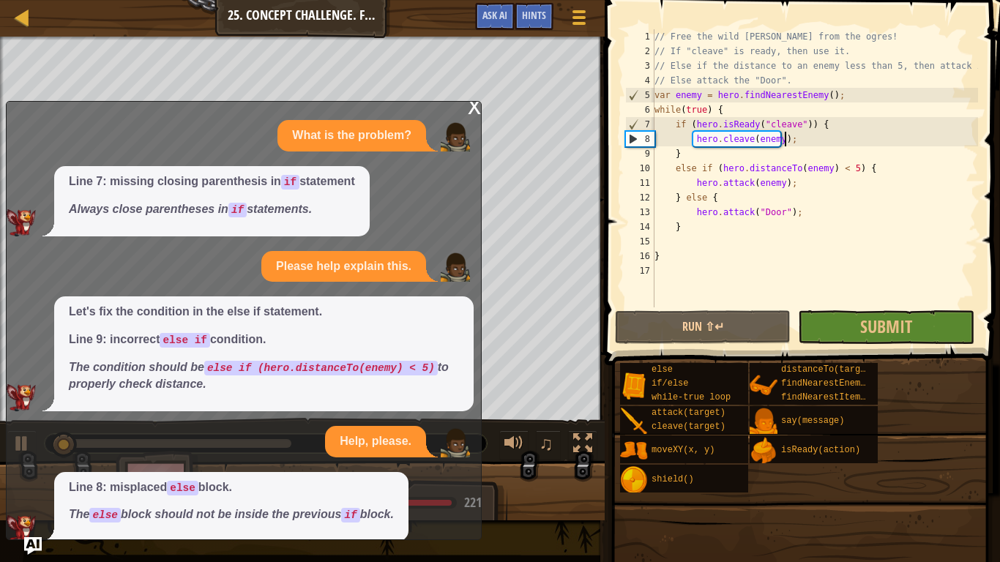
scroll to position [0, 0]
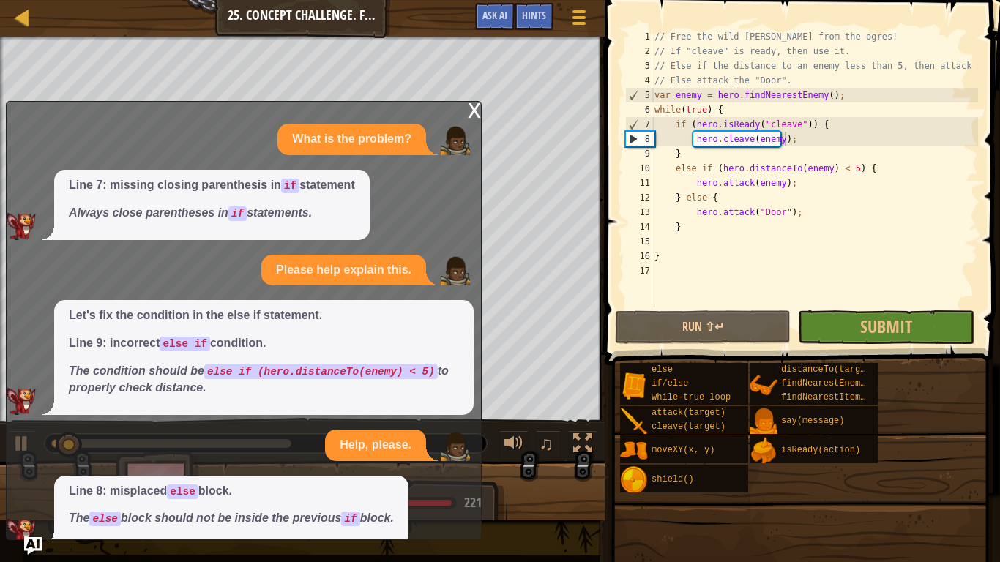
click at [476, 106] on div "x" at bounding box center [474, 109] width 13 height 15
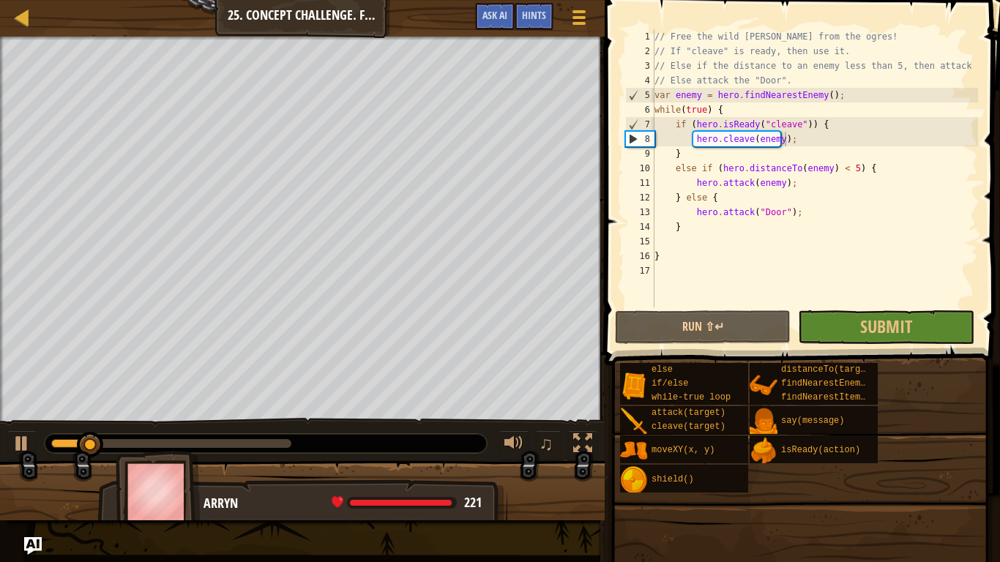
click at [908, 394] on div "else if/else while-true loop attack(target) cleave(target) moveXY(x, y) shield(…" at bounding box center [804, 427] width 370 height 131
click at [783, 101] on div "// Free the wild [PERSON_NAME] from the ogres! // If "cleave" is ready, then us…" at bounding box center [814, 182] width 326 height 307
drag, startPoint x: 774, startPoint y: 100, endPoint x: 781, endPoint y: 101, distance: 7.5
click at [781, 101] on div "// Free the wild [PERSON_NAME] from the ogres! // If "cleave" is ready, then us…" at bounding box center [814, 182] width 326 height 307
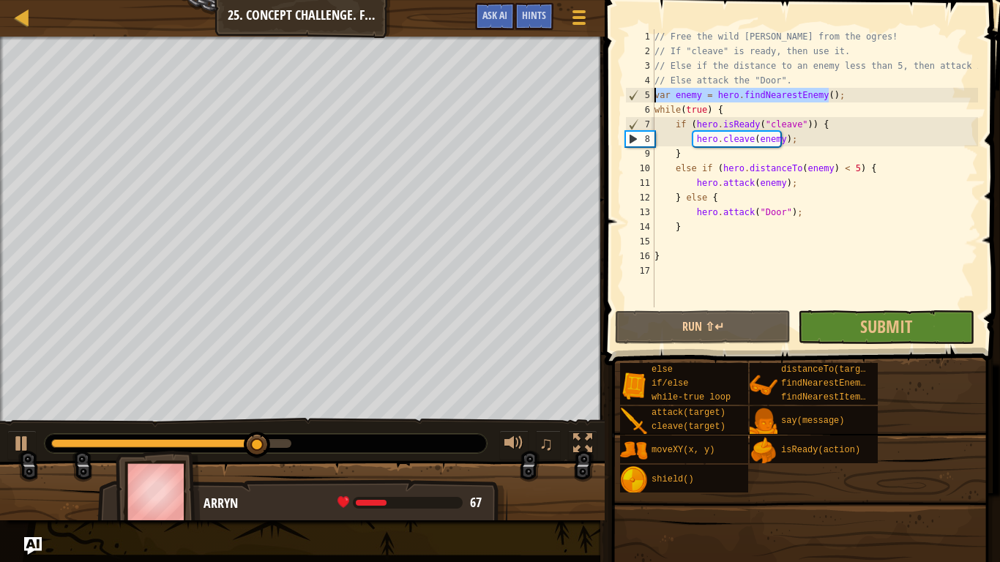
drag, startPoint x: 838, startPoint y: 91, endPoint x: 634, endPoint y: 98, distance: 204.3
click at [634, 98] on div "var enemy = hero.findNearestEnemy(); 1 2 3 4 5 6 7 8 9 10 11 12 13 14 15 16 17 …" at bounding box center [800, 168] width 356 height 278
click at [723, 97] on div "// Free the wild [PERSON_NAME] from the ogres! // If "cleave" is ready, then us…" at bounding box center [814, 168] width 326 height 278
click at [729, 105] on div "// Free the wild [PERSON_NAME] from the ogres! // If "cleave" is ready, then us…" at bounding box center [814, 182] width 326 height 307
type textarea "while(true) {"
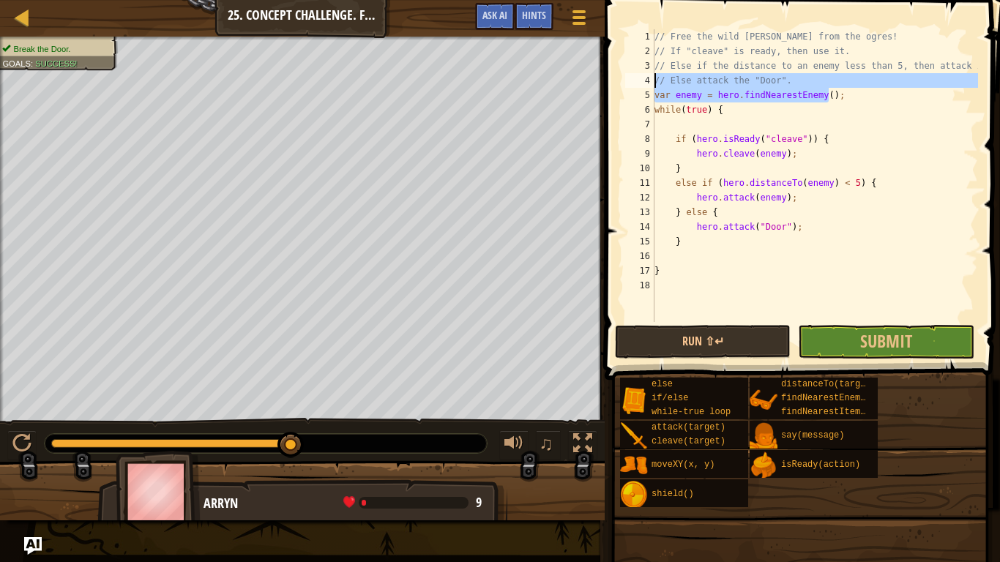
click at [589, 82] on div "Map Computer Science 2 25. Concept Challenge. Free [PERSON_NAME] Game Menu Done…" at bounding box center [500, 281] width 1000 height 562
click at [779, 93] on div "// Free the wild [PERSON_NAME] from the ogres! // If "cleave" is ready, then us…" at bounding box center [814, 175] width 326 height 293
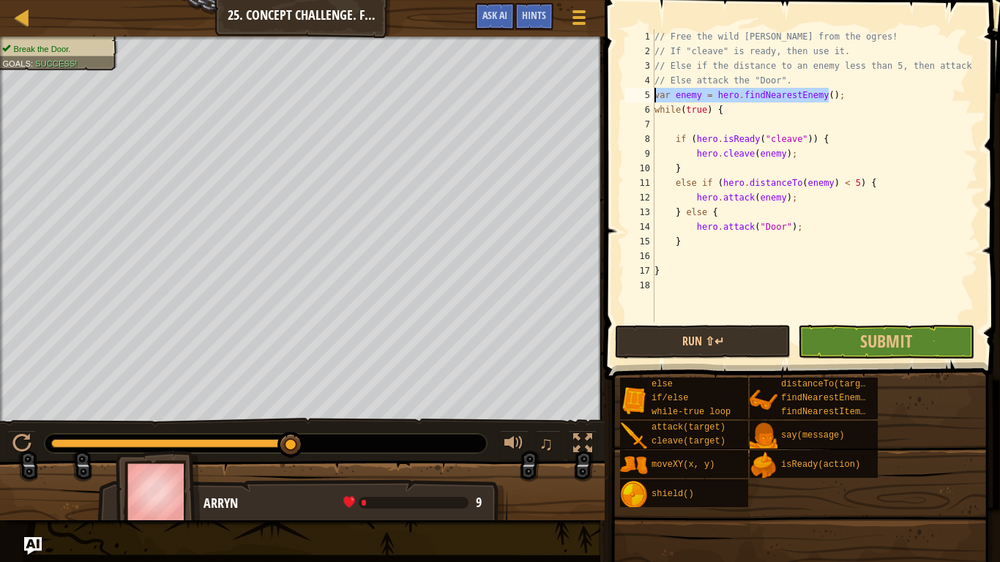
drag, startPoint x: 840, startPoint y: 96, endPoint x: 692, endPoint y: 97, distance: 147.8
click at [637, 95] on div "var enemy = hero.findNearestEnemy(); 1 2 3 4 5 6 7 8 9 10 11 12 13 14 15 16 17 …" at bounding box center [800, 175] width 356 height 293
type textarea "while(true) {"
type textarea "if (hero.isReady("cleave")) {"
type textarea "var enemy = hero.findNearestEnemy();"
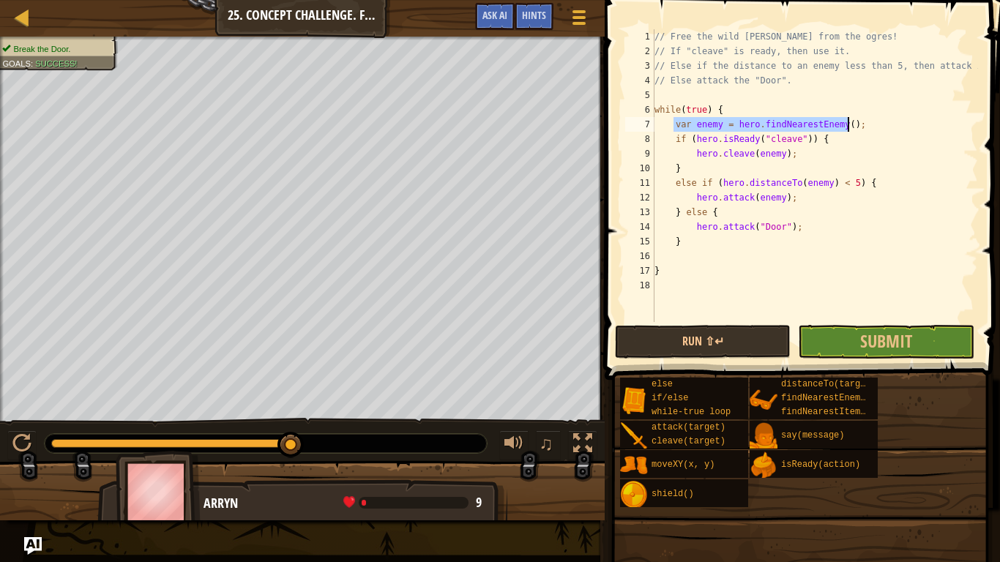
click at [777, 337] on button "Run ⇧↵" at bounding box center [703, 342] width 176 height 34
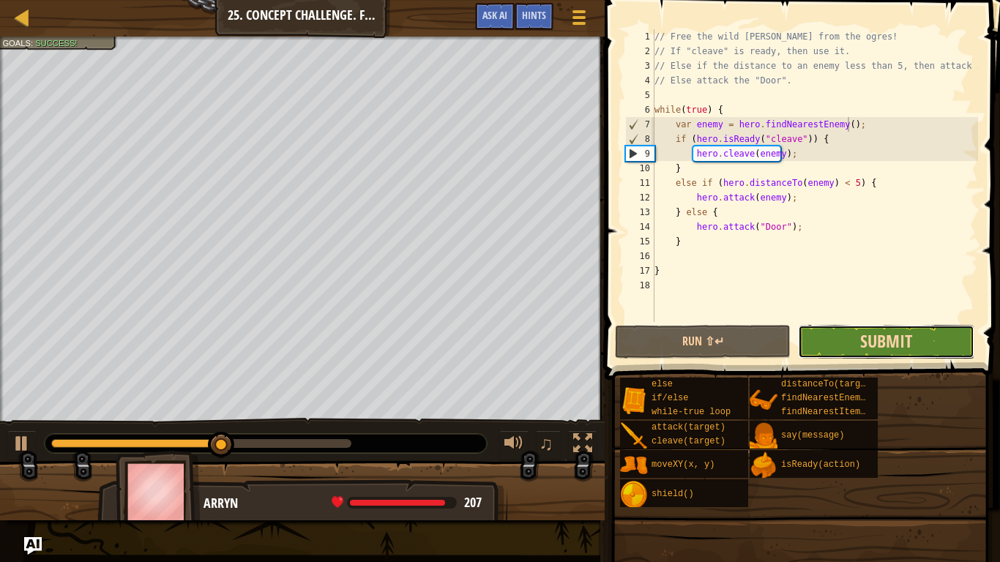
click at [902, 343] on span "Submit" at bounding box center [886, 340] width 52 height 23
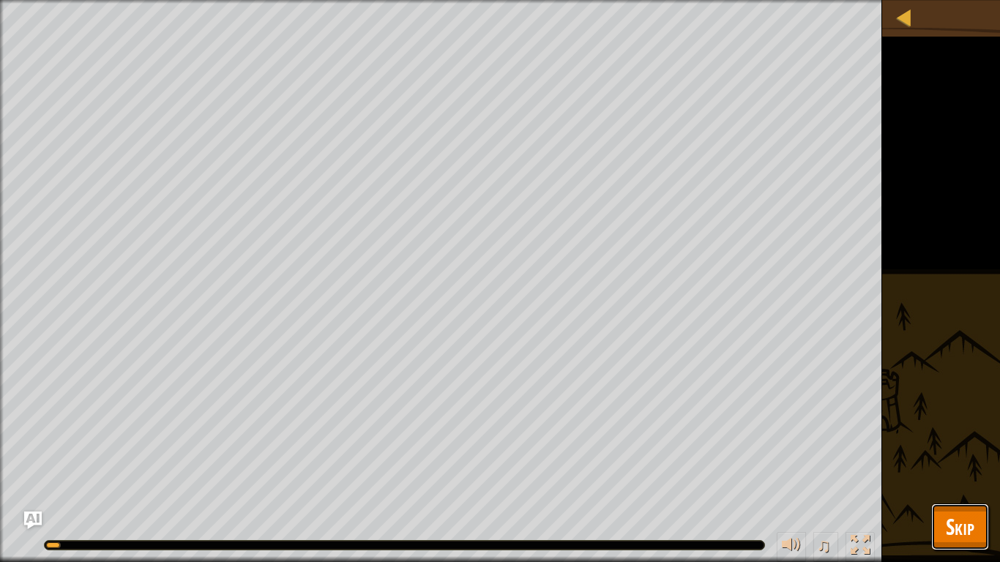
click at [968, 468] on span "Skip" at bounding box center [960, 527] width 29 height 30
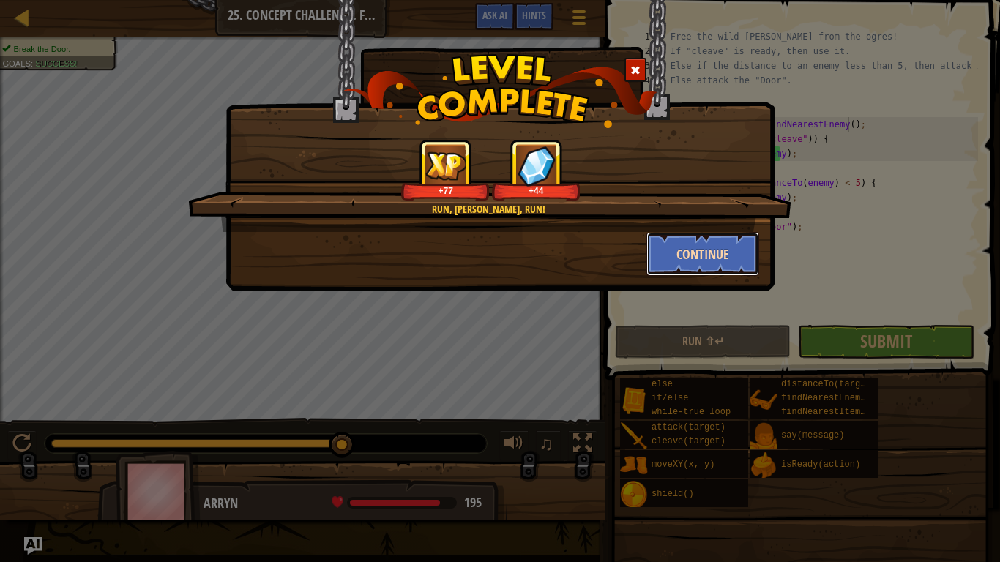
click at [669, 239] on button "Continue" at bounding box center [702, 254] width 113 height 44
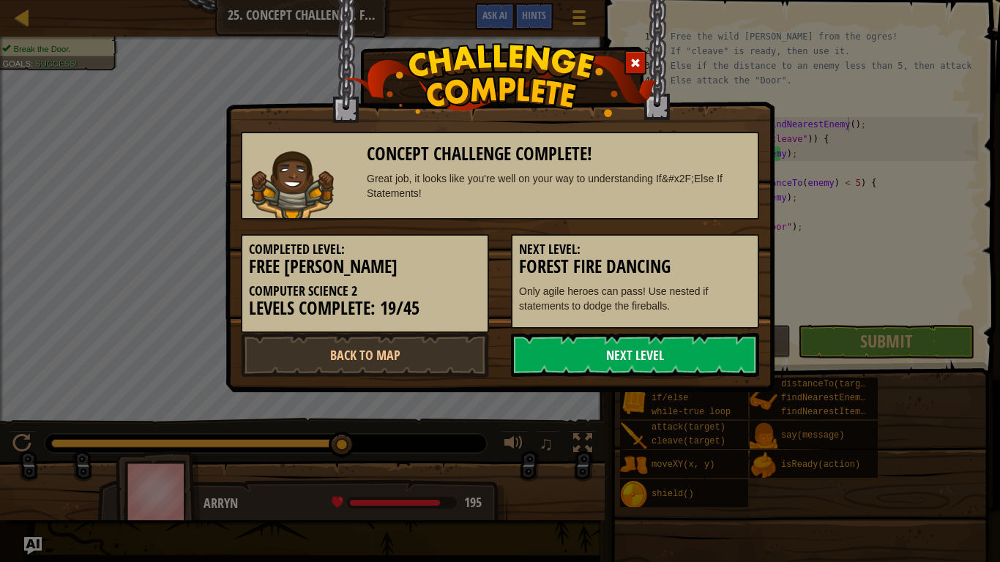
click at [594, 348] on link "Next Level" at bounding box center [635, 355] width 248 height 44
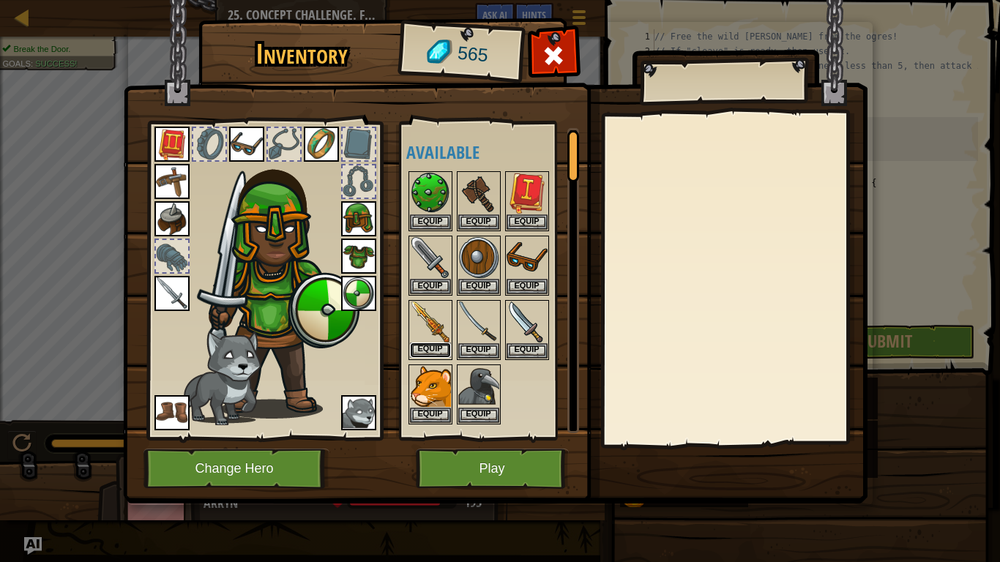
click at [442, 343] on button "Equip" at bounding box center [430, 350] width 41 height 15
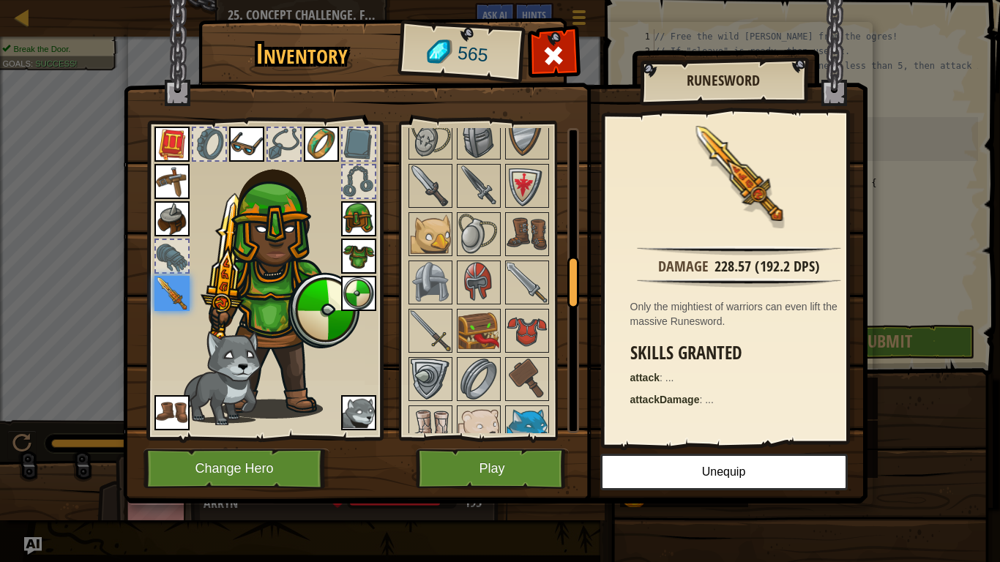
scroll to position [805, 0]
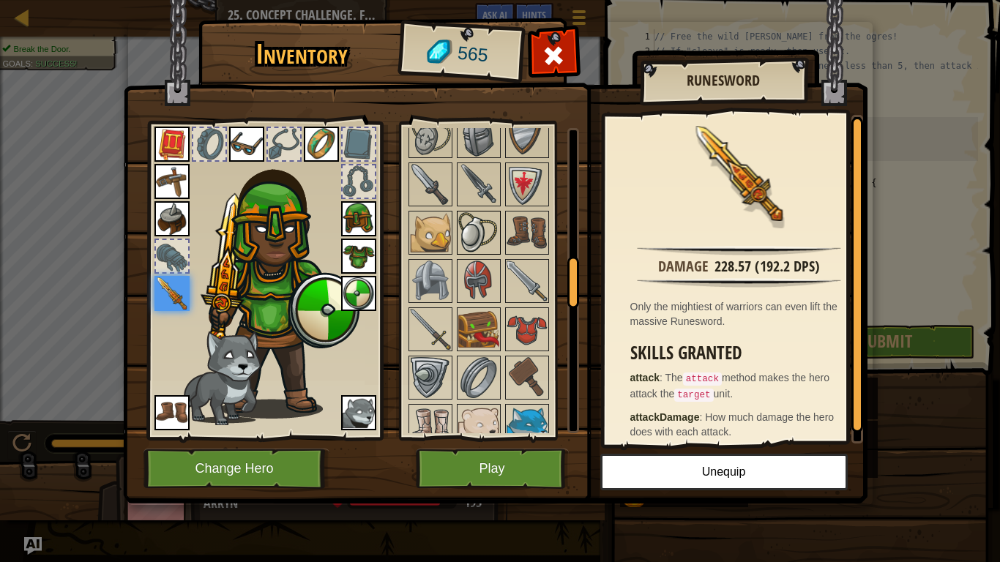
click at [482, 245] on img at bounding box center [478, 232] width 41 height 41
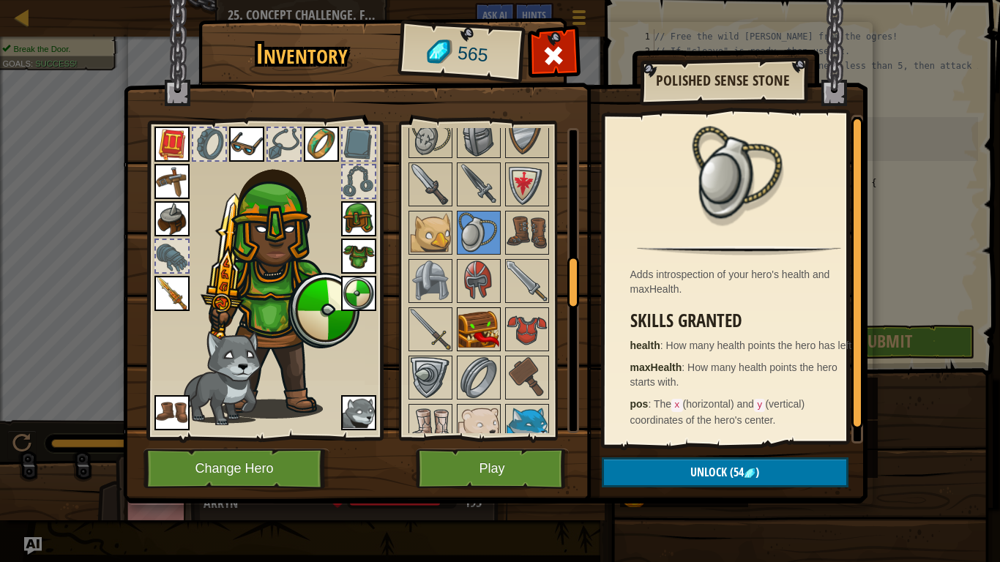
click at [479, 317] on img at bounding box center [478, 329] width 41 height 41
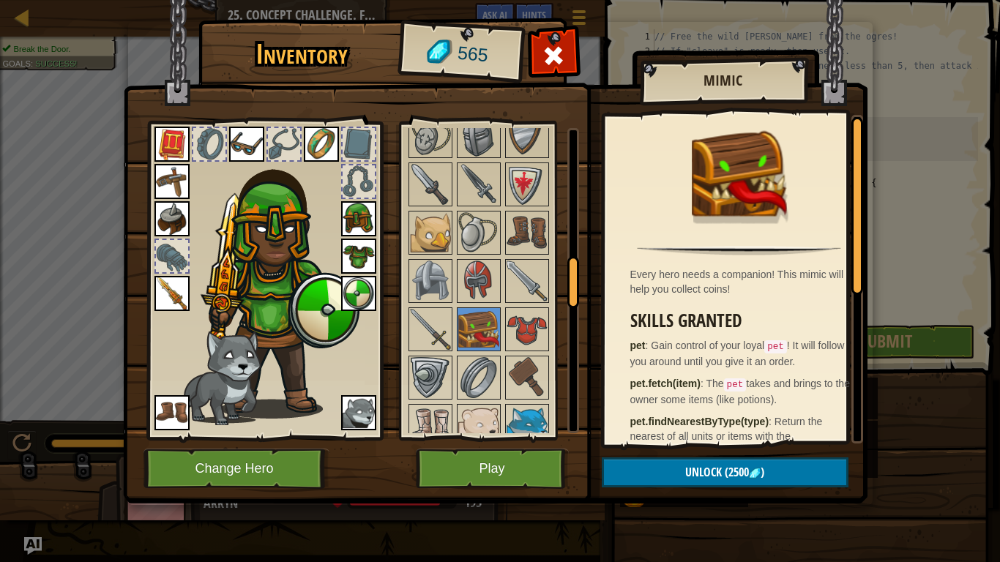
scroll to position [732, 0]
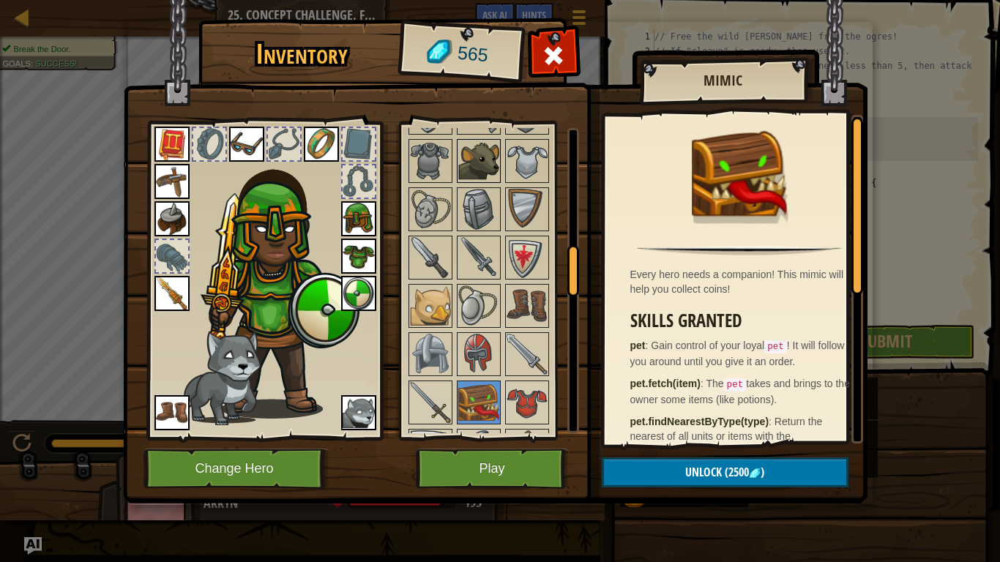
click at [478, 154] on img at bounding box center [478, 161] width 41 height 41
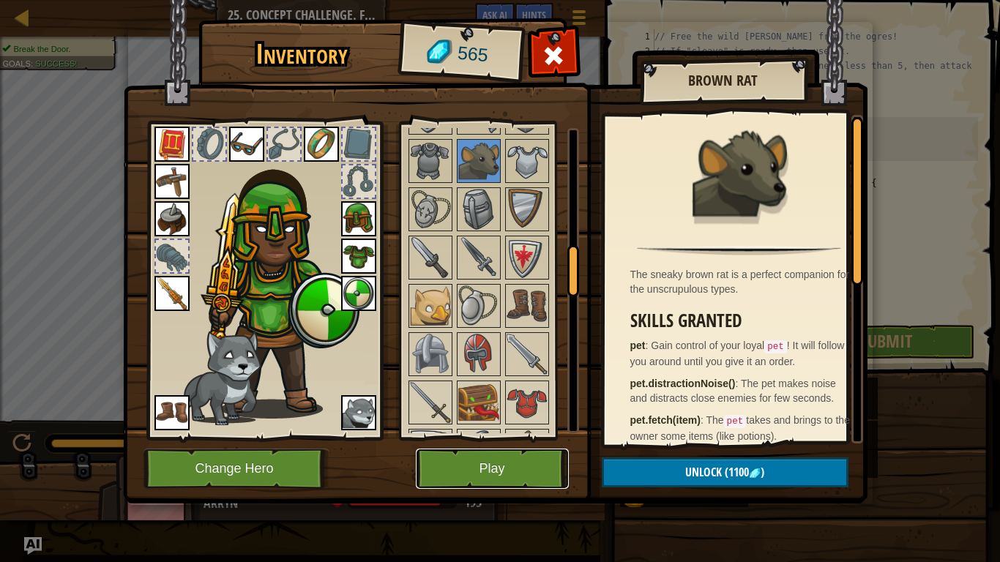
click at [511, 468] on button "Play" at bounding box center [492, 469] width 153 height 40
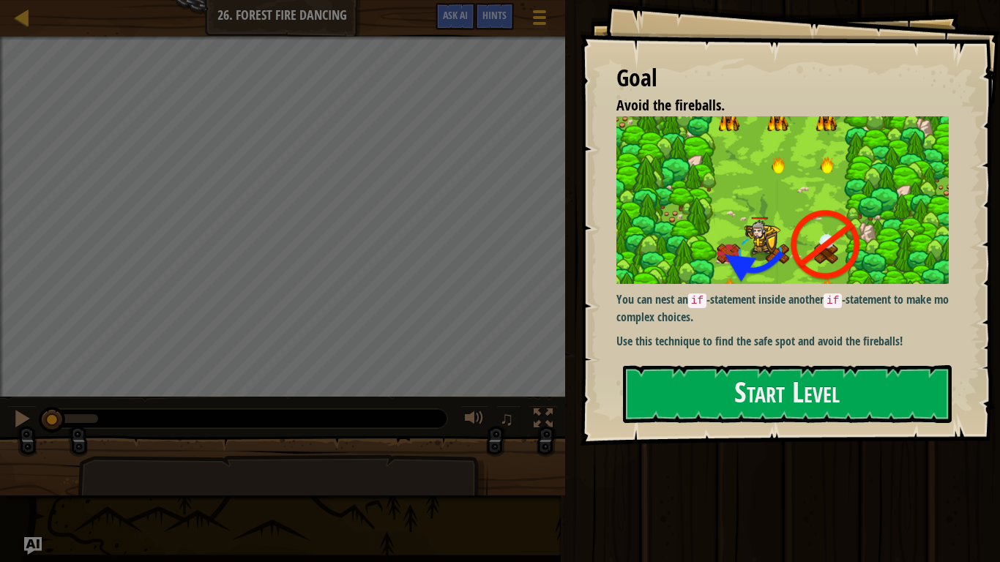
drag, startPoint x: 659, startPoint y: 291, endPoint x: 704, endPoint y: 324, distance: 56.5
click at [700, 321] on div "You can nest an if -statement inside another if -statement to make more complex…" at bounding box center [787, 232] width 343 height 233
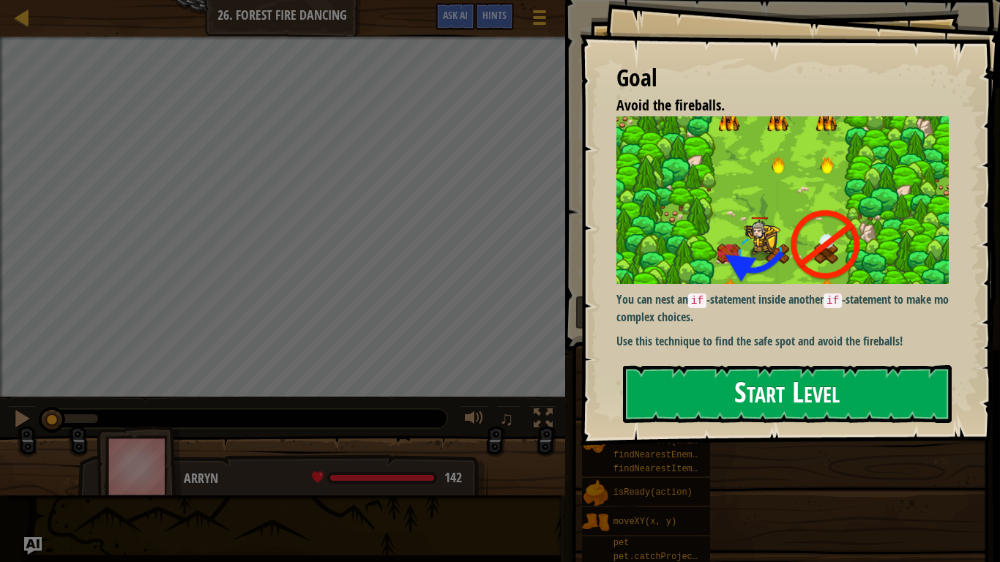
click at [845, 398] on button "Start Level" at bounding box center [787, 394] width 329 height 58
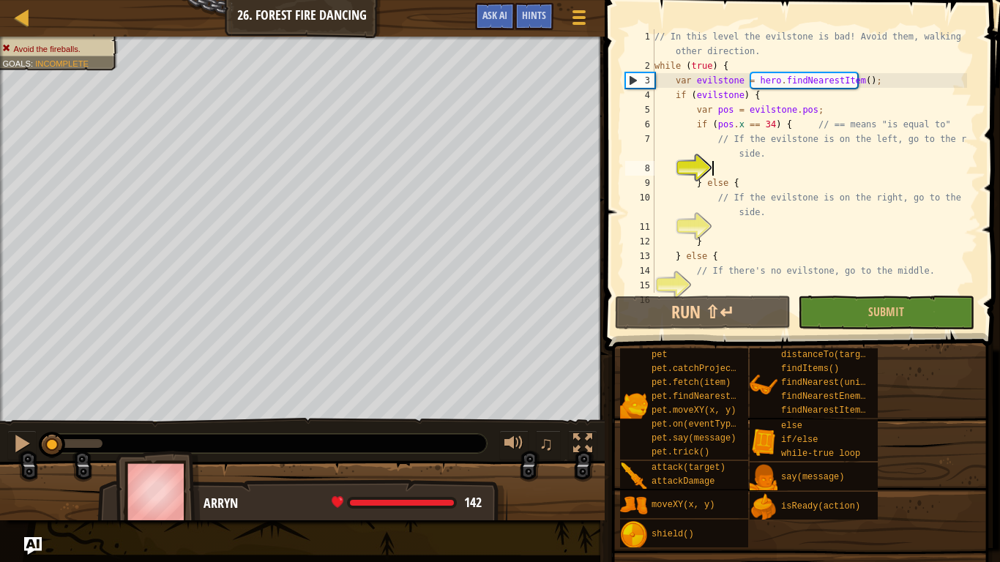
click at [730, 154] on div "// In this level the evilstone is bad! Avoid them, walking the other direction.…" at bounding box center [808, 182] width 315 height 307
type textarea "// If the evilstone is on the left, go to the right side."
click at [714, 171] on div "// In this level the evilstone is bad! Avoid them, walking the other direction.…" at bounding box center [808, 182] width 315 height 307
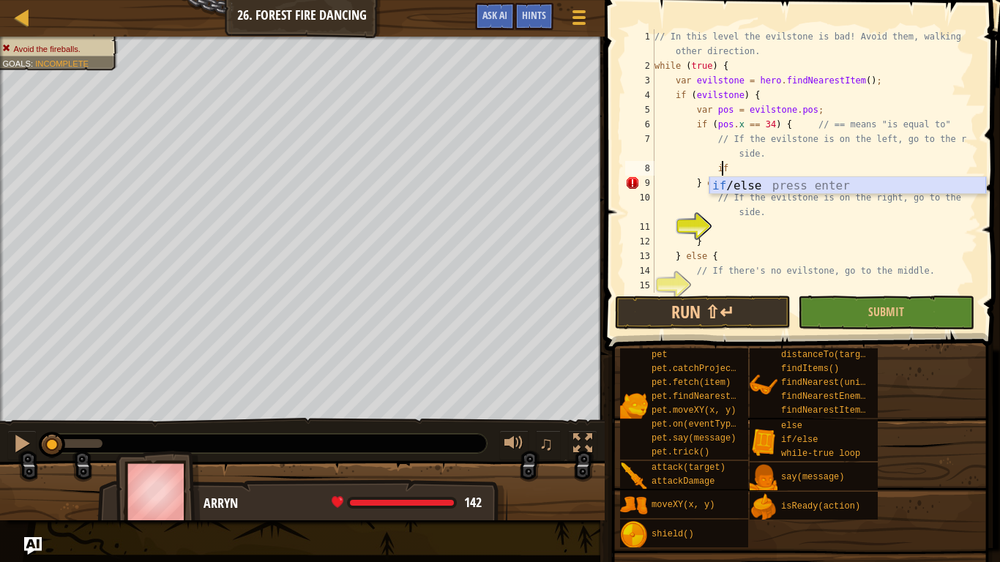
click at [742, 187] on div "if /else press enter" at bounding box center [847, 203] width 277 height 53
type textarea "if (enemy) {"
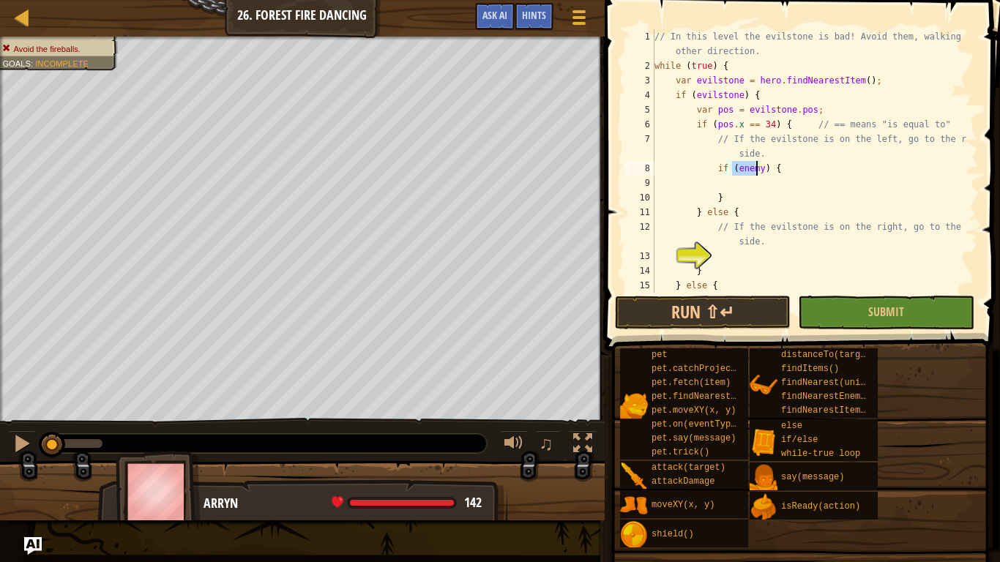
click at [744, 178] on div "// In this level the evilstone is bad! Avoid them, walking the other direction.…" at bounding box center [808, 182] width 315 height 307
click at [751, 168] on div "// In this level the evilstone is bad! Avoid them, walking the other direction.…" at bounding box center [808, 182] width 315 height 307
click at [783, 191] on div "// In this level the evilstone is bad! Avoid them, walking the other direction.…" at bounding box center [808, 182] width 315 height 307
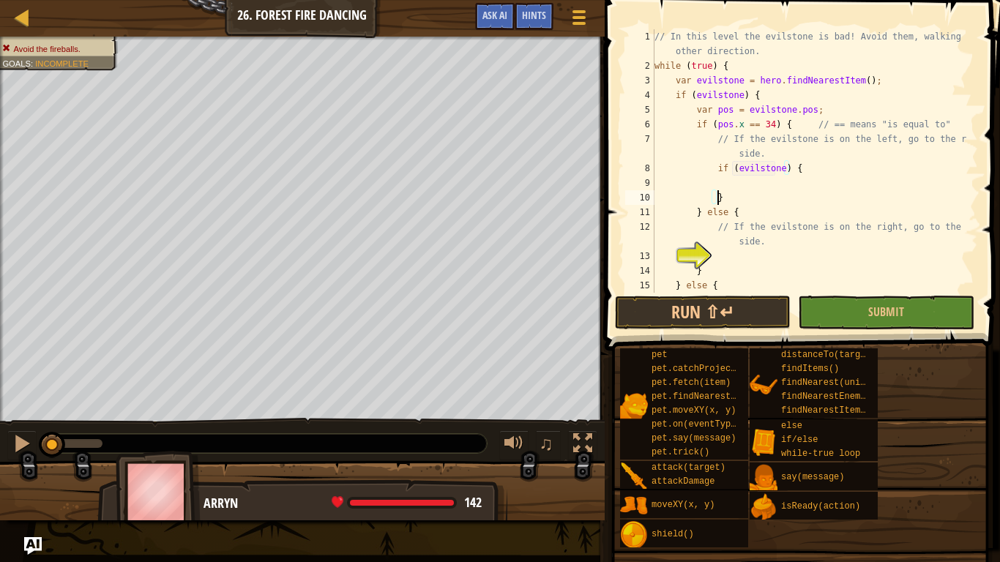
type textarea "}"
click at [791, 185] on div "// In this level the evilstone is bad! Avoid them, walking the other direction.…" at bounding box center [808, 182] width 315 height 307
click at [775, 168] on div "// In this level the evilstone is bad! Avoid them, walking the other direction.…" at bounding box center [808, 182] width 315 height 307
type textarea "if (evilstone) {"
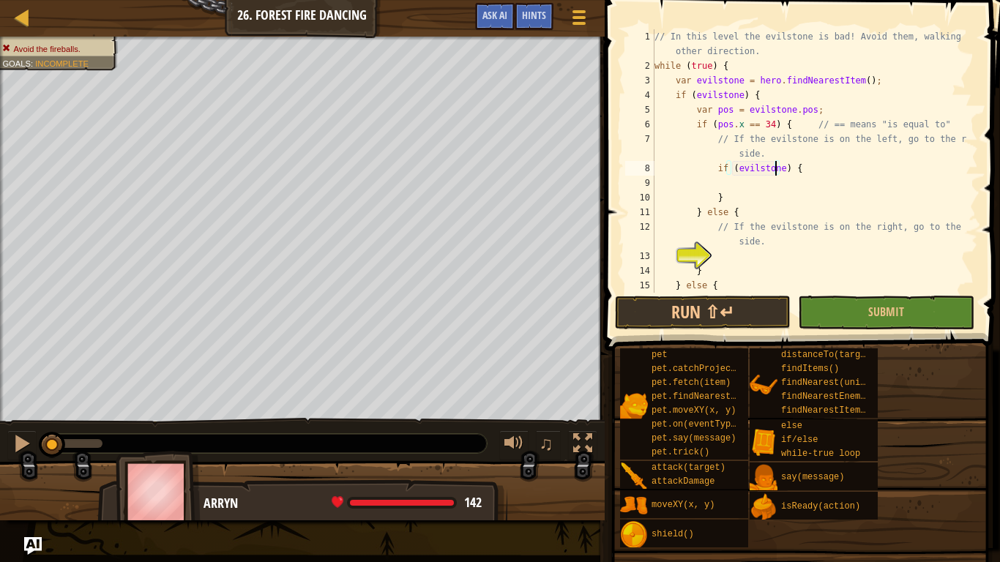
click at [778, 163] on div "// In this level the evilstone is bad! Avoid them, walking the other direction.…" at bounding box center [808, 182] width 315 height 307
click at [774, 173] on div "// In this level the evilstone is bad! Avoid them, walking the other direction.…" at bounding box center [808, 182] width 315 height 307
click at [766, 178] on div "// In this level the evilstone is bad! Avoid them, walking the other direction.…" at bounding box center [808, 182] width 315 height 307
click at [766, 167] on div "// In this level the evilstone is bad! Avoid them, walking the other direction.…" at bounding box center [808, 182] width 315 height 307
click at [772, 163] on div "// In this level the evilstone is bad! Avoid them, walking the other direction.…" at bounding box center [808, 182] width 315 height 307
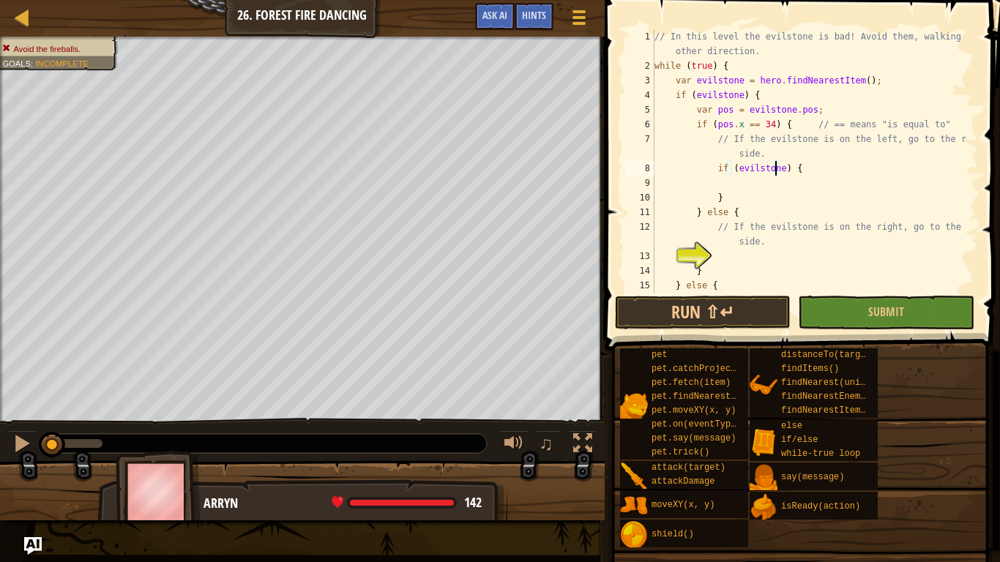
click at [774, 169] on div "// In this level the evilstone is bad! Avoid them, walking the other direction.…" at bounding box center [808, 182] width 315 height 307
click at [777, 172] on div "// In this level the evilstone is bad! Avoid them, walking the other direction.…" at bounding box center [808, 182] width 315 height 307
drag, startPoint x: 774, startPoint y: 169, endPoint x: 733, endPoint y: 169, distance: 41.7
click at [733, 169] on div "// In this level the evilstone is bad! Avoid them, walking the other direction.…" at bounding box center [808, 182] width 315 height 307
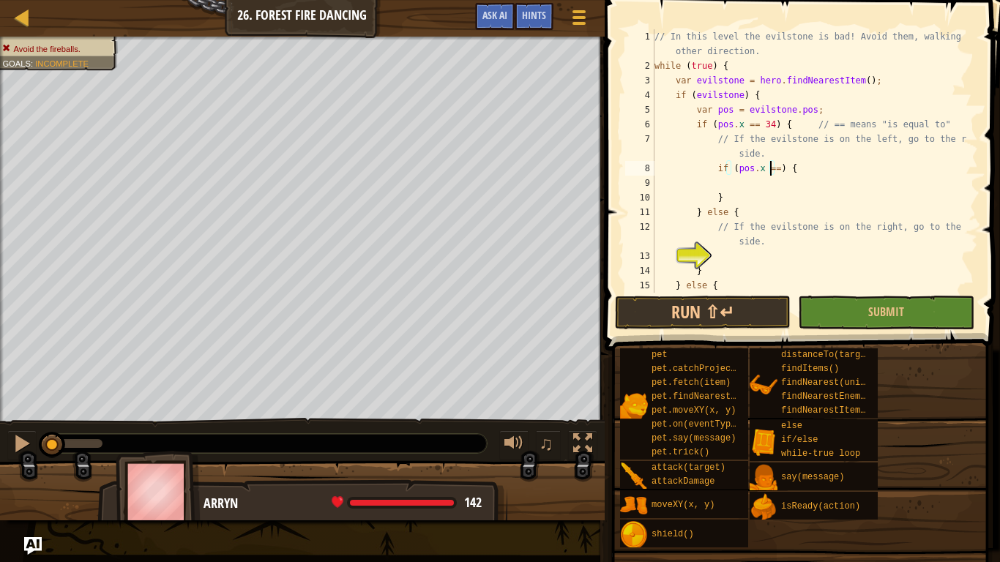
type textarea "if (pos.x == ) {"
click at [793, 181] on div "// In this level the evilstone is bad! Avoid them, walking the other direction.…" at bounding box center [808, 182] width 315 height 307
click at [798, 176] on div "// In this level the evilstone is bad! Avoid them, walking the other direction.…" at bounding box center [808, 182] width 315 height 307
click at [779, 192] on div "// In this level the evilstone is bad! Avoid them, walking the other direction.…" at bounding box center [808, 182] width 315 height 307
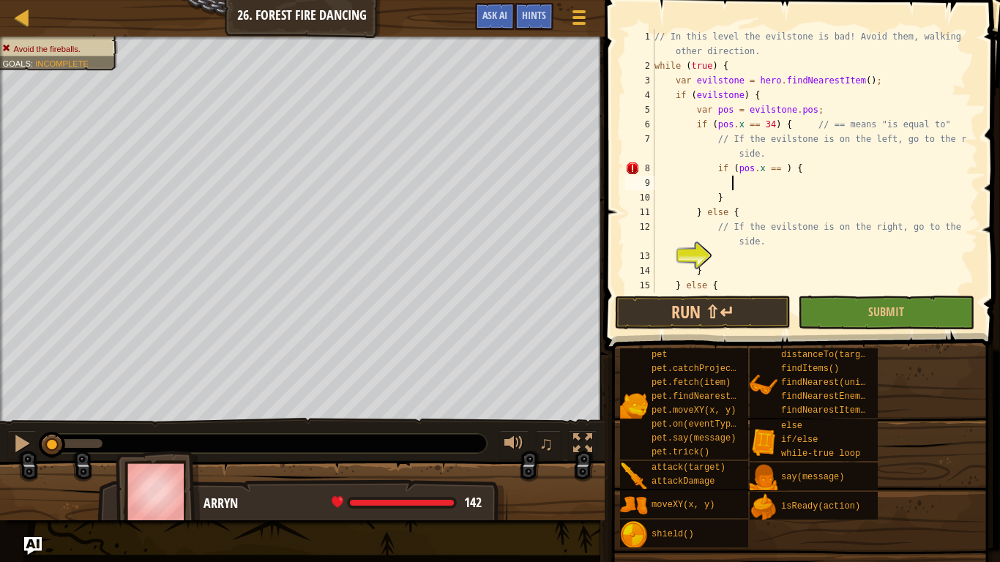
scroll to position [7, 4]
drag, startPoint x: 791, startPoint y: 176, endPoint x: 708, endPoint y: 168, distance: 83.8
click at [708, 168] on div "// In this level the evilstone is bad! Avoid them, walking the other direction.…" at bounding box center [808, 182] width 315 height 307
type textarea "if (pos.x == ) {"
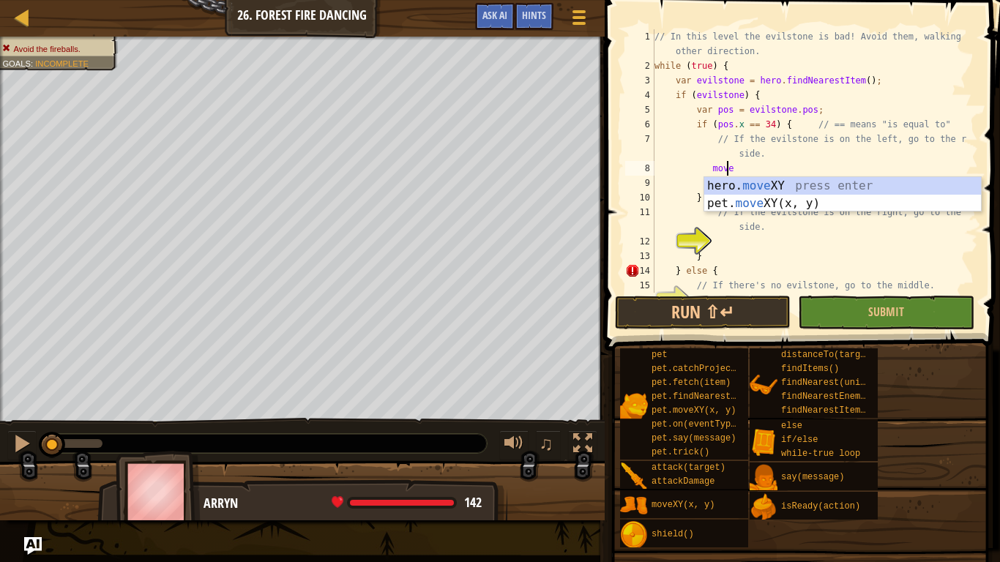
scroll to position [7, 5]
click at [790, 184] on div "hero. move XY press enter pet. move XY(x, y) press enter" at bounding box center [842, 212] width 277 height 70
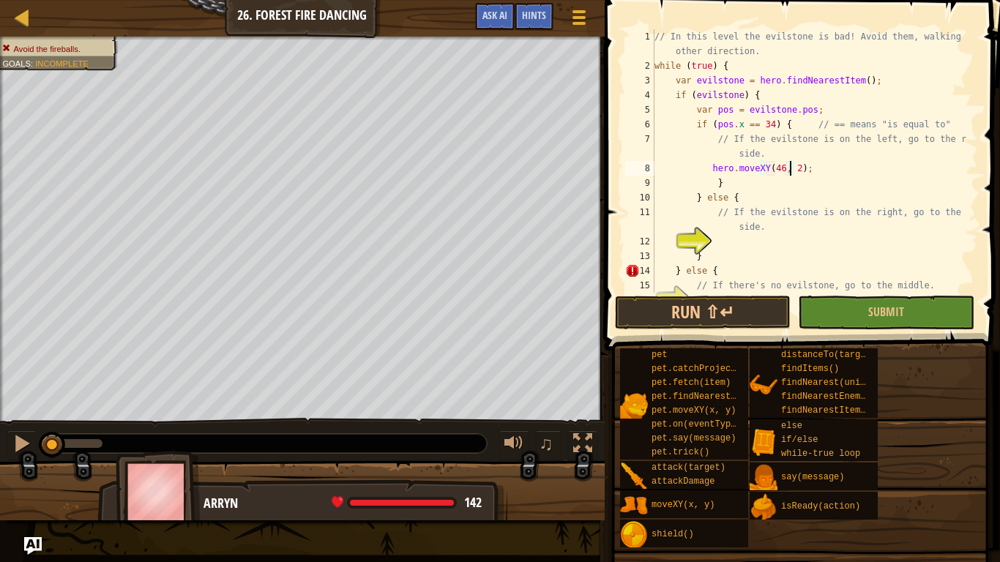
scroll to position [7, 11]
click at [732, 200] on div "// In this level the evilstone is bad! Avoid them, walking the other direction.…" at bounding box center [808, 182] width 315 height 307
type textarea "} else {"
click at [750, 200] on div "// In this level the evilstone is bad! Avoid them, walking the other direction.…" at bounding box center [808, 182] width 315 height 307
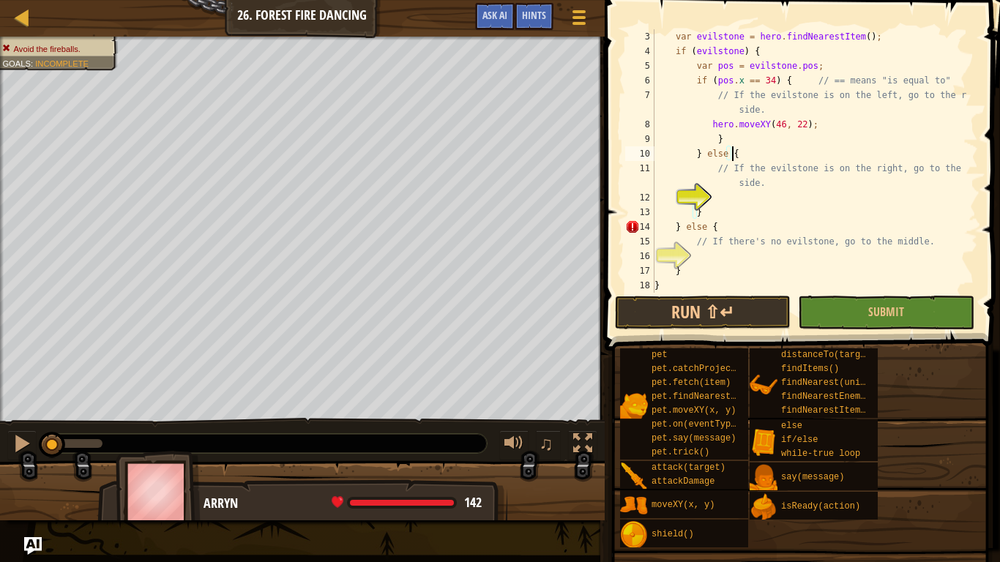
scroll to position [44, 0]
click at [731, 195] on div "var evilstone = hero . findNearestItem ( ) ; if ( evilstone ) { var pos = evils…" at bounding box center [808, 175] width 315 height 293
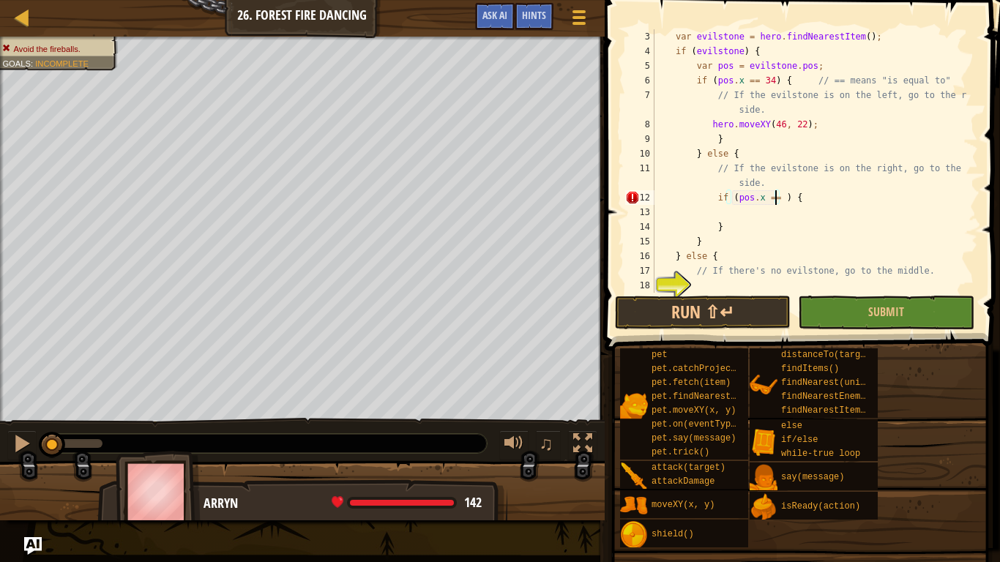
scroll to position [7, 10]
type textarea "if (pos.x == 34) {"
click at [770, 215] on div "var evilstone = hero . findNearestItem ( ) ; if ( evilstone ) { var pos = evils…" at bounding box center [808, 175] width 315 height 293
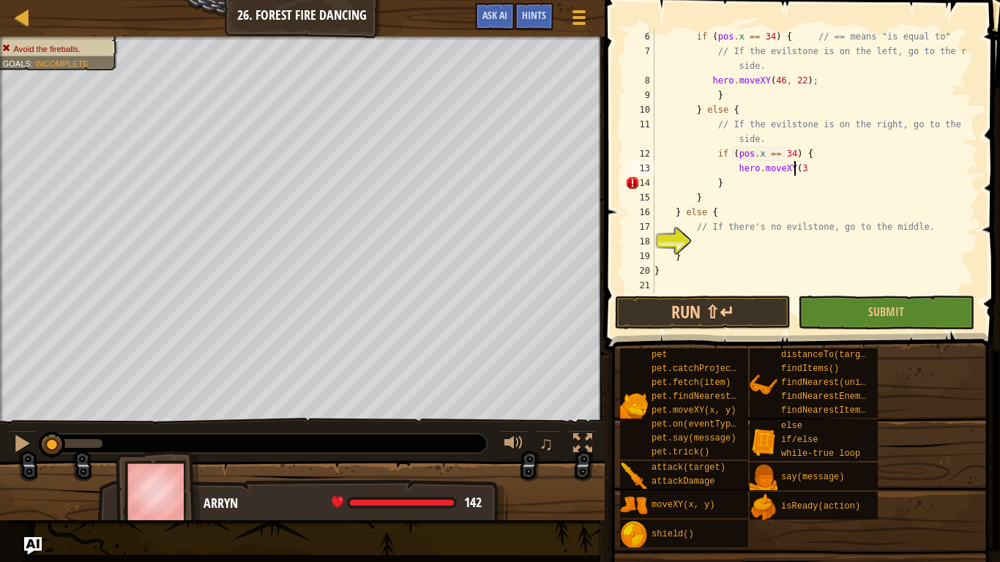
scroll to position [7, 11]
click at [780, 158] on div "if ( pos . x == 34 ) { // == means "is equal to" // If the evilstone is on the …" at bounding box center [808, 175] width 315 height 293
click at [790, 148] on div "if ( pos . x == 34 ) { // == means "is equal to" // If the evilstone is on the …" at bounding box center [808, 175] width 315 height 293
click at [784, 153] on div "if ( pos . x == 34 ) { // == means "is equal to" // If the evilstone is on the …" at bounding box center [808, 175] width 315 height 293
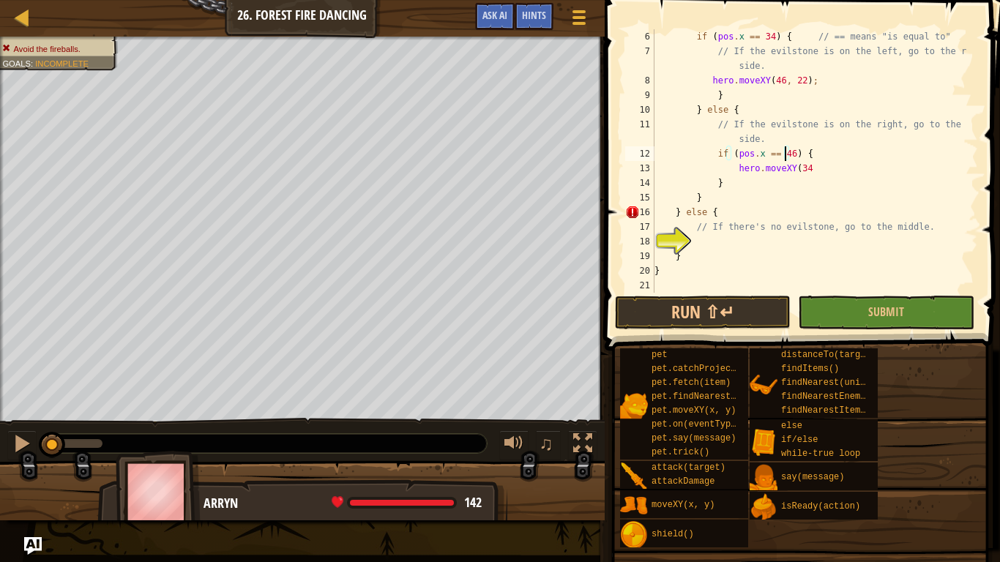
click at [799, 168] on div "if ( pos . x == 34 ) { // == means "is equal to" // If the evilstone is on the …" at bounding box center [808, 175] width 315 height 293
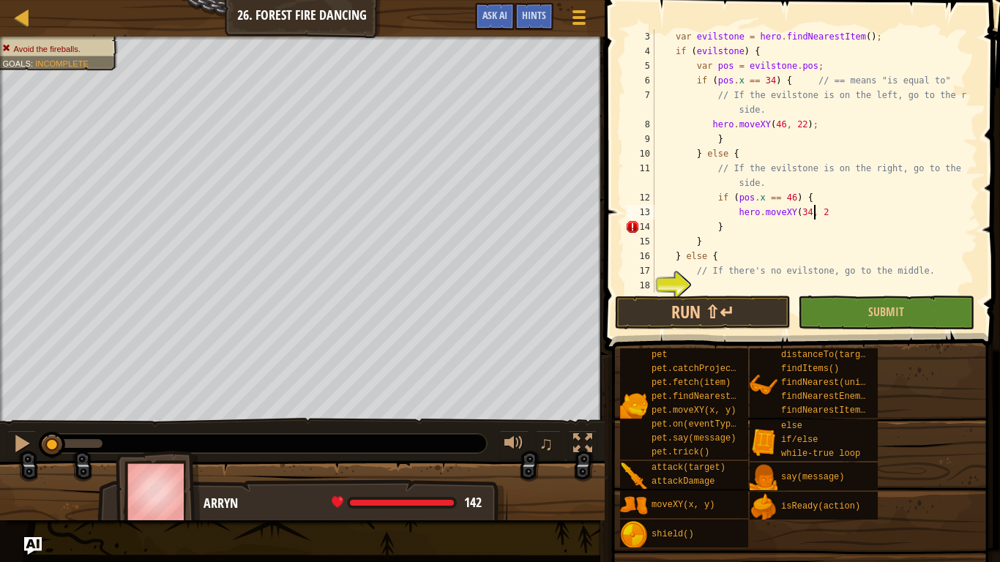
type textarea "hero.moveXY(34, 22"
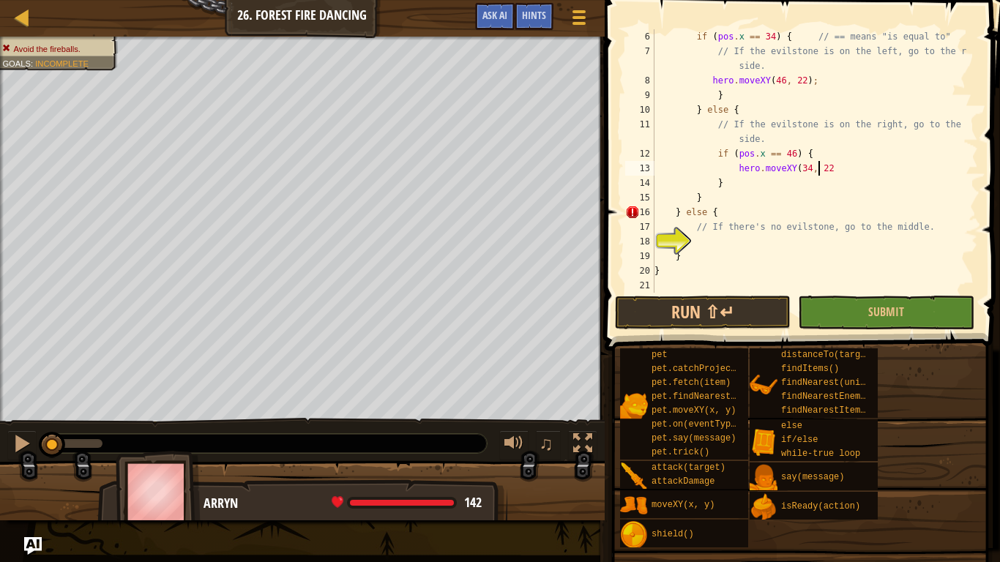
scroll to position [88, 0]
click at [746, 238] on div "if ( pos . x == 34 ) { // == means "is equal to" // If the evilstone is on the …" at bounding box center [808, 175] width 315 height 293
click at [766, 244] on div "if ( pos . x == 34 ) { // == means "is equal to" // If the evilstone is on the …" at bounding box center [808, 175] width 315 height 293
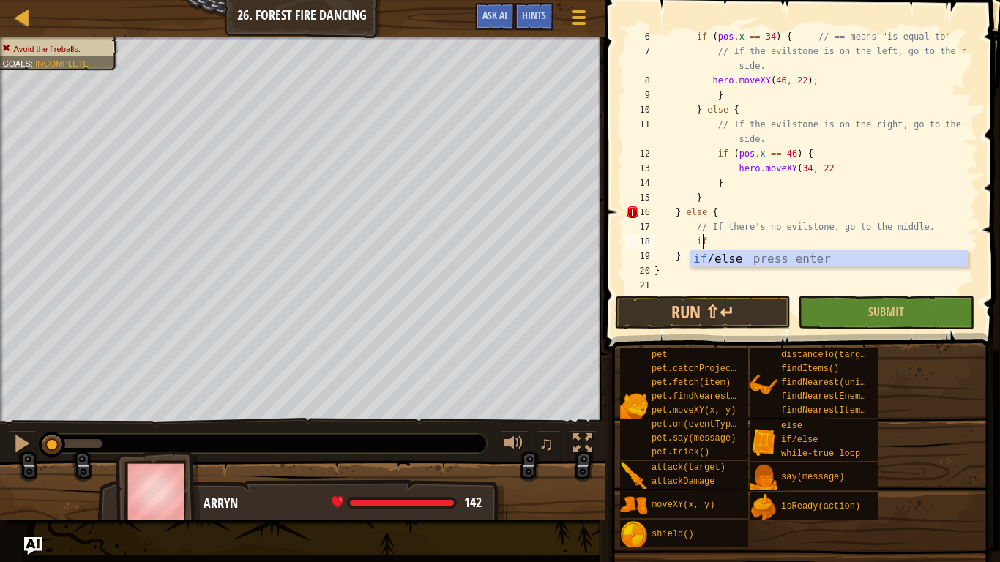
type textarea "i"
click at [686, 257] on div "if ( pos . x == 34 ) { // == means "is equal to" // If the evilstone is on the …" at bounding box center [808, 175] width 315 height 293
type textarea "}"
click at [715, 239] on div "if ( pos . x == 34 ) { // == means "is equal to" // If the evilstone is on the …" at bounding box center [808, 175] width 315 height 293
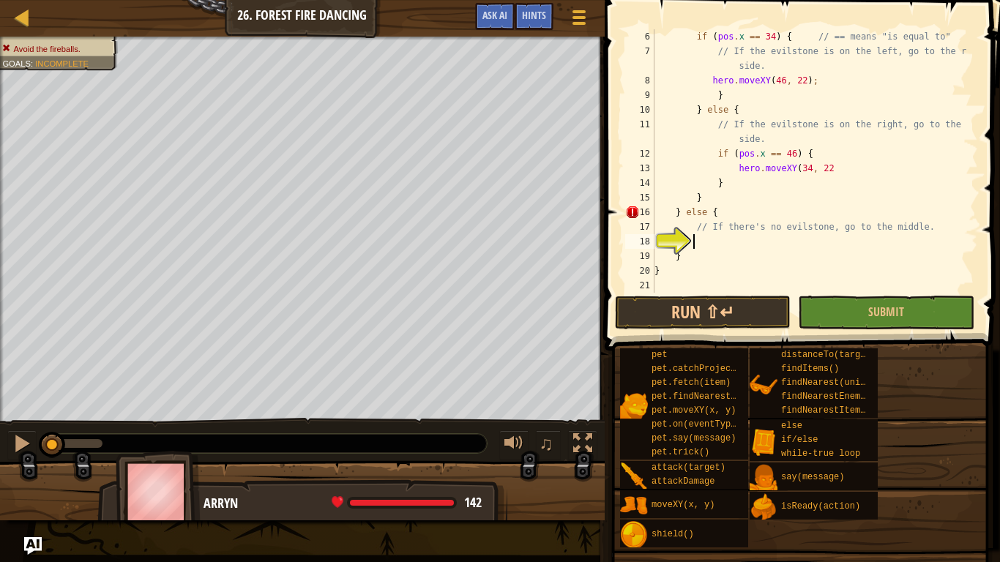
click at [705, 242] on div "if ( pos . x == 34 ) { // == means "is equal to" // If the evilstone is on the …" at bounding box center [808, 175] width 315 height 293
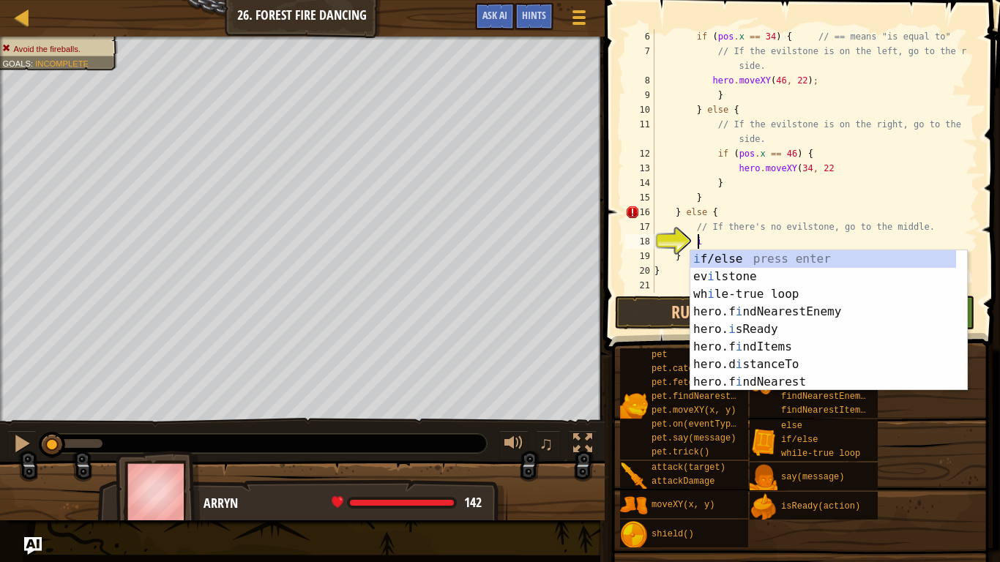
scroll to position [7, 3]
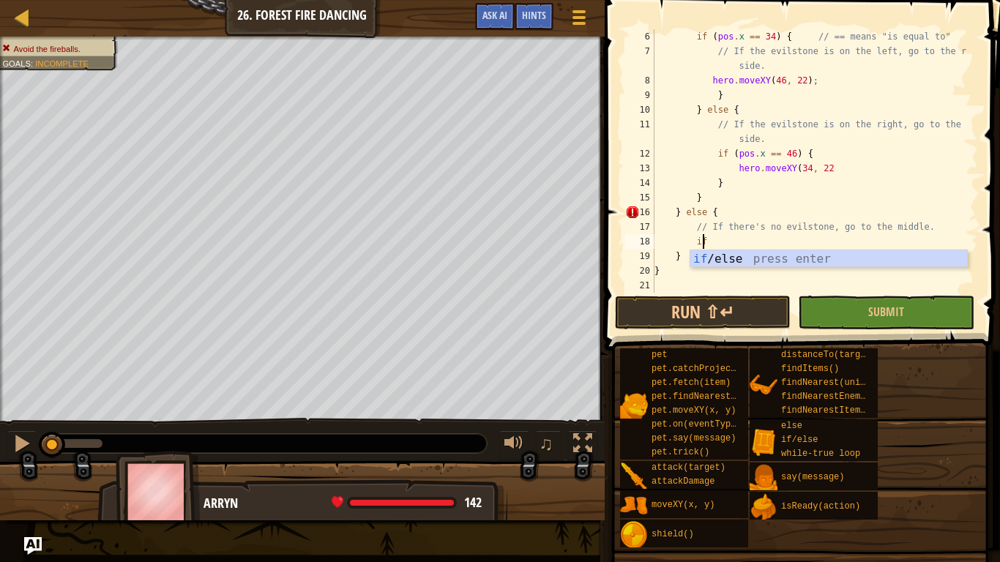
type textarea "i"
click at [909, 463] on div "pet pet.catchProjectile(arrow) pet.fetch(item) pet.findNearestByType(type) pet.…" at bounding box center [804, 448] width 370 height 201
